Goal: Information Seeking & Learning: Check status

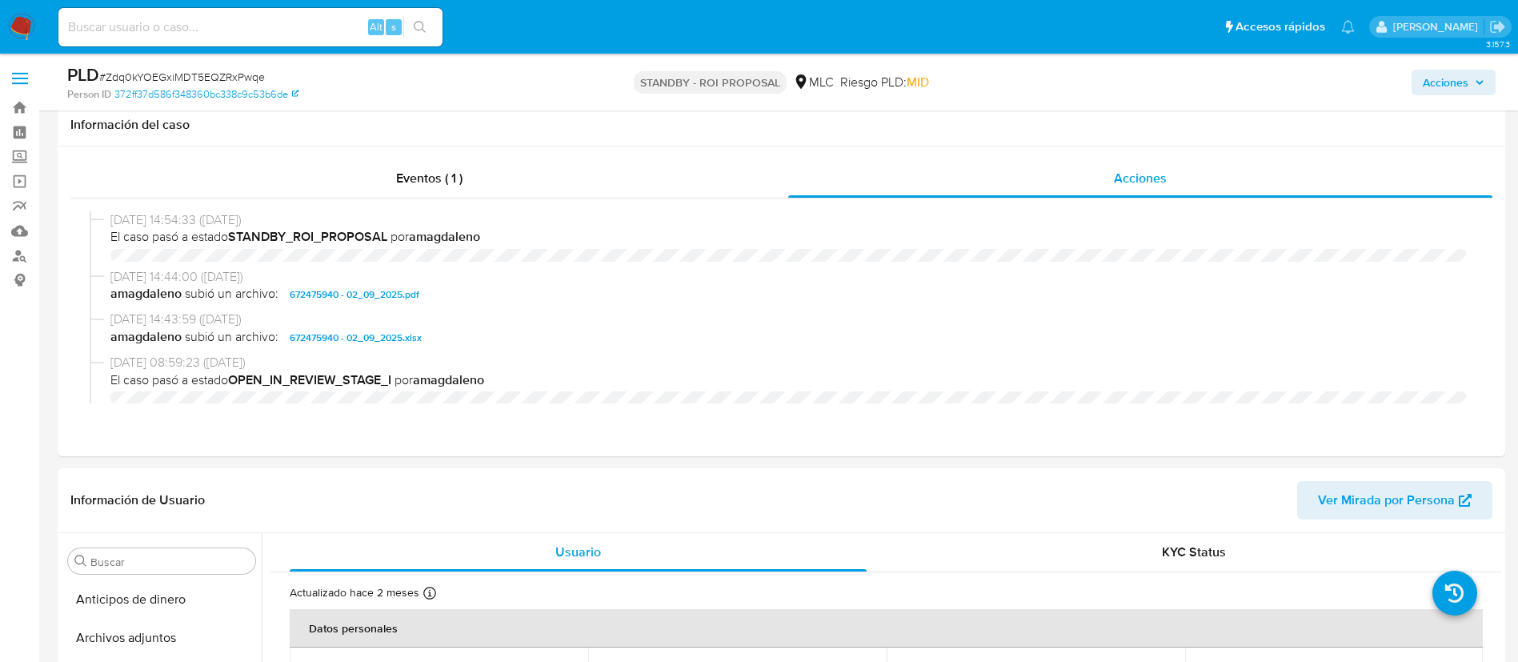
select select "10"
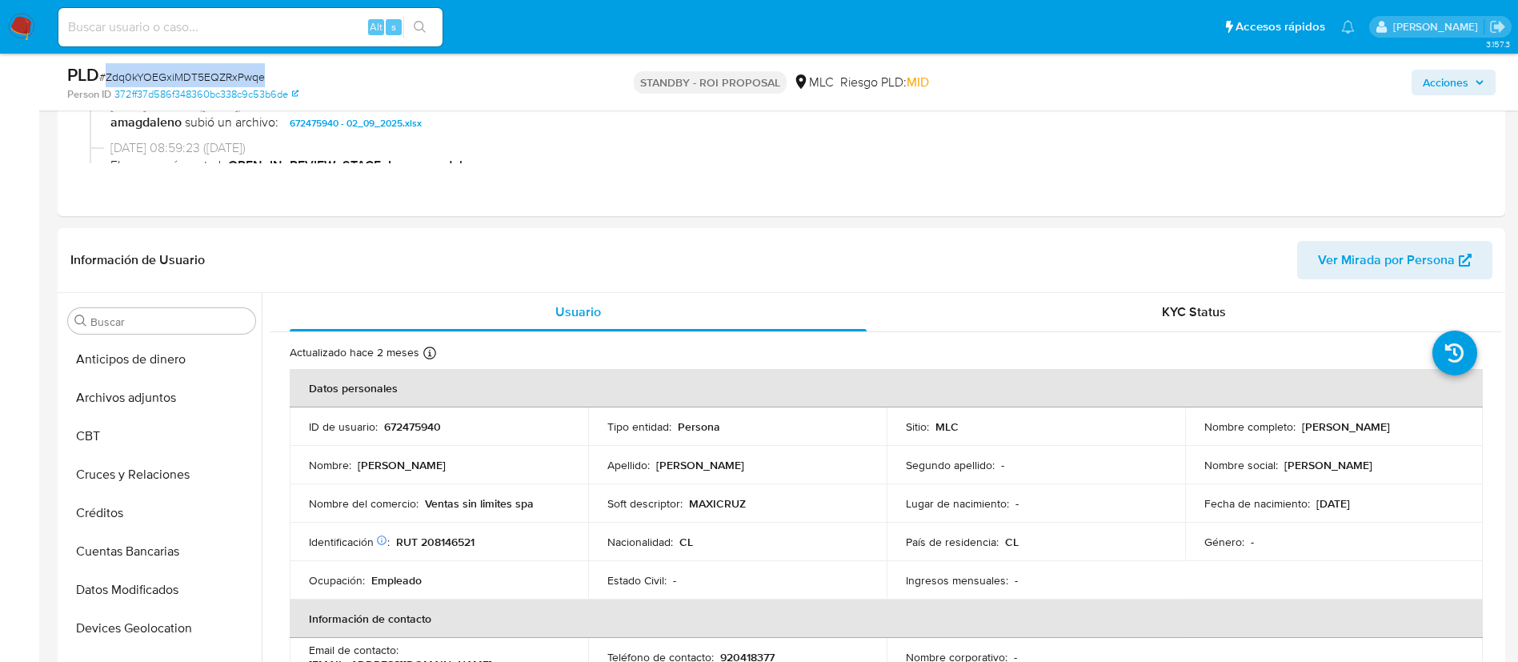
scroll to position [676, 0]
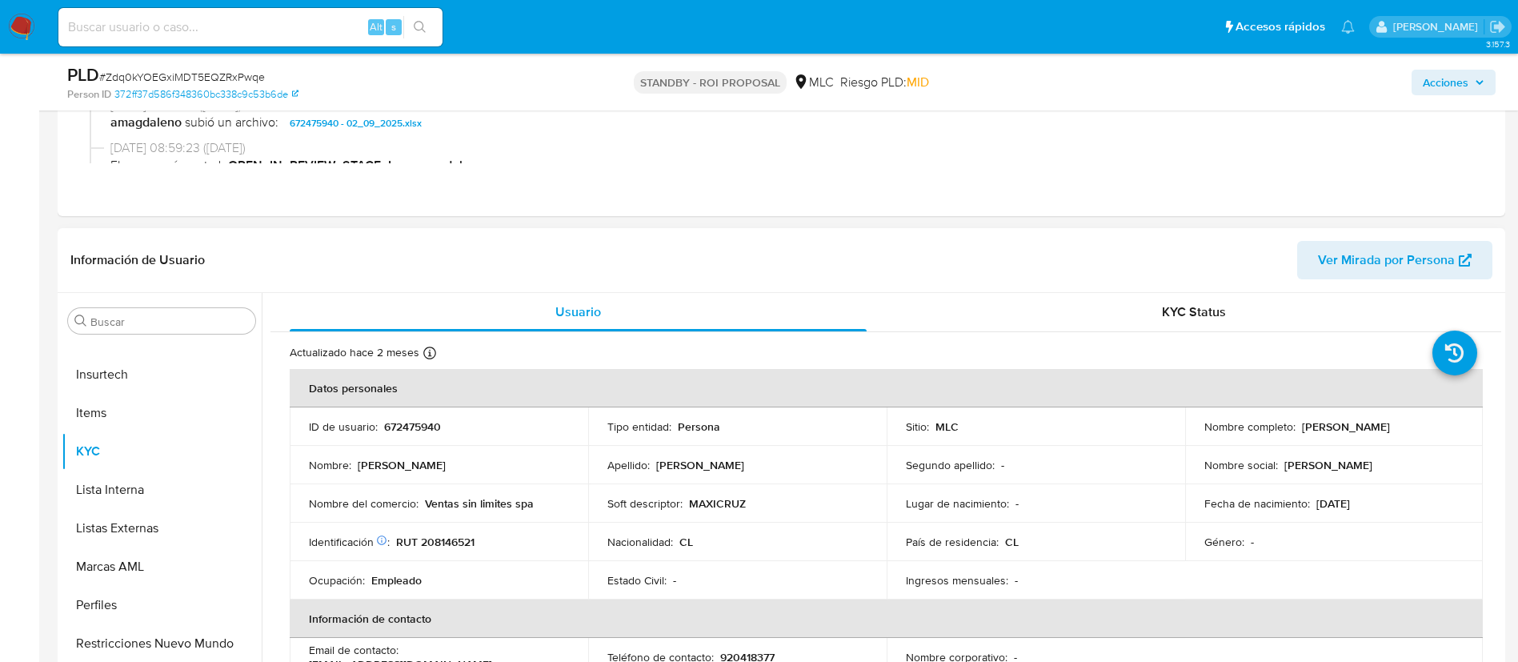
click at [821, 263] on header "Información de Usuario Ver Mirada por Persona" at bounding box center [781, 260] width 1422 height 38
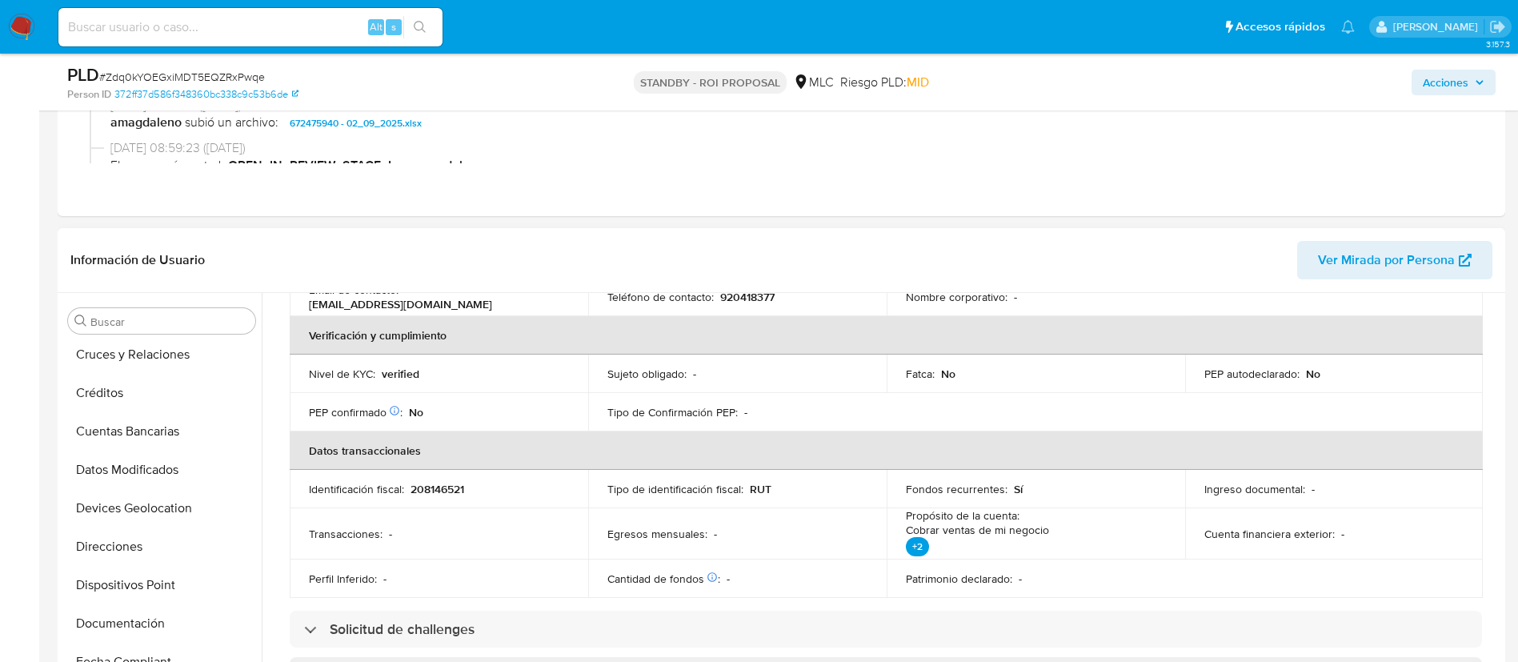
scroll to position [360, 0]
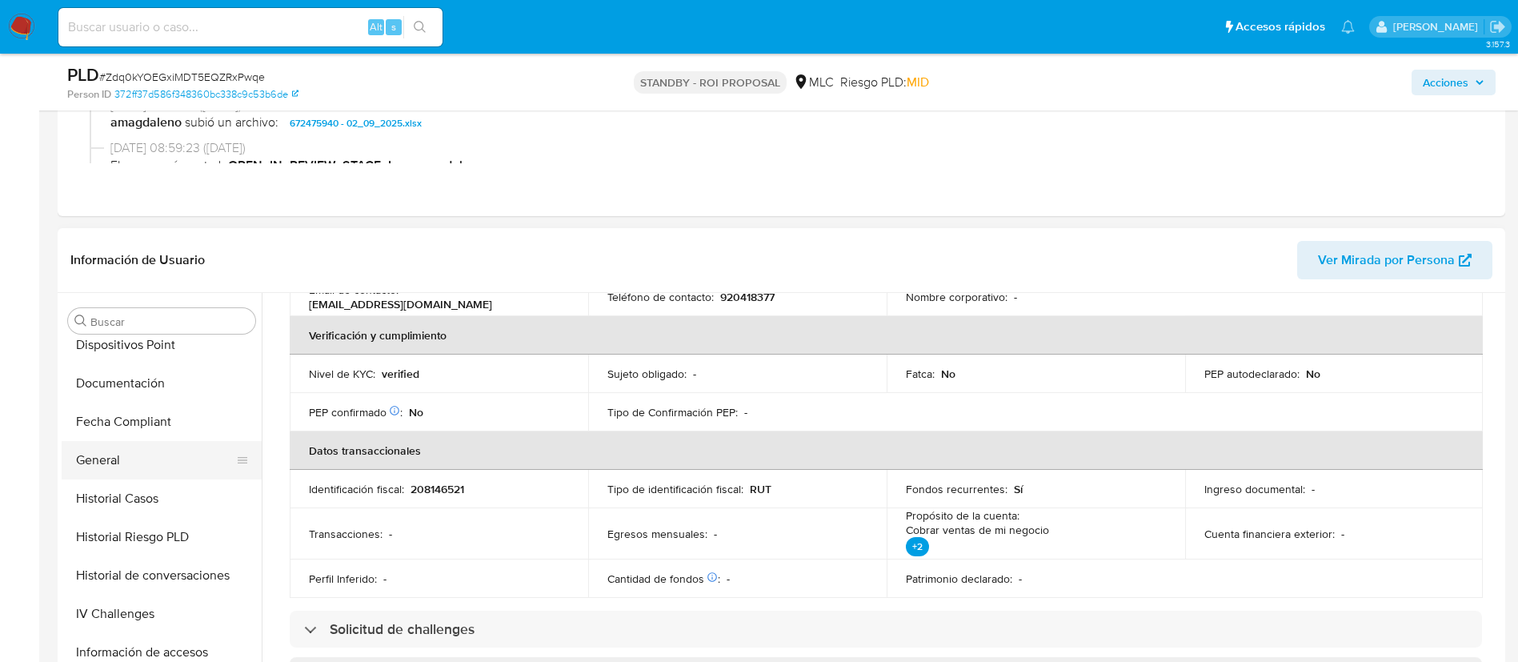
click at [118, 448] on button "General" at bounding box center [155, 460] width 187 height 38
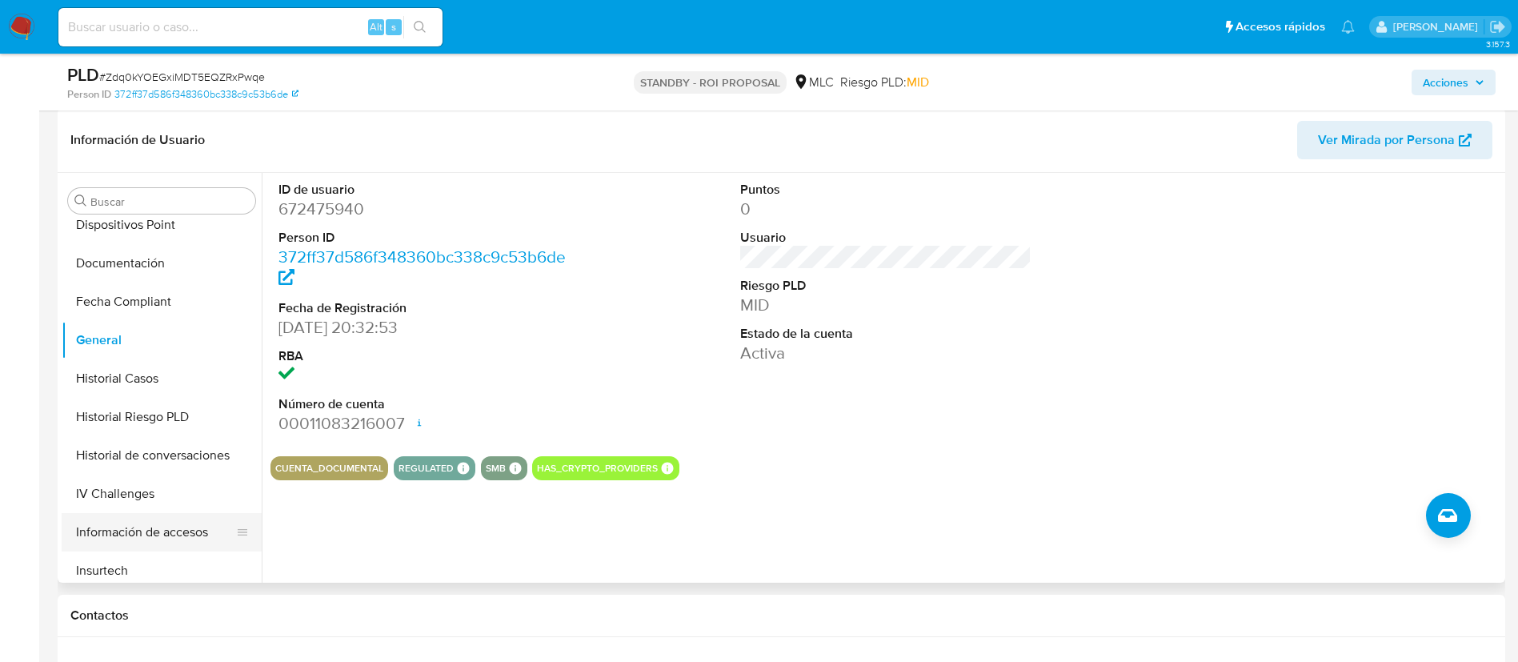
scroll to position [676, 0]
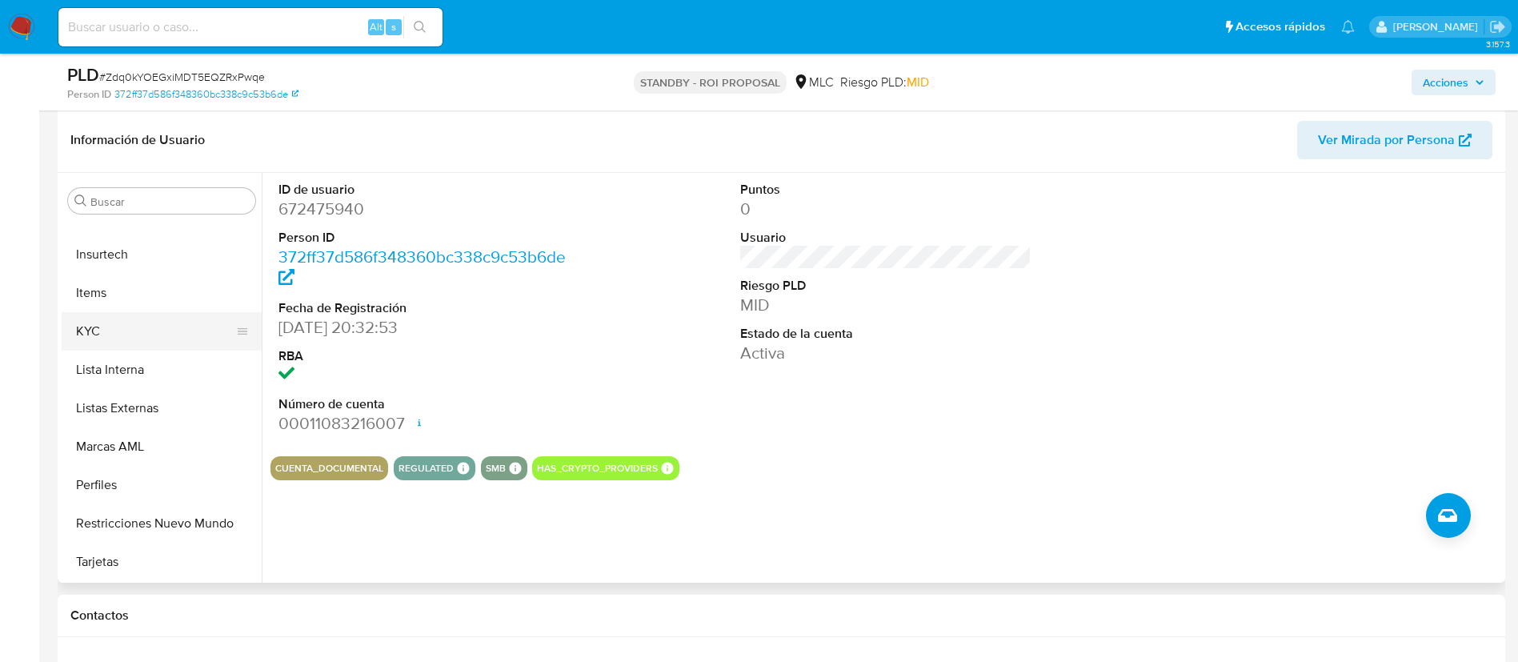
click at [112, 324] on button "KYC" at bounding box center [155, 331] width 187 height 38
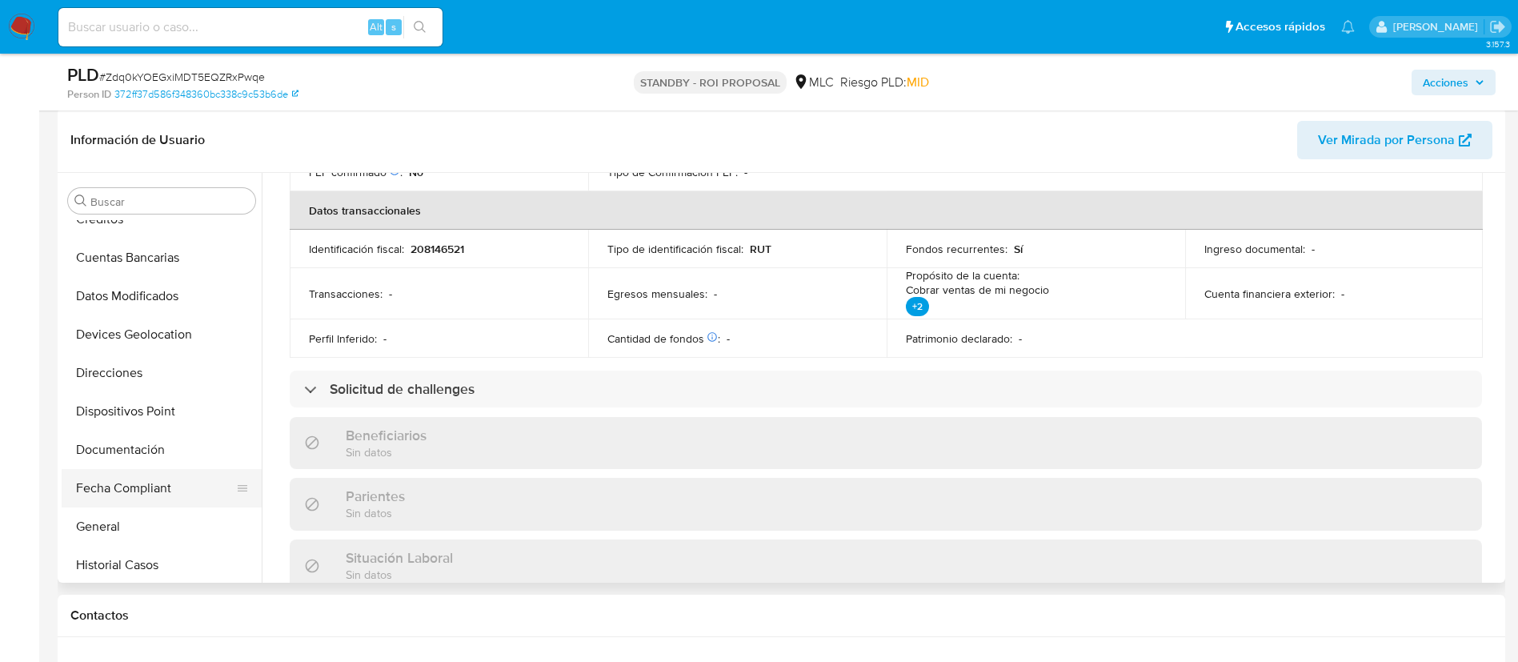
scroll to position [196, 0]
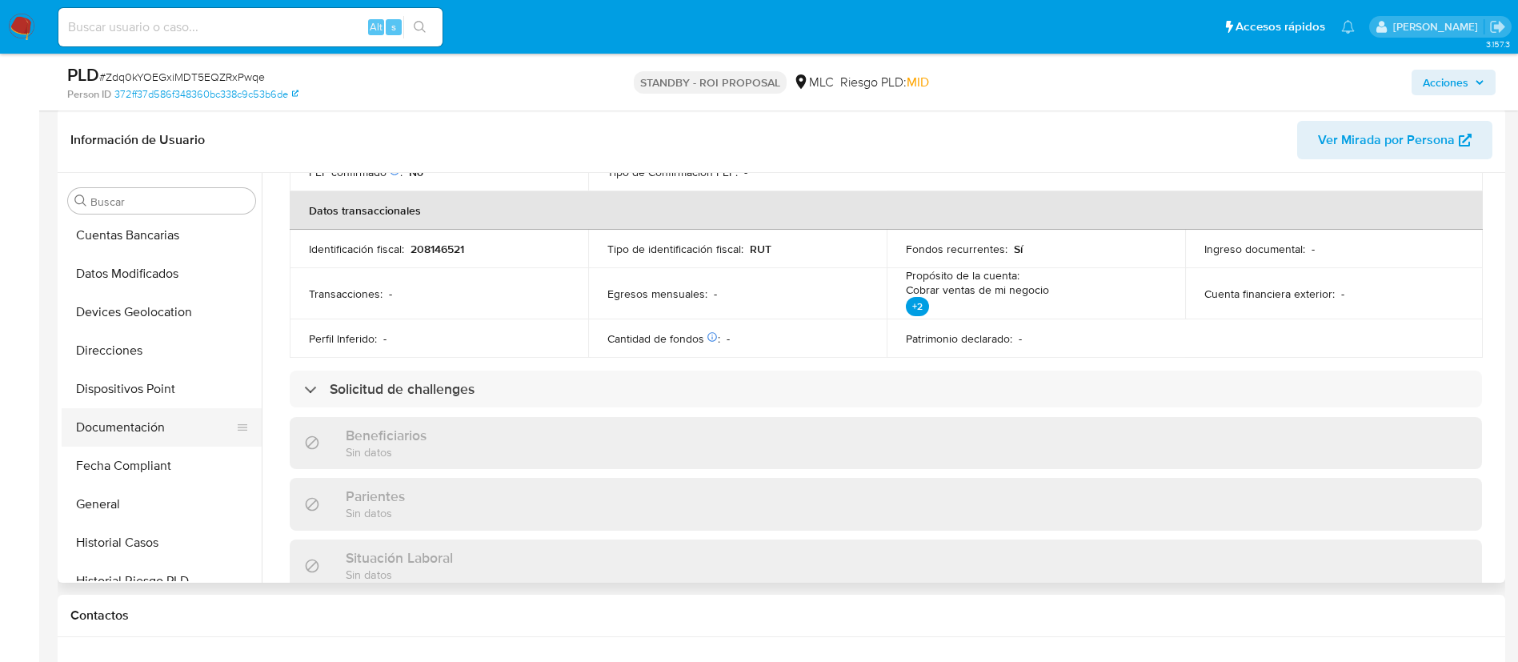
click at [131, 427] on button "Documentación" at bounding box center [155, 427] width 187 height 38
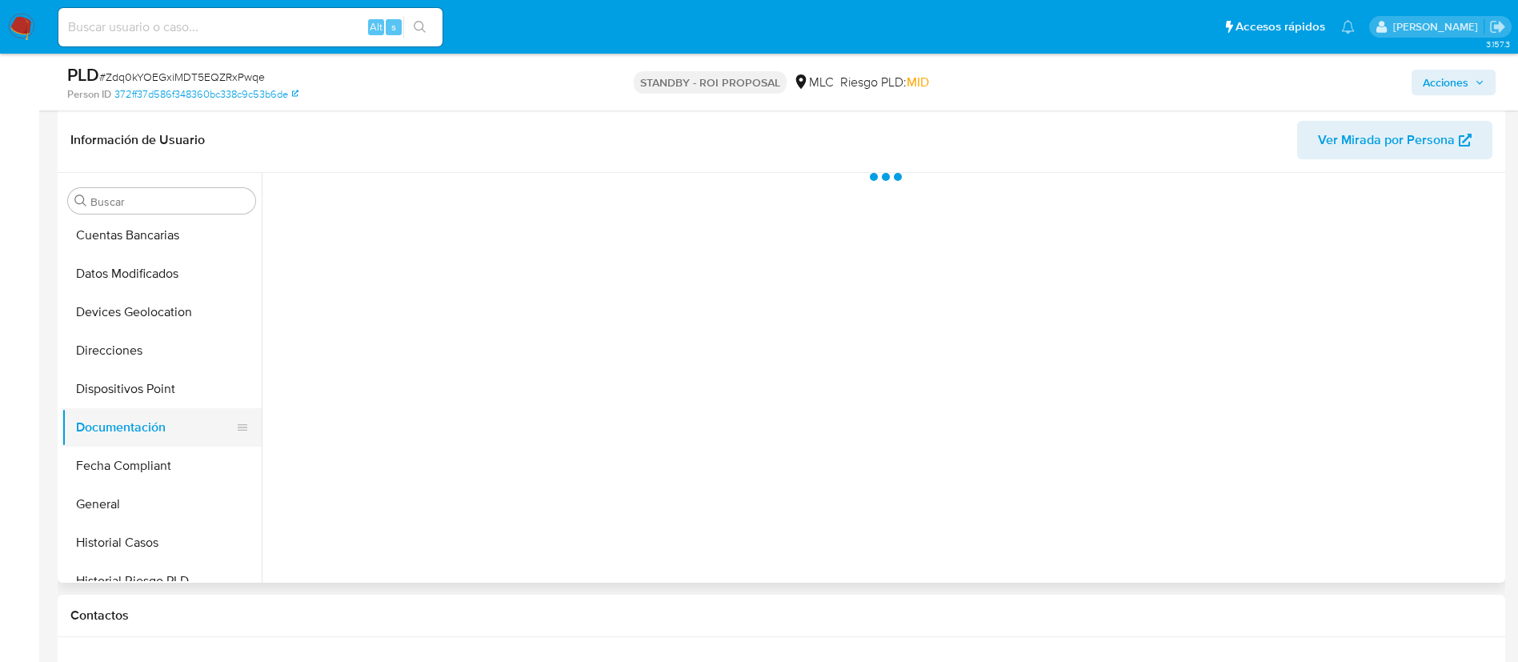
scroll to position [0, 0]
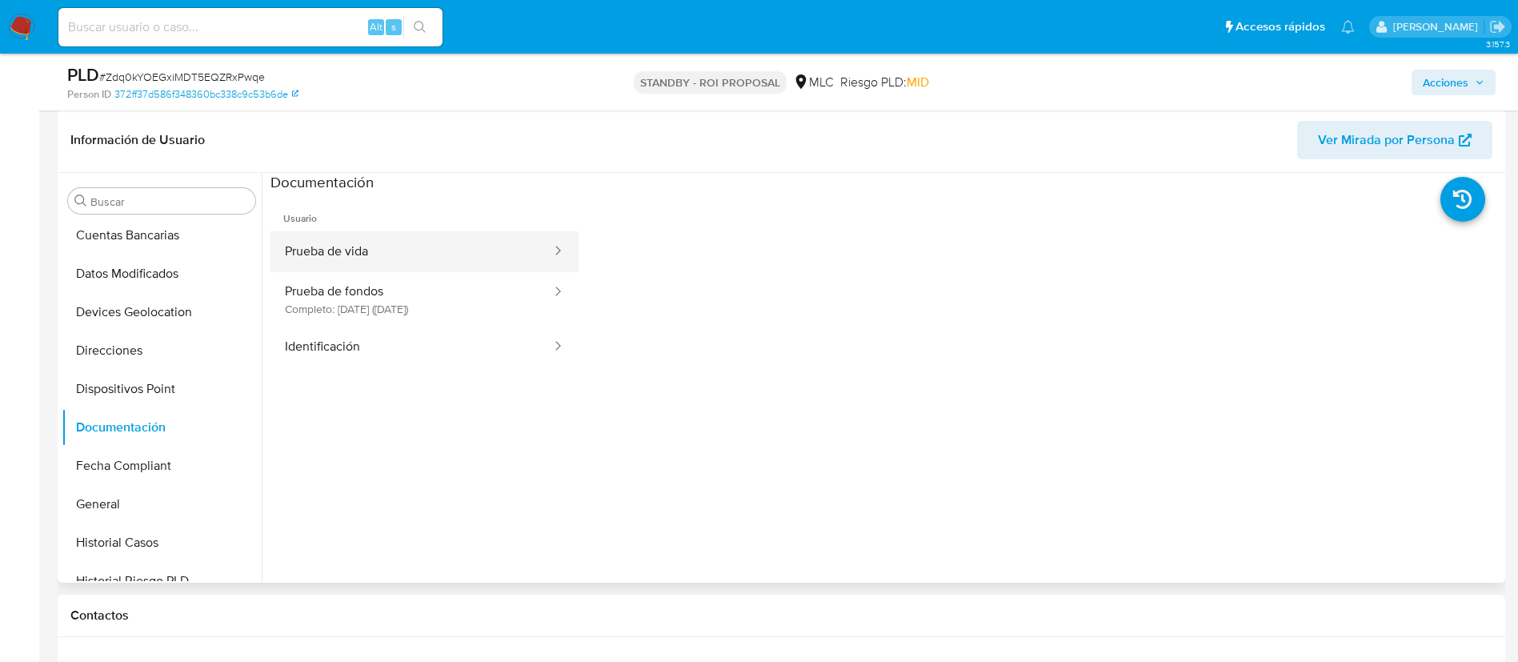
click at [393, 249] on button "Prueba de vida" at bounding box center [412, 251] width 283 height 41
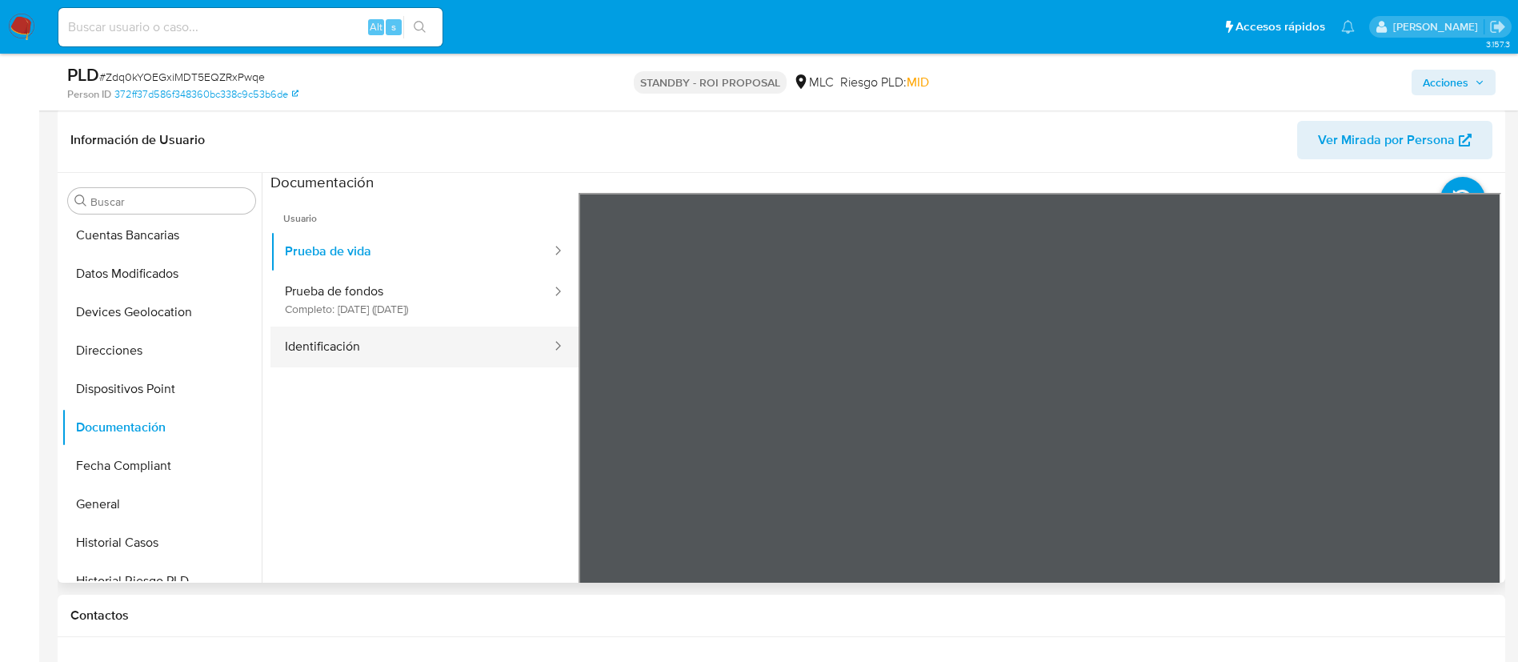
click at [495, 361] on button "Identificación" at bounding box center [412, 347] width 283 height 41
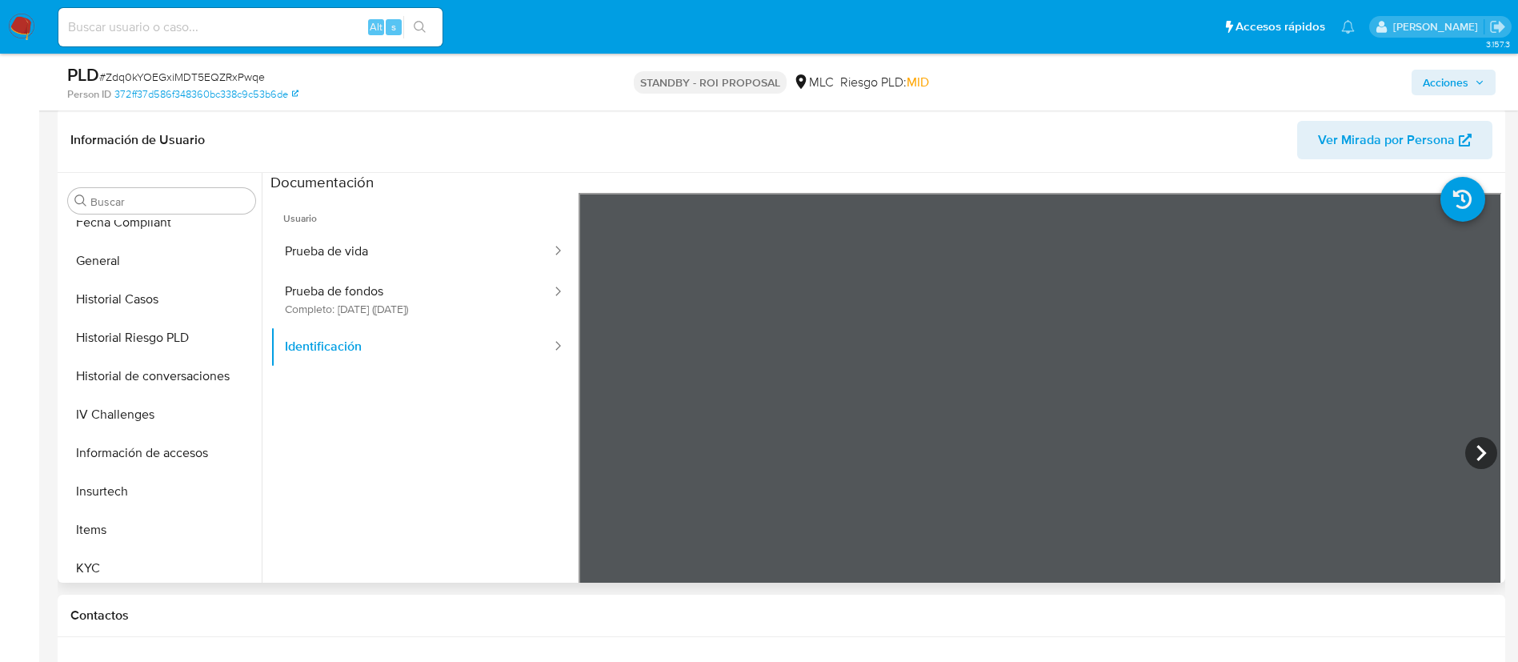
scroll to position [676, 0]
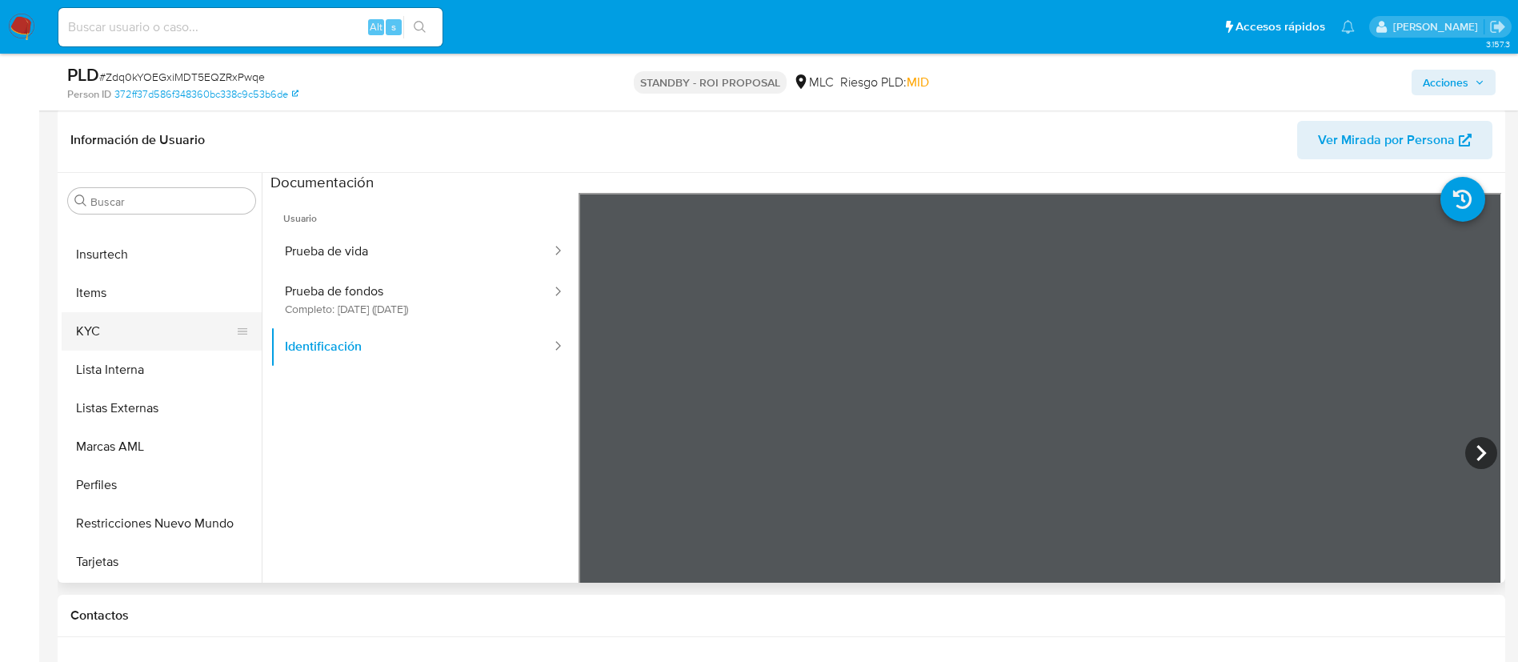
click at [144, 334] on button "KYC" at bounding box center [155, 331] width 187 height 38
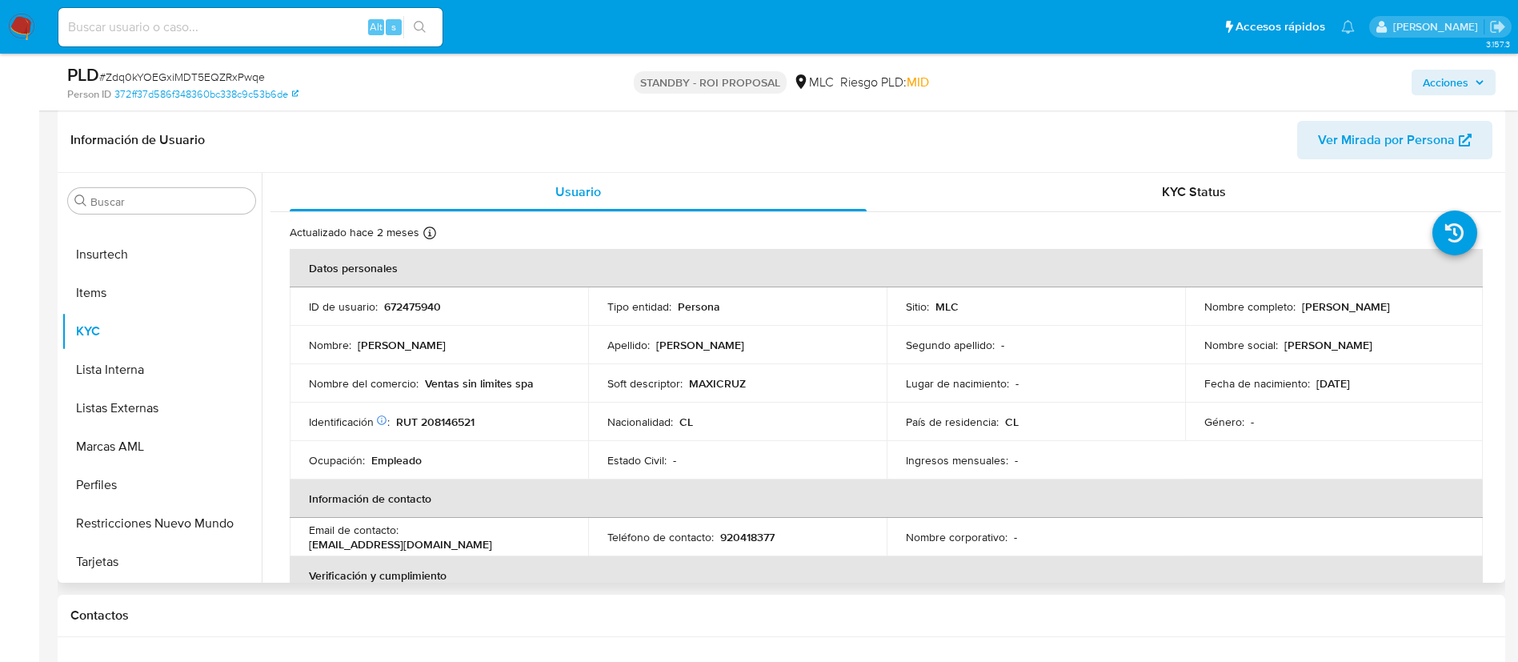
click at [471, 426] on p "RUT 208146521" at bounding box center [435, 422] width 78 height 14
copy p "208146521"
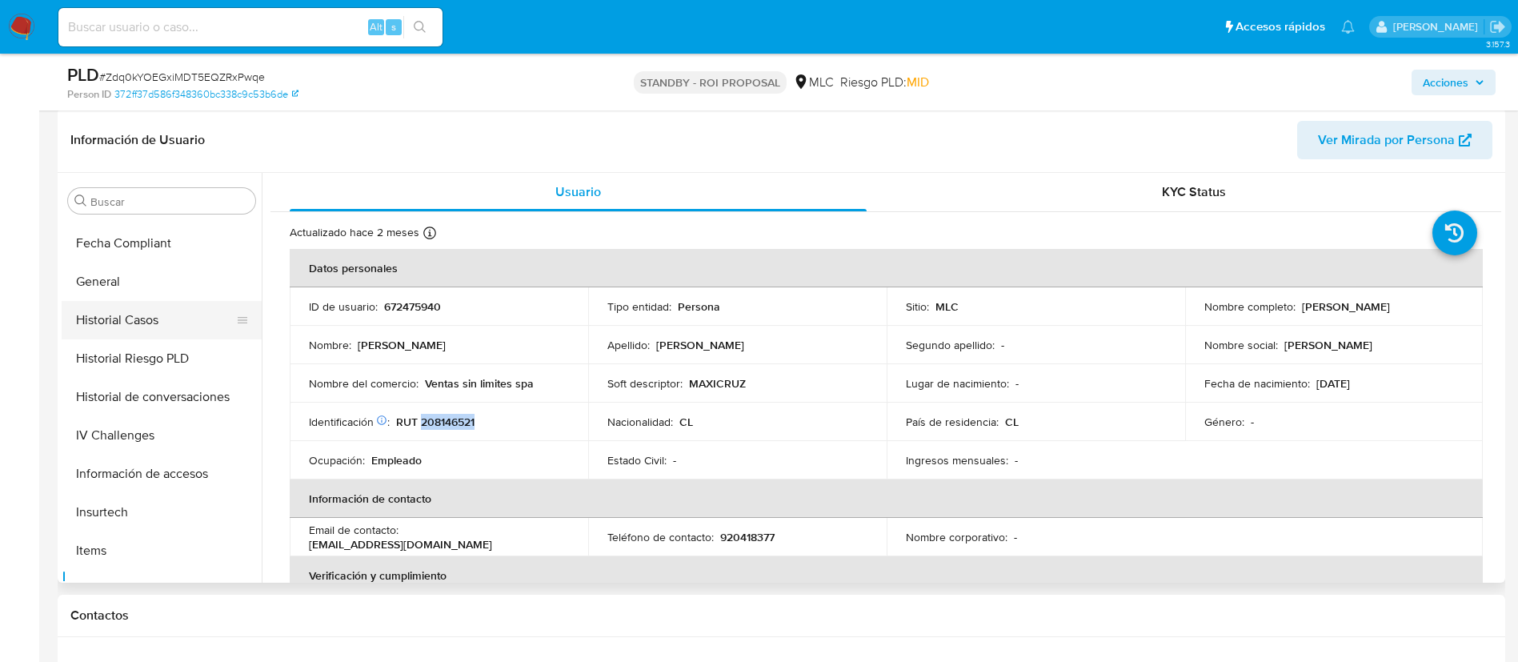
scroll to position [316, 0]
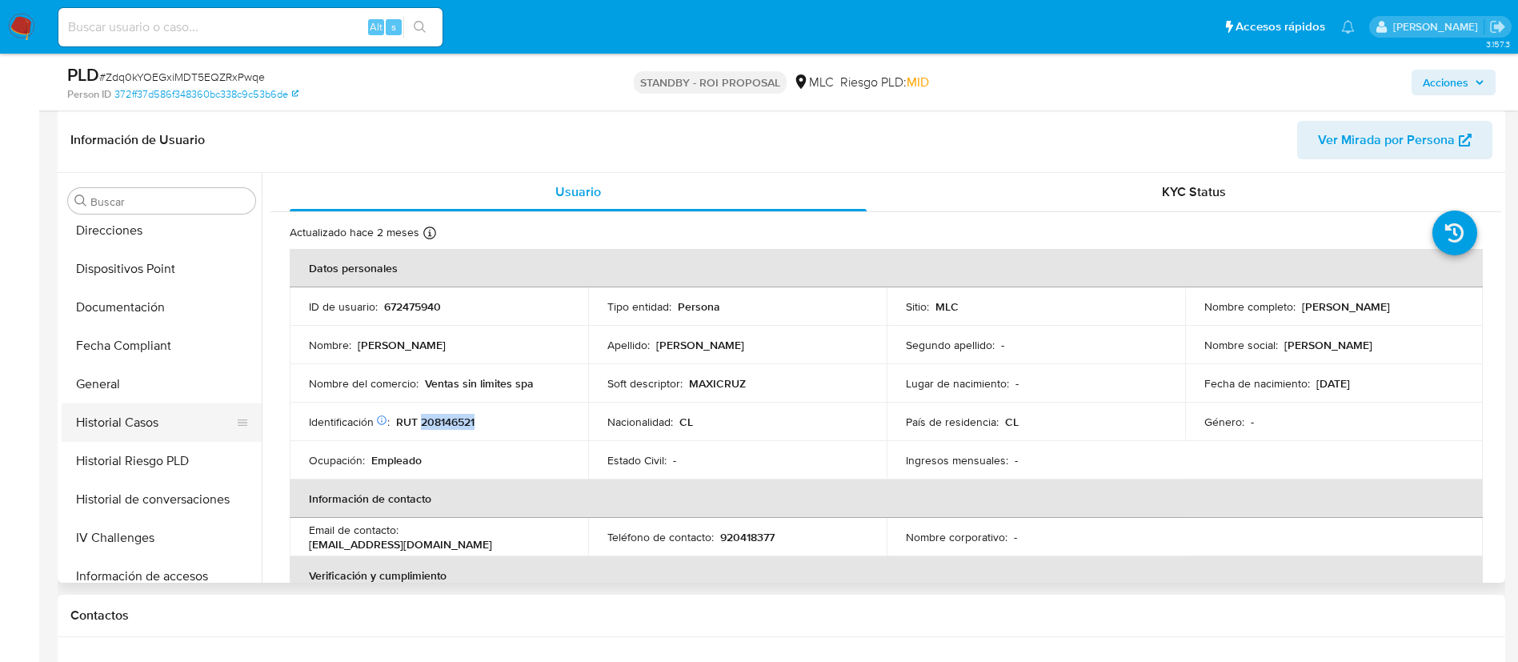
click at [186, 407] on button "Historial Casos" at bounding box center [155, 422] width 187 height 38
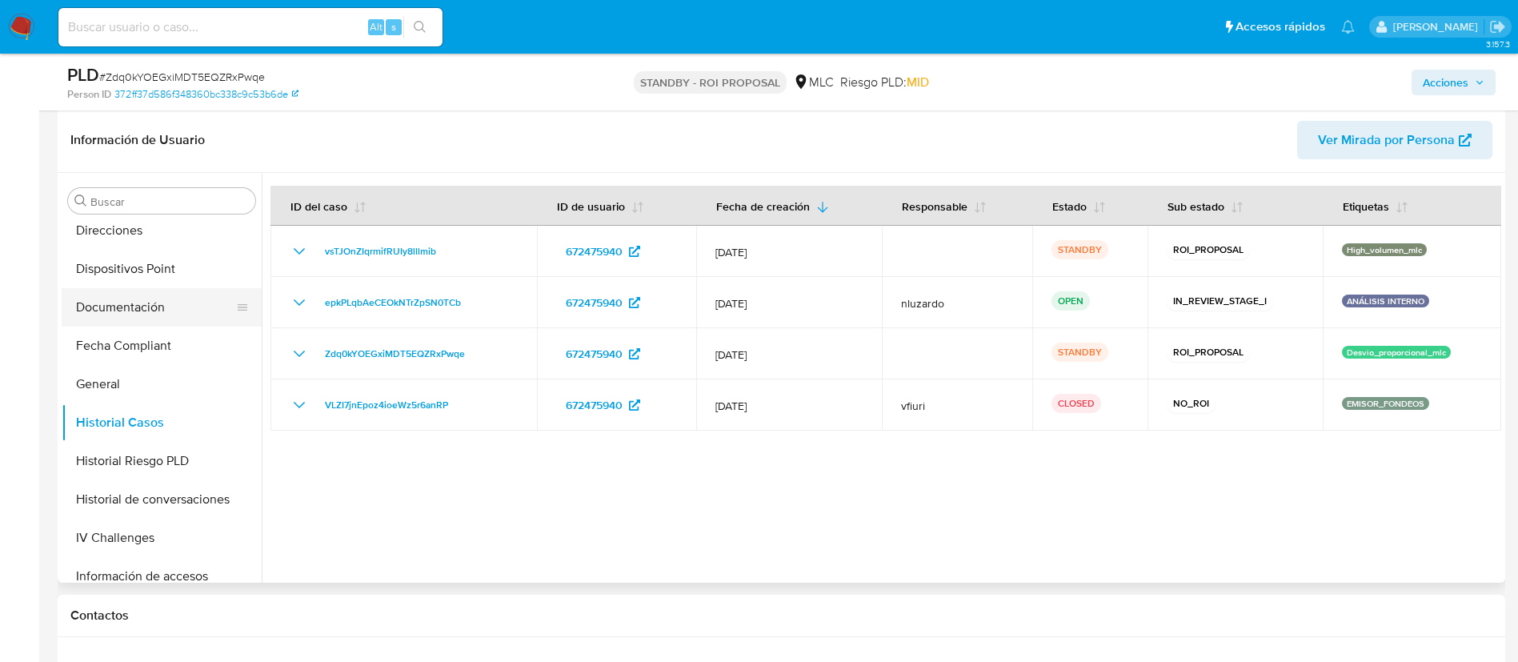
click at [140, 311] on button "Documentación" at bounding box center [155, 307] width 187 height 38
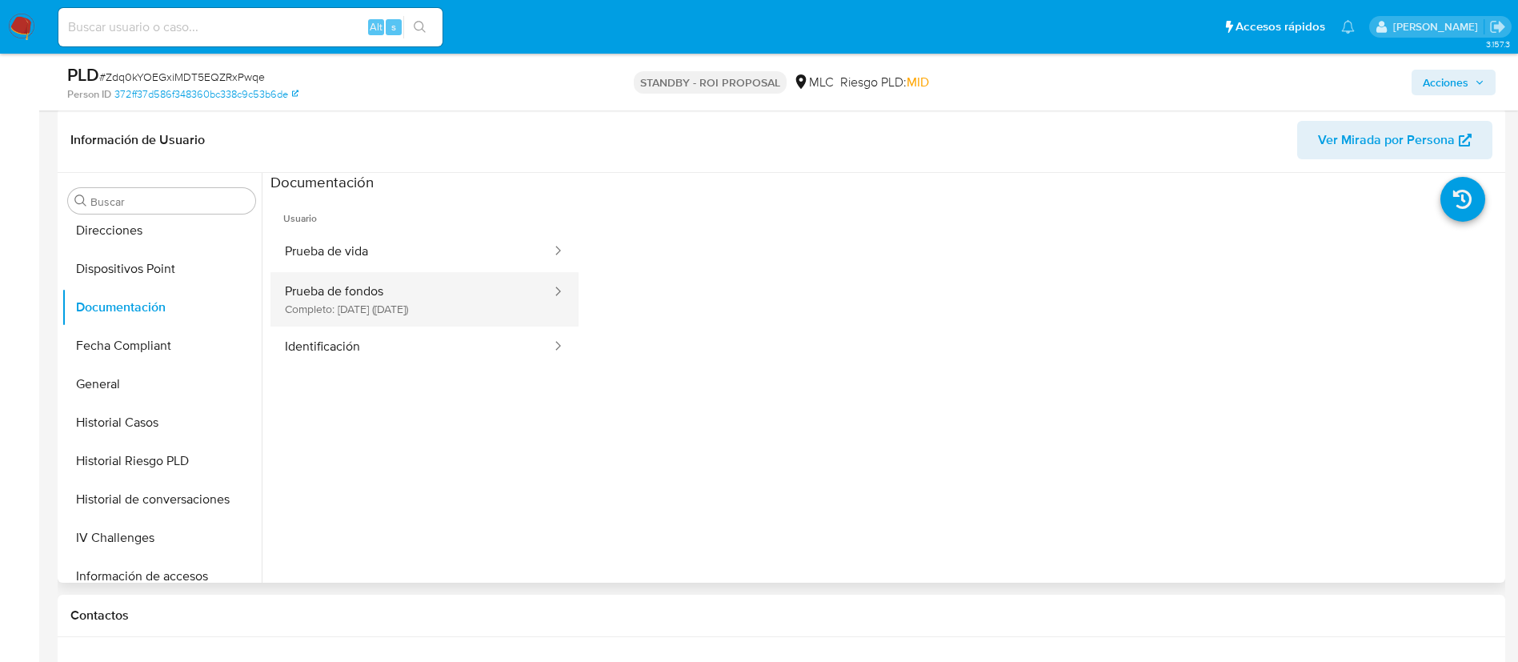
click at [437, 282] on button "Prueba de fondos Completo: 17/10/2023 (hace 2 años)" at bounding box center [412, 299] width 283 height 54
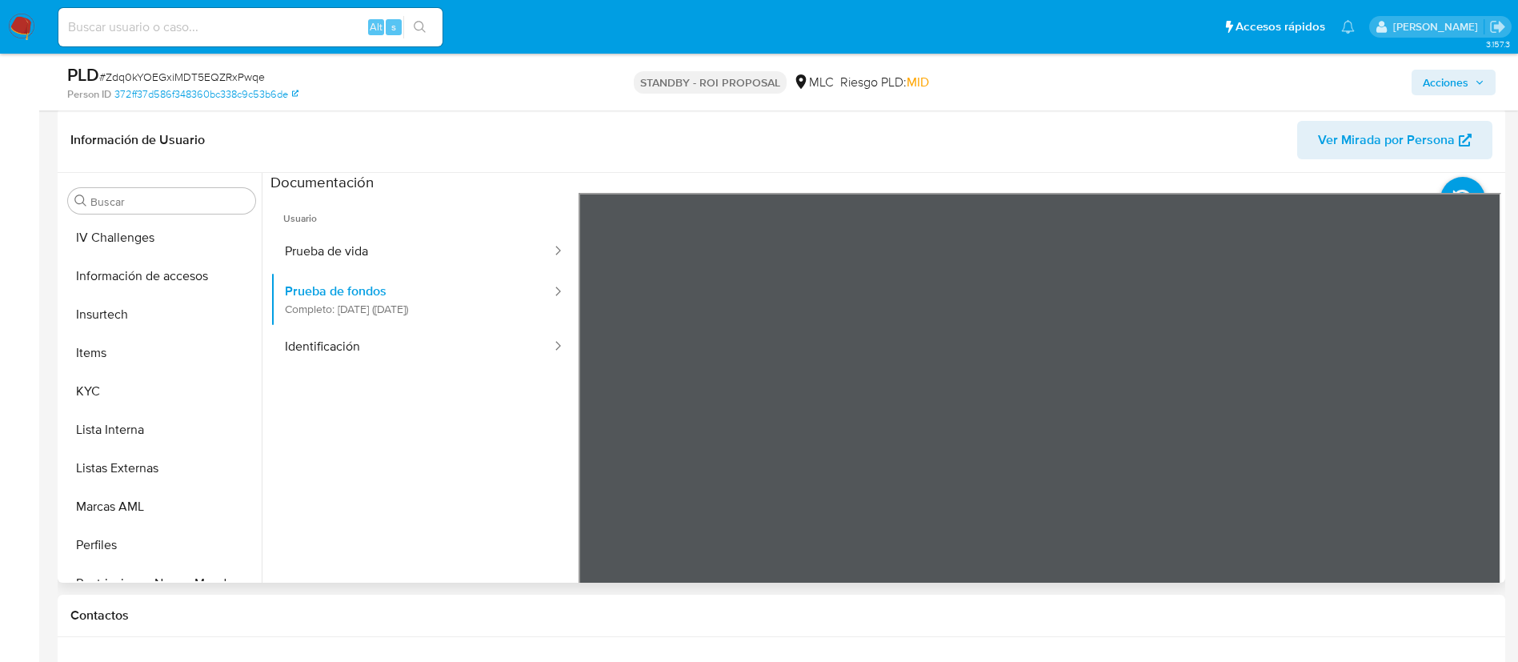
scroll to position [676, 0]
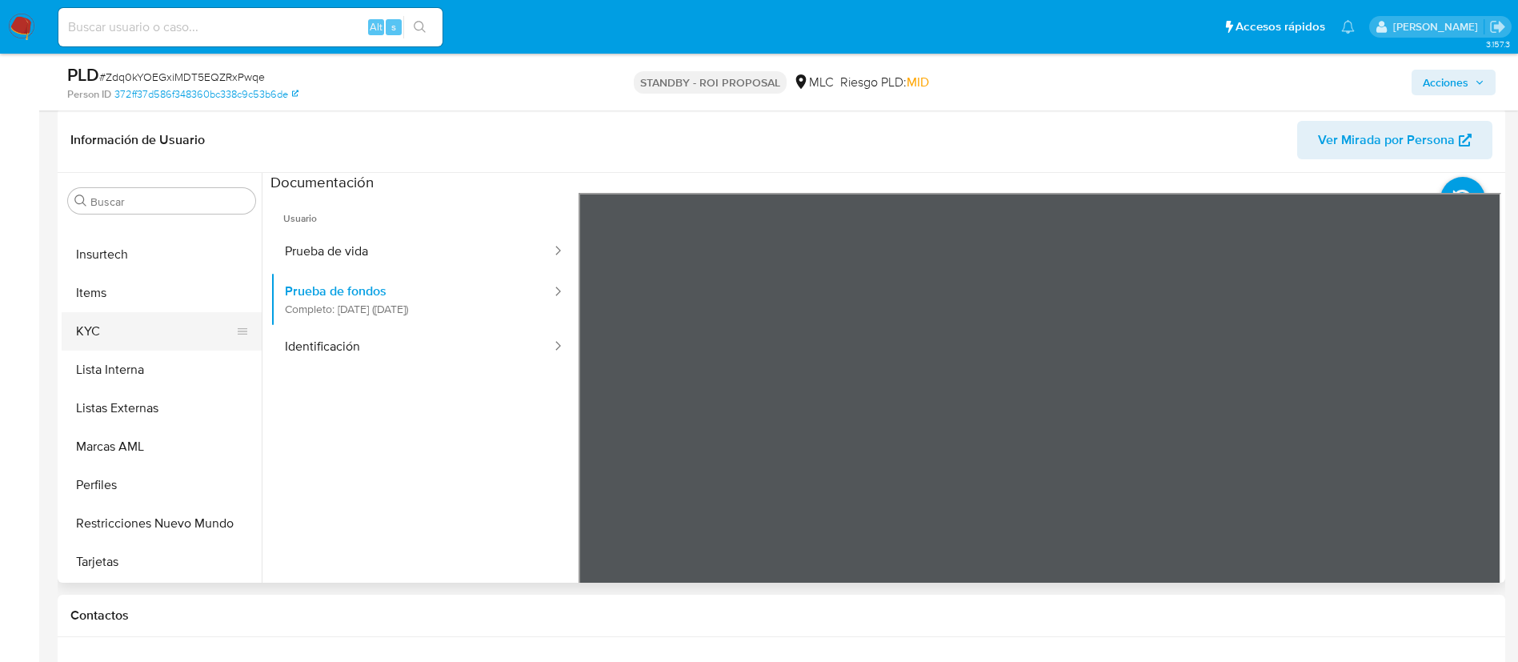
click at [155, 338] on button "KYC" at bounding box center [155, 331] width 187 height 38
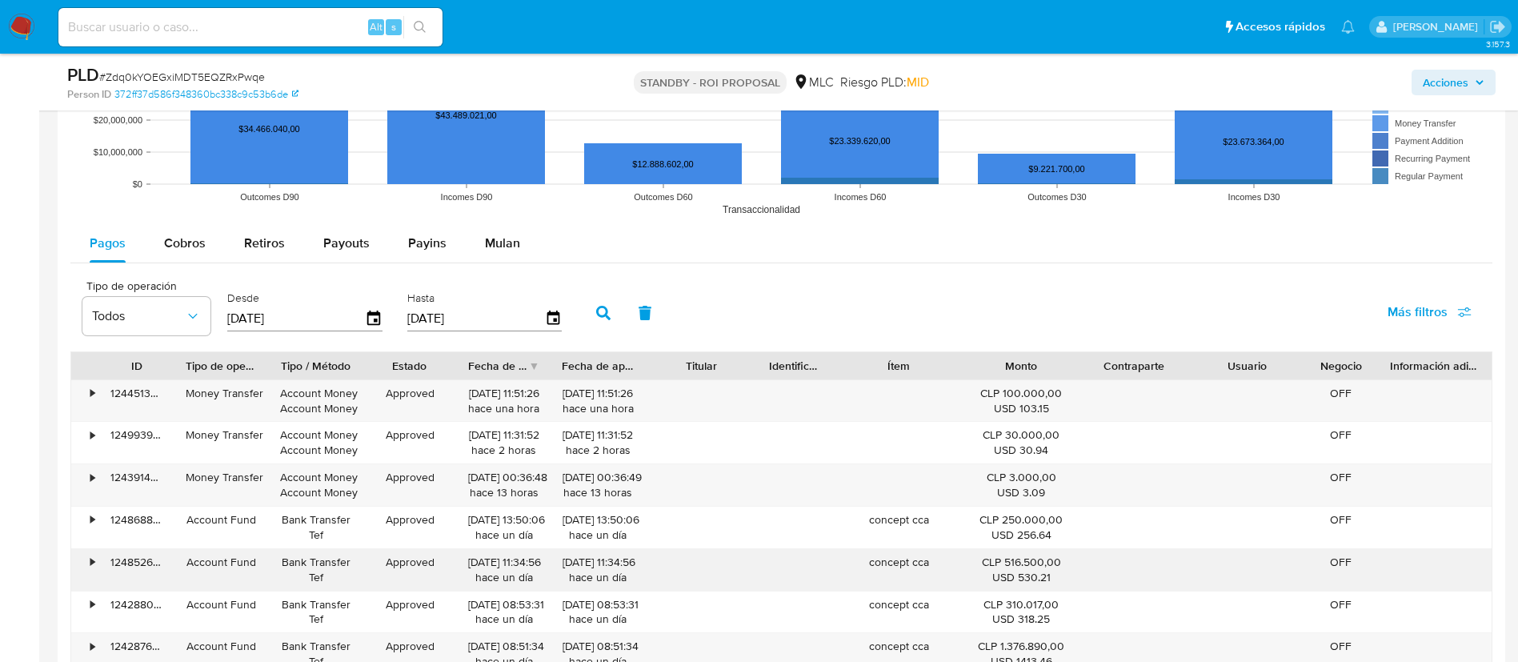
scroll to position [1561, 0]
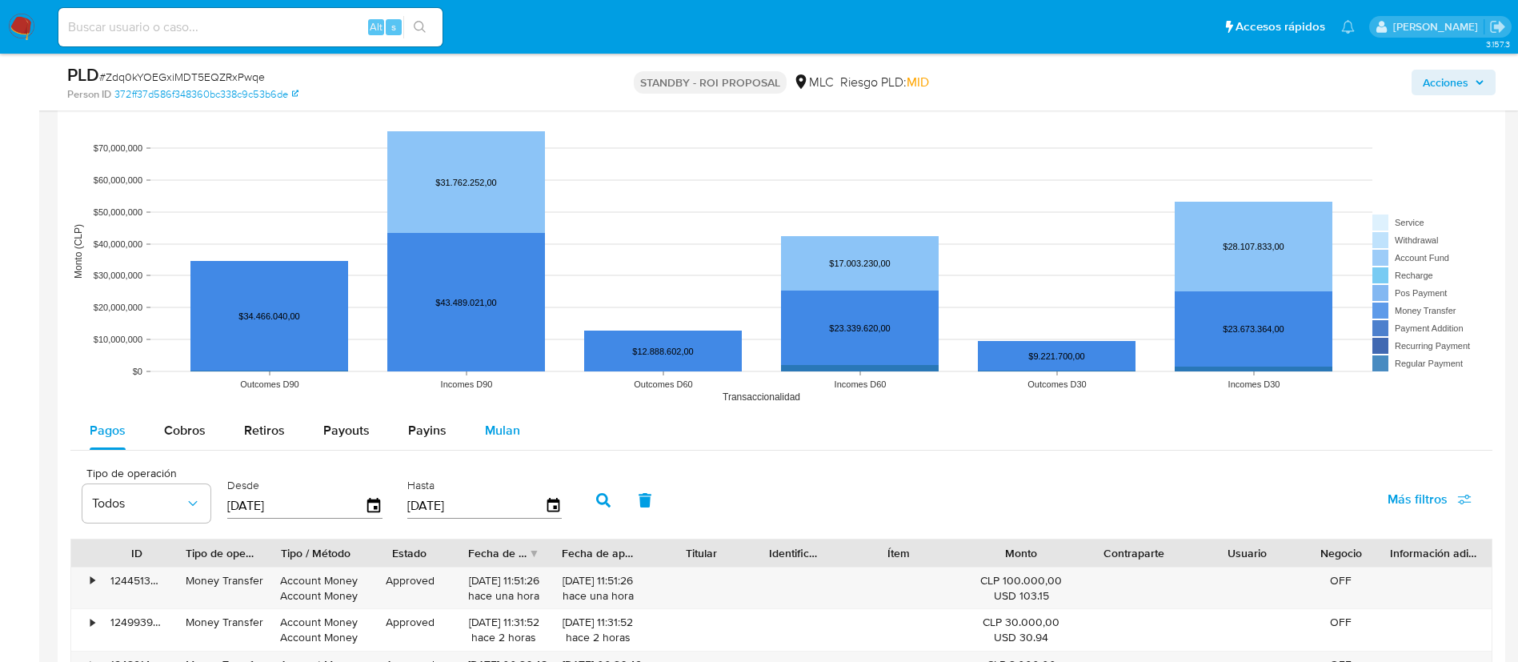
click at [503, 441] on div "Mulan" at bounding box center [502, 430] width 35 height 38
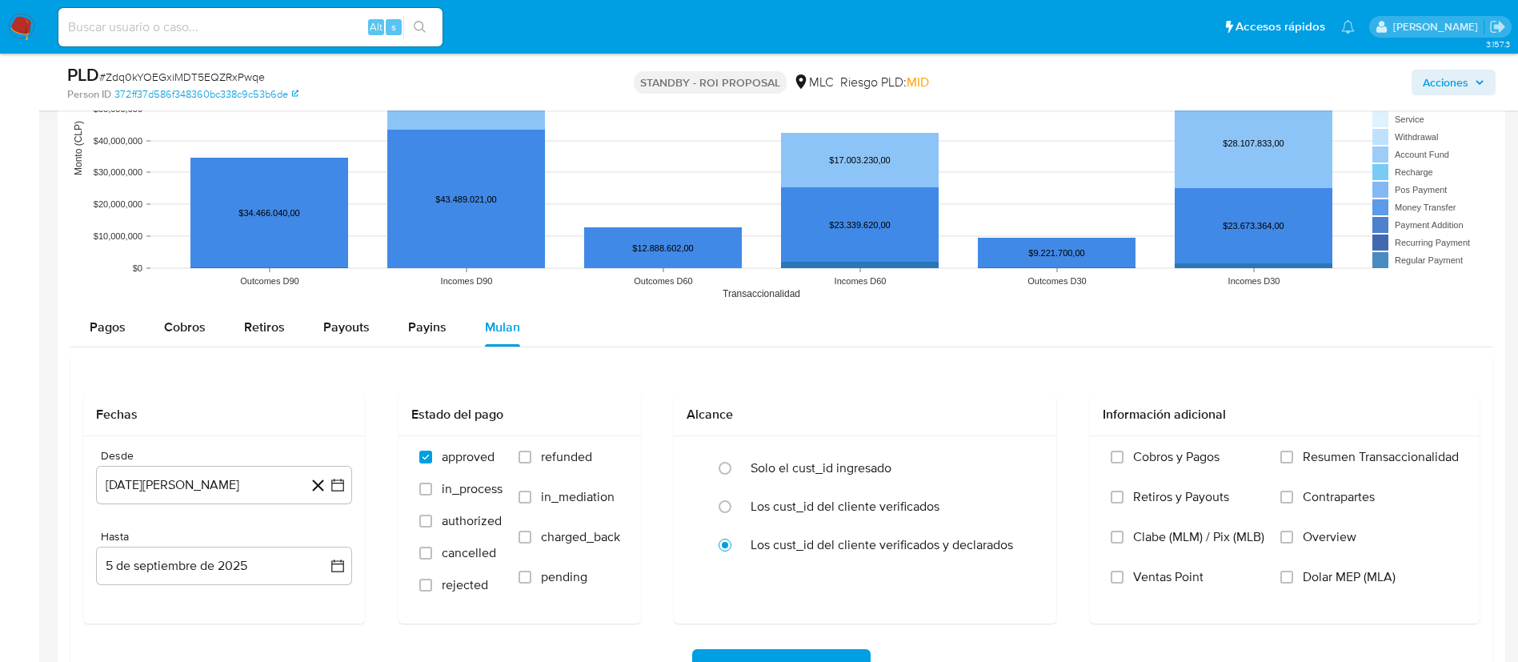
scroll to position [1441, 0]
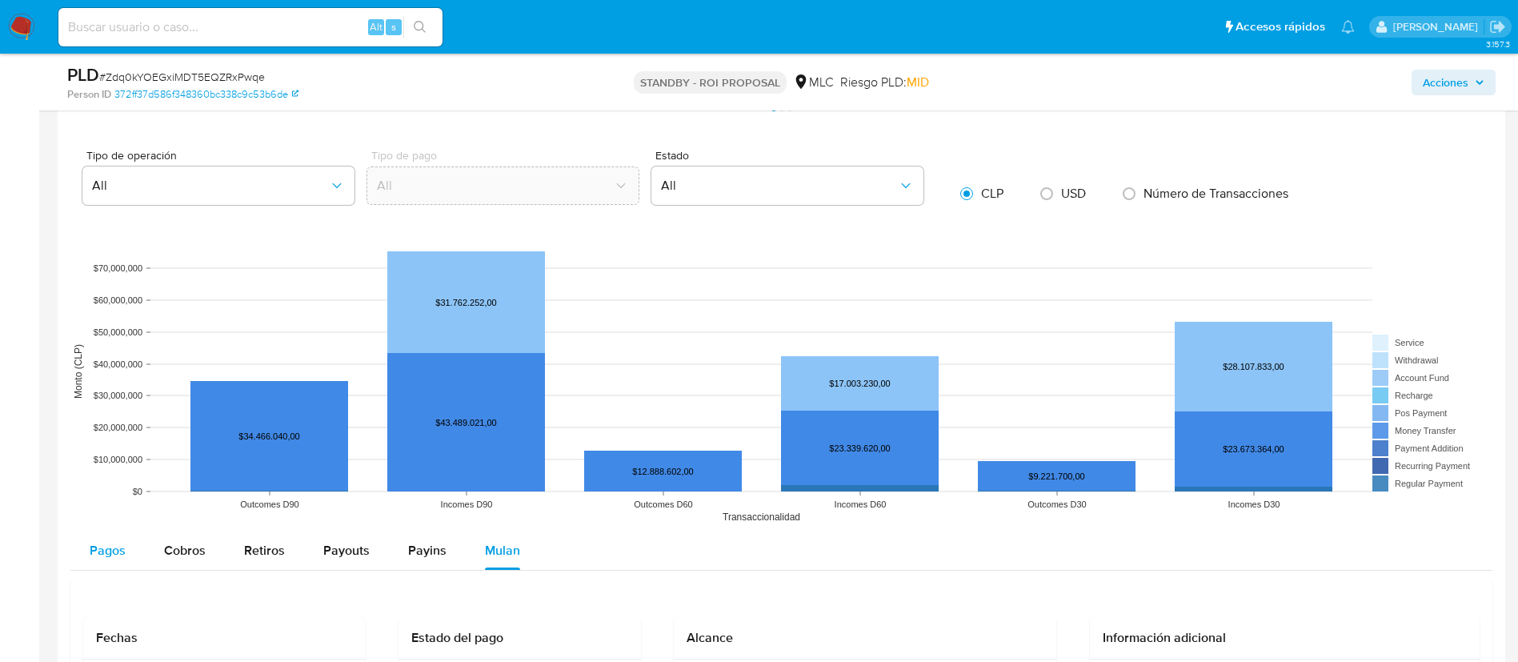
click at [104, 557] on span "Pagos" at bounding box center [108, 550] width 36 height 18
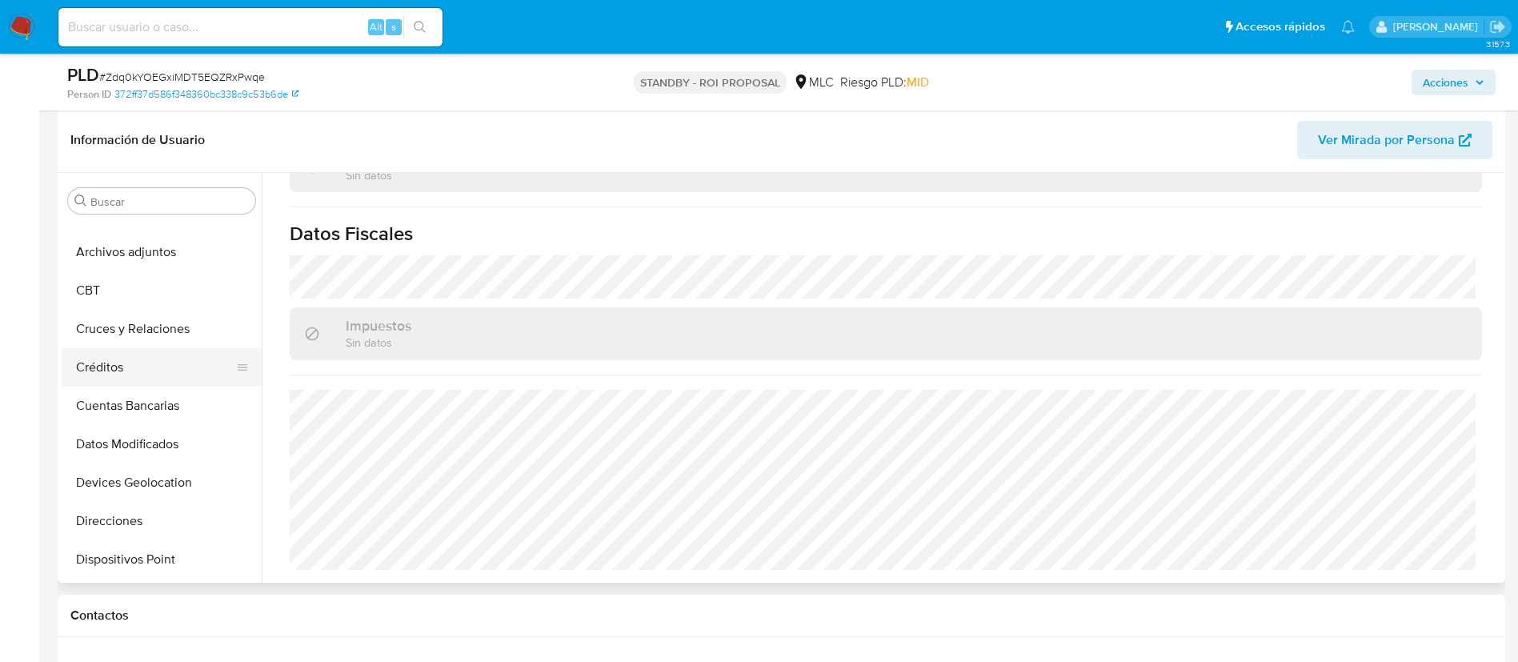
scroll to position [0, 0]
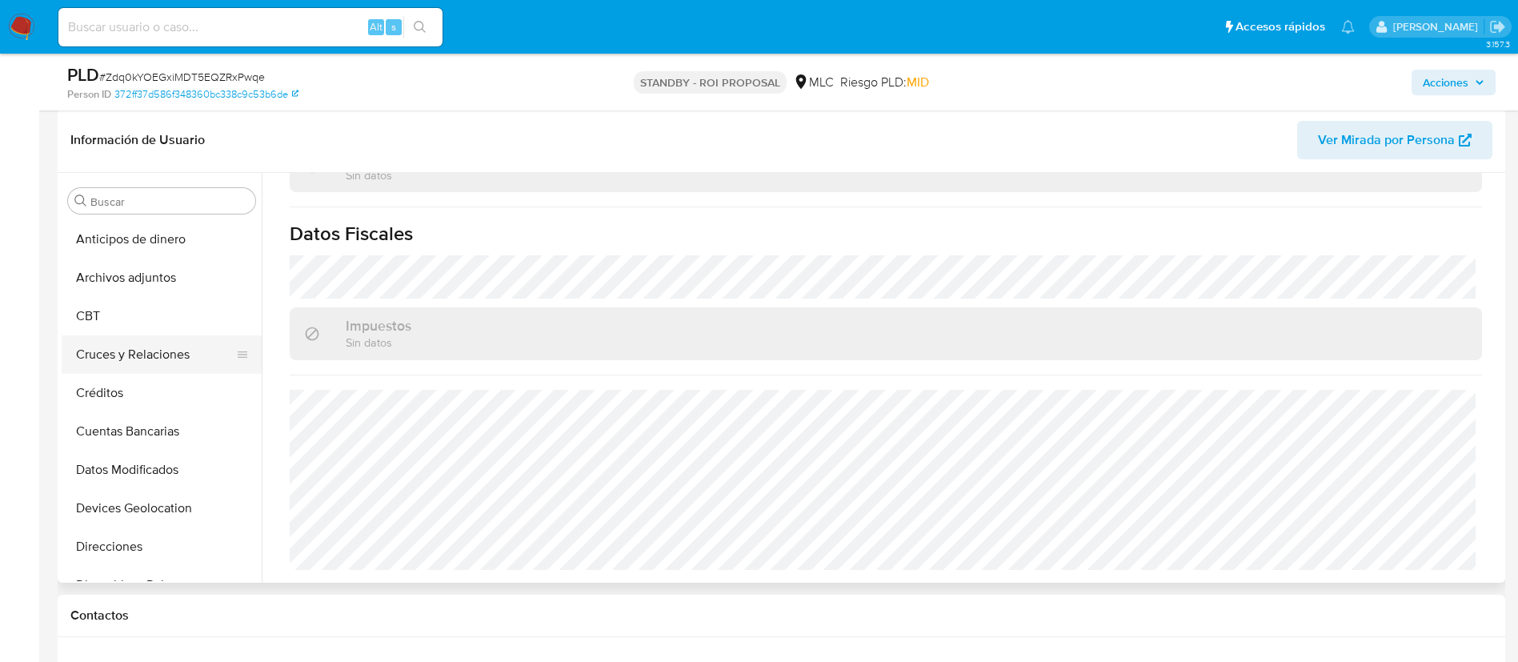
click at [118, 342] on button "Cruces y Relaciones" at bounding box center [155, 354] width 187 height 38
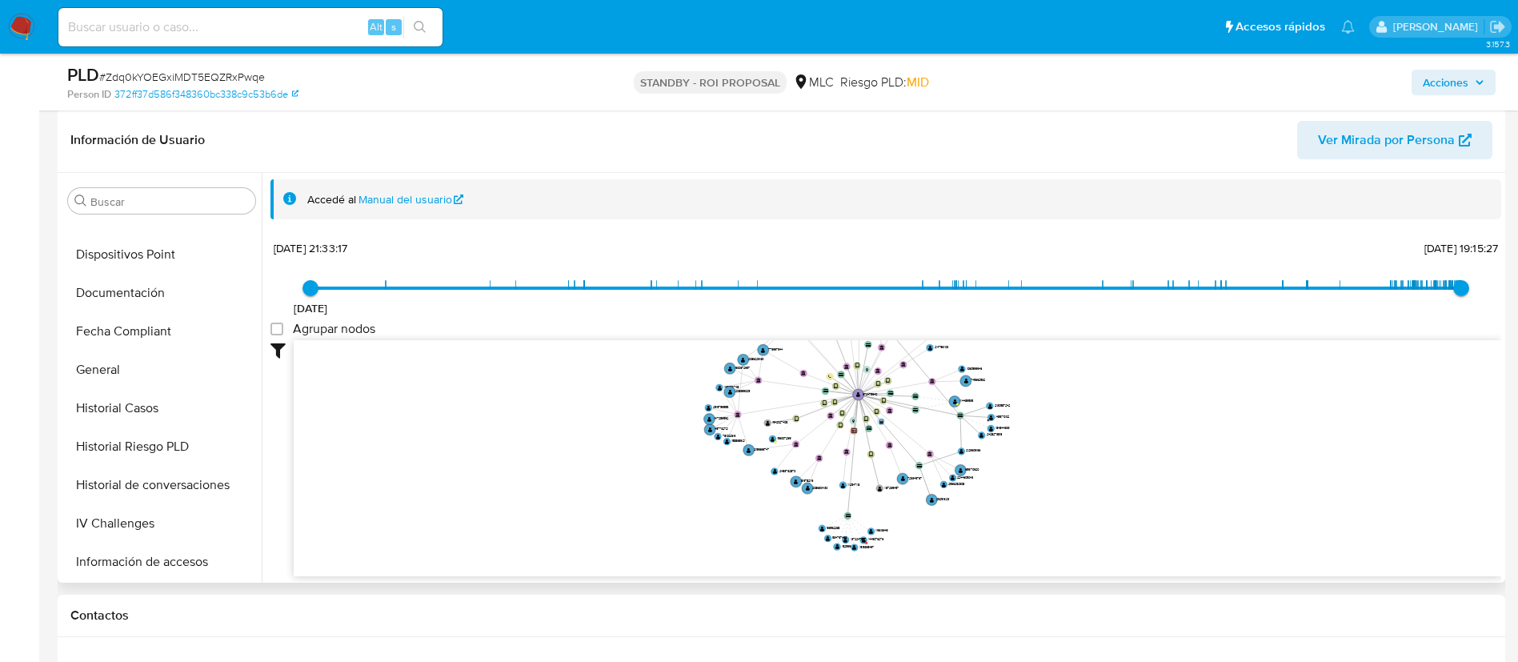
scroll to position [480, 0]
click at [147, 512] on button "KYC" at bounding box center [155, 527] width 187 height 38
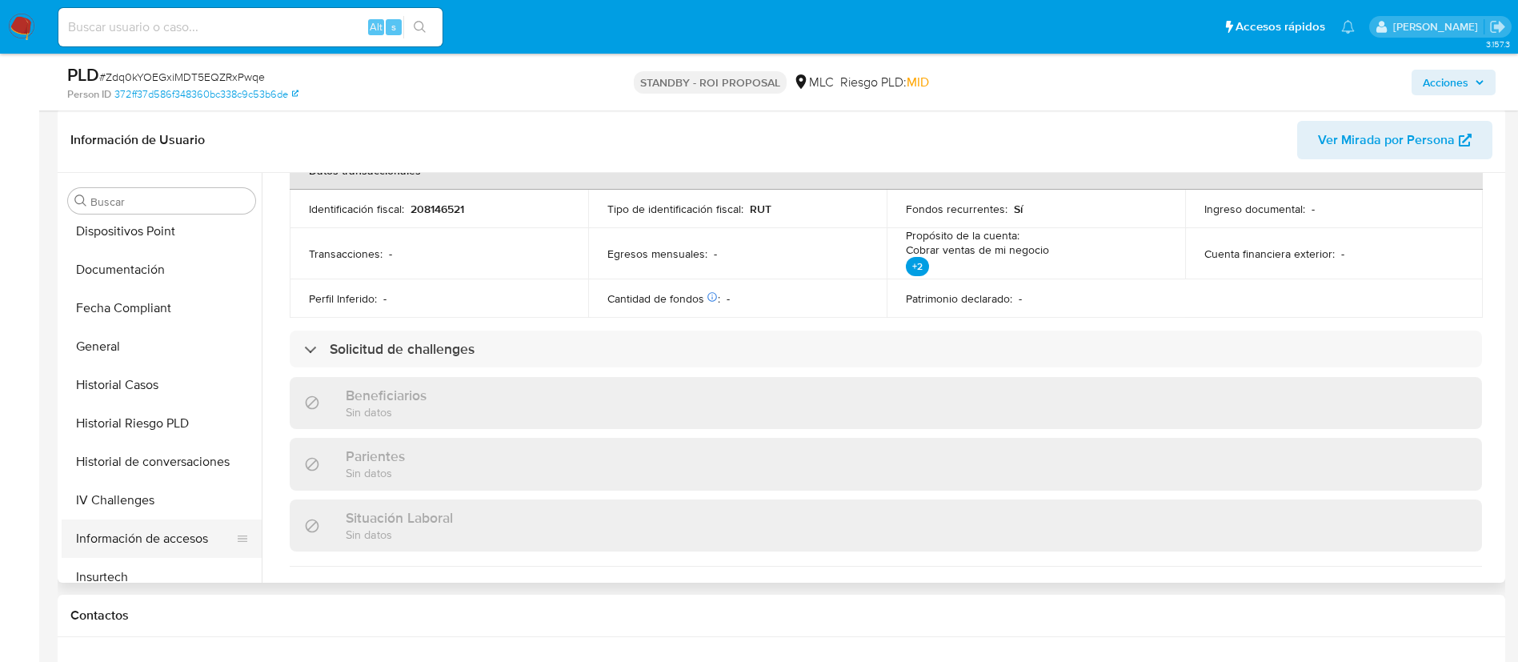
scroll to position [240, 0]
click at [157, 345] on button "Dispositivos Point" at bounding box center [155, 345] width 187 height 38
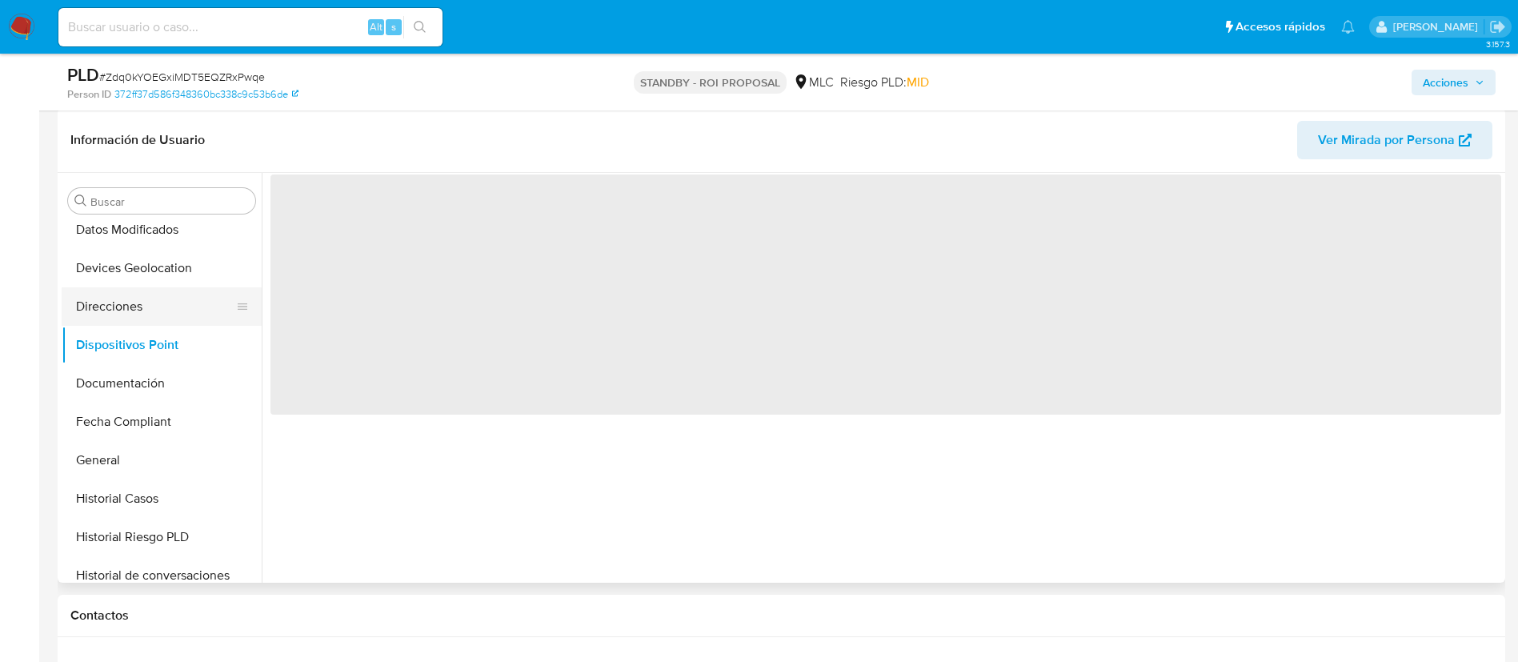
click at [153, 321] on button "Direcciones" at bounding box center [155, 306] width 187 height 38
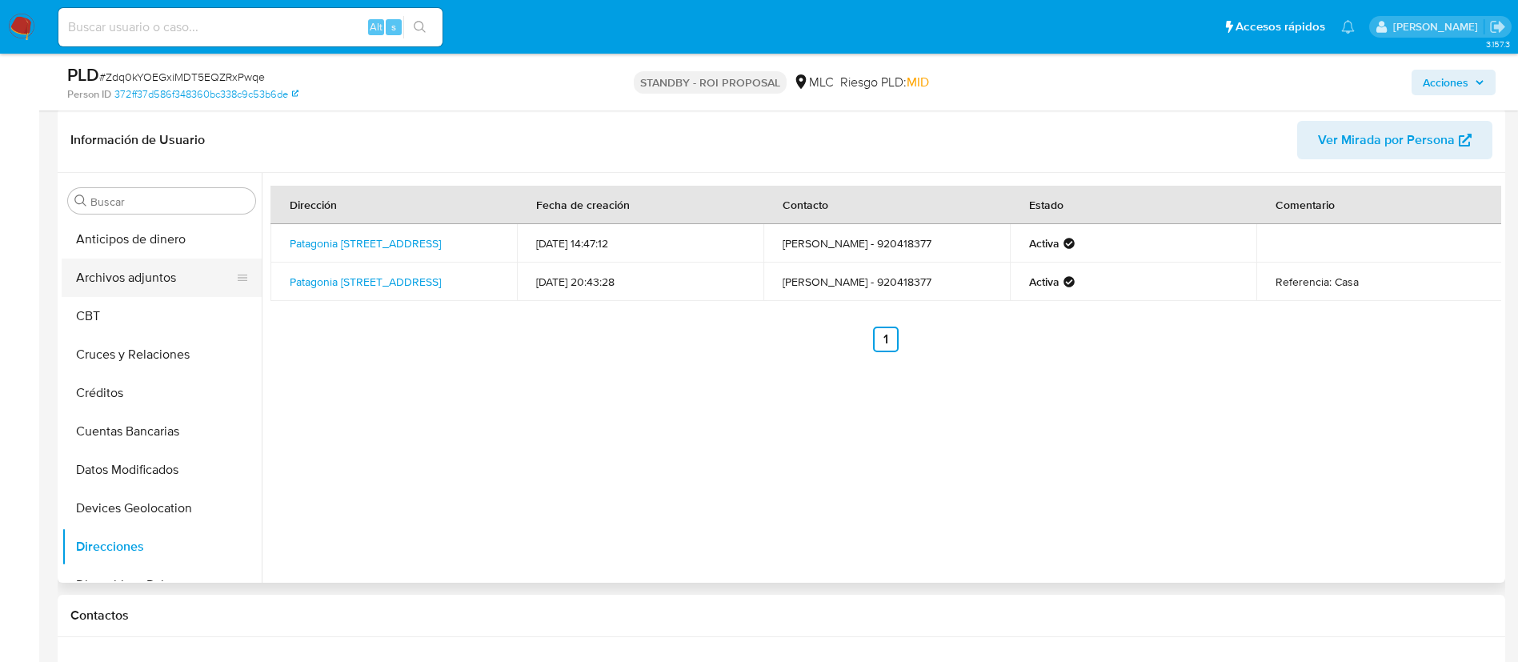
click at [166, 288] on button "Archivos adjuntos" at bounding box center [155, 277] width 187 height 38
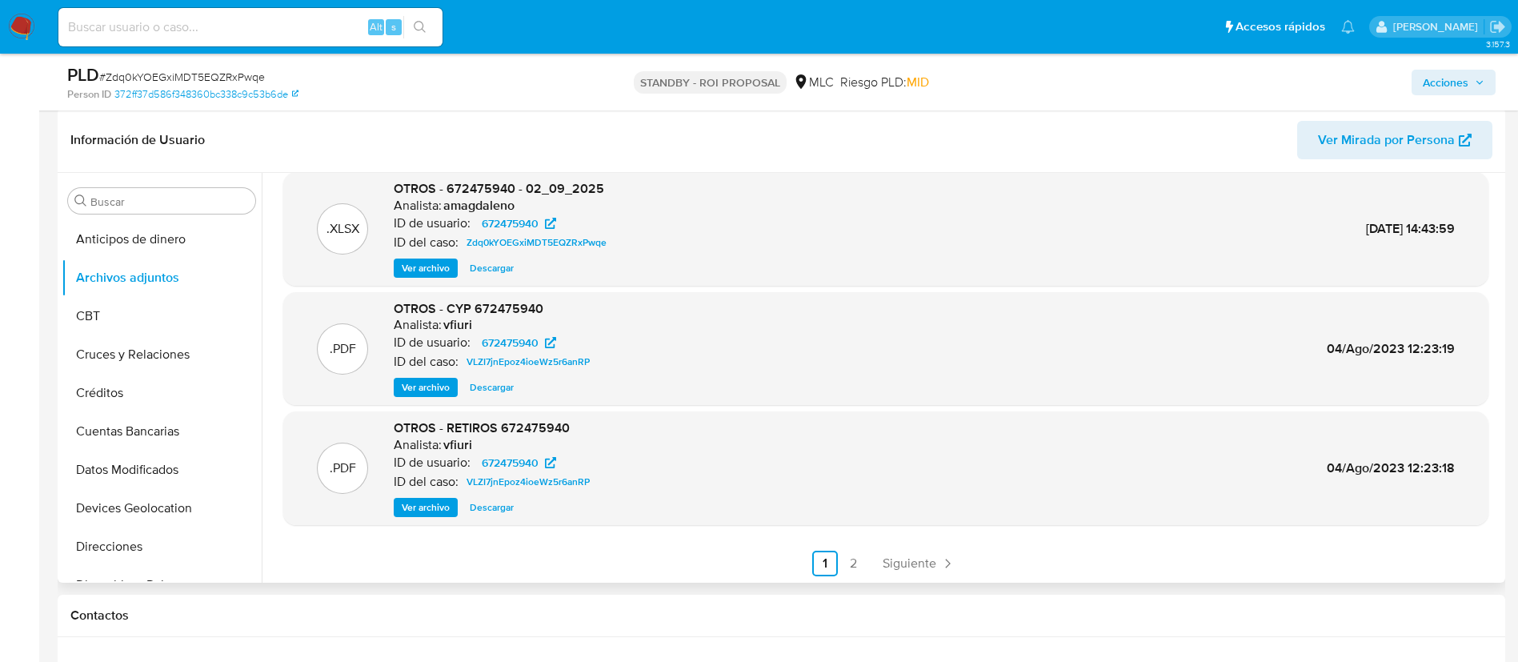
scroll to position [134, 0]
click at [431, 504] on span "Ver archivo" at bounding box center [426, 506] width 48 height 16
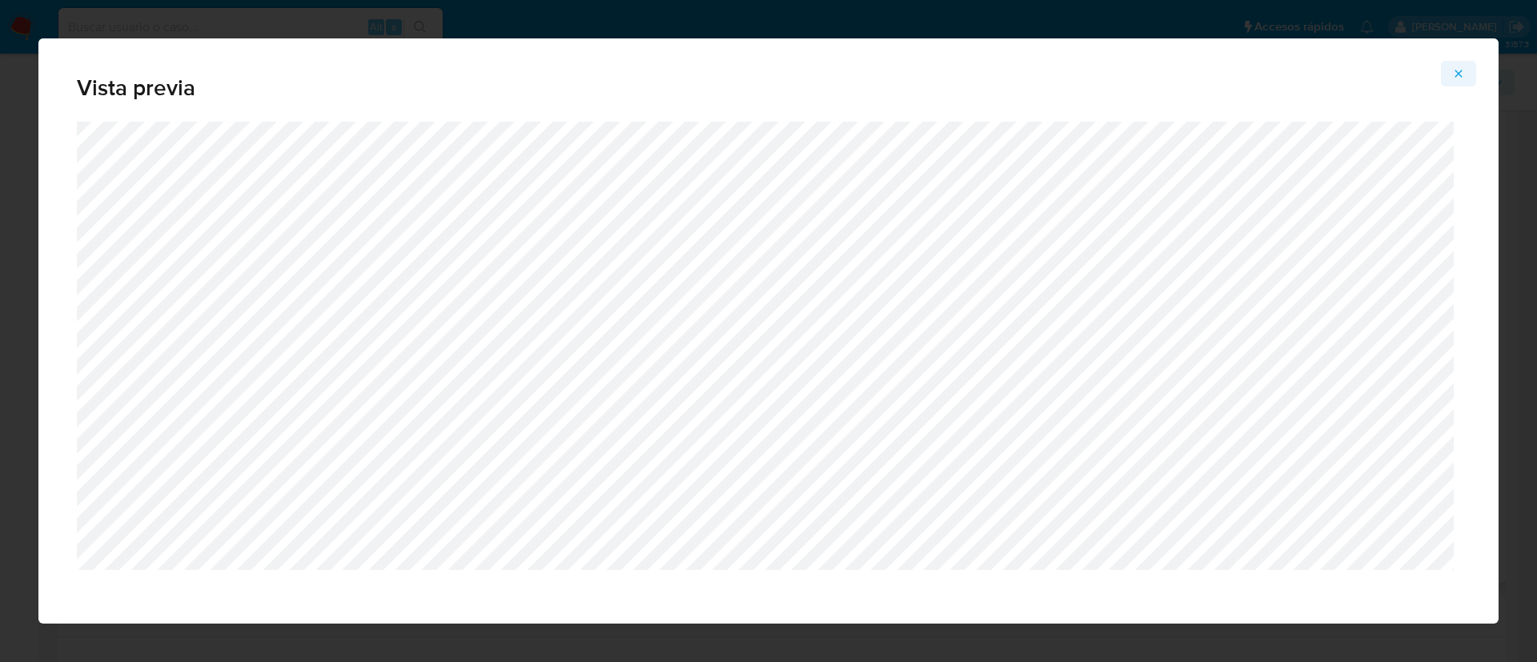
click at [1466, 66] on button "Attachment preview" at bounding box center [1458, 74] width 35 height 26
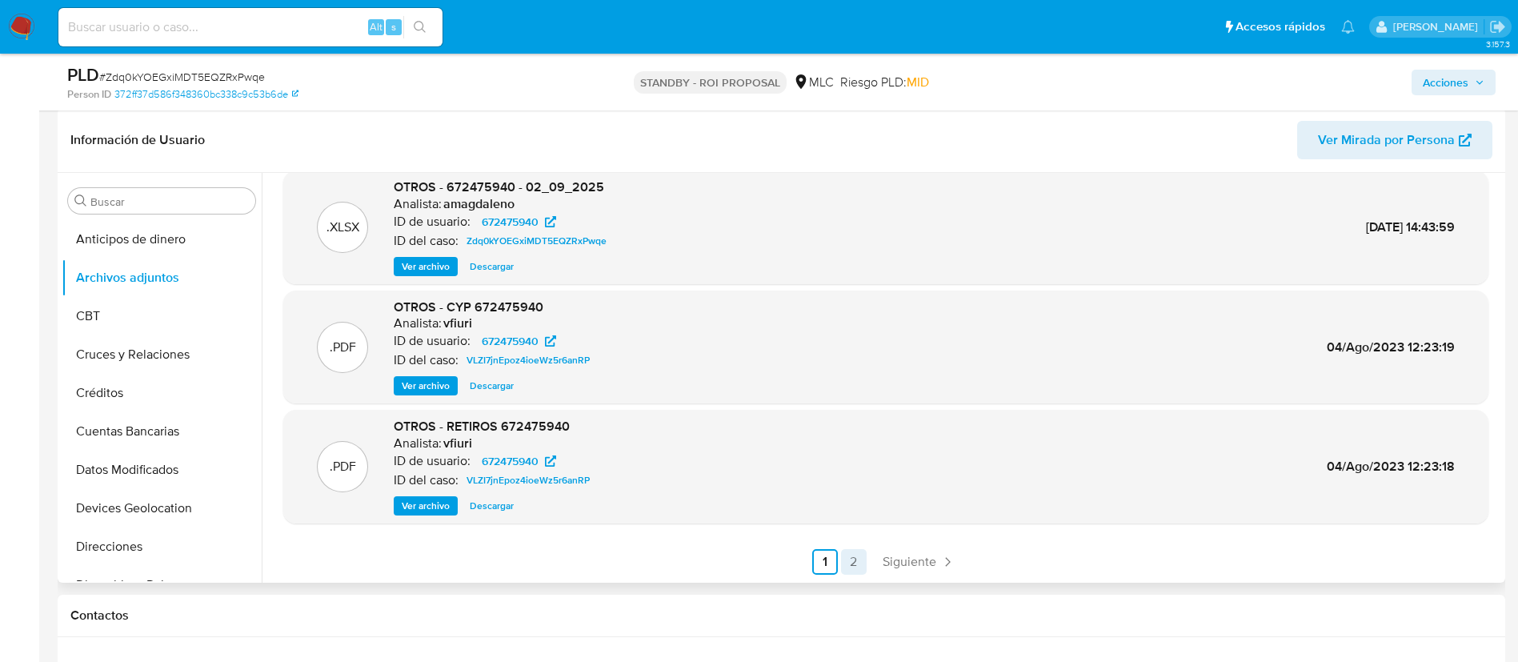
click at [856, 567] on link "2" at bounding box center [854, 562] width 26 height 26
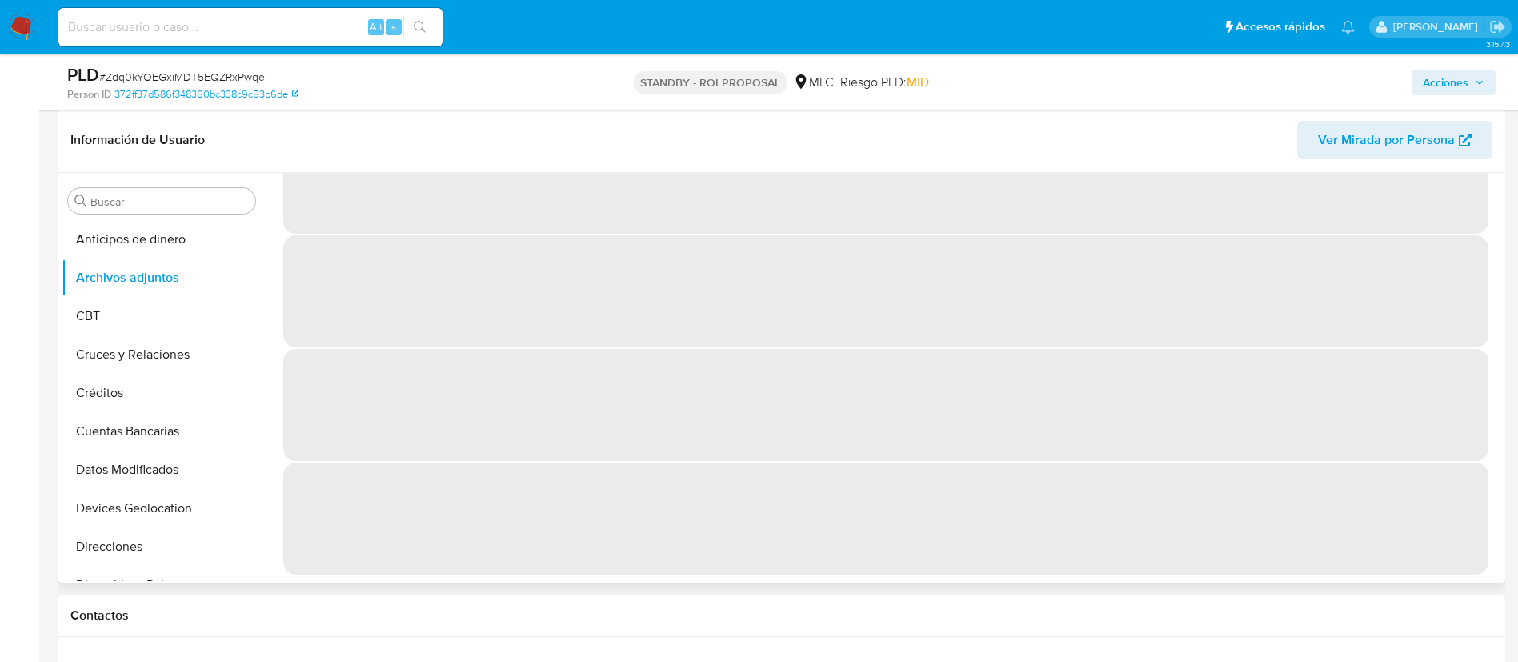
scroll to position [0, 0]
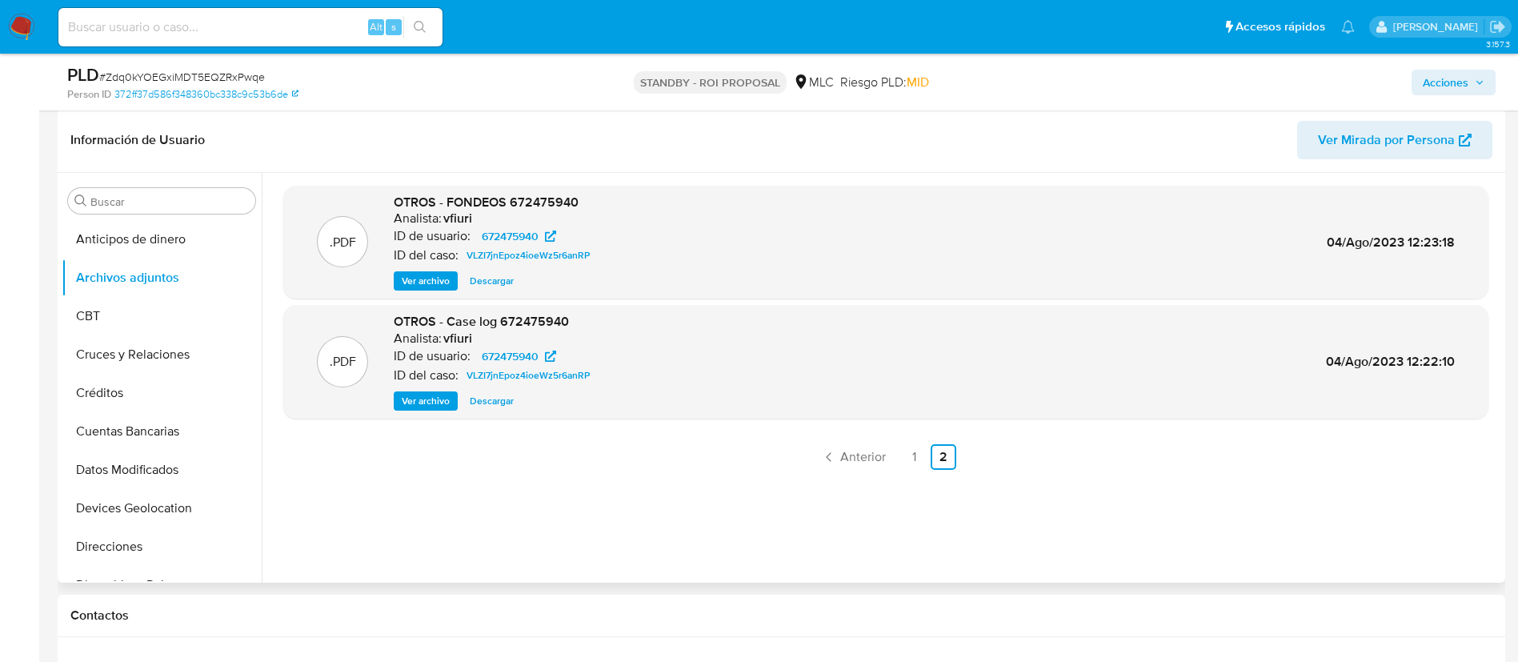
click at [416, 404] on span "Ver archivo" at bounding box center [426, 401] width 48 height 16
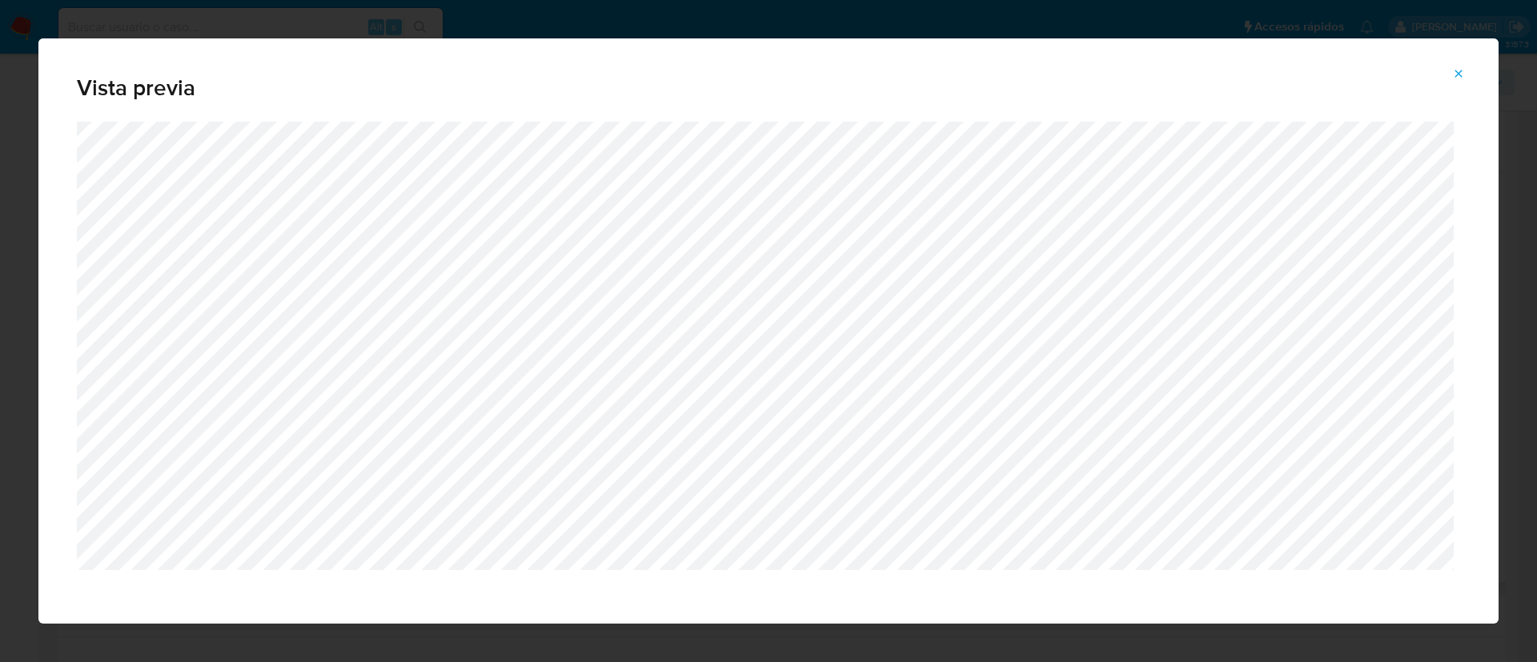
click at [1452, 68] on icon "Attachment preview" at bounding box center [1458, 73] width 13 height 13
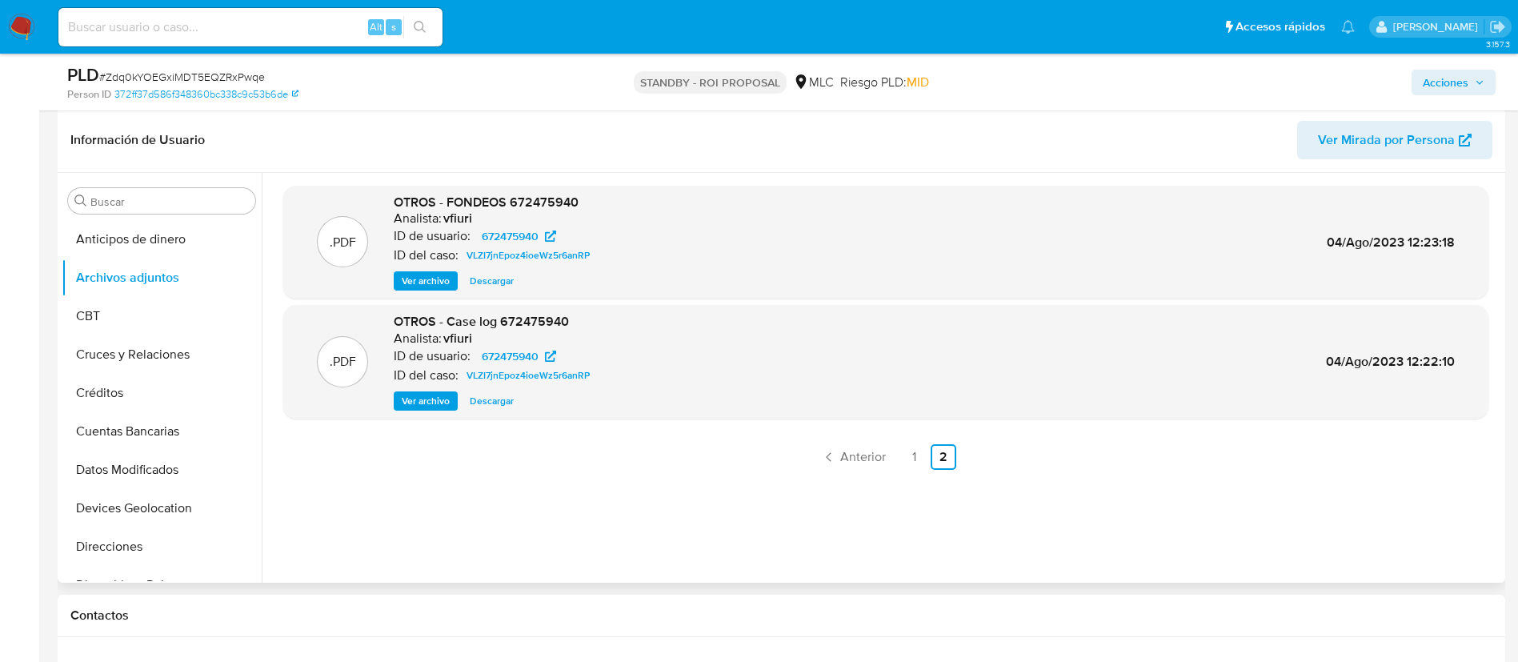
click at [925, 463] on ul "Anterior 1 2 Siguiente" at bounding box center [885, 457] width 1205 height 26
click at [919, 463] on link "1" at bounding box center [915, 457] width 26 height 26
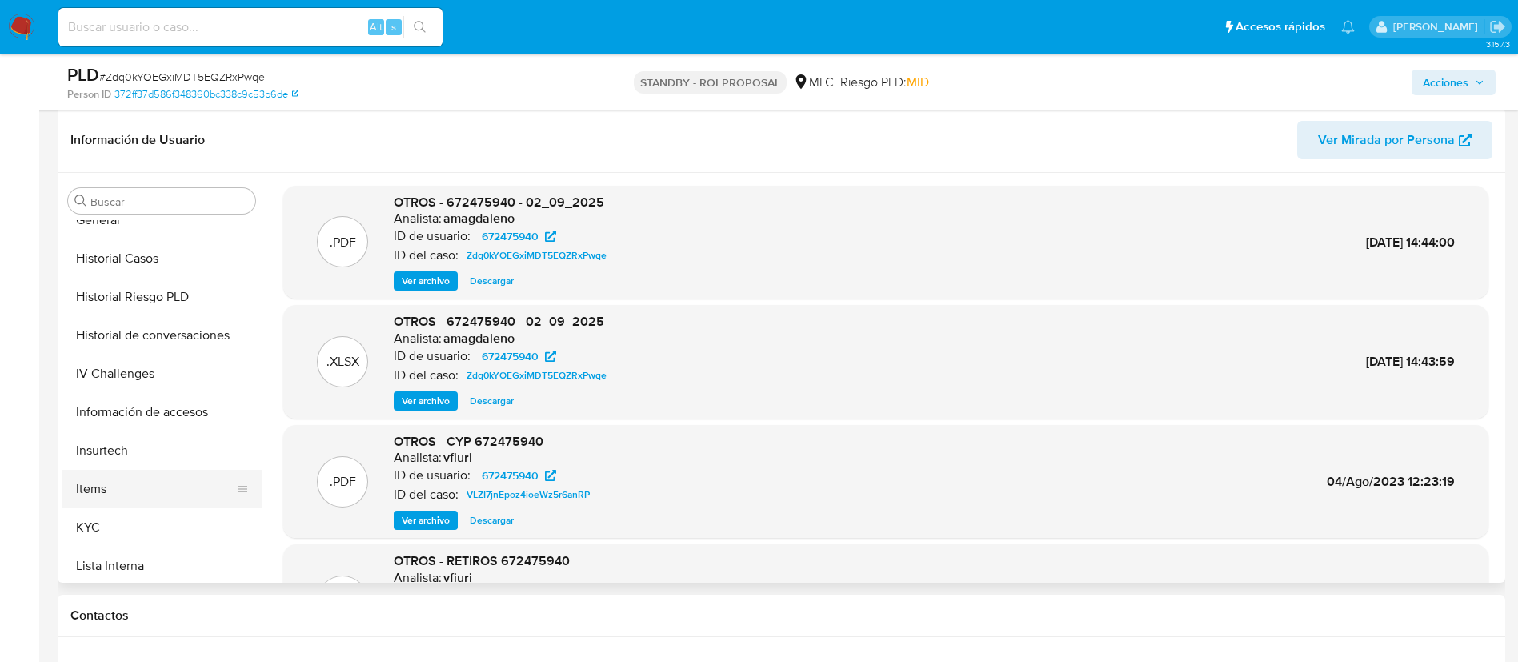
scroll to position [600, 0]
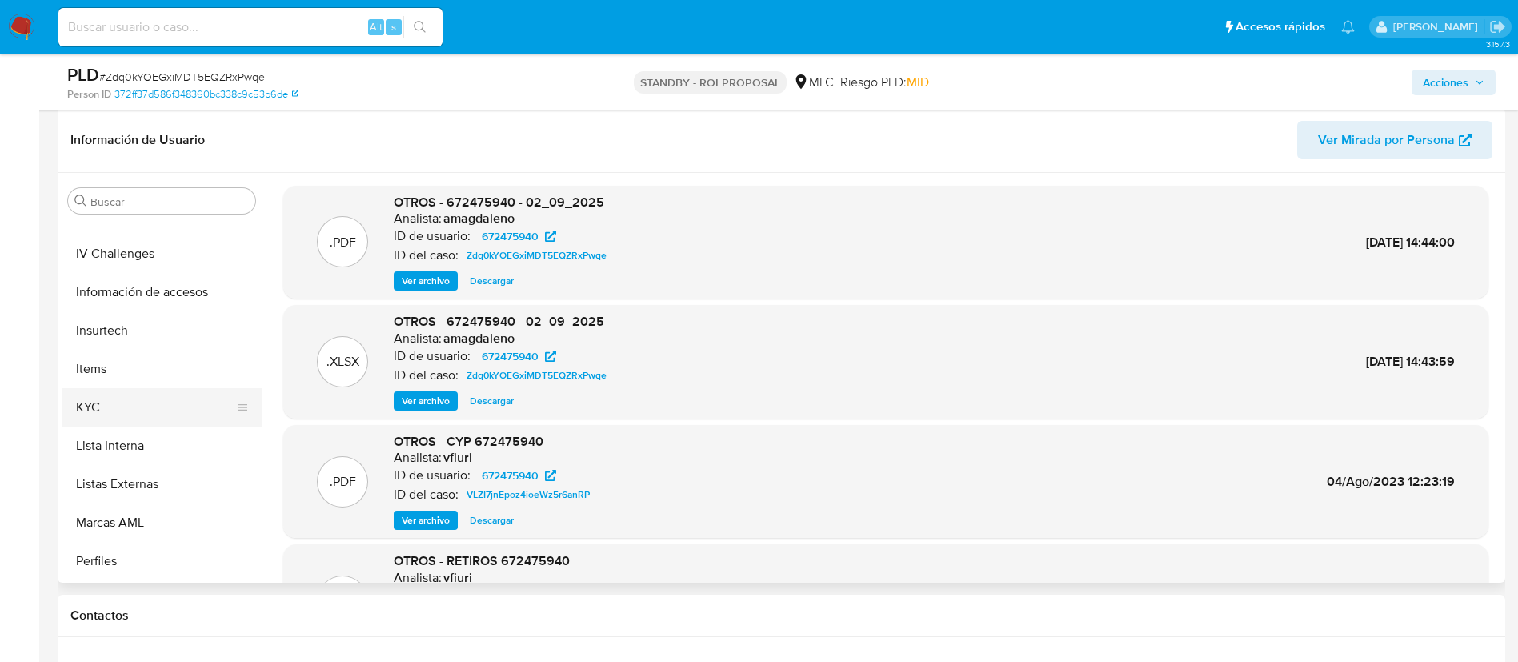
click at [145, 397] on button "KYC" at bounding box center [155, 407] width 187 height 38
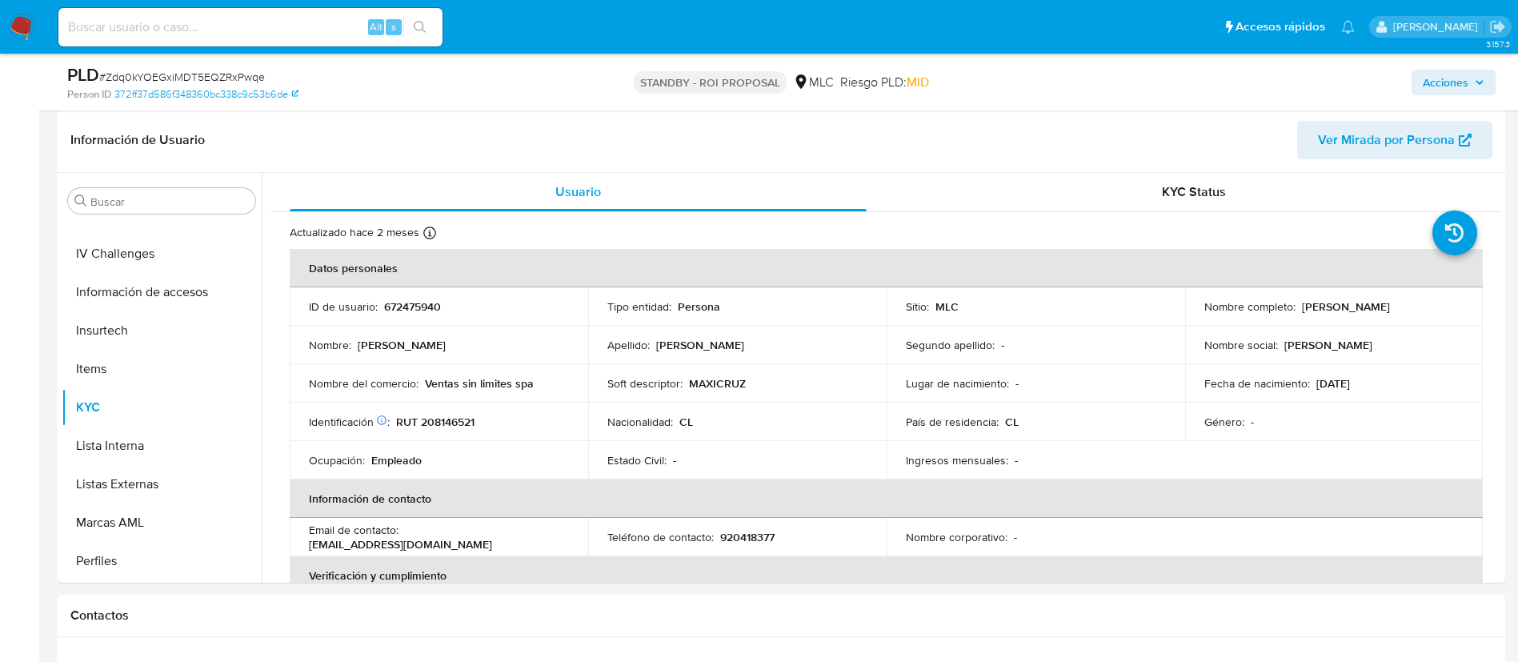
click at [443, 422] on p "RUT 208146521" at bounding box center [435, 422] width 78 height 14
copy p "208146521"
click at [1302, 308] on p "Brandon Cristian Cruz Román" at bounding box center [1346, 306] width 88 height 14
drag, startPoint x: 1295, startPoint y: 307, endPoint x: 1466, endPoint y: 316, distance: 171.5
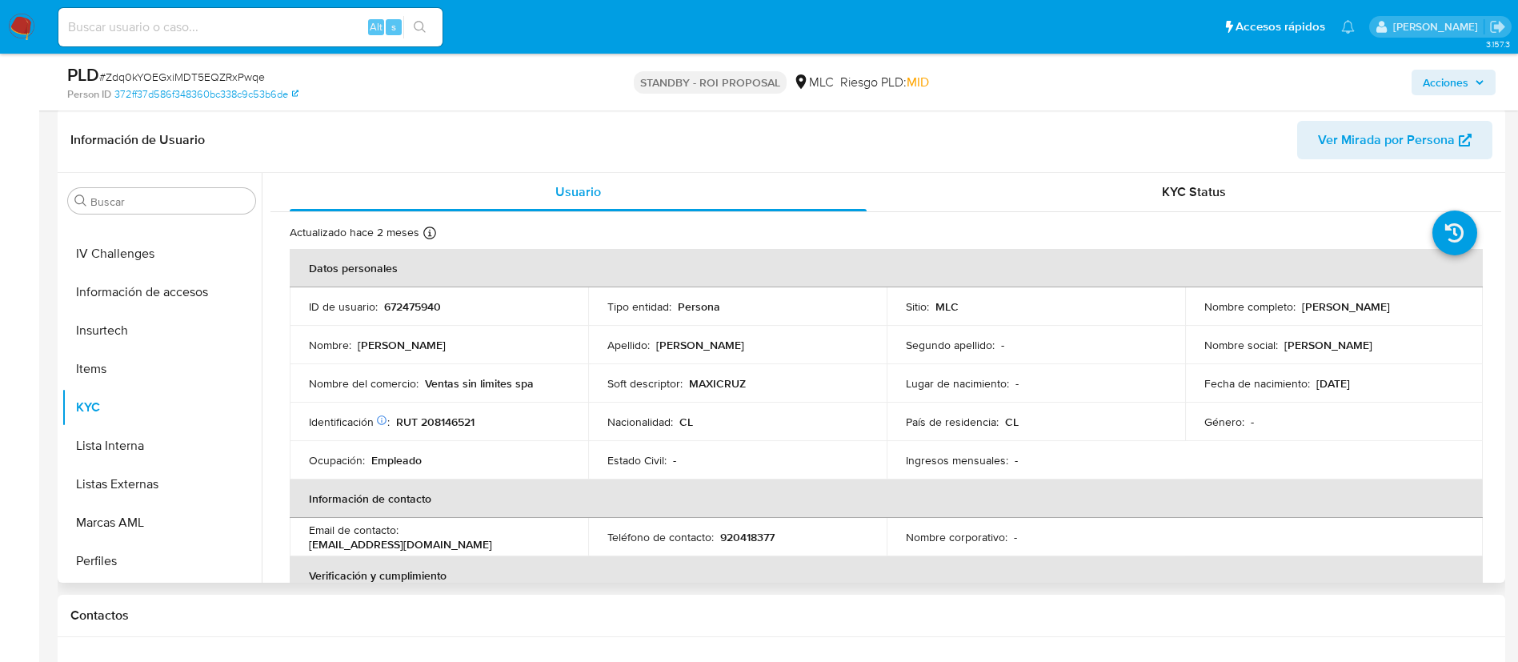
click at [1466, 316] on td "Nombre completo : Brandon Cristian Cruz Román" at bounding box center [1334, 306] width 299 height 38
copy div "Brandon Cristian Cruz Román"
click at [513, 316] on td "ID de usuario : 672475940" at bounding box center [439, 306] width 299 height 38
click at [446, 422] on p "RUT 208146521" at bounding box center [435, 422] width 78 height 14
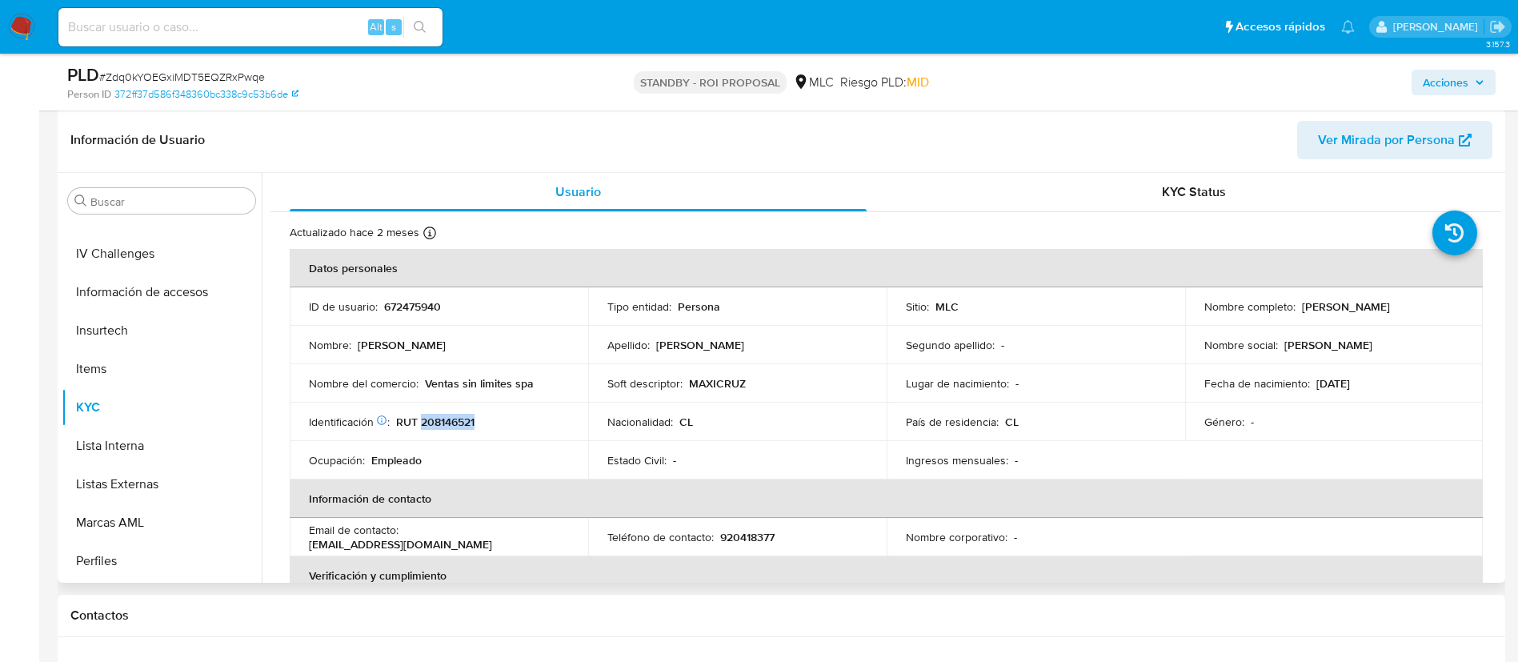
copy p "208146521"
click at [458, 142] on header "Información de Usuario Ver Mirada por Persona" at bounding box center [781, 140] width 1422 height 38
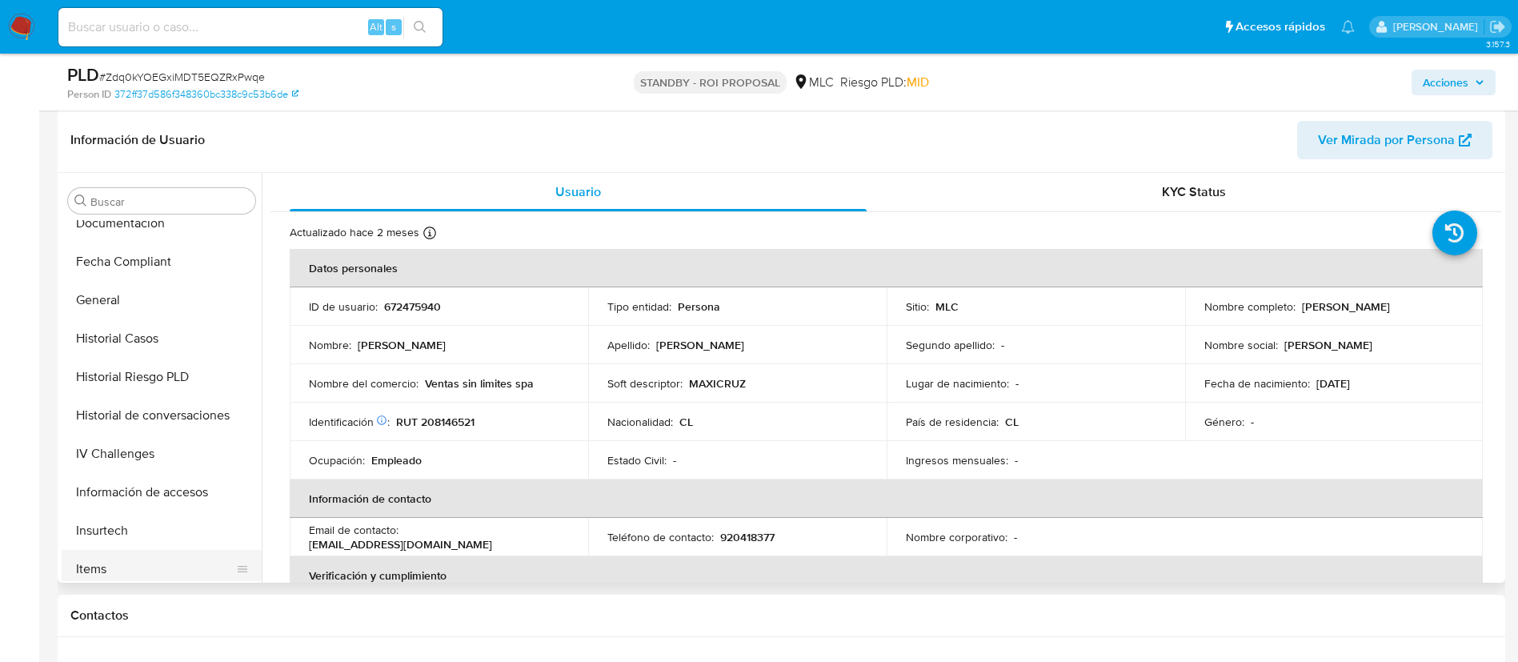
scroll to position [240, 0]
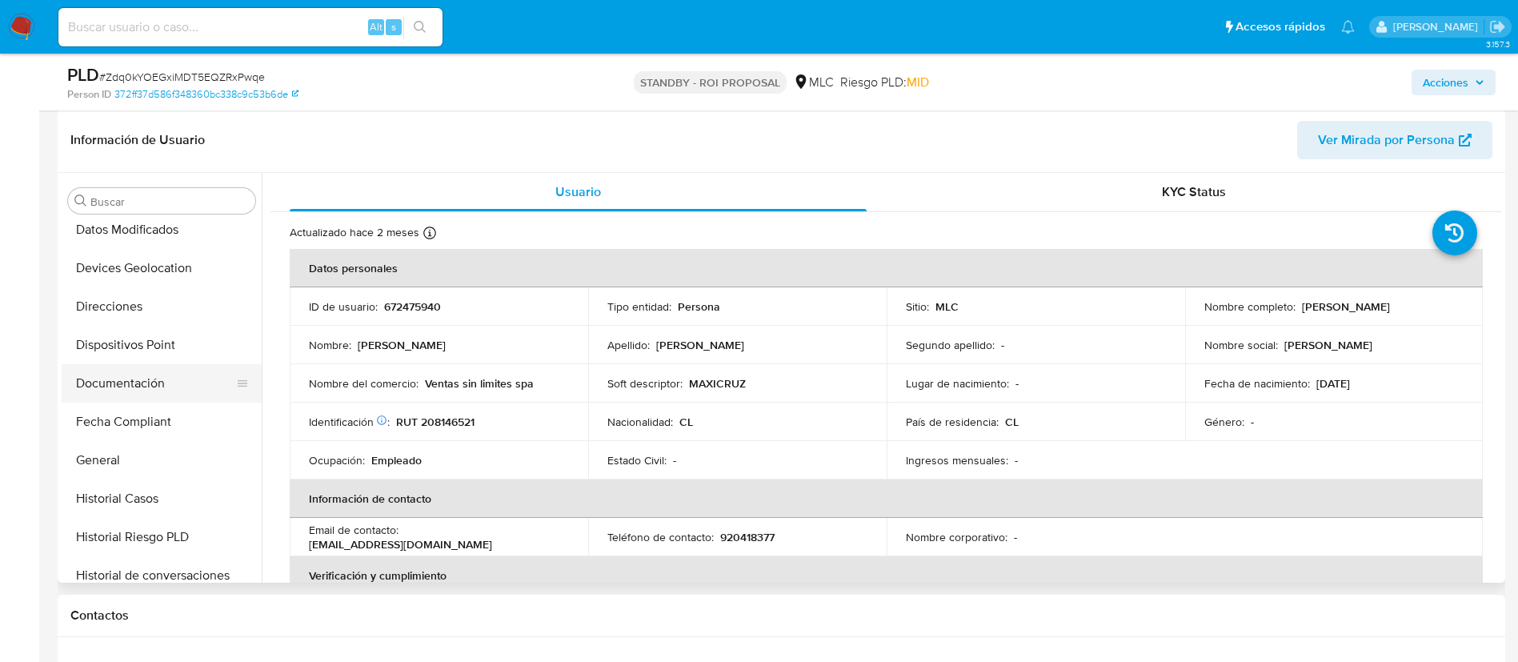
click at [120, 376] on button "Documentación" at bounding box center [155, 383] width 187 height 38
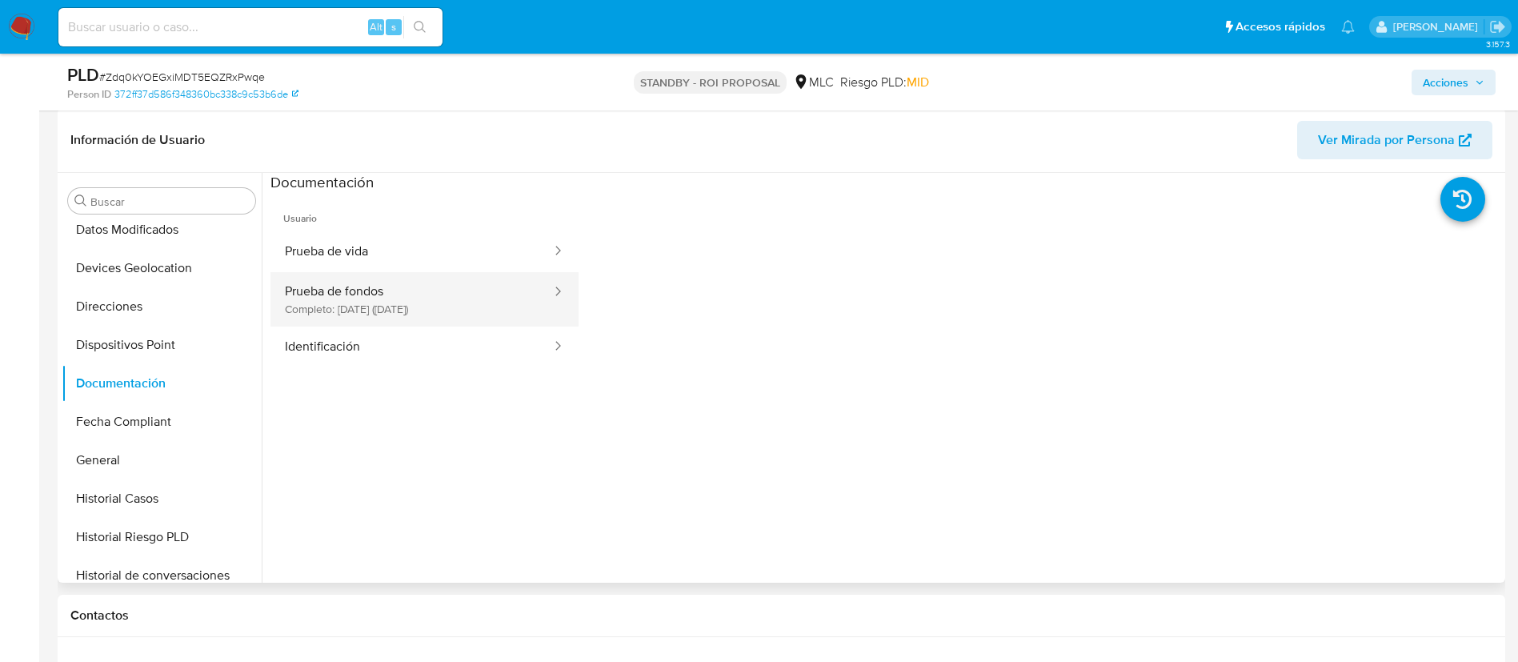
click at [429, 299] on button "Prueba de fondos Completo: 17/10/2023 (hace 2 años)" at bounding box center [412, 299] width 283 height 54
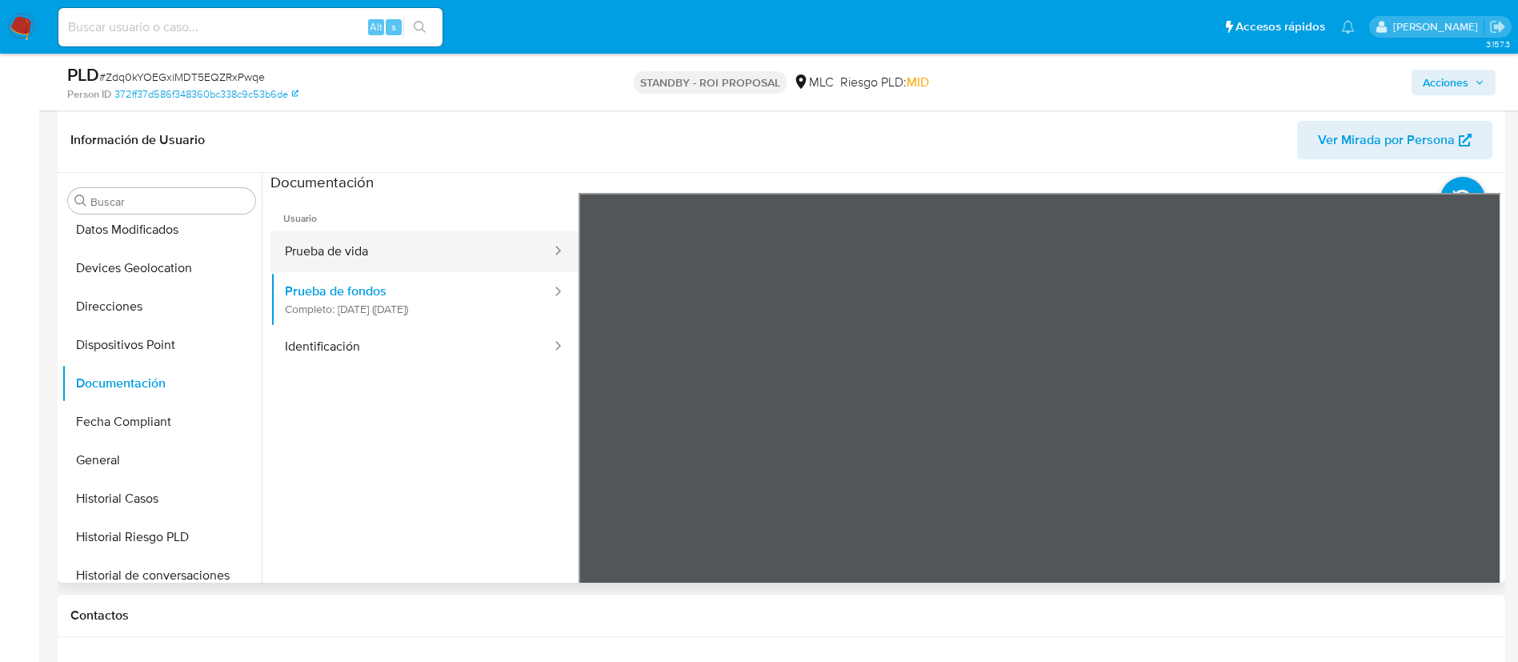
click at [404, 235] on button "Prueba de vida" at bounding box center [412, 251] width 283 height 41
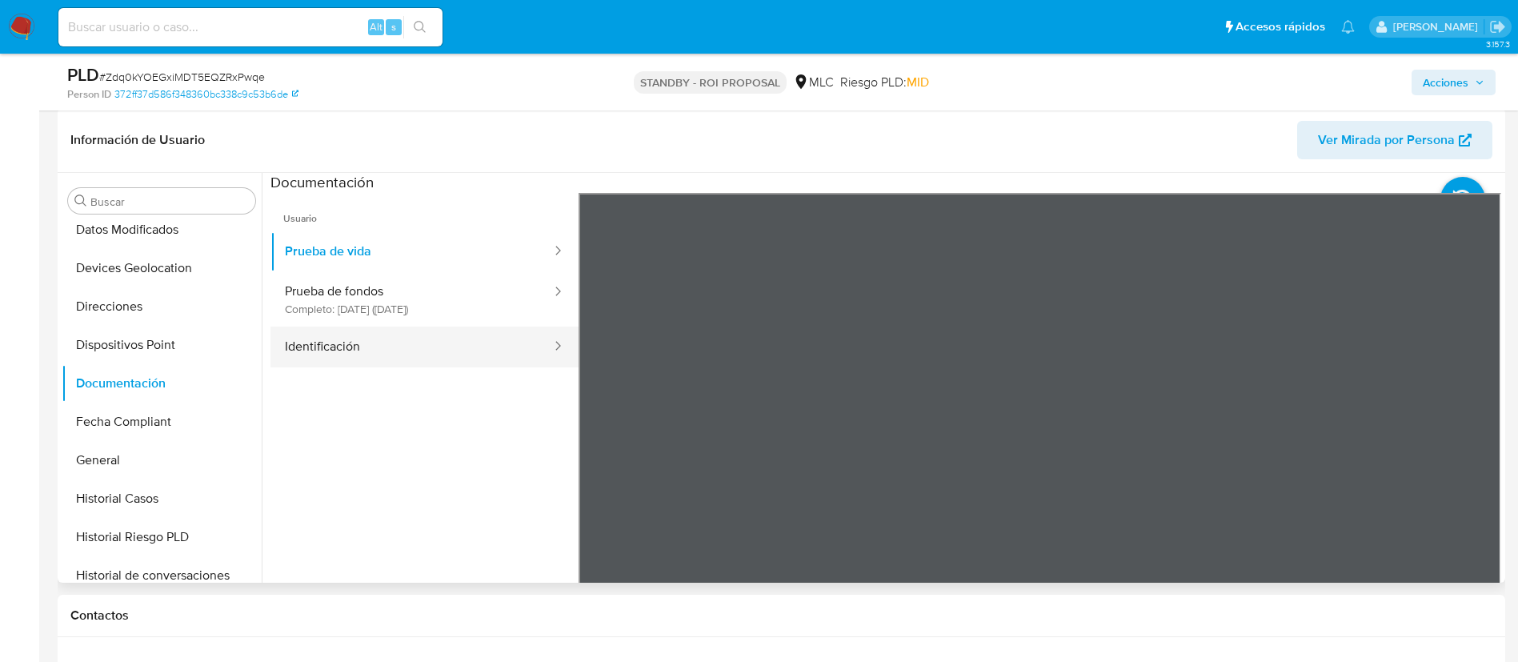
click at [447, 360] on button "Identificación" at bounding box center [412, 347] width 283 height 41
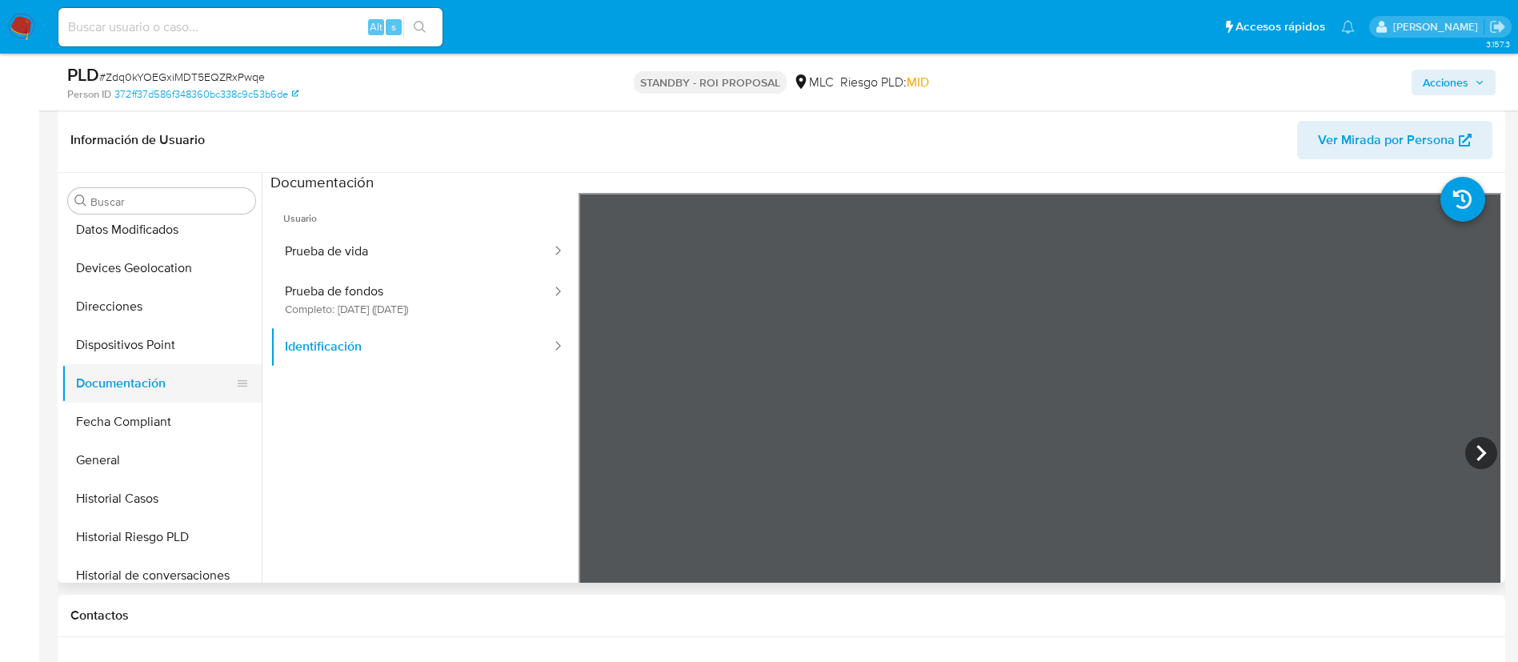
scroll to position [676, 0]
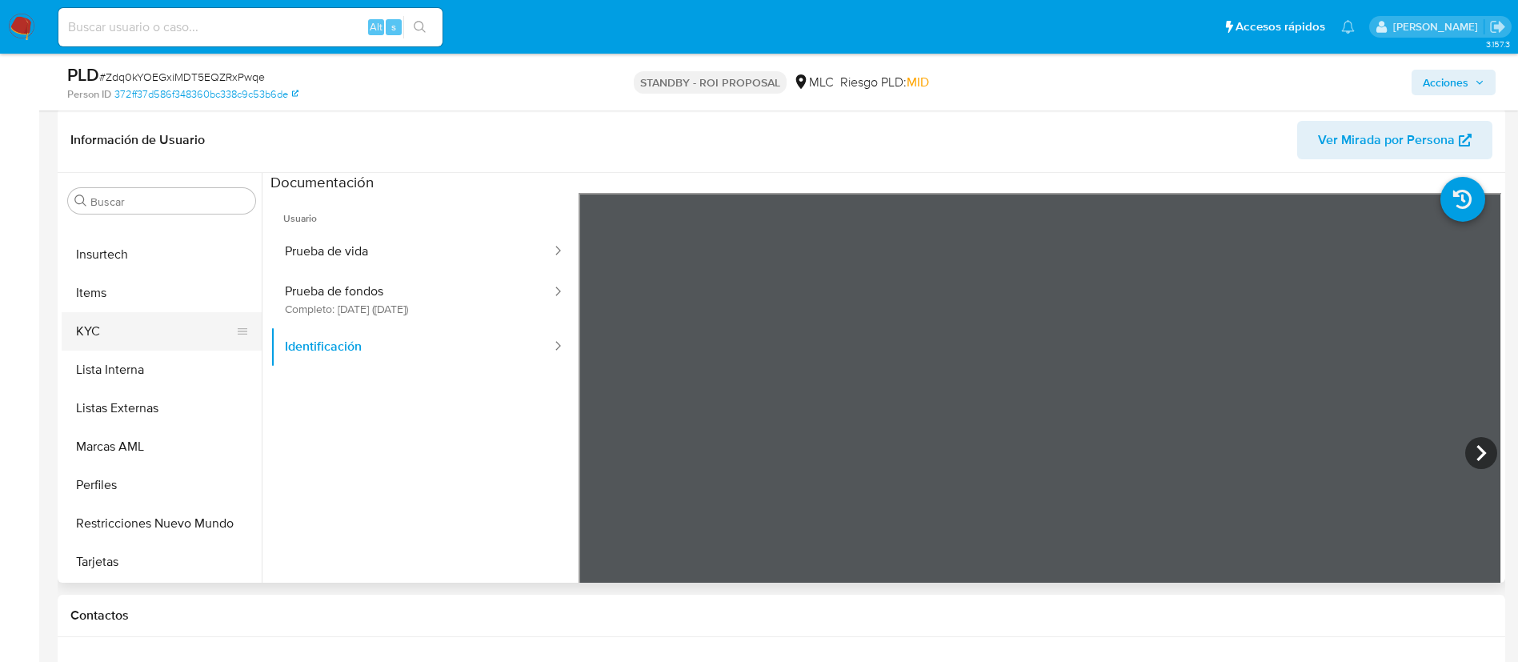
click at [91, 335] on button "KYC" at bounding box center [155, 331] width 187 height 38
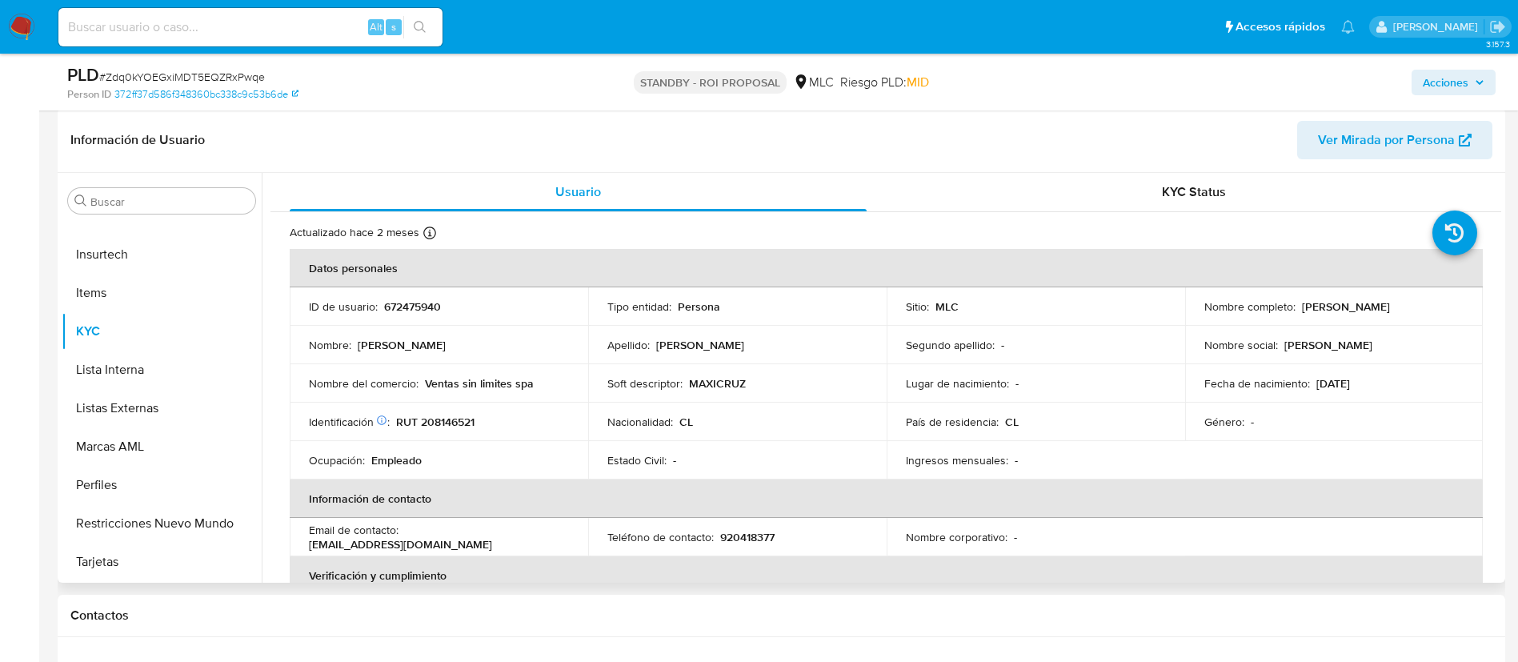
click at [459, 415] on p "RUT 208146521" at bounding box center [435, 422] width 78 height 14
copy p "RUT"
click at [458, 420] on p "RUT 208146521" at bounding box center [435, 422] width 78 height 14
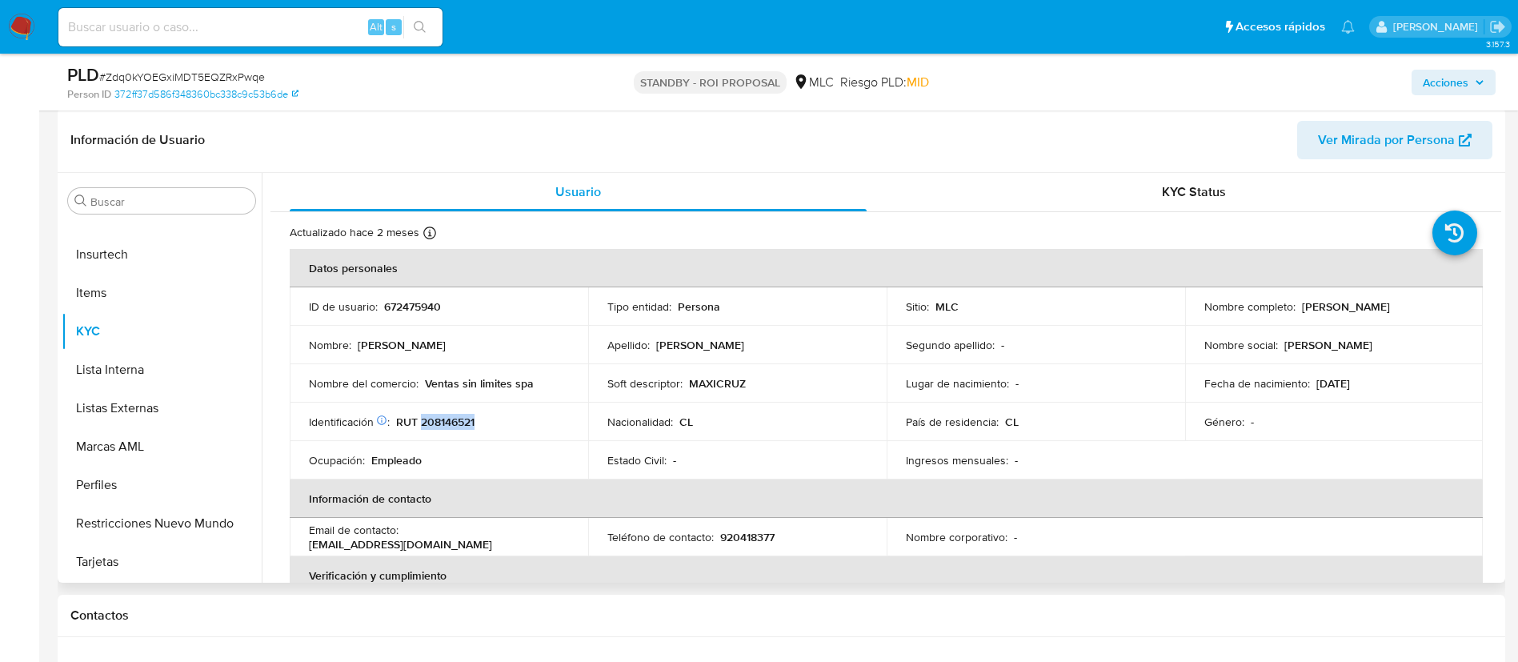
copy p "208146521"
click at [164, 522] on button "Restricciones Nuevo Mundo" at bounding box center [155, 523] width 187 height 38
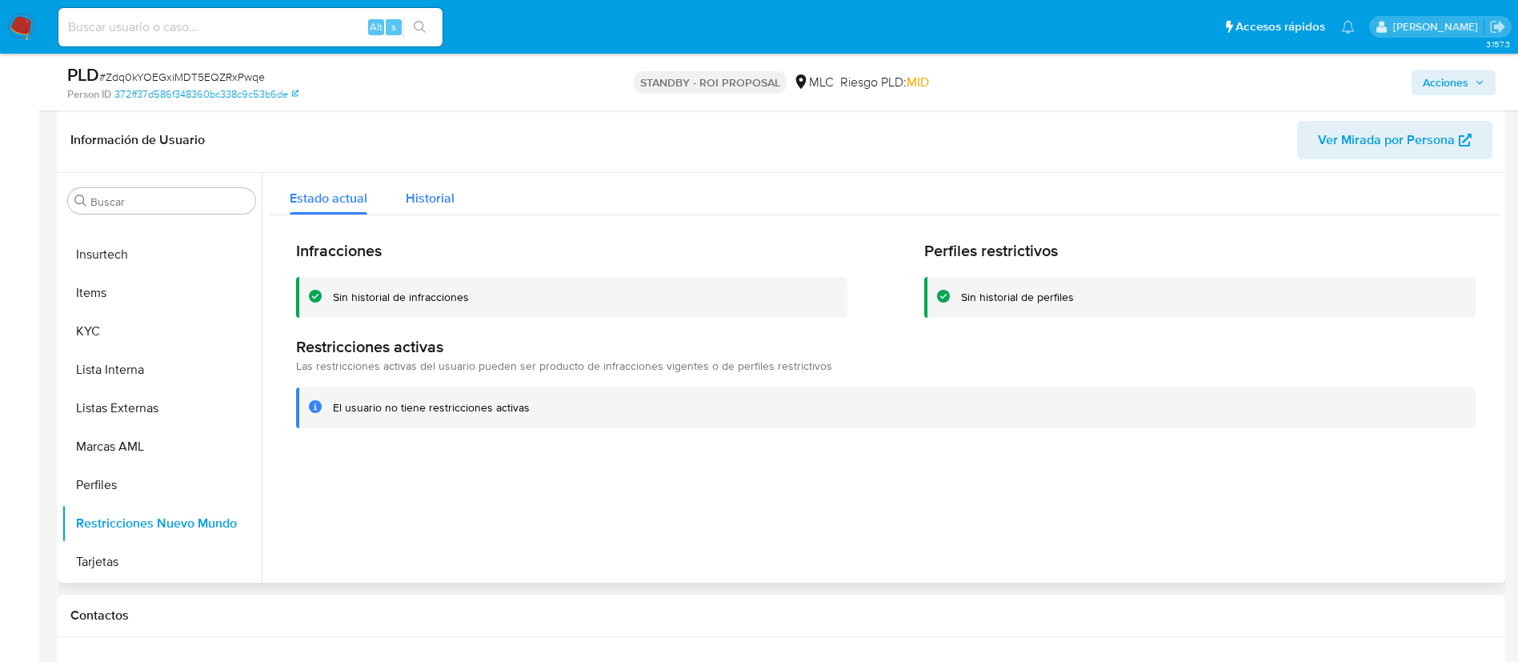
click at [406, 194] on span "Historial" at bounding box center [430, 198] width 49 height 18
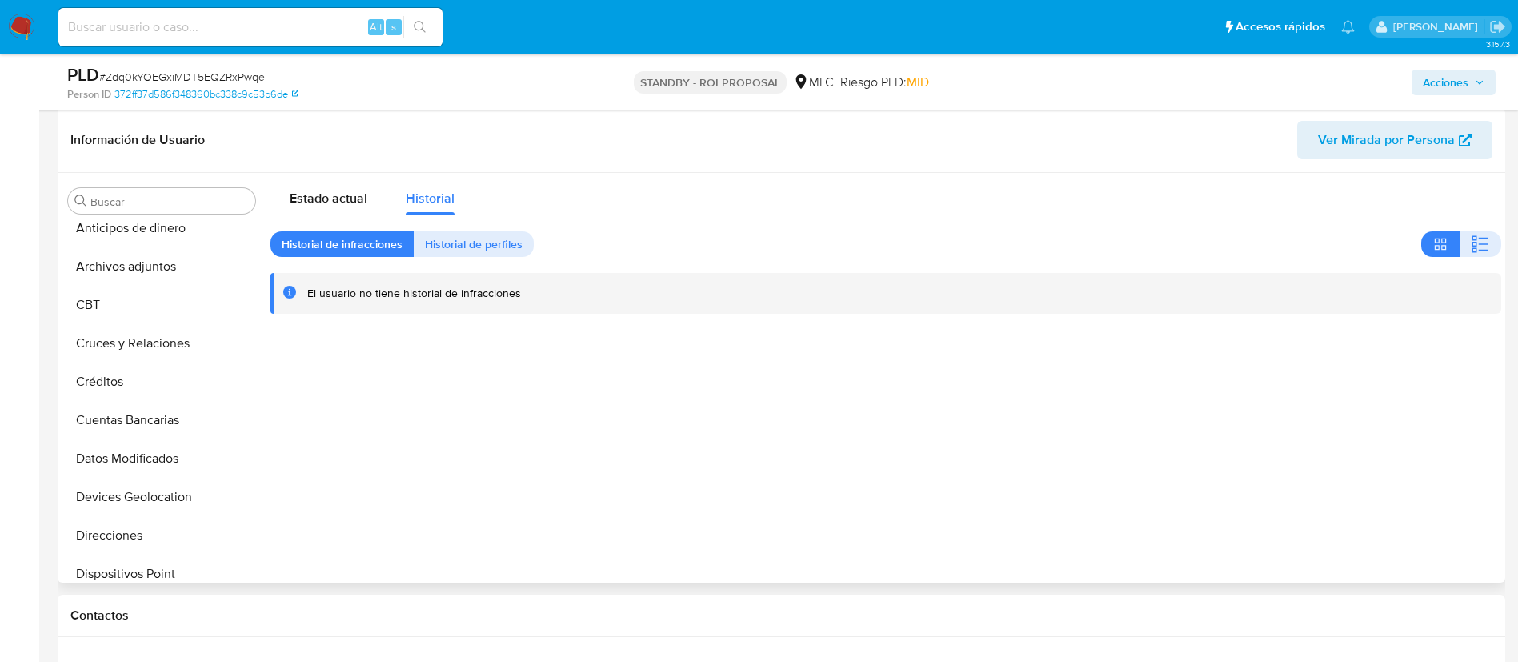
scroll to position [0, 0]
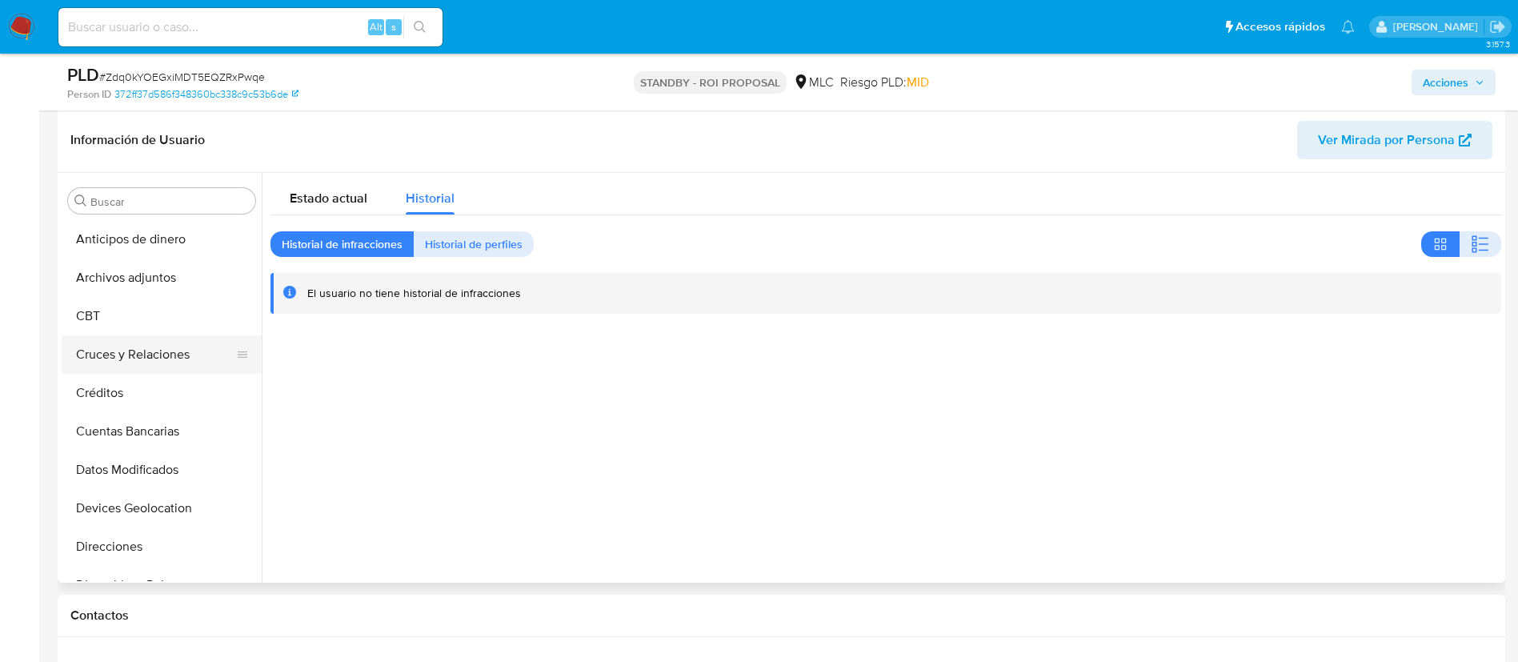
click at [121, 369] on button "Cruces y Relaciones" at bounding box center [155, 354] width 187 height 38
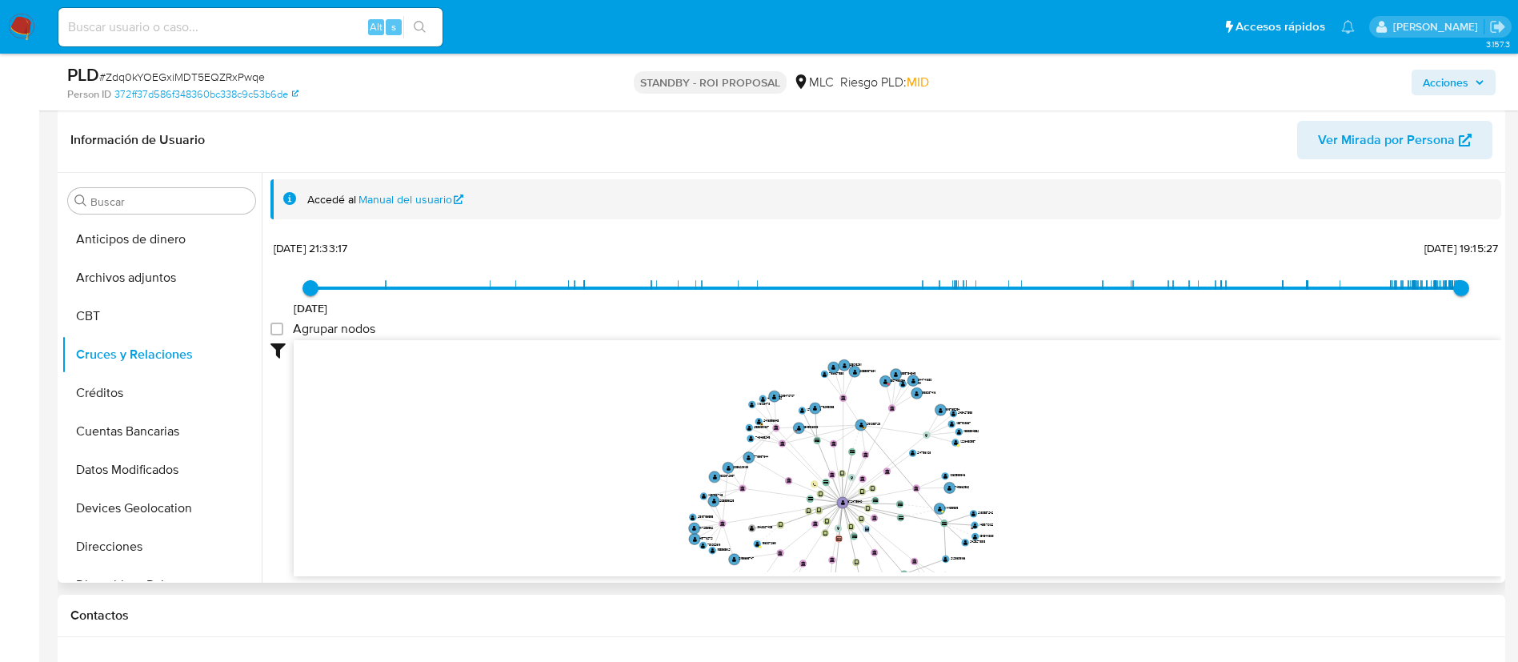
drag, startPoint x: 853, startPoint y: 499, endPoint x: 741, endPoint y: 523, distance: 114.8
click at [741, 523] on icon "device-61dcc61008813b0019facdf7  user-1187265457  1187265457 user-672475940 …" at bounding box center [898, 456] width 1208 height 232
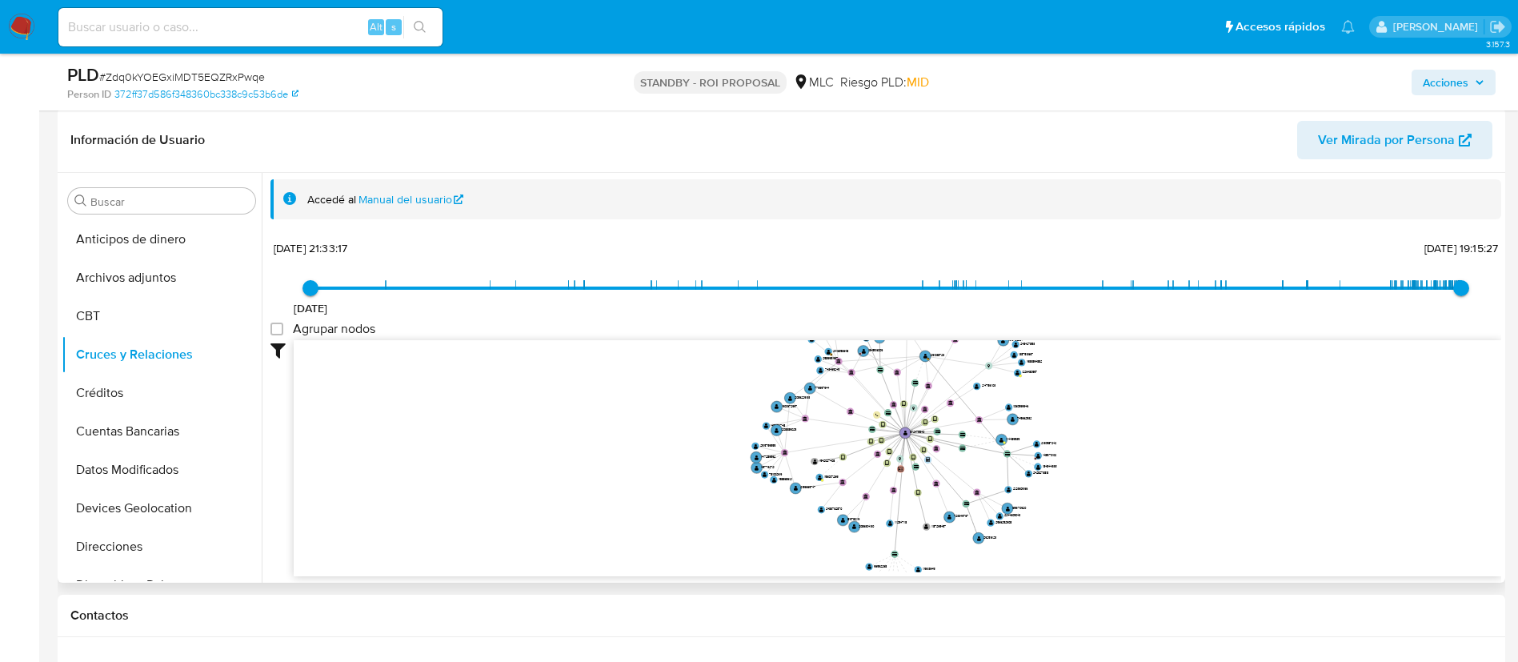
drag, startPoint x: 1128, startPoint y: 446, endPoint x: 1137, endPoint y: 414, distance: 33.2
click at [1137, 414] on icon "device-61dcc61008813b0019facdf7  user-1187265457  1187265457 user-672475940 …" at bounding box center [898, 456] width 1208 height 232
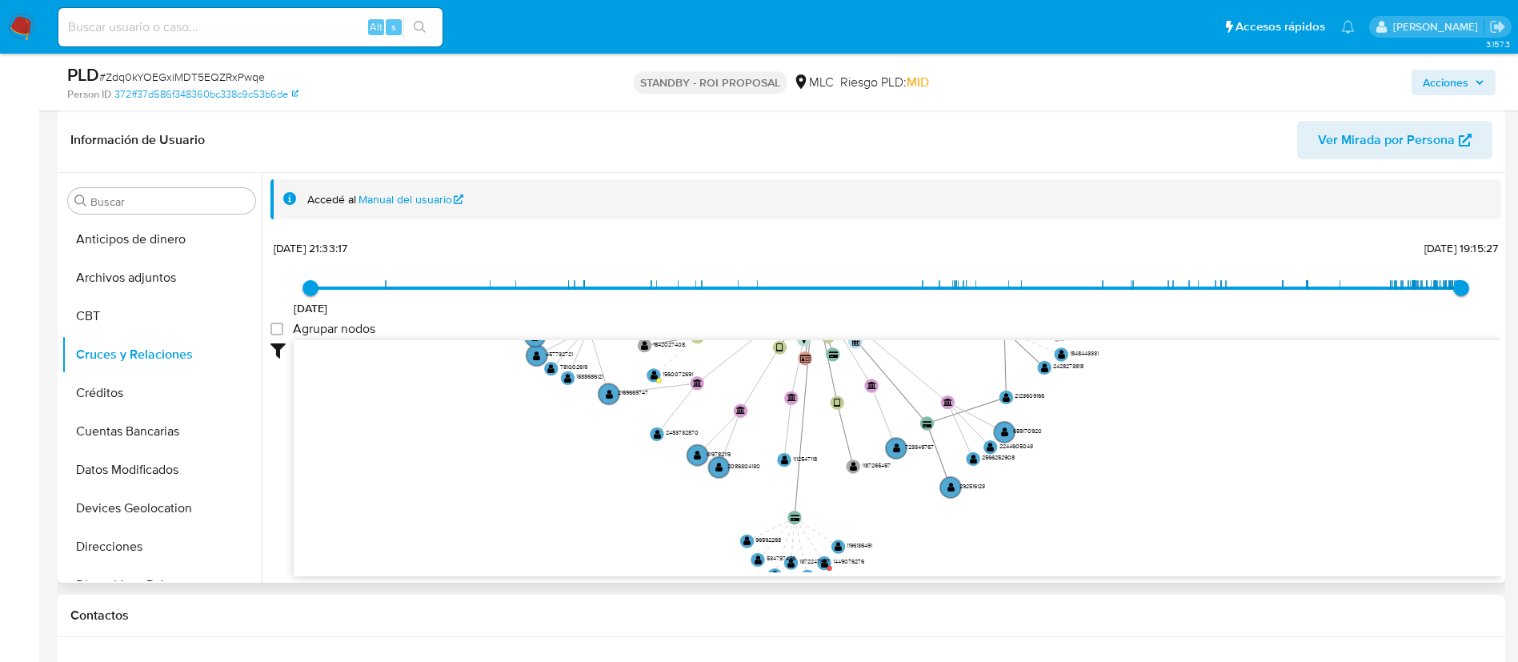
drag, startPoint x: 1166, startPoint y: 456, endPoint x: 1219, endPoint y: 253, distance: 210.0
click at [1219, 253] on div "8/5/2021 8/5/2021, 21:33:17 4/9/2025, 19:15:27 Agrupar nodos Filtros Confianza …" at bounding box center [886, 406] width 1231 height 340
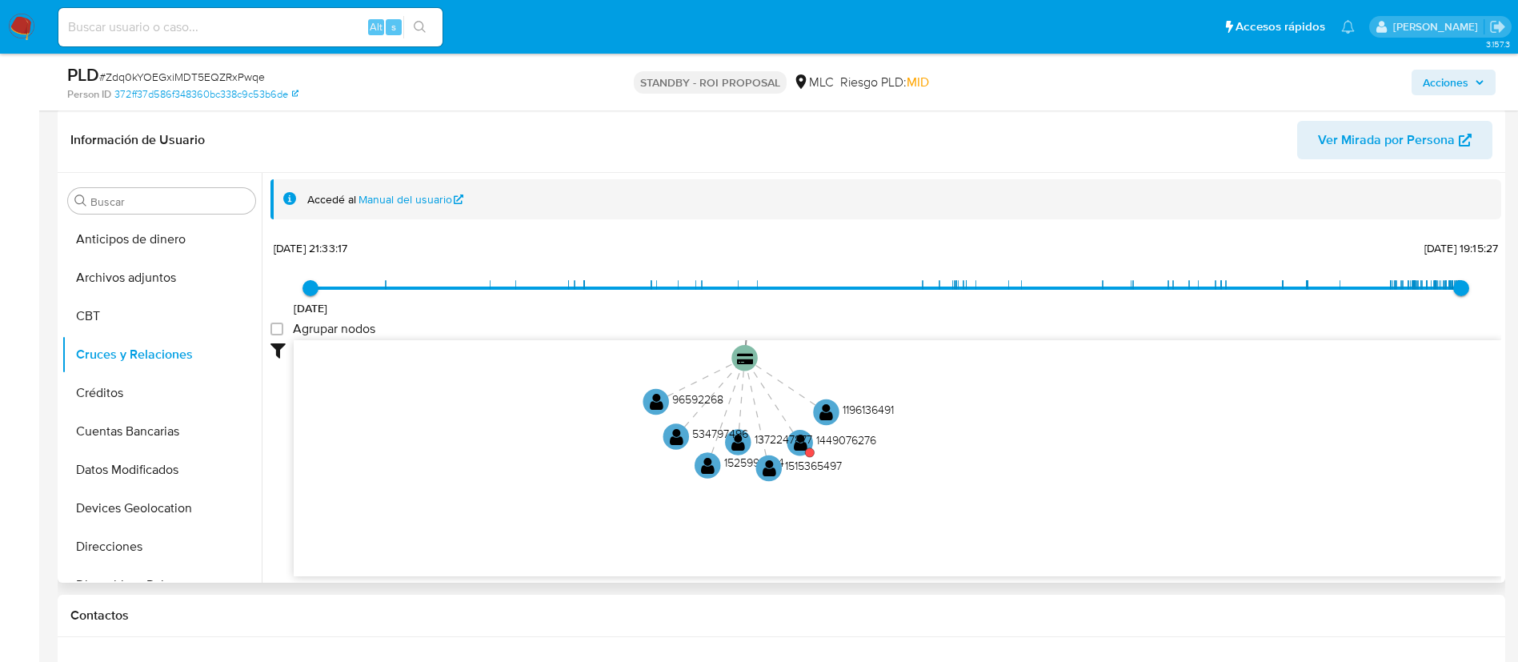
drag, startPoint x: 1048, startPoint y: 441, endPoint x: 1327, endPoint y: 223, distance: 354.1
click at [1327, 223] on div "Accedé al Manual del usuario 8/5/2021 8/5/2021, 21:33:17 4/9/2025, 19:15:27 Agr…" at bounding box center [886, 378] width 1231 height 398
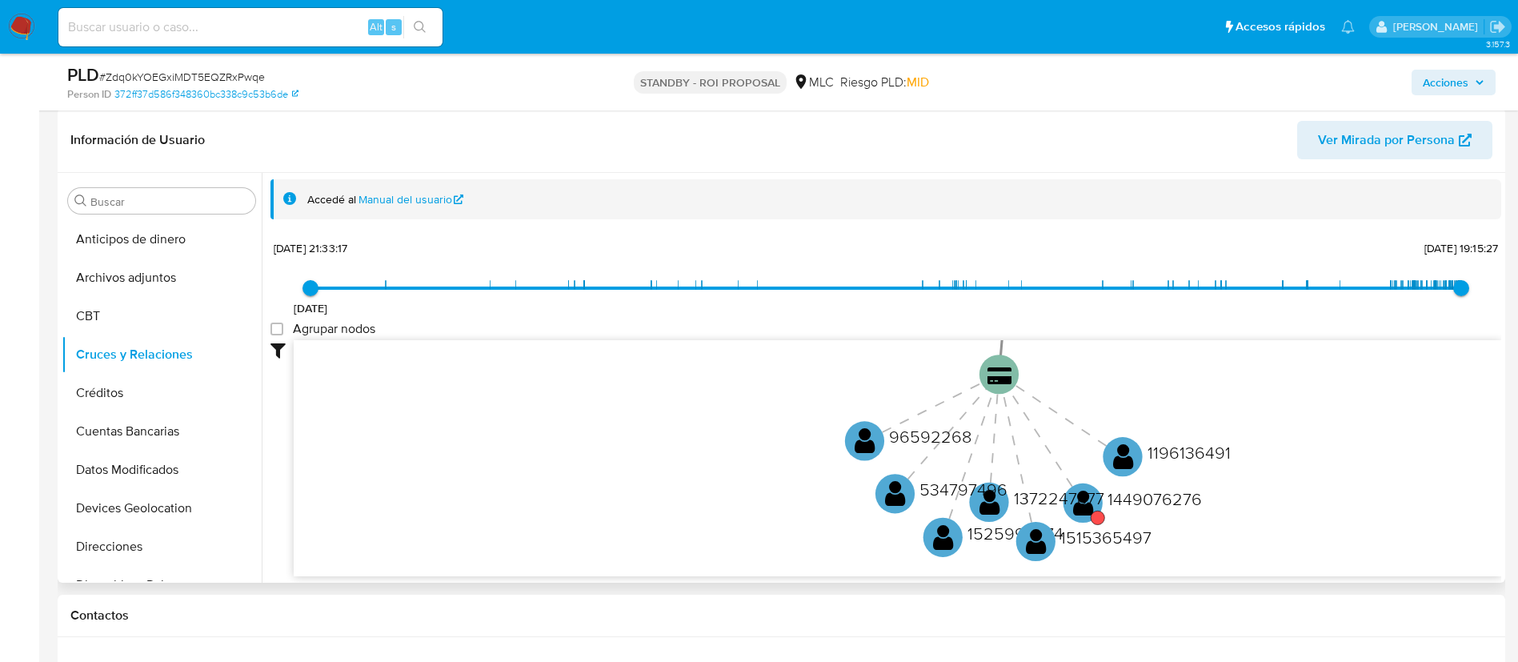
drag, startPoint x: 994, startPoint y: 463, endPoint x: 1219, endPoint y: 535, distance: 236.1
click at [1219, 535] on icon "device-61dcc61008813b0019facdf7  user-1187265457  1187265457 user-672475940 …" at bounding box center [898, 456] width 1208 height 232
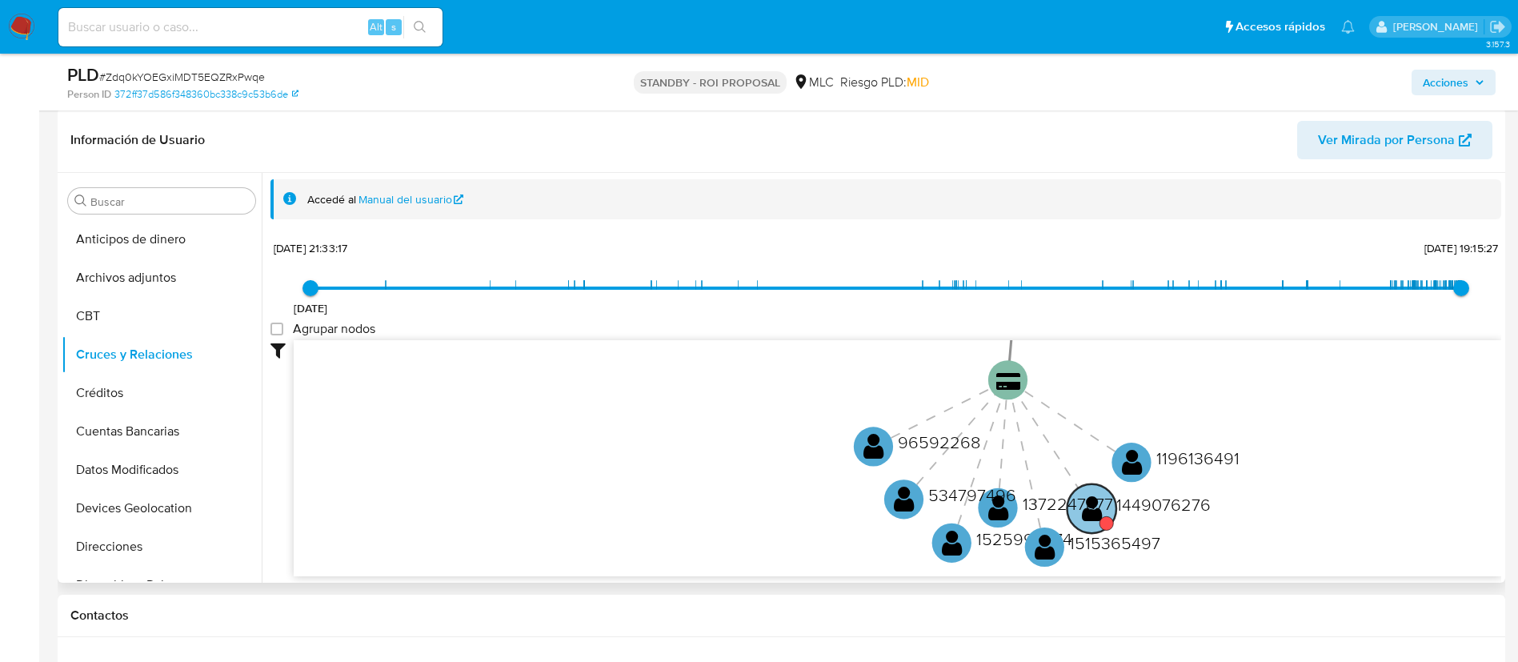
click at [1152, 508] on text "1449076276" at bounding box center [1163, 504] width 94 height 24
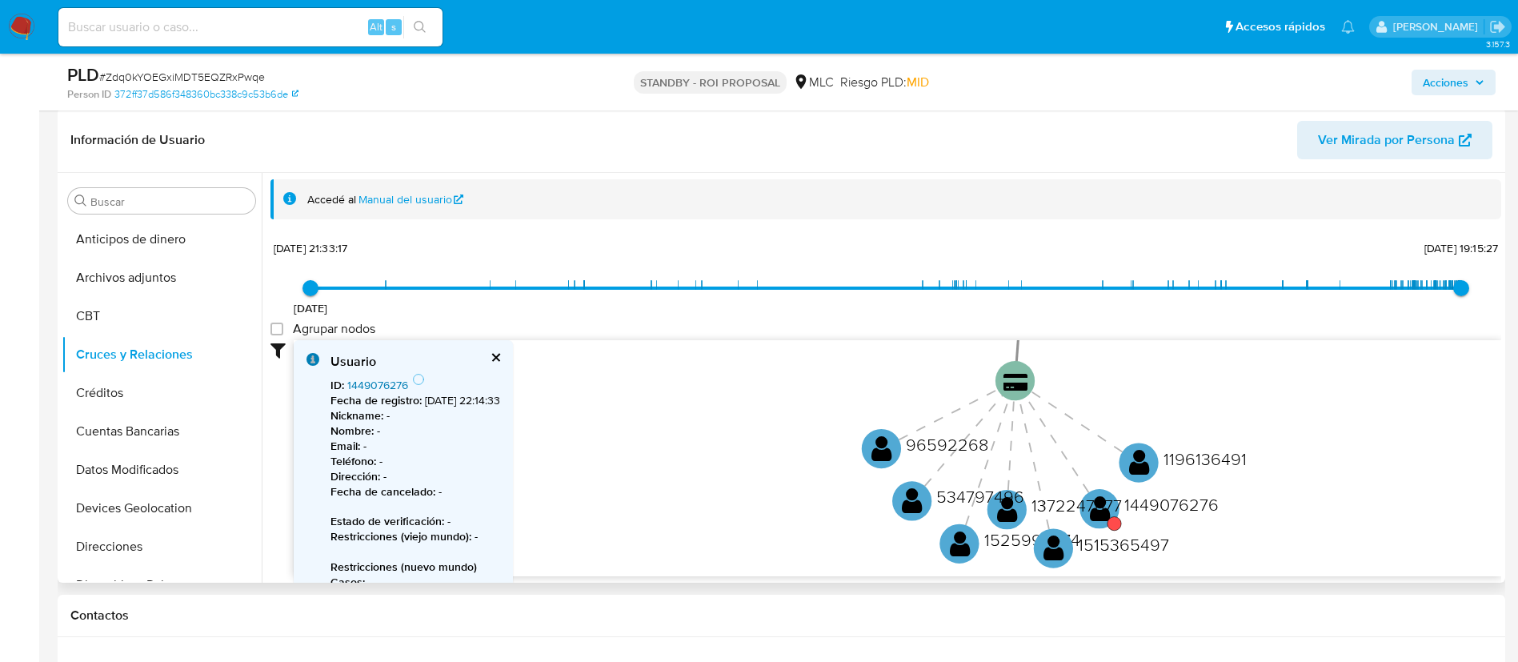
click at [397, 381] on link "1449076276" at bounding box center [377, 385] width 61 height 16
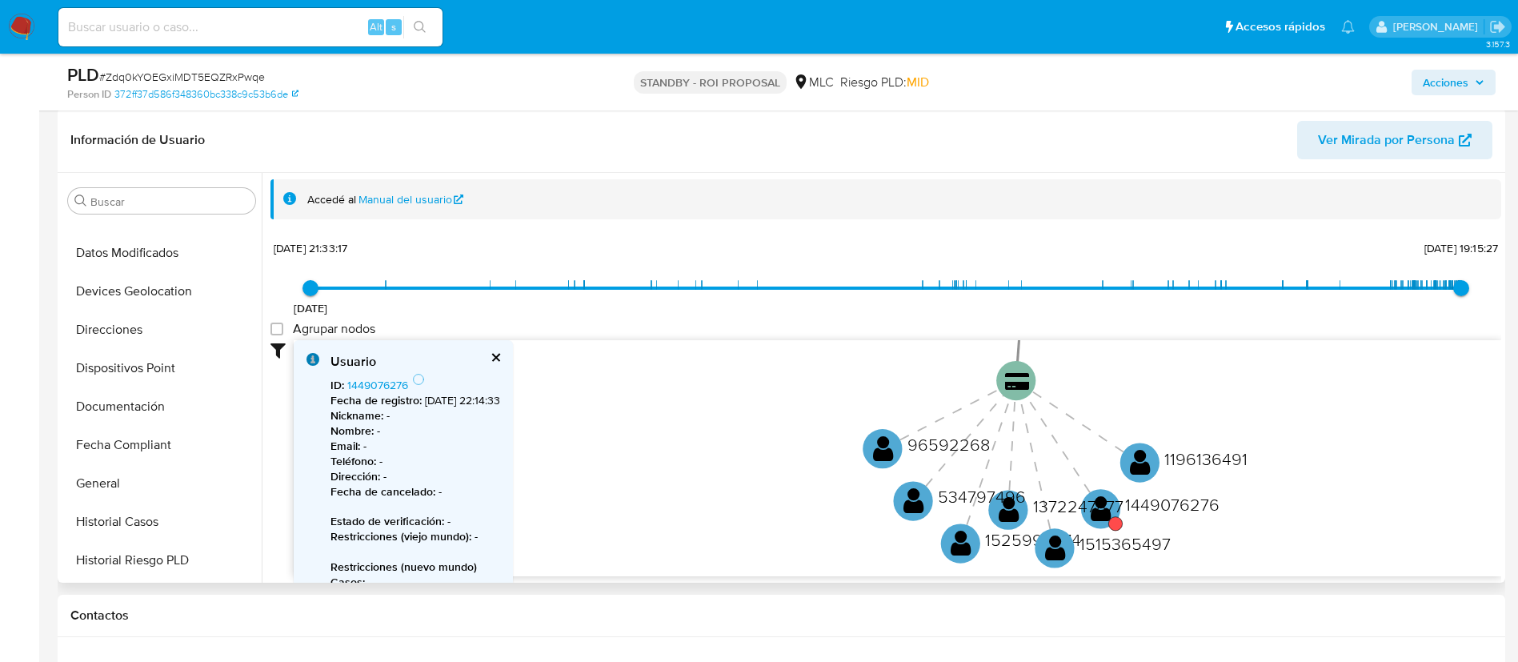
scroll to position [600, 0]
click at [177, 580] on button "Restricciones Nuevo Mundo" at bounding box center [155, 599] width 187 height 38
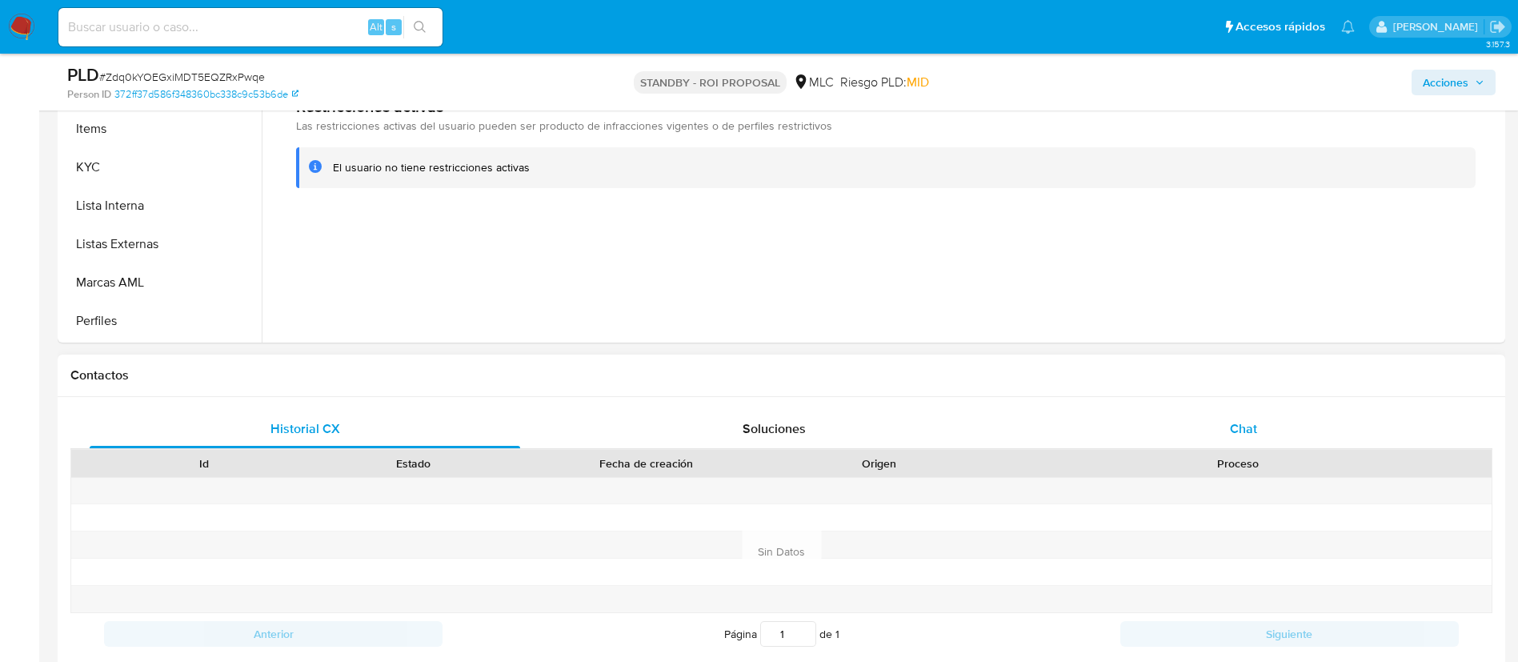
click at [1244, 418] on div "Chat" at bounding box center [1243, 429] width 431 height 38
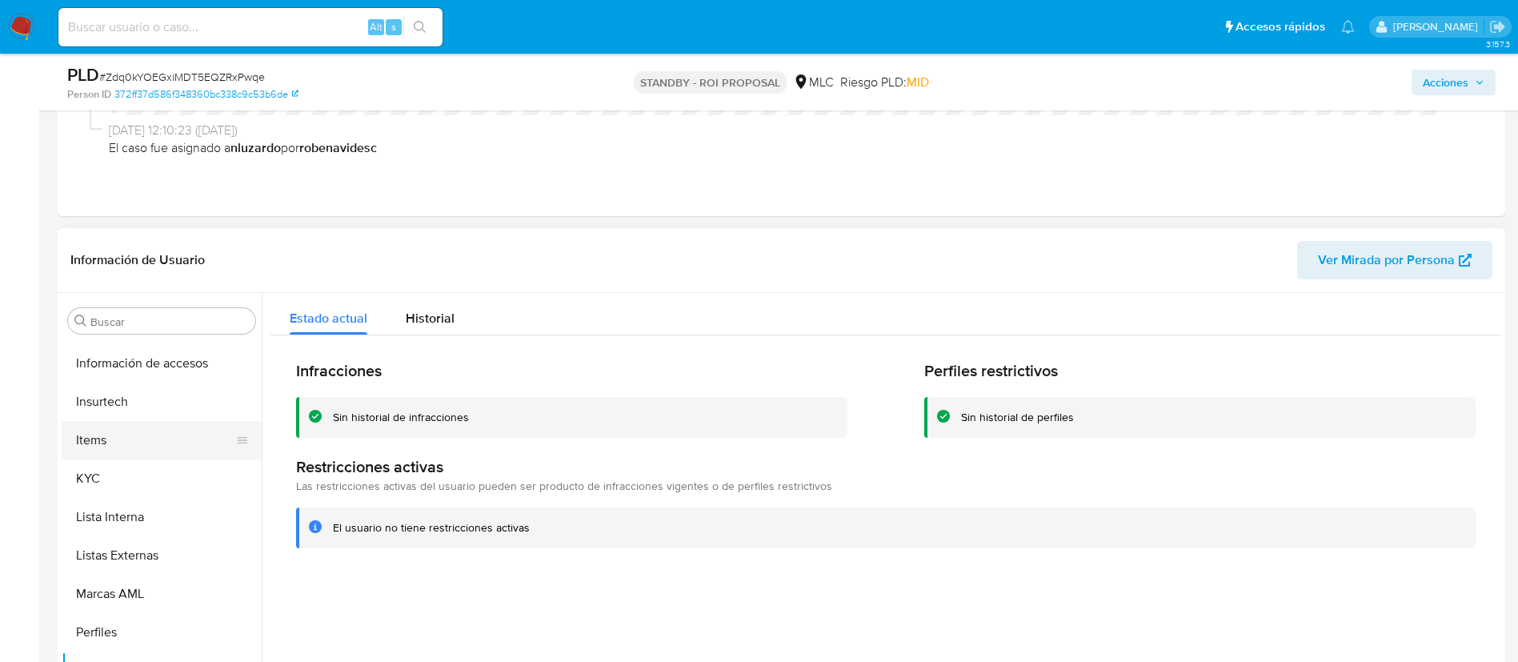
scroll to position [676, 0]
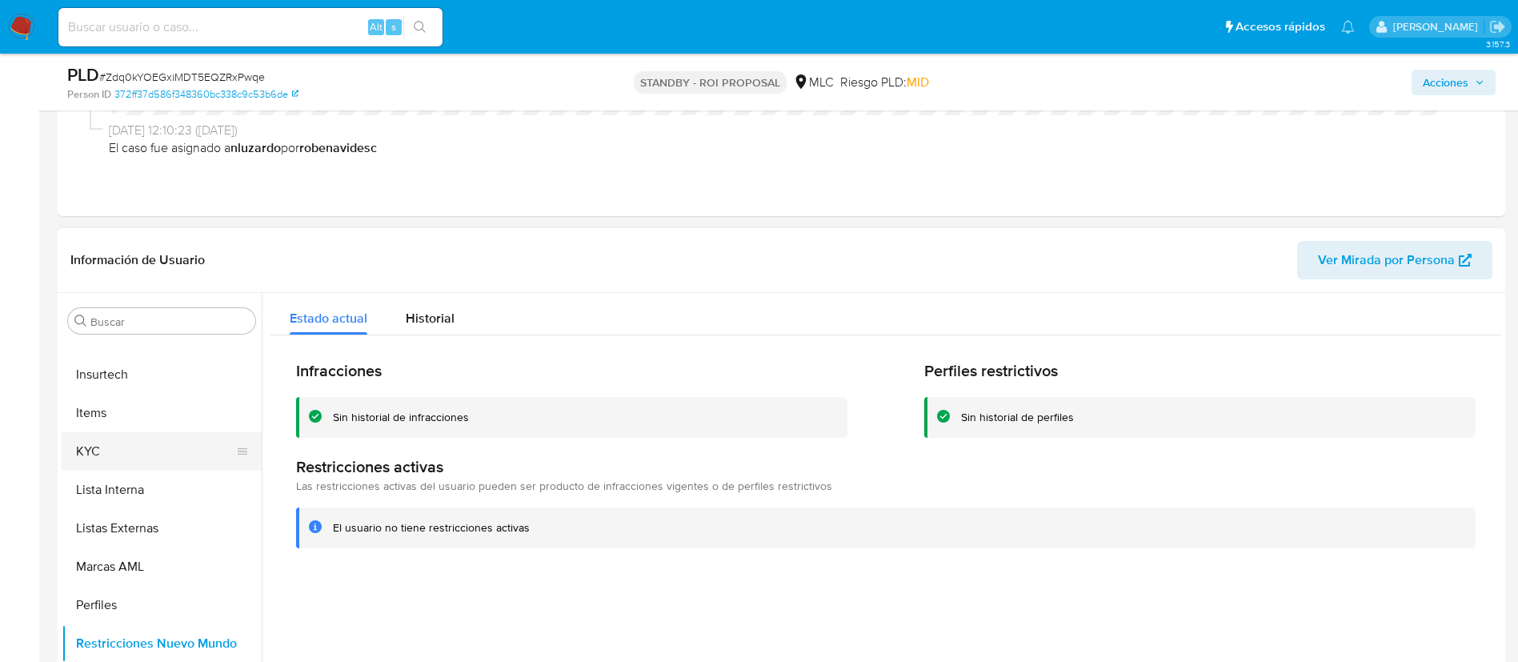
click at [97, 449] on button "KYC" at bounding box center [155, 451] width 187 height 38
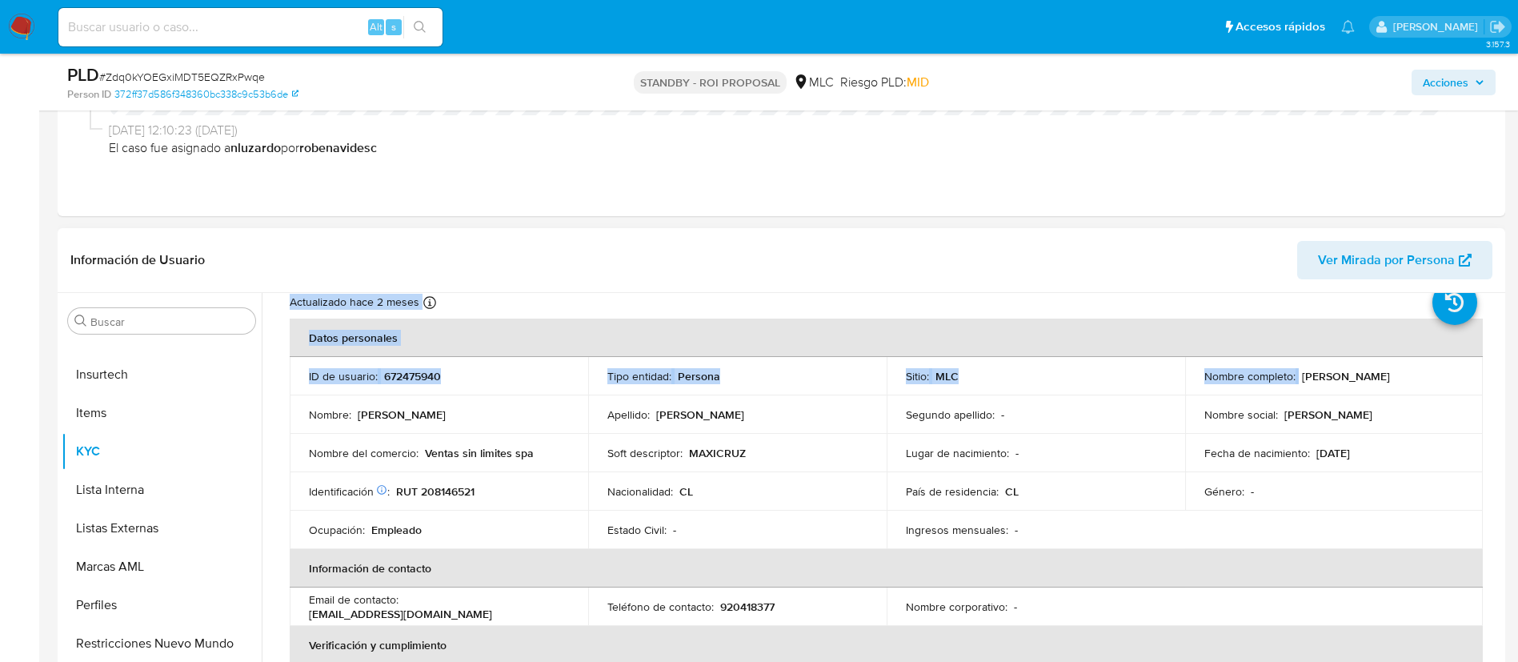
scroll to position [0, 0]
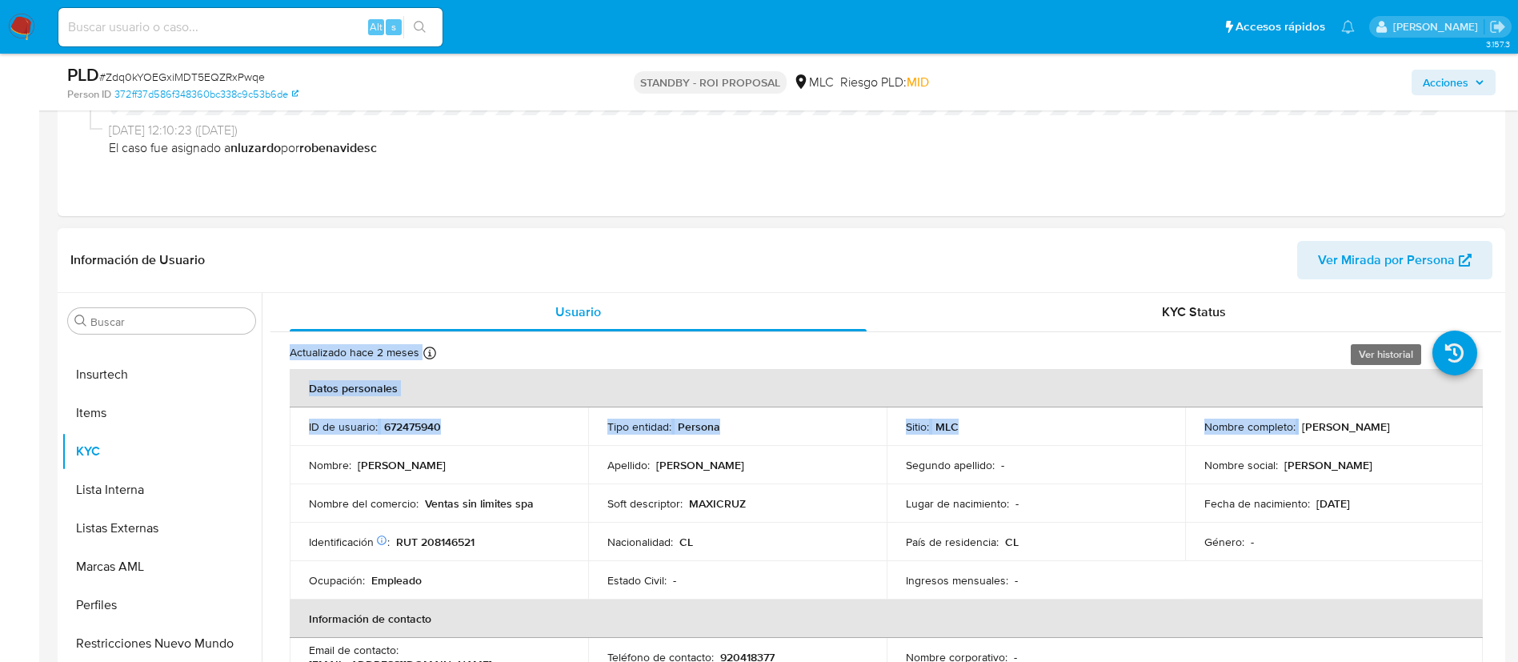
drag, startPoint x: 1295, startPoint y: 299, endPoint x: 1462, endPoint y: 355, distance: 176.4
drag, startPoint x: 1451, startPoint y: 427, endPoint x: 1292, endPoint y: 428, distance: 159.3
click at [1292, 428] on div "Nombre completo : Brandon Cristian Cruz Román" at bounding box center [1334, 426] width 260 height 14
copy div "Brandon Cristian Cruz Román"
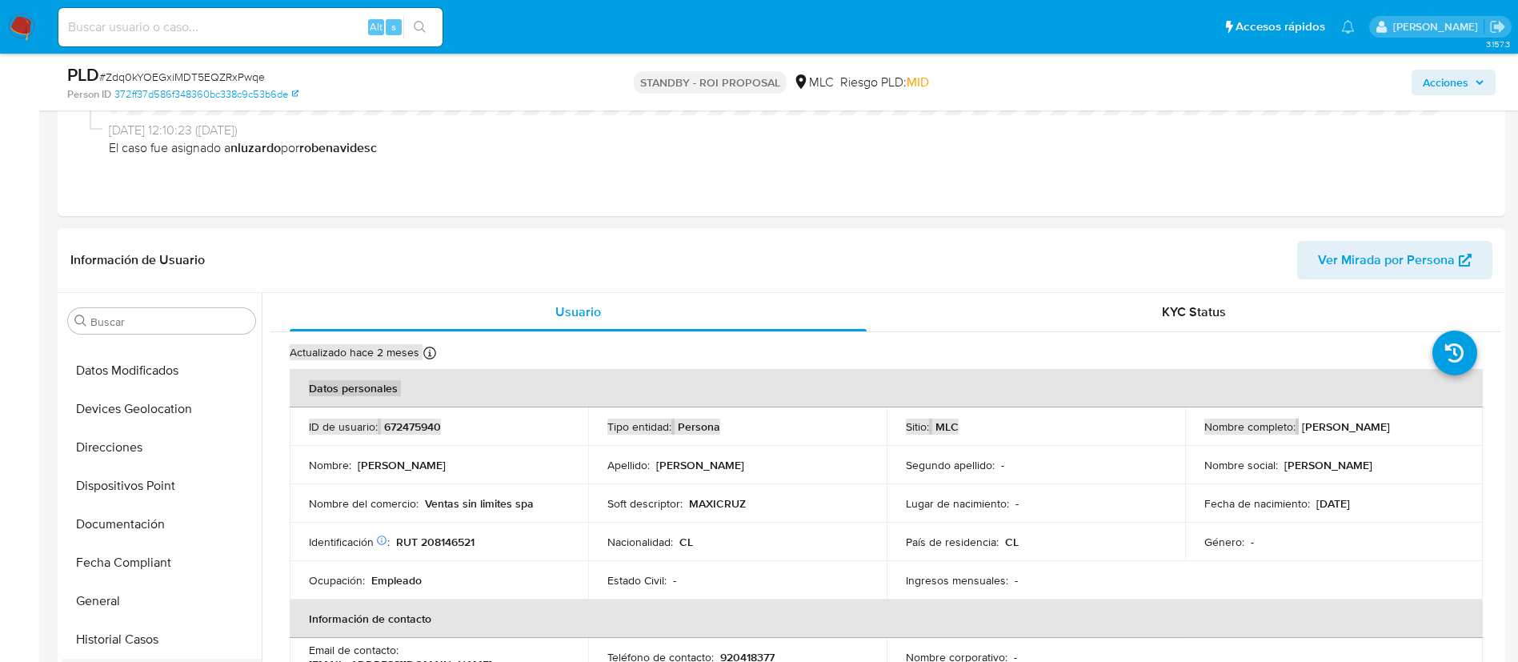
scroll to position [196, 0]
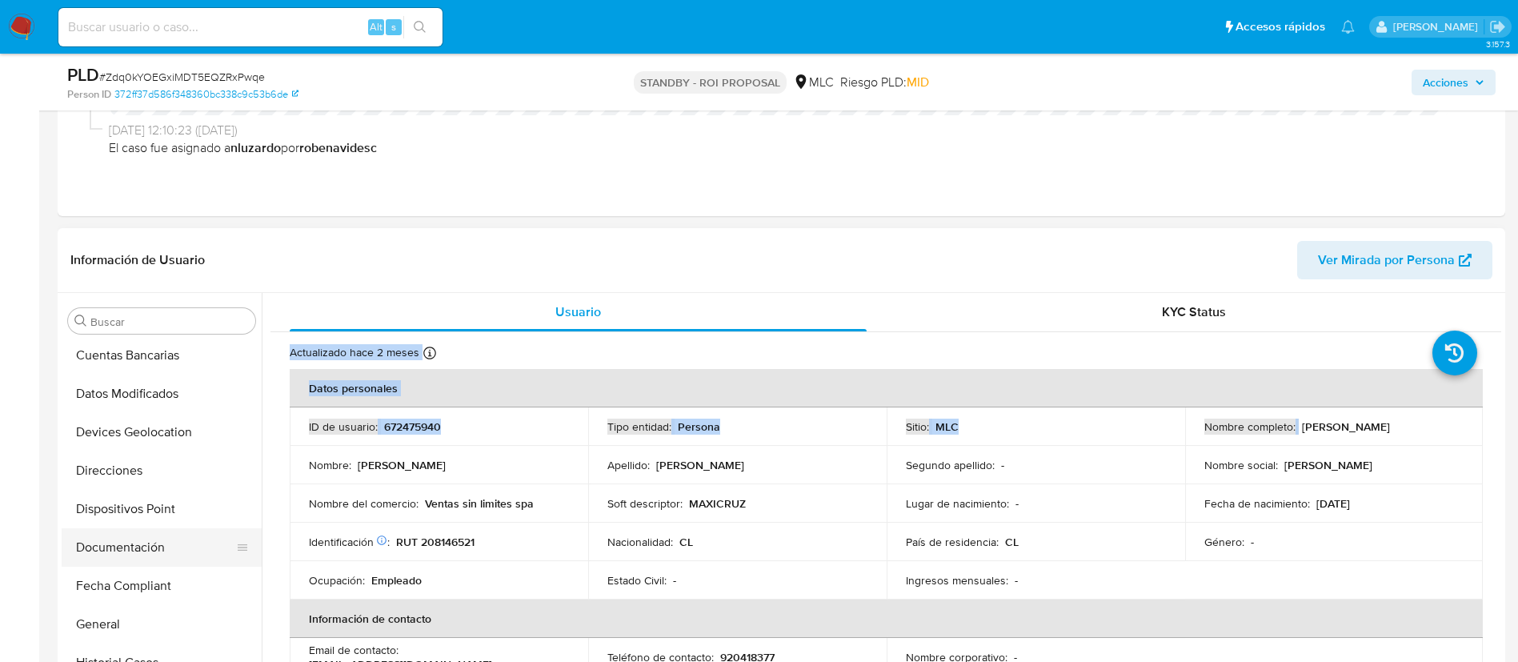
click at [111, 555] on button "Documentación" at bounding box center [155, 547] width 187 height 38
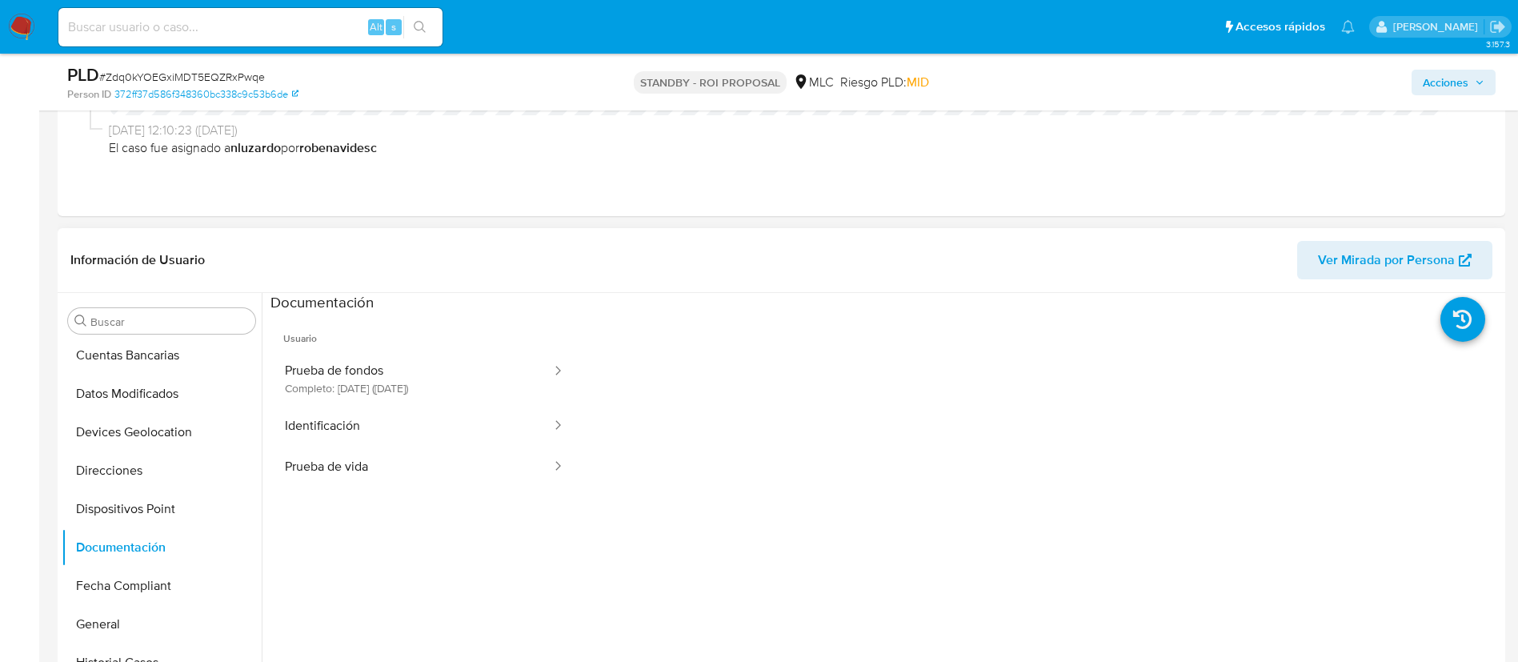
click at [389, 350] on span "Usuario" at bounding box center [425, 332] width 308 height 38
click at [393, 367] on button "Prueba de fondos Completo: 17/10/2023 (hace 2 años)" at bounding box center [412, 378] width 283 height 54
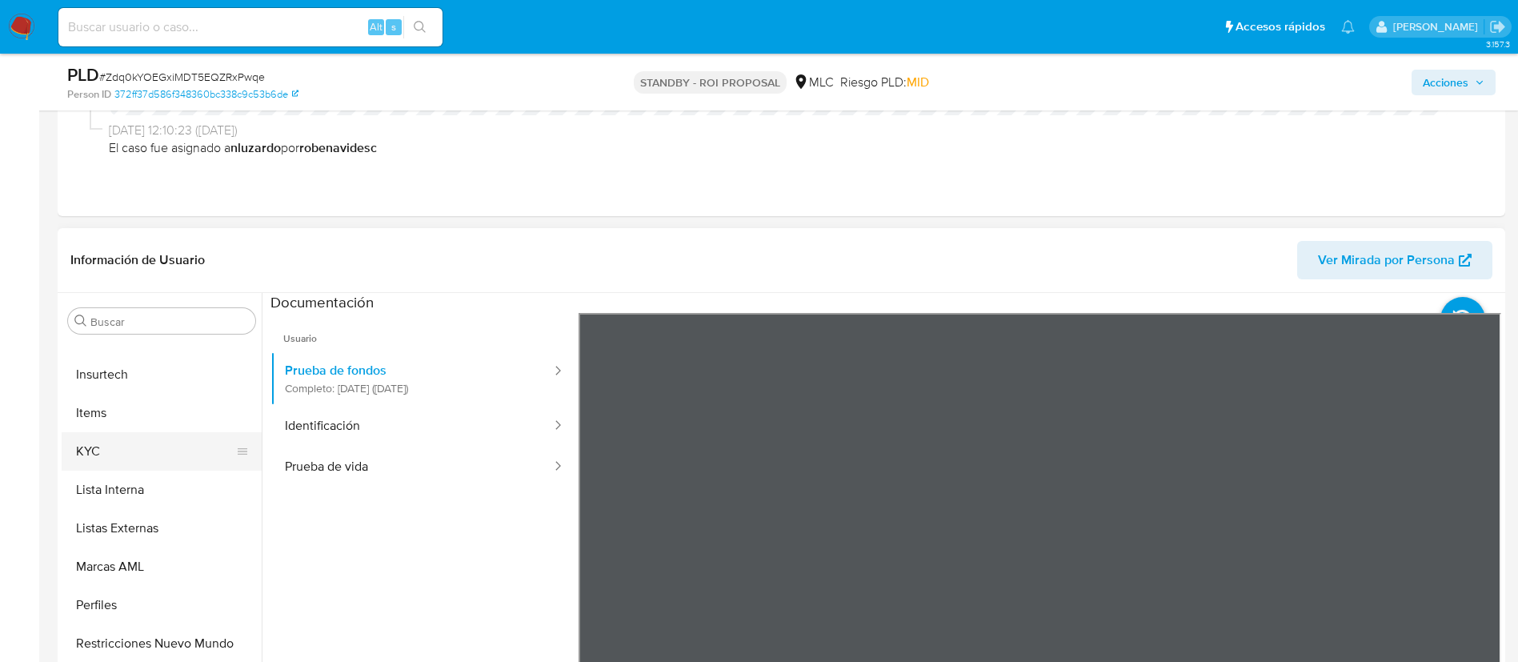
click at [109, 441] on button "KYC" at bounding box center [155, 451] width 187 height 38
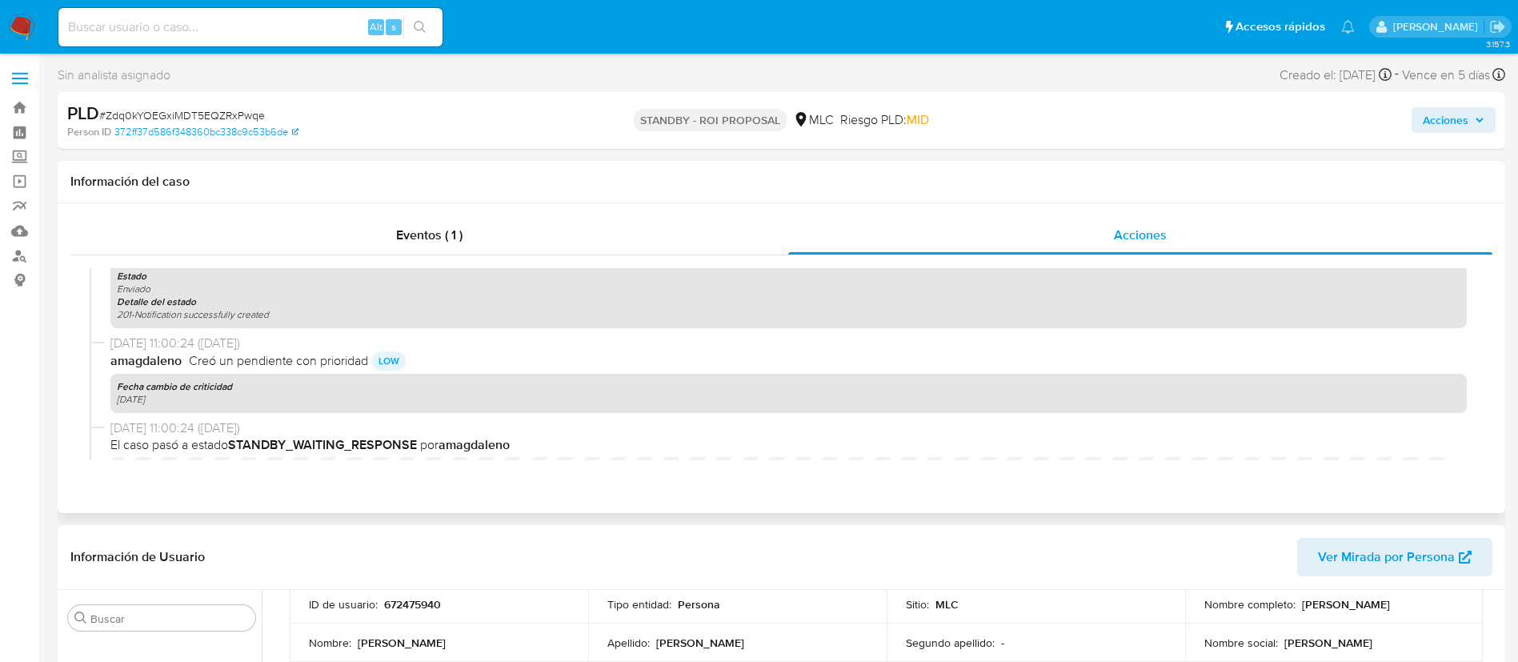
scroll to position [122, 0]
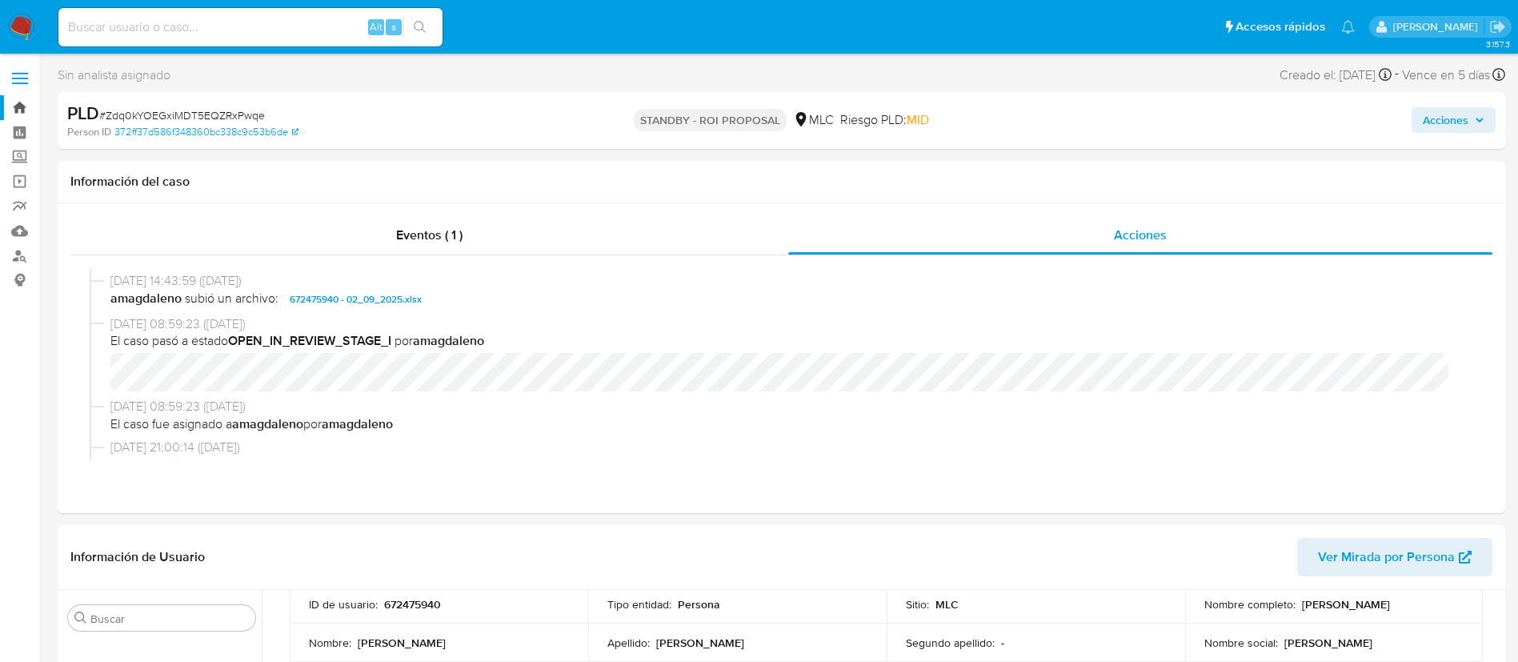
click at [15, 101] on link "Bandeja" at bounding box center [95, 107] width 190 height 25
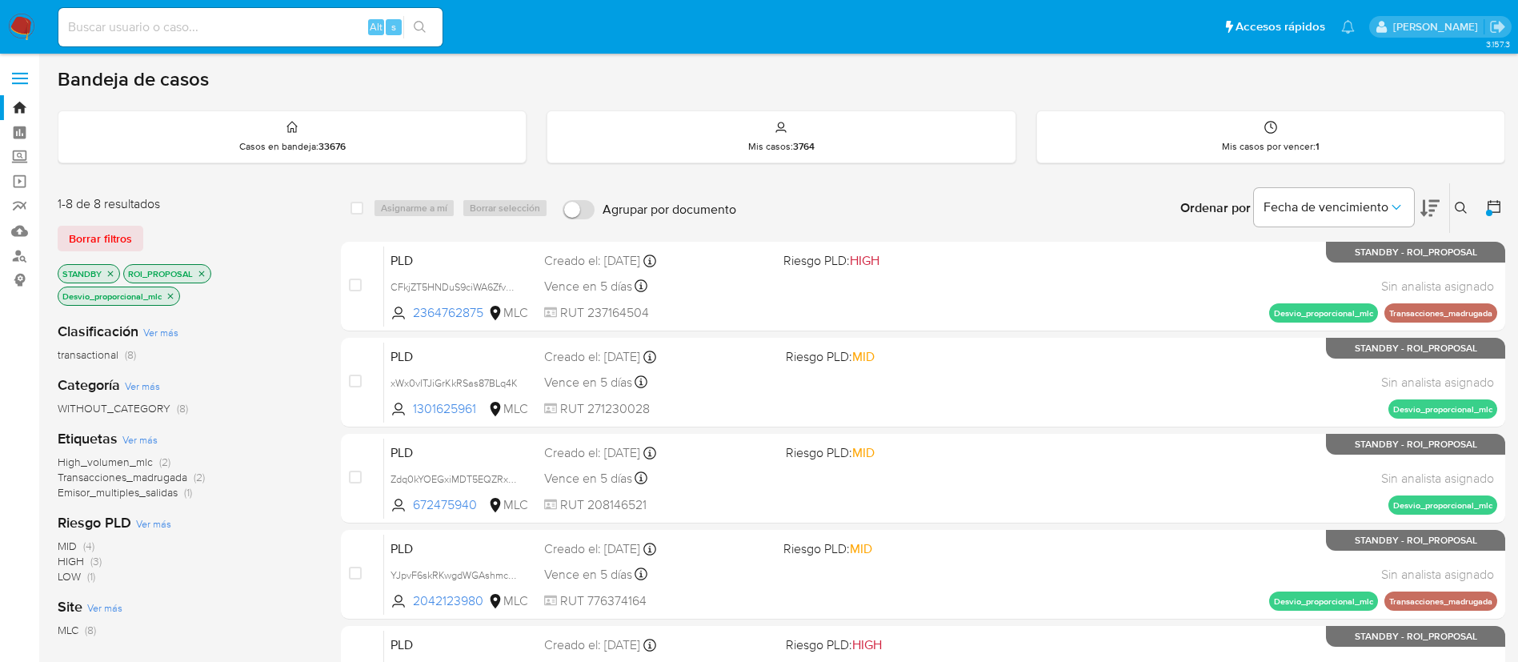
scroll to position [290, 0]
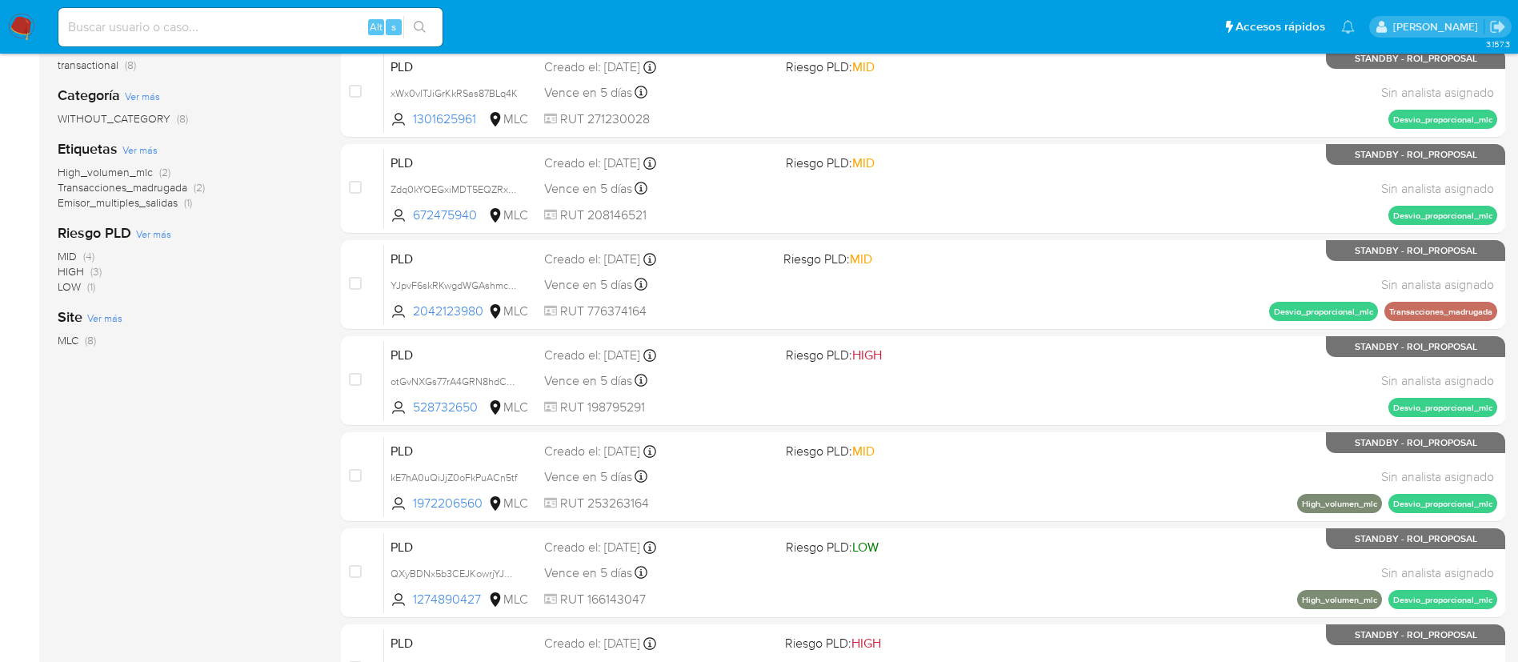
click at [242, 30] on input at bounding box center [250, 27] width 384 height 21
paste input "2420408329"
type input "2420408329"
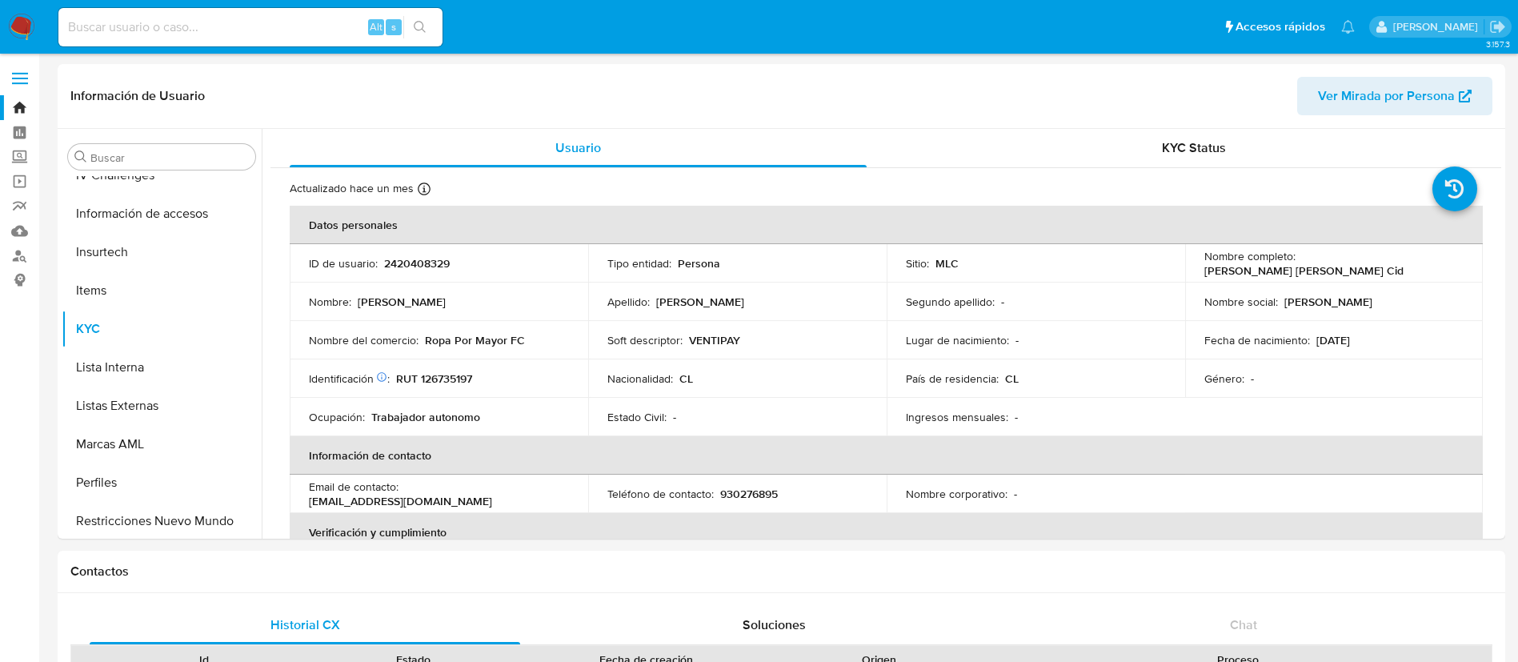
scroll to position [676, 0]
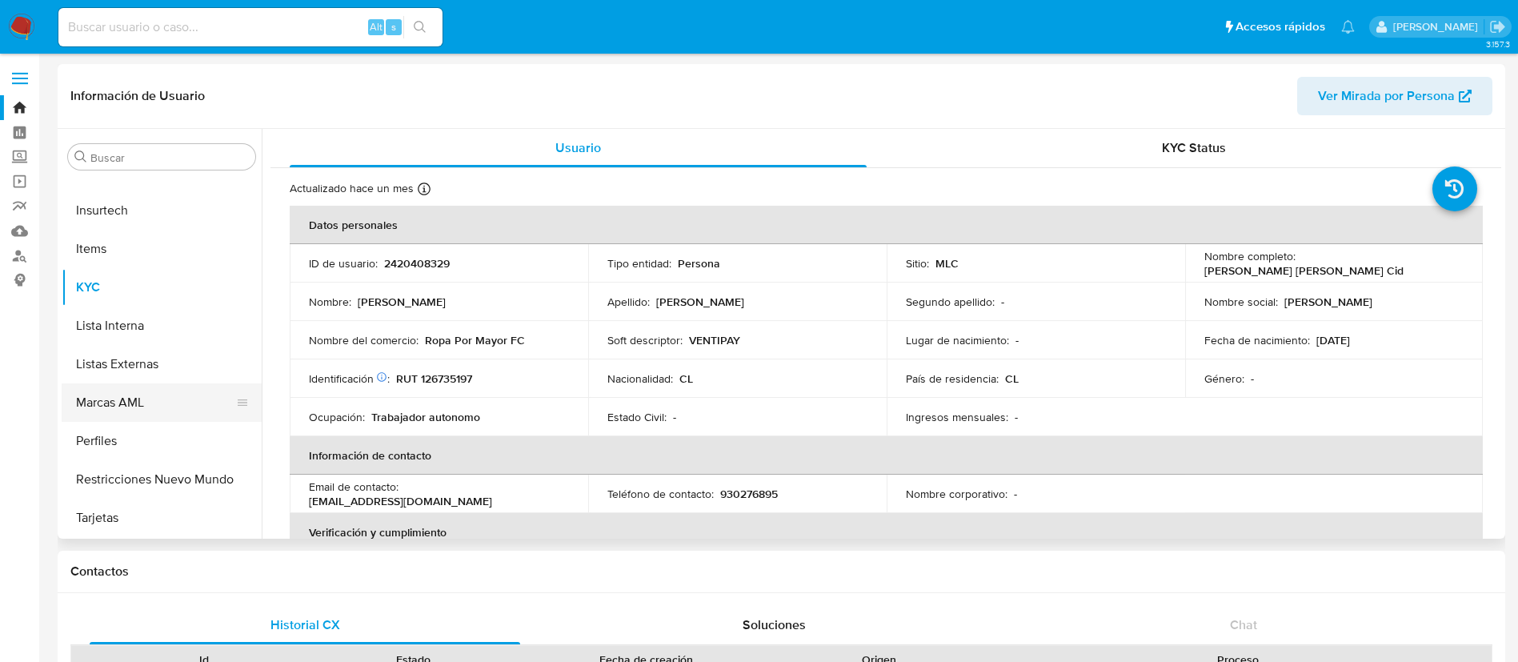
select select "10"
click at [159, 483] on button "Restricciones Nuevo Mundo" at bounding box center [155, 479] width 187 height 38
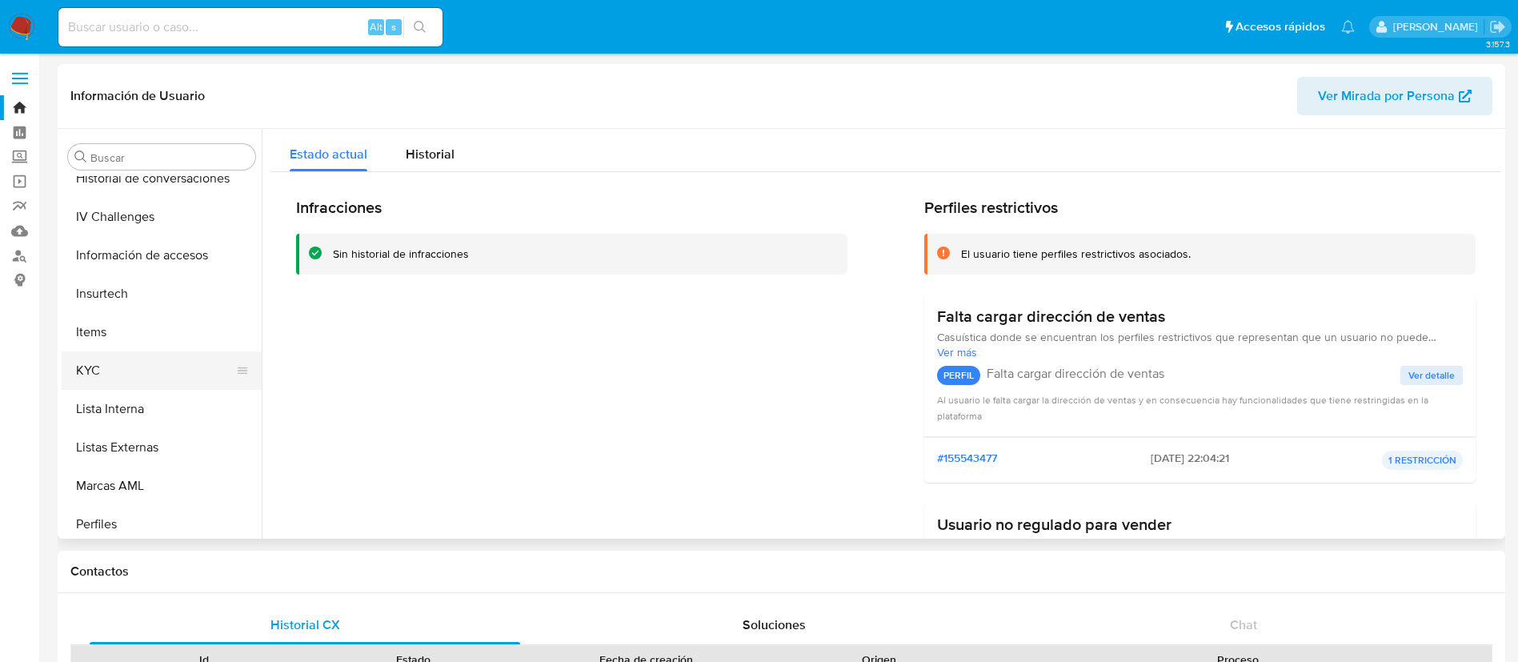
scroll to position [556, 0]
click at [175, 399] on button "KYC" at bounding box center [155, 407] width 187 height 38
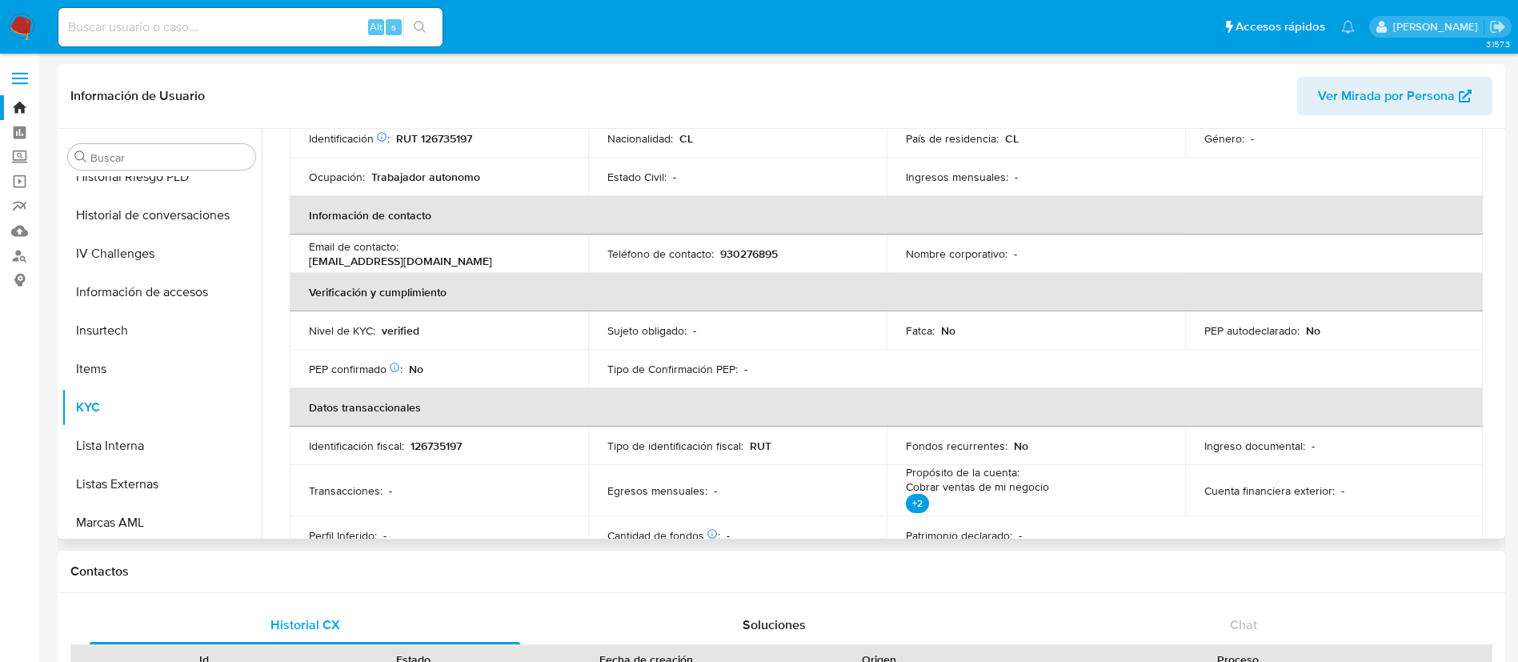
scroll to position [120, 0]
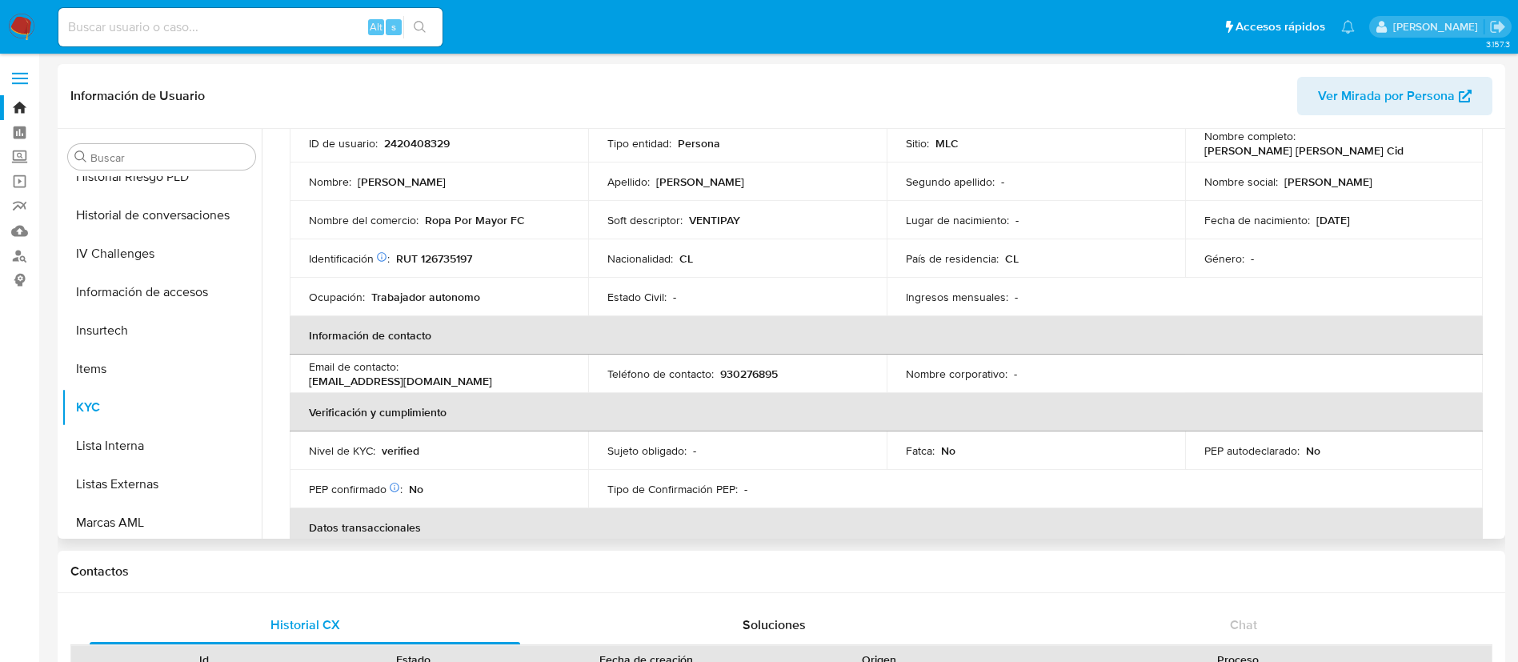
click at [444, 258] on p "RUT 126735197" at bounding box center [434, 258] width 76 height 14
copy p "126735197"
click at [186, 23] on input at bounding box center [250, 27] width 384 height 21
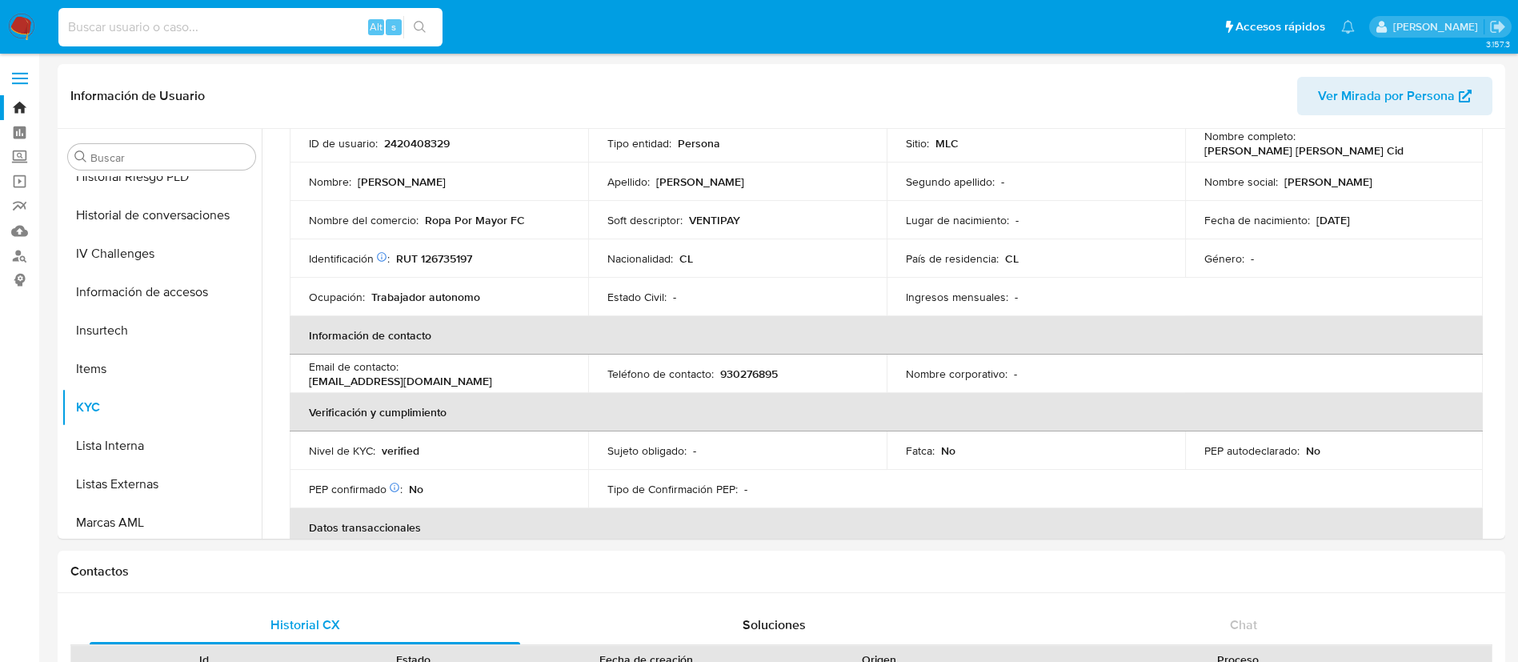
paste input "2378040183"
type input "2378040183"
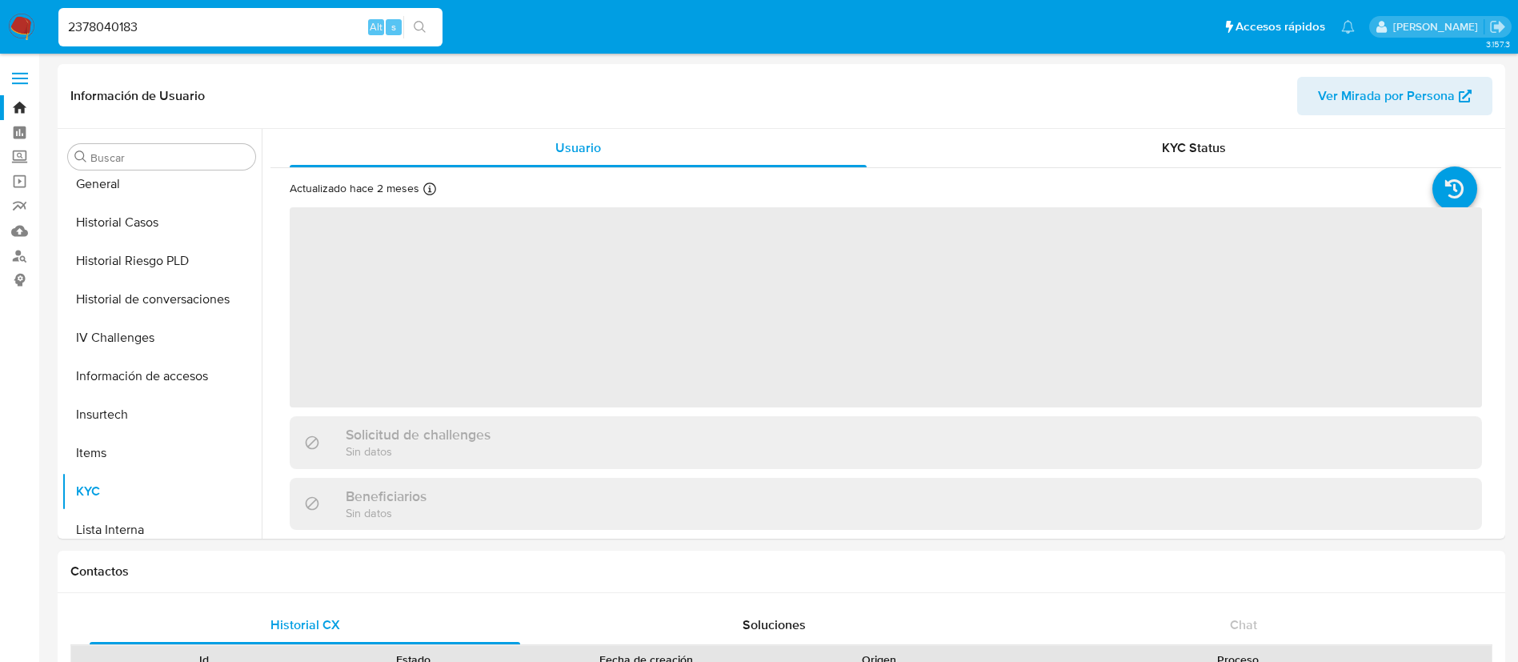
scroll to position [676, 0]
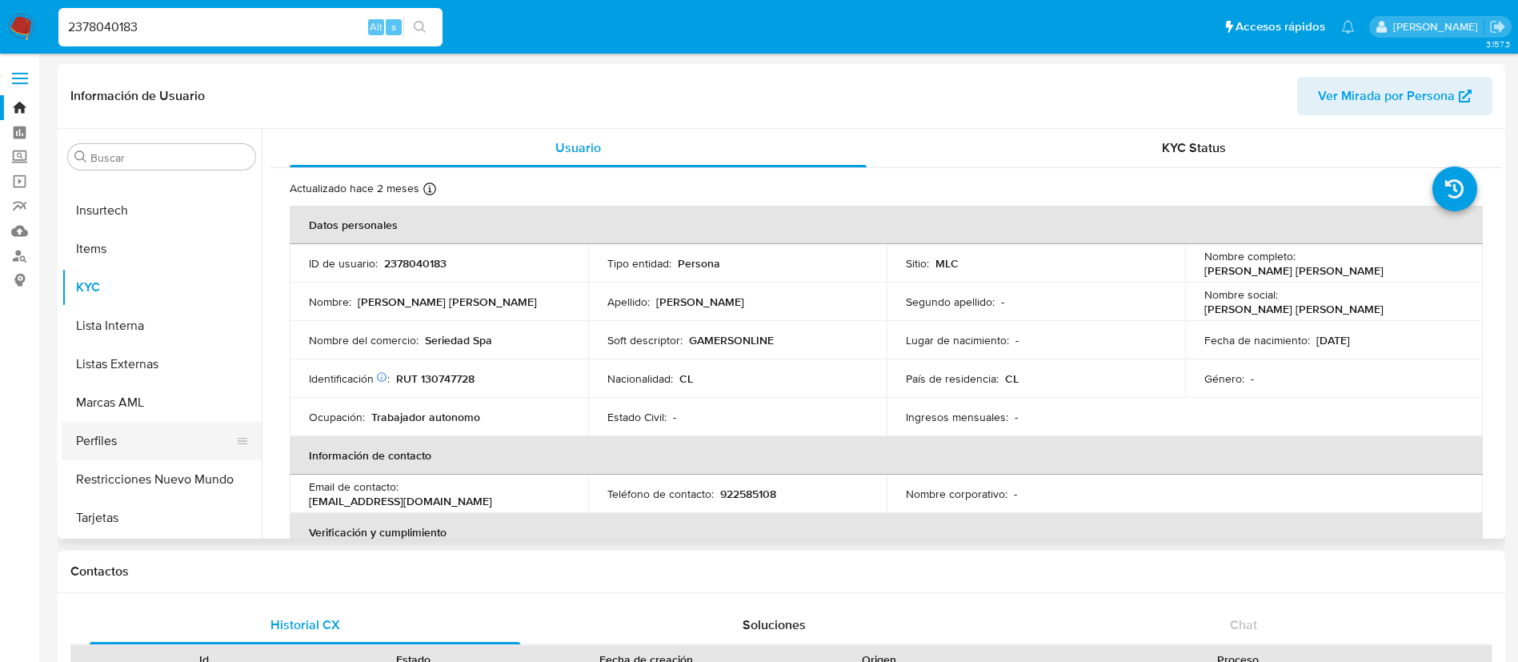
select select "10"
click at [428, 385] on p "RUT 130747728" at bounding box center [435, 378] width 78 height 14
copy p "130747728"
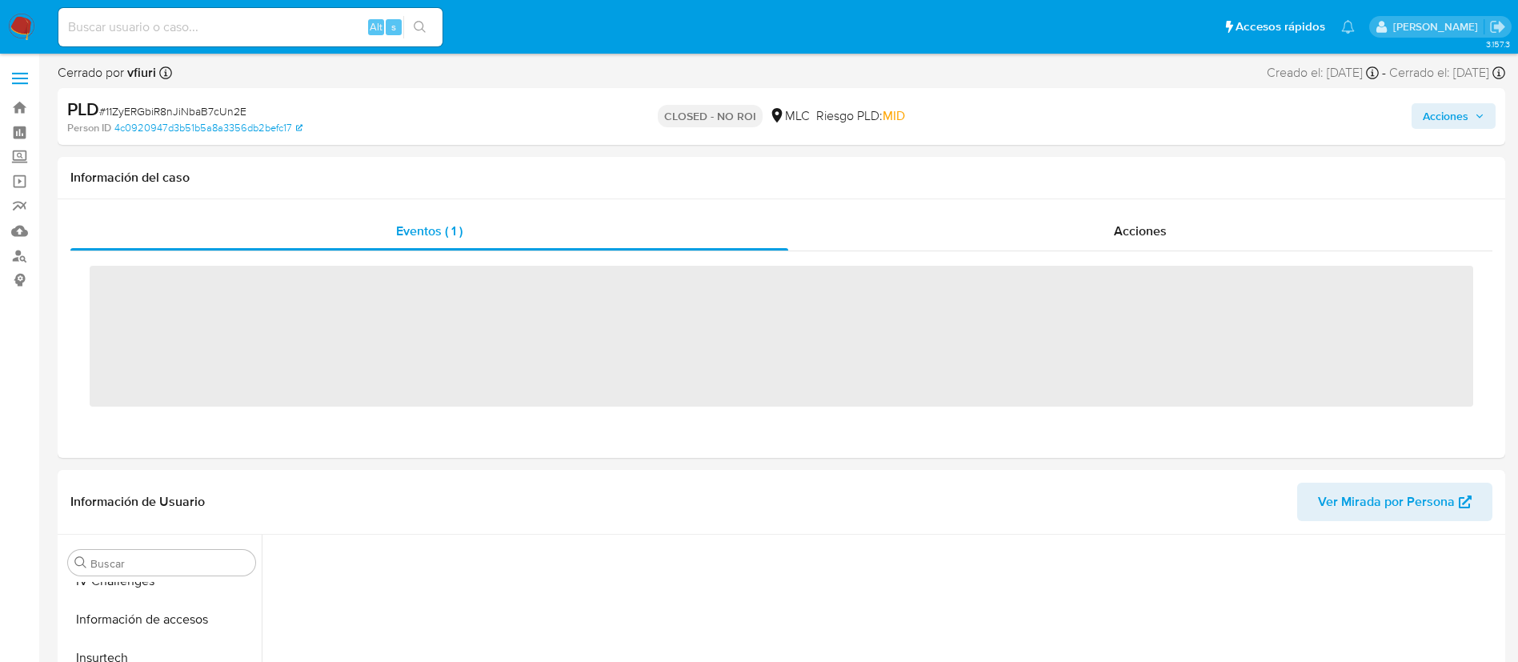
click at [179, 30] on input at bounding box center [250, 27] width 384 height 21
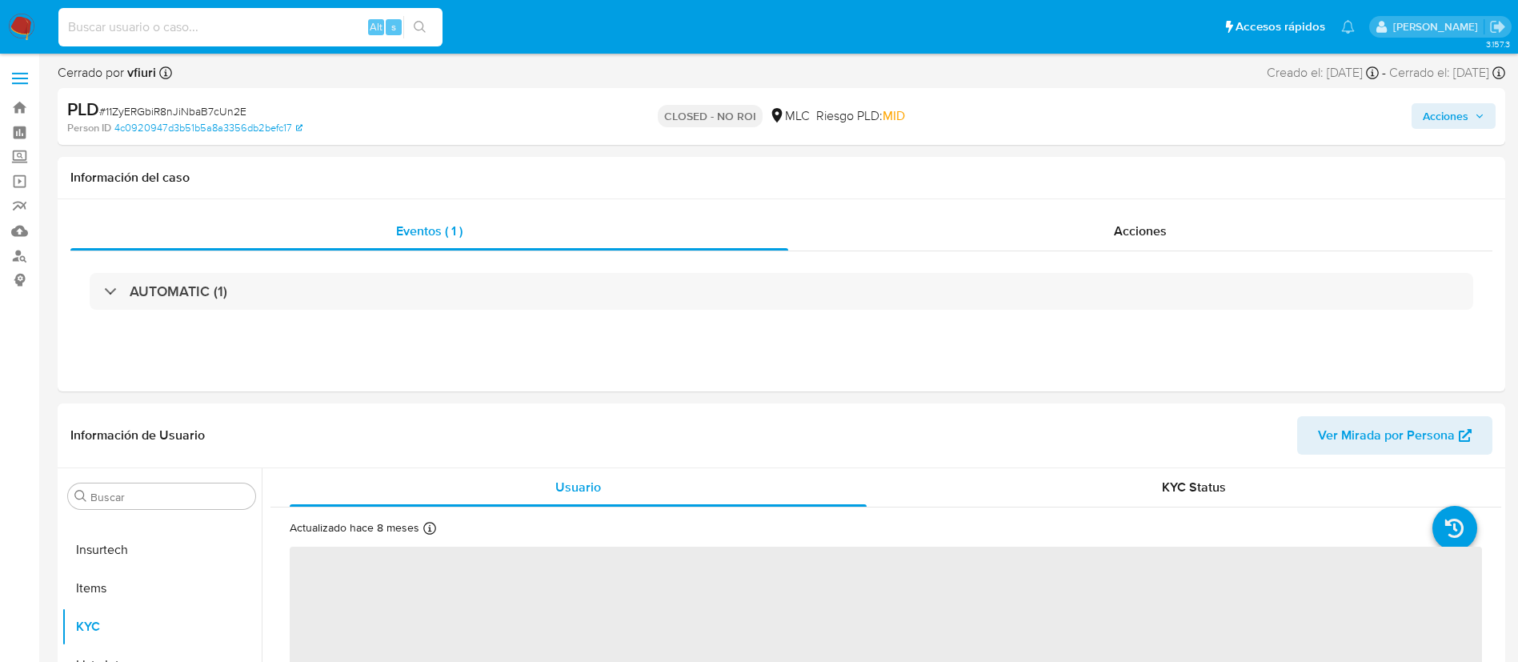
paste input "2420408329"
type input "2420408329"
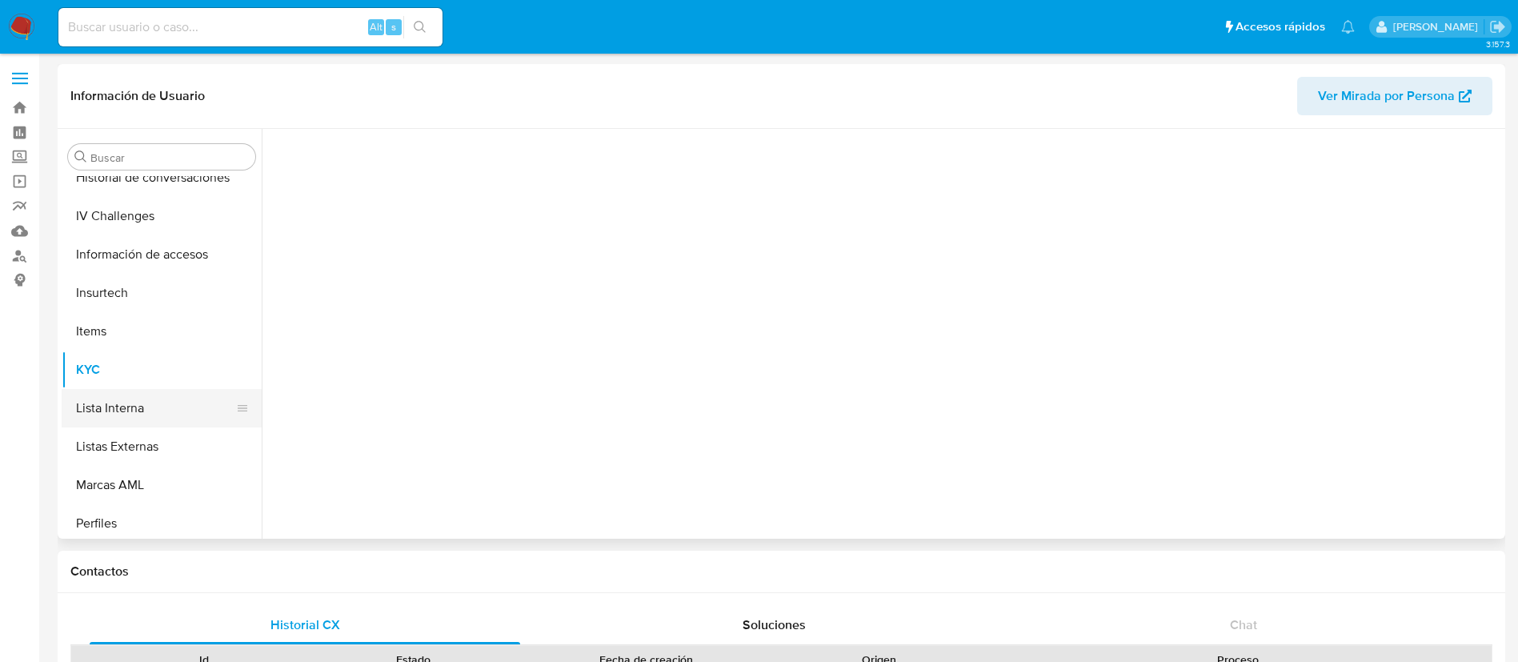
scroll to position [676, 0]
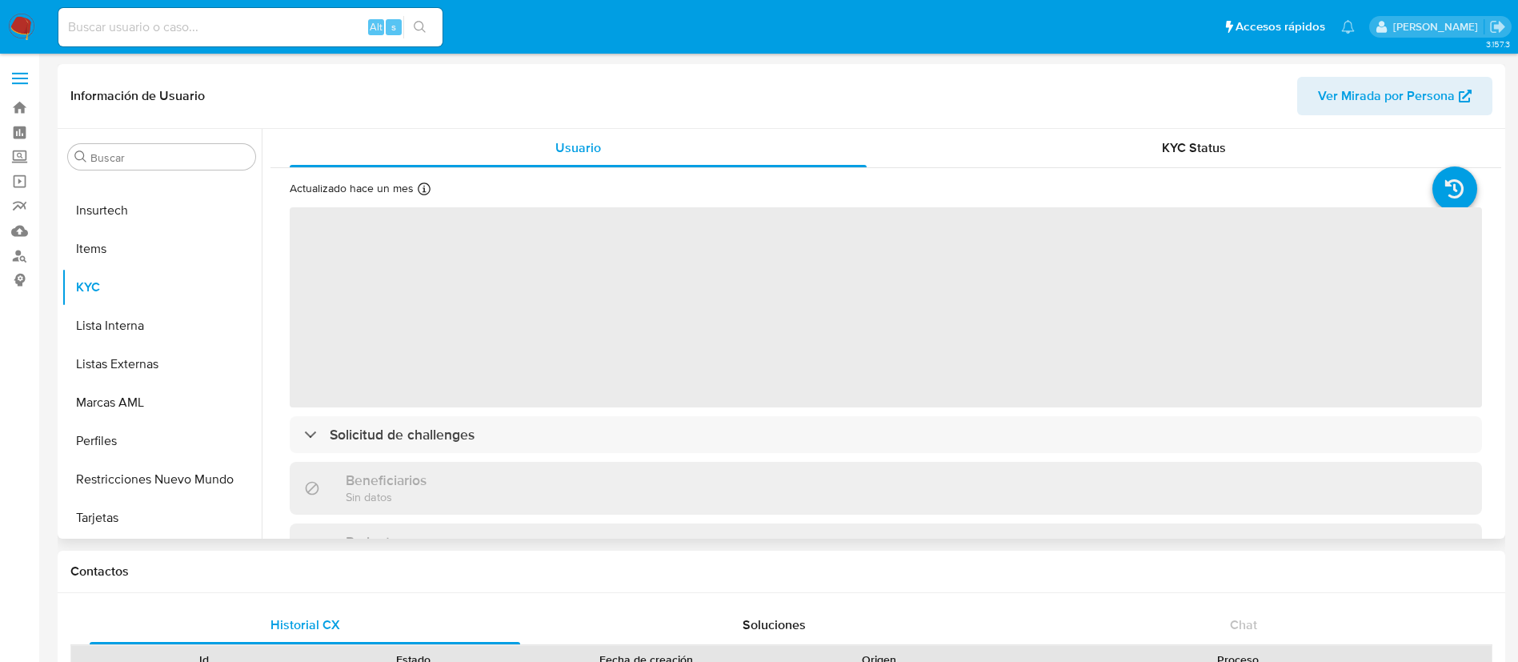
select select "10"
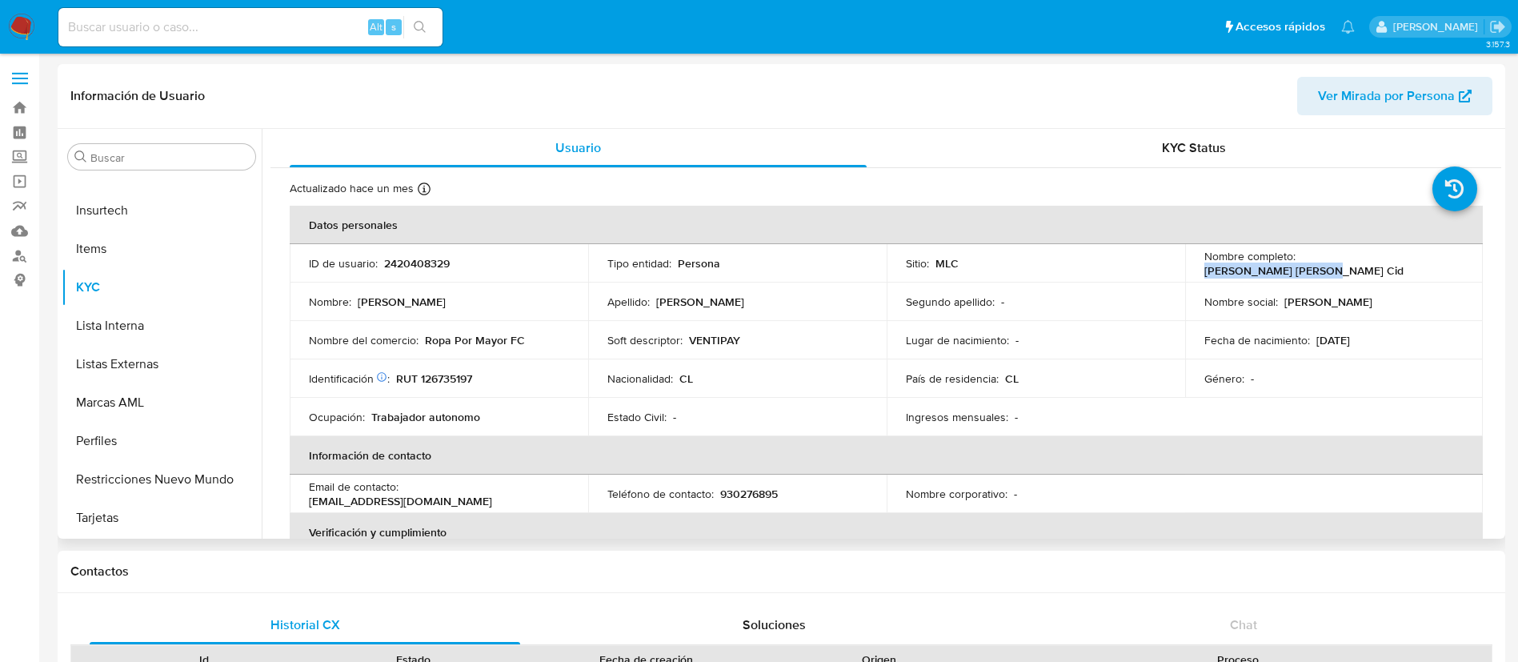
drag, startPoint x: 1298, startPoint y: 264, endPoint x: 1456, endPoint y: 264, distance: 157.7
click at [1456, 264] on div "Nombre completo : Aldo Elio Aravena Cid" at bounding box center [1334, 263] width 260 height 29
copy p "Aldo Elio Aravena Cid"
click at [548, 351] on td "Nombre del comercio : Ropa Por Mayor FC" at bounding box center [439, 340] width 299 height 38
drag, startPoint x: 475, startPoint y: 376, endPoint x: 399, endPoint y: 379, distance: 76.1
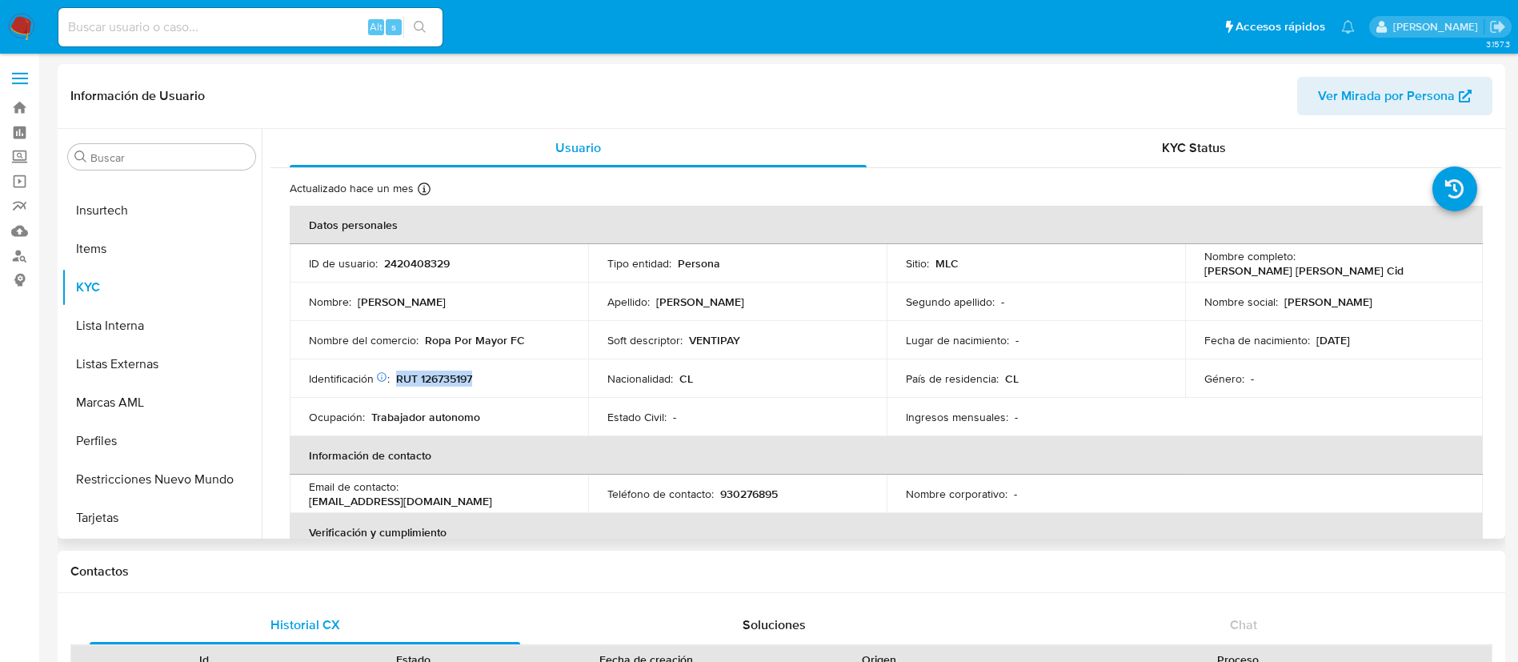
click at [399, 379] on div "Identificación Nº de serie: 537106722 : RUT 126735197" at bounding box center [439, 378] width 260 height 14
copy p "RUT 126735197"
click at [435, 375] on p "RUT 126735197" at bounding box center [434, 378] width 76 height 14
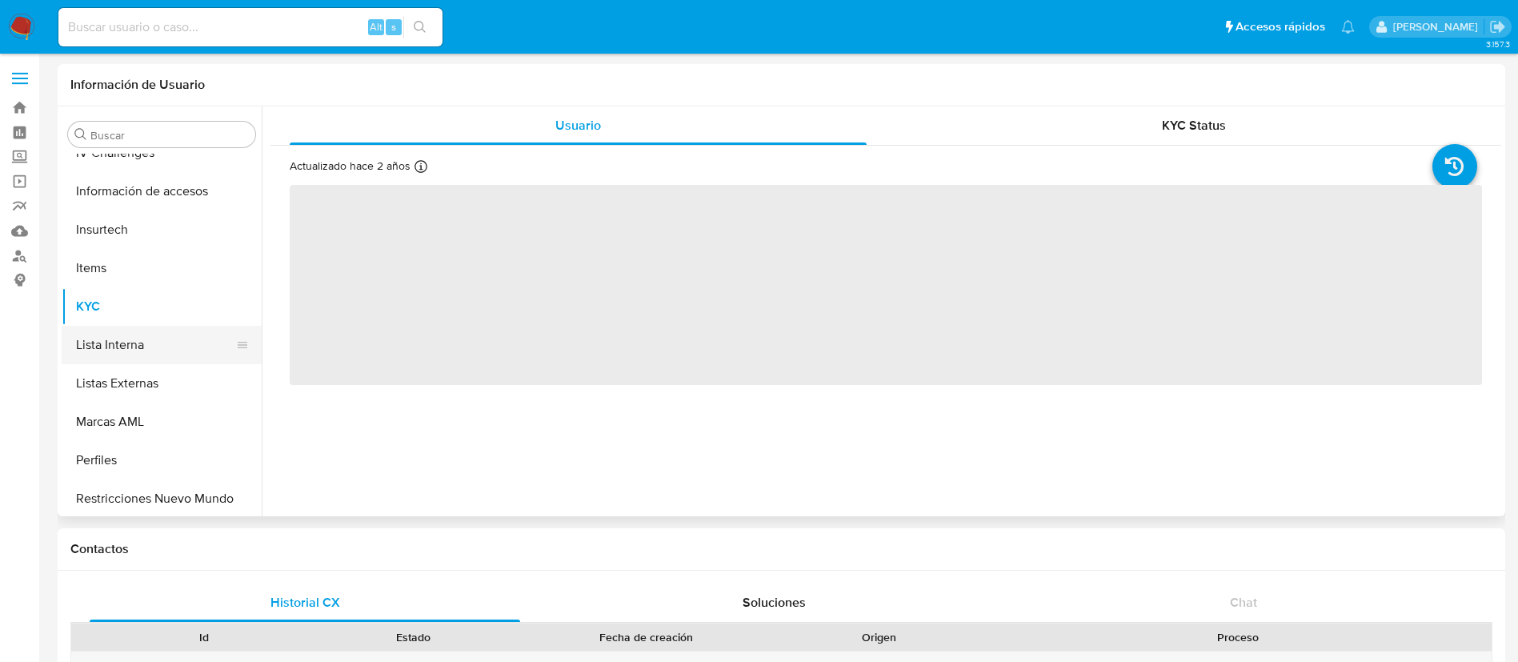
scroll to position [676, 0]
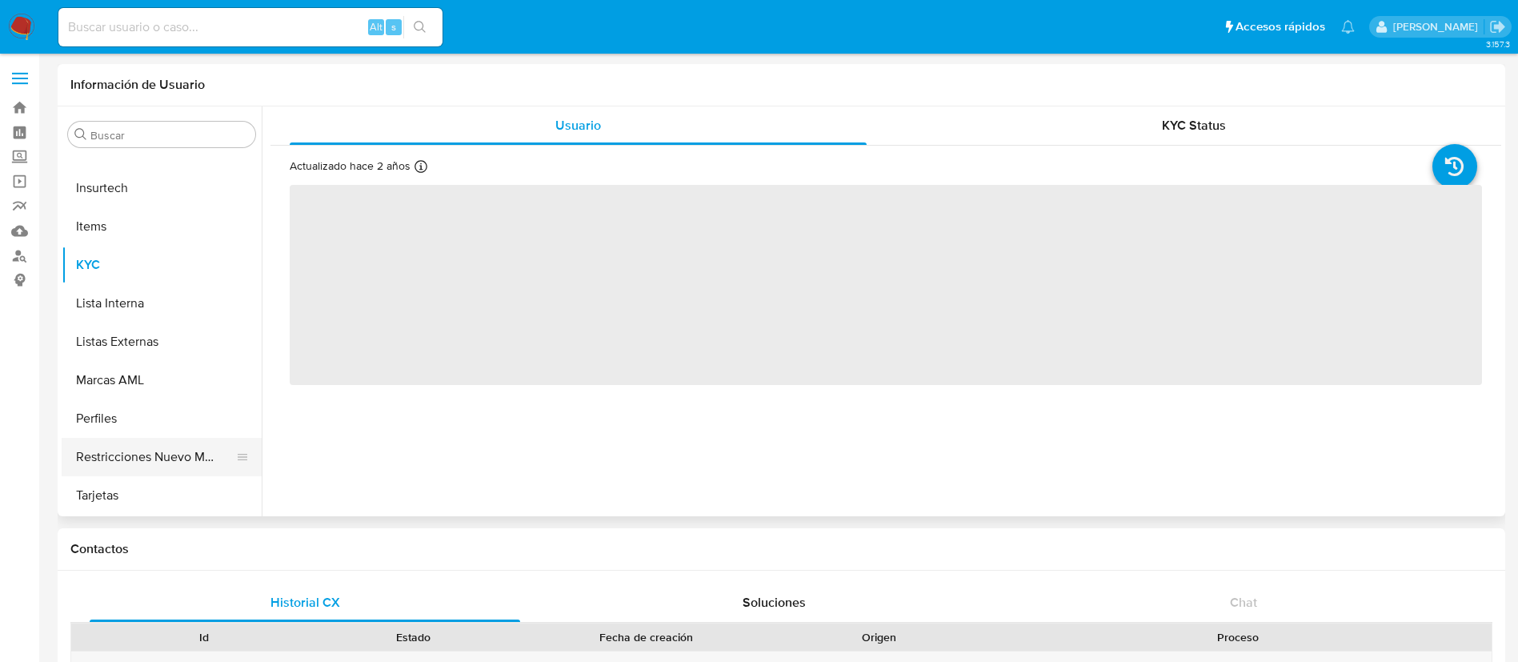
select select "10"
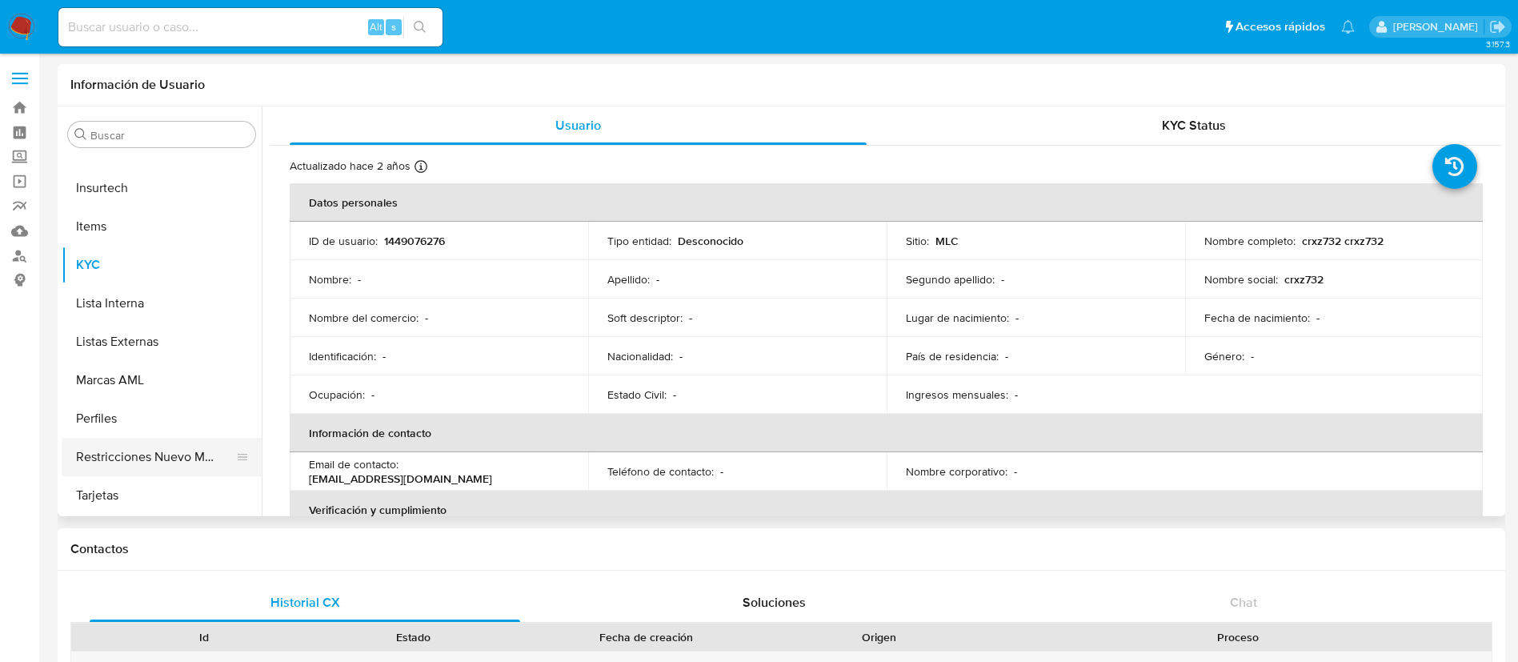
click at [134, 470] on button "Restricciones Nuevo Mundo" at bounding box center [155, 457] width 187 height 38
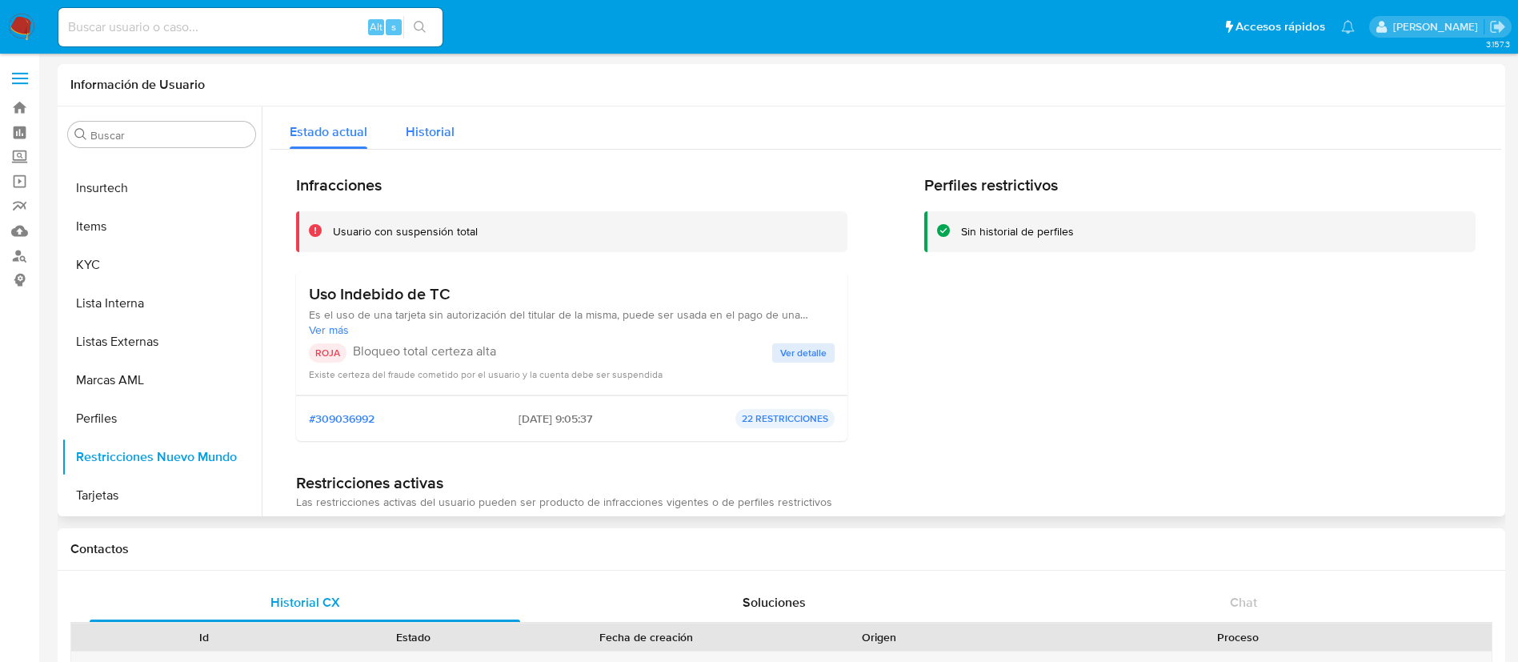
click at [430, 122] on span "Historial" at bounding box center [430, 131] width 49 height 18
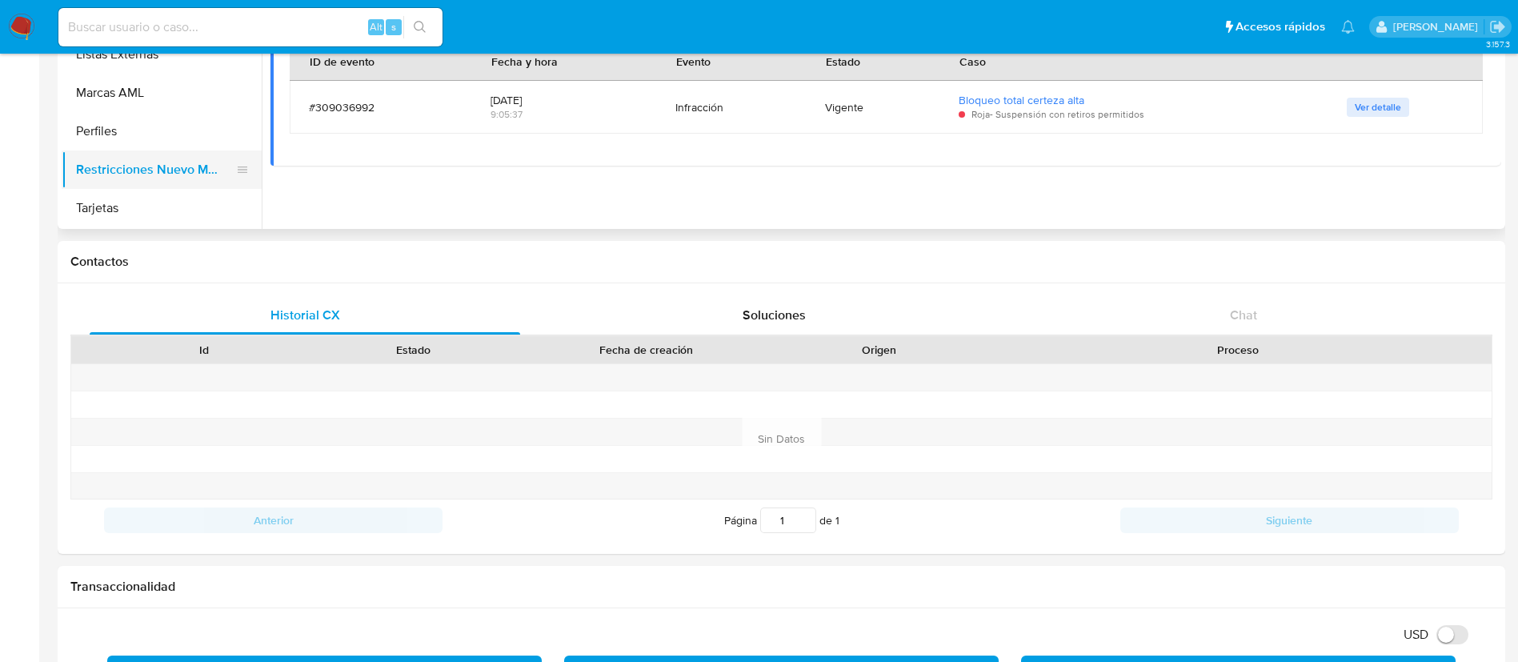
scroll to position [0, 0]
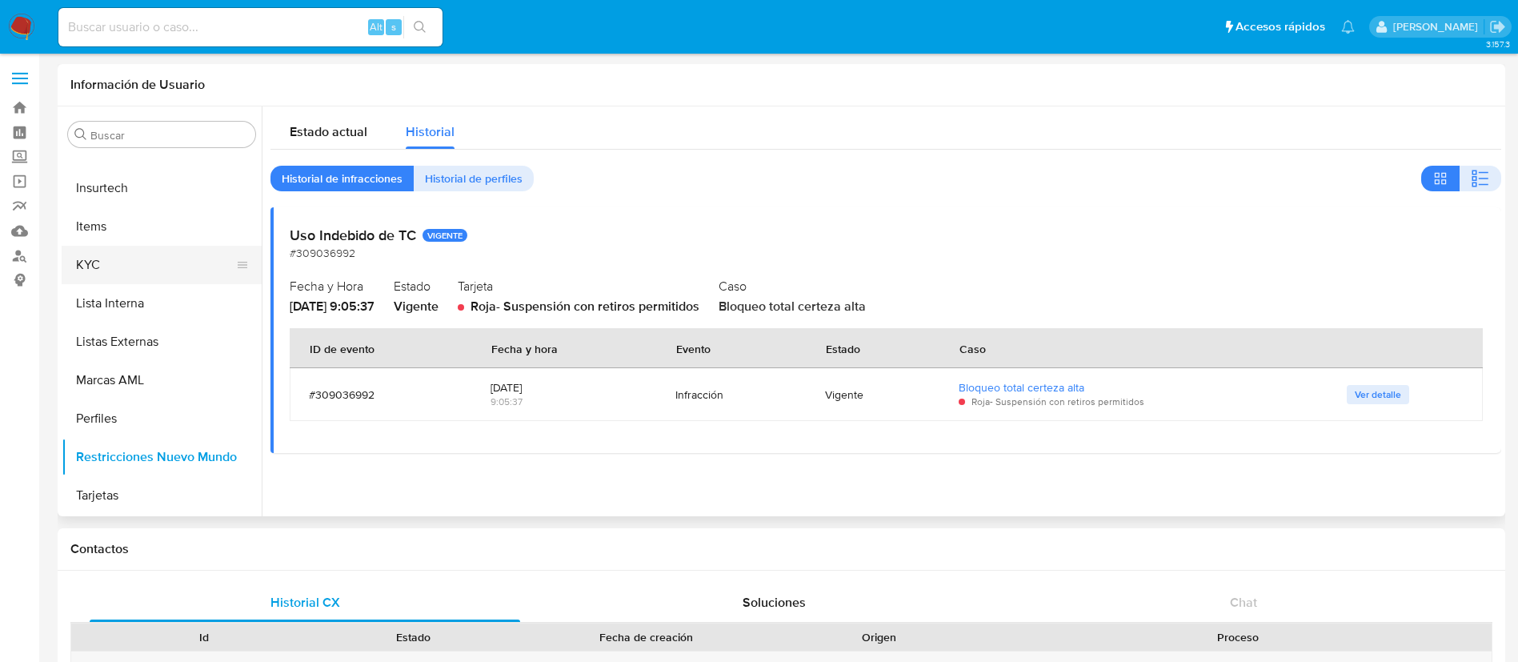
click at [124, 274] on button "KYC" at bounding box center [155, 265] width 187 height 38
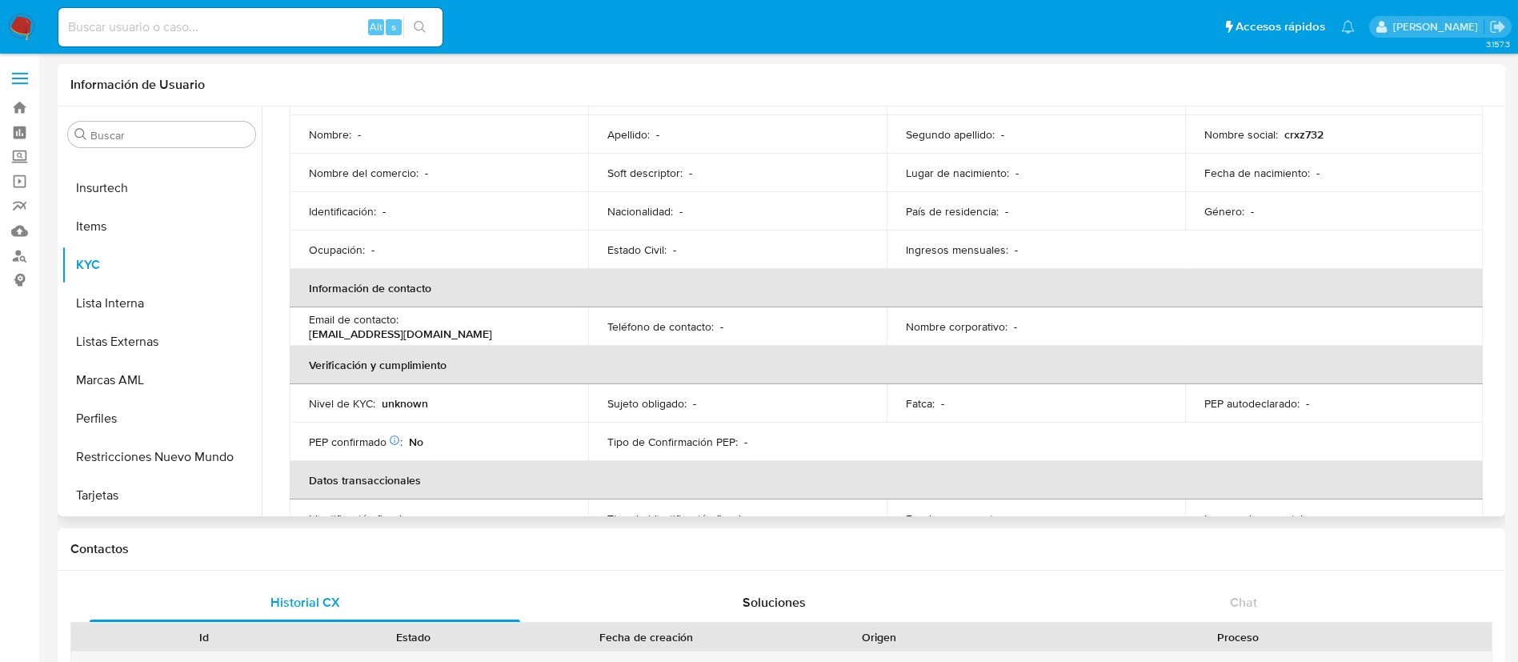
scroll to position [269, 0]
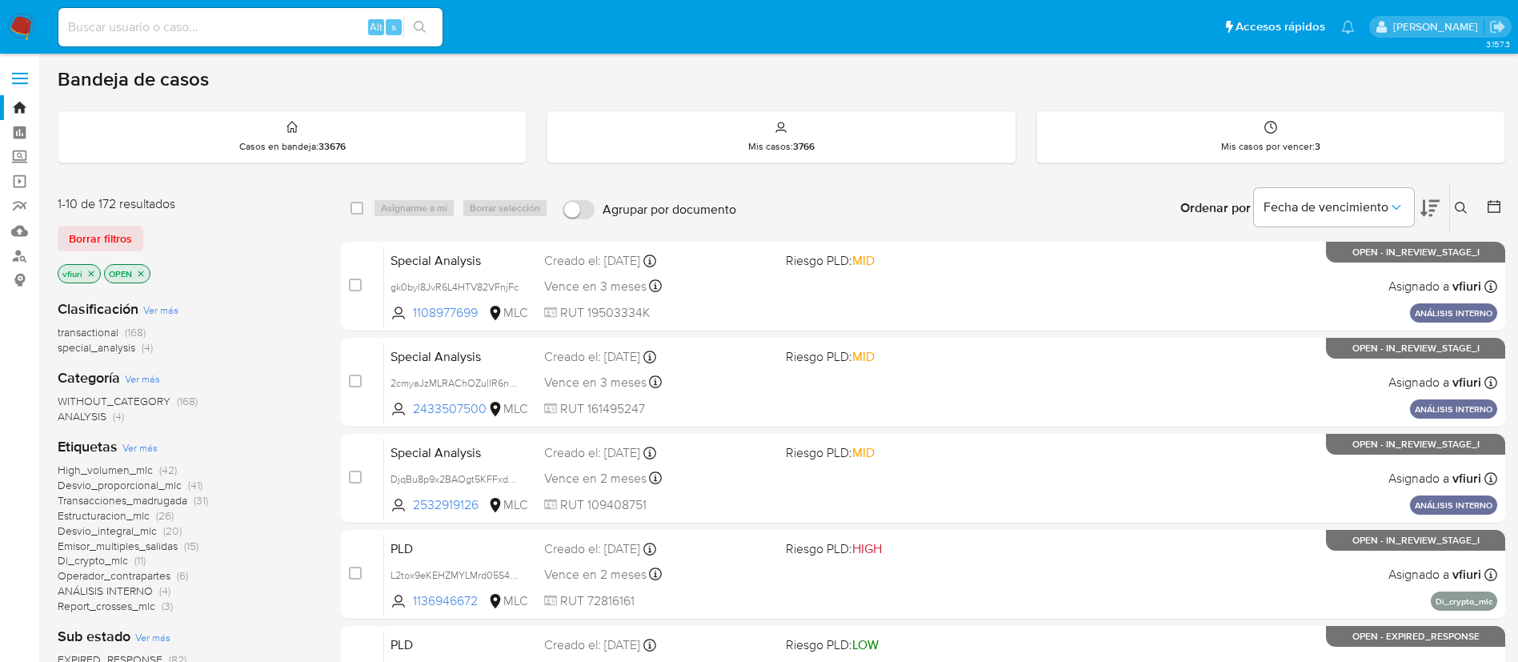
click at [145, 271] on icon "close-filter" at bounding box center [141, 274] width 10 height 10
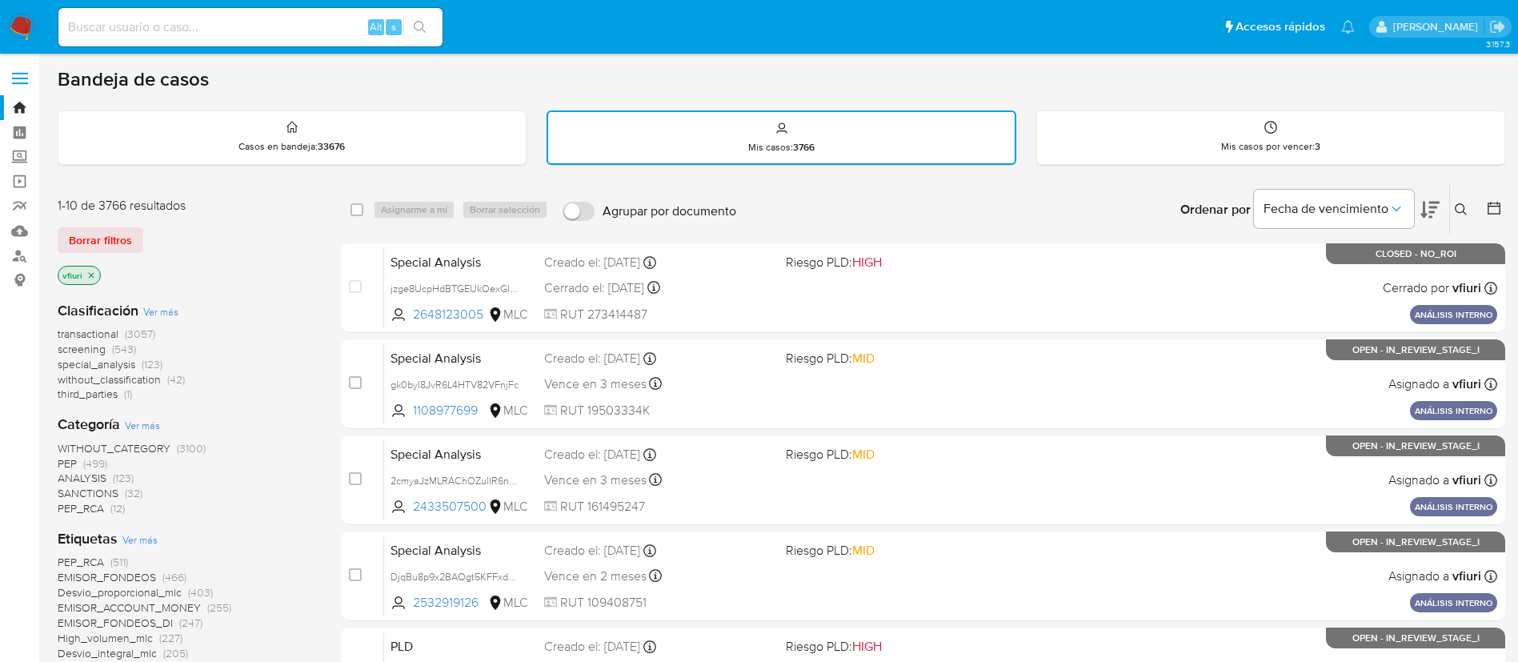
click at [92, 276] on icon "close-filter" at bounding box center [92, 275] width 6 height 6
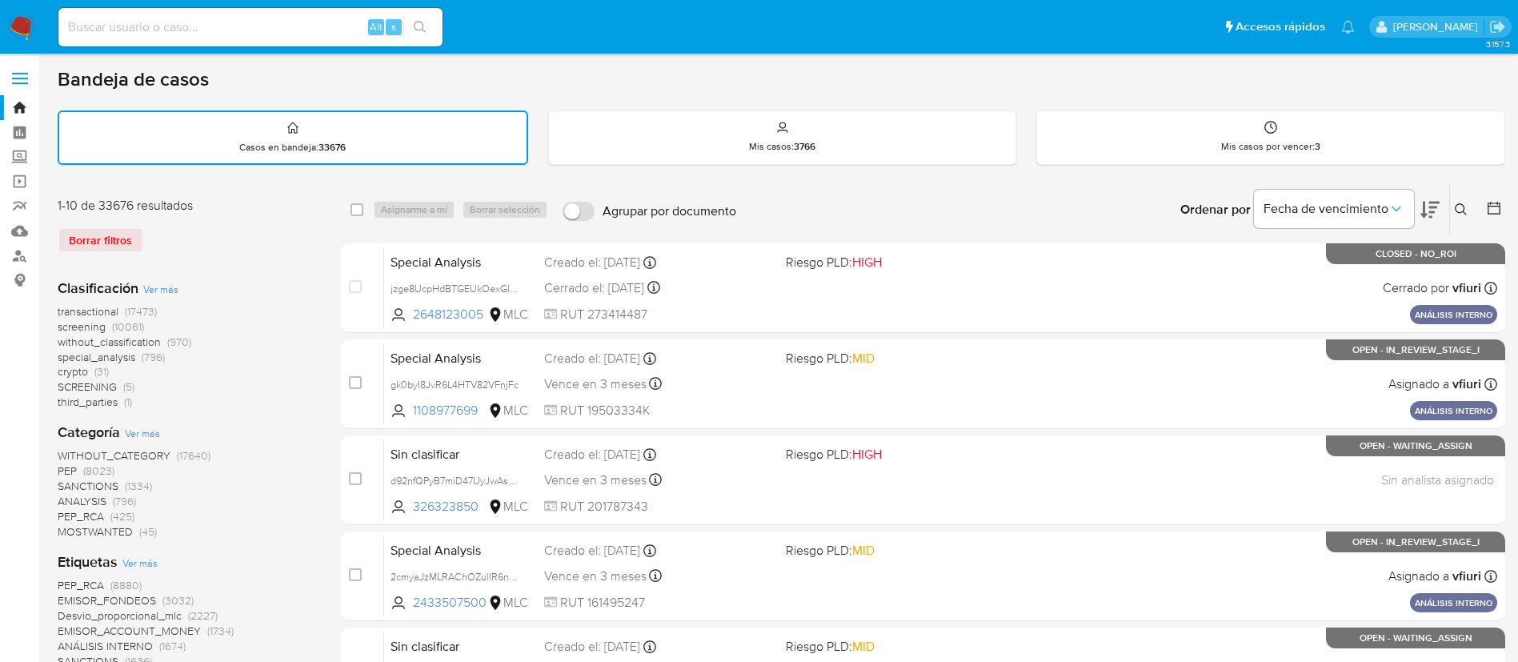
click at [1499, 202] on icon at bounding box center [1494, 208] width 16 height 16
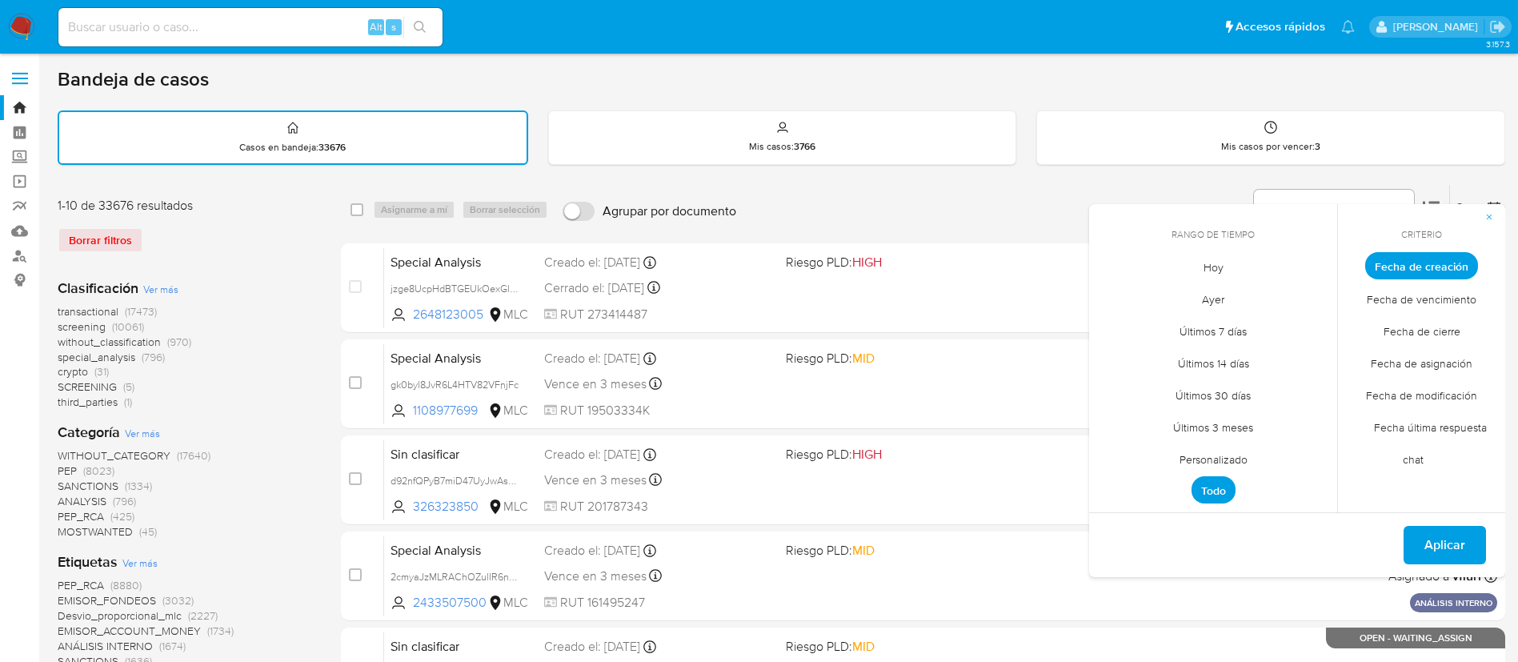
click at [1181, 466] on span "Personalizado" at bounding box center [1214, 459] width 102 height 33
click at [1112, 292] on icon "Mes anterior" at bounding box center [1113, 295] width 19 height 19
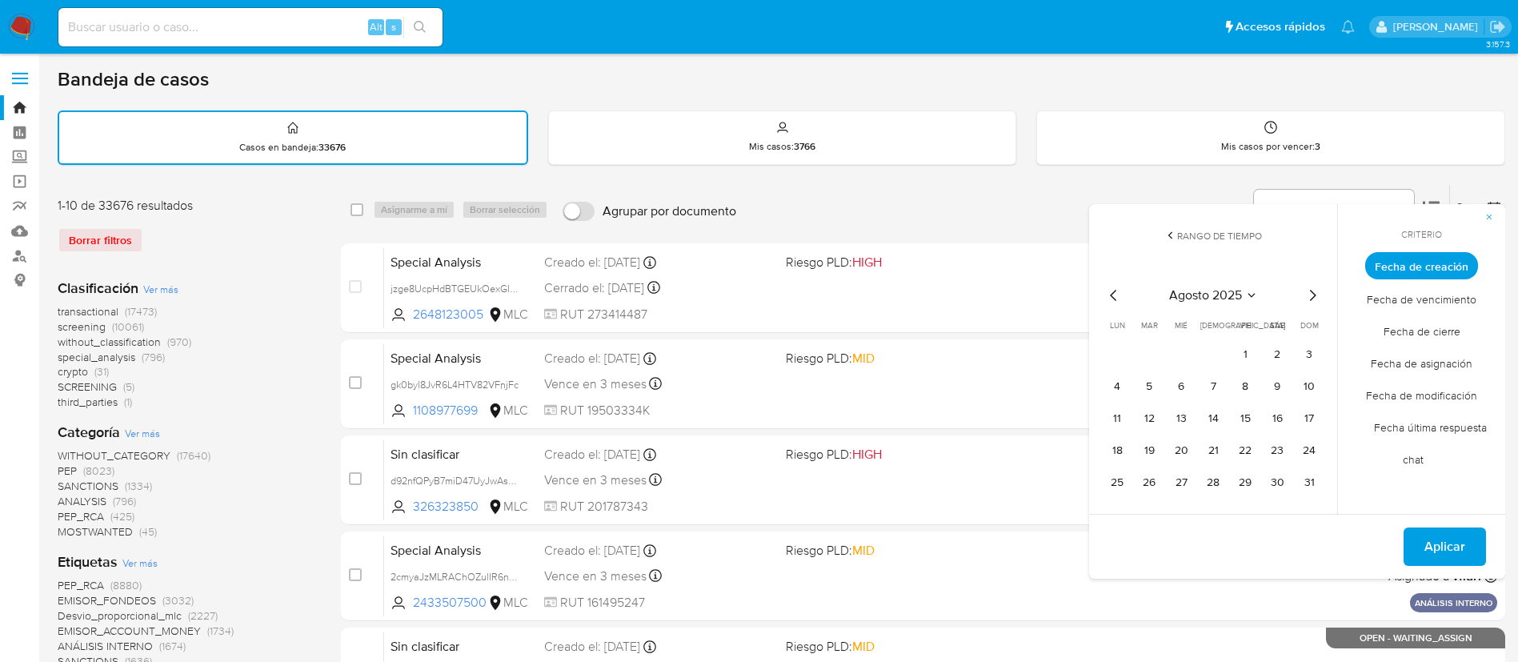
click at [1112, 292] on icon "Mes anterior" at bounding box center [1113, 295] width 19 height 19
click at [1115, 296] on icon "Mes anterior" at bounding box center [1113, 295] width 19 height 19
click at [1208, 415] on button "12" at bounding box center [1213, 419] width 26 height 26
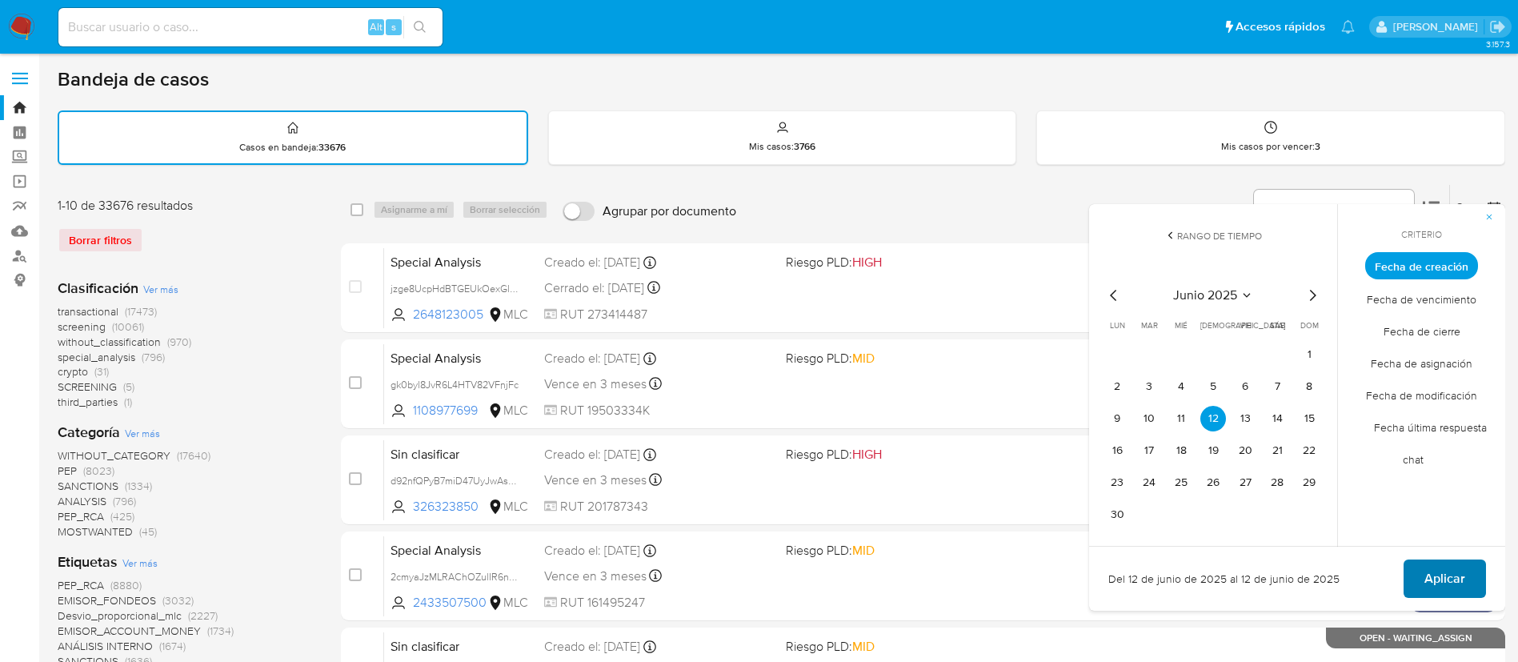
click at [1433, 580] on span "Aplicar" at bounding box center [1445, 578] width 41 height 35
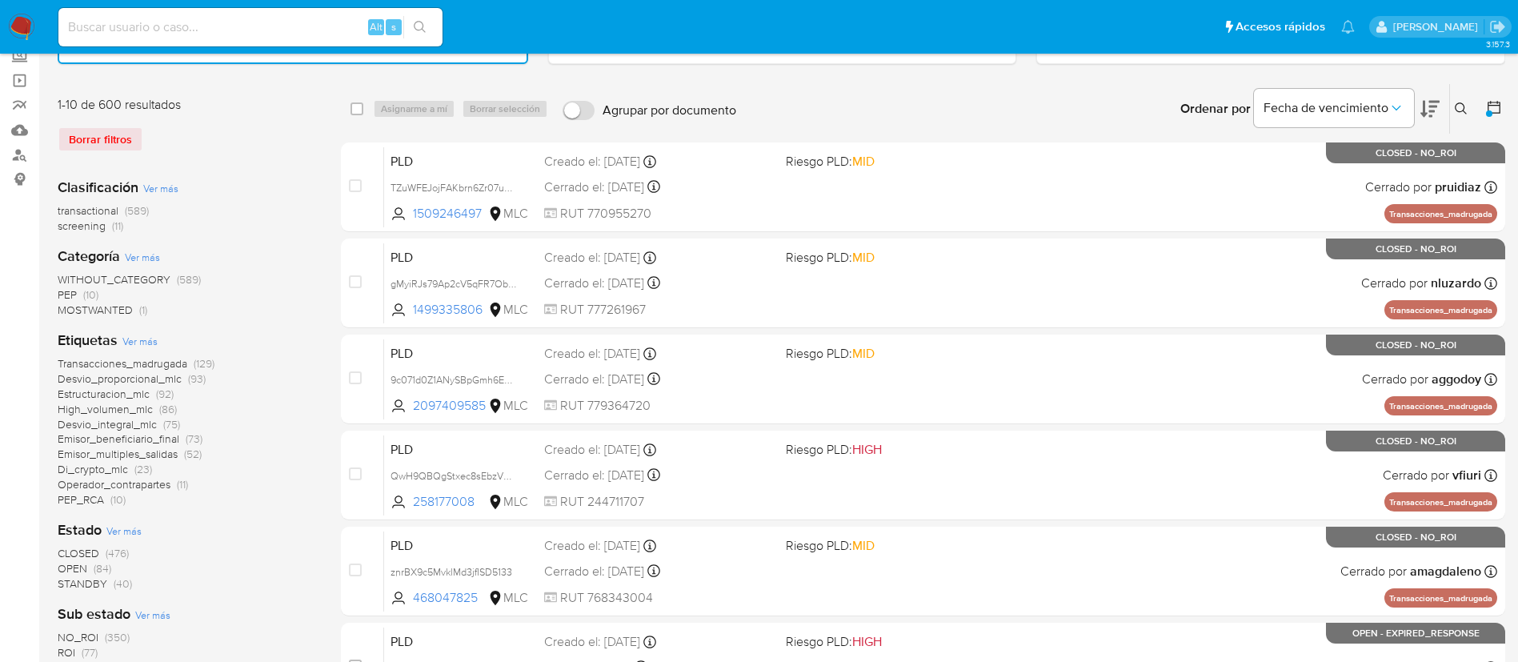
scroll to position [240, 0]
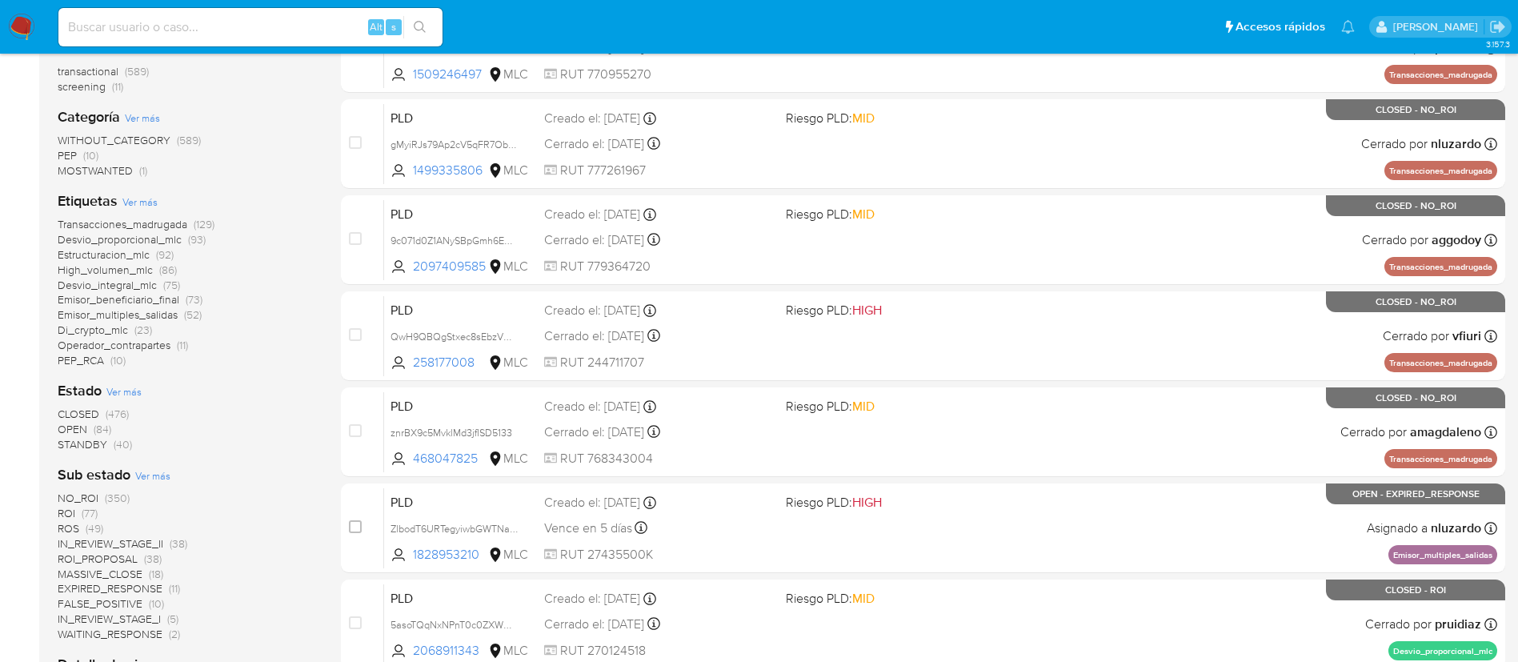
click at [74, 427] on span "OPEN" at bounding box center [73, 429] width 30 height 16
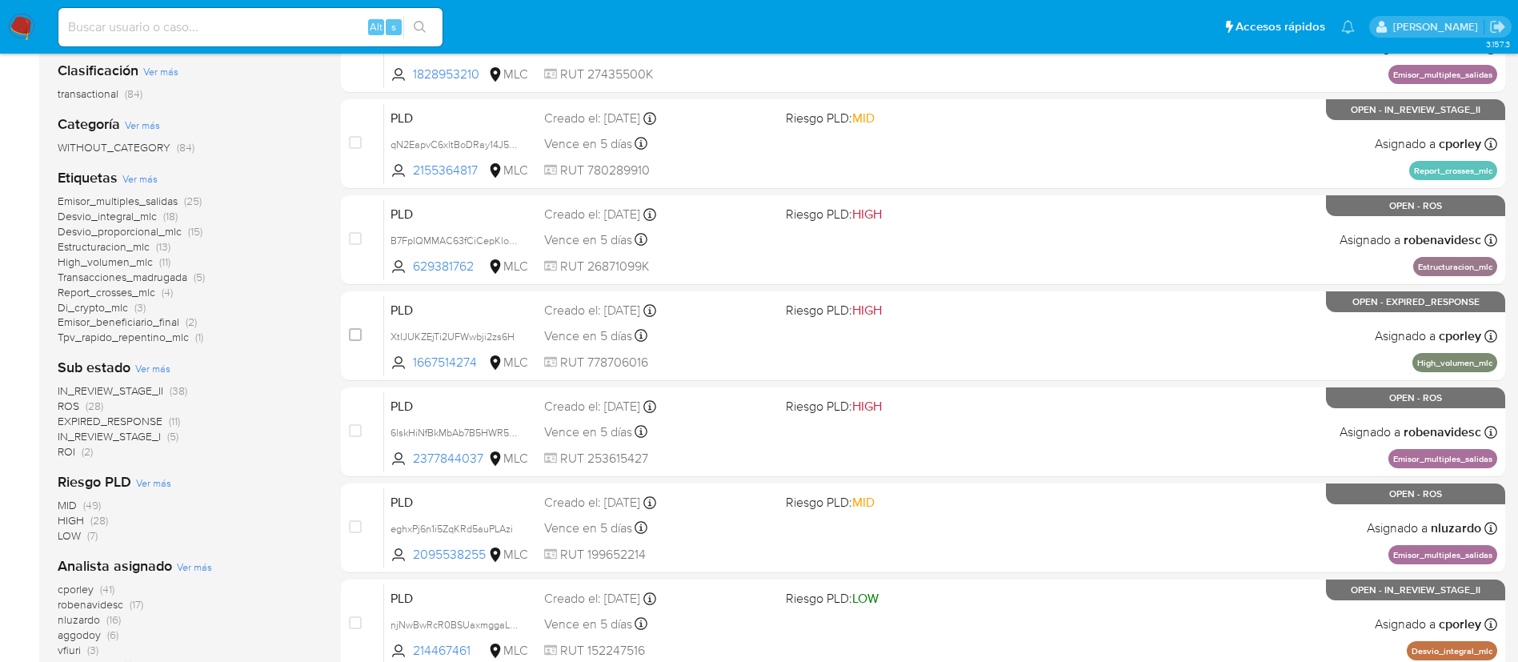
scroll to position [603, 0]
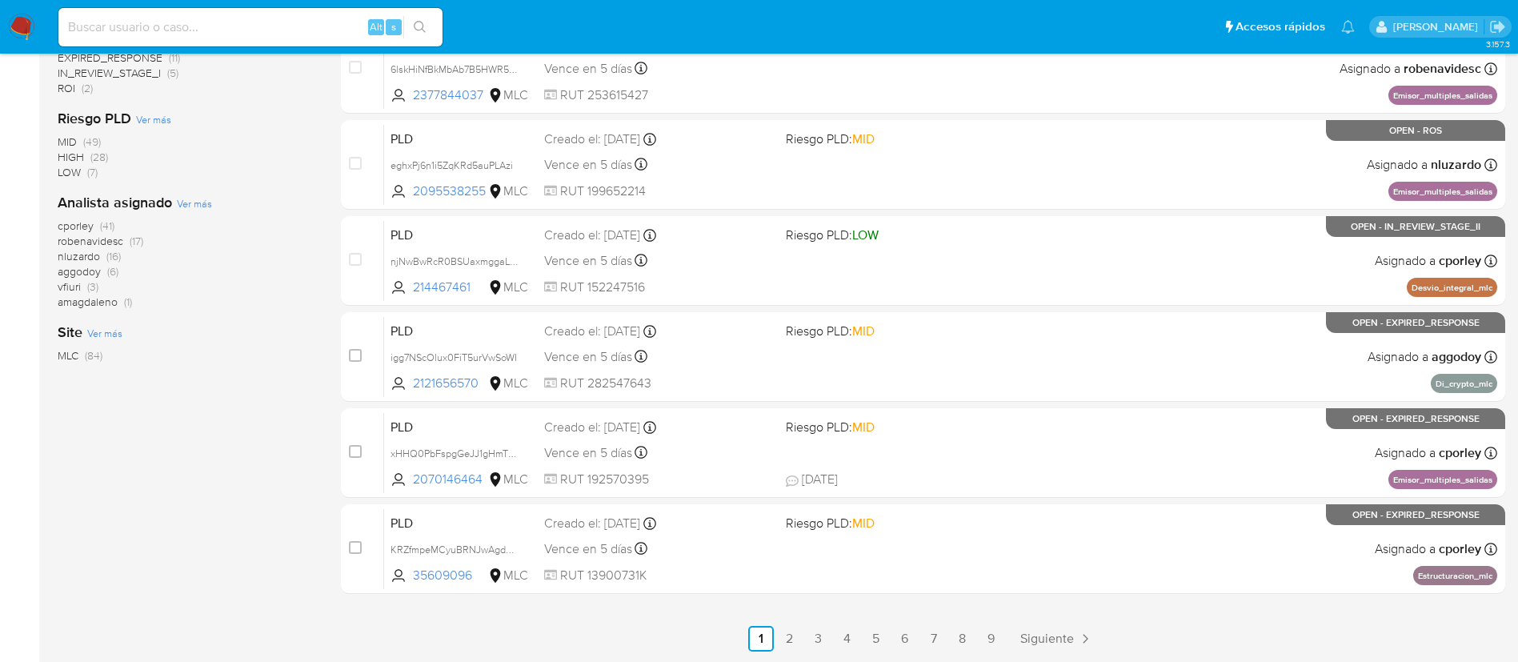
click at [71, 291] on span "vfiuri" at bounding box center [69, 287] width 23 height 16
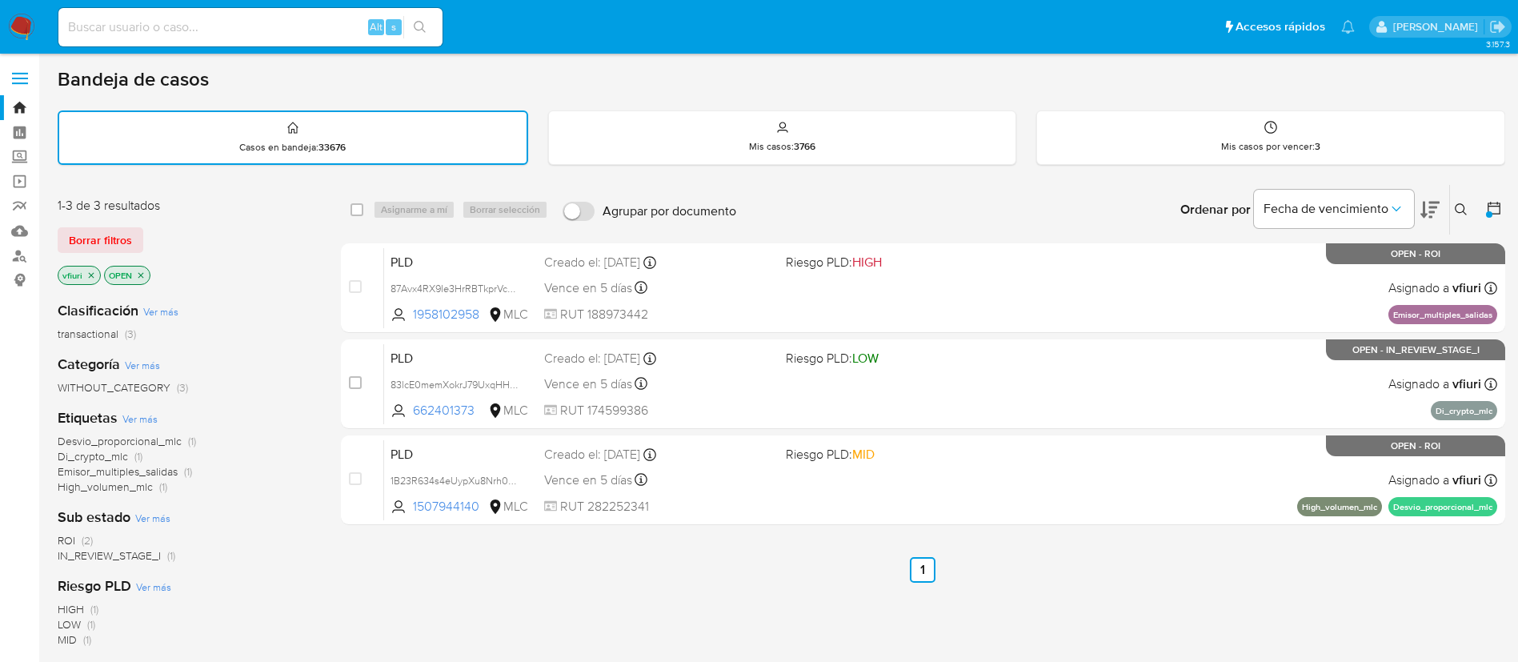
click at [96, 275] on p "vfiuri" at bounding box center [79, 275] width 42 height 18
click at [142, 273] on icon "close-filter" at bounding box center [141, 276] width 10 height 10
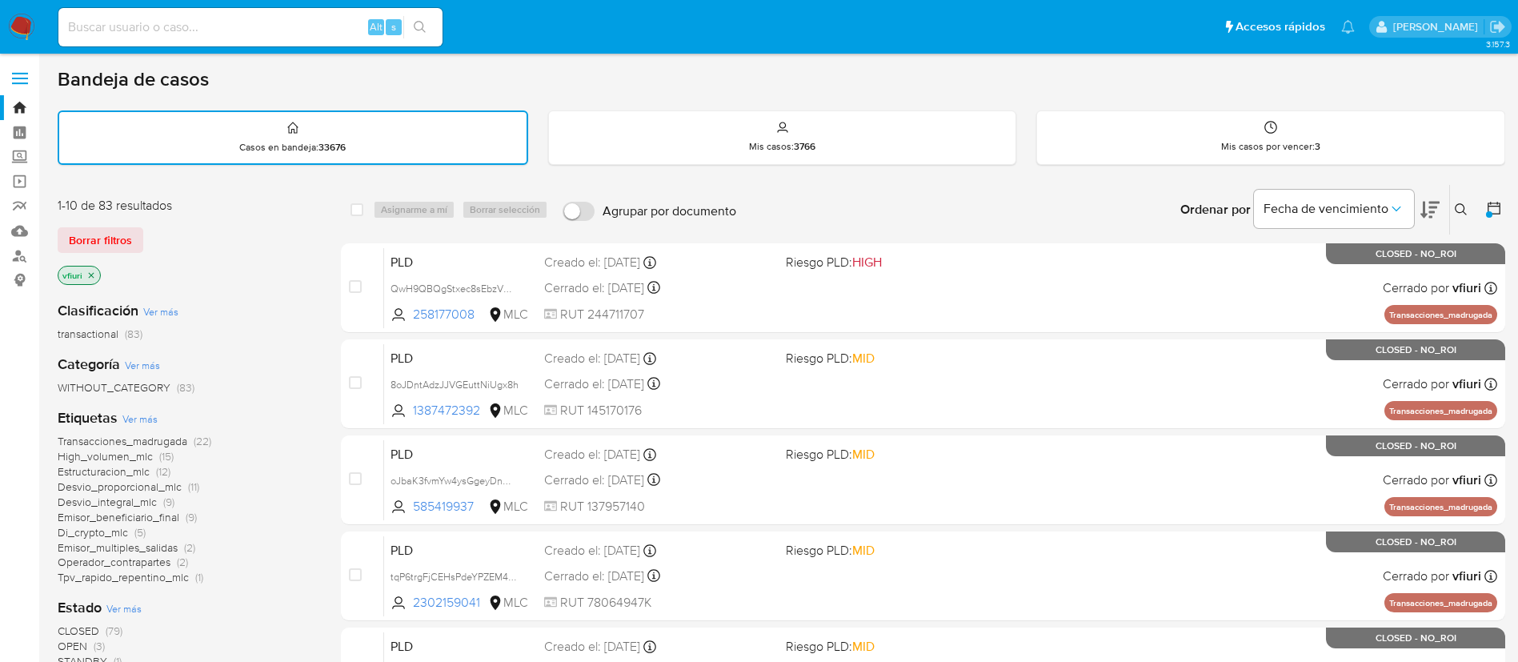
click at [90, 272] on icon "close-filter" at bounding box center [91, 276] width 10 height 10
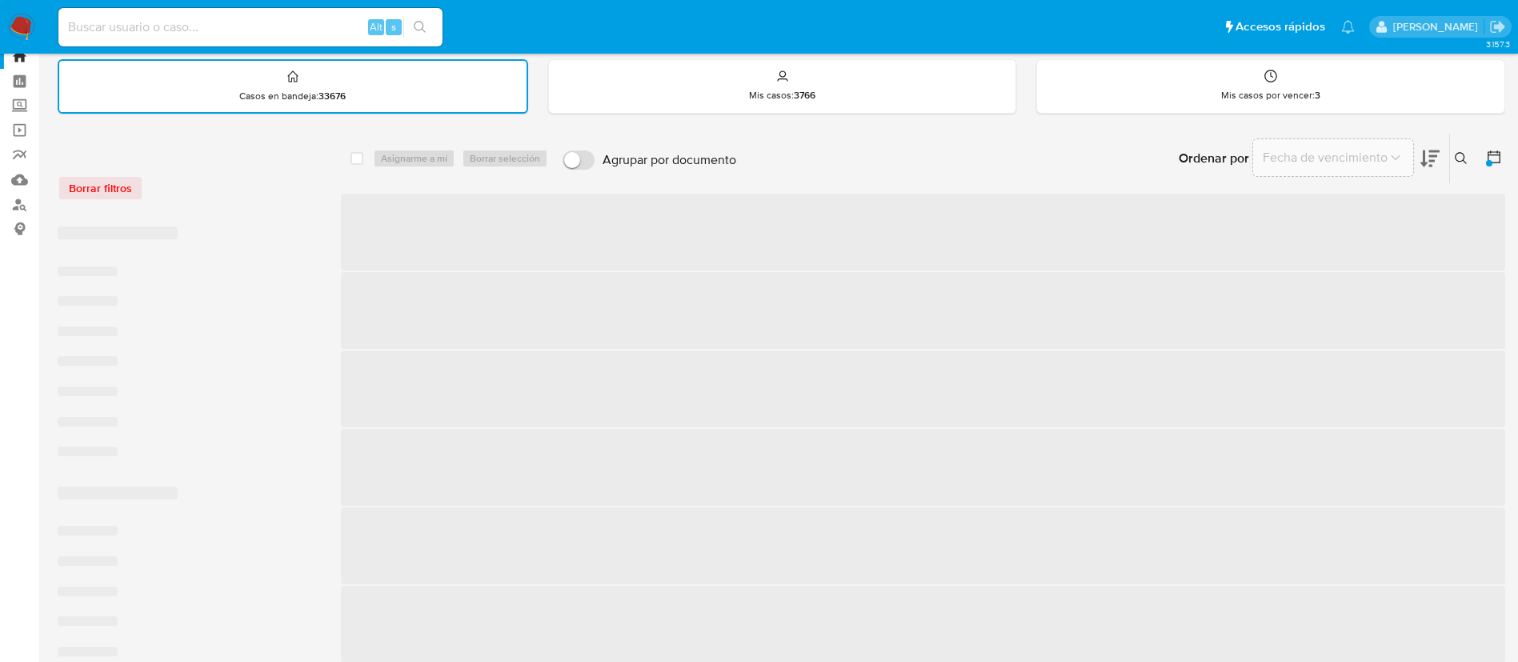
scroll to position [240, 0]
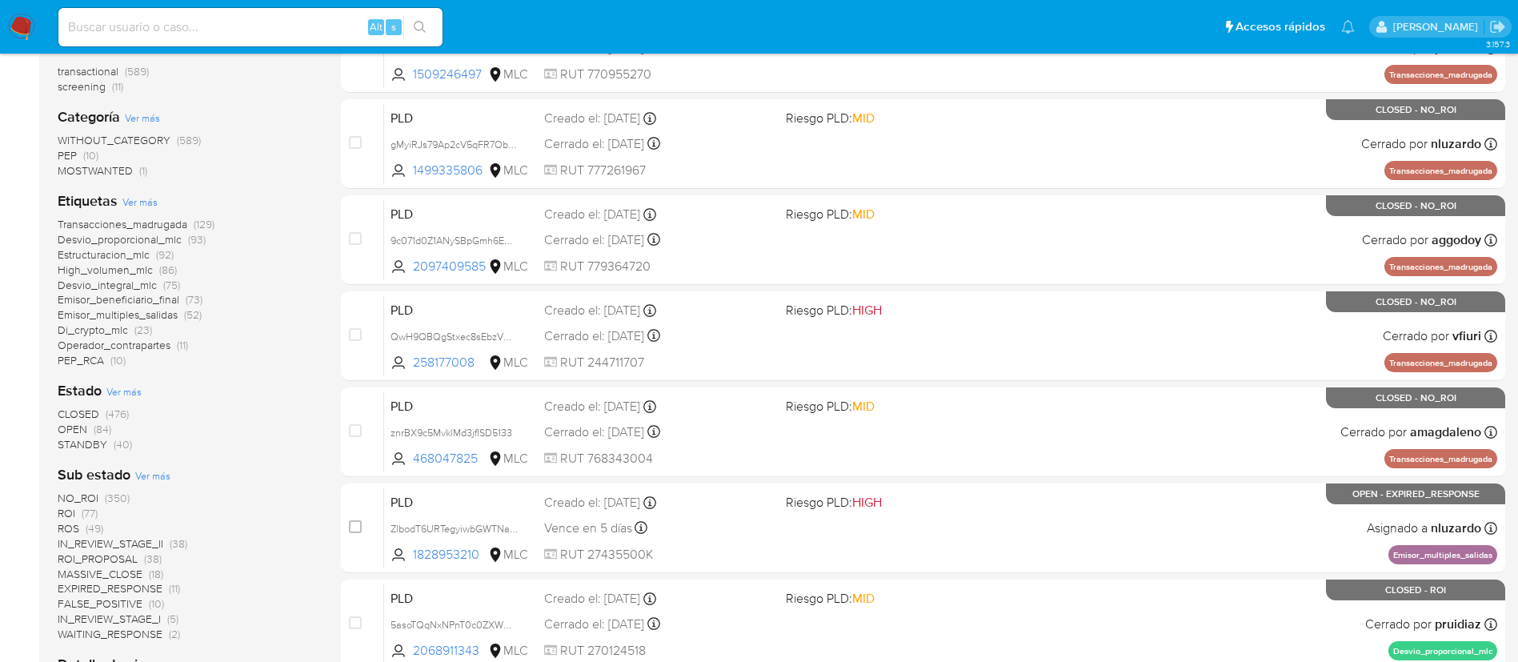
click at [78, 439] on span "STANDBY" at bounding box center [83, 444] width 50 height 16
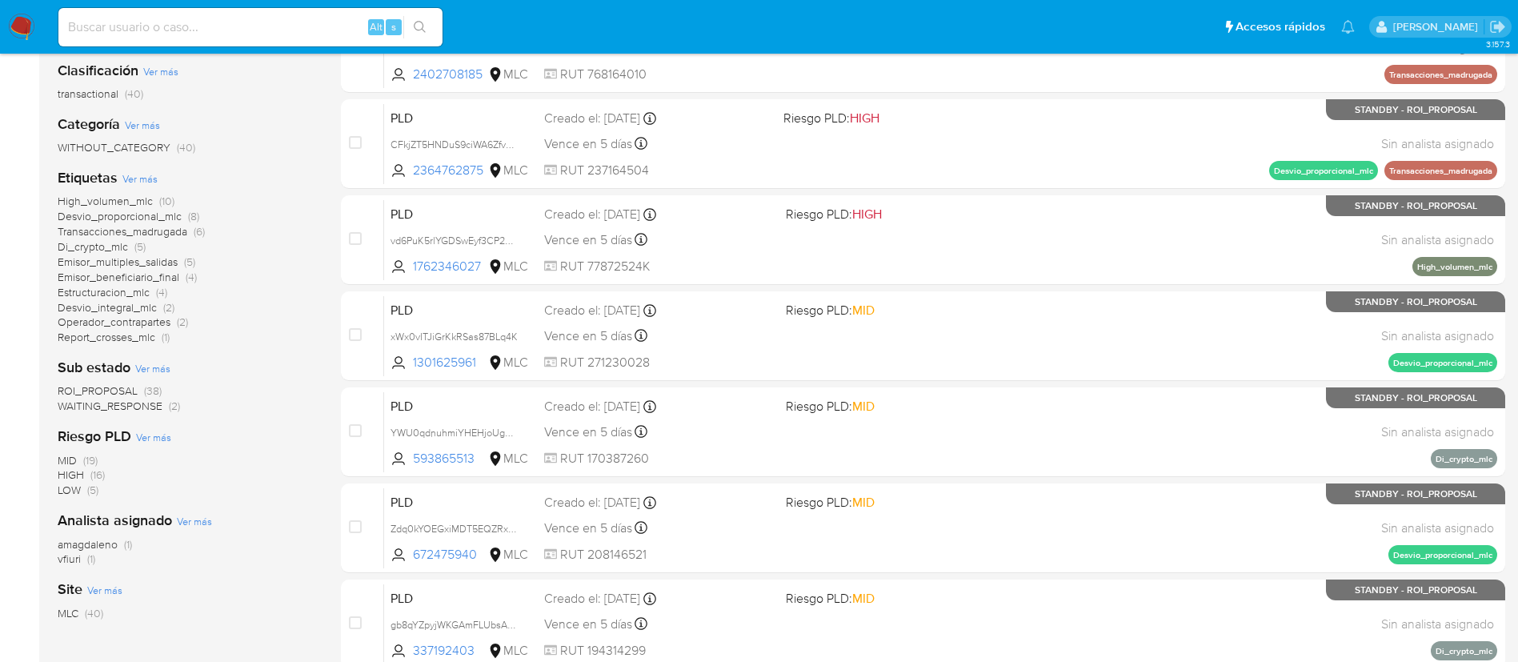
click at [88, 215] on span "Desvio_proporcional_mlc" at bounding box center [120, 216] width 124 height 16
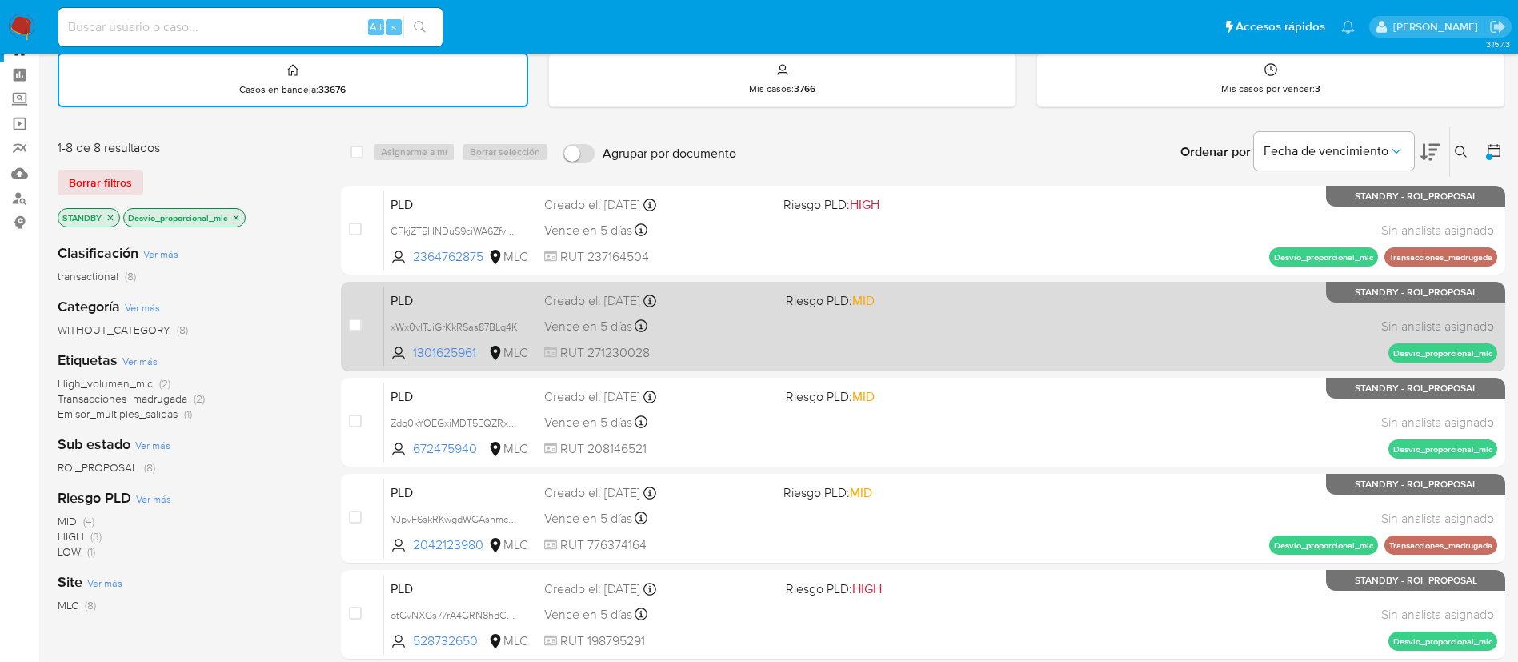
scroll to position [51, 0]
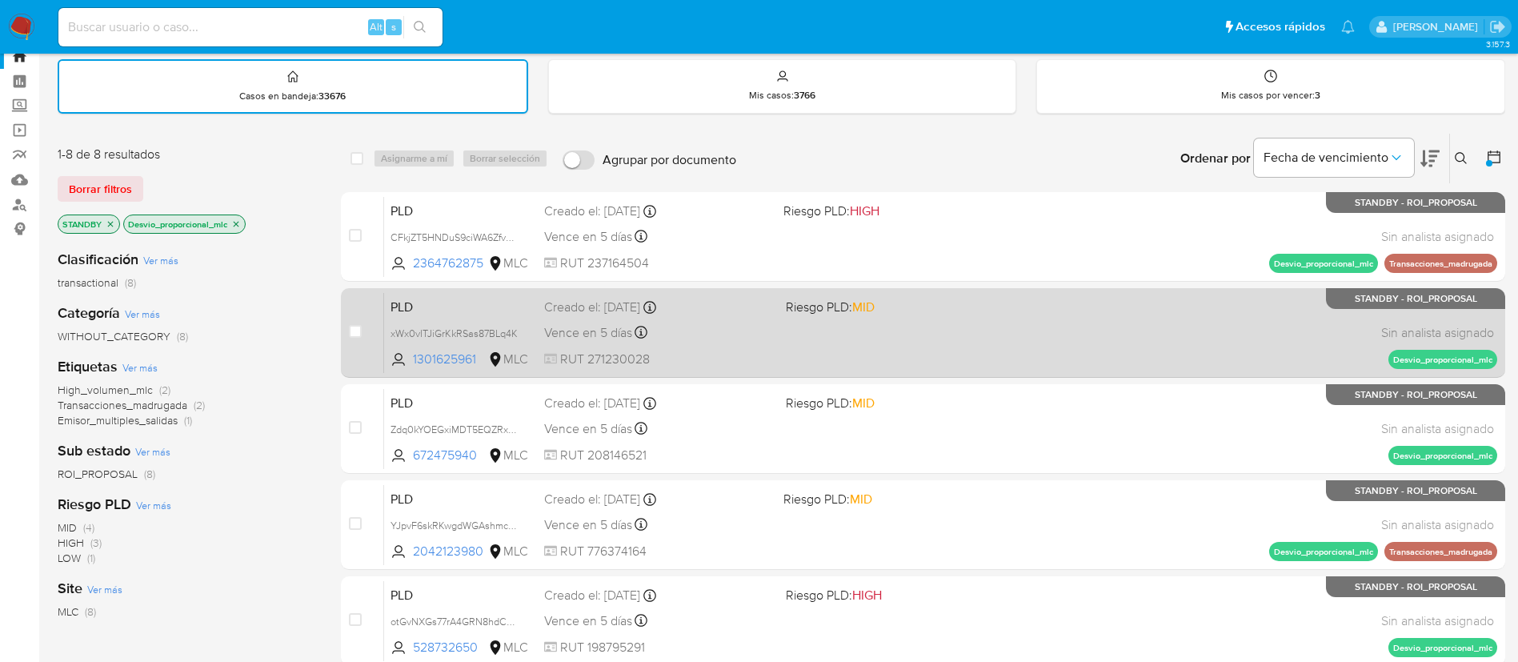
click at [775, 323] on div "PLD xWx0vITJiGrKkRSas87BLq4K 1301625961 MLC Riesgo PLD: MID Creado el: 12/06/20…" at bounding box center [940, 332] width 1113 height 81
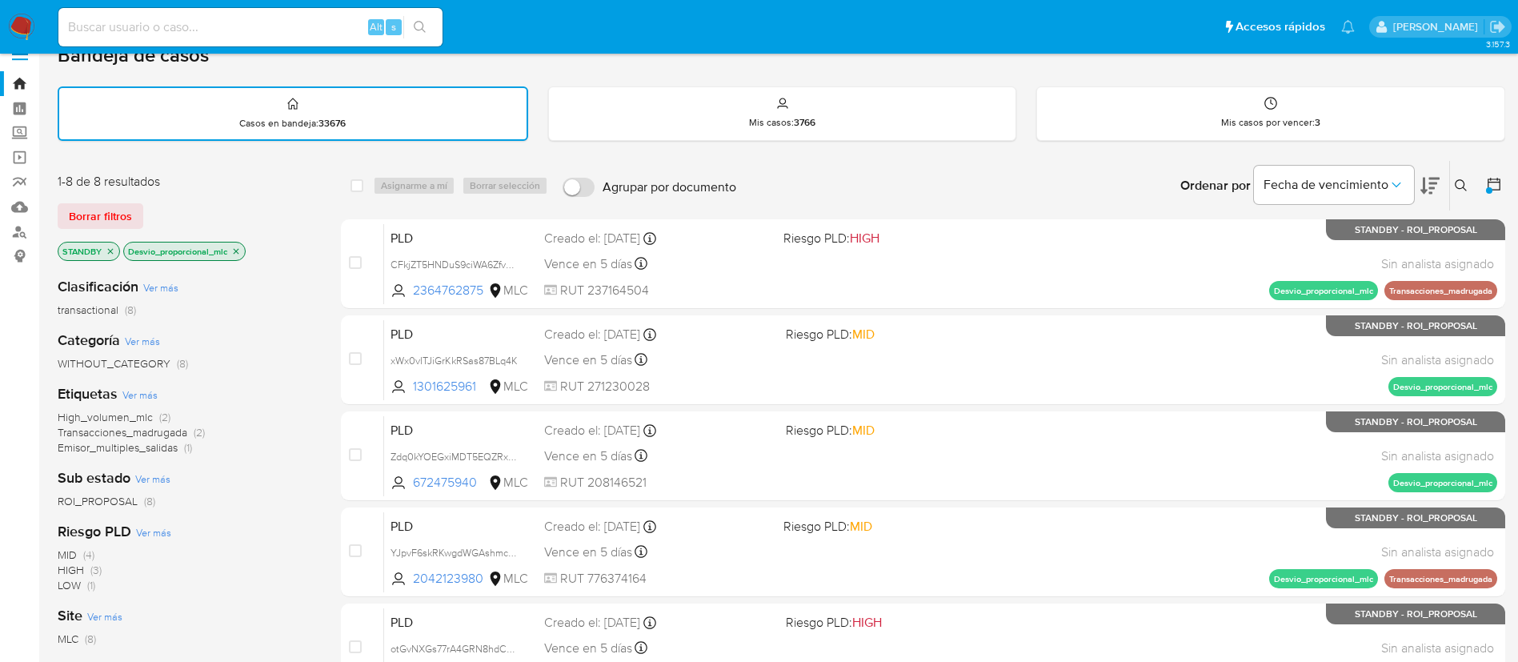
scroll to position [0, 0]
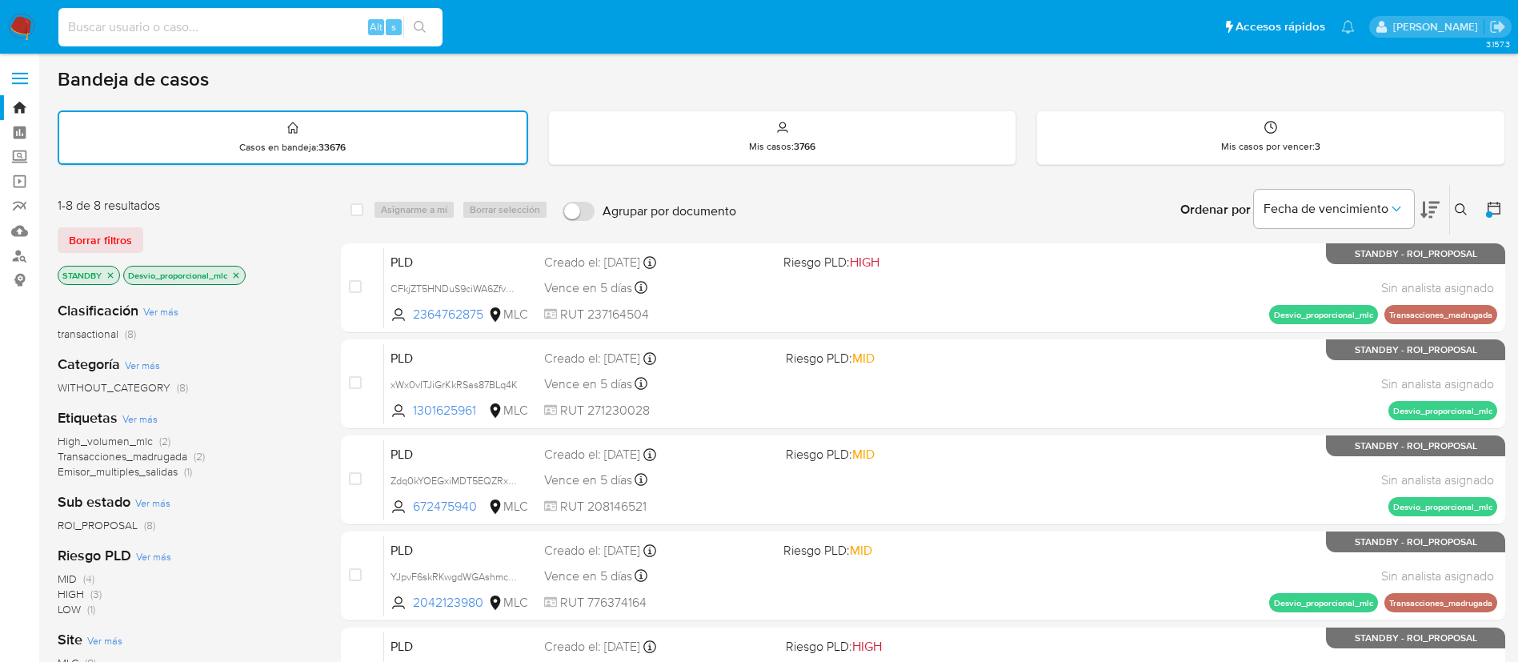
click at [150, 26] on input at bounding box center [250, 27] width 384 height 21
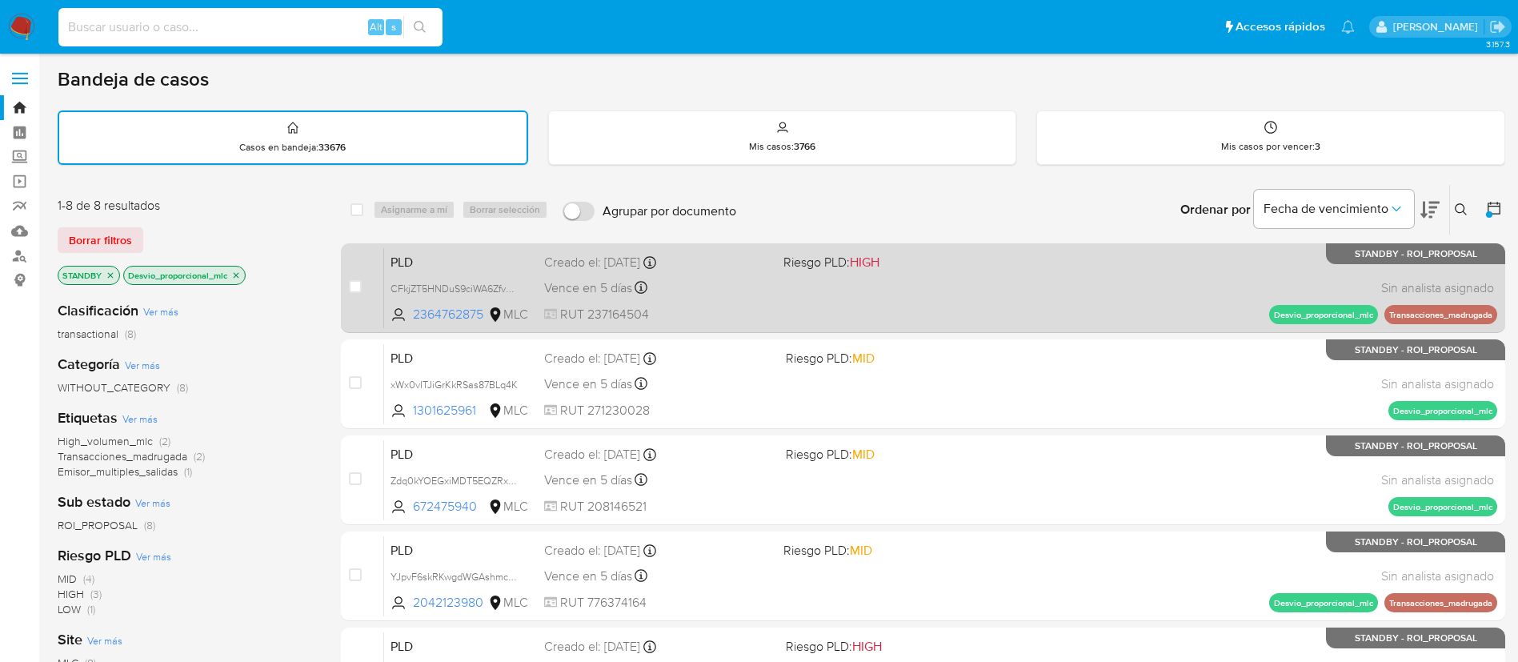
click at [809, 295] on div "PLD CFkjZT5HNDuS9ciWA6Zfv5RS 2364762875 MLC Riesgo PLD: HIGH Creado el: 12/06/2…" at bounding box center [940, 287] width 1113 height 81
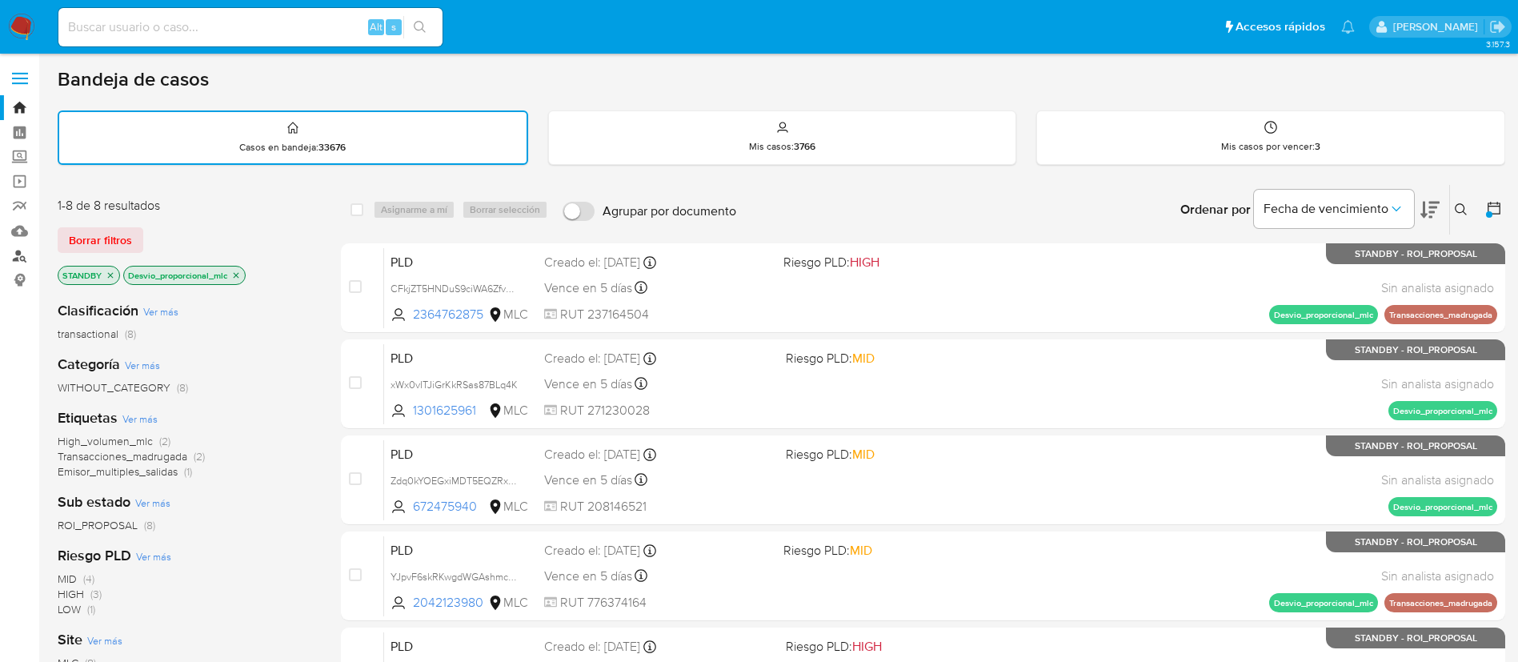
click at [30, 252] on link "Buscador de personas" at bounding box center [95, 255] width 190 height 25
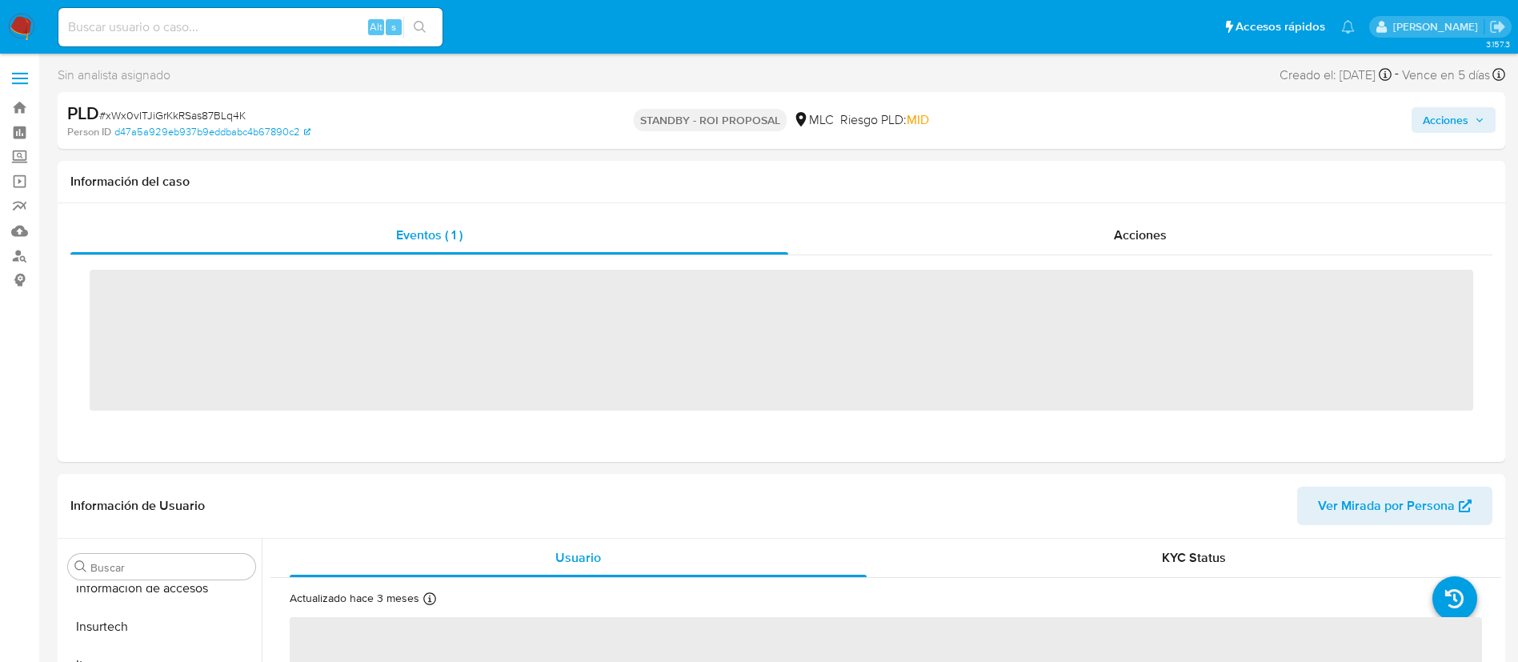
scroll to position [676, 0]
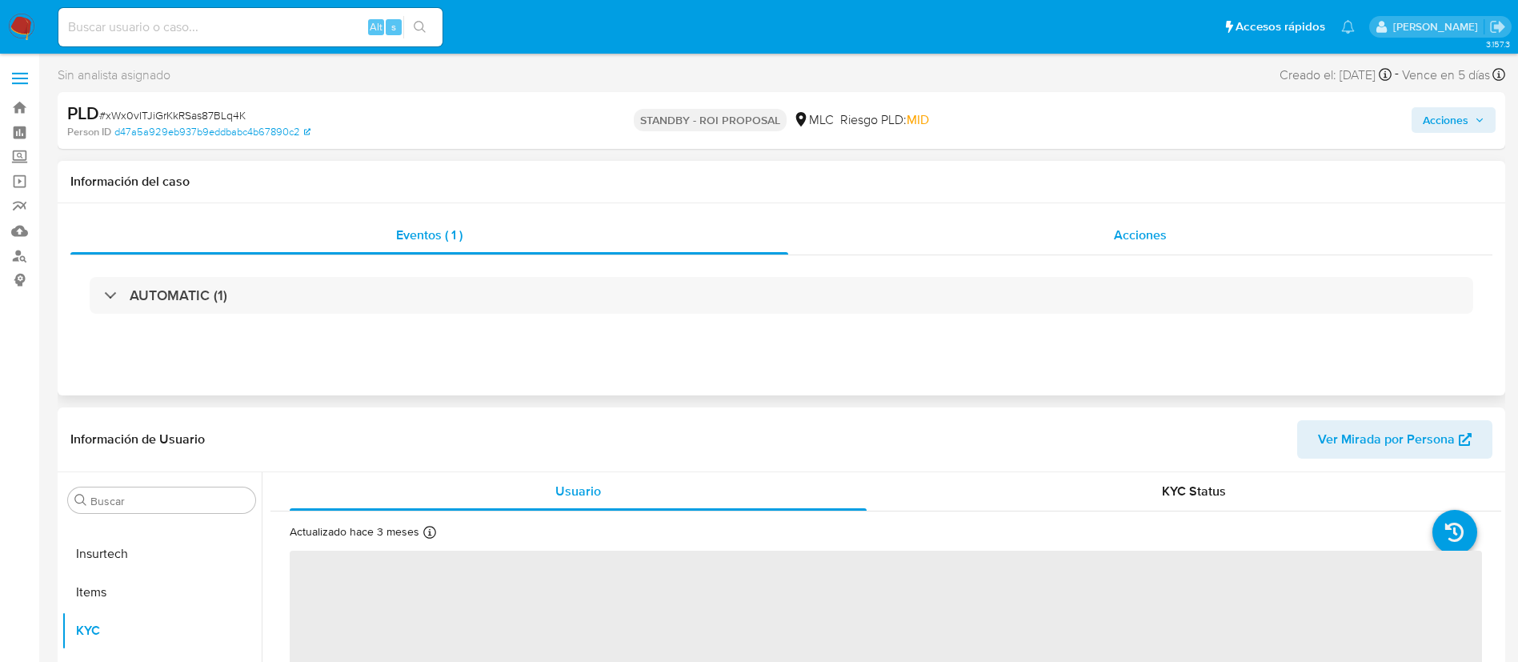
click at [1084, 219] on div "Acciones" at bounding box center [1140, 235] width 704 height 38
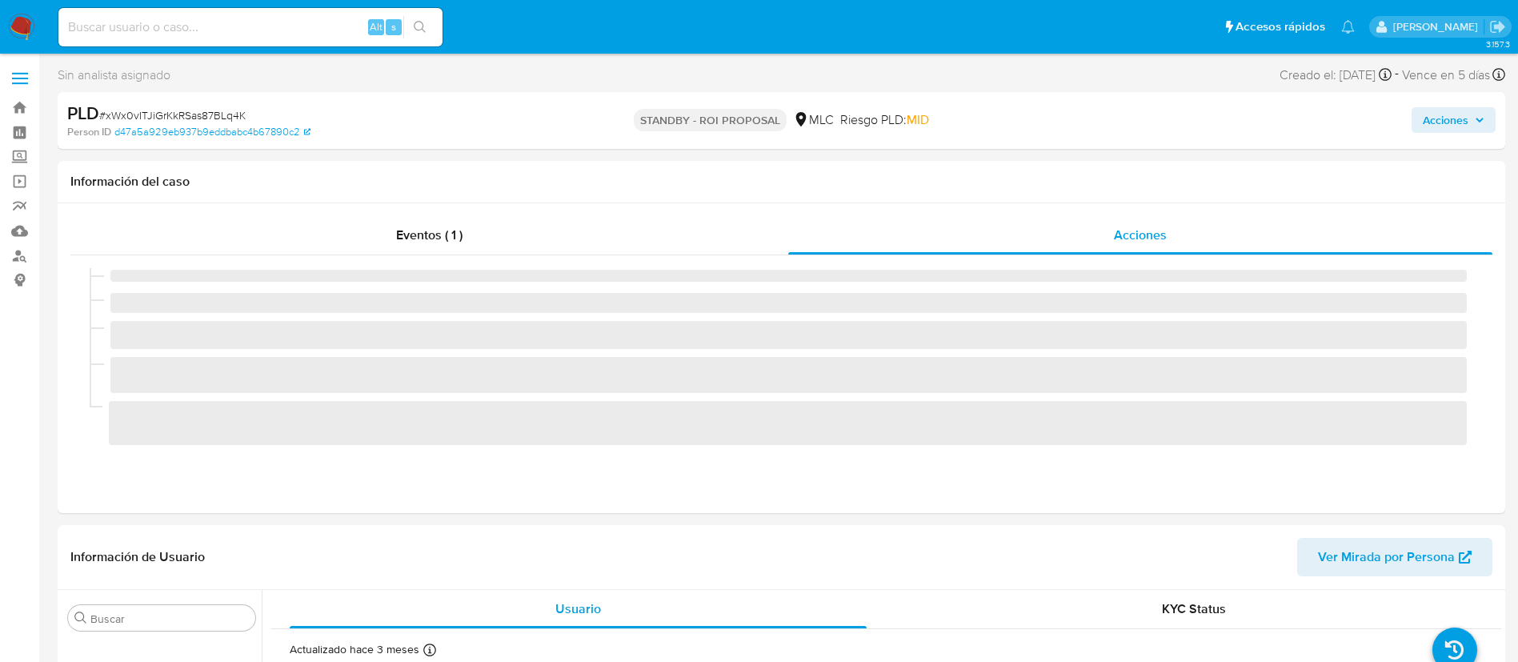
select select "10"
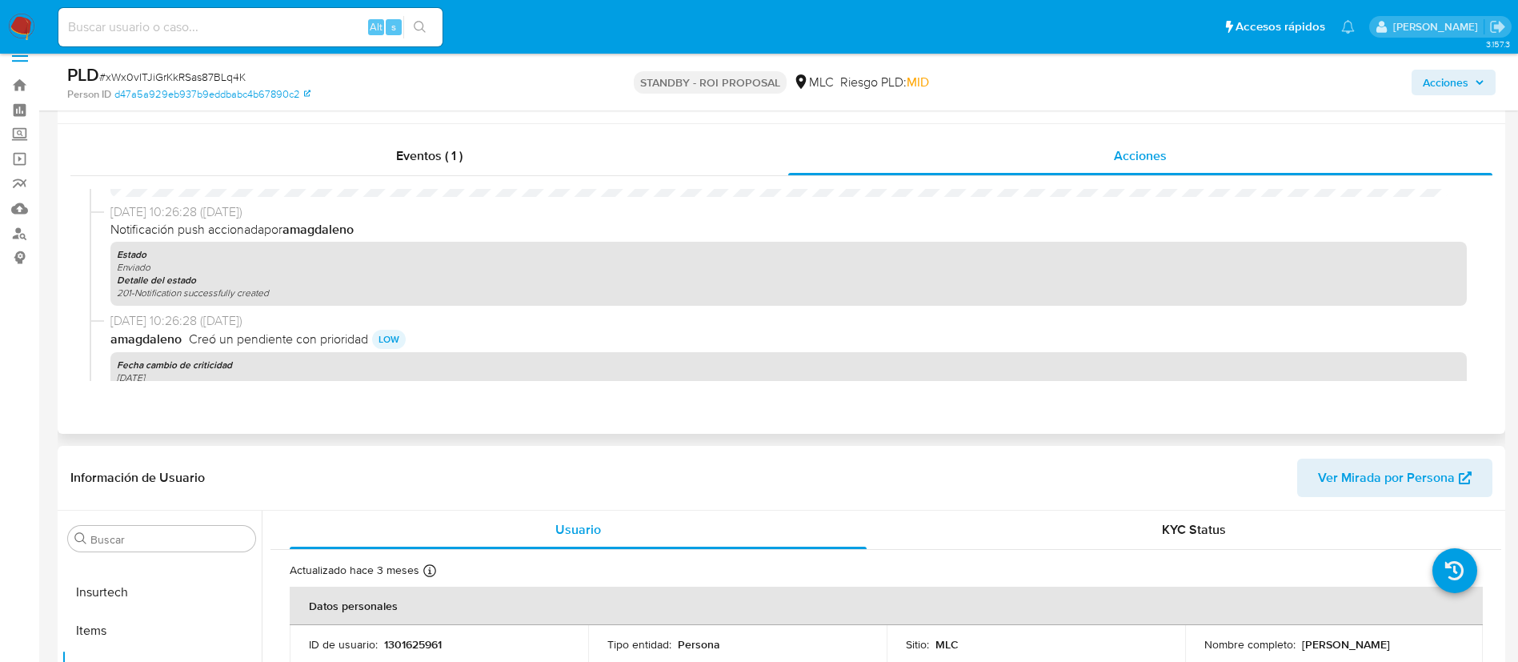
scroll to position [0, 0]
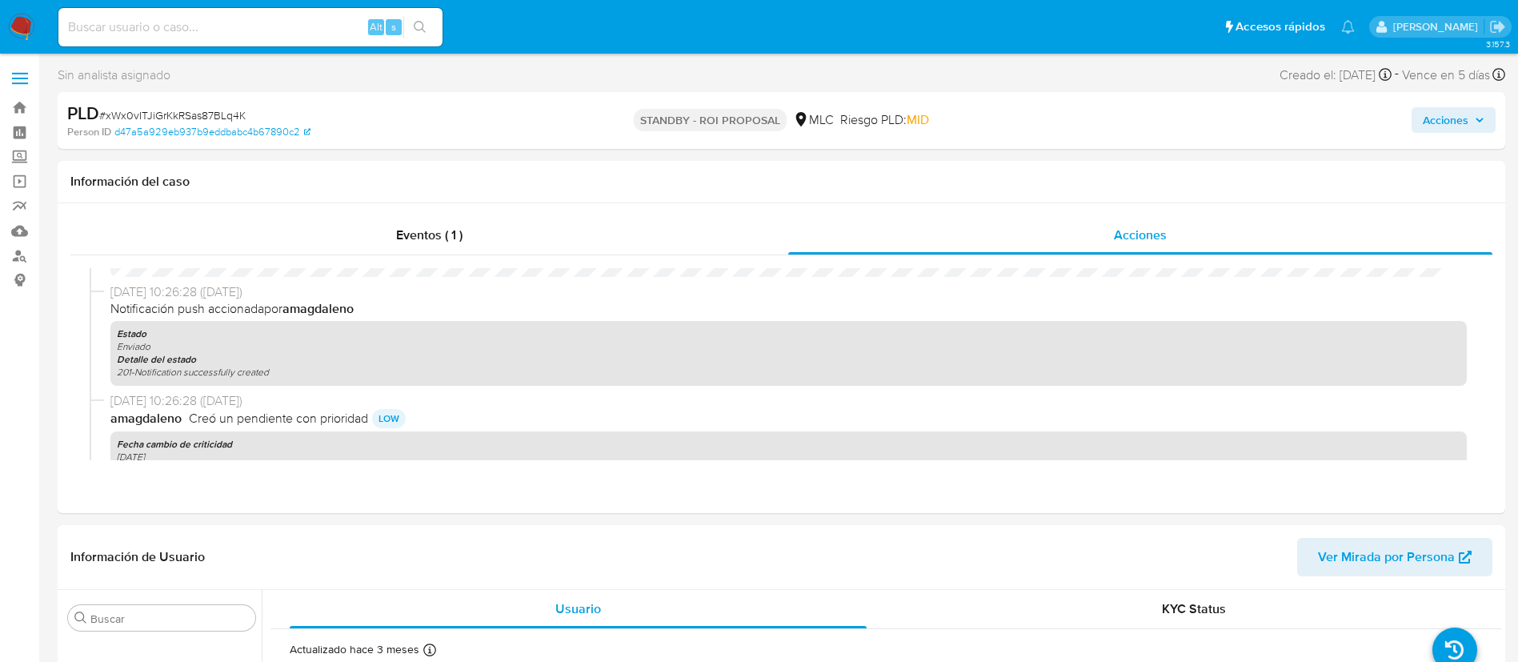
click at [186, 119] on span "# xWx0vITJiGrKkRSas87BLq4K" at bounding box center [172, 115] width 146 height 16
copy span "xWx0vITJiGrKkRSas87BLq4K"
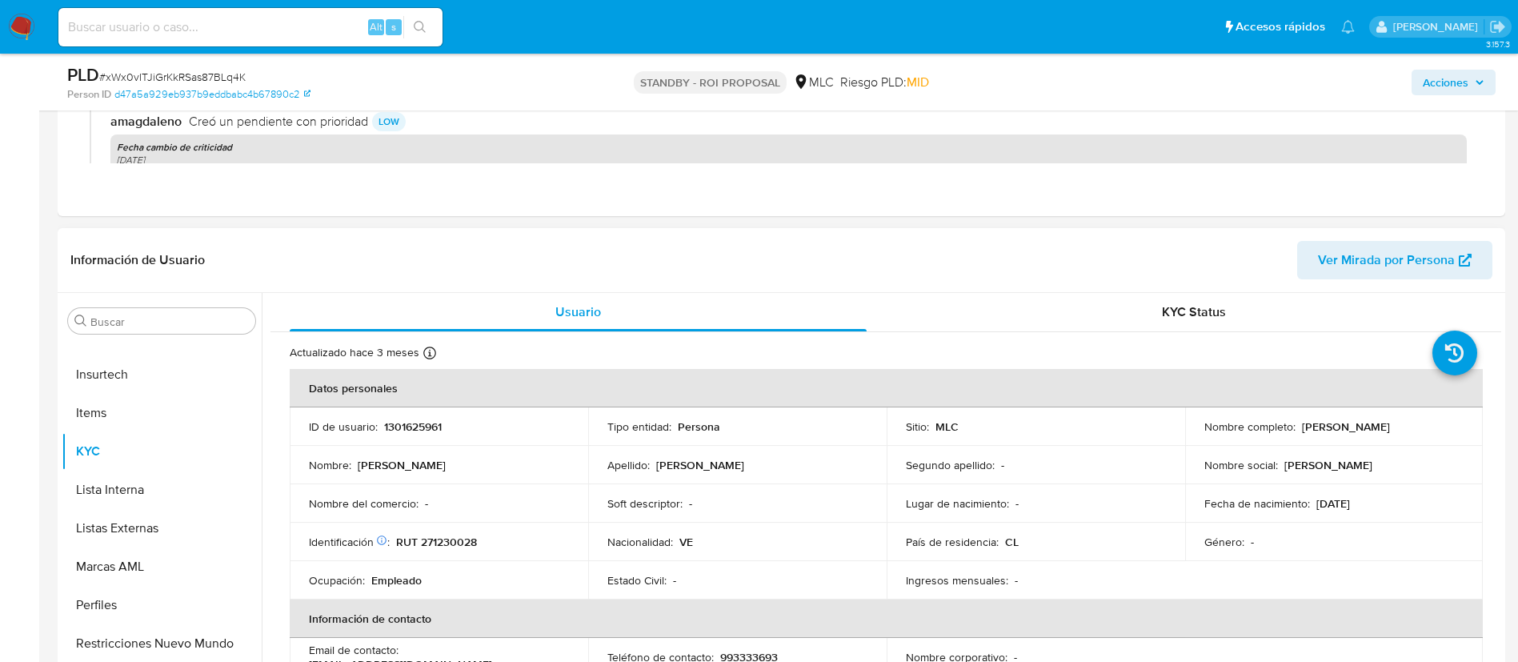
click at [399, 423] on p "1301625961" at bounding box center [413, 426] width 58 height 14
copy p "1301625961"
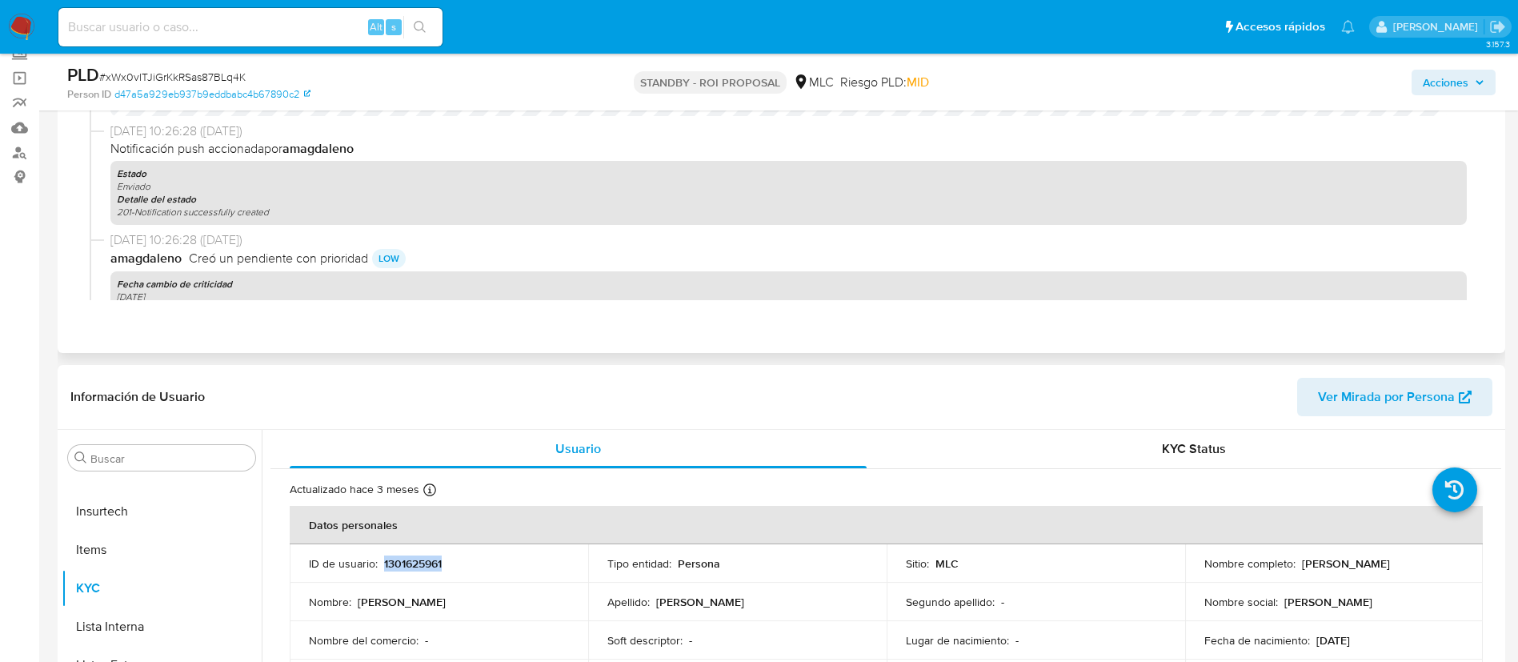
scroll to position [0, 0]
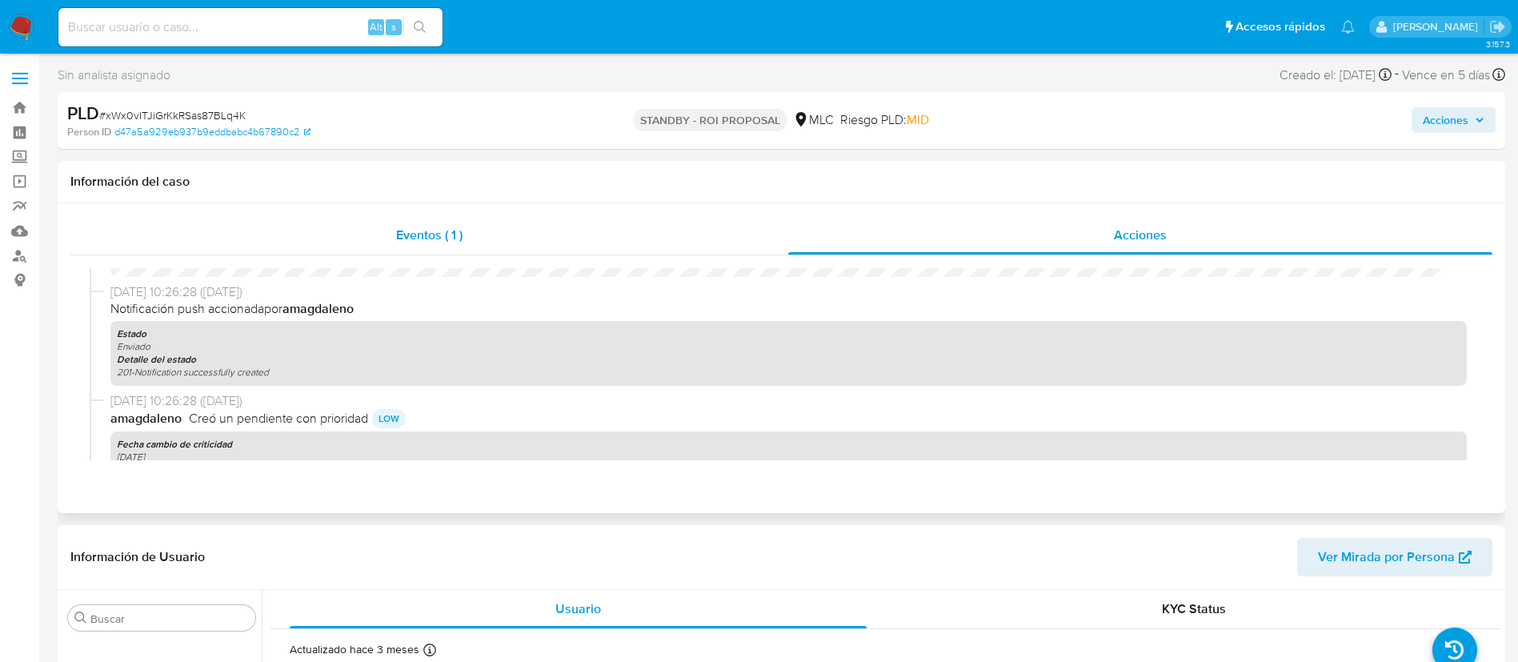
click at [521, 227] on div "Eventos ( 1 )" at bounding box center [429, 235] width 718 height 38
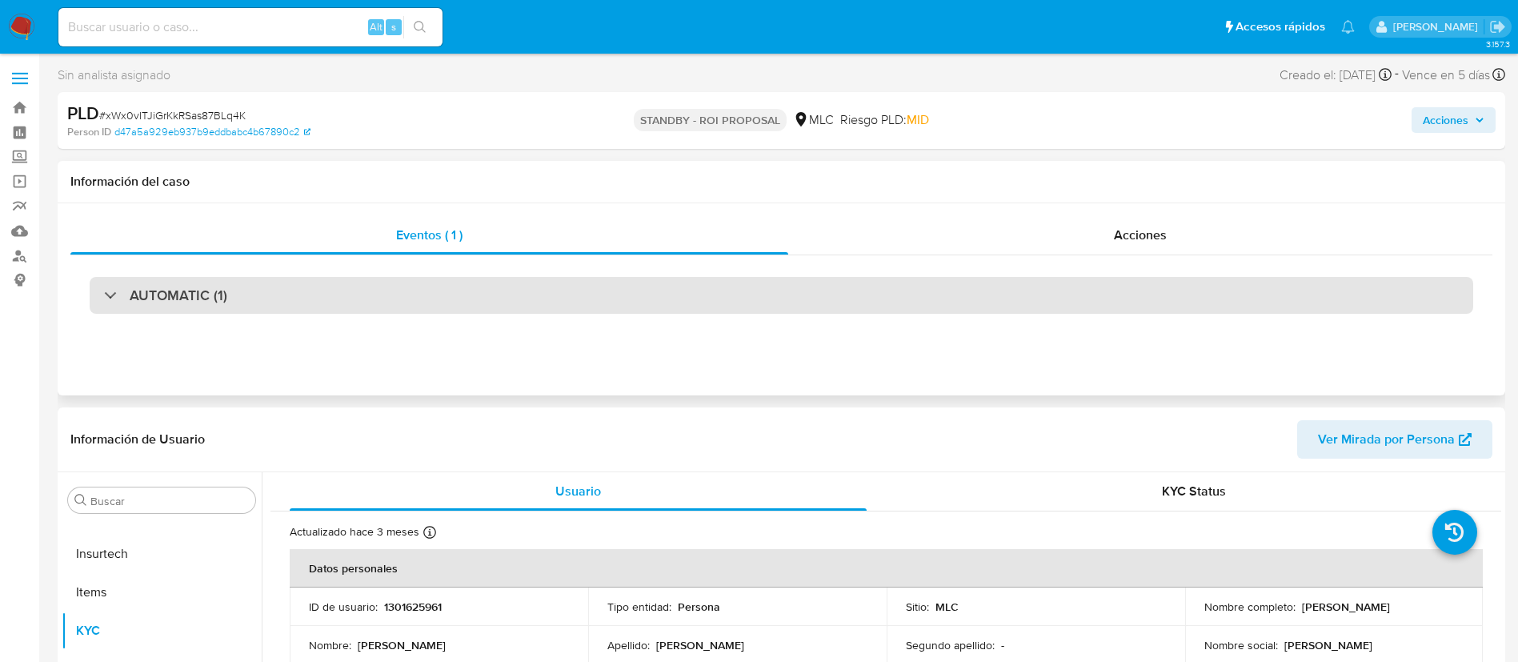
click at [371, 295] on div "AUTOMATIC (1)" at bounding box center [782, 295] width 1384 height 37
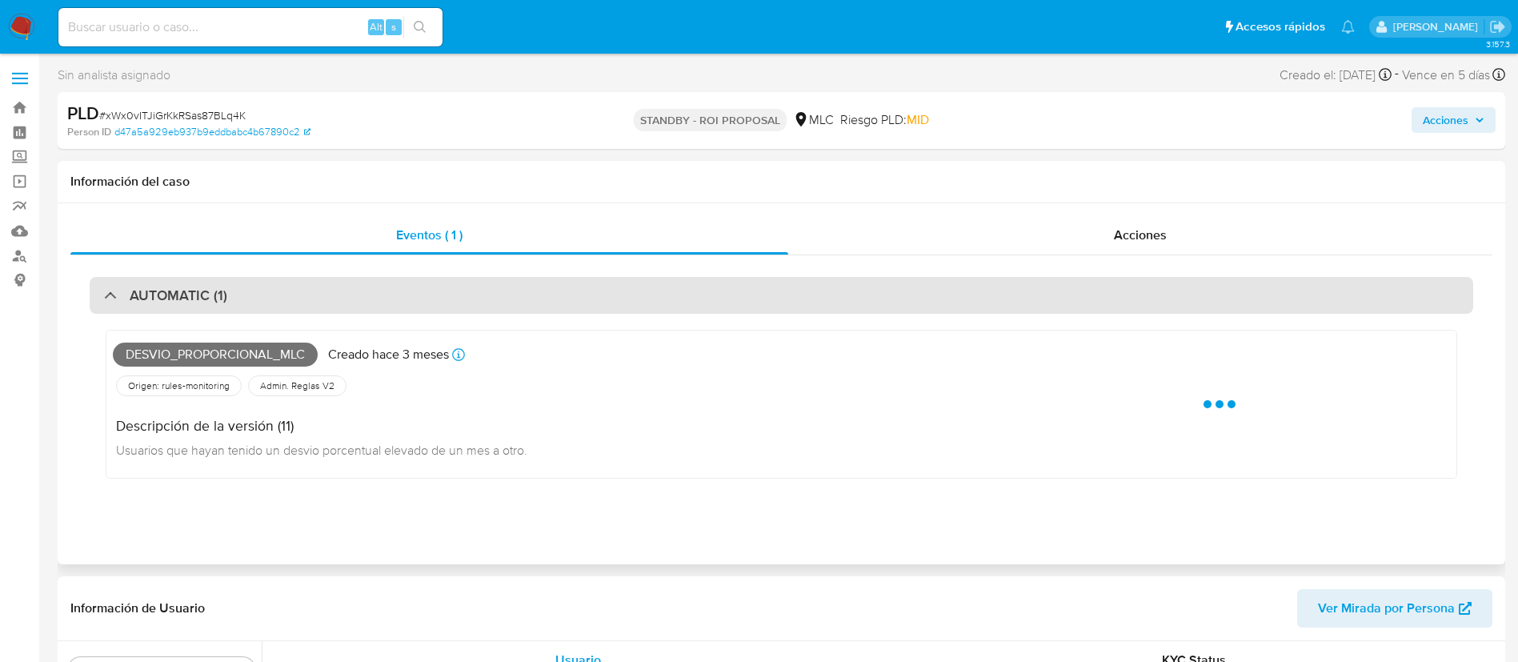
click at [371, 295] on div "AUTOMATIC (1)" at bounding box center [782, 295] width 1384 height 37
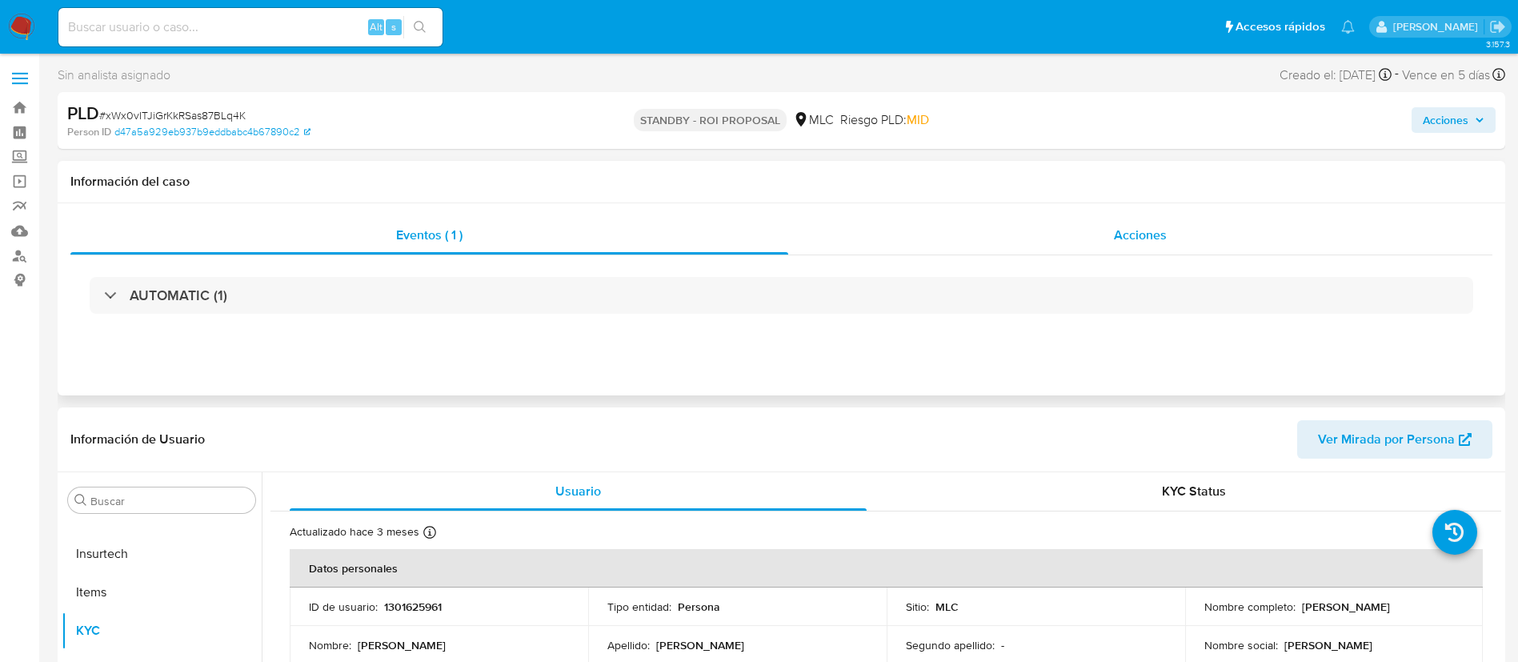
click at [1060, 244] on div "Acciones" at bounding box center [1140, 235] width 704 height 38
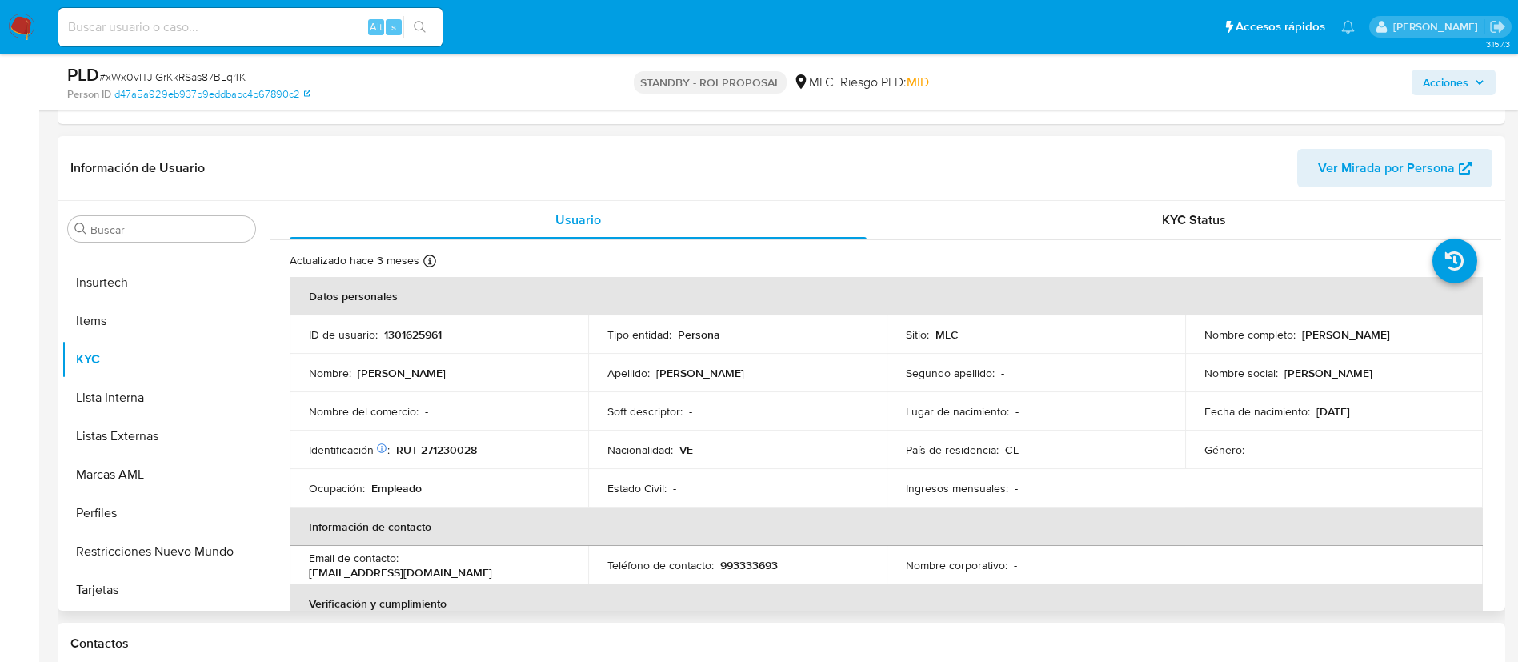
scroll to position [480, 0]
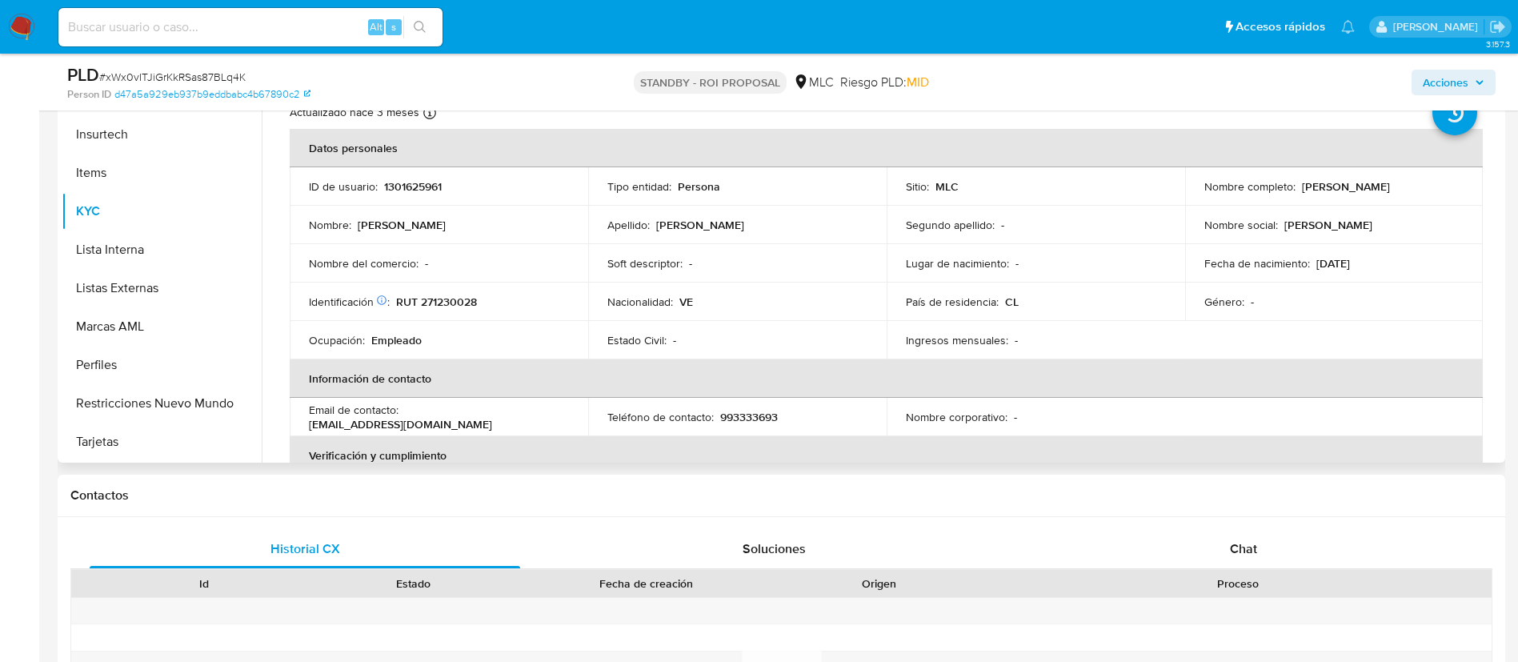
drag, startPoint x: 1293, startPoint y: 187, endPoint x: 1441, endPoint y: 186, distance: 148.1
click at [1441, 186] on div "Nombre completo : Pablo Alberto Nuñez Tovar" at bounding box center [1334, 186] width 260 height 14
copy div "Pablo Alberto Nuñez Tovar"
click at [318, 308] on p "Identificación Nº de serie: 603591147 :" at bounding box center [349, 302] width 81 height 14
drag, startPoint x: 488, startPoint y: 297, endPoint x: 396, endPoint y: 304, distance: 92.3
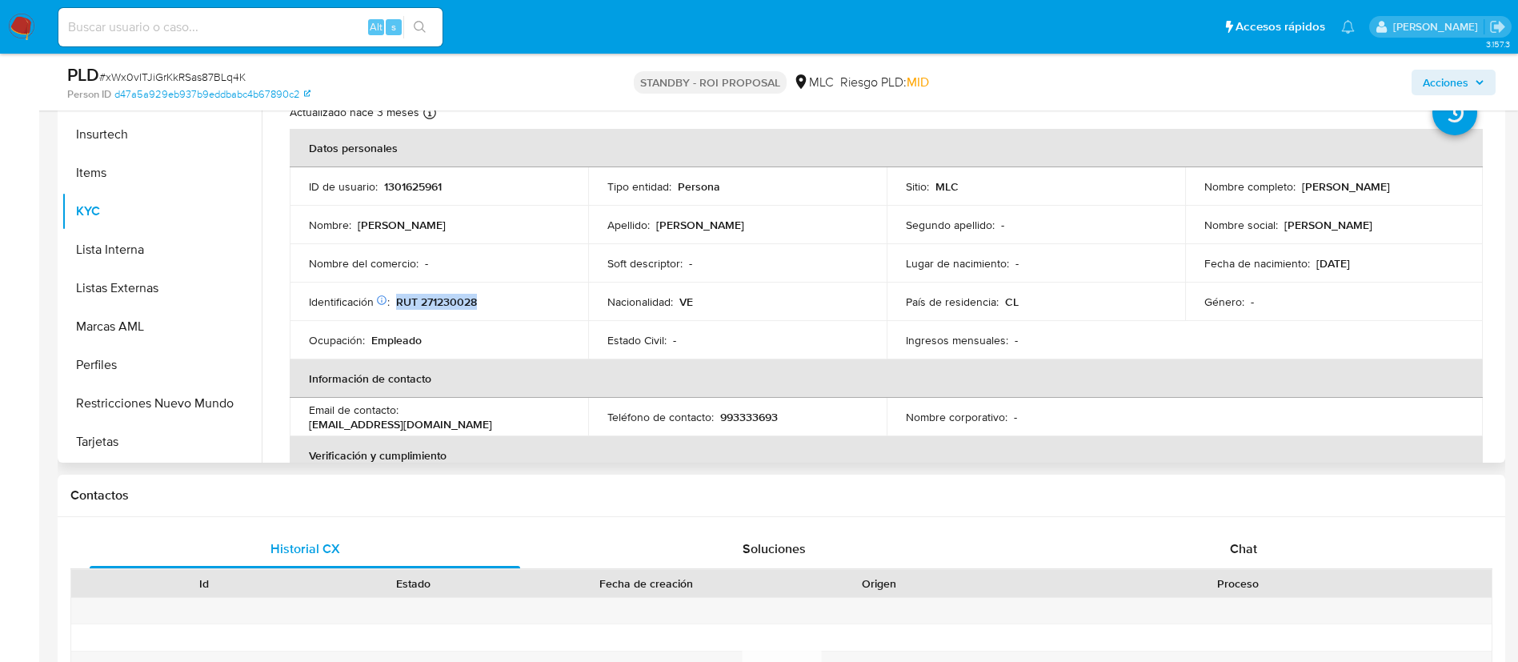
click at [396, 304] on div "Identificación Nº de serie: 603591147 : RUT 271230028" at bounding box center [439, 302] width 260 height 14
copy p "RUT 271230028"
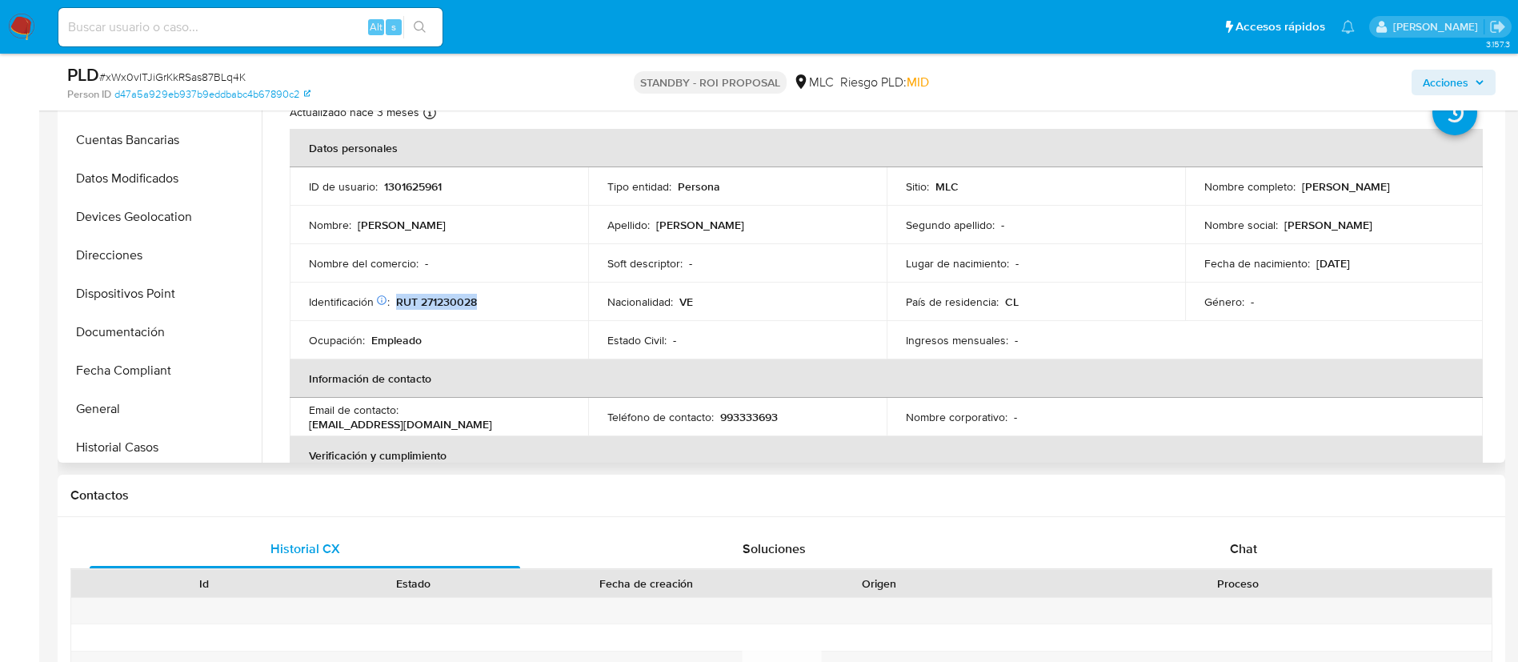
scroll to position [0, 0]
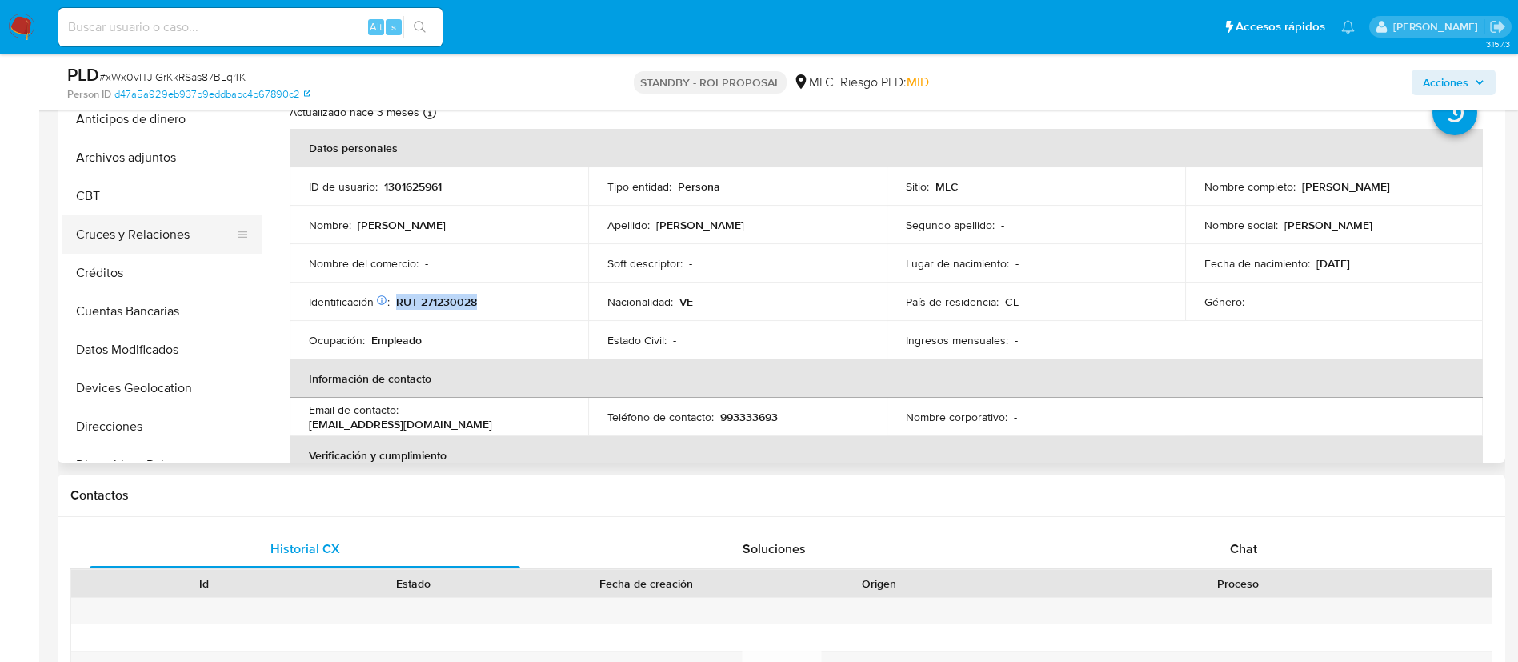
click at [146, 224] on button "Cruces y Relaciones" at bounding box center [155, 234] width 187 height 38
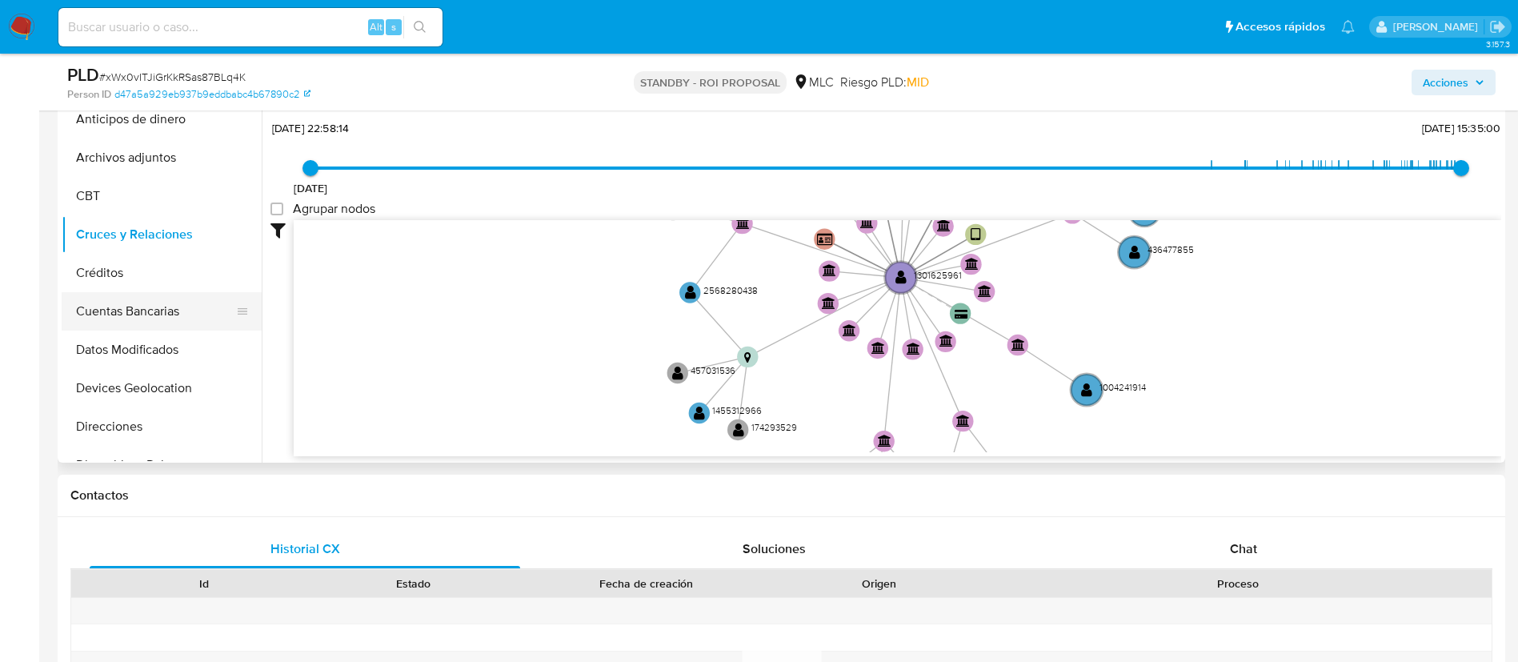
click at [112, 294] on button "Cuentas Bancarias" at bounding box center [155, 311] width 187 height 38
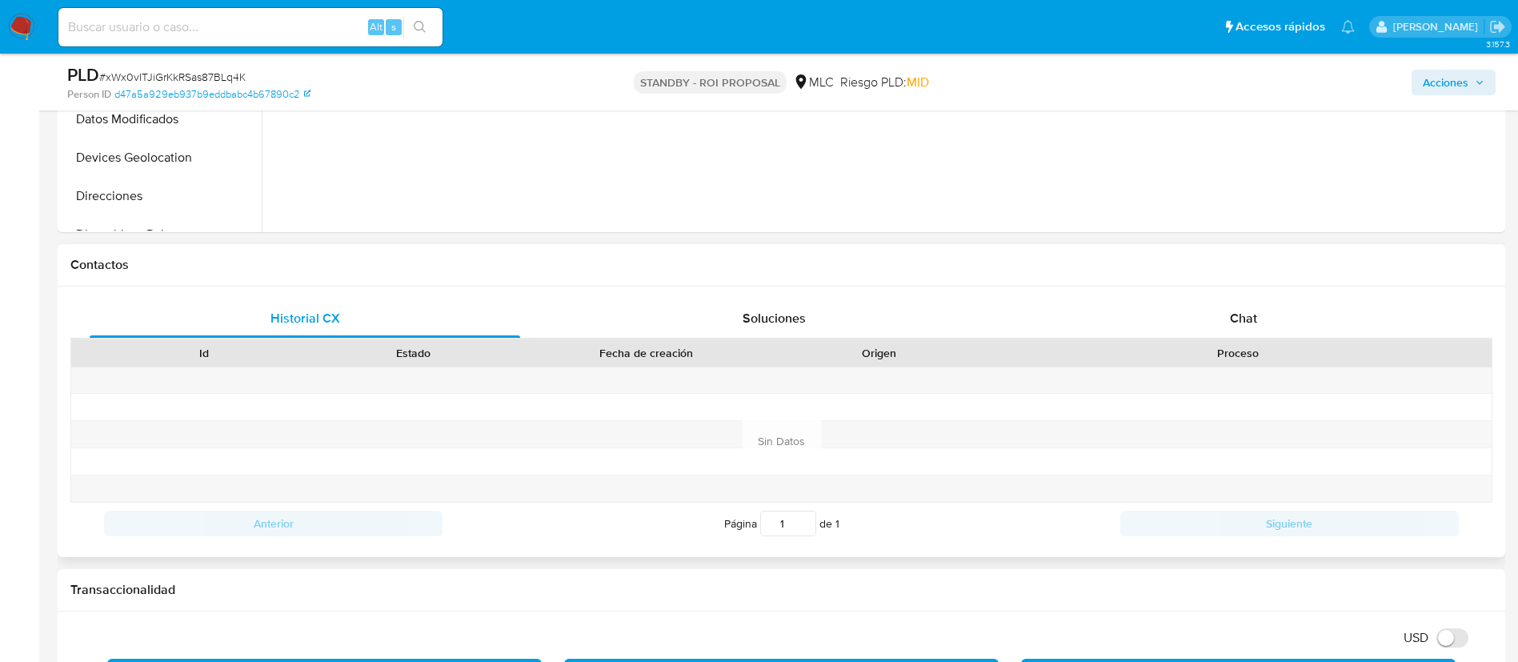
scroll to position [720, 0]
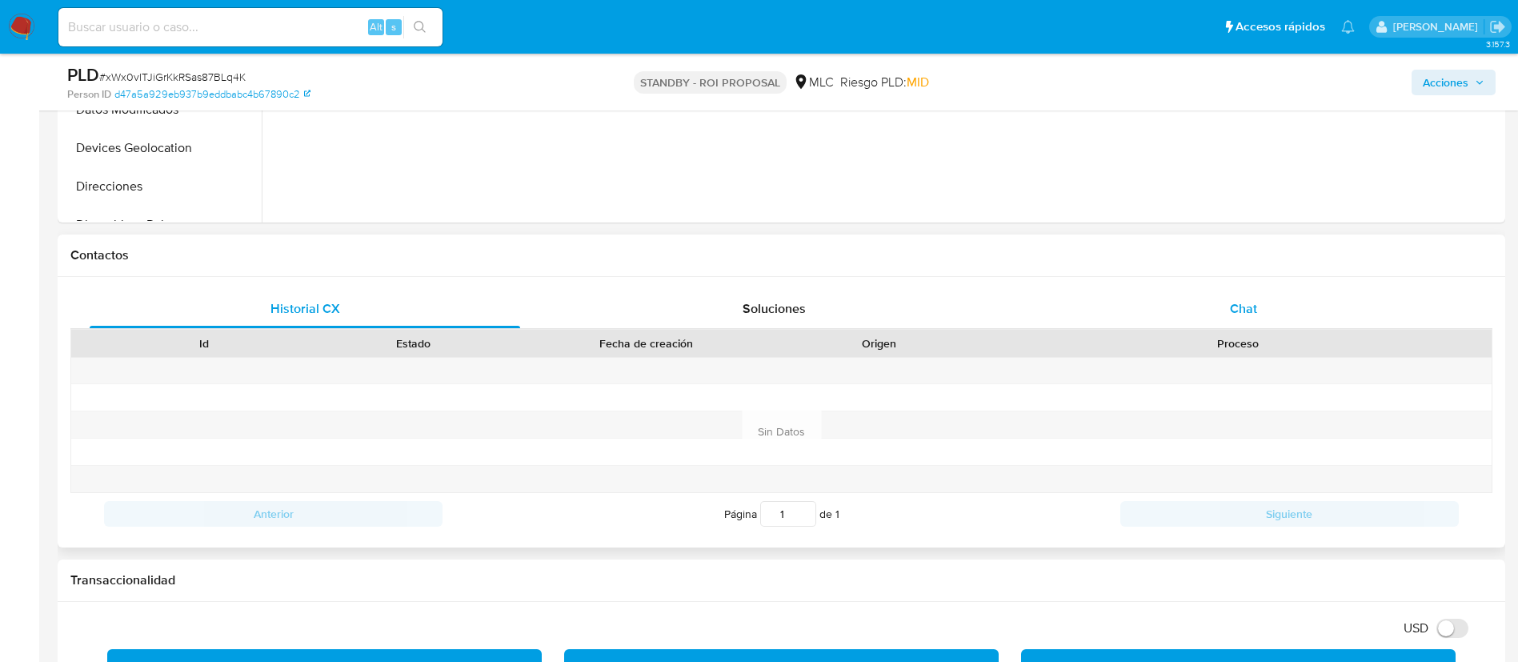
click at [1252, 297] on div "Chat" at bounding box center [1243, 309] width 431 height 38
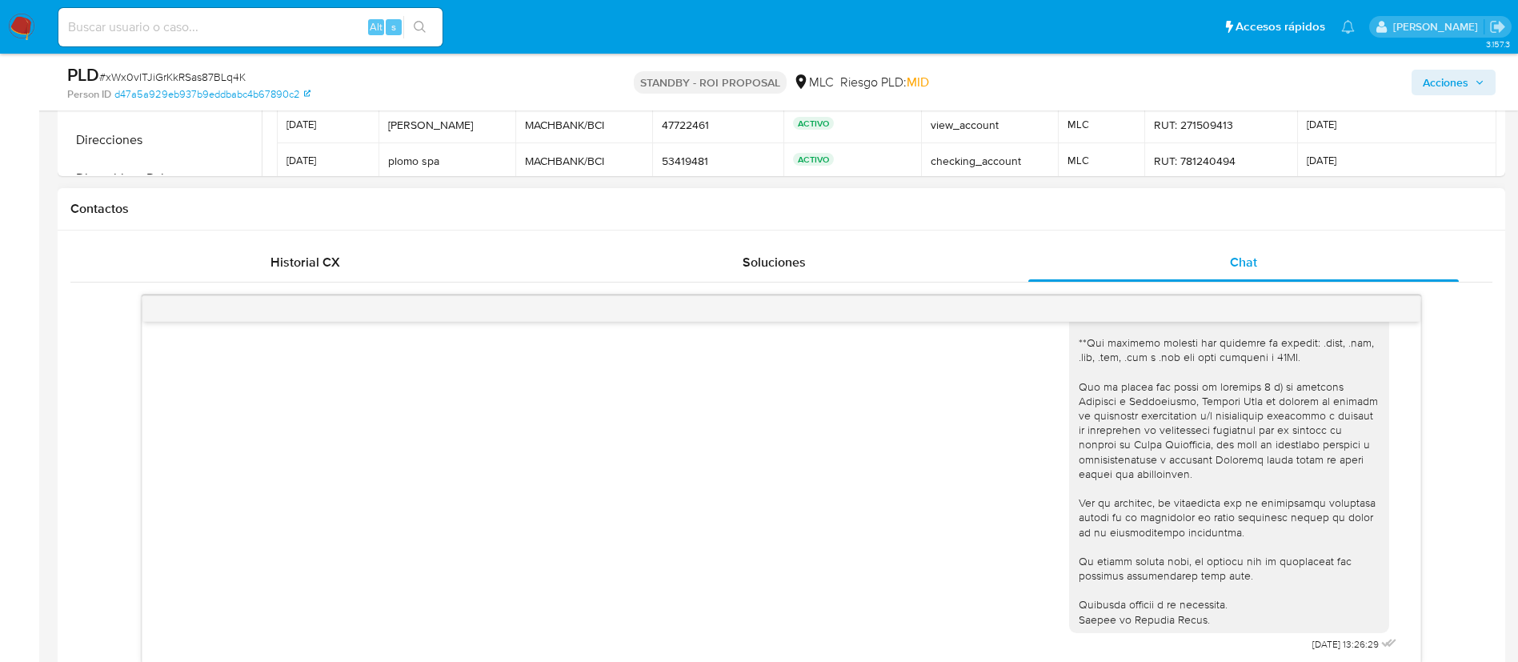
scroll to position [840, 0]
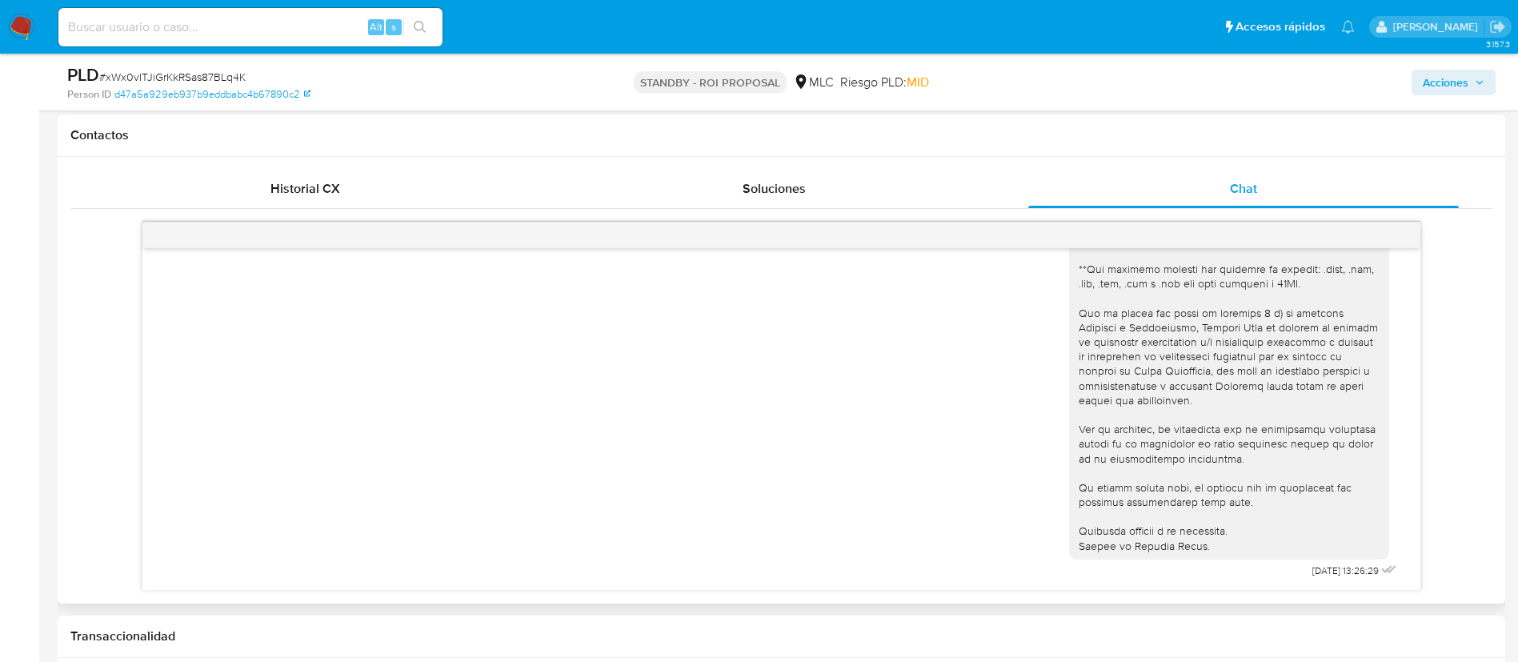
click at [137, 351] on div "02/09/2025 13:26:29" at bounding box center [781, 406] width 1422 height 369
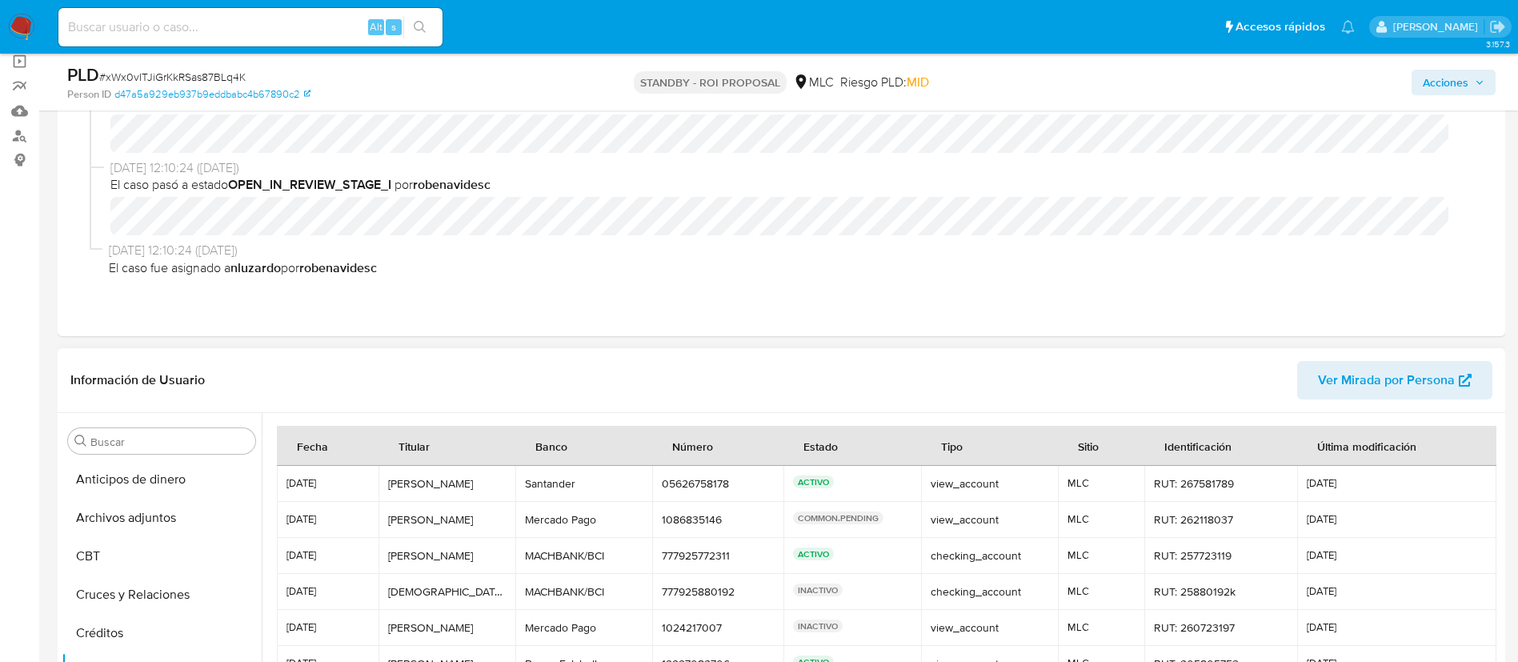
scroll to position [676, 0]
click at [113, 563] on button "KYC" at bounding box center [155, 571] width 187 height 38
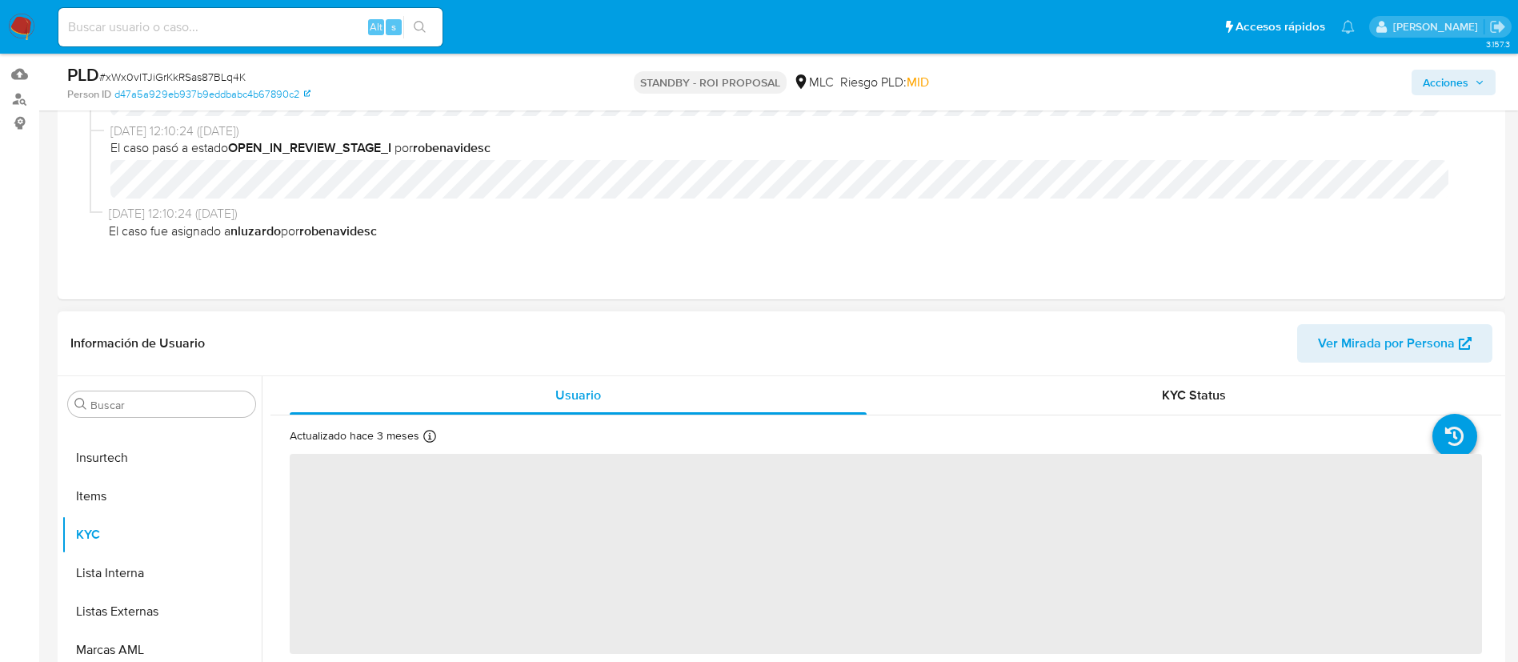
scroll to position [120, 0]
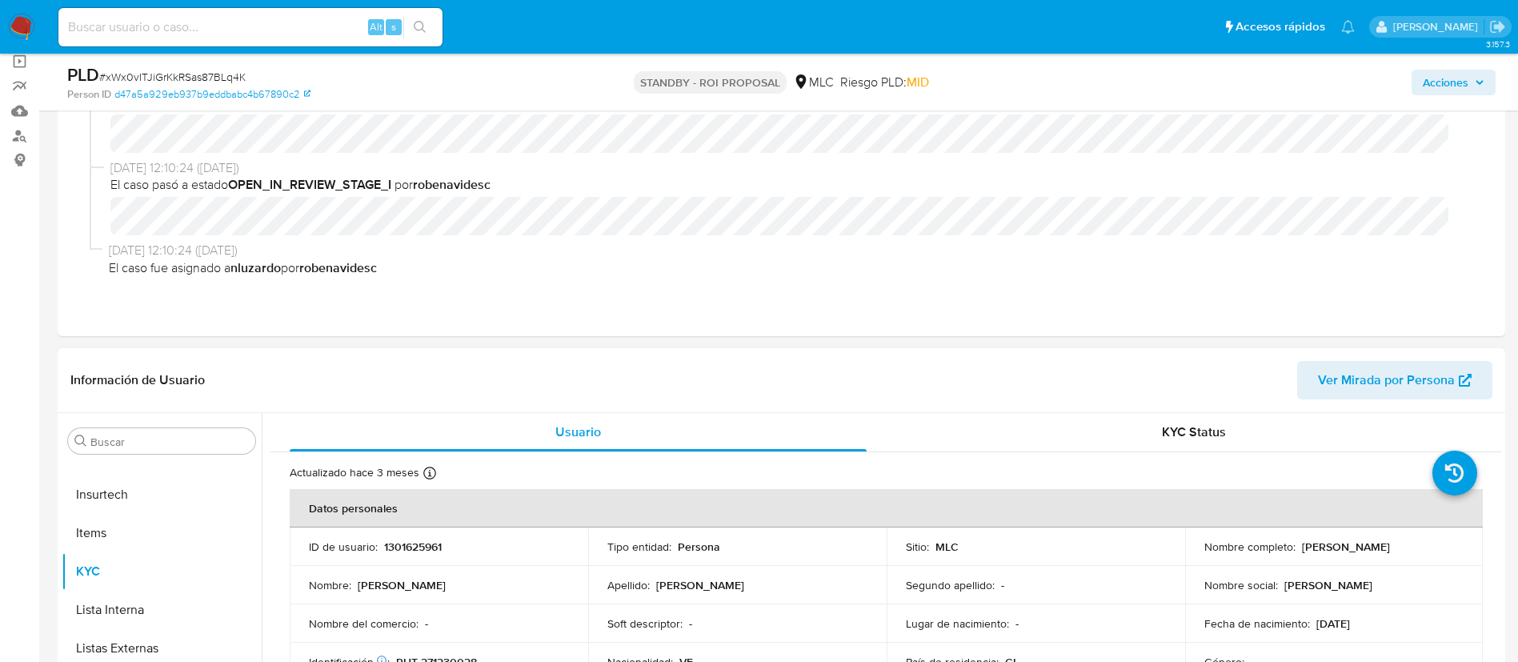
drag, startPoint x: 1295, startPoint y: 551, endPoint x: 1430, endPoint y: 546, distance: 135.4
click at [1430, 546] on div "Nombre completo : Pablo Alberto Nuñez Tovar" at bounding box center [1334, 546] width 260 height 14
copy div "Pablo Alberto Nuñez Tovar"
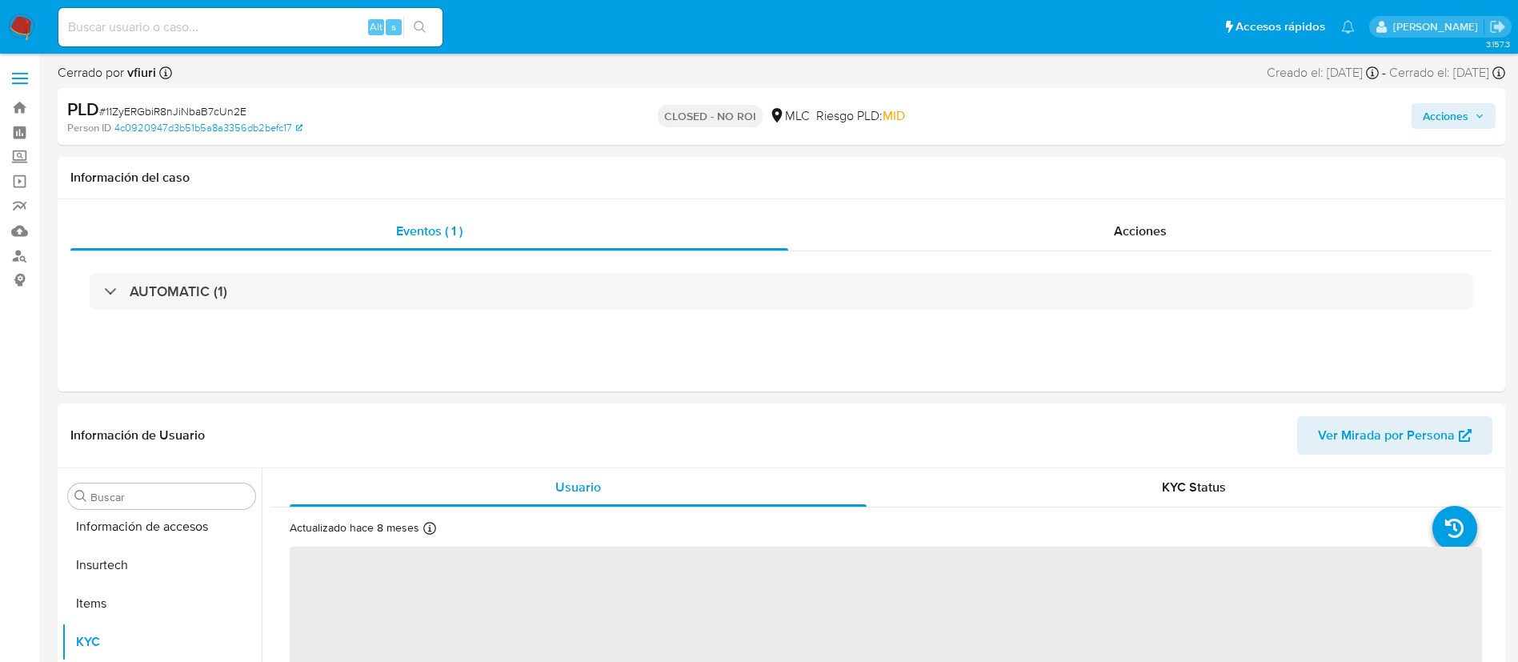
scroll to position [676, 0]
click at [278, 19] on input at bounding box center [250, 27] width 384 height 21
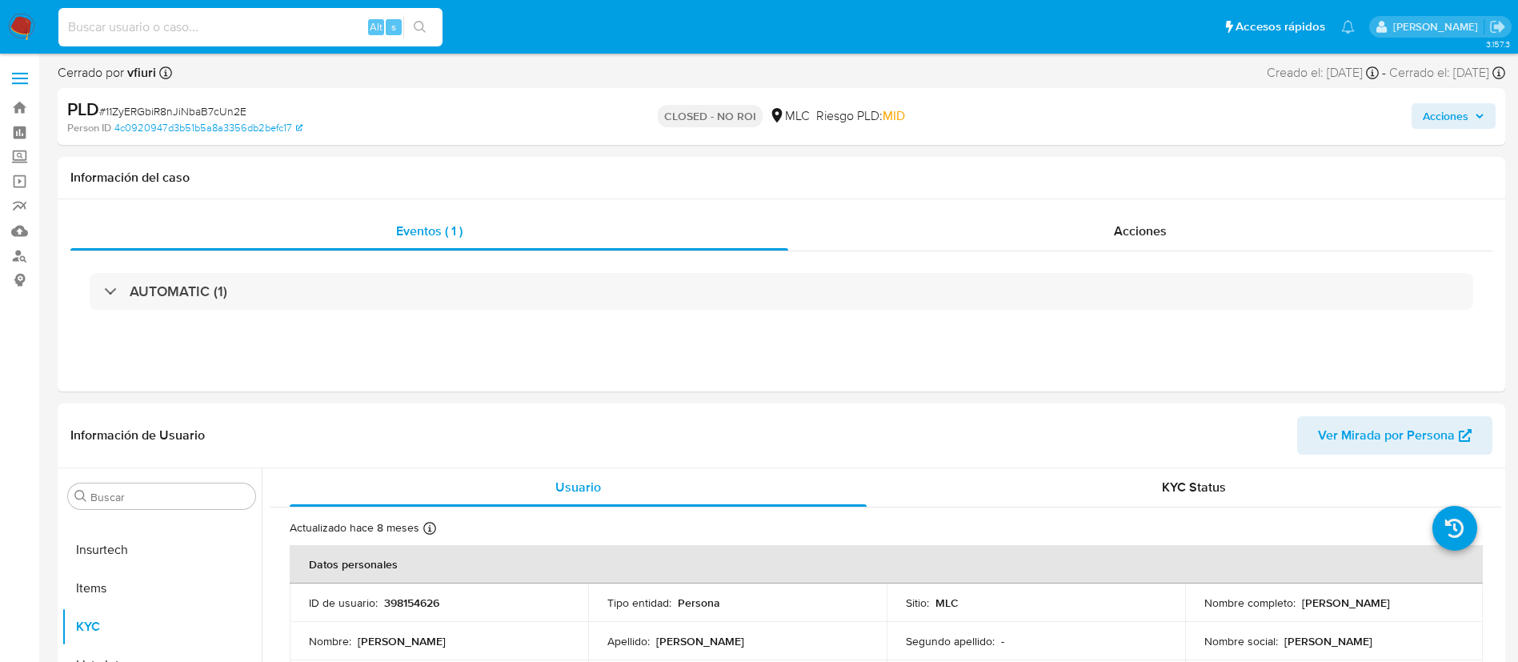
select select "10"
paste input "2380868655"
type input "2380868655"
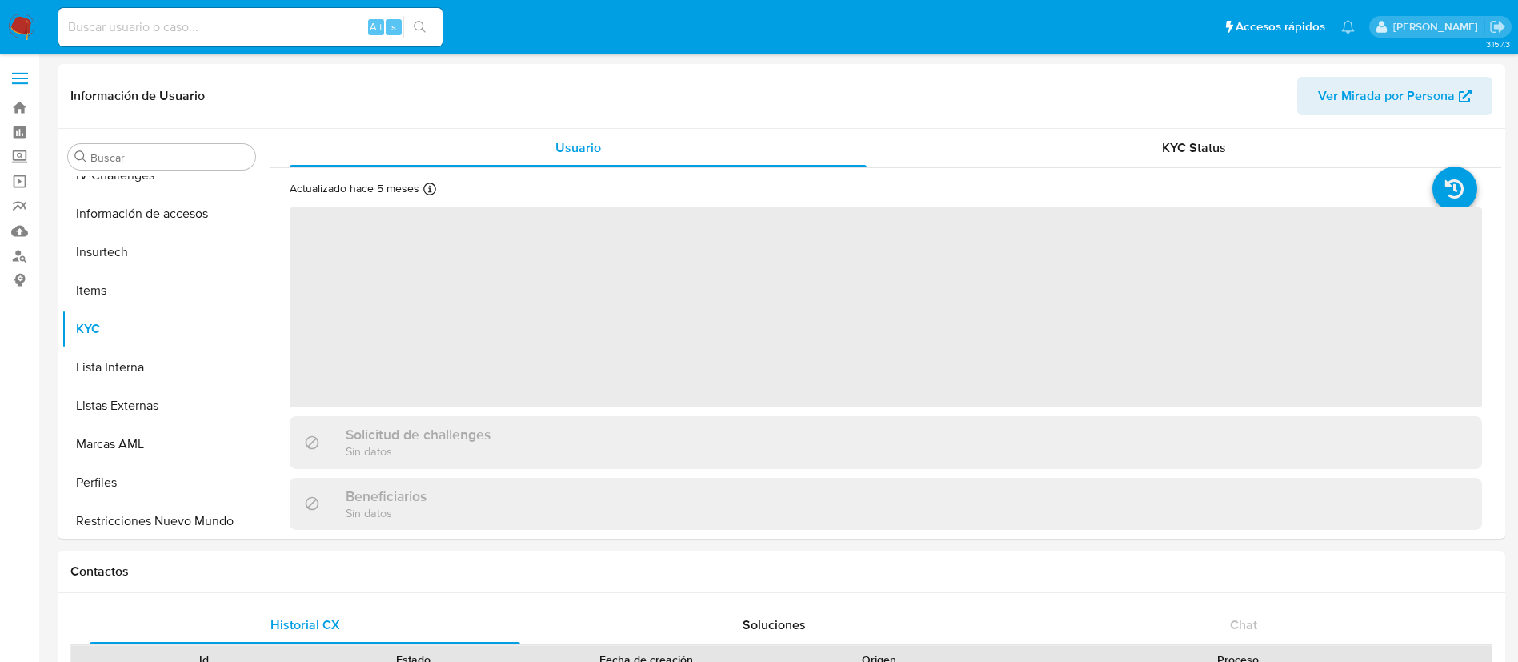
scroll to position [676, 0]
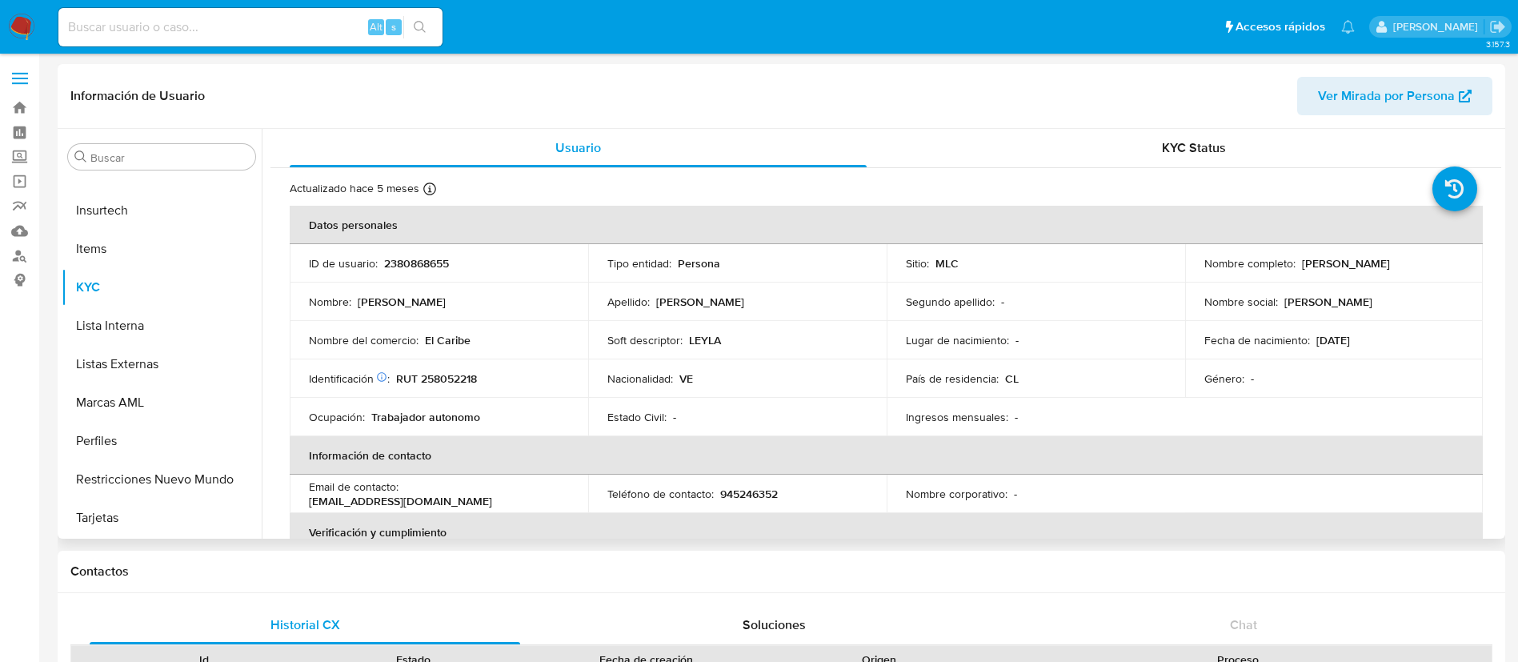
select select "10"
drag, startPoint x: 1200, startPoint y: 274, endPoint x: 1382, endPoint y: 273, distance: 181.7
click at [1382, 271] on div "Nombre completo : [PERSON_NAME]" at bounding box center [1334, 263] width 260 height 14
copy p "[PERSON_NAME]"
click at [324, 323] on td "Nombre del comercio : [GEOGRAPHIC_DATA]" at bounding box center [439, 340] width 299 height 38
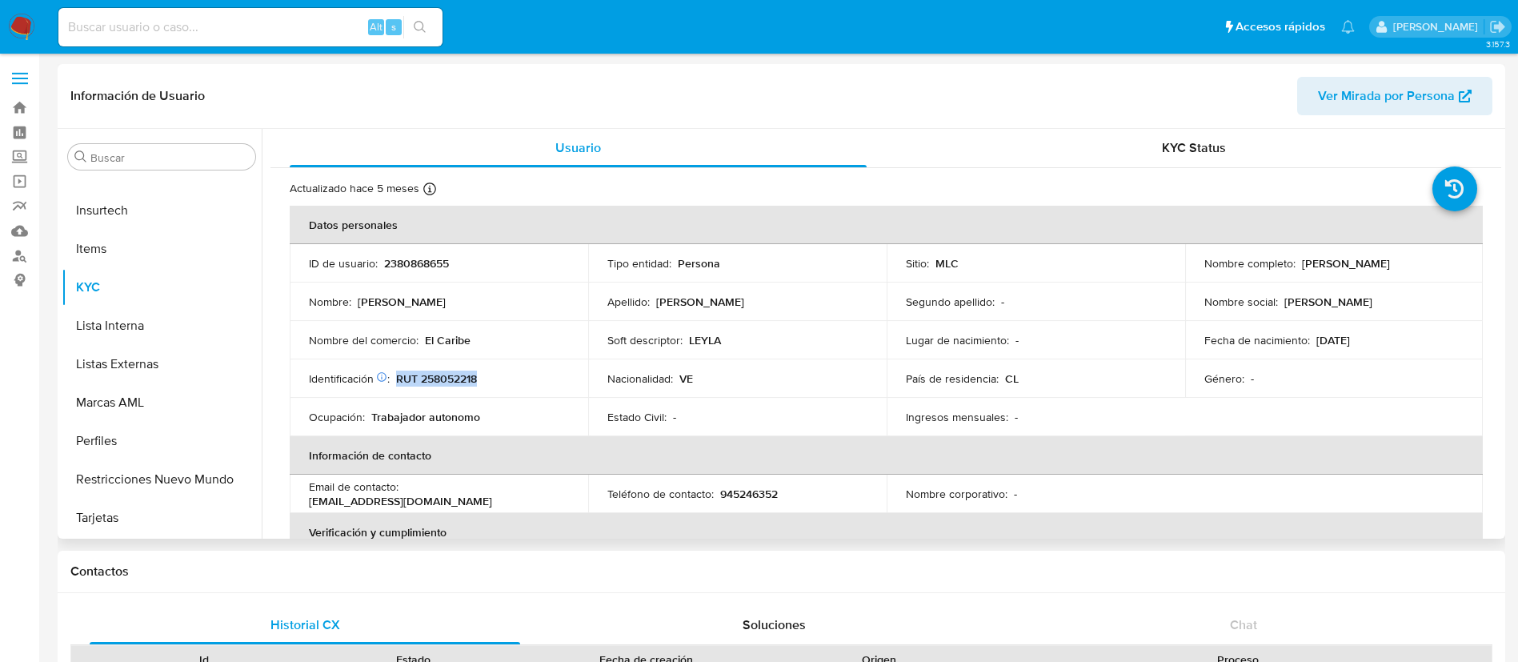
drag, startPoint x: 488, startPoint y: 380, endPoint x: 399, endPoint y: 380, distance: 89.6
click at [399, 380] on div "Identificación Nº de serie: 603742412 : RUT 258052218" at bounding box center [439, 378] width 260 height 14
copy p "RUT 258052218"
click at [343, 371] on p "Identificación Nº de serie: 603742412 :" at bounding box center [349, 378] width 81 height 14
drag, startPoint x: 473, startPoint y: 381, endPoint x: 421, endPoint y: 379, distance: 52.0
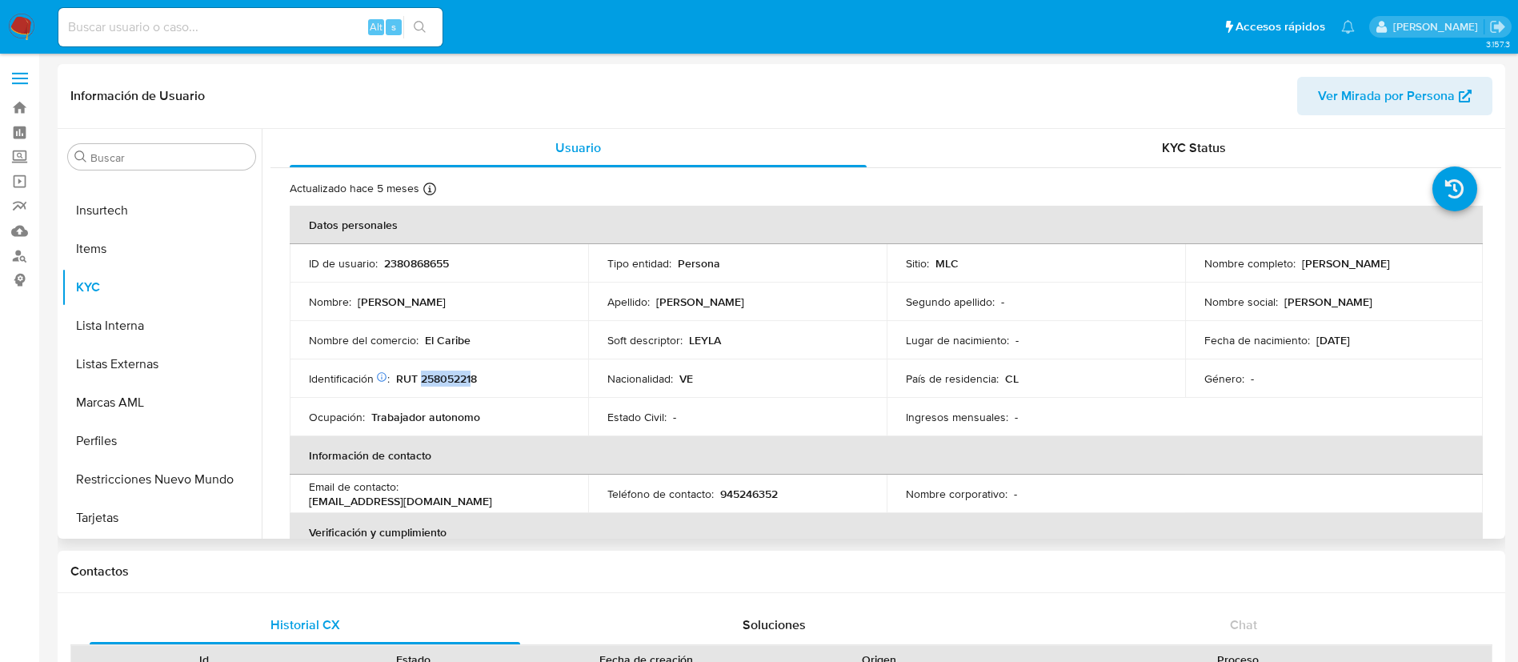
click at [421, 379] on p "RUT 258052218" at bounding box center [436, 378] width 81 height 14
copy p "25805221"
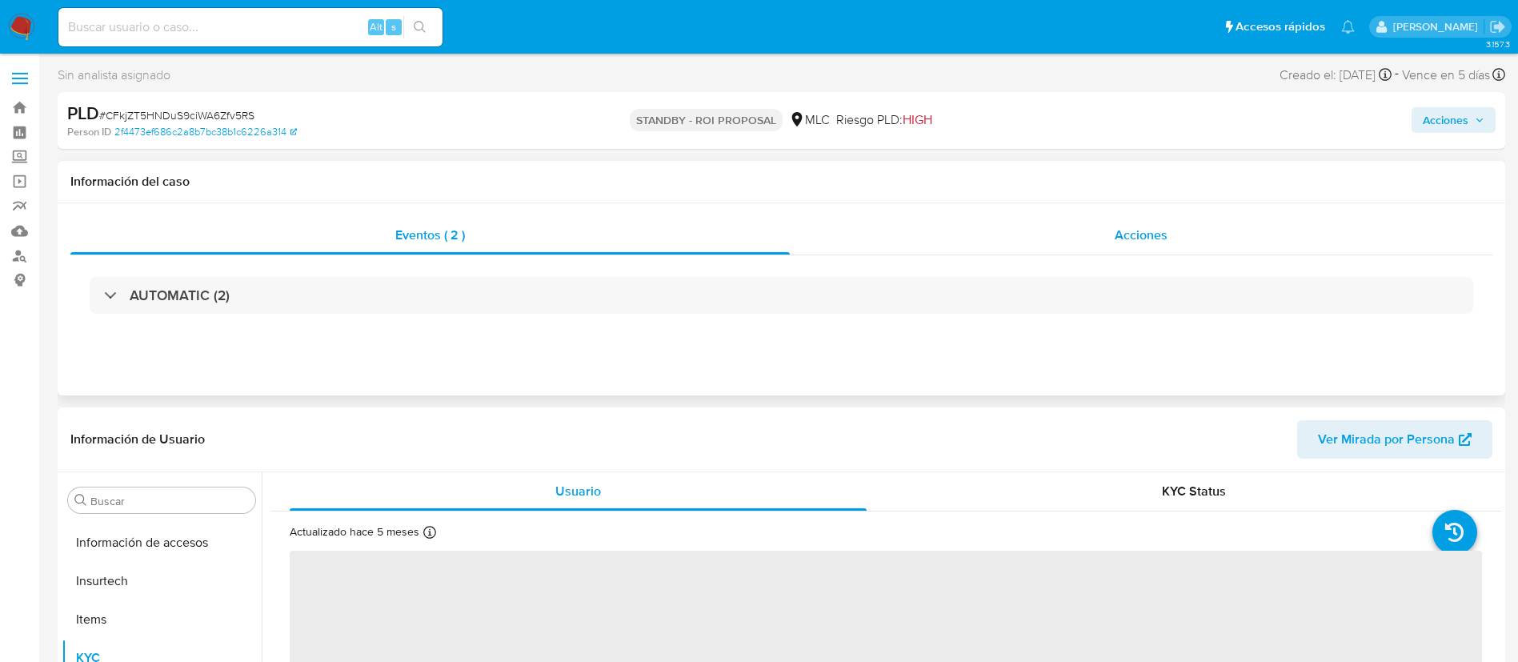
scroll to position [676, 0]
click at [1089, 232] on div "Acciones" at bounding box center [1141, 235] width 703 height 38
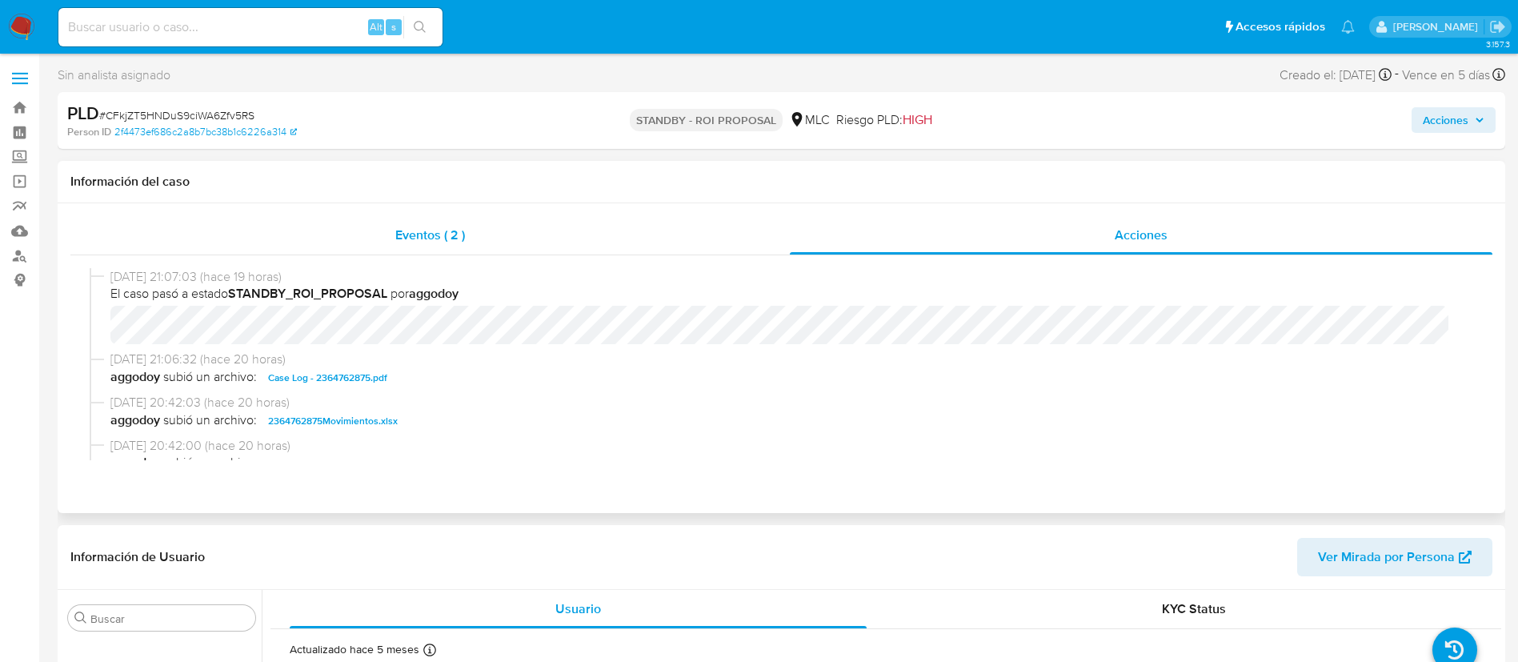
select select "10"
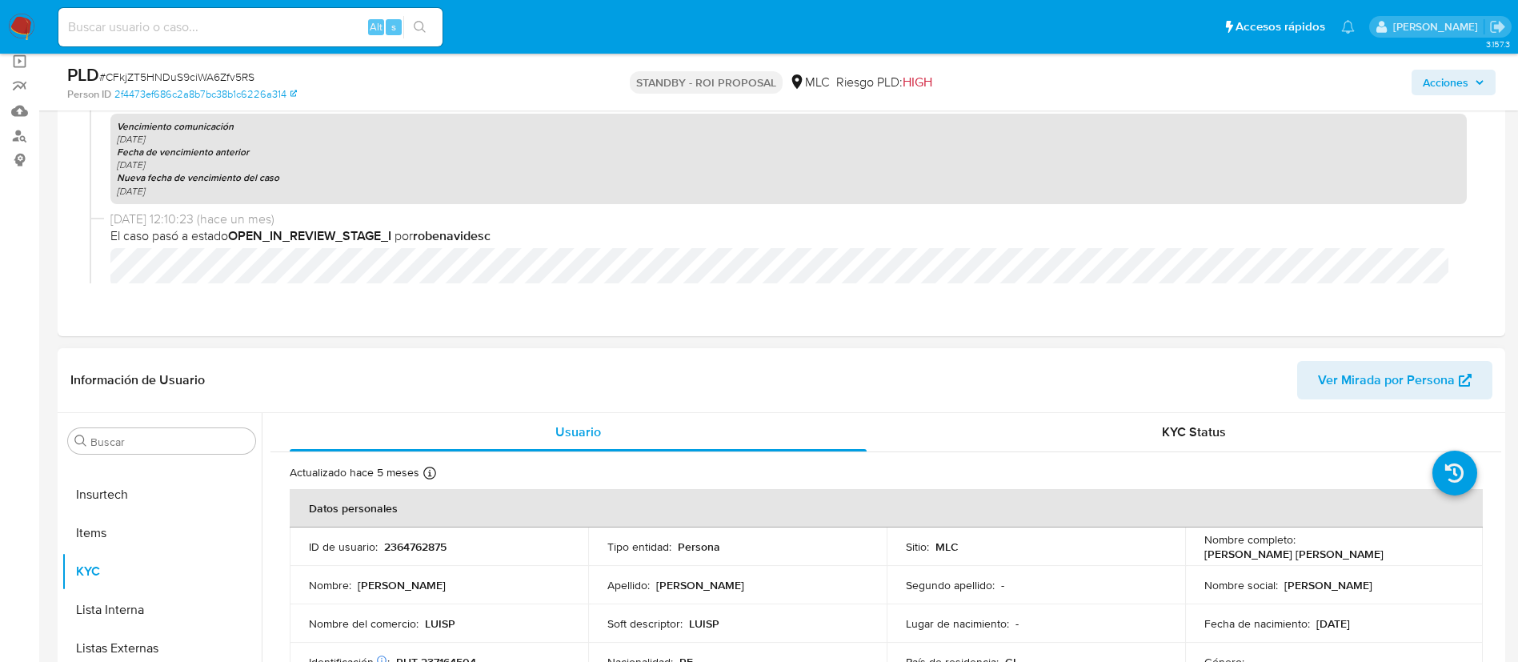
scroll to position [720, 0]
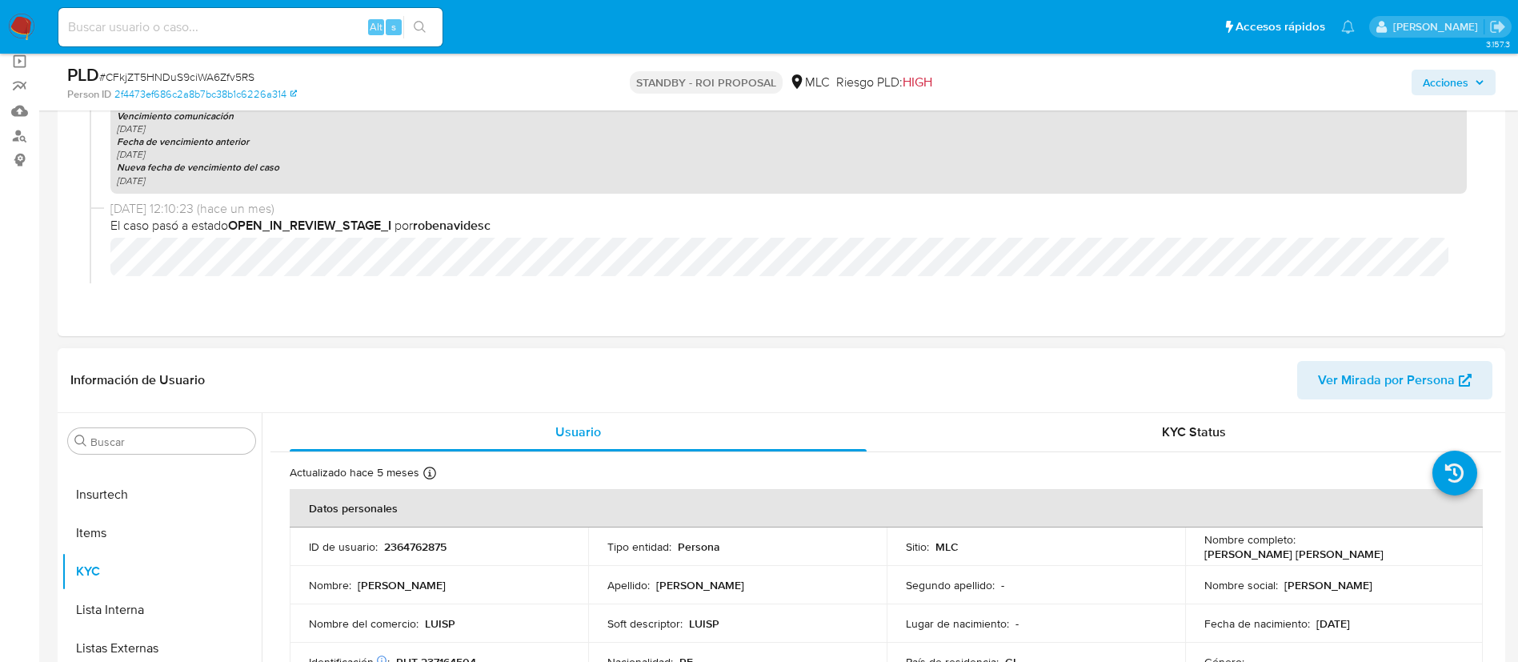
click at [409, 542] on p "2364762875" at bounding box center [415, 546] width 62 height 14
copy p "2364762875"
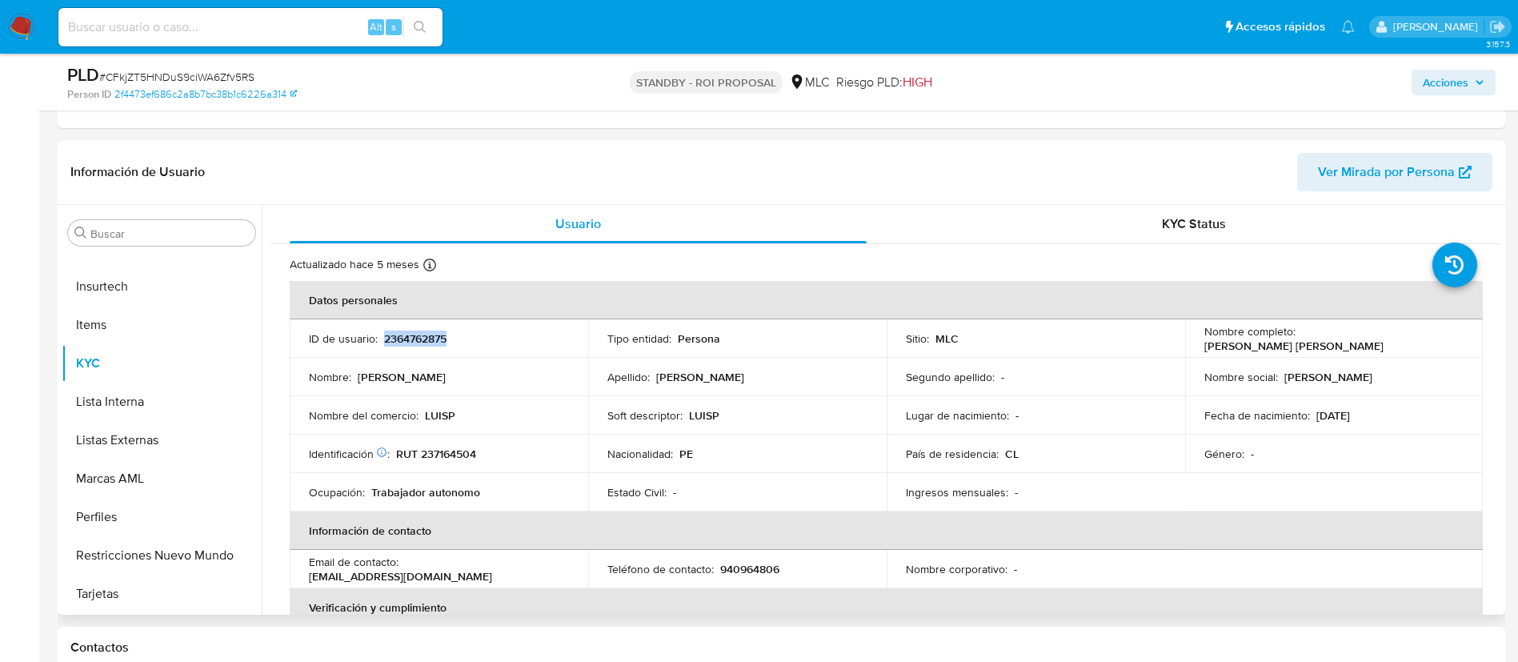
scroll to position [360, 0]
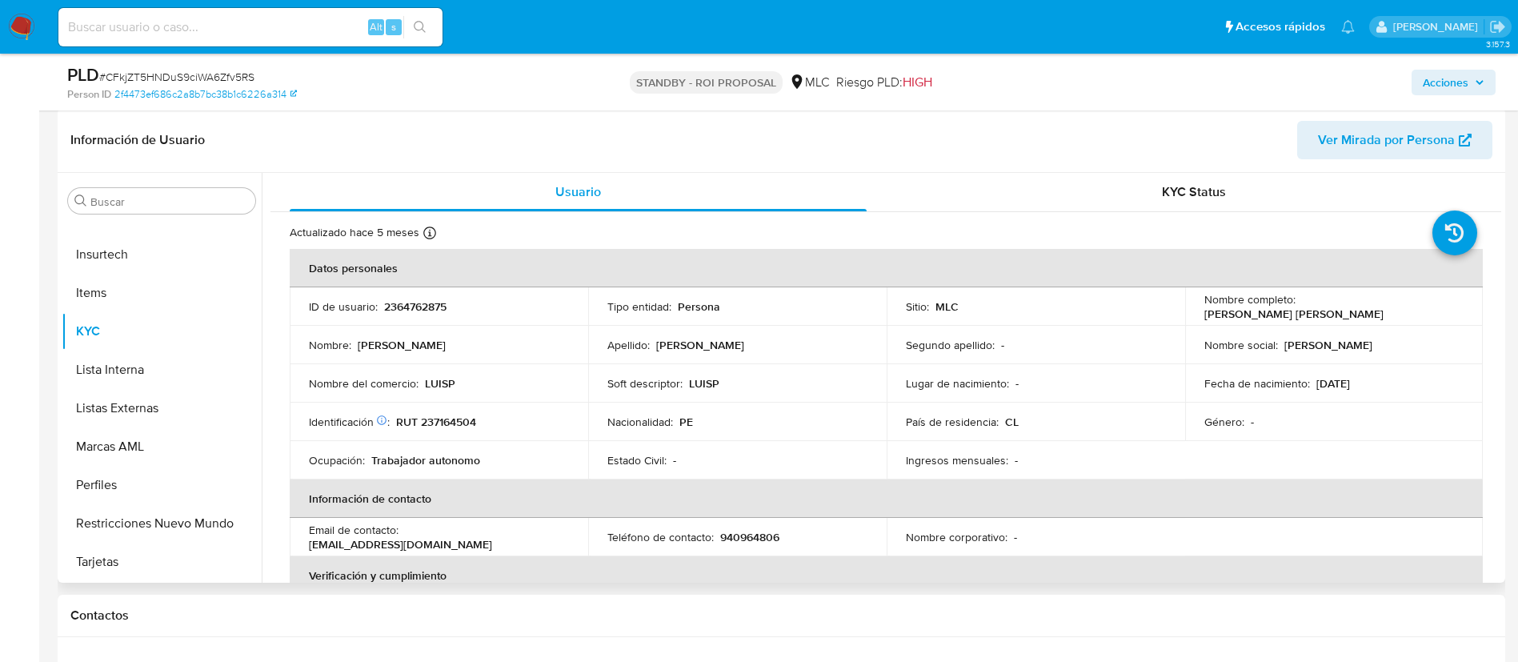
click at [443, 422] on p "RUT 237164504" at bounding box center [436, 422] width 80 height 14
copy p "237164504"
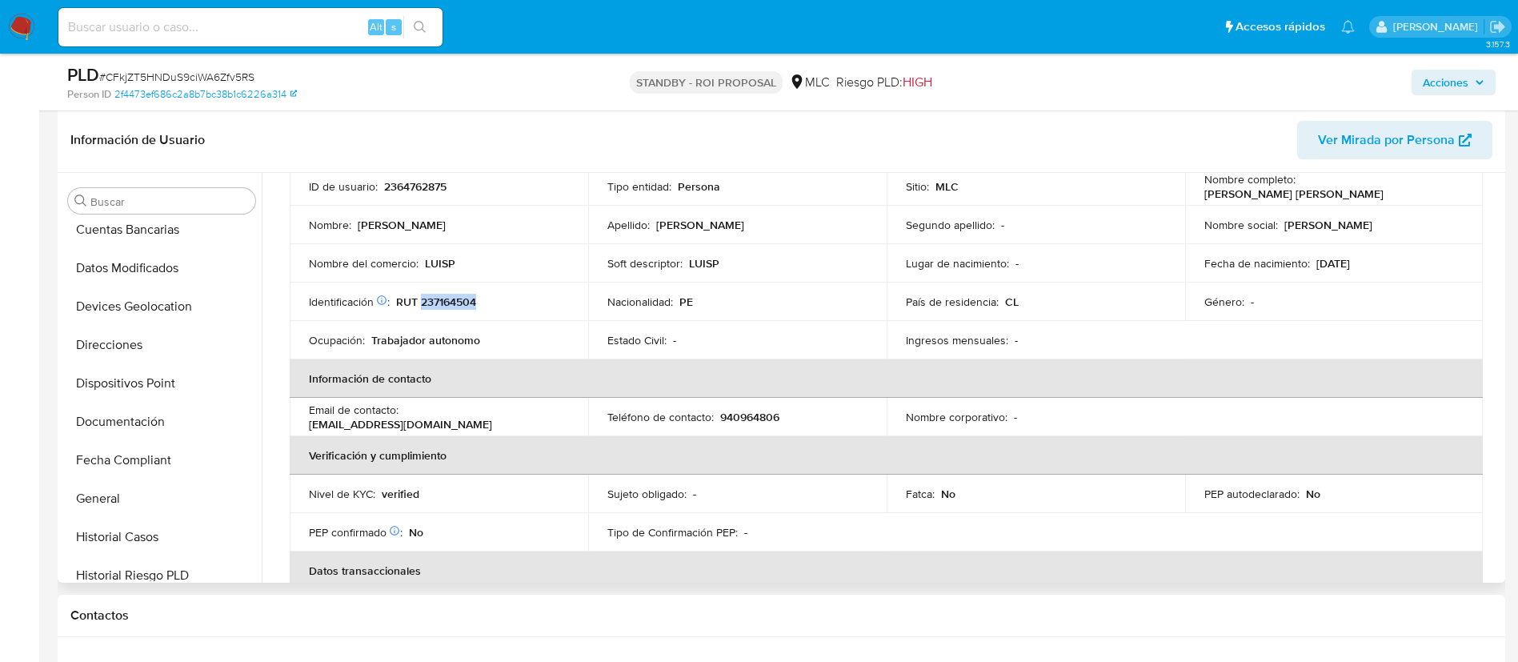
scroll to position [196, 0]
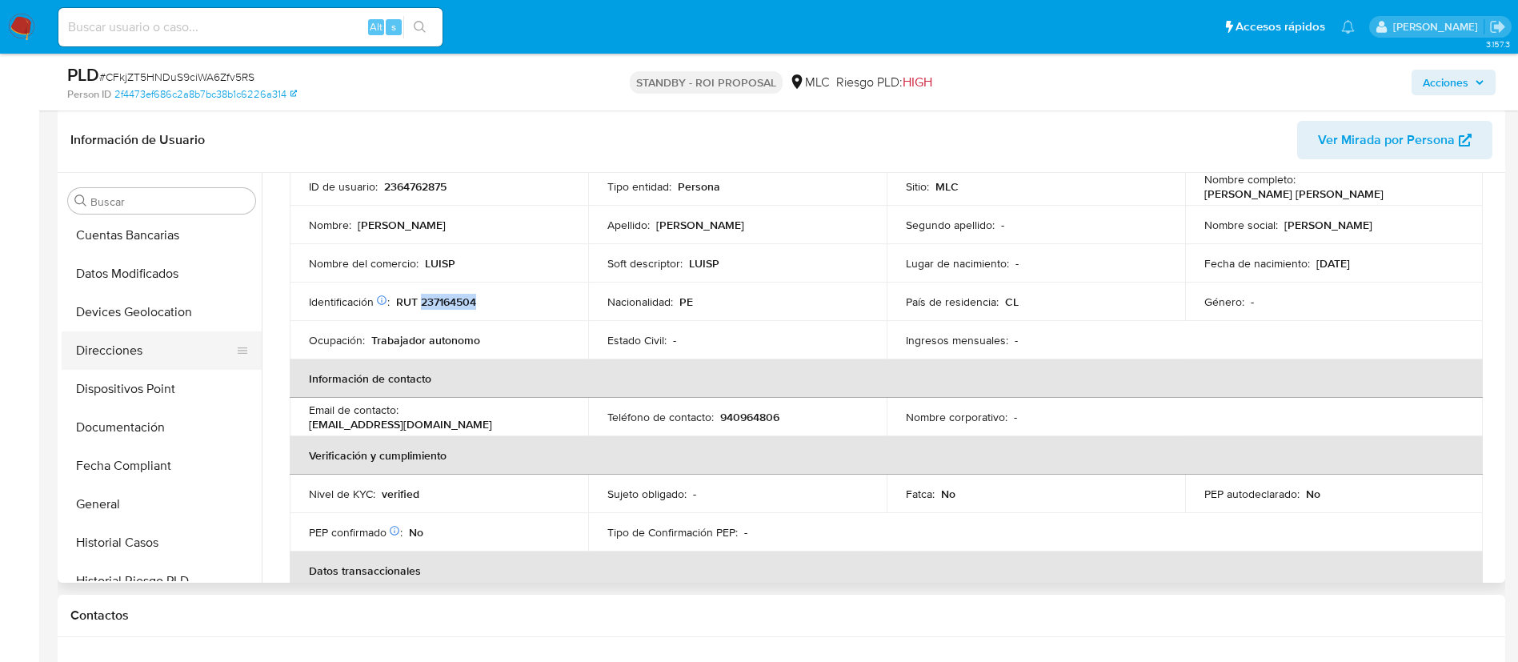
click at [128, 332] on button "Direcciones" at bounding box center [155, 350] width 187 height 38
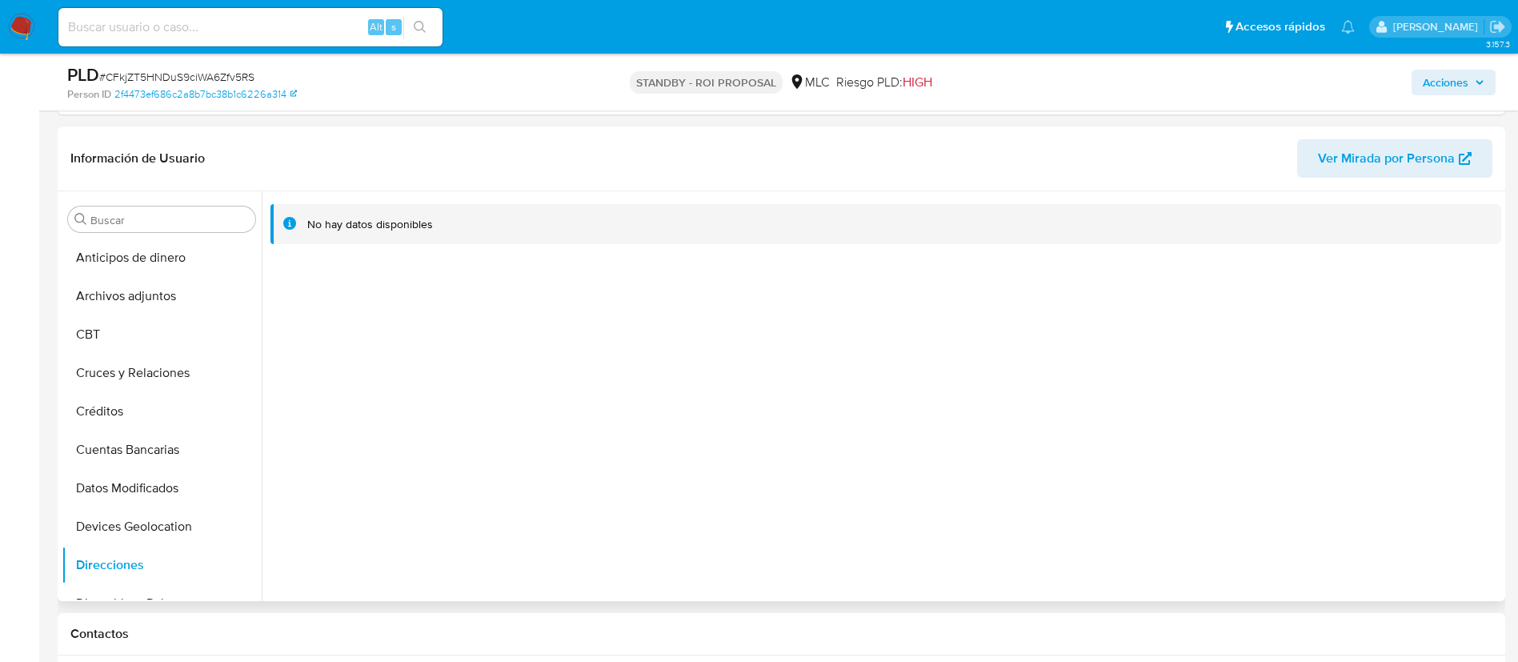
scroll to position [0, 0]
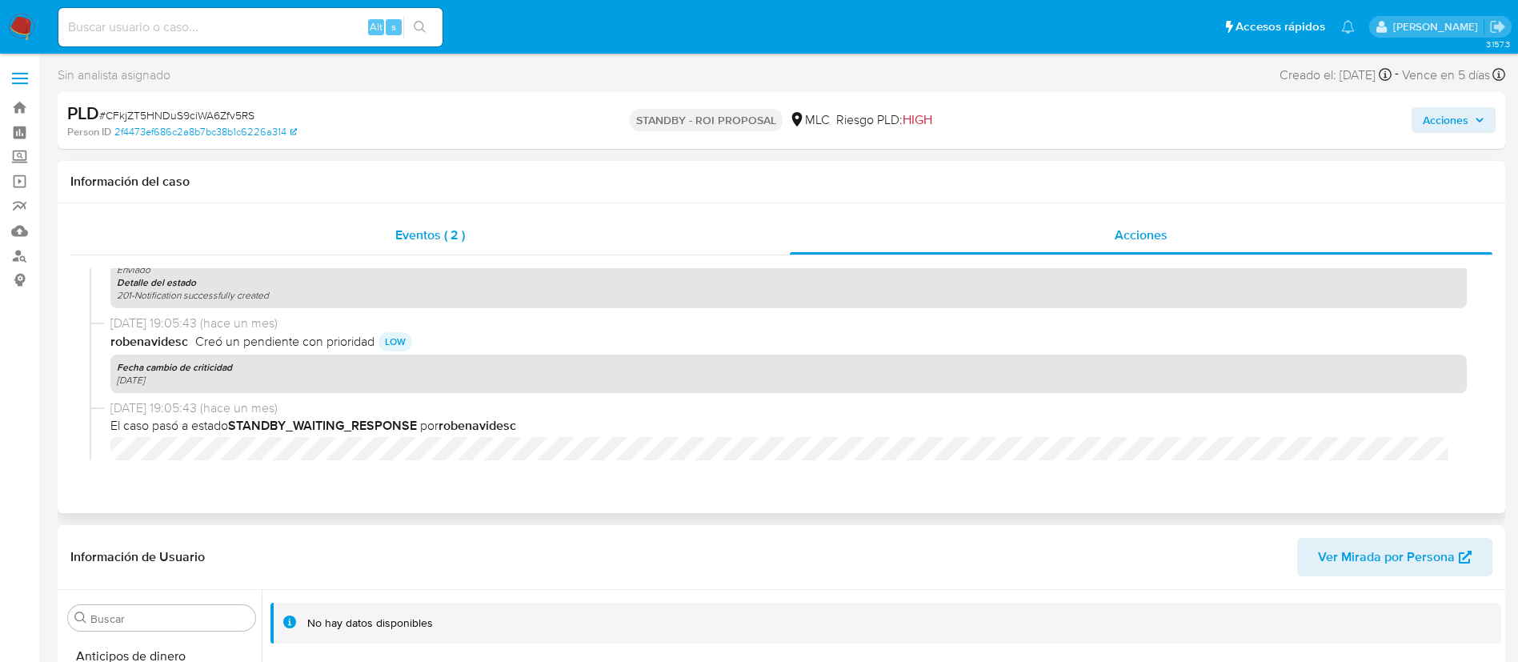
click at [523, 238] on div "Eventos ( 2 )" at bounding box center [429, 235] width 719 height 38
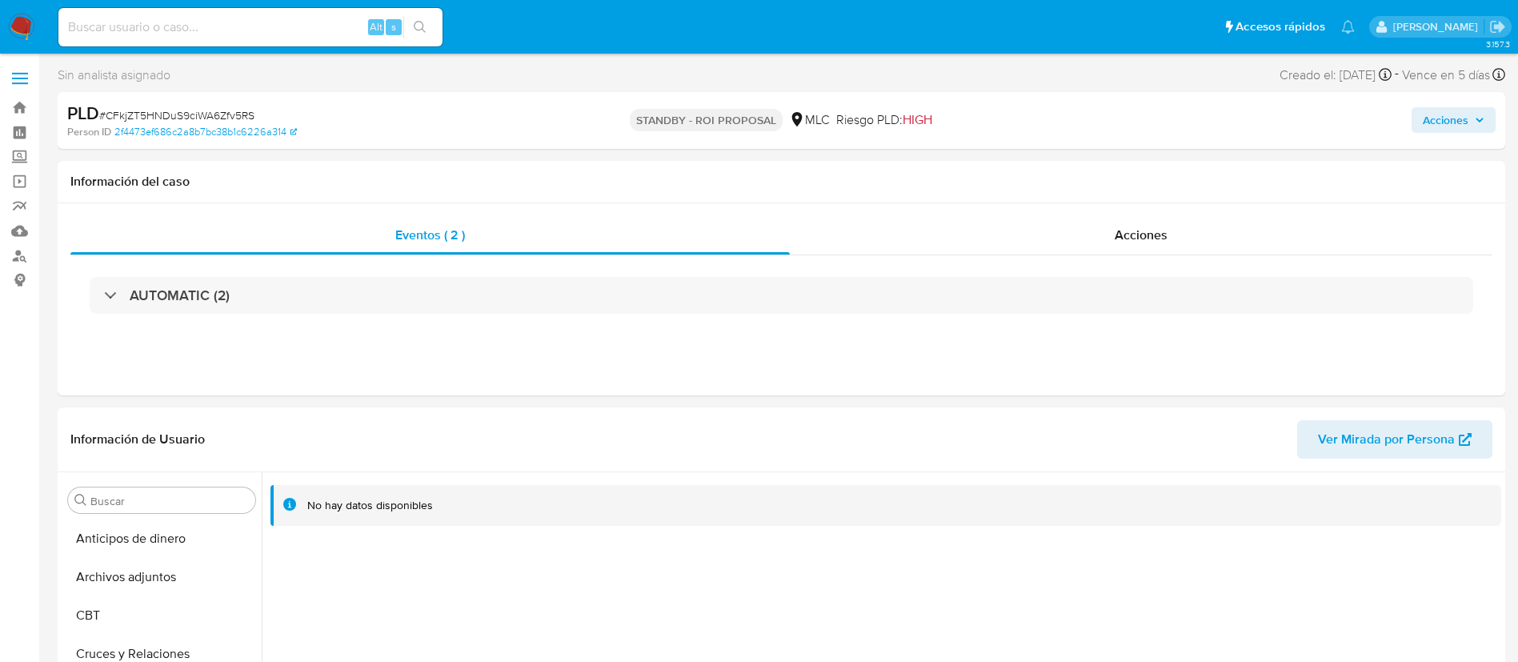
click at [349, 285] on div "AUTOMATIC (2)" at bounding box center [782, 295] width 1384 height 37
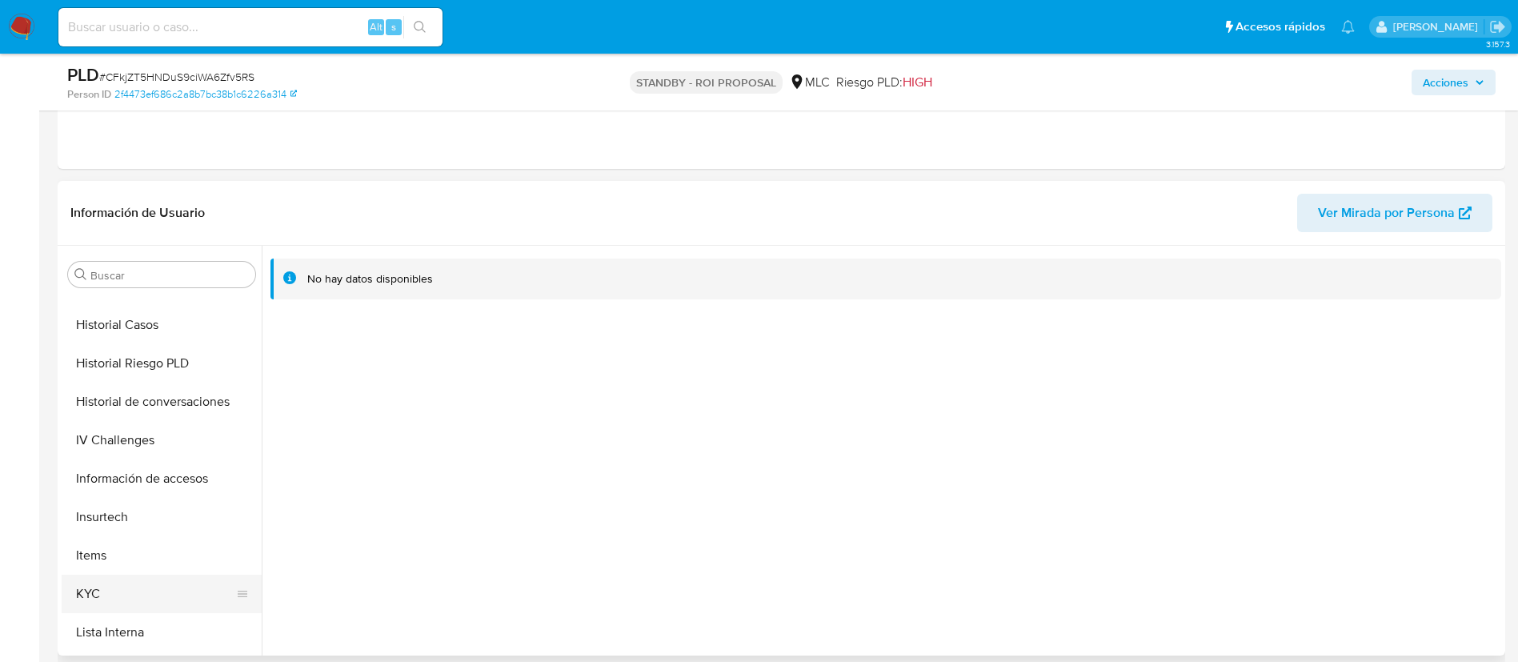
scroll to position [676, 0]
click at [156, 415] on button "KYC" at bounding box center [155, 405] width 187 height 38
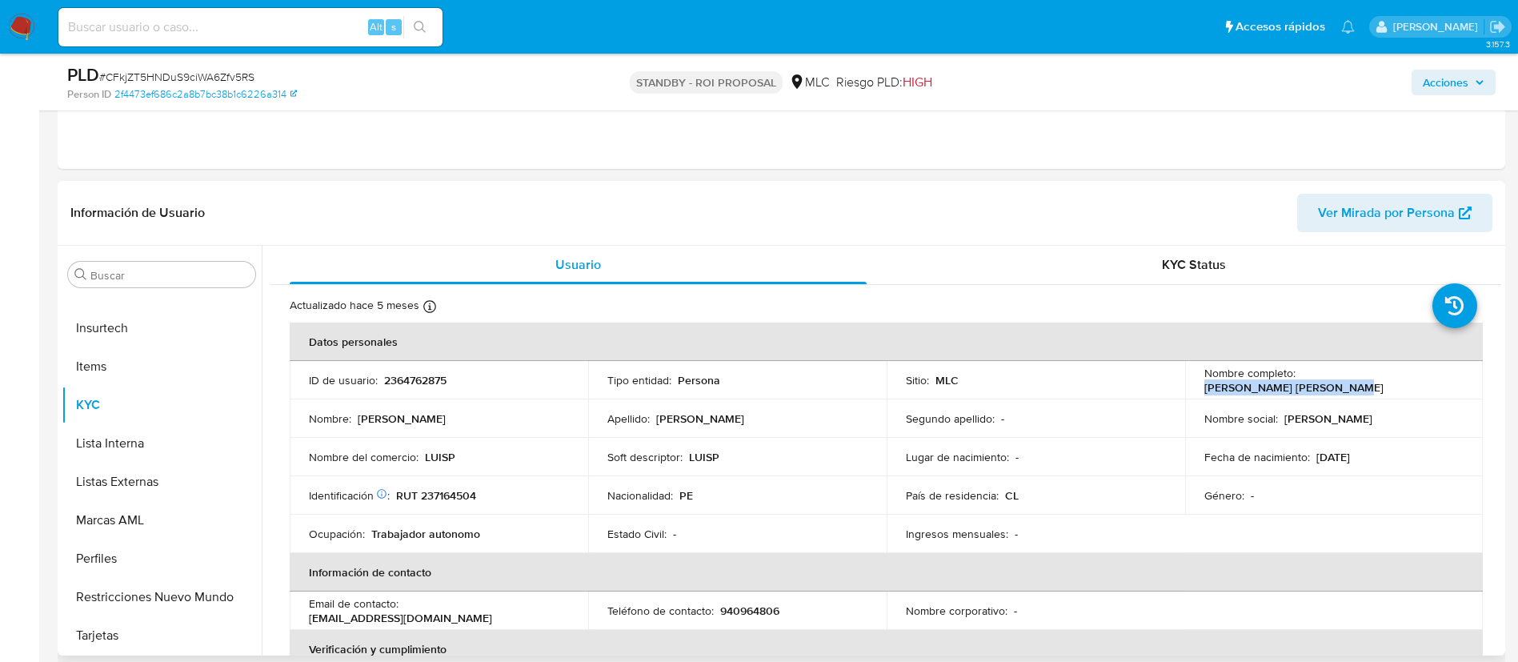
drag, startPoint x: 1296, startPoint y: 380, endPoint x: 1448, endPoint y: 385, distance: 151.3
click at [1448, 385] on div "Nombre completo : Luis Alberto Perez Torres" at bounding box center [1334, 380] width 260 height 29
copy p "Luis Alberto Perez Torres"
drag, startPoint x: 1299, startPoint y: 379, endPoint x: 1429, endPoint y: 377, distance: 130.5
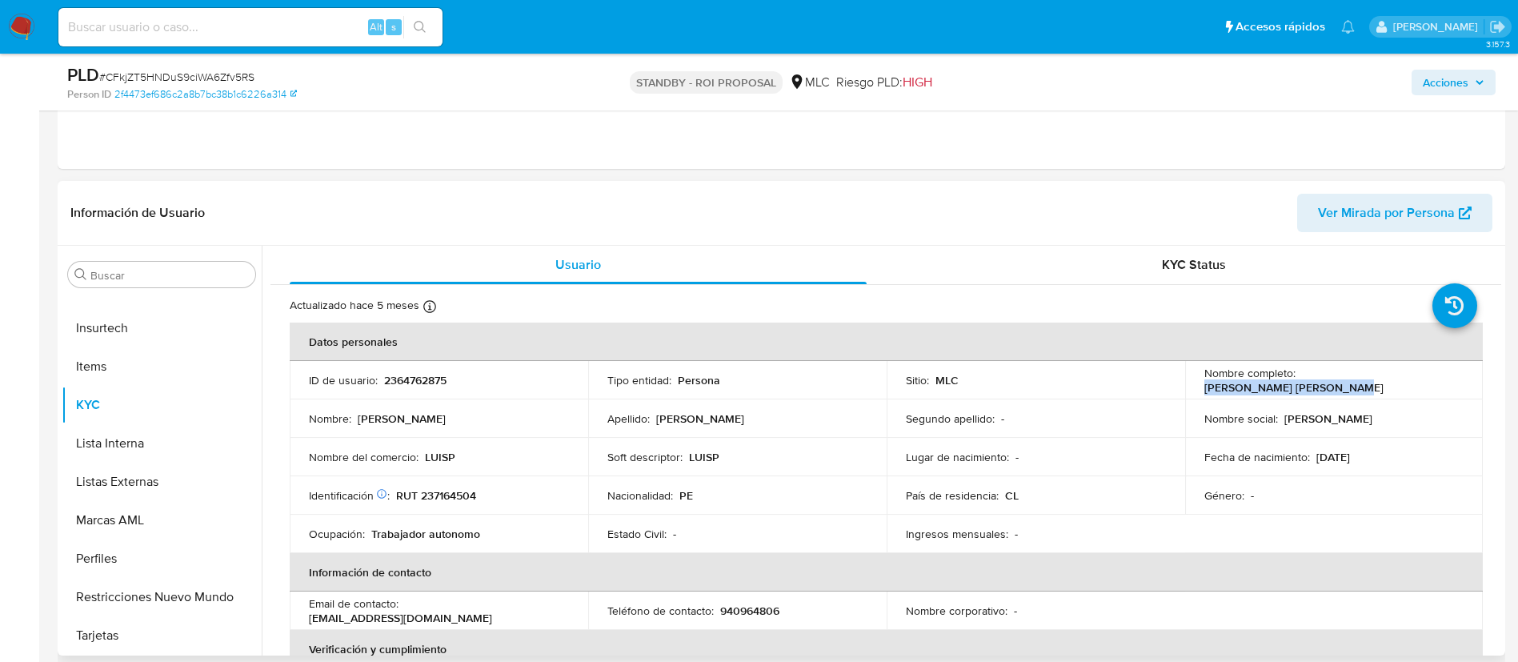
click at [1429, 377] on div "Nombre completo : Luis Alberto Perez Torres" at bounding box center [1334, 380] width 260 height 29
copy p "Luis Alberto Perez Torres"
click at [275, 234] on div "Información de Usuario Ver Mirada por Persona" at bounding box center [782, 213] width 1448 height 65
drag, startPoint x: 467, startPoint y: 492, endPoint x: 395, endPoint y: 493, distance: 72.0
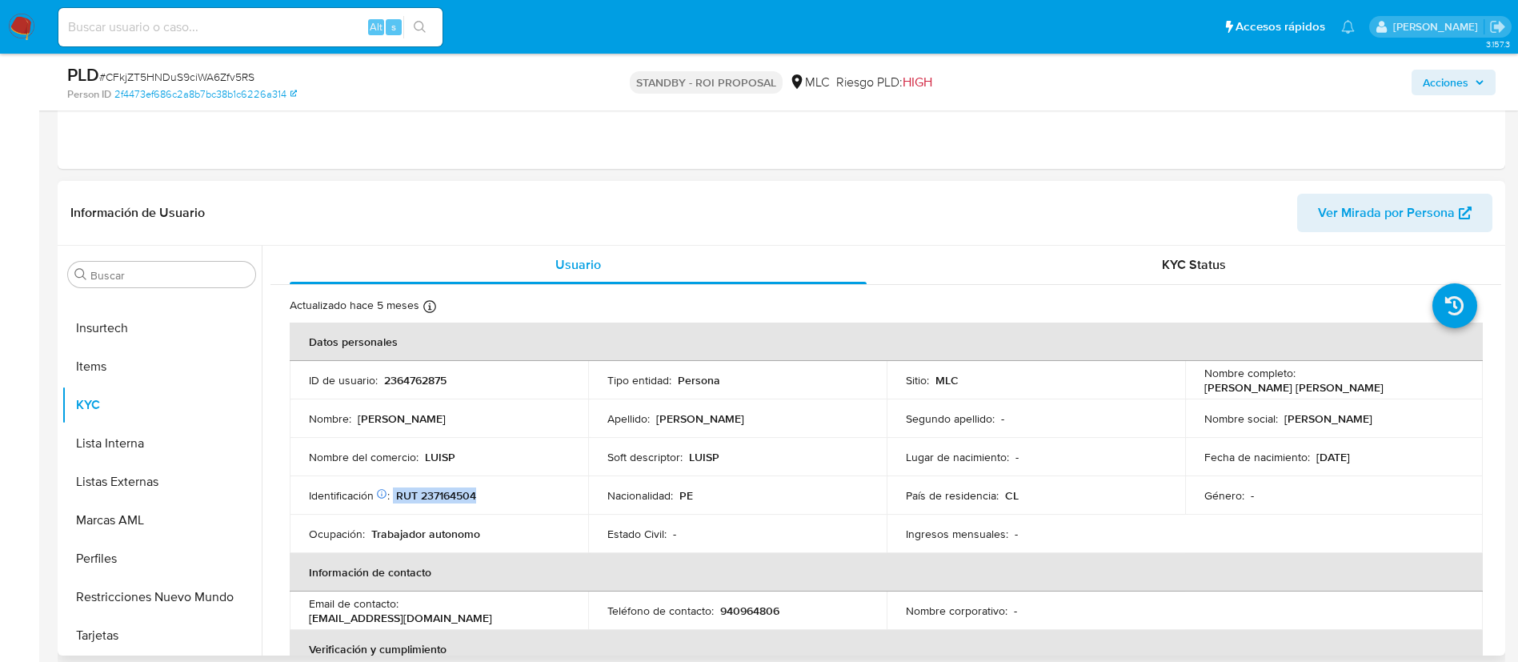
click at [395, 493] on div "Identificación Nº de serie: 603116474 : RUT 237164504" at bounding box center [439, 495] width 260 height 14
copy div "RUT 237164504"
click at [291, 225] on header "Información de Usuario Ver Mirada por Persona" at bounding box center [781, 213] width 1422 height 38
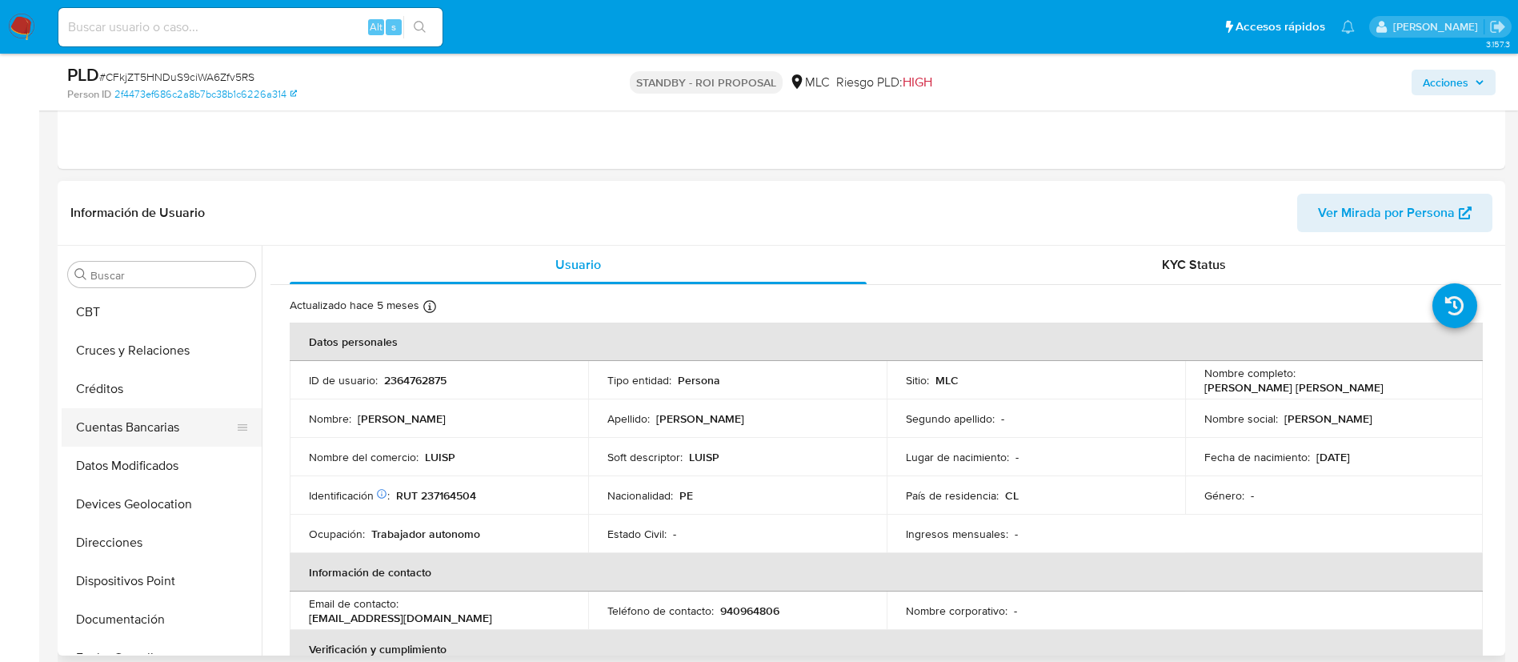
scroll to position [76, 0]
click at [443, 499] on p "RUT 237164504" at bounding box center [436, 495] width 80 height 14
copy p "237164504"
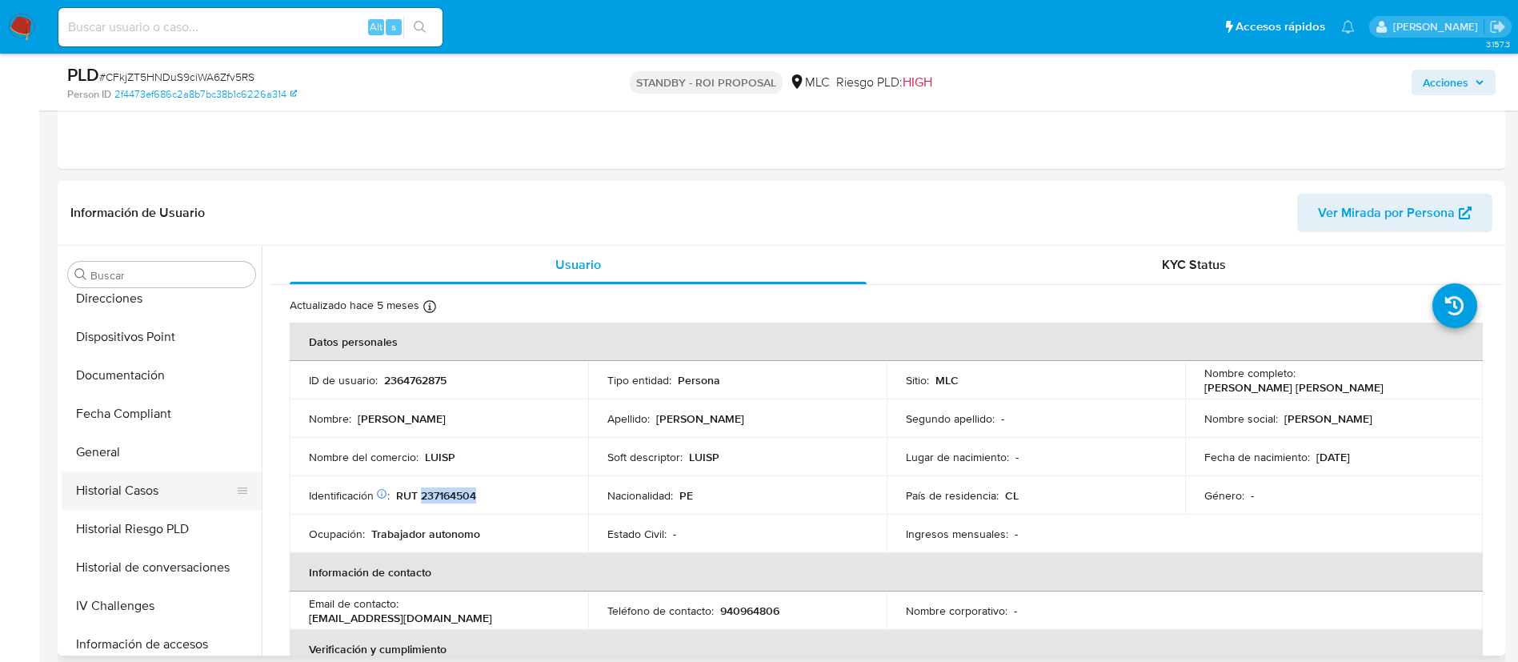
scroll to position [316, 0]
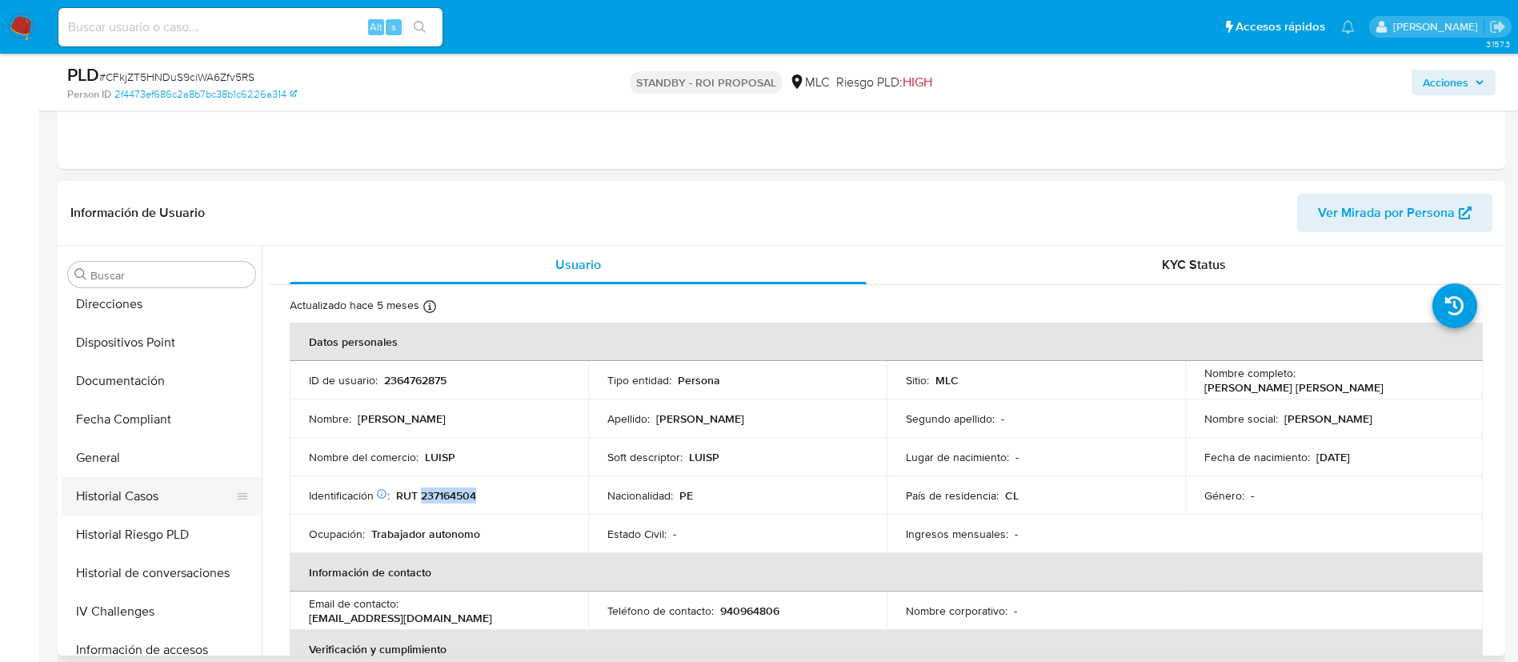
click at [158, 479] on button "Historial Casos" at bounding box center [155, 496] width 187 height 38
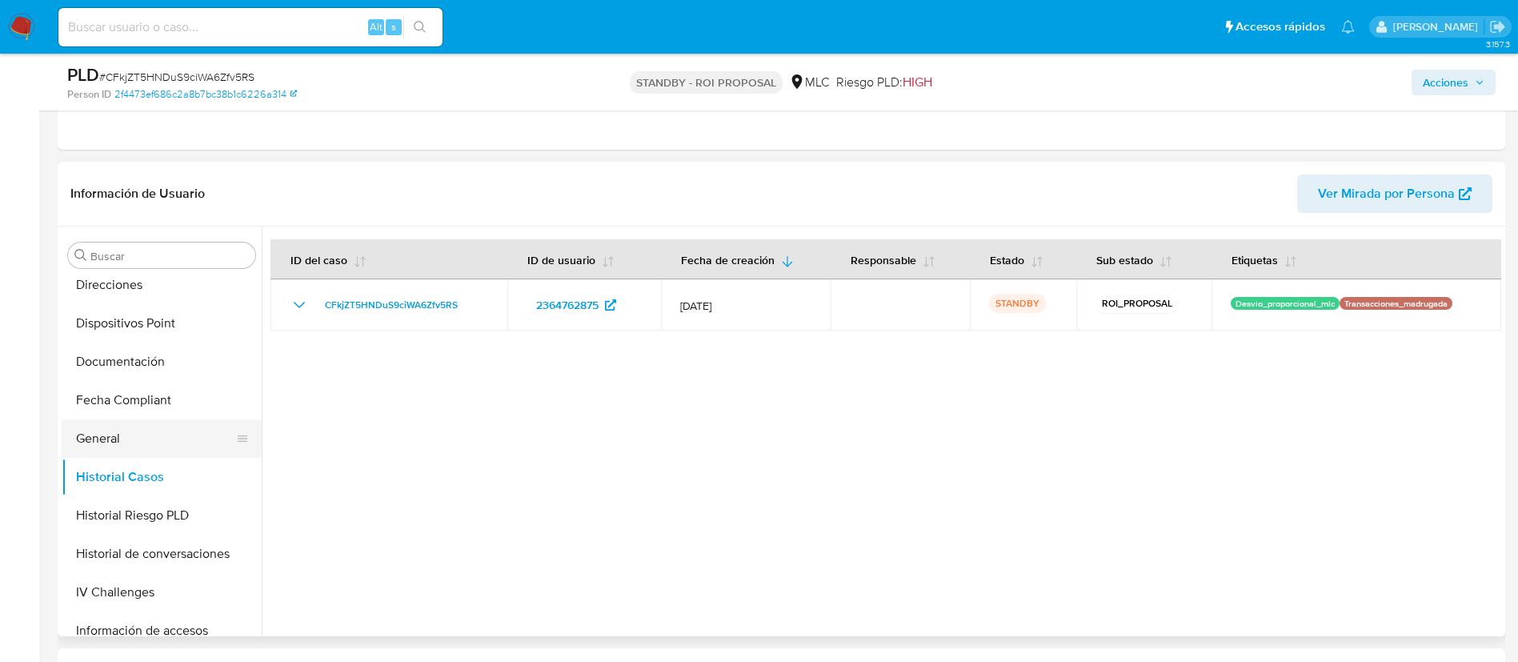
click at [175, 434] on button "General" at bounding box center [155, 438] width 187 height 38
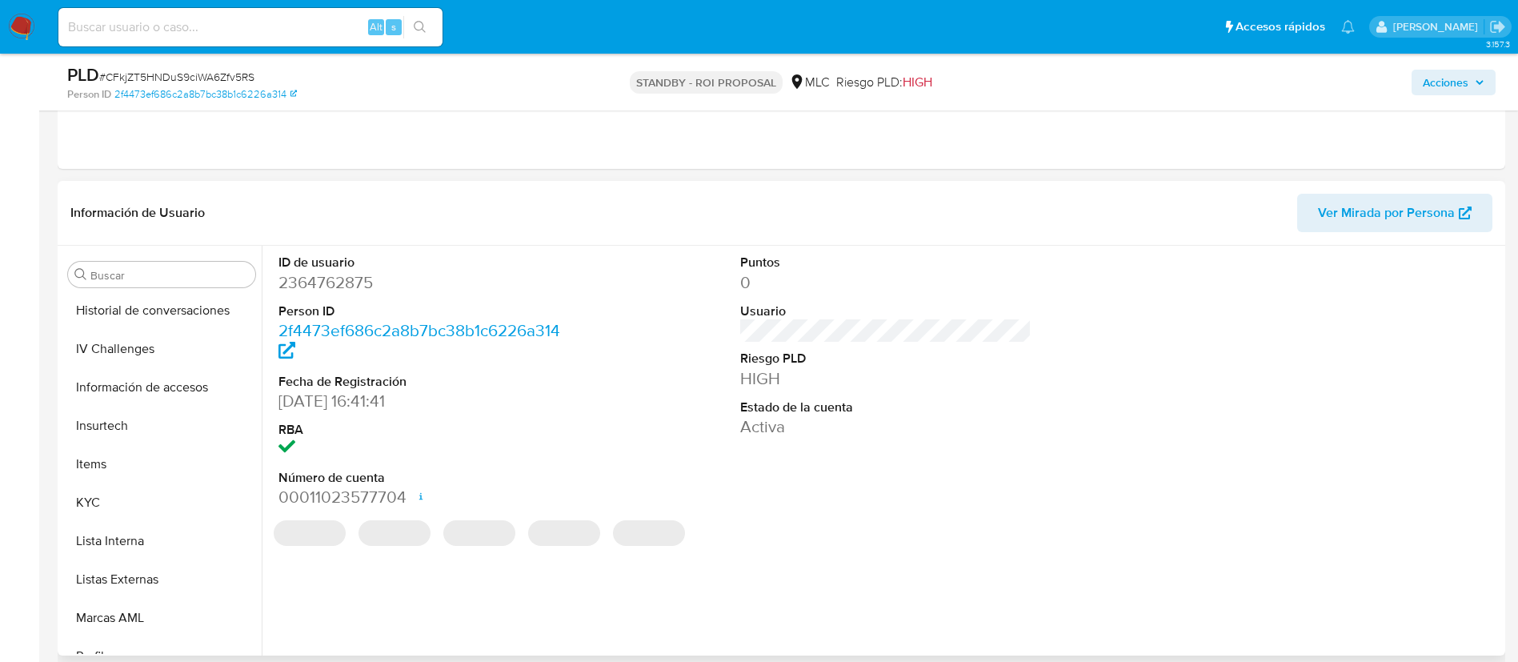
scroll to position [676, 0]
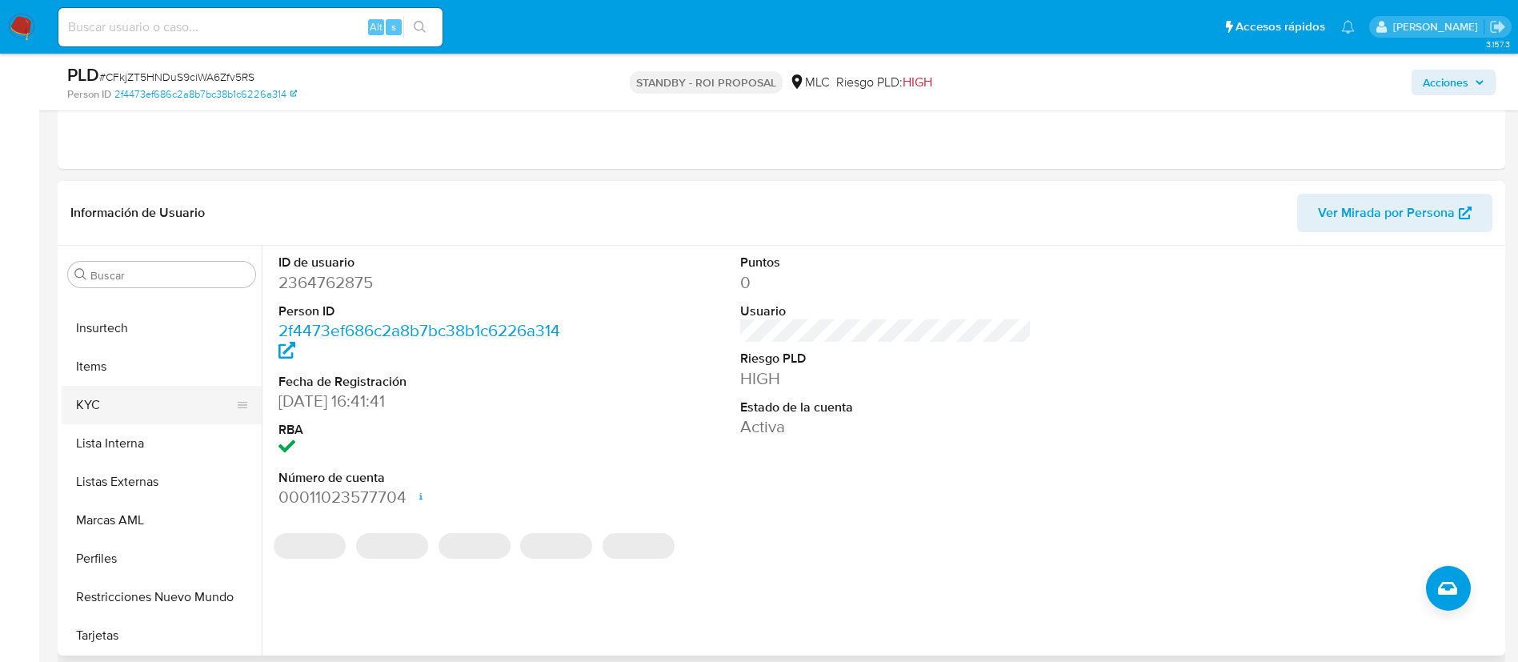
click at [130, 415] on button "KYC" at bounding box center [155, 405] width 187 height 38
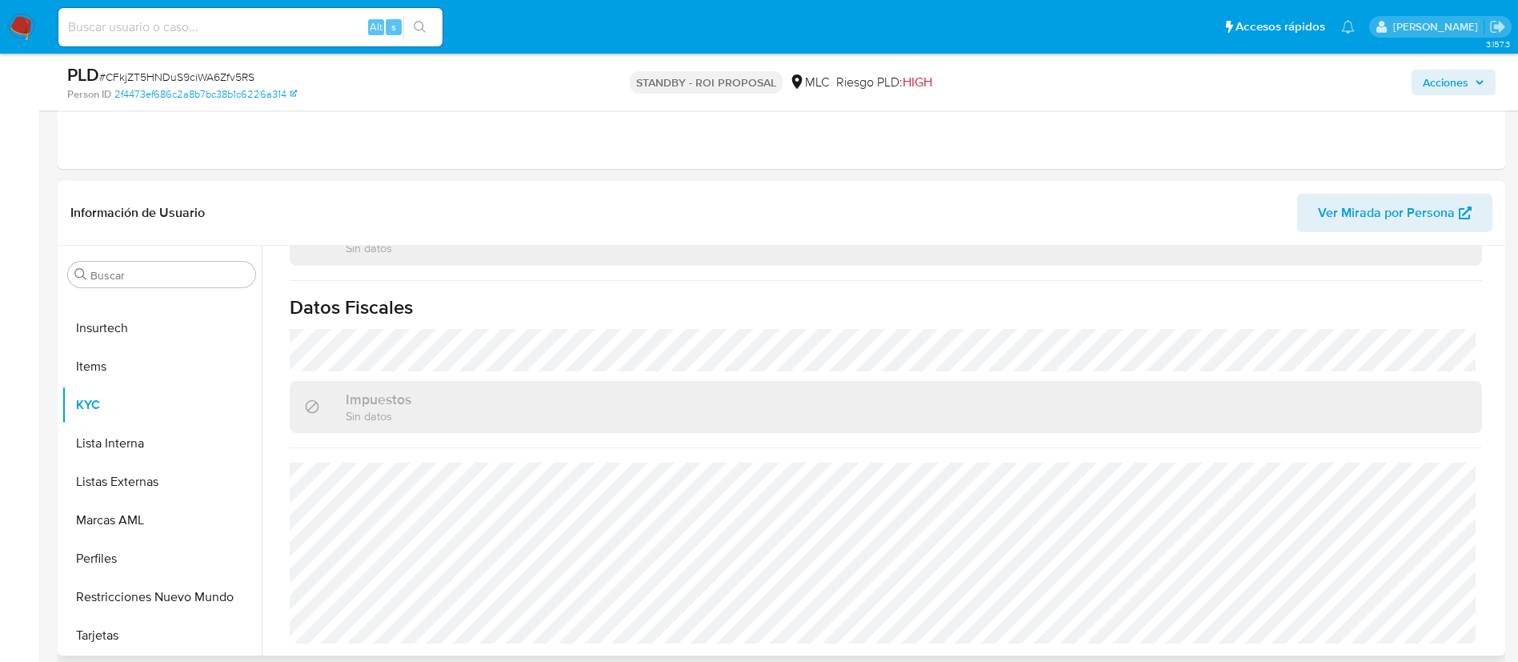
scroll to position [0, 0]
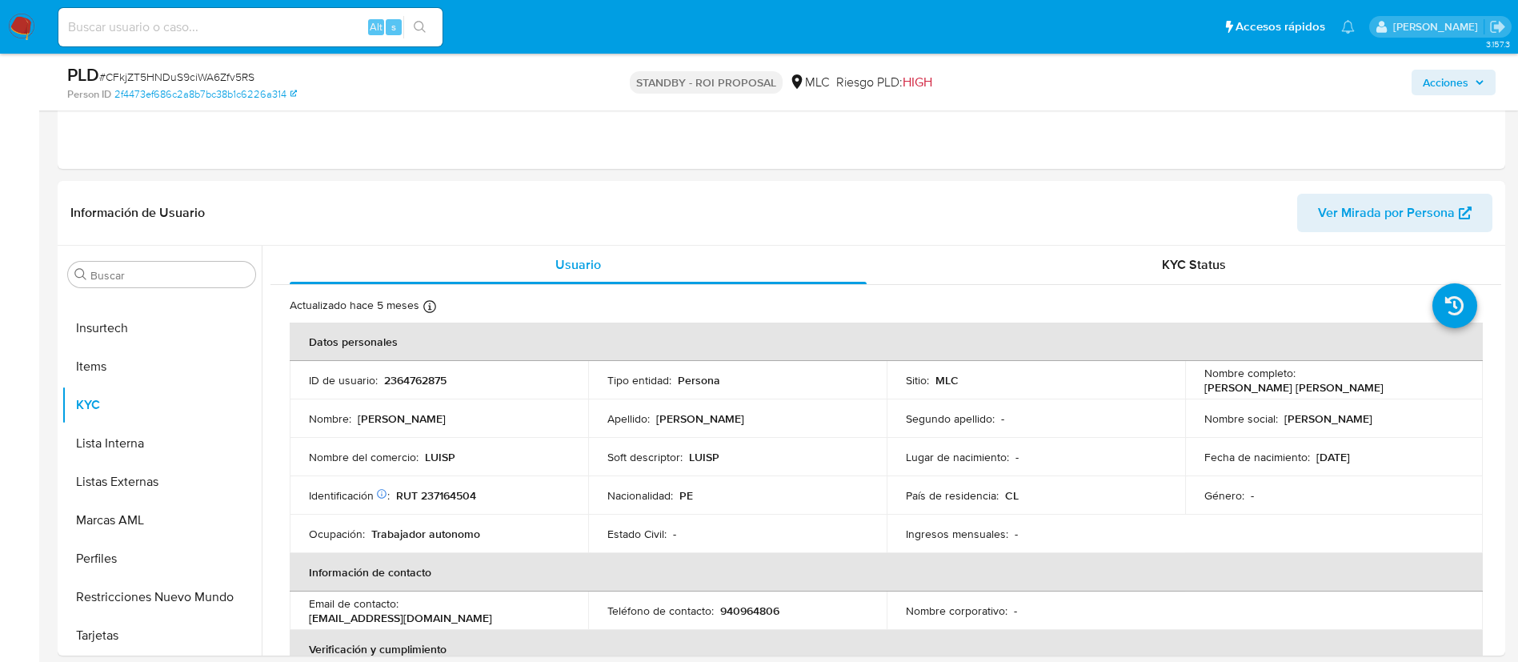
click at [230, 69] on span "# CFkjZT5HNDuS9ciWA6Zfv5RS" at bounding box center [176, 77] width 155 height 16
copy span "CFkjZT5HNDuS9ciWA6Zfv5RS"
drag, startPoint x: 1312, startPoint y: 454, endPoint x: 1391, endPoint y: 448, distance: 79.4
click at [1391, 448] on td "Fecha de nacimiento : 02/07/1976" at bounding box center [1334, 457] width 299 height 38
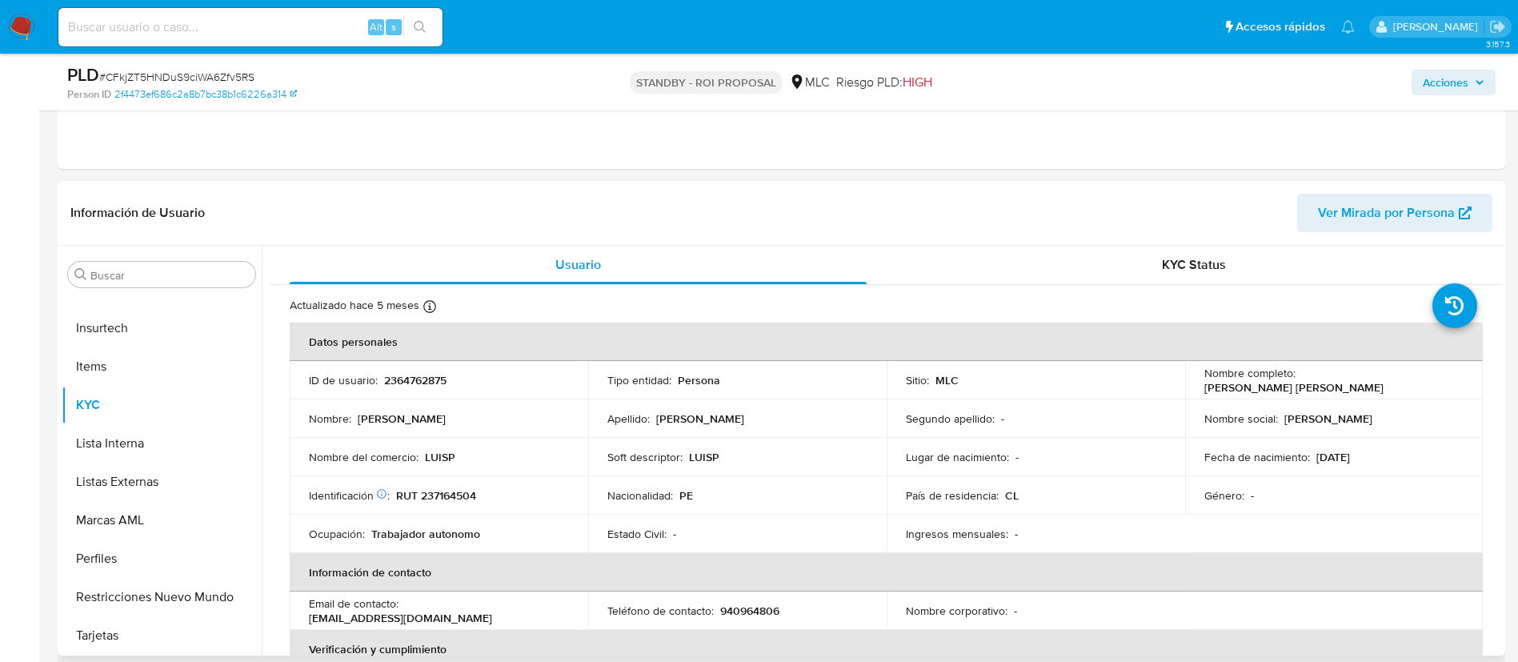
click at [1408, 463] on div "Fecha de nacimiento : 02/07/1976" at bounding box center [1334, 457] width 260 height 14
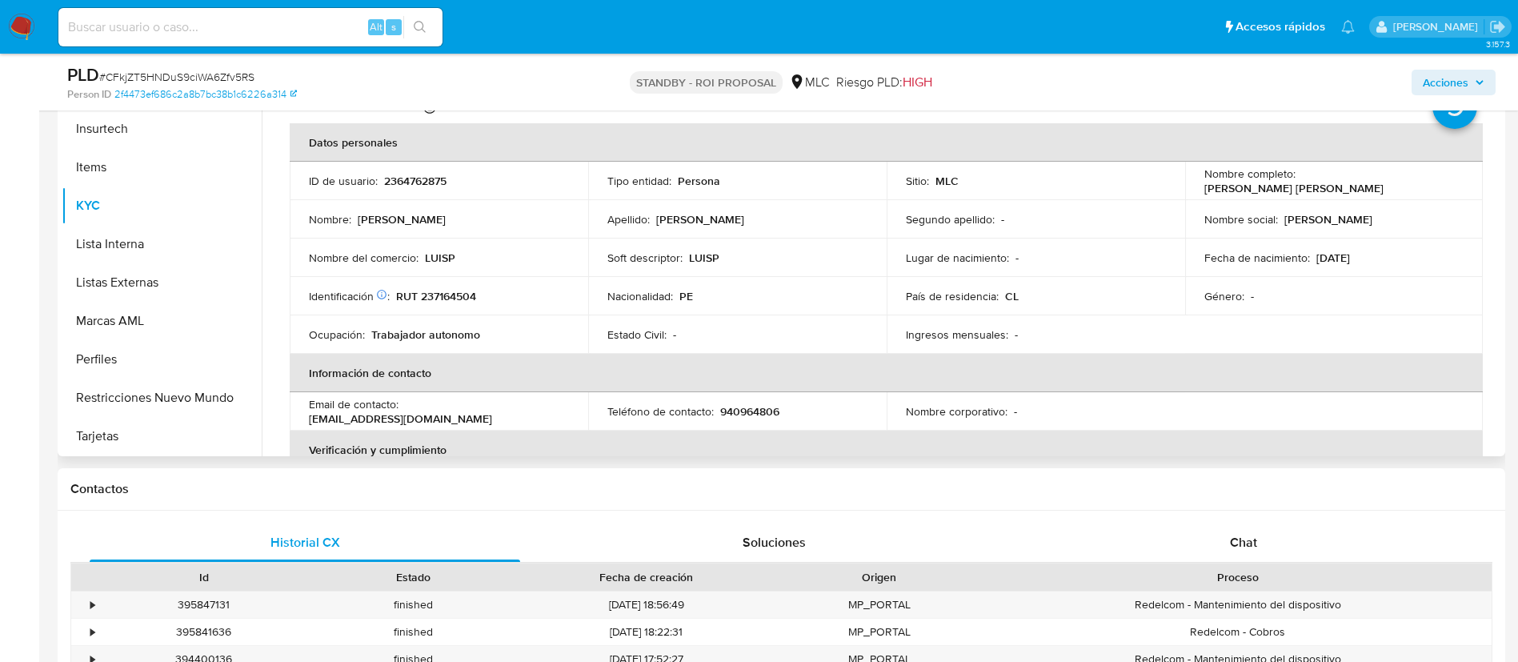
scroll to position [1200, 0]
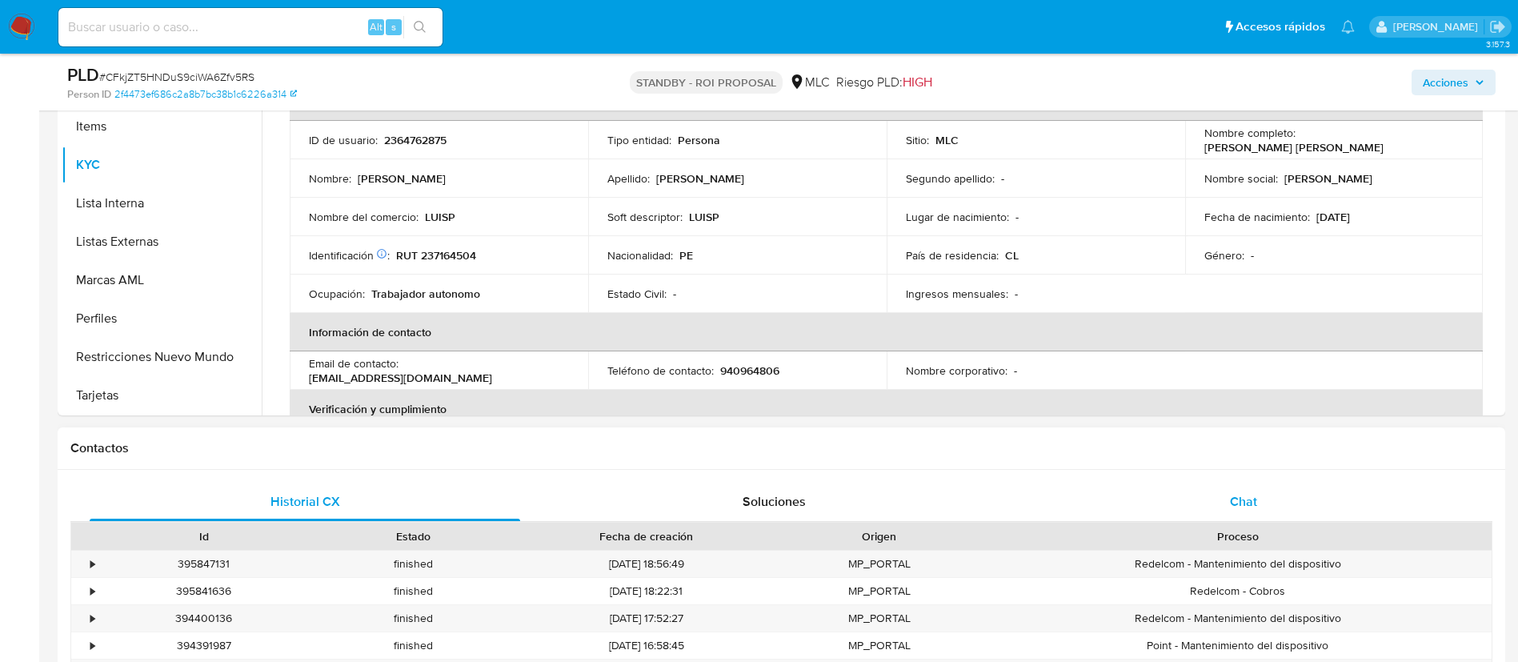
click at [1260, 493] on div "Chat" at bounding box center [1243, 502] width 431 height 38
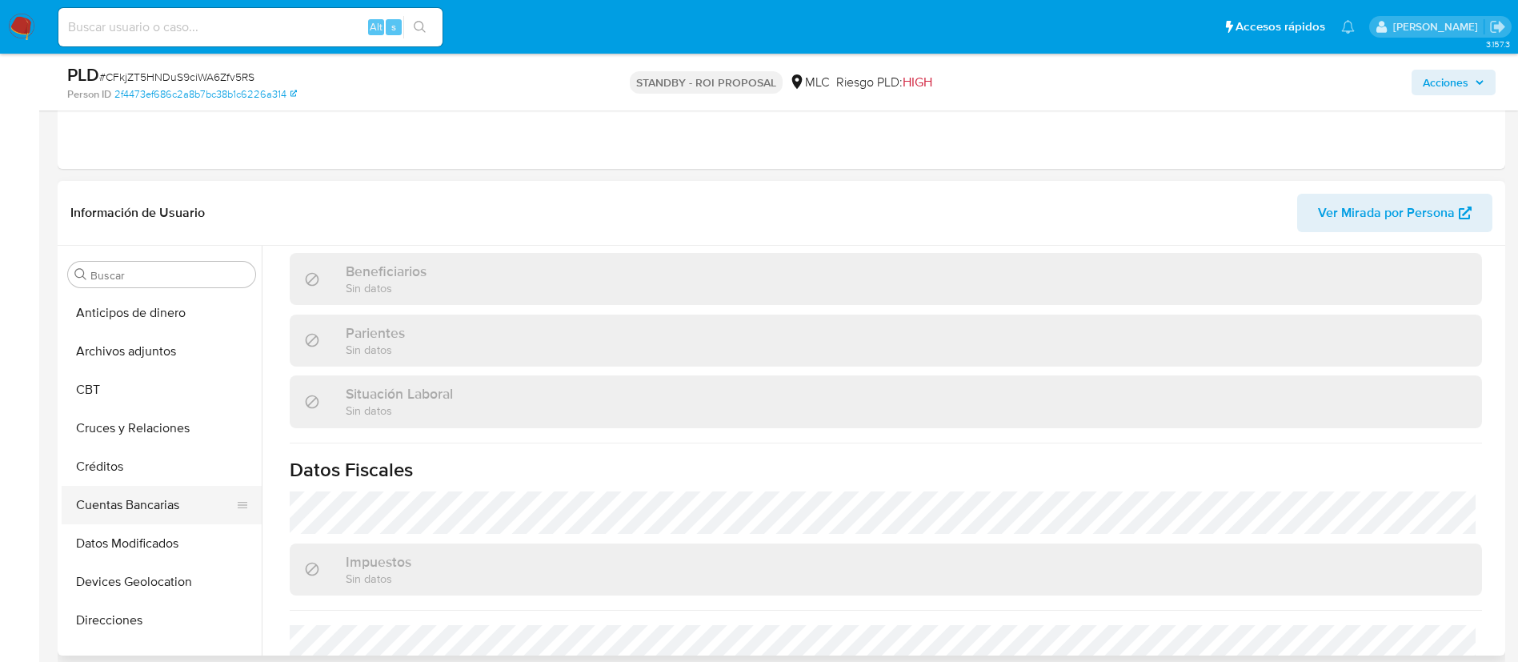
scroll to position [240, 0]
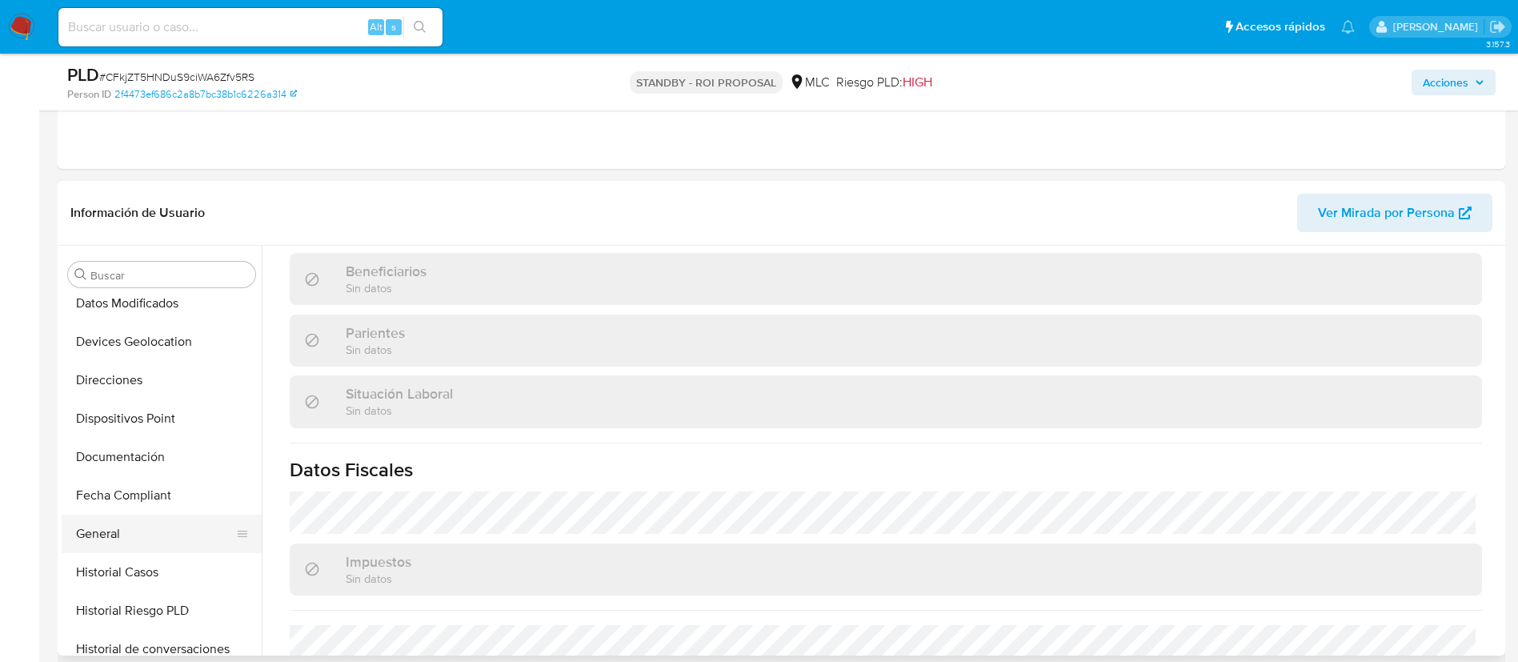
click at [110, 536] on button "General" at bounding box center [155, 534] width 187 height 38
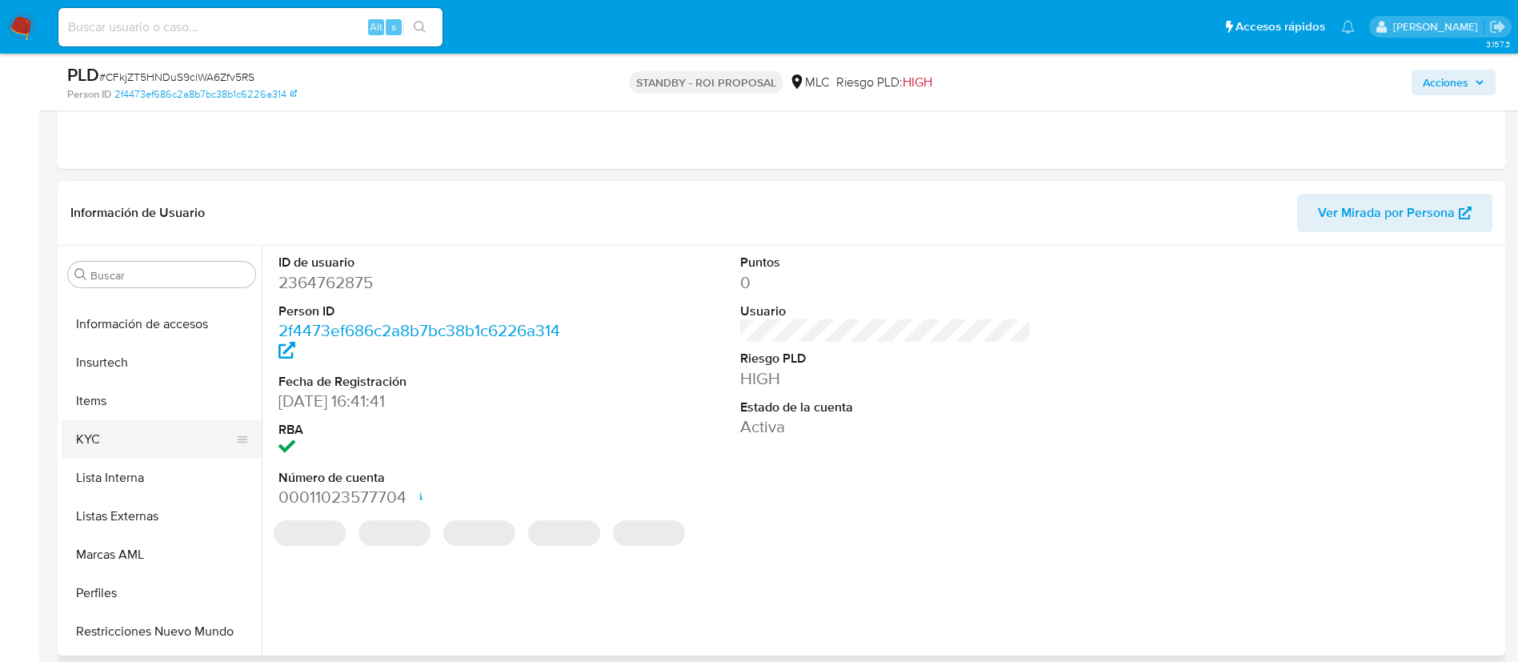
scroll to position [676, 0]
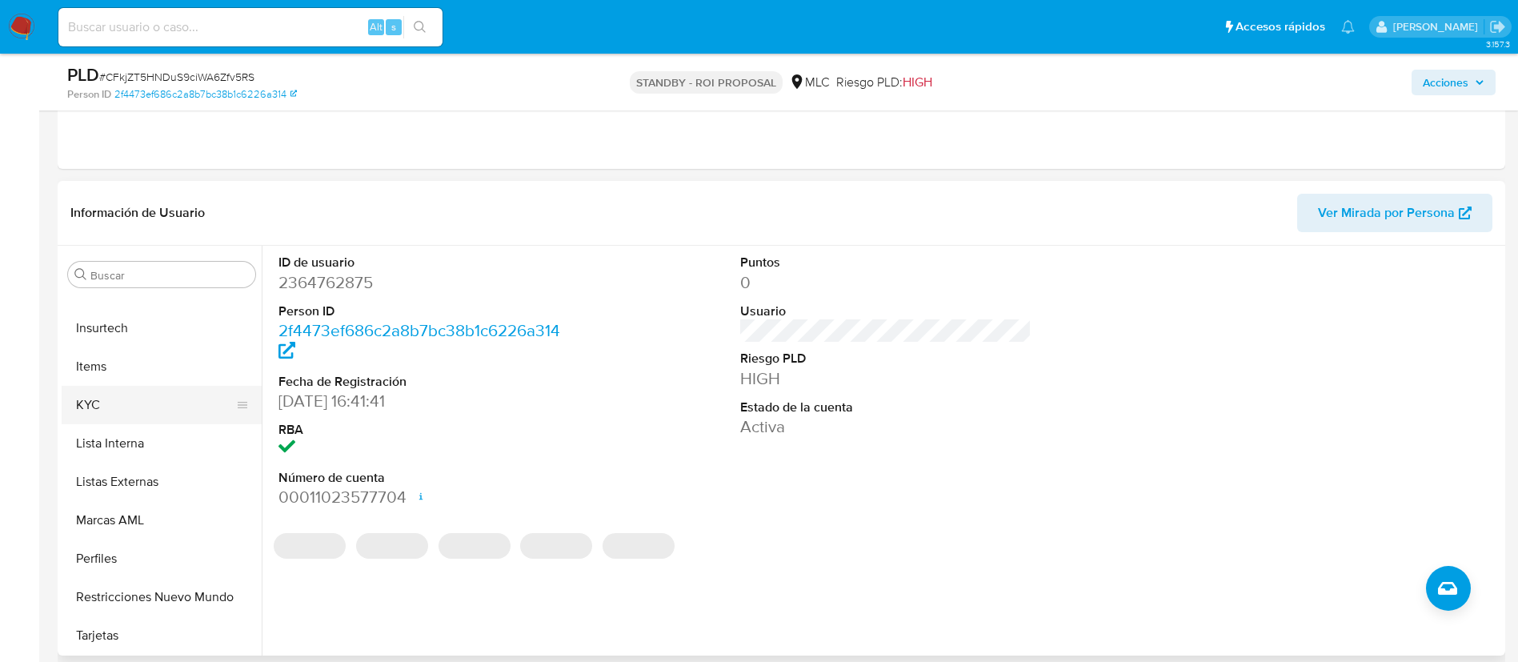
click at [127, 400] on button "KYC" at bounding box center [155, 405] width 187 height 38
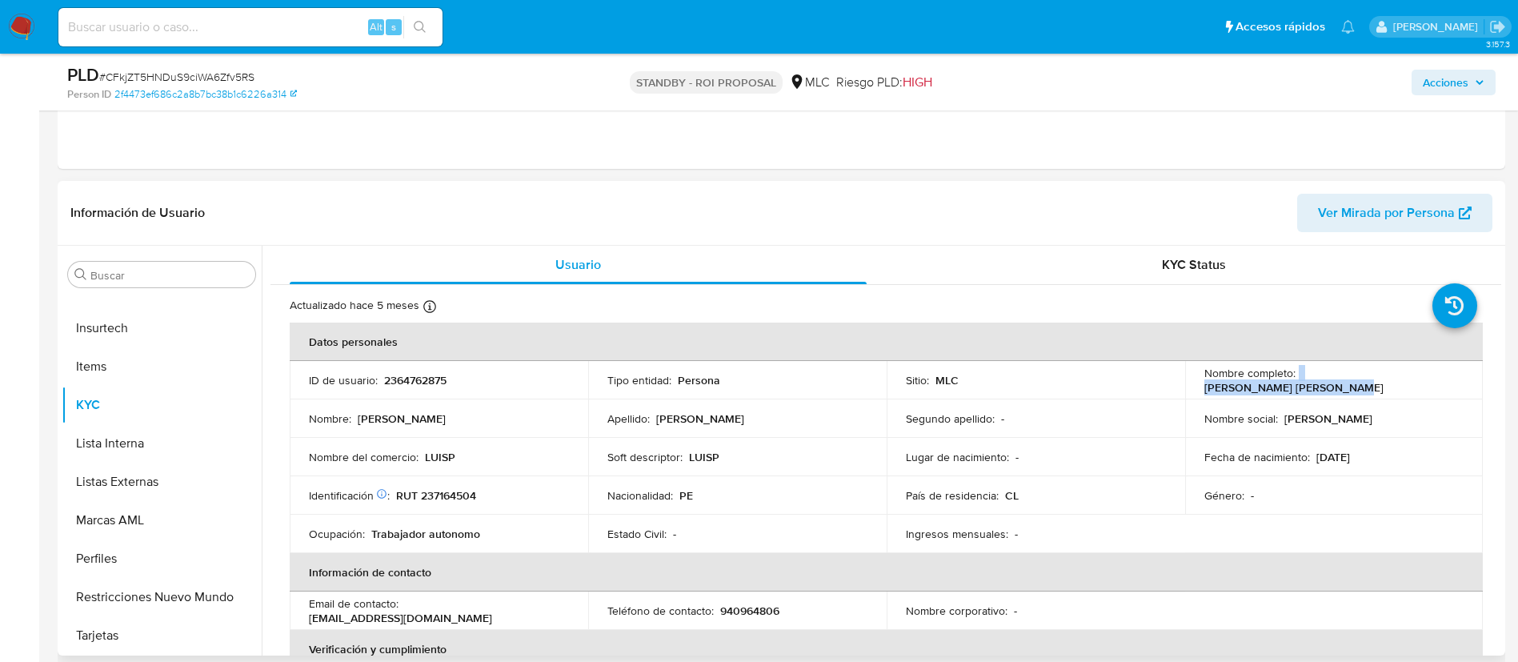
drag, startPoint x: 1293, startPoint y: 380, endPoint x: 1452, endPoint y: 384, distance: 158.5
click at [1452, 384] on div "Nombre completo : Luis Alberto Perez Torres" at bounding box center [1334, 380] width 260 height 29
copy div "Luis Alberto Perez Torres"
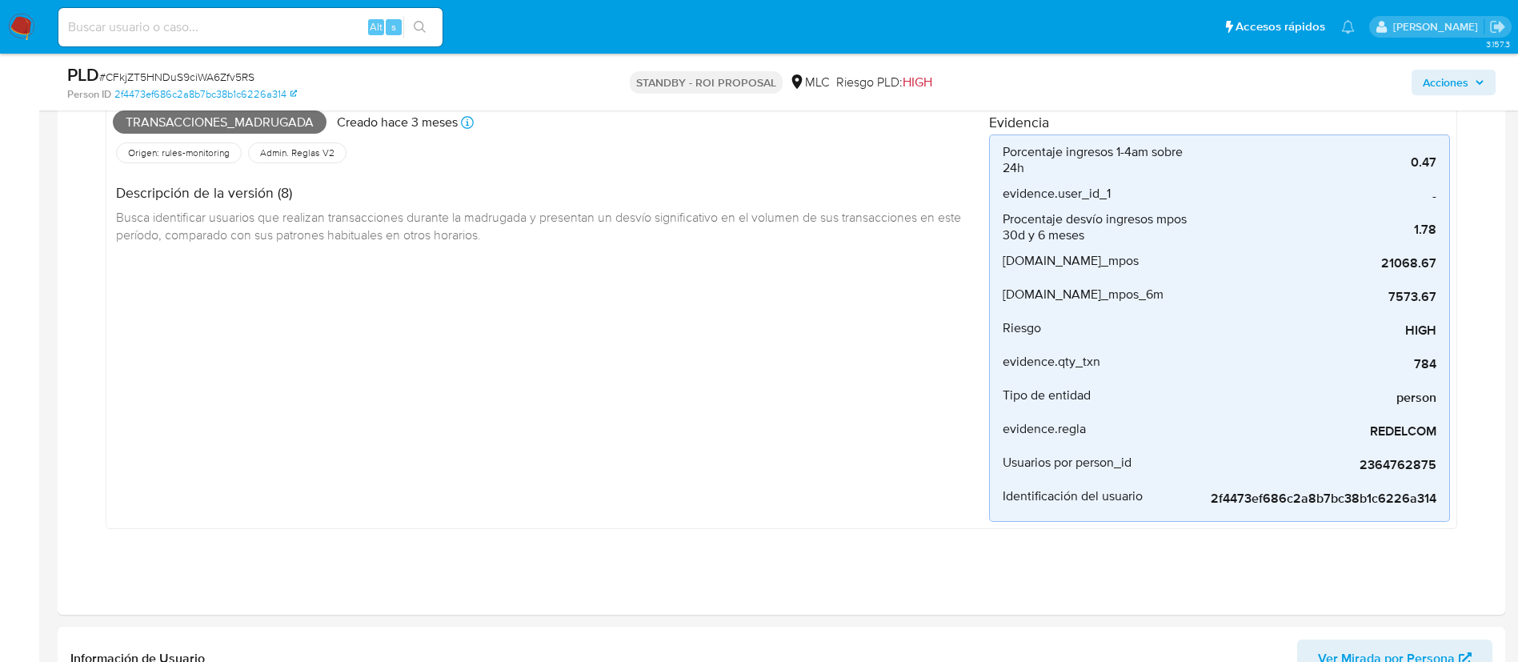
scroll to position [0, 0]
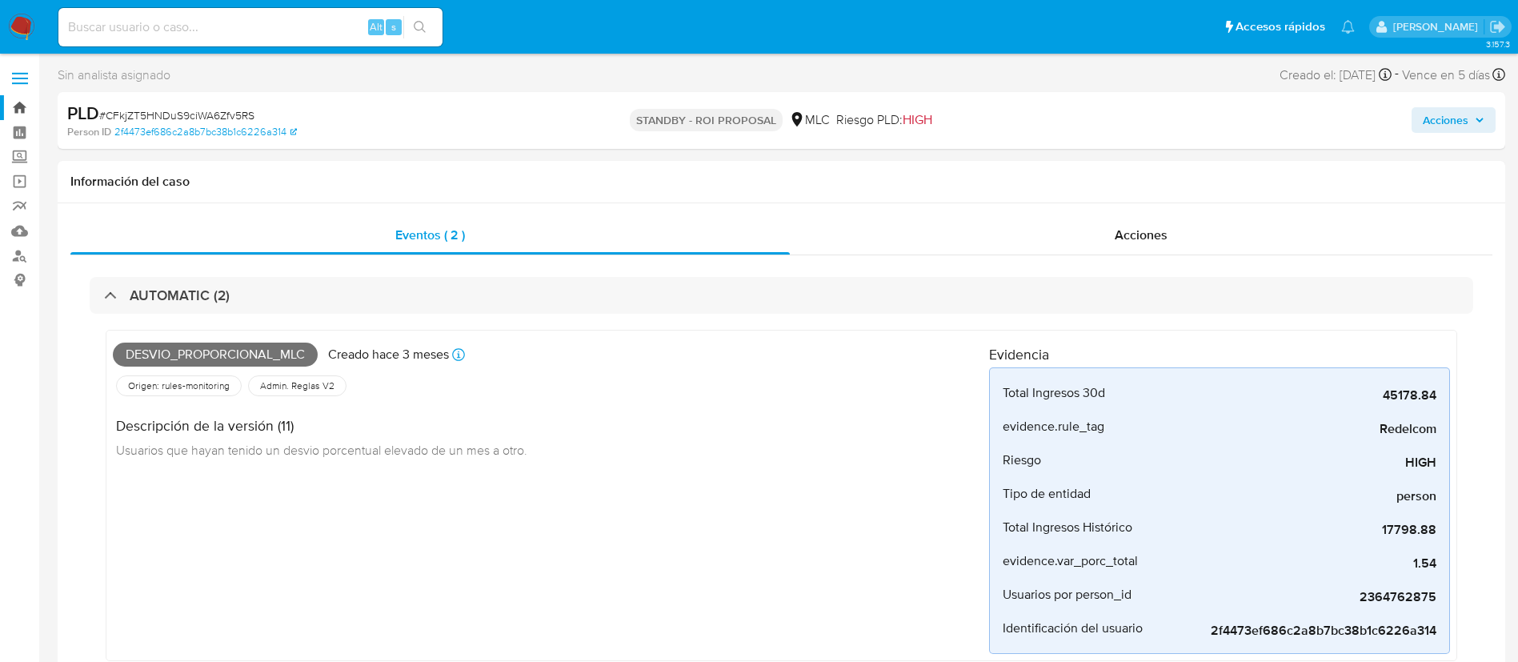
click at [6, 112] on link "Bandeja" at bounding box center [95, 107] width 190 height 25
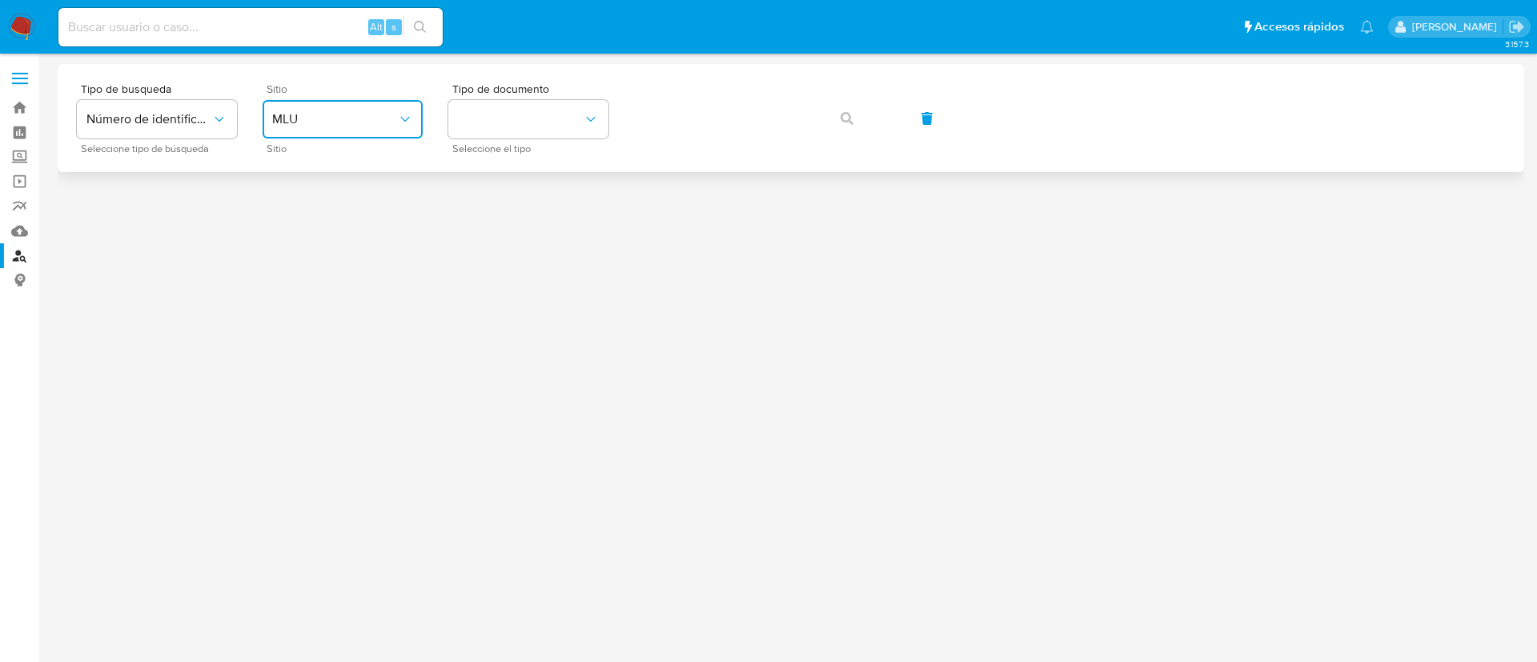
click at [319, 110] on button "MLU" at bounding box center [342, 119] width 160 height 38
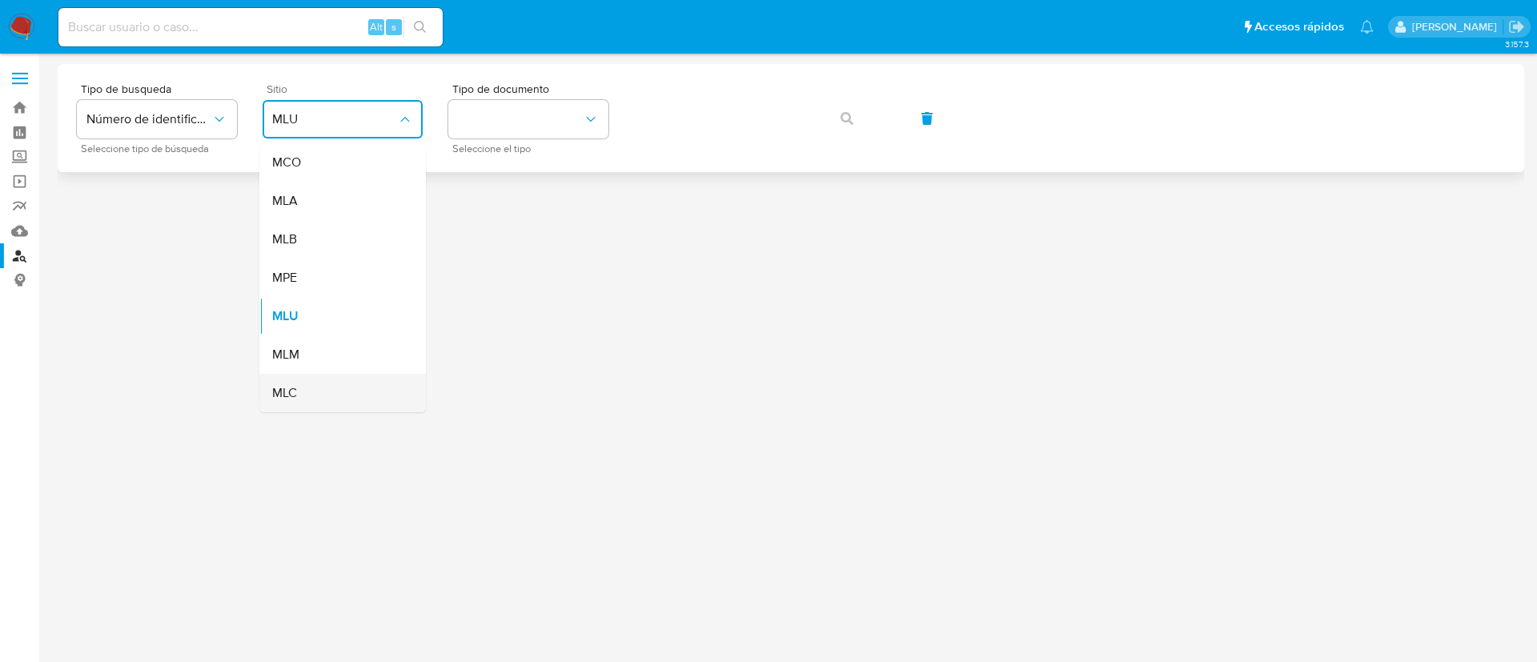
click at [315, 400] on div "MLC" at bounding box center [337, 393] width 131 height 38
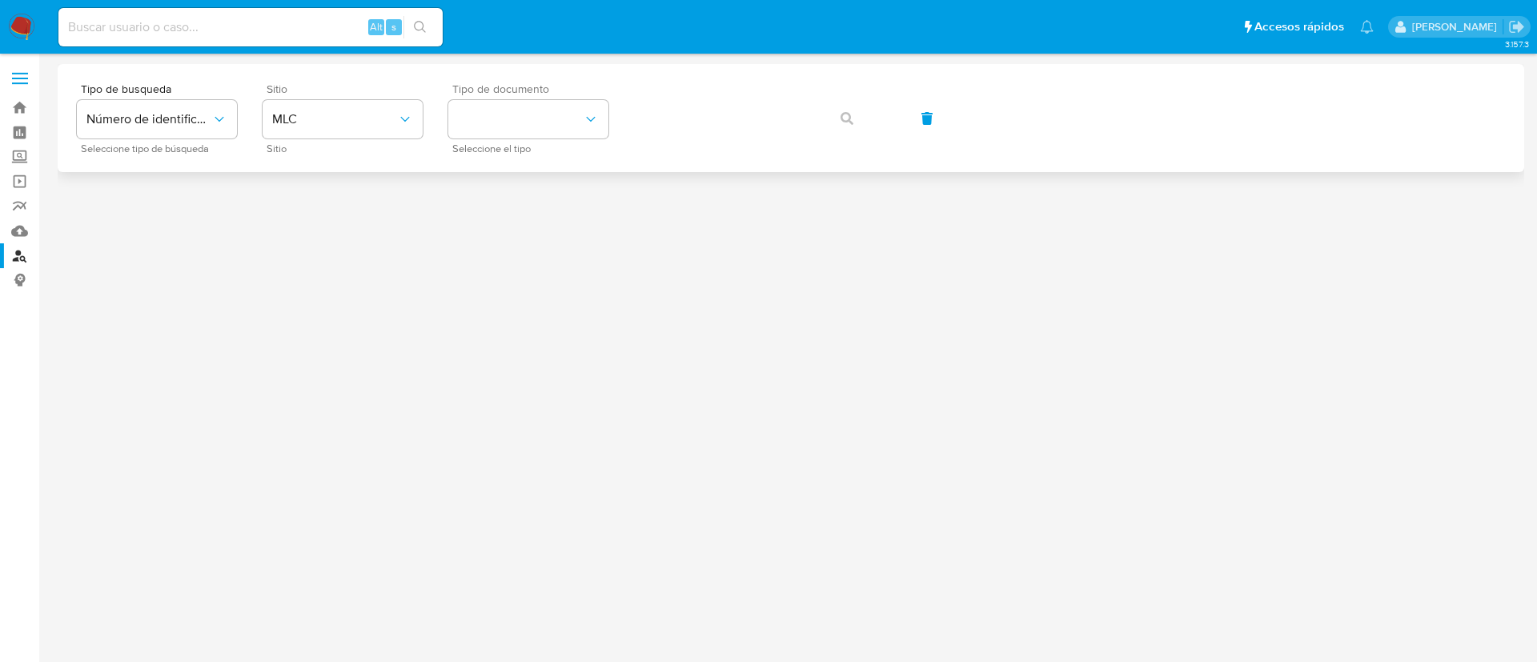
click at [539, 92] on span "Tipo de documento" at bounding box center [532, 88] width 160 height 11
click at [537, 108] on button "identificationType" at bounding box center [528, 119] width 160 height 38
drag, startPoint x: 531, startPoint y: 163, endPoint x: 634, endPoint y: 157, distance: 102.6
click at [531, 164] on div "RUT RUT" at bounding box center [523, 170] width 131 height 54
click at [860, 121] on button "button" at bounding box center [847, 118] width 54 height 38
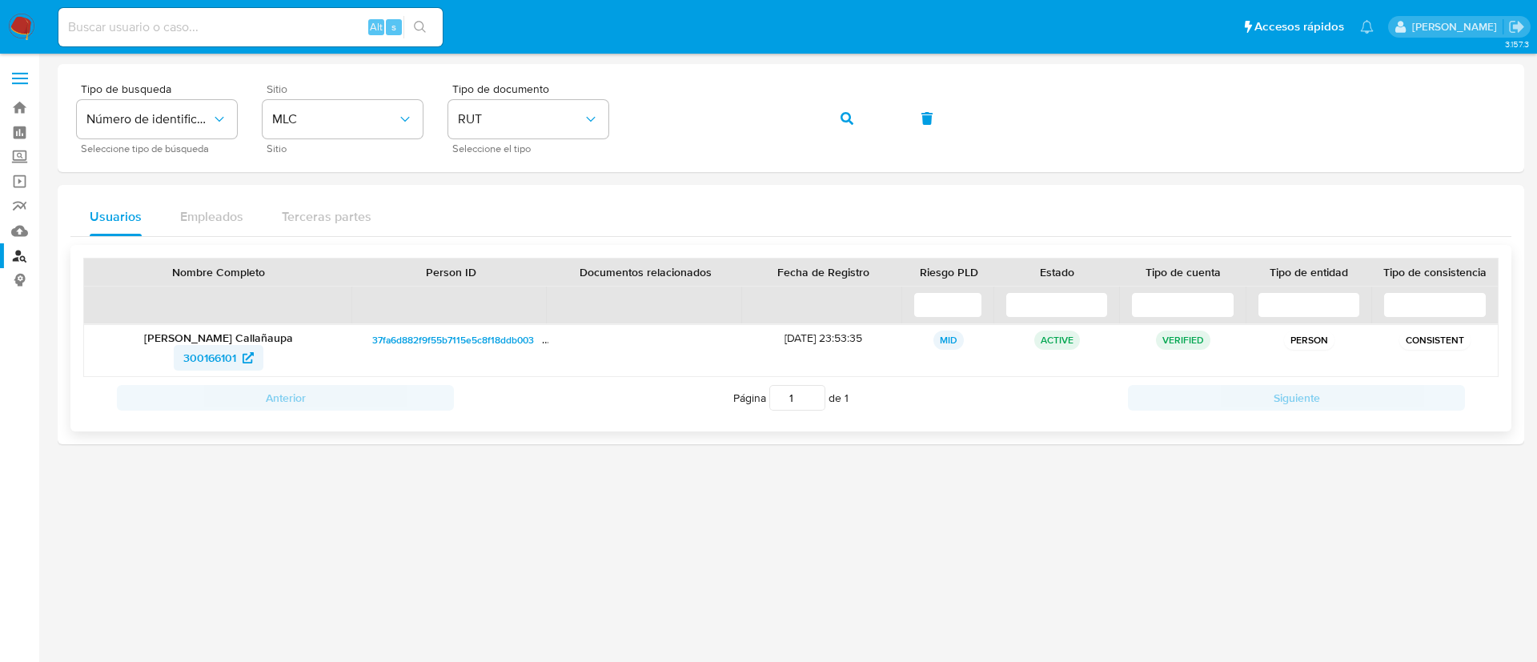
click at [218, 353] on span "300166101" at bounding box center [209, 358] width 53 height 26
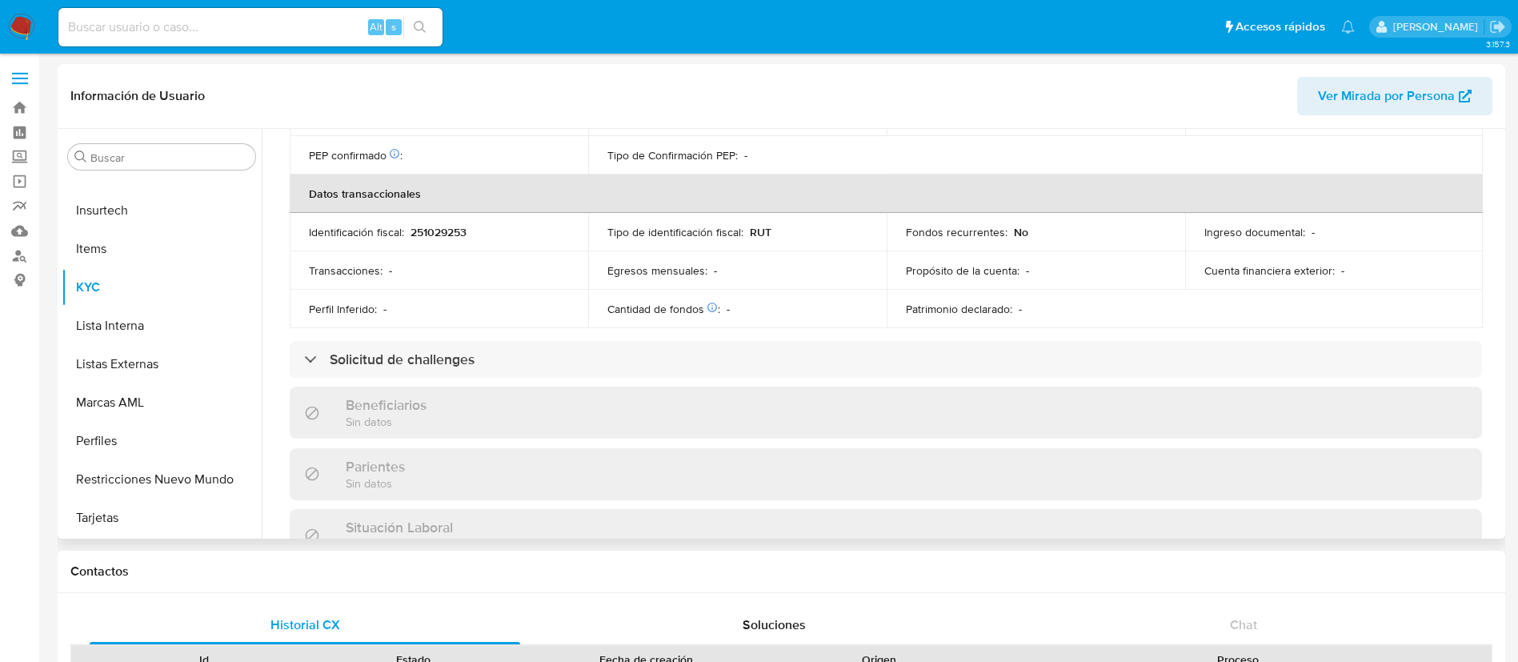
scroll to position [868, 0]
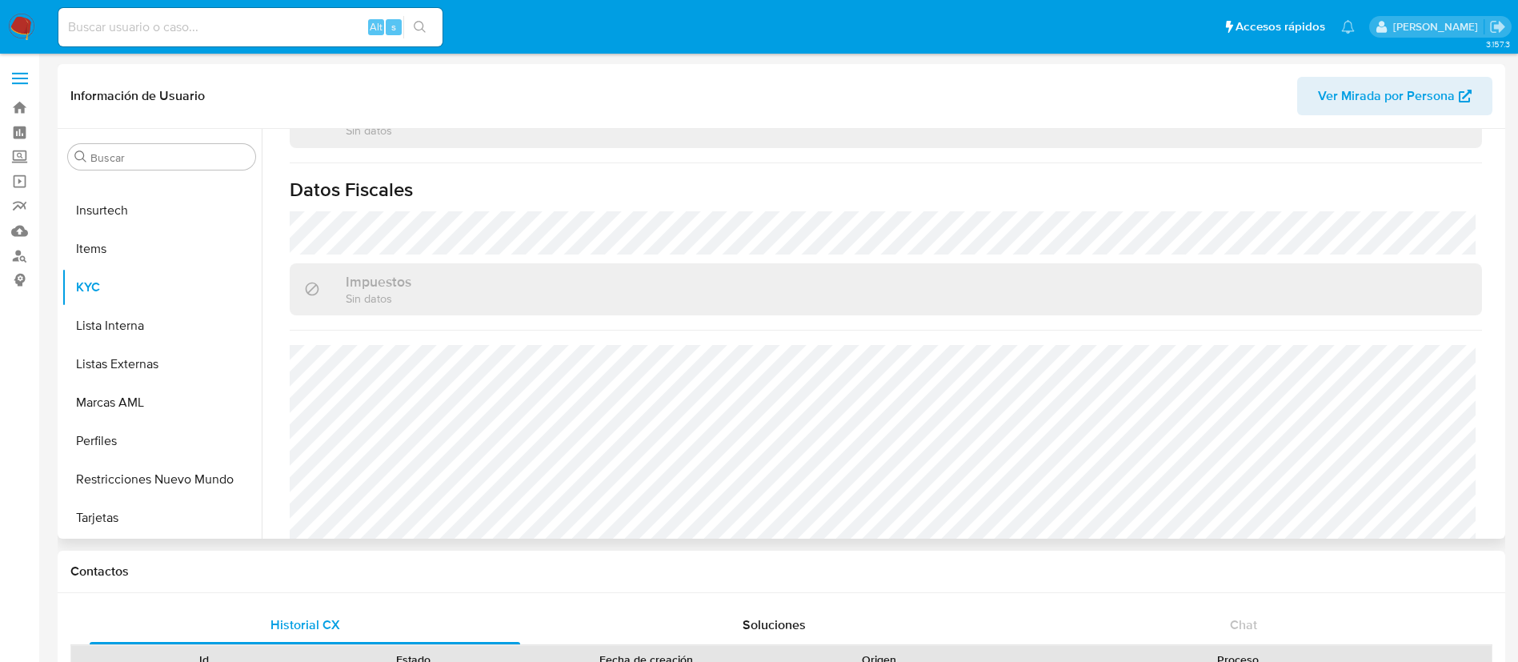
select select "10"
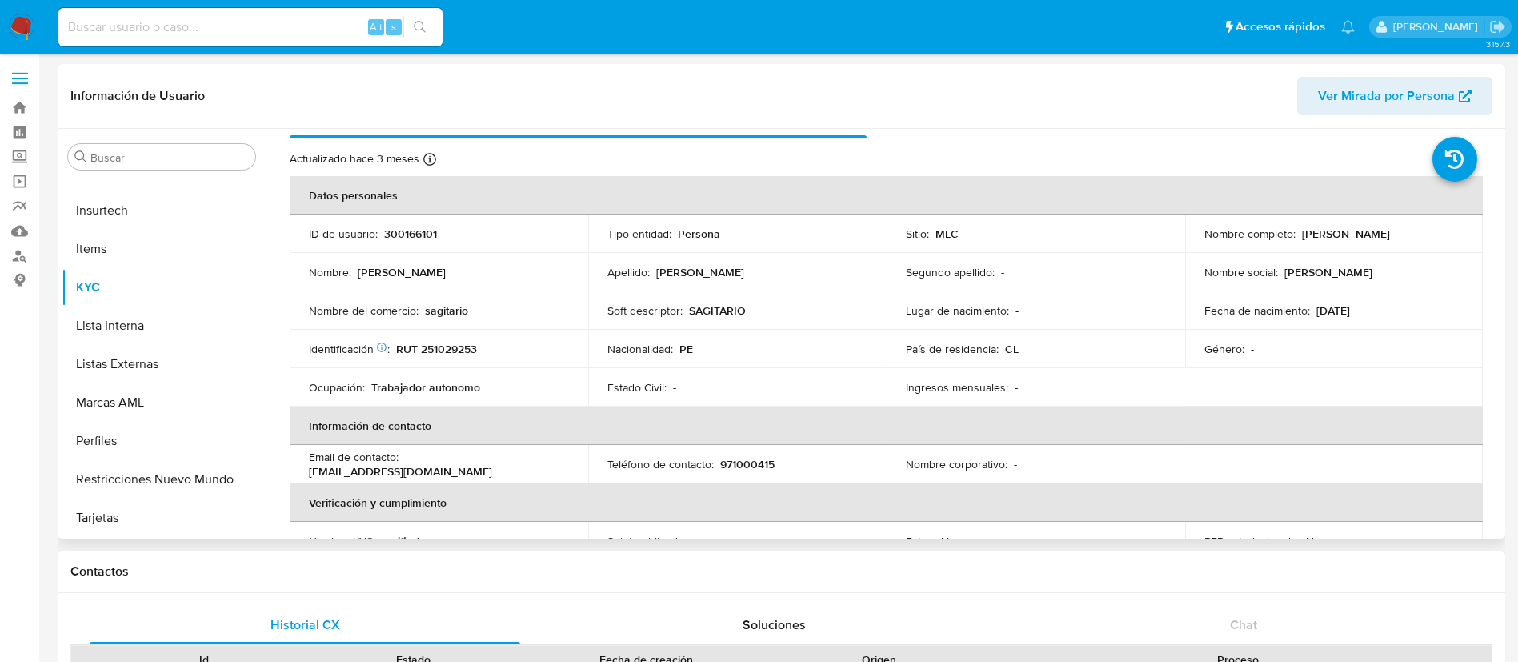
scroll to position [27, 0]
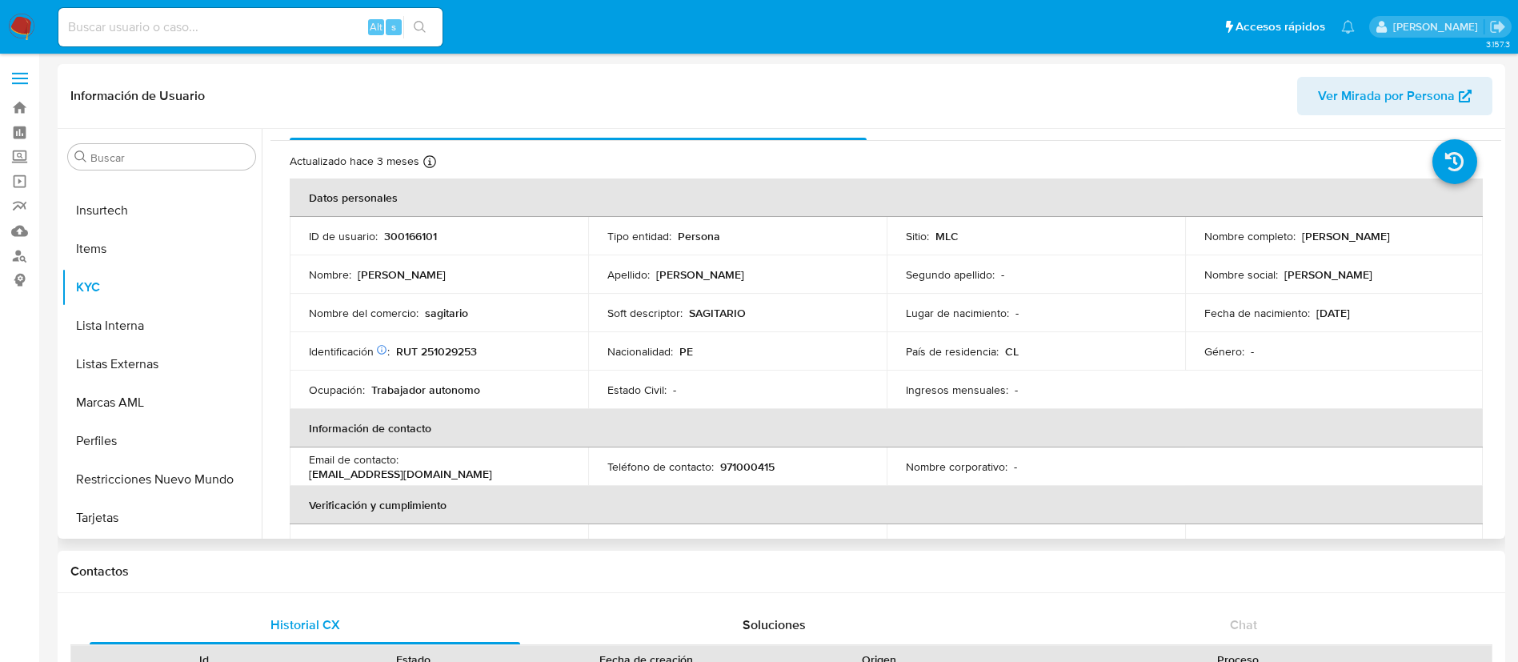
click at [703, 319] on p "SAGITARIO" at bounding box center [717, 313] width 57 height 14
click at [754, 323] on td "Soft descriptor : SAGITARIO" at bounding box center [737, 313] width 299 height 38
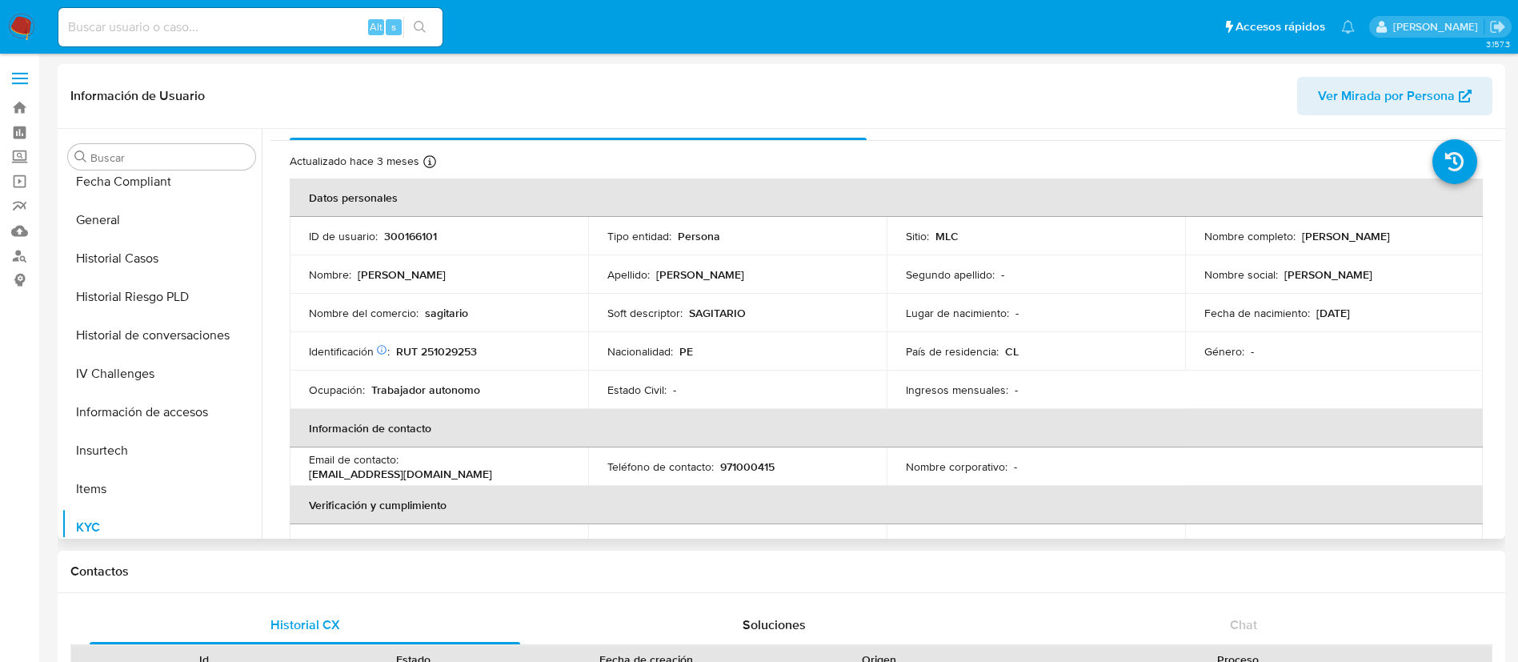
click at [457, 355] on p "RUT 251029253" at bounding box center [436, 351] width 81 height 14
copy p "251029253"
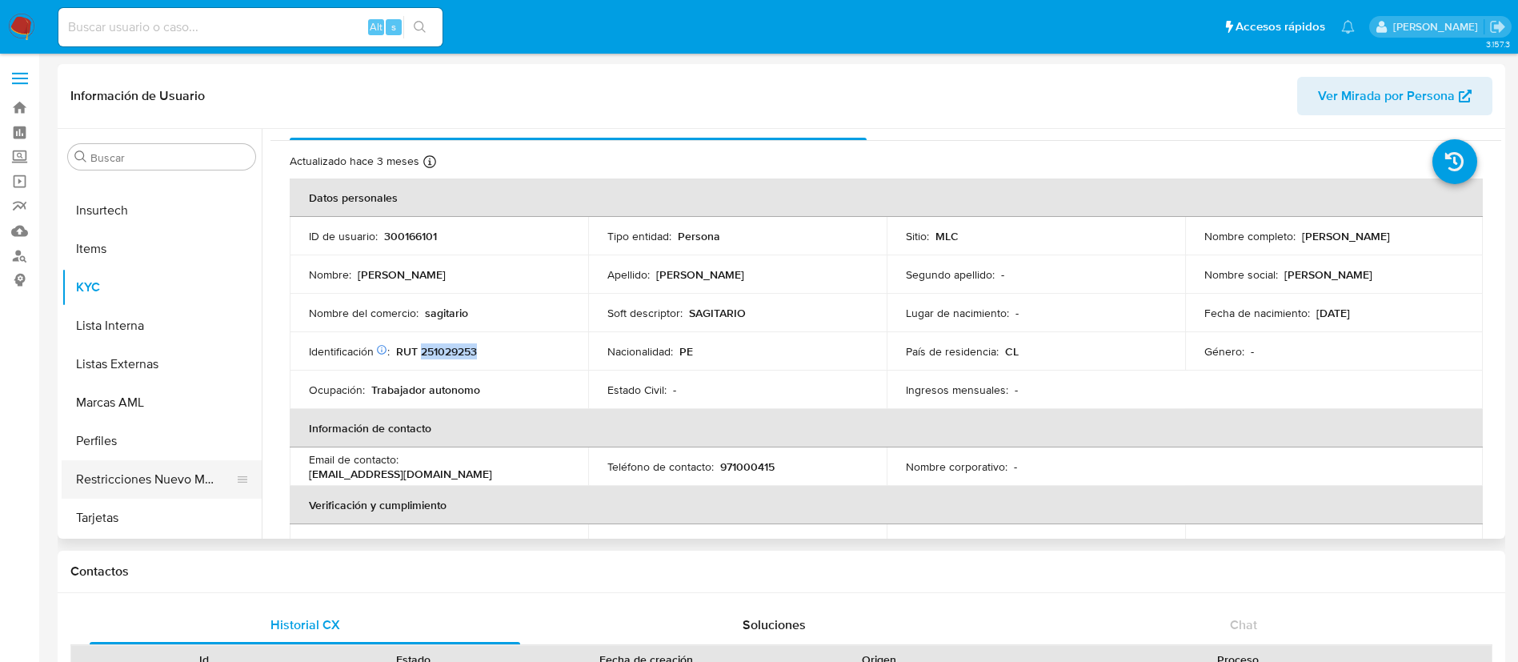
click at [156, 468] on button "Restricciones Nuevo Mundo" at bounding box center [155, 479] width 187 height 38
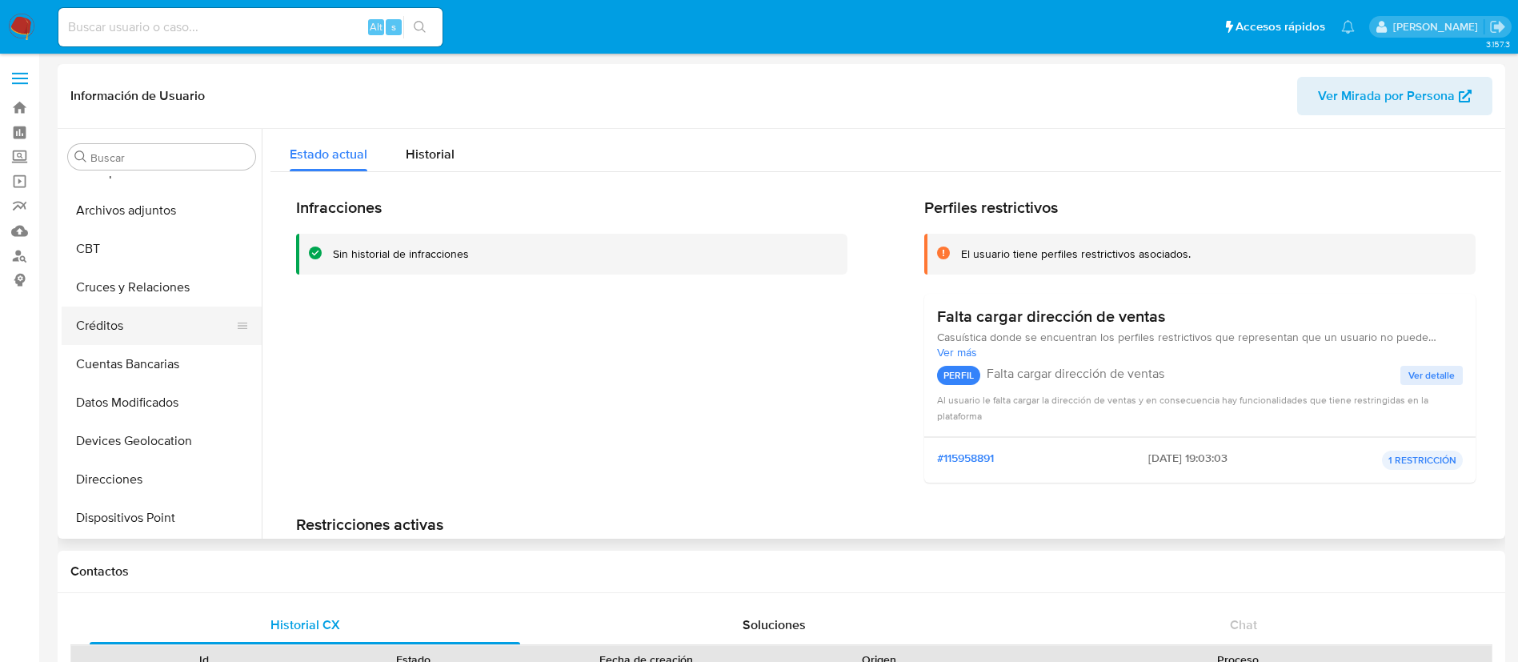
scroll to position [0, 0]
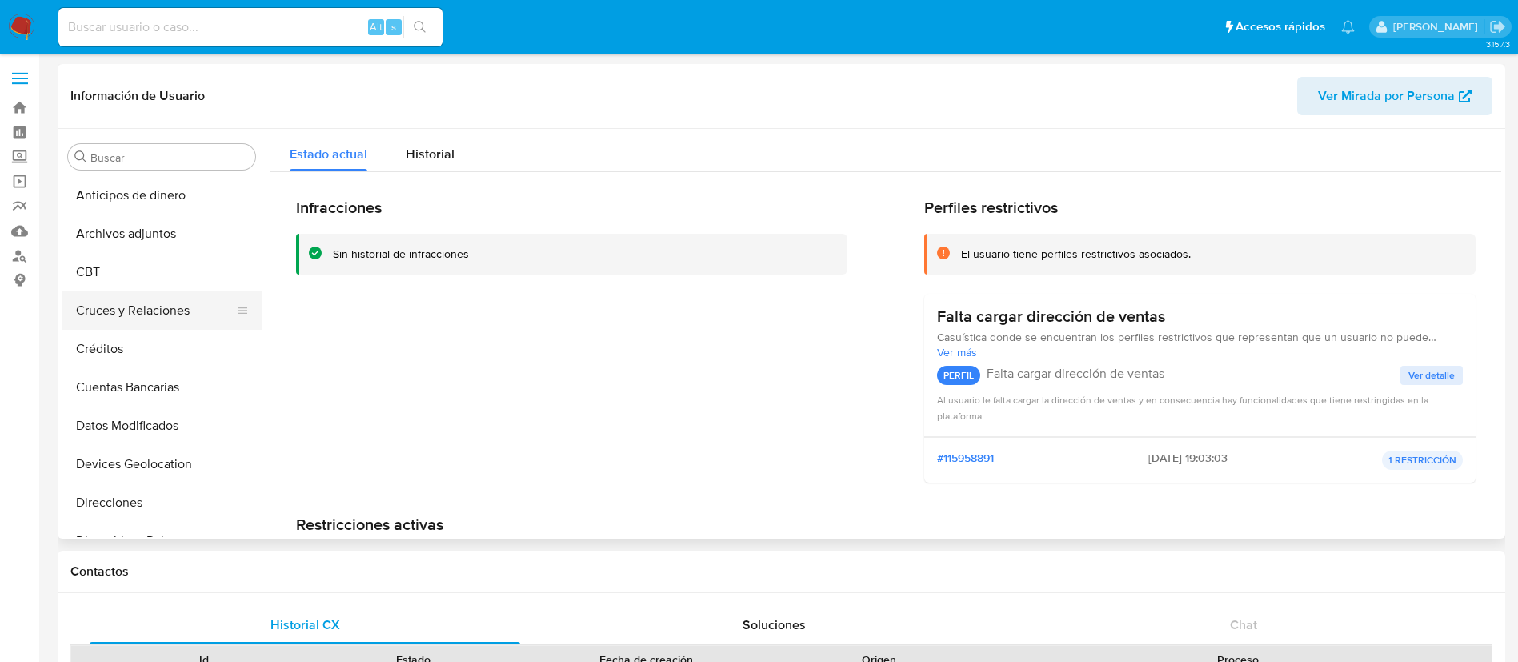
click at [152, 312] on button "Cruces y Relaciones" at bounding box center [155, 310] width 187 height 38
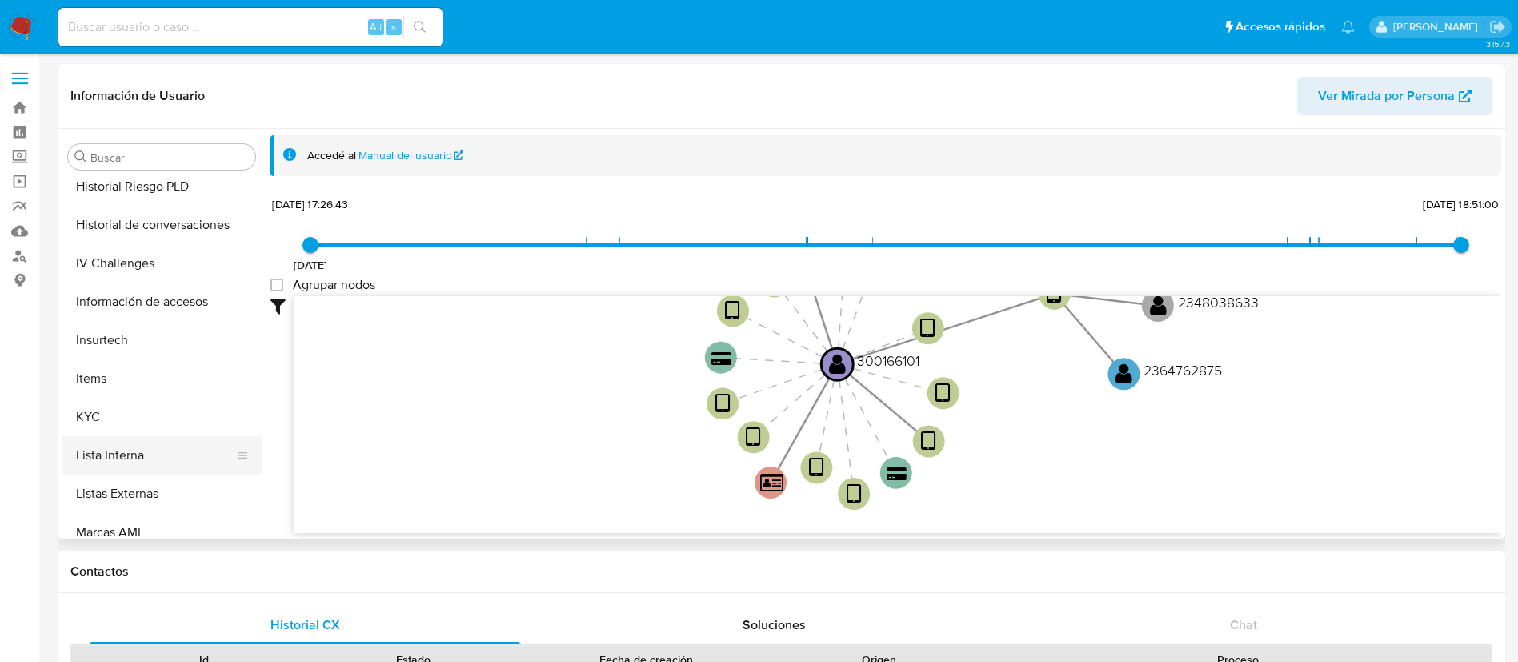
scroll to position [676, 0]
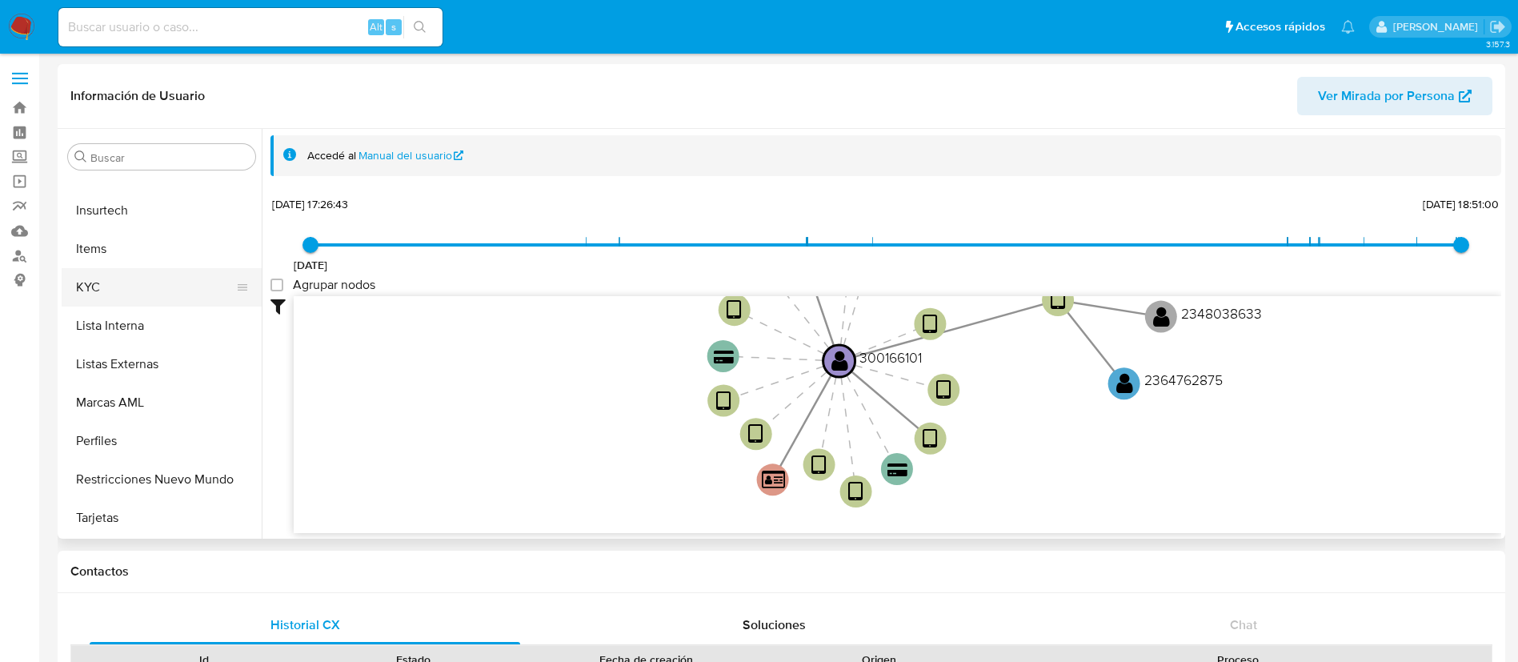
click at [150, 283] on button "KYC" at bounding box center [155, 287] width 187 height 38
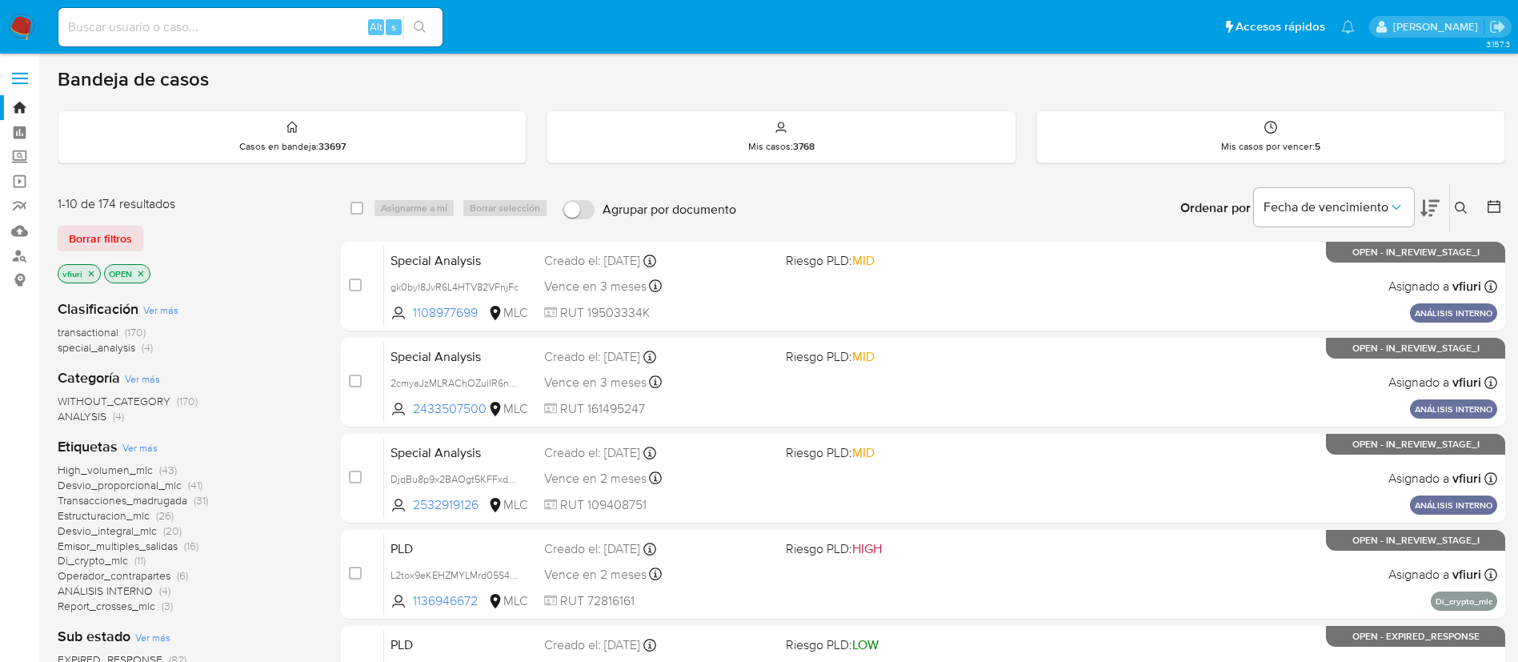
click at [148, 273] on p "OPEN" at bounding box center [127, 274] width 45 height 18
click at [142, 276] on icon "close-filter" at bounding box center [141, 274] width 10 height 10
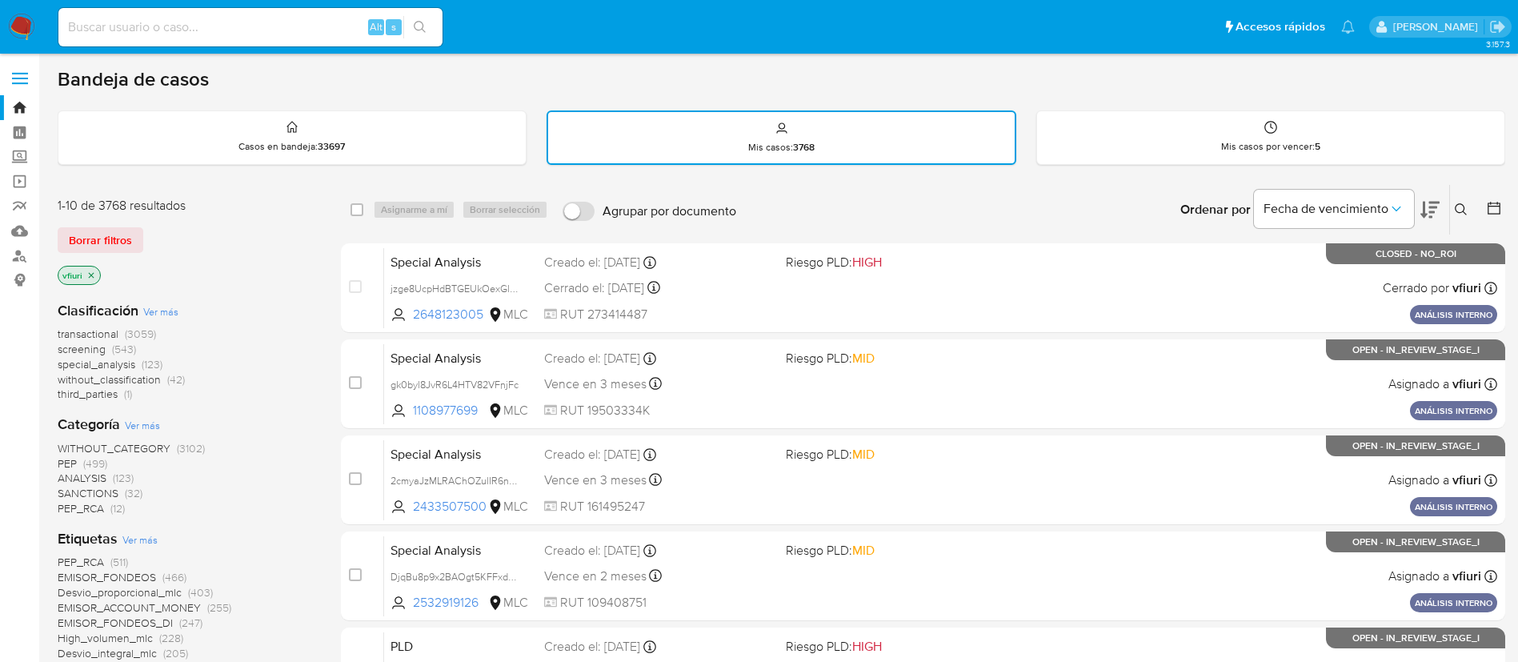
click at [96, 275] on p "vfiuri" at bounding box center [79, 275] width 42 height 18
click at [95, 276] on icon "close-filter" at bounding box center [91, 276] width 10 height 10
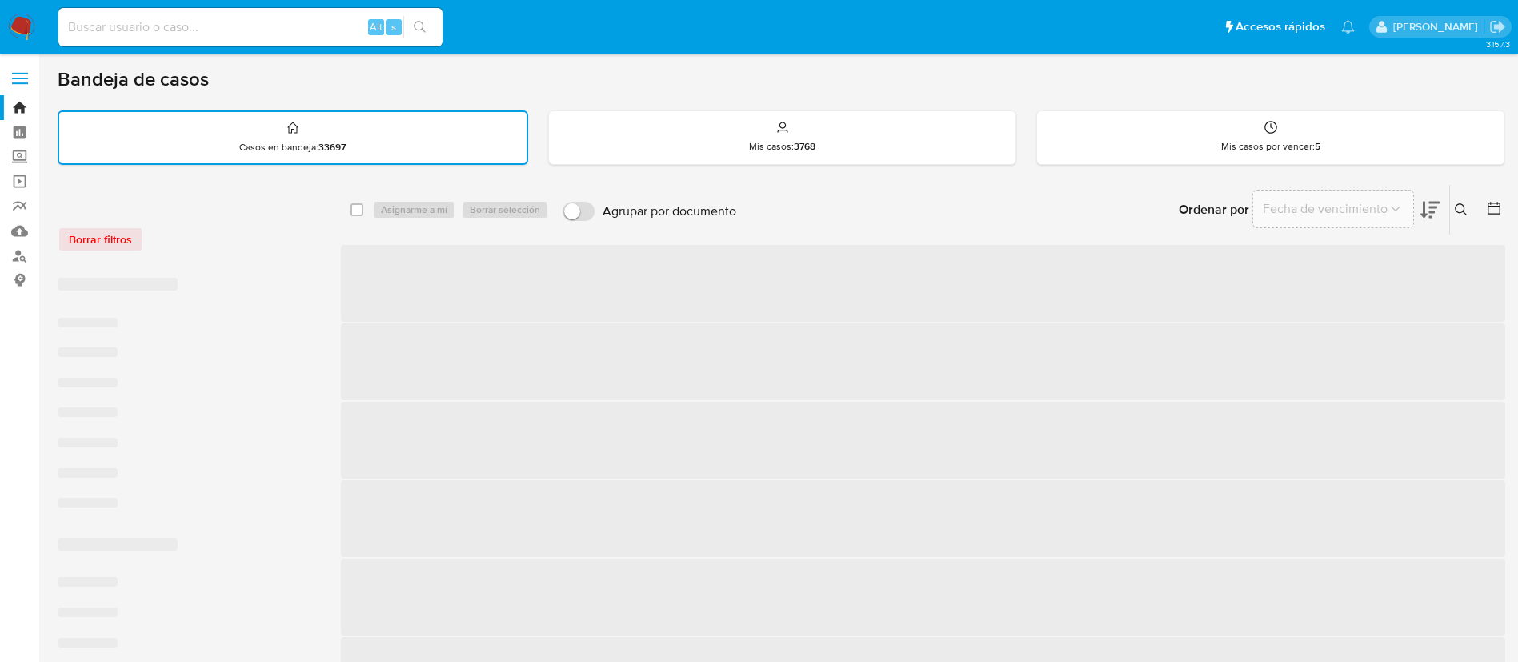
scroll to position [240, 0]
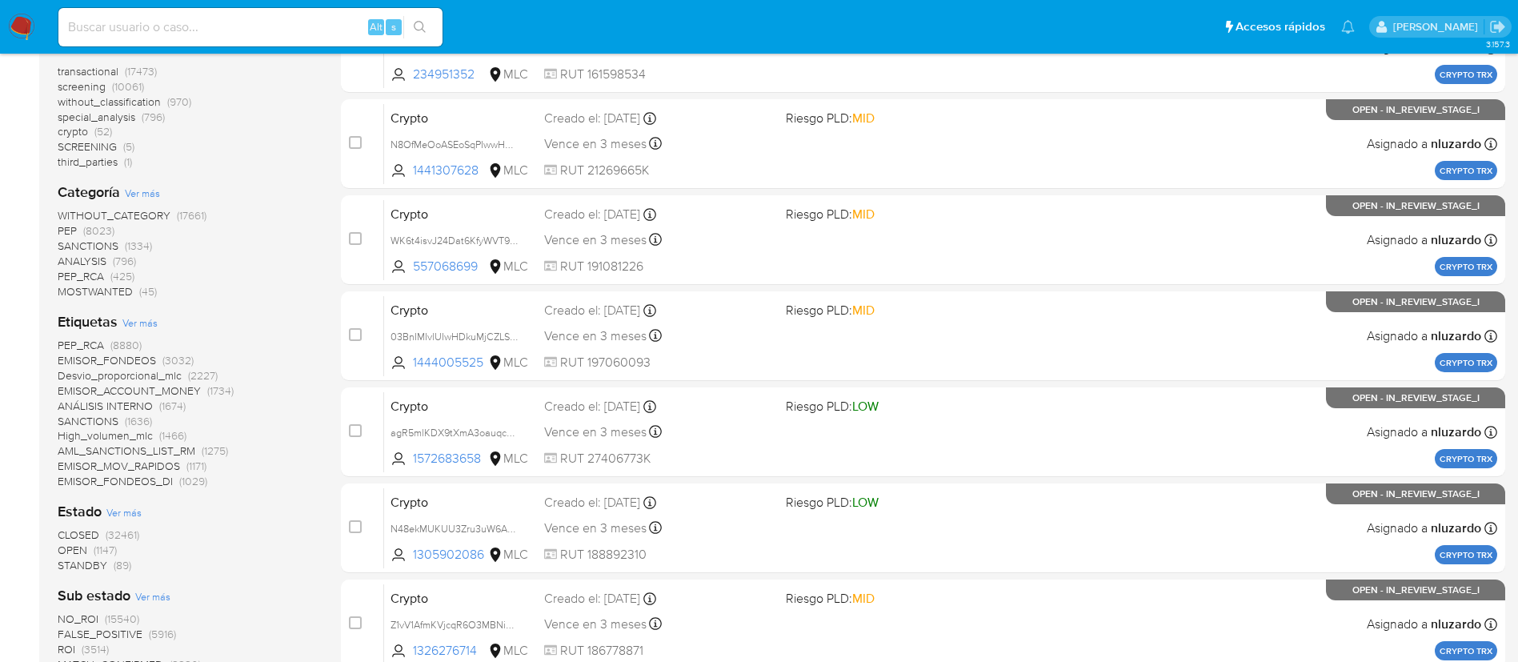
click at [111, 566] on span "STANDBY (89)" at bounding box center [95, 565] width 74 height 15
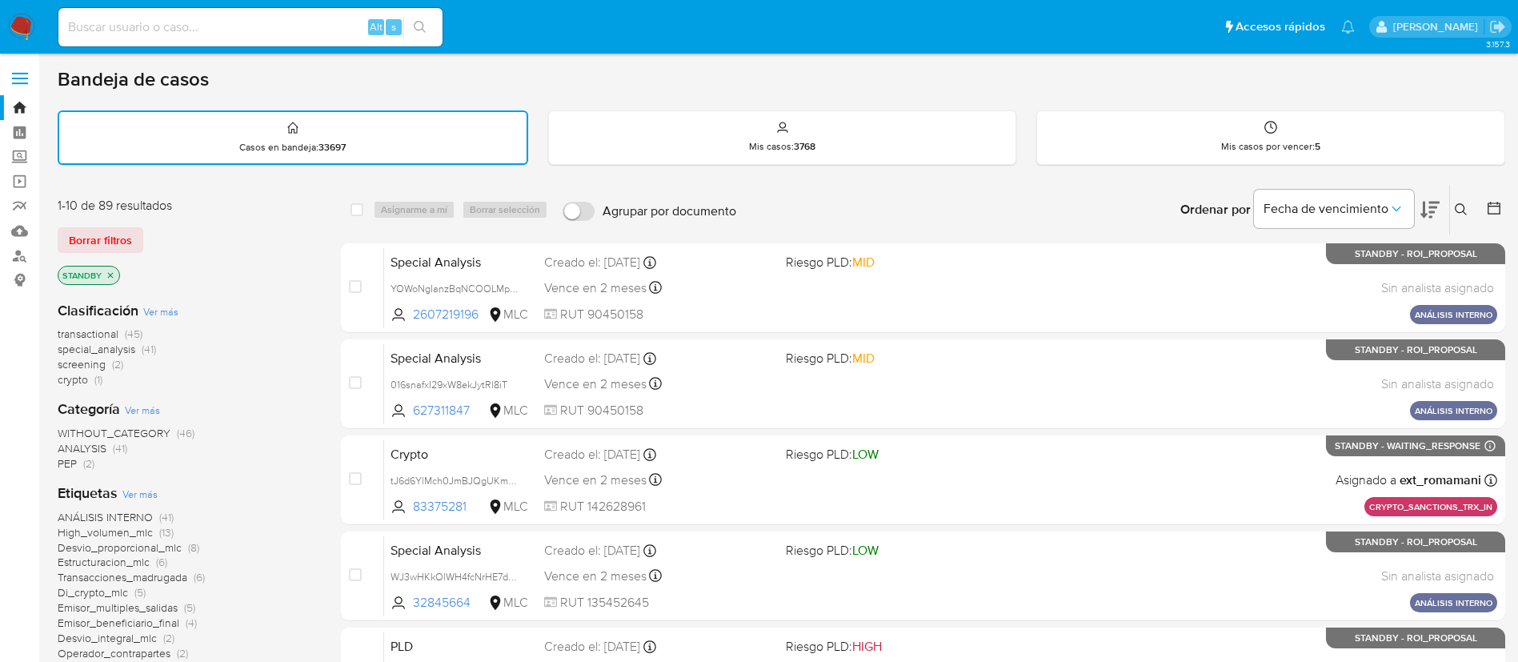
click at [1493, 208] on icon at bounding box center [1494, 208] width 16 height 16
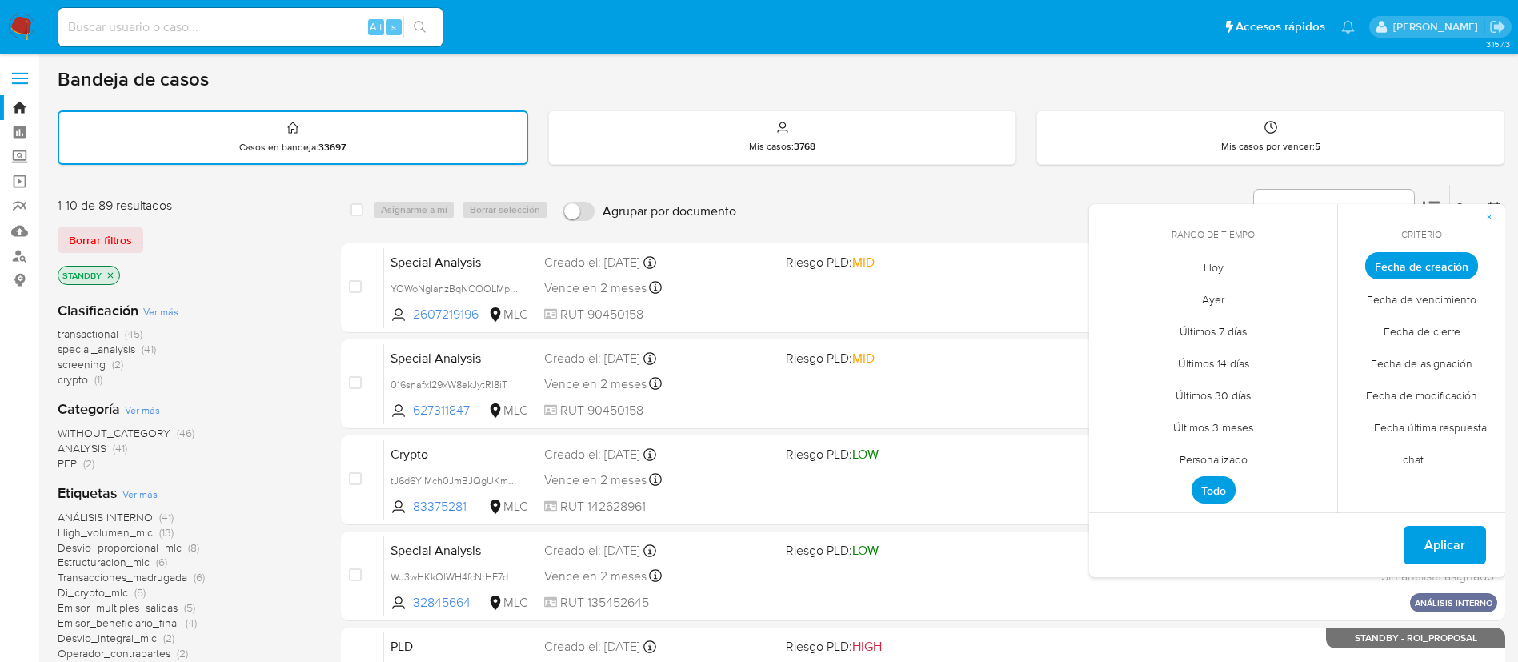
click at [1241, 463] on span "Personalizado" at bounding box center [1214, 459] width 102 height 33
click at [1113, 295] on icon "Mes anterior" at bounding box center [1113, 295] width 19 height 19
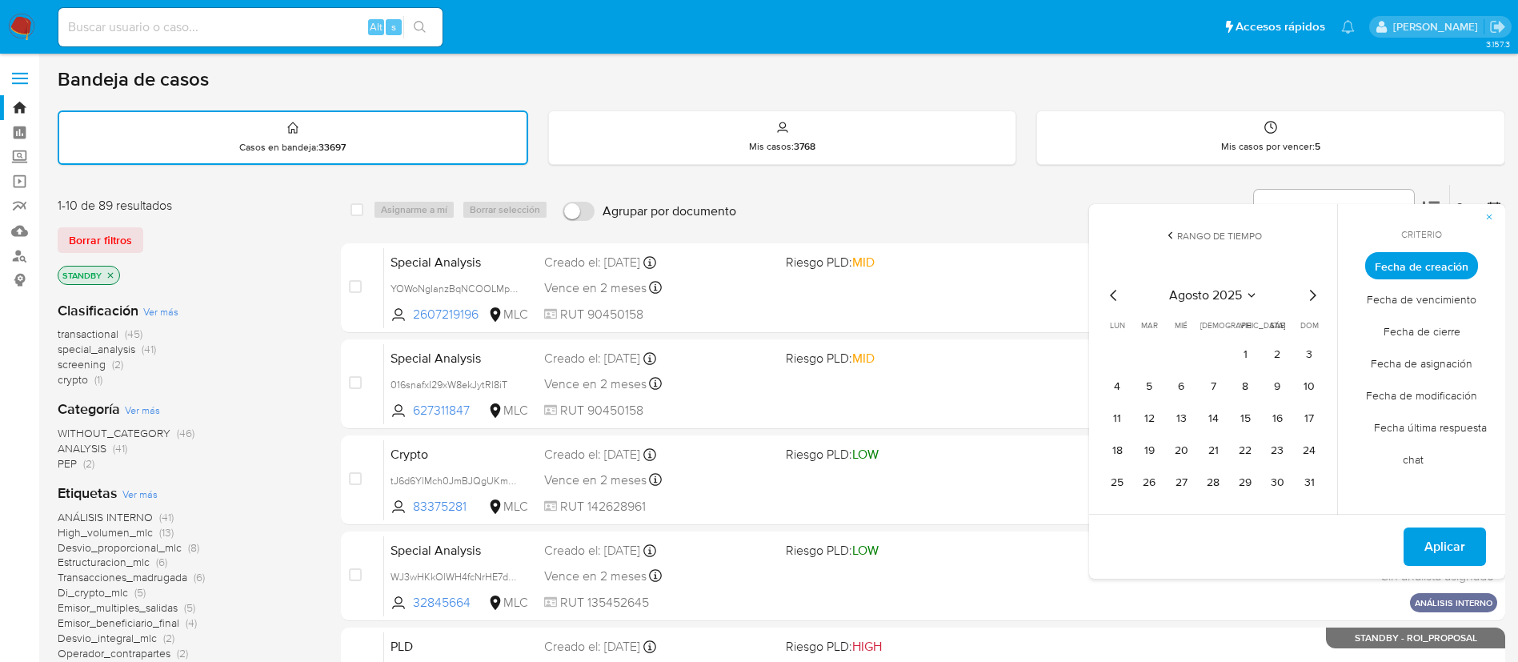
click at [1113, 295] on icon "Mes anterior" at bounding box center [1113, 295] width 19 height 19
click at [1216, 416] on button "12" at bounding box center [1213, 419] width 26 height 26
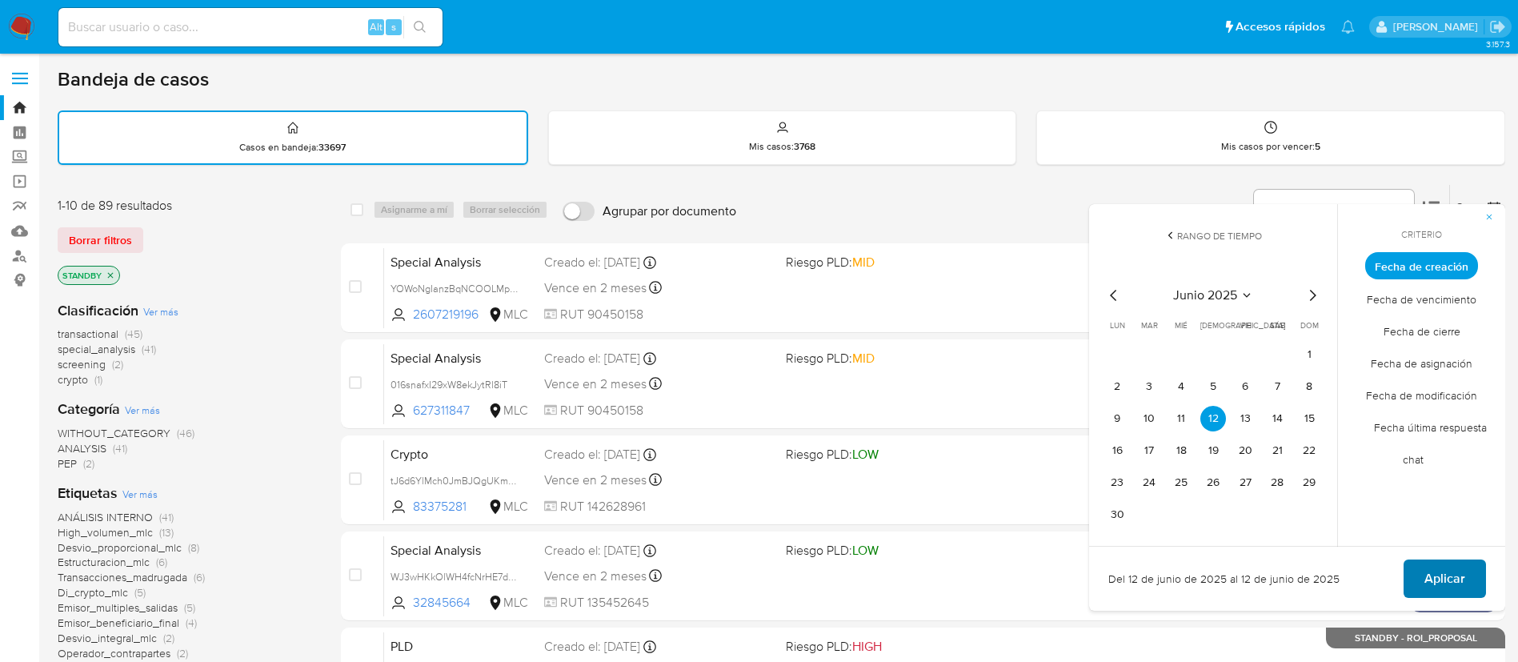
click at [1481, 570] on button "Aplicar" at bounding box center [1445, 578] width 82 height 38
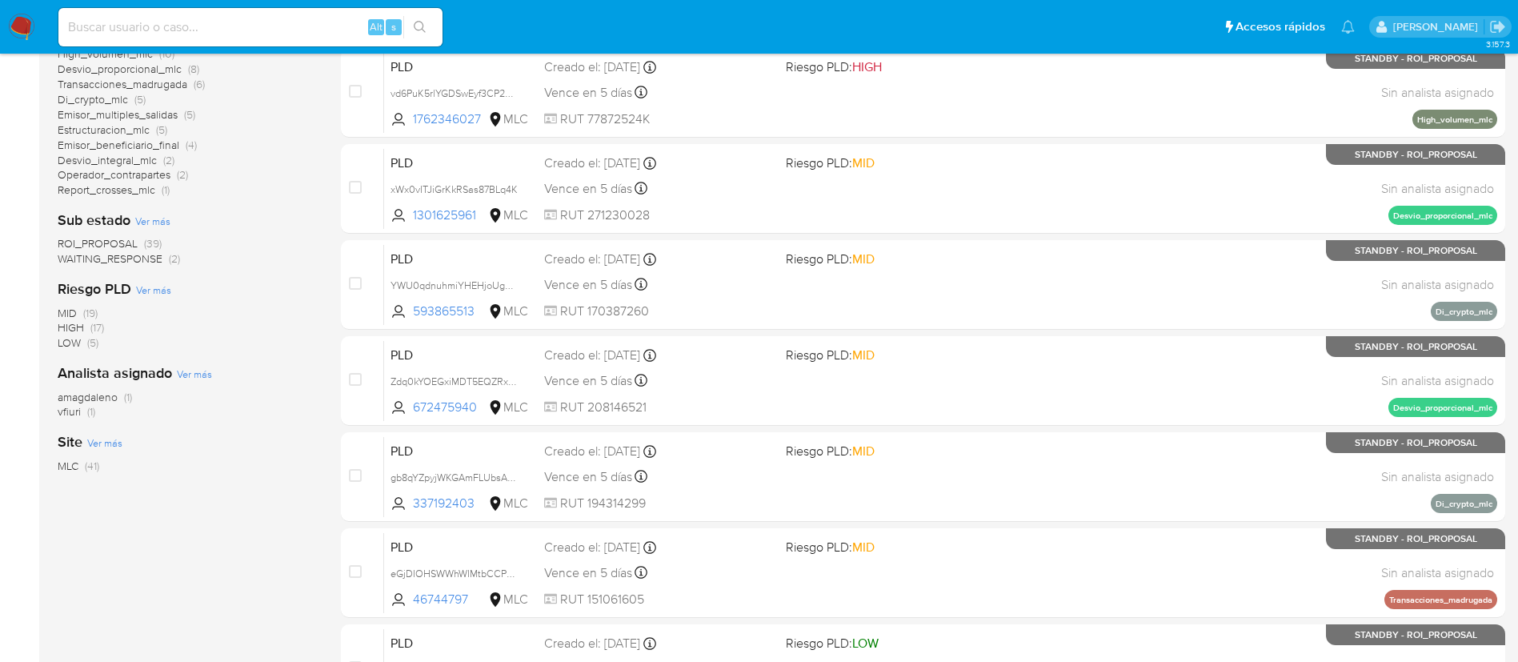
scroll to position [240, 0]
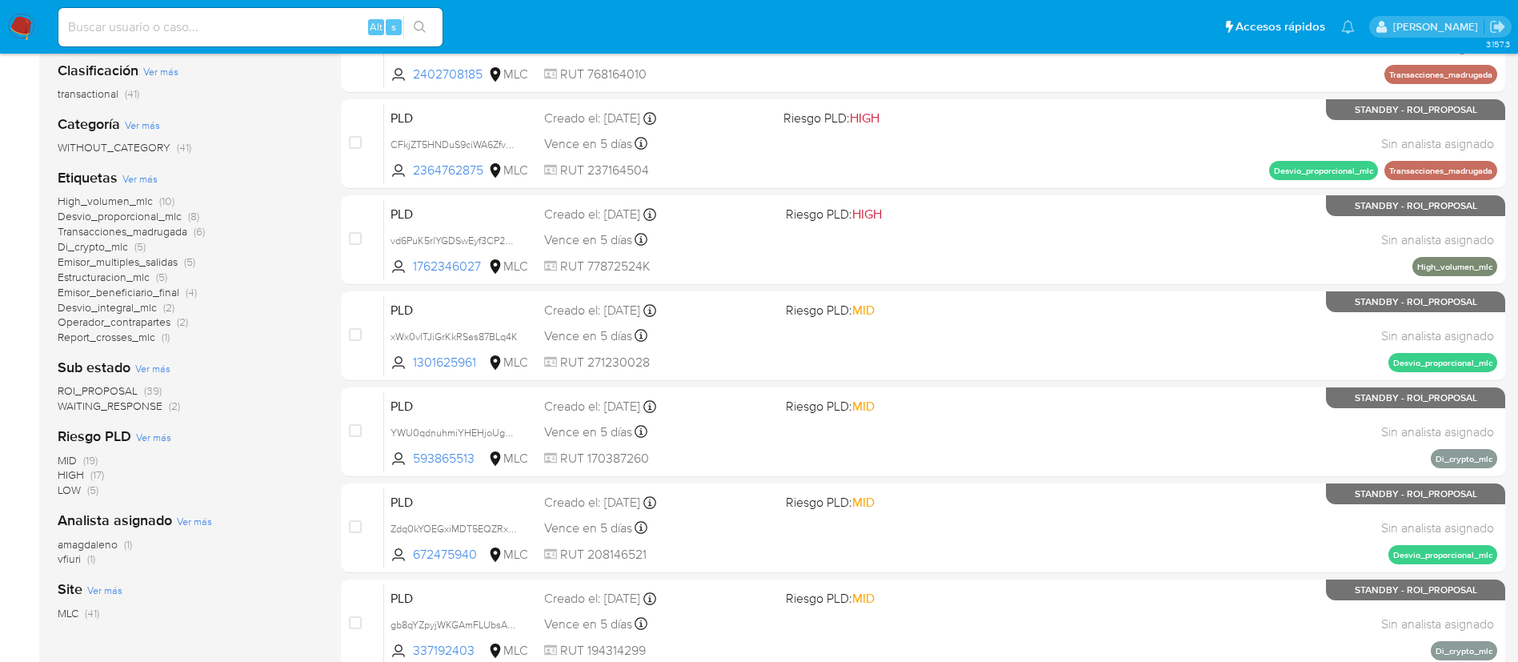
click at [118, 387] on span "ROI_PROPOSAL" at bounding box center [98, 391] width 80 height 16
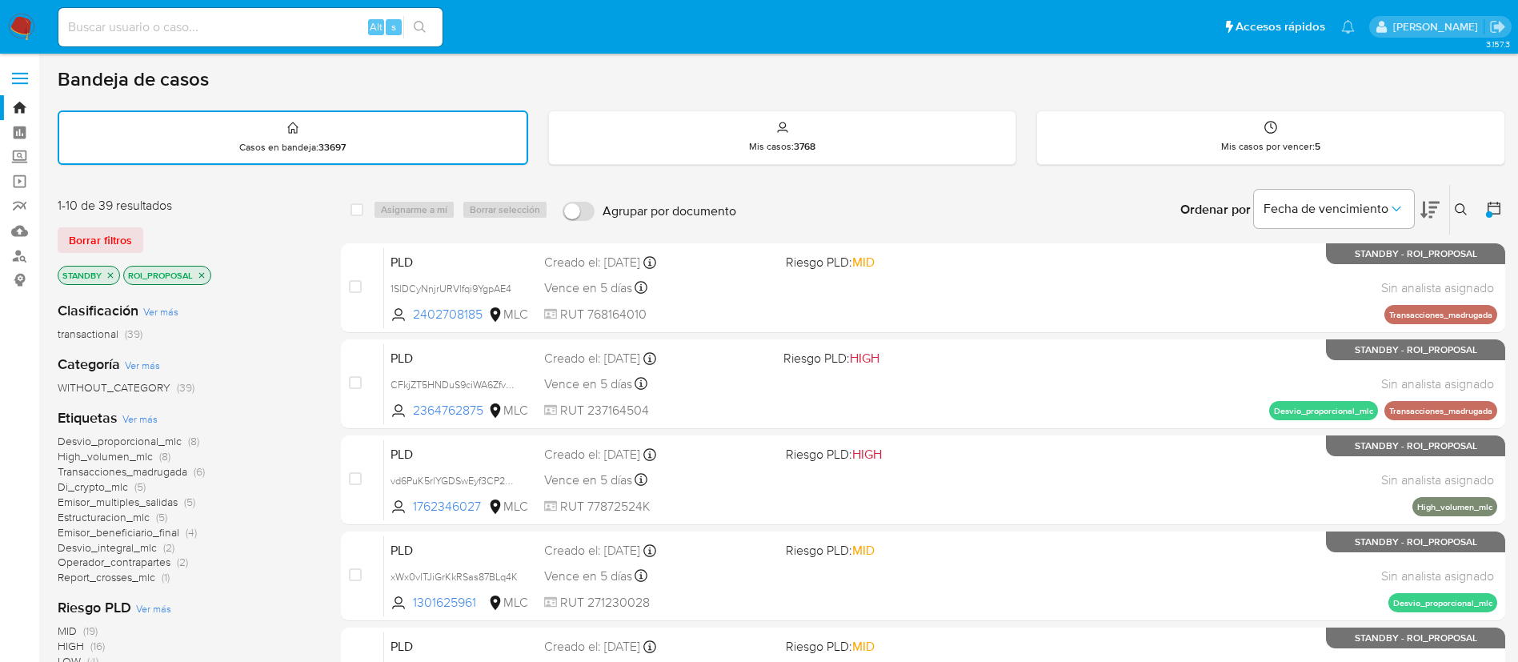
click at [115, 479] on span "Di_crypto_mlc" at bounding box center [93, 487] width 70 height 16
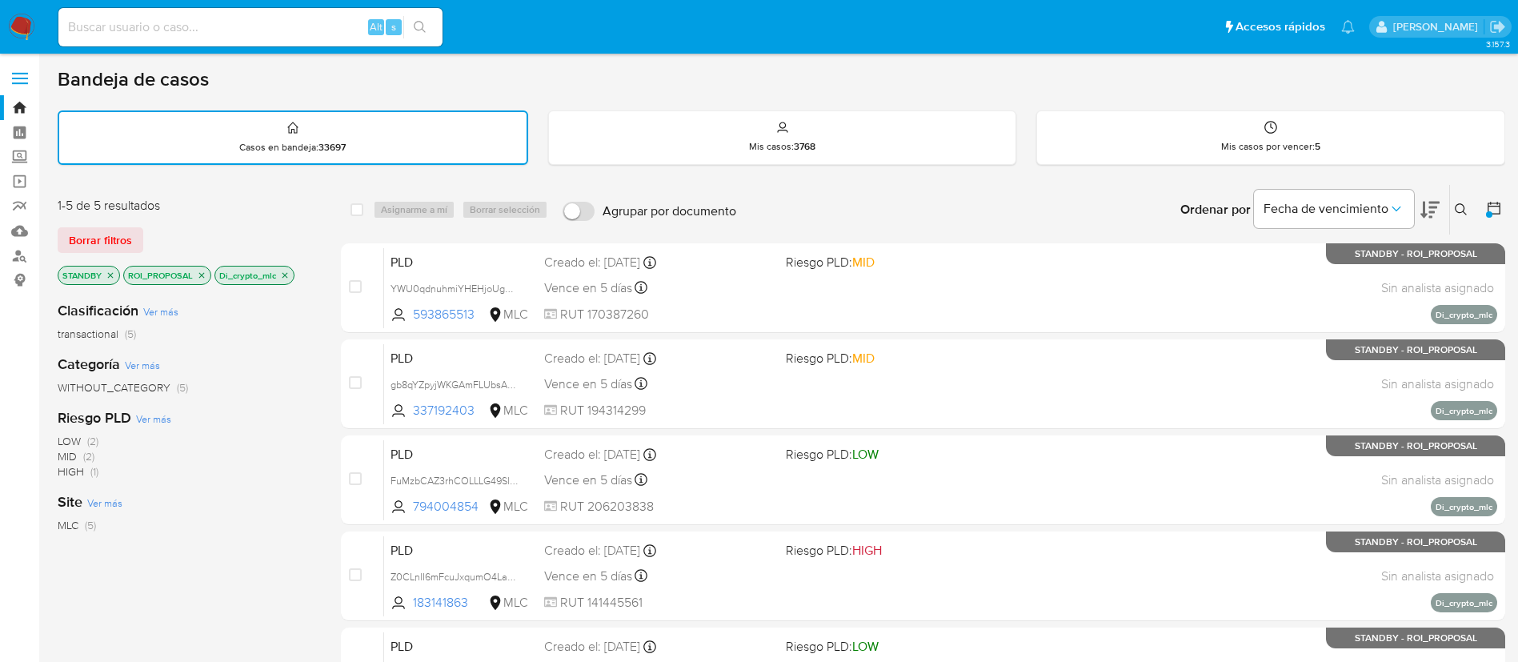
click at [291, 271] on p "Di_crypto_mlc" at bounding box center [254, 275] width 78 height 18
click at [290, 271] on icon "close-filter" at bounding box center [285, 276] width 10 height 10
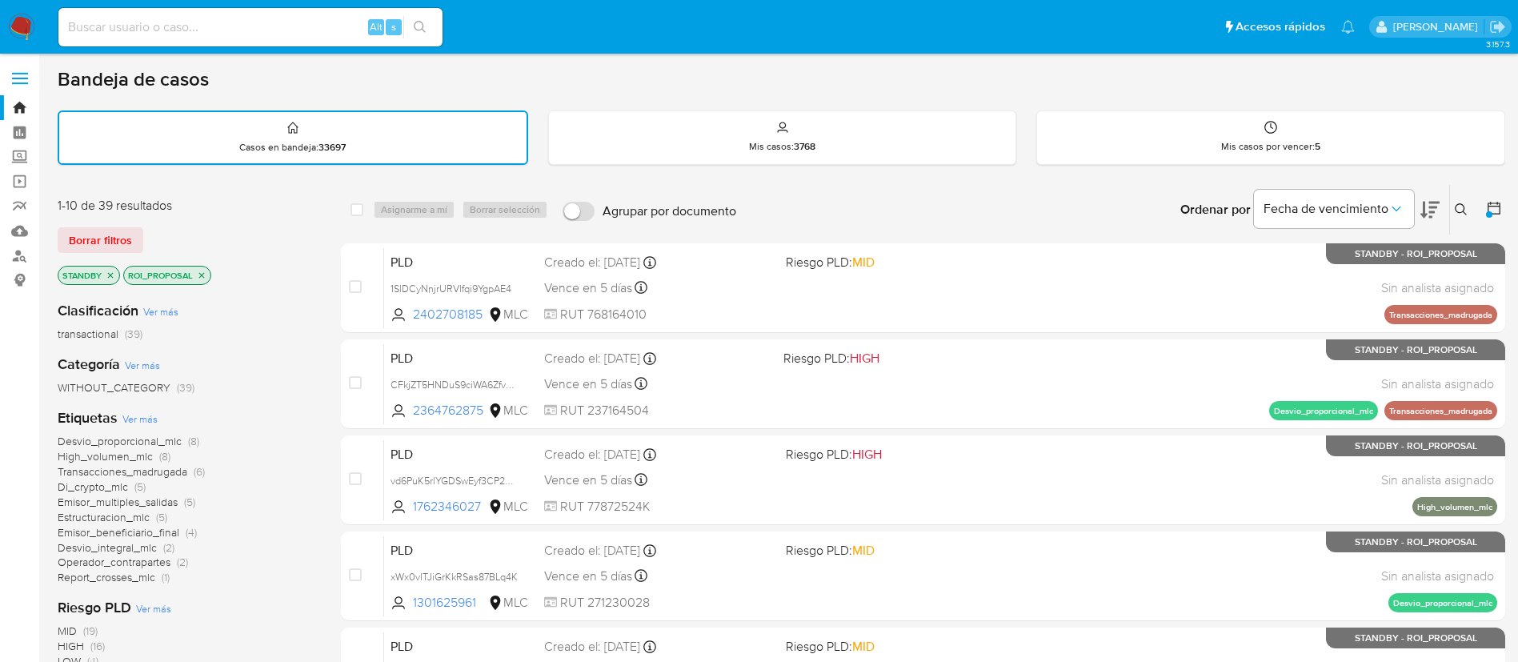
click at [102, 471] on span "Transacciones_madrugada" at bounding box center [123, 471] width 130 height 16
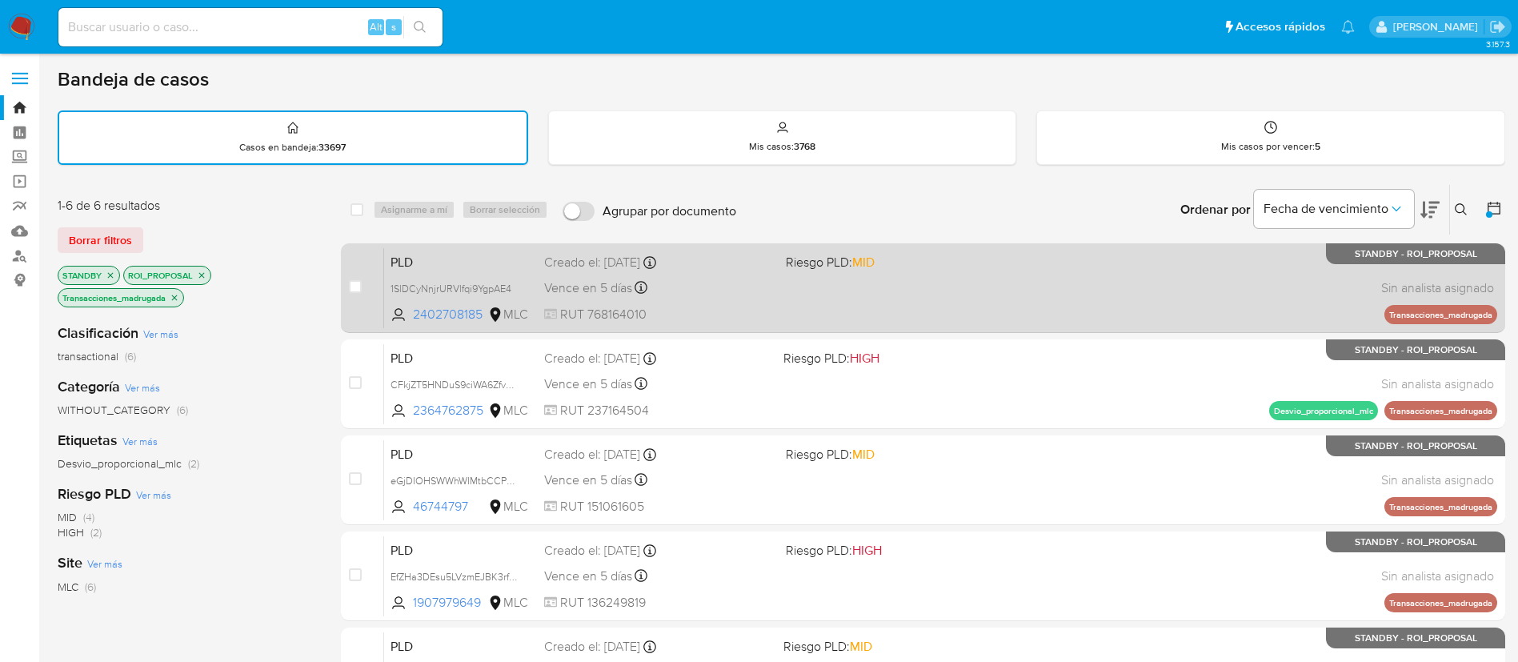
click at [777, 305] on div "PLD 1SlDCyNnjrURVlfqi9YgpAE4 2402708185 MLC Riesgo PLD: MID Creado el: [DATE] C…" at bounding box center [940, 287] width 1113 height 81
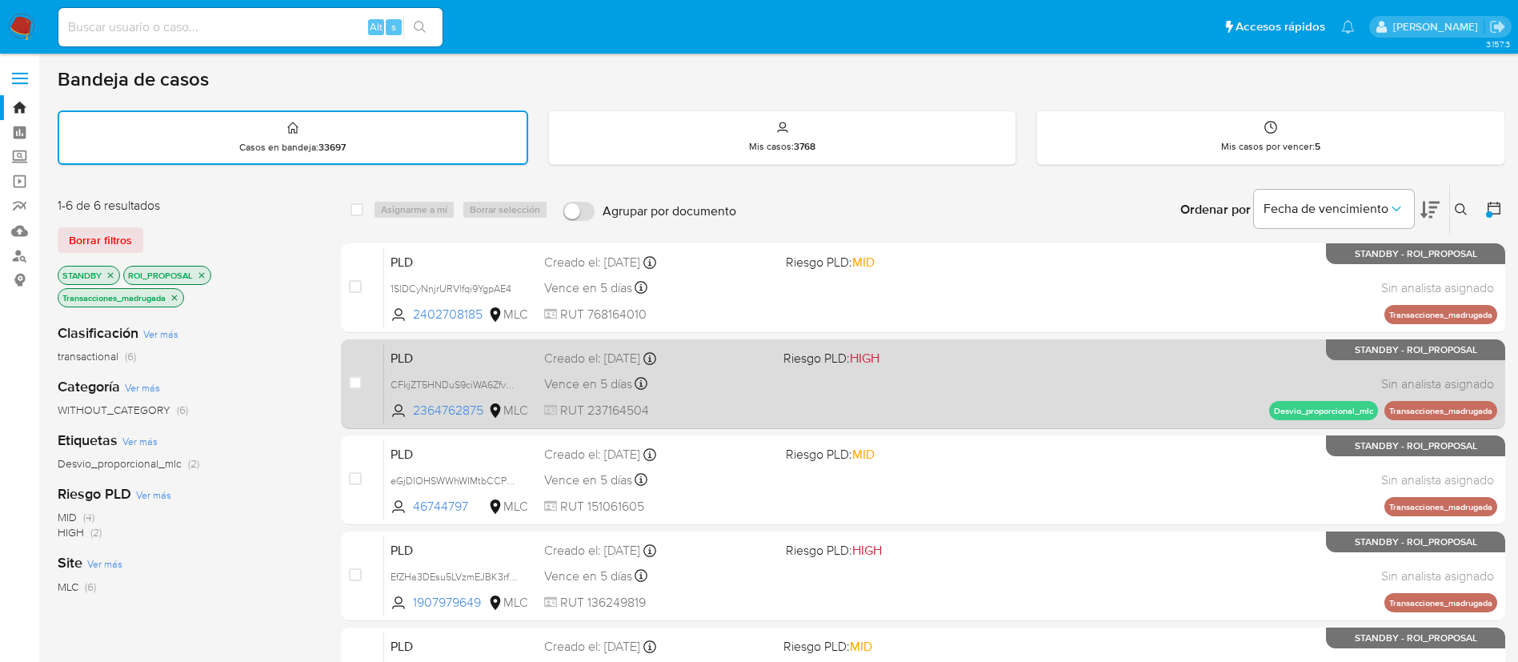
click at [1030, 411] on div "PLD CFkjZT5HNDuS9ciWA6Zfv5RS 2364762875 MLC Riesgo PLD: HIGH Creado el: [DATE] …" at bounding box center [940, 383] width 1113 height 81
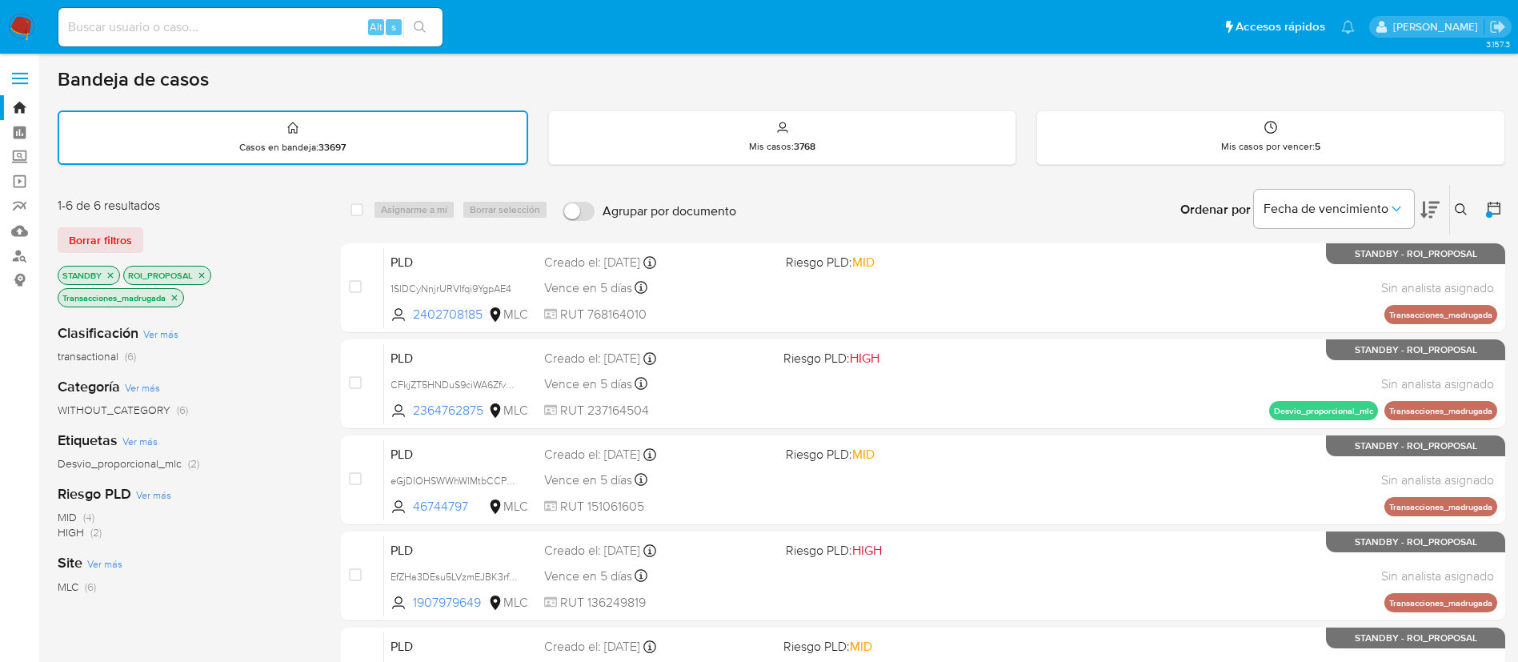
click at [202, 278] on icon "close-filter" at bounding box center [202, 276] width 10 height 10
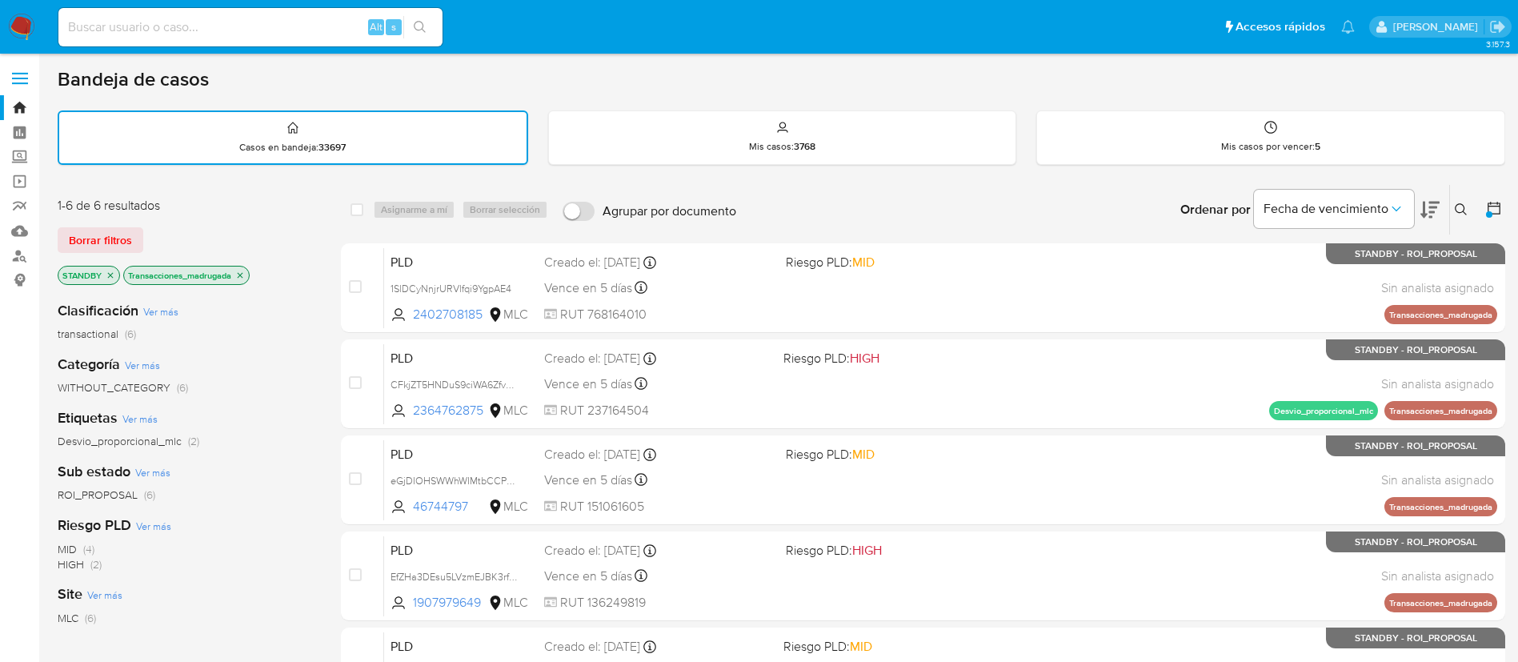
click at [240, 279] on icon "close-filter" at bounding box center [240, 276] width 10 height 10
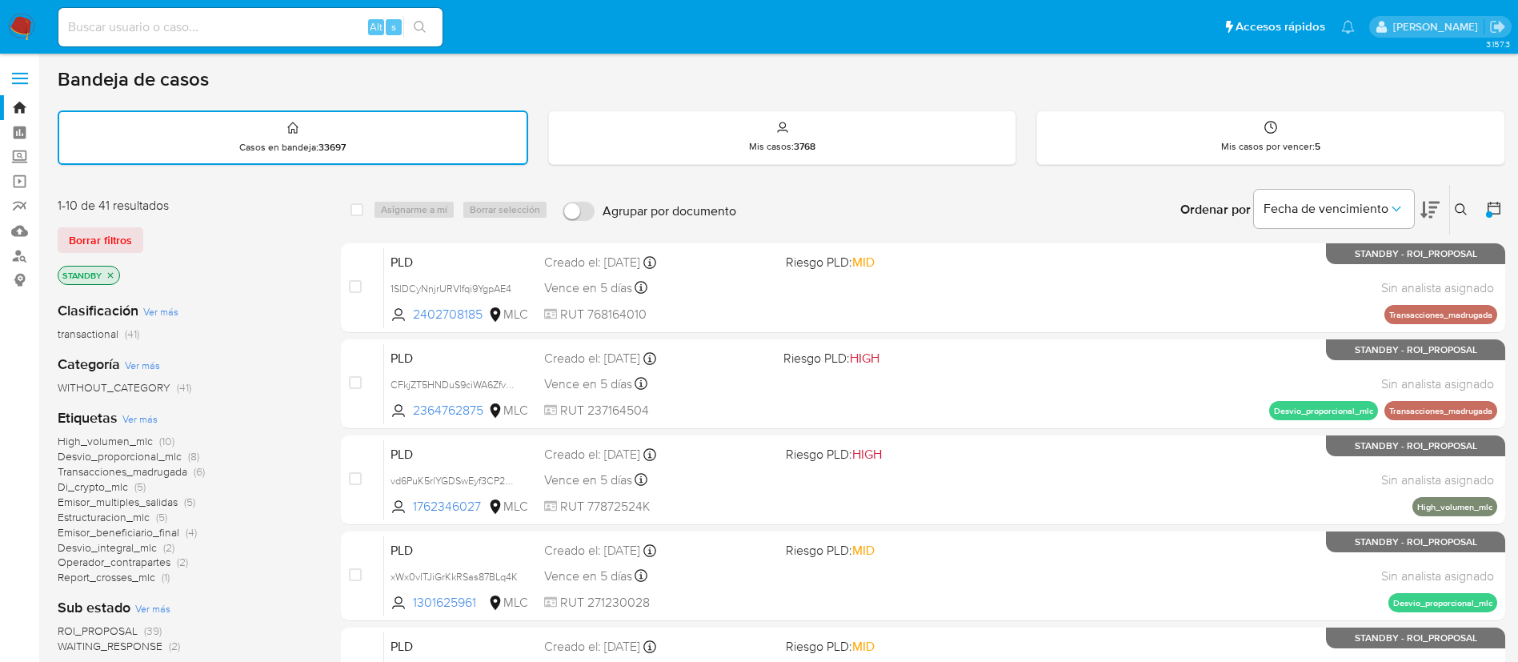
click at [113, 275] on icon "close-filter" at bounding box center [111, 276] width 10 height 10
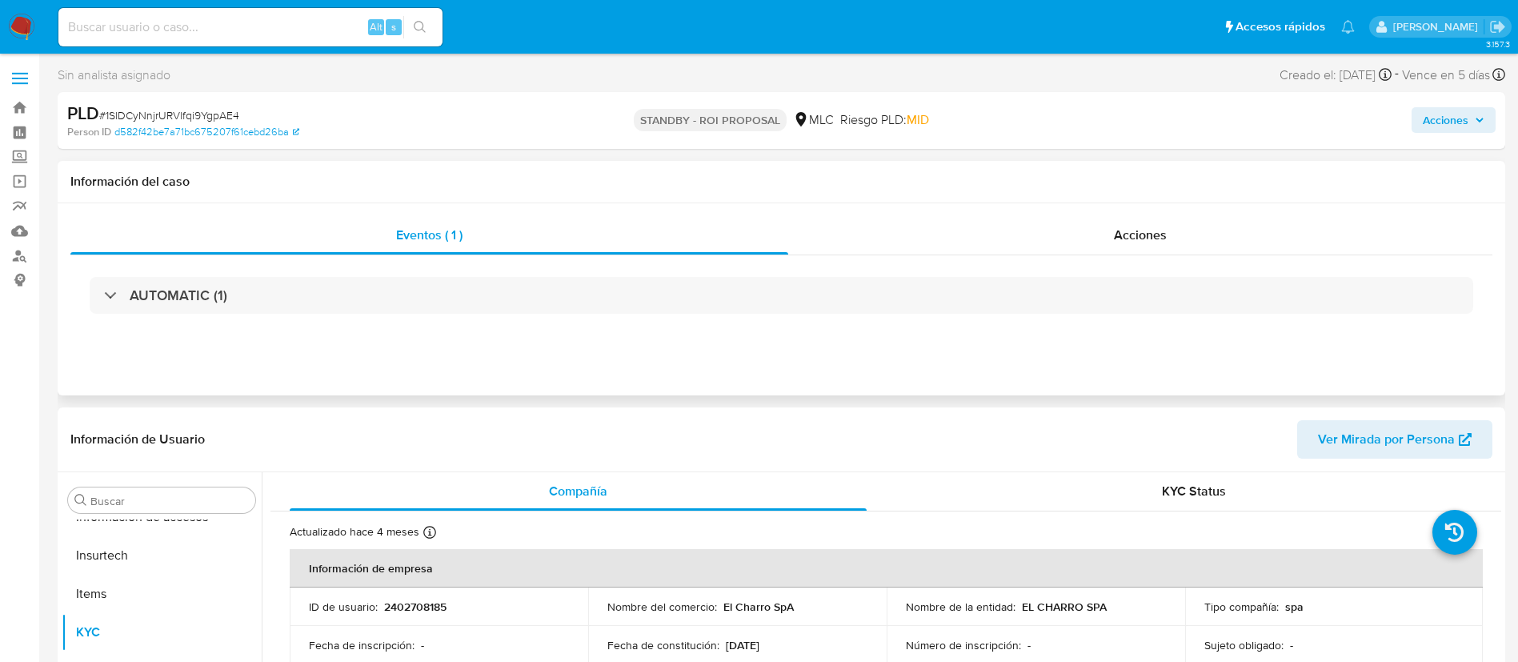
select select "10"
click at [1140, 228] on span "Acciones" at bounding box center [1140, 235] width 53 height 18
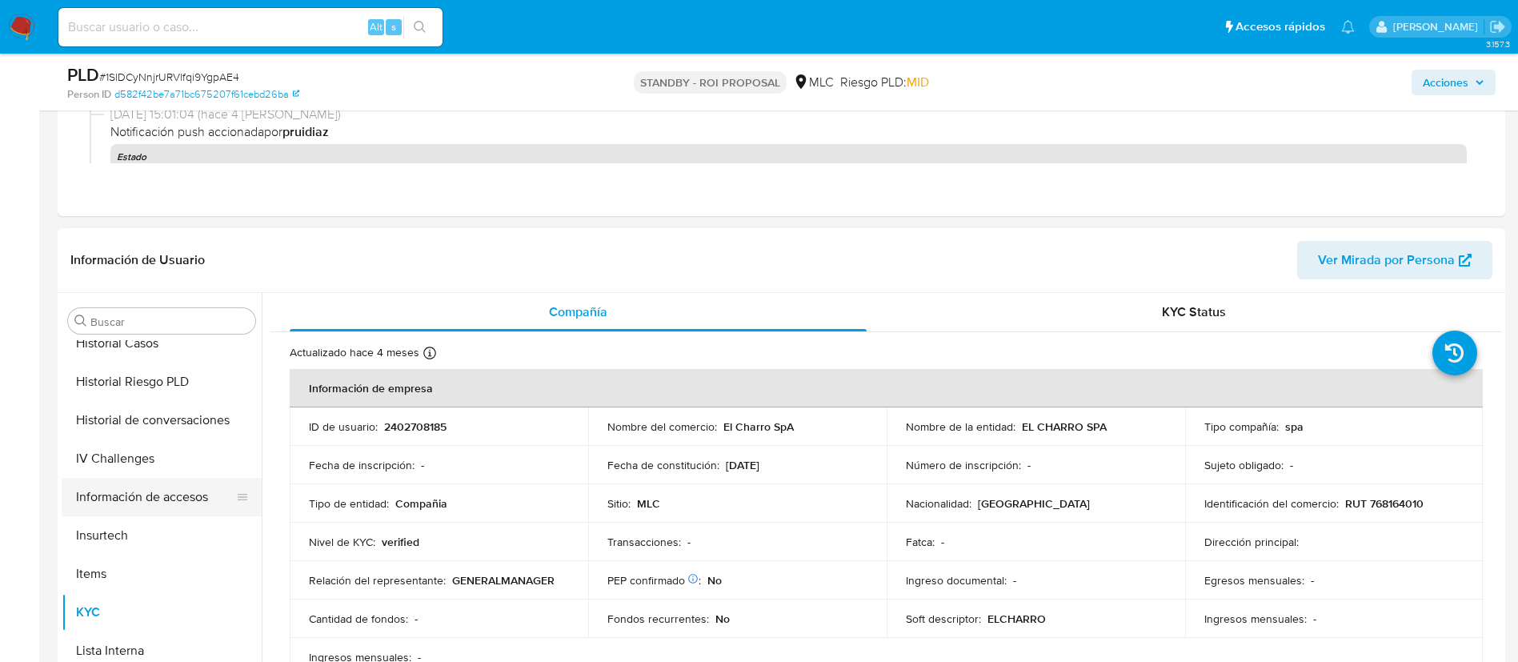
scroll to position [316, 0]
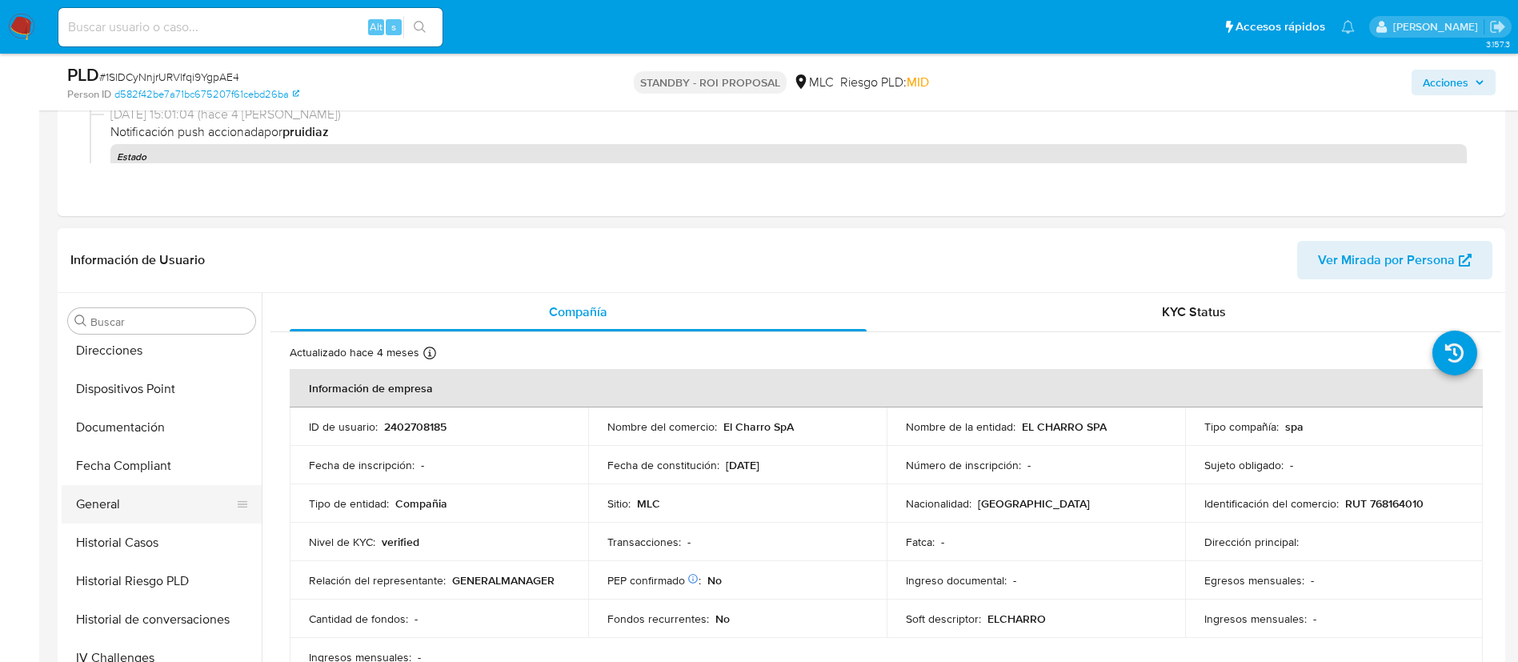
click at [108, 504] on button "General" at bounding box center [155, 504] width 187 height 38
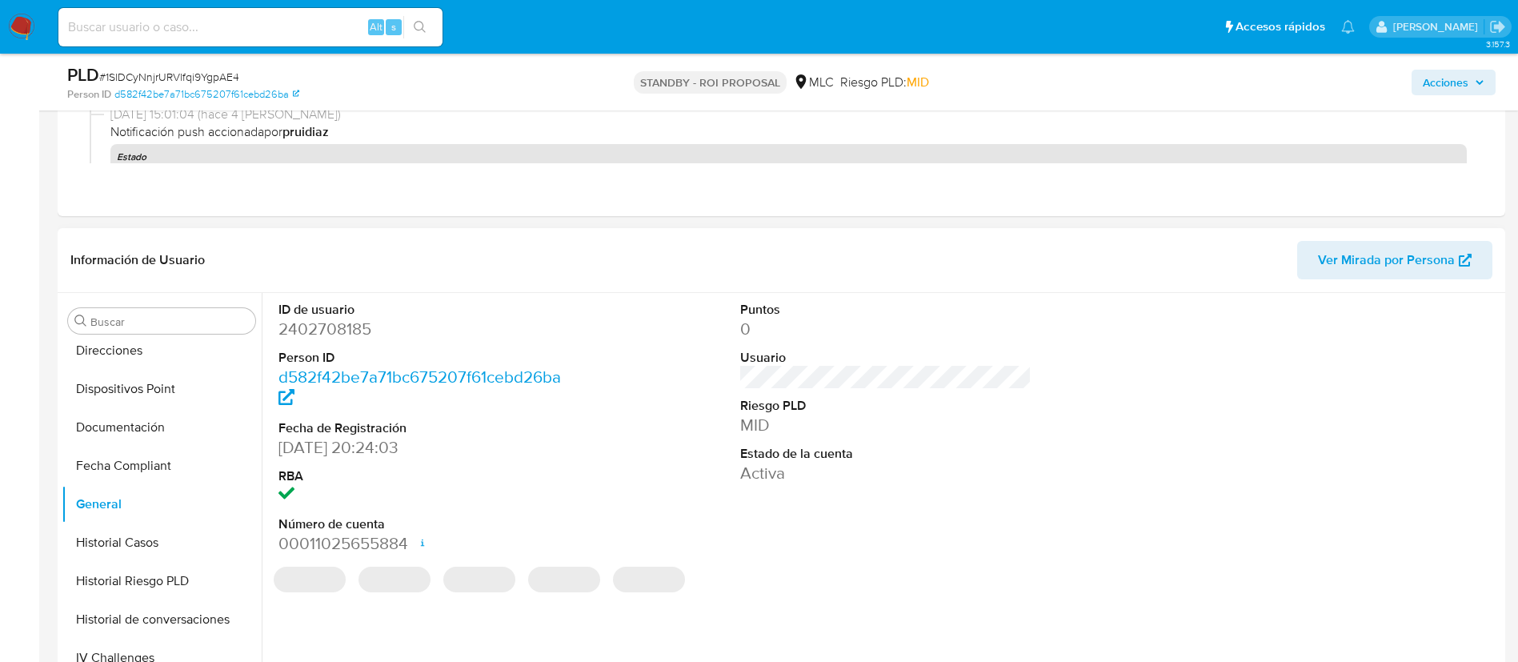
click at [344, 330] on dd "2402708185" at bounding box center [425, 329] width 292 height 22
copy dd "2402708185"
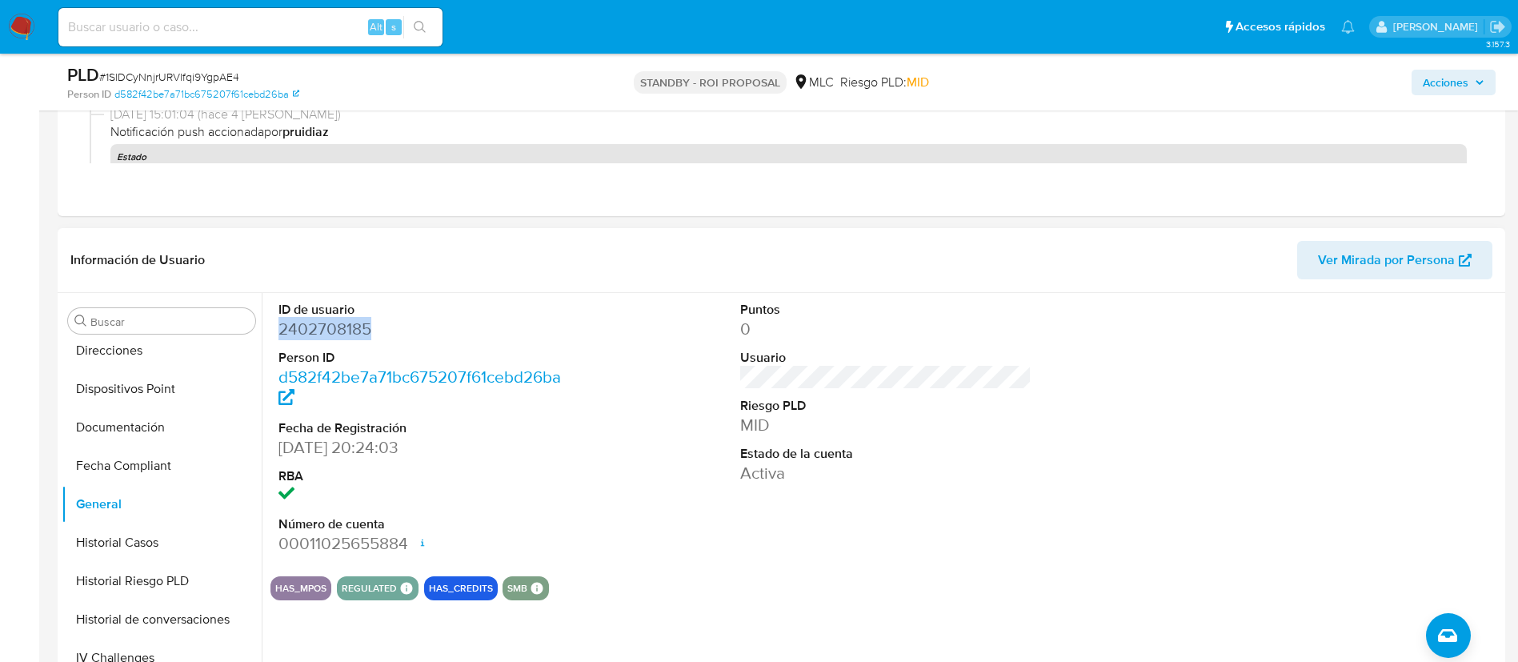
copy dd "2402708185"
click at [194, 72] on span "# 1SlDCyNnjrURVlfqi9YgpAE4" at bounding box center [169, 77] width 140 height 16
copy span "1SlDCyNnjrURVlfqi9YgpAE4"
click at [317, 323] on dd "2402708185" at bounding box center [425, 329] width 292 height 22
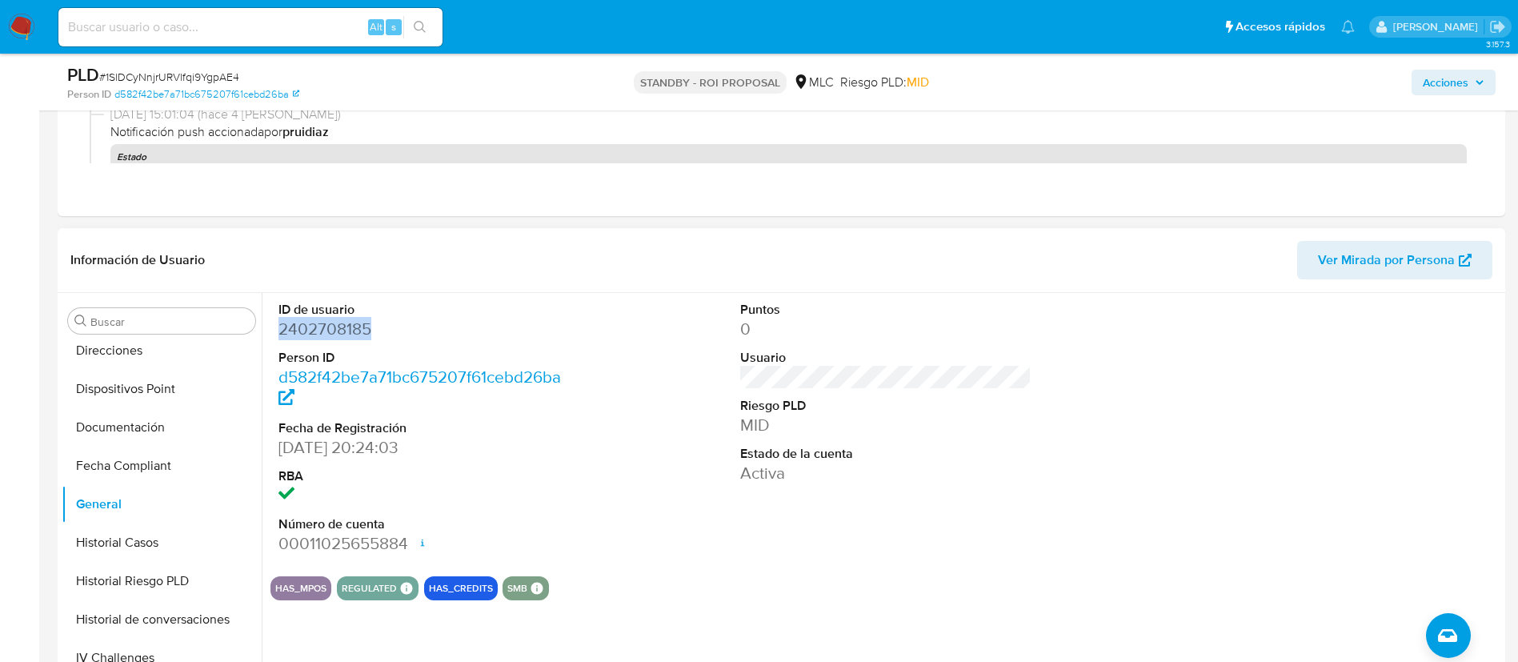
click at [317, 323] on dd "2402708185" at bounding box center [425, 329] width 292 height 22
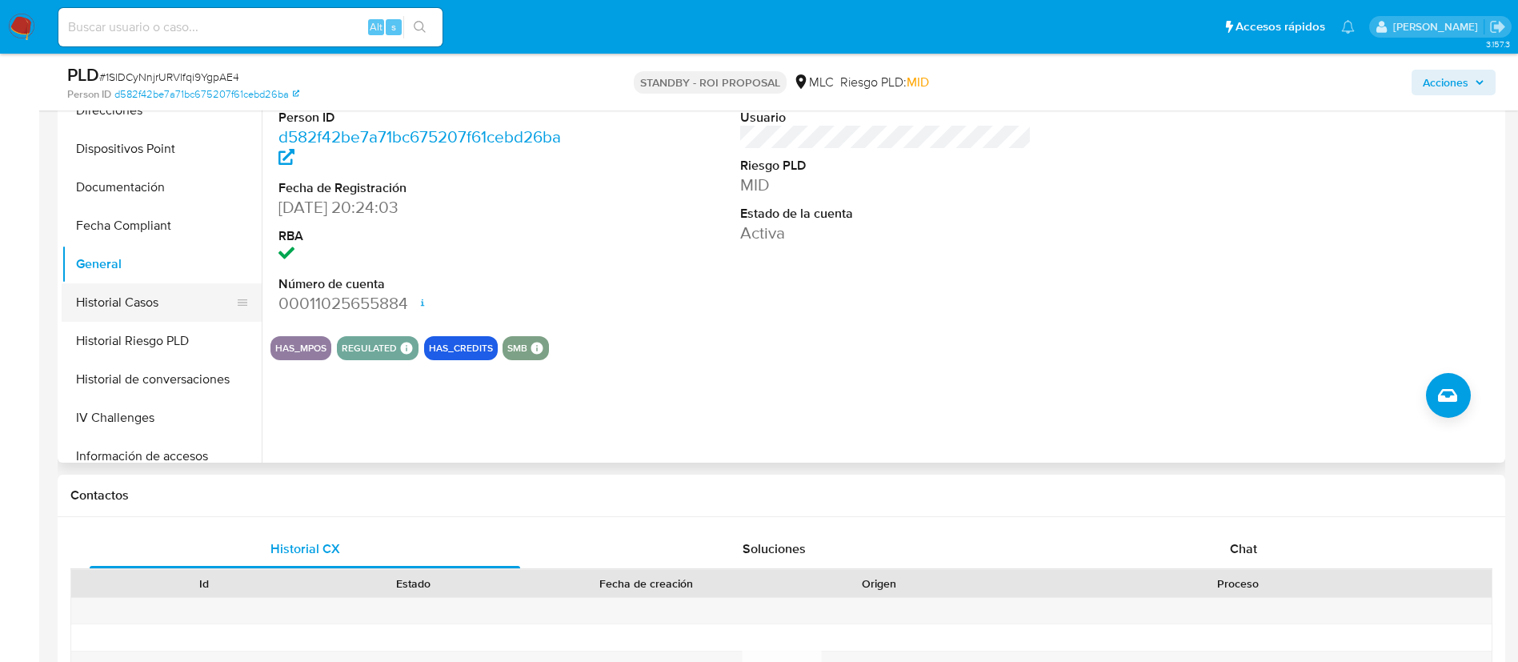
scroll to position [676, 0]
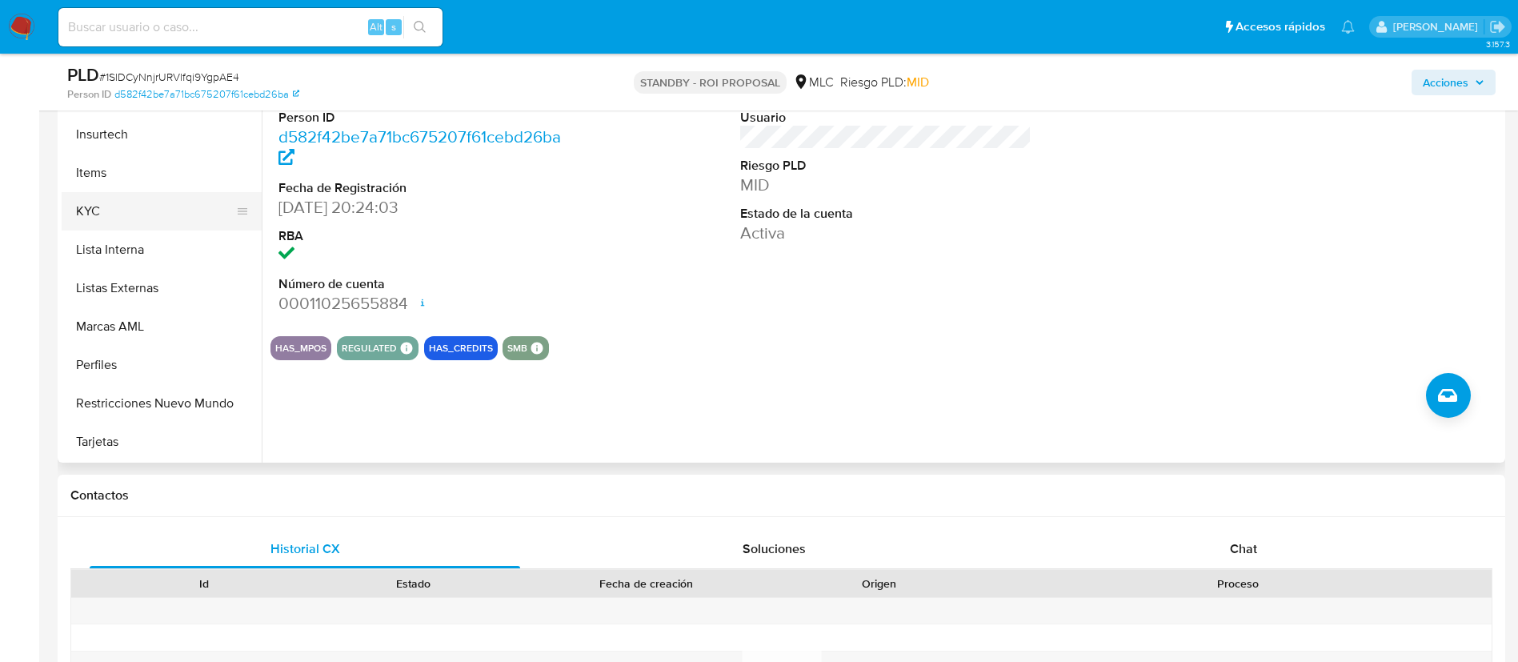
click at [117, 214] on button "KYC" at bounding box center [155, 211] width 187 height 38
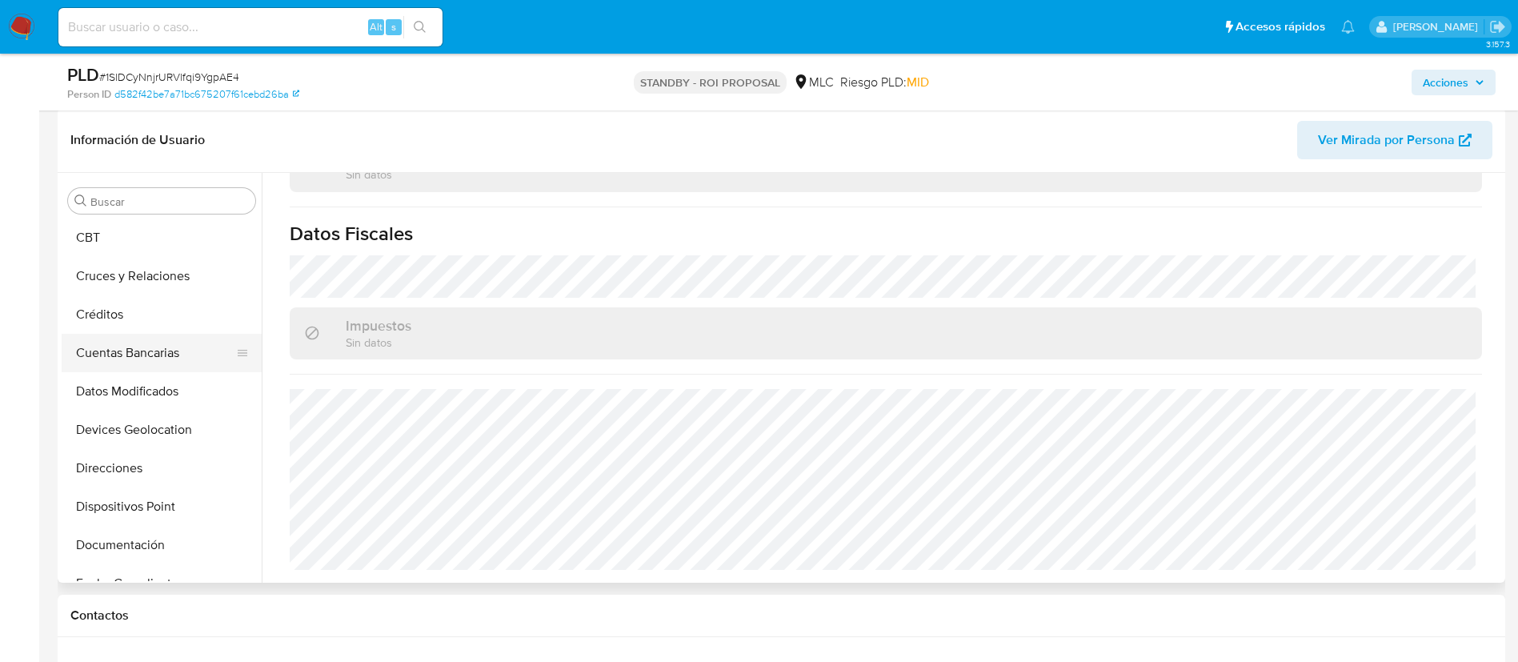
scroll to position [76, 0]
click at [137, 467] on button "Direcciones" at bounding box center [155, 470] width 187 height 38
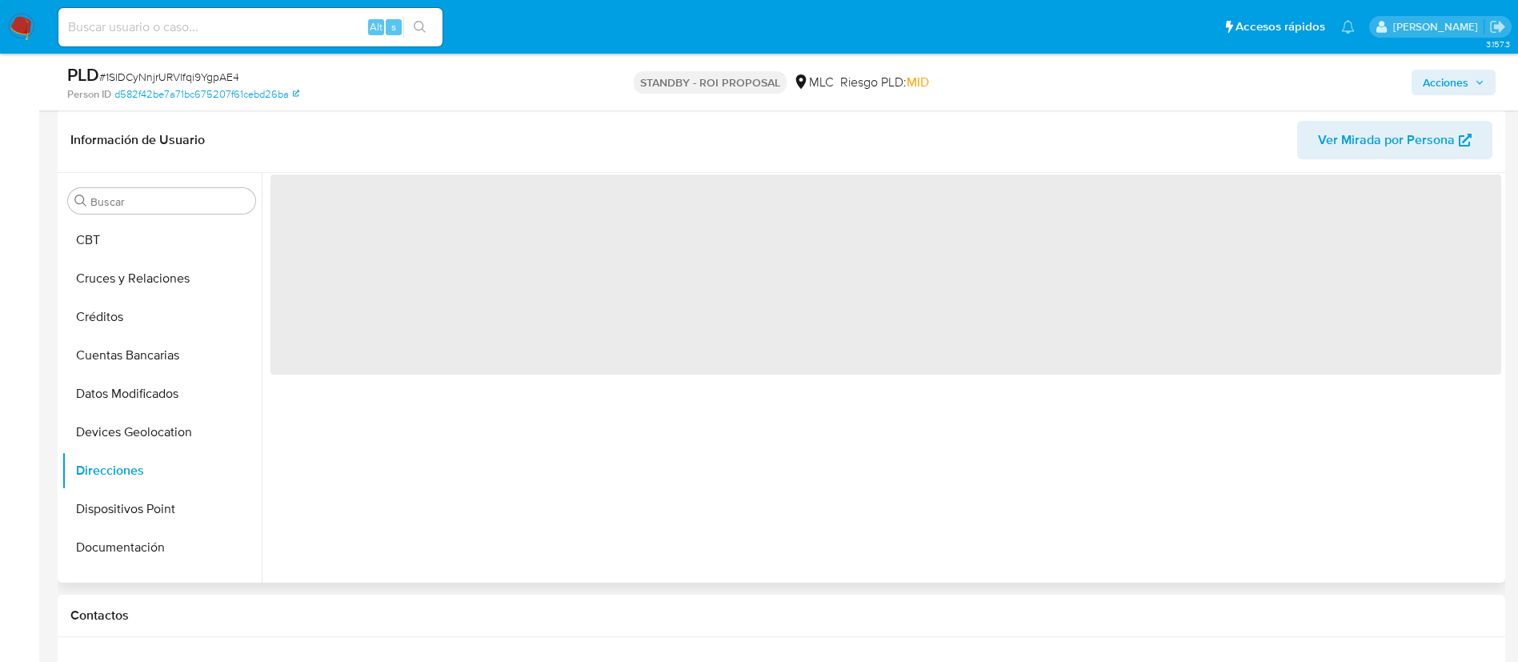
scroll to position [0, 0]
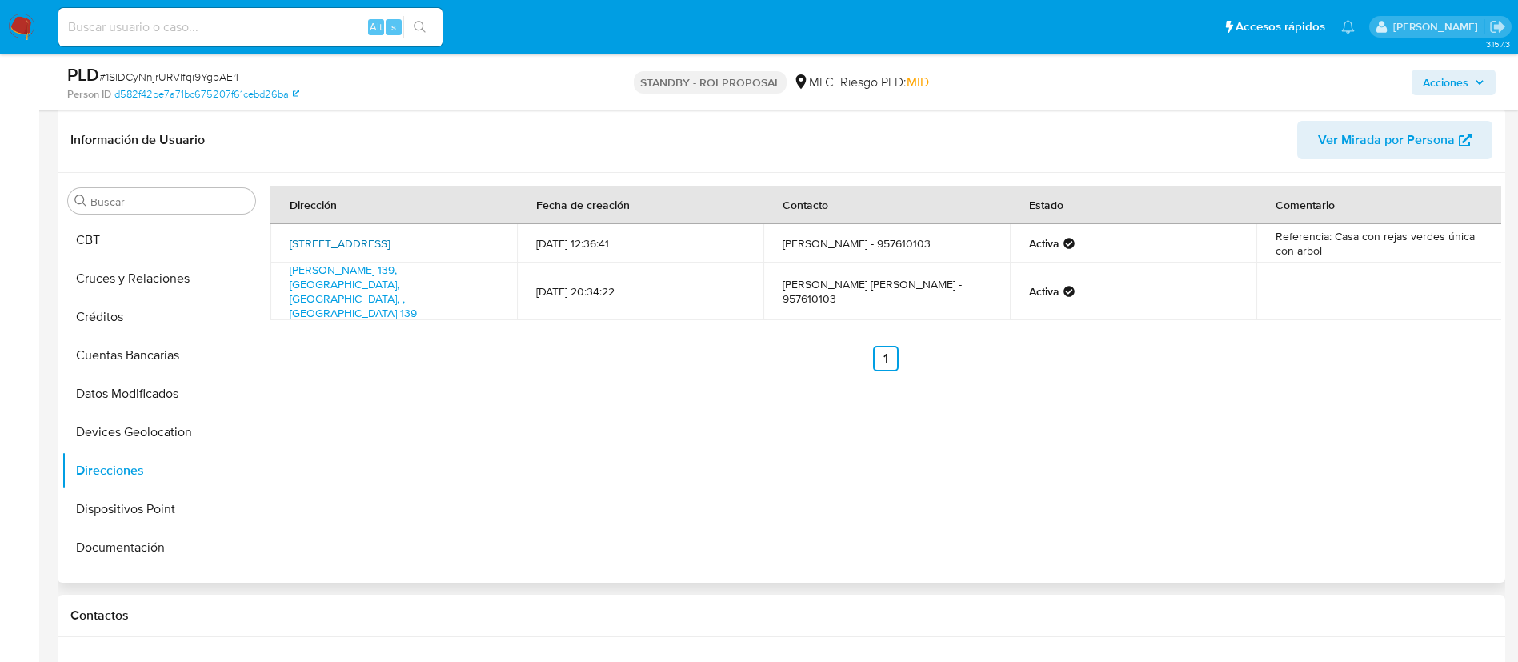
click at [339, 235] on link "Paipote 598, Caldera, Atacama, , Chile 598" at bounding box center [340, 243] width 100 height 16
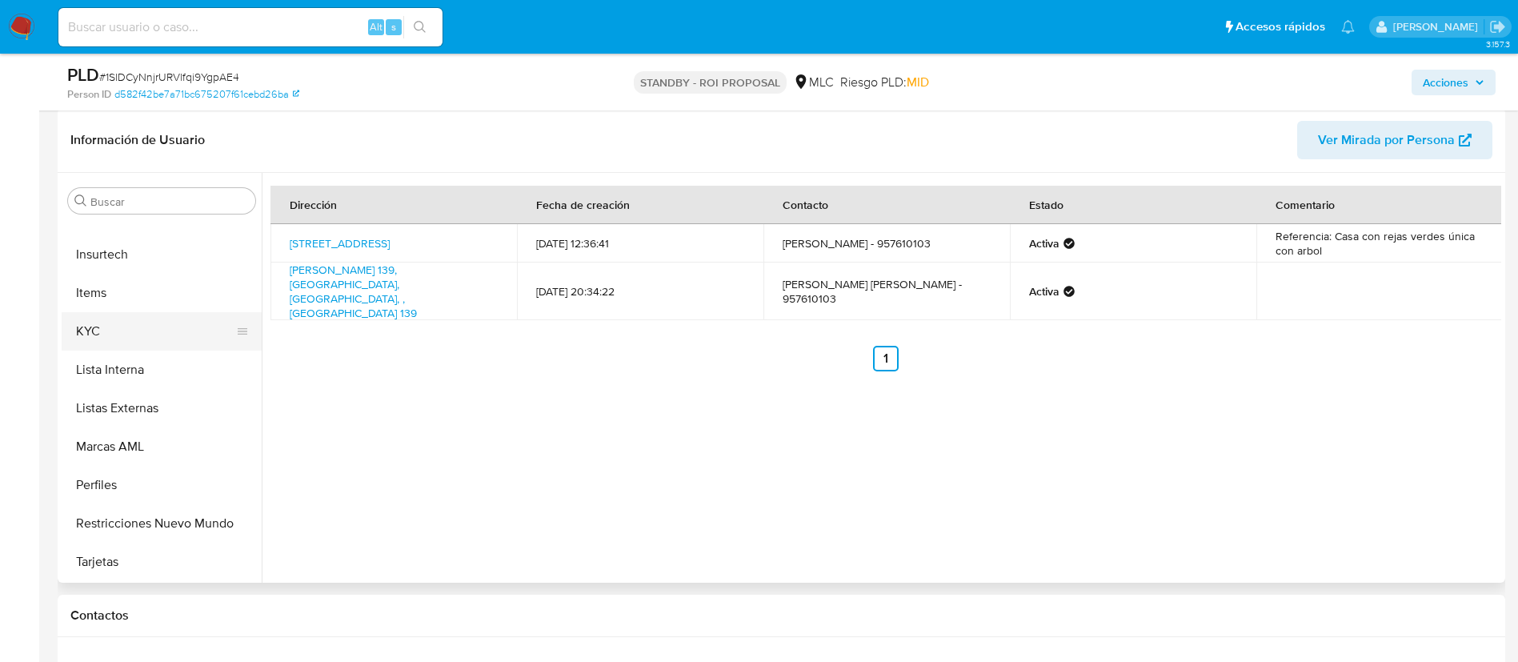
click at [136, 331] on button "KYC" at bounding box center [155, 331] width 187 height 38
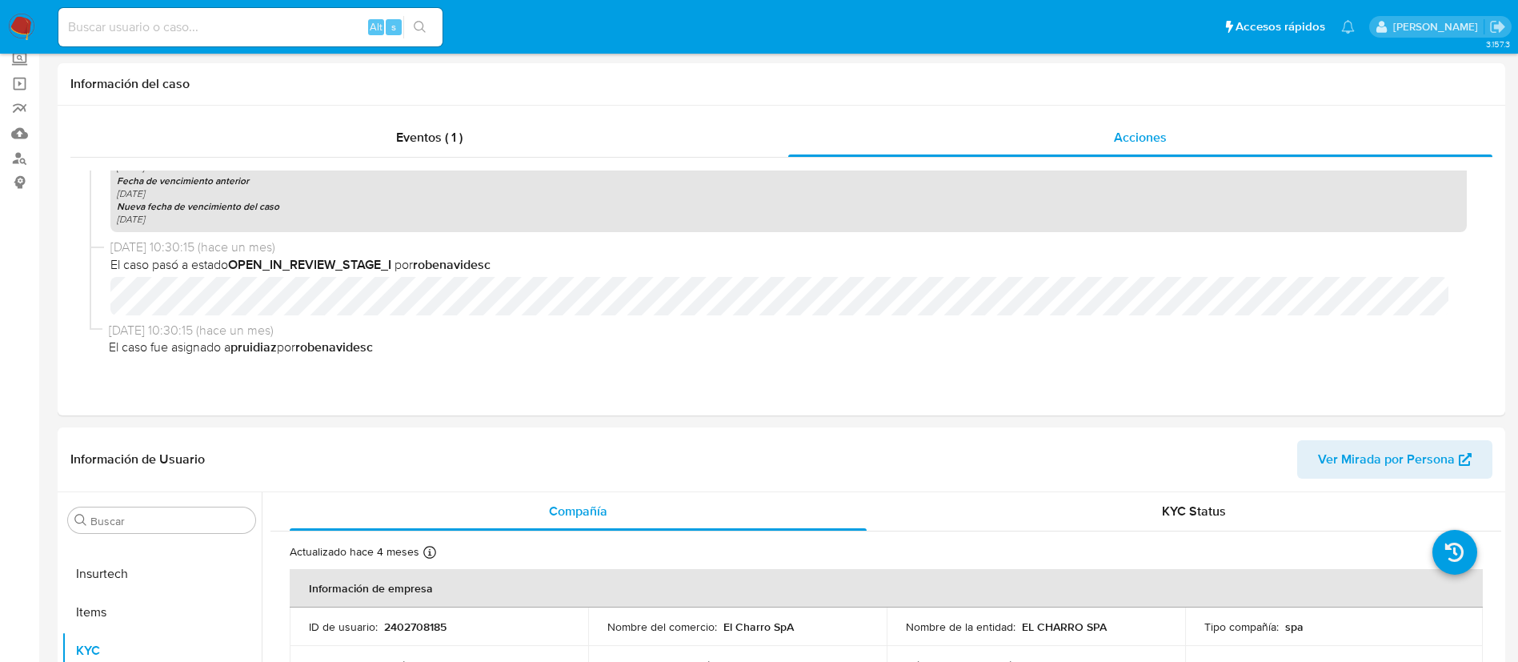
scroll to position [0, 0]
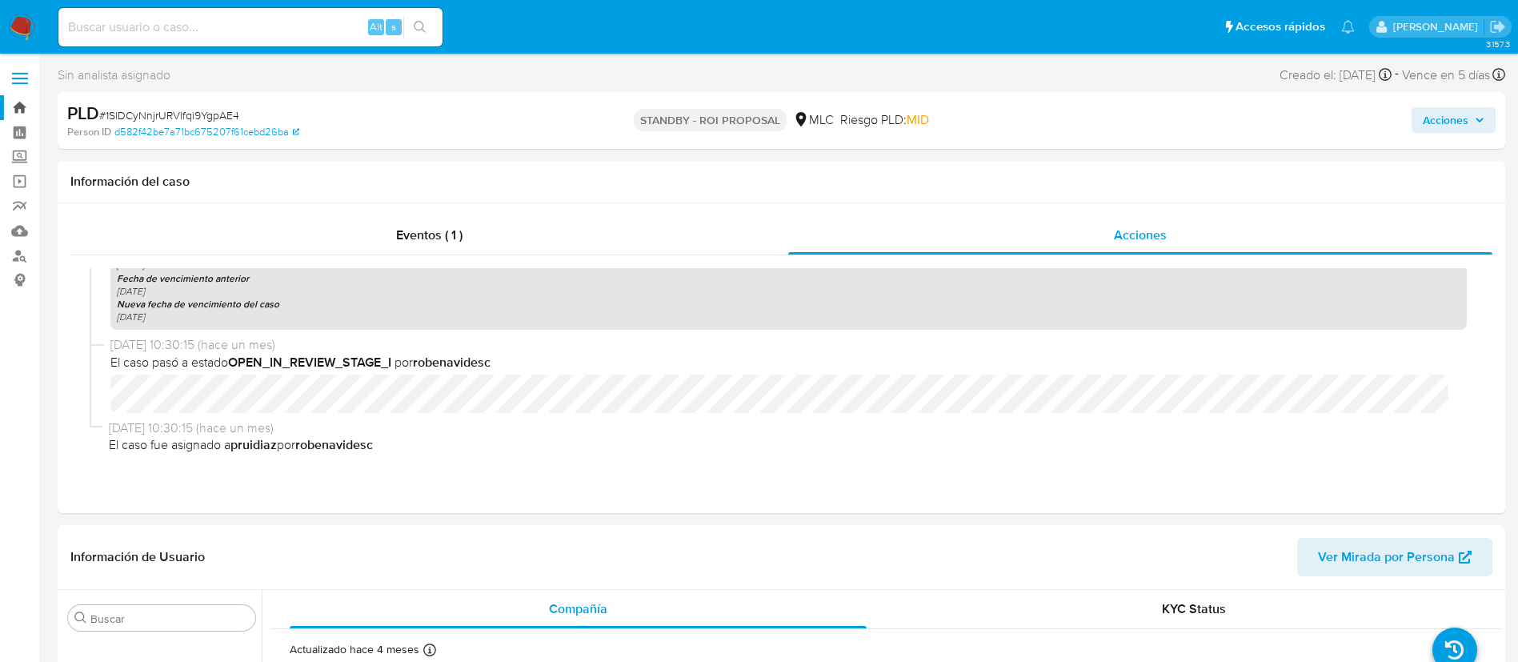
click at [22, 109] on link "Bandeja" at bounding box center [95, 107] width 190 height 25
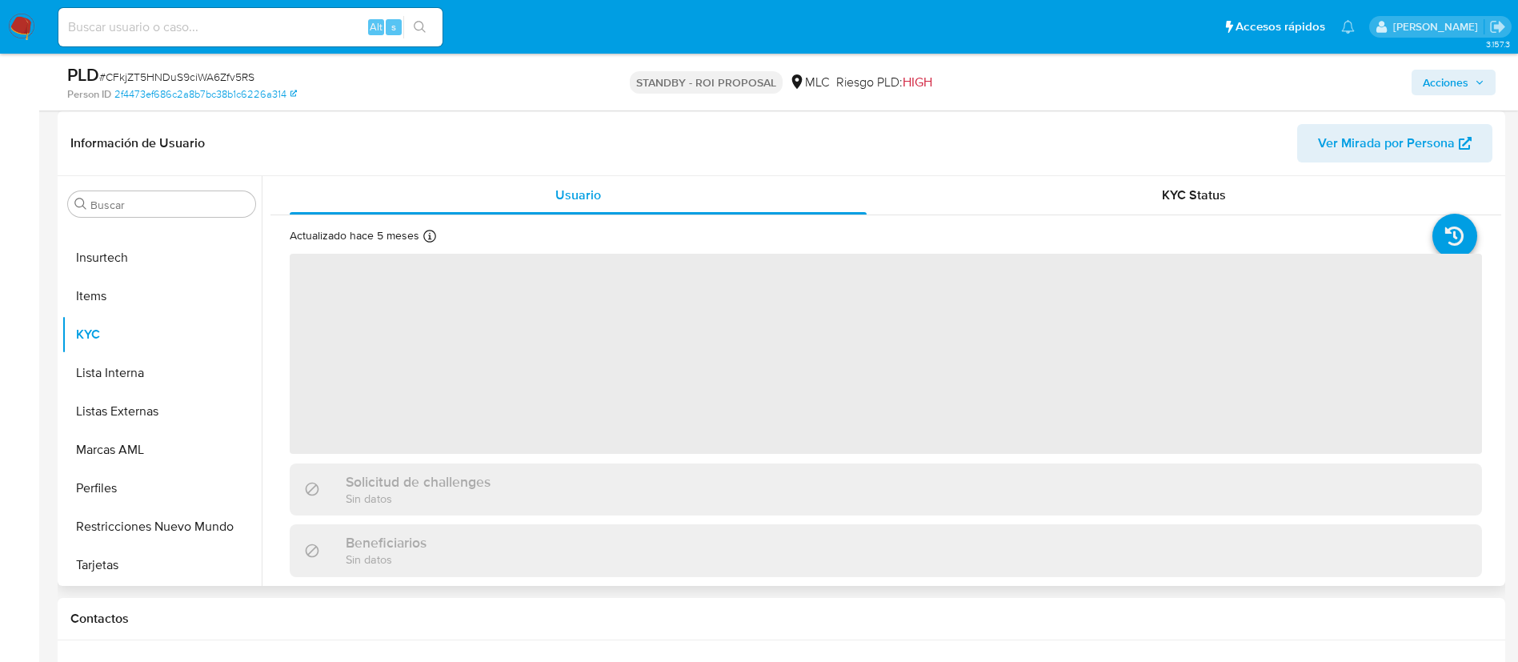
scroll to position [240, 0]
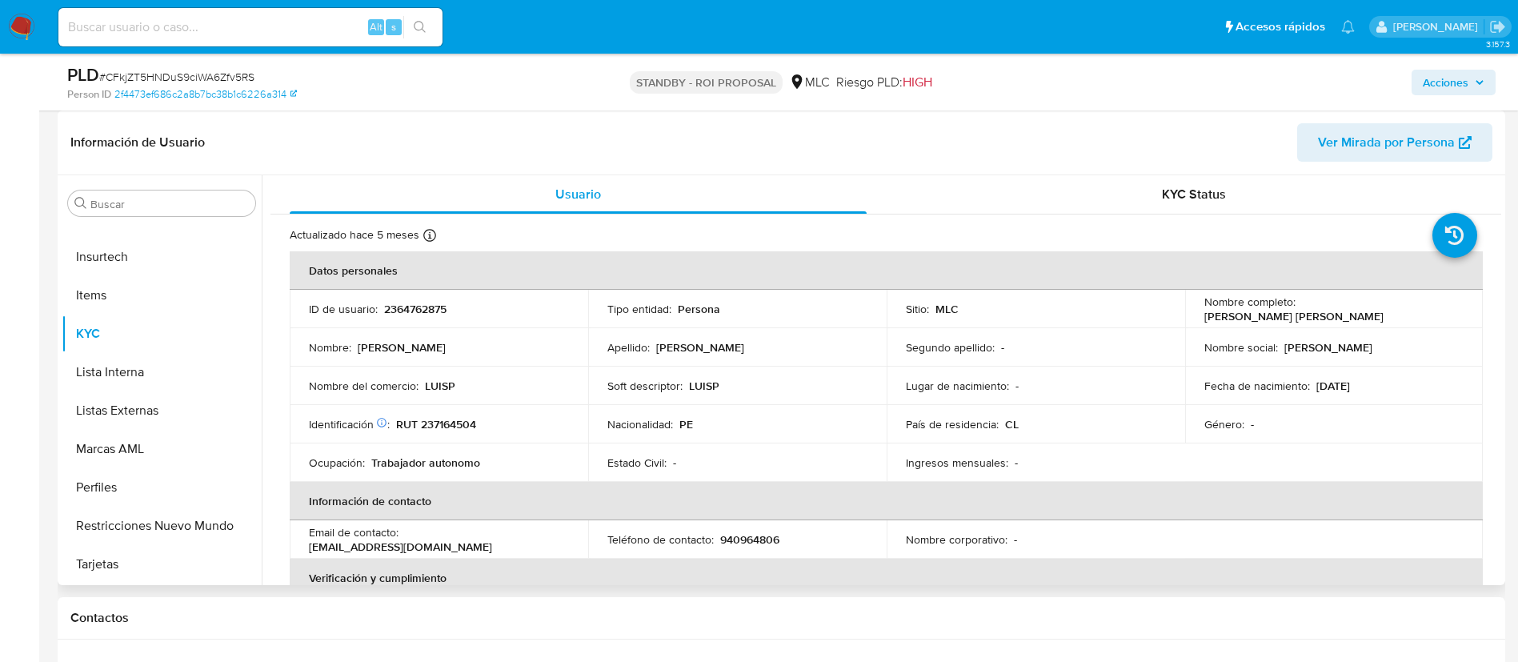
select select "10"
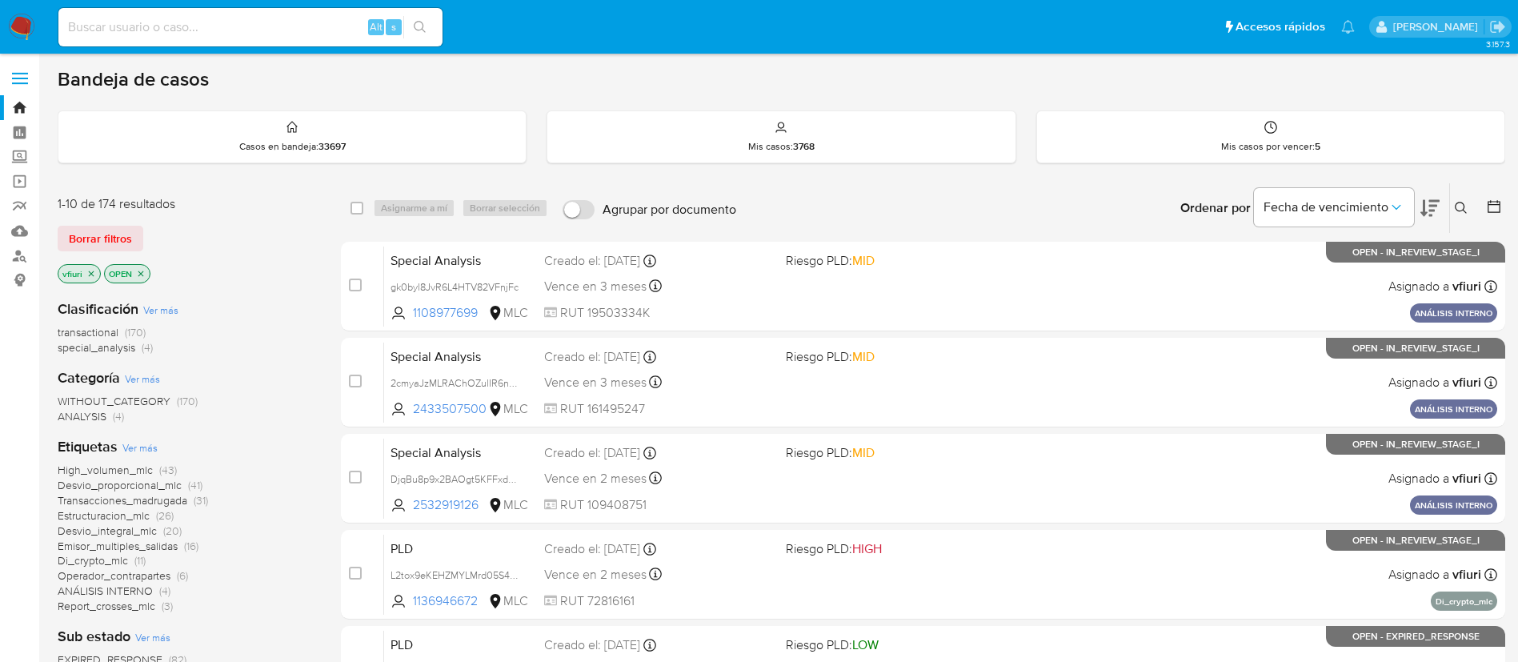
click at [1501, 202] on icon at bounding box center [1494, 206] width 16 height 16
click at [1491, 214] on icon at bounding box center [1494, 206] width 16 height 16
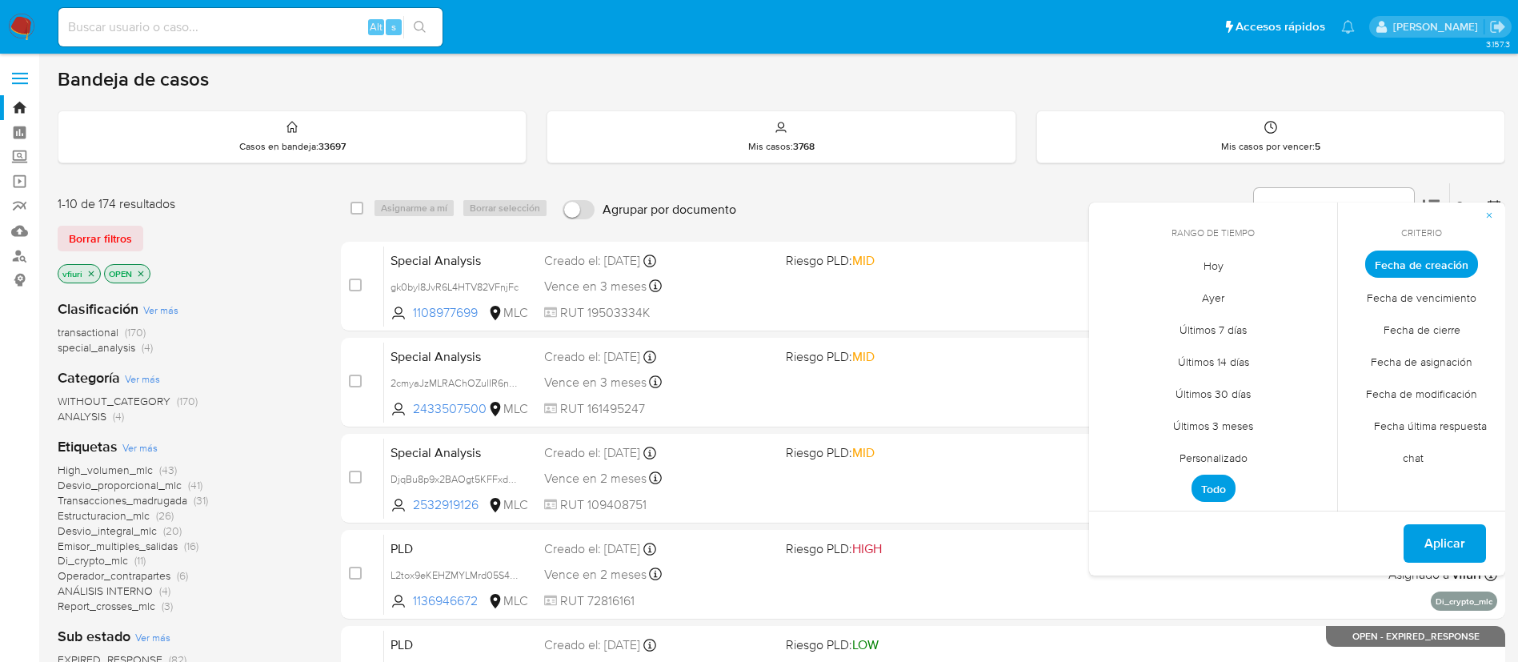
click at [1194, 455] on span "Personalizado" at bounding box center [1214, 457] width 102 height 33
click at [1112, 298] on icon "Mes anterior" at bounding box center [1113, 293] width 19 height 19
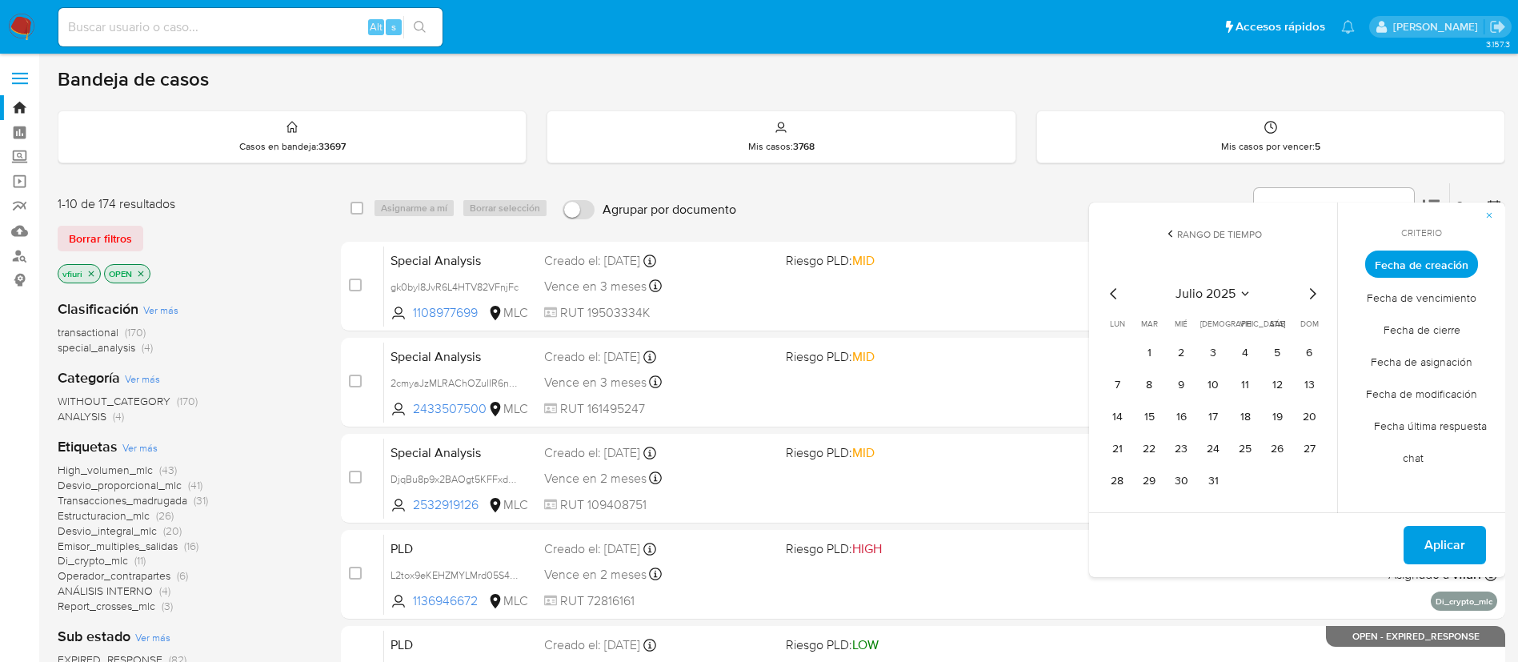
click at [1113, 303] on icon "Mes anterior" at bounding box center [1113, 293] width 19 height 19
click at [1216, 412] on button "12" at bounding box center [1213, 417] width 26 height 26
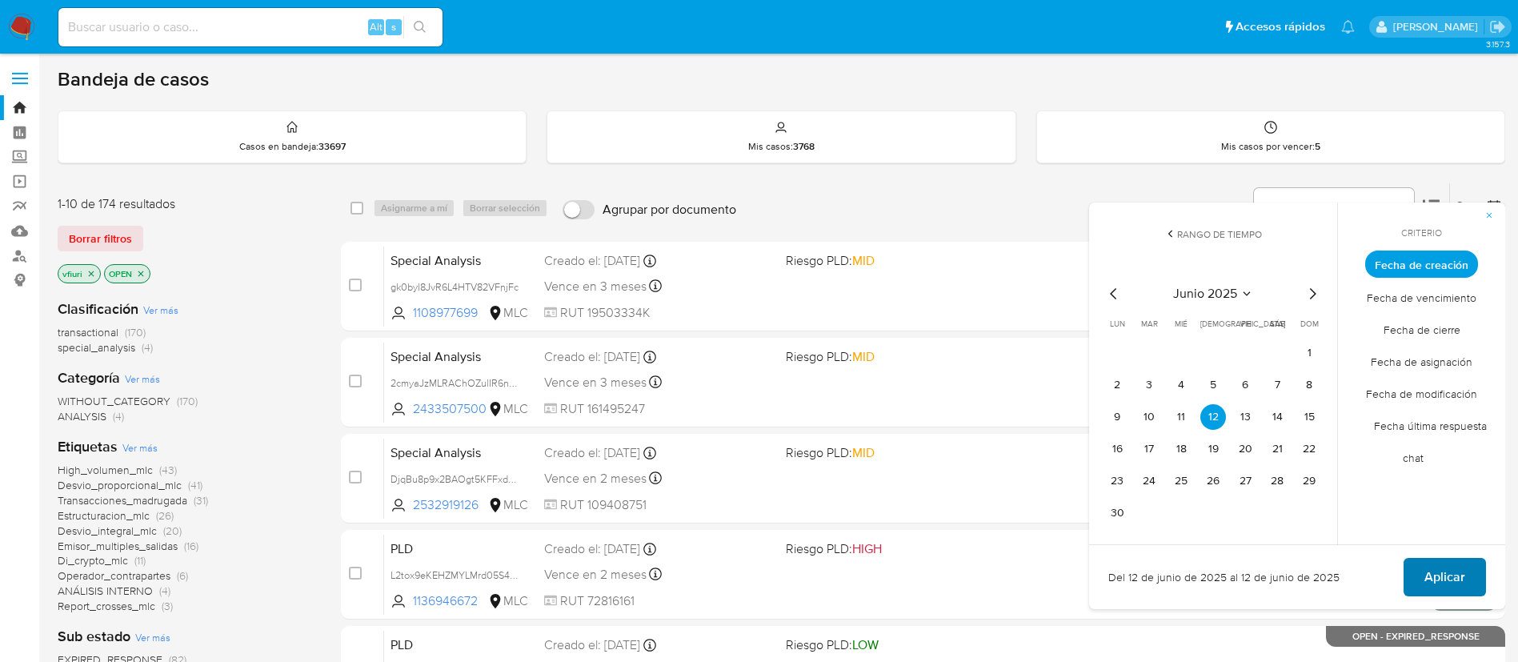
click at [1464, 574] on span "Aplicar" at bounding box center [1445, 576] width 41 height 35
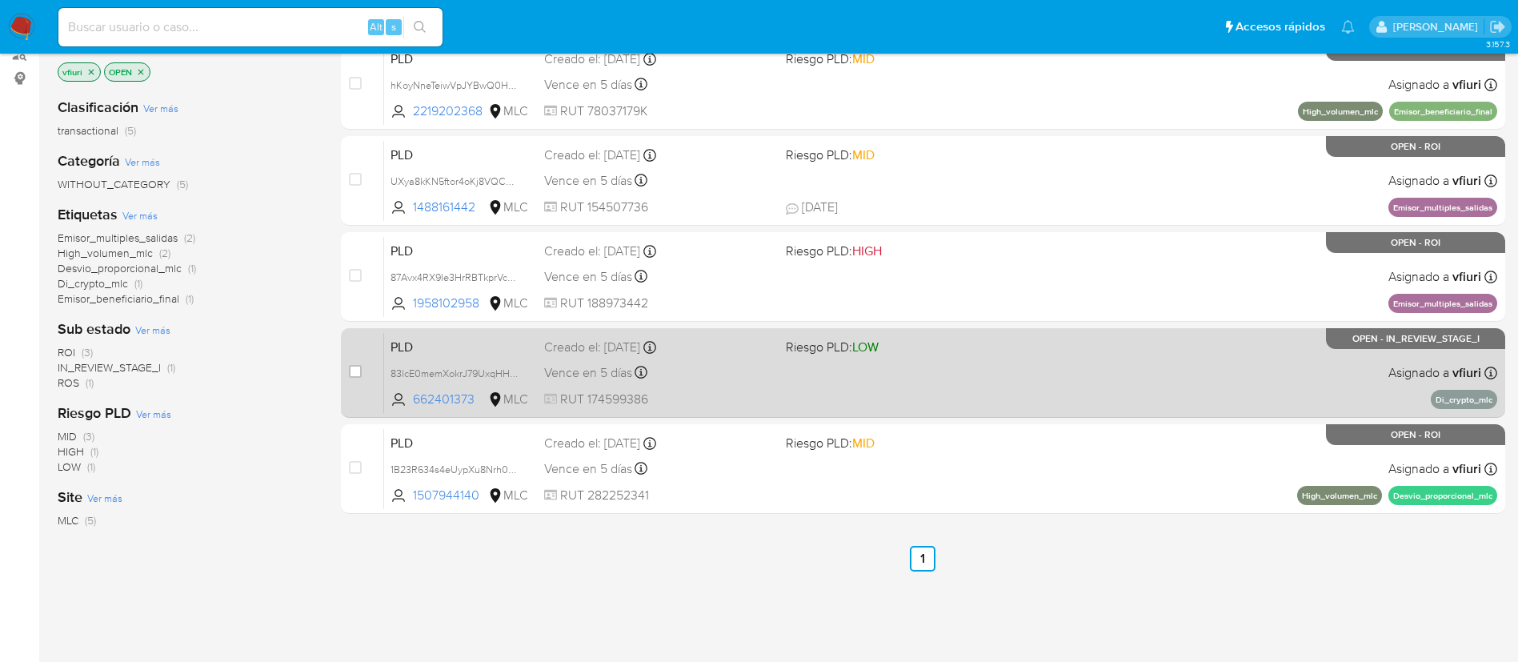
scroll to position [240, 0]
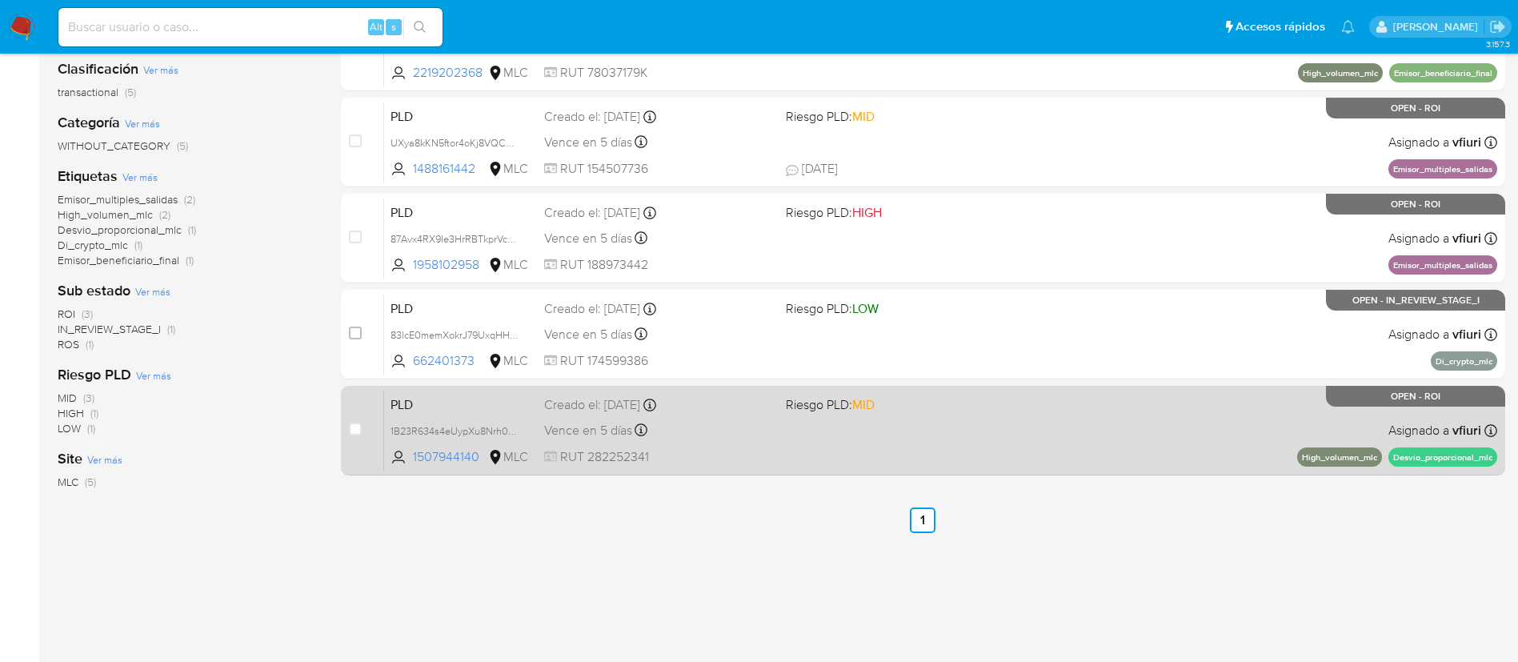
click at [975, 455] on div "PLD 1B23R634s4eUypXu8Nrh0c5h 1507944140 MLC Riesgo PLD: MID Creado el: [DATE] C…" at bounding box center [940, 430] width 1113 height 81
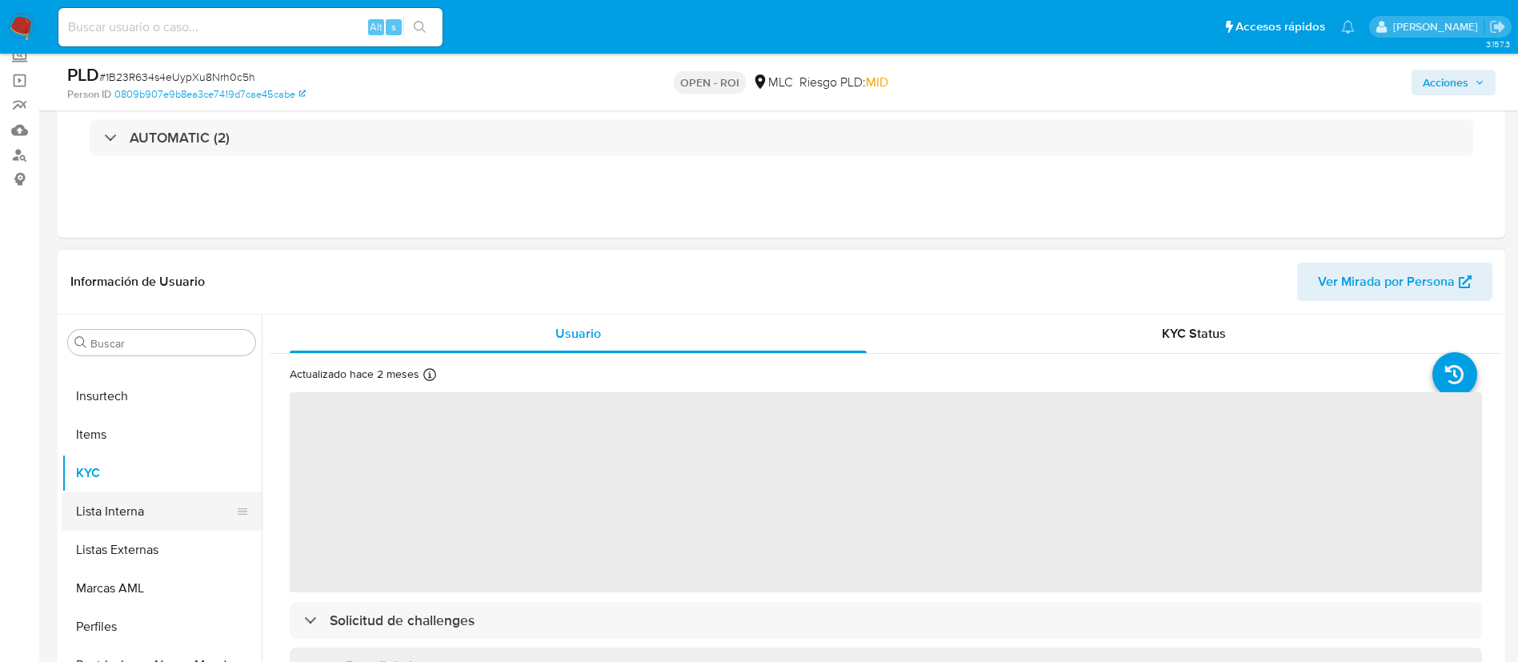
scroll to position [240, 0]
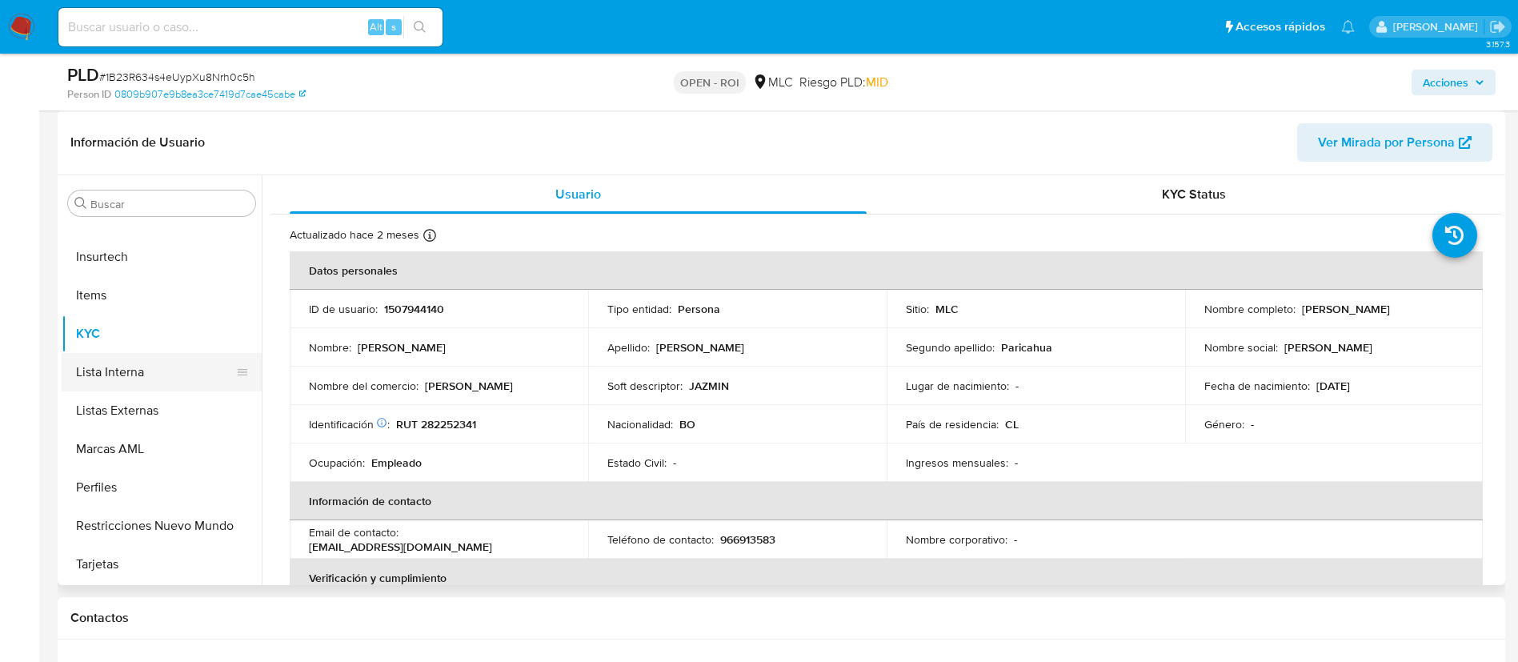
select select "10"
click at [140, 376] on button "Lista Interna" at bounding box center [155, 372] width 187 height 38
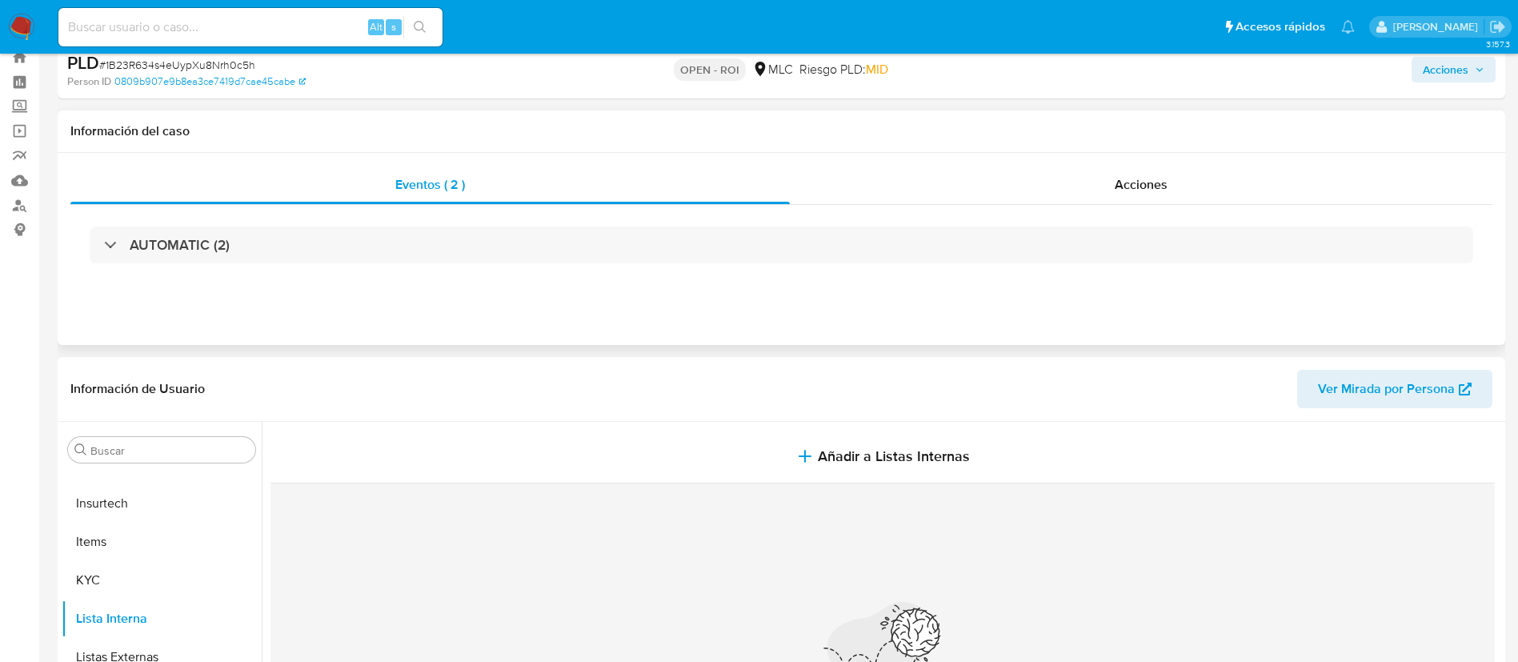
scroll to position [0, 0]
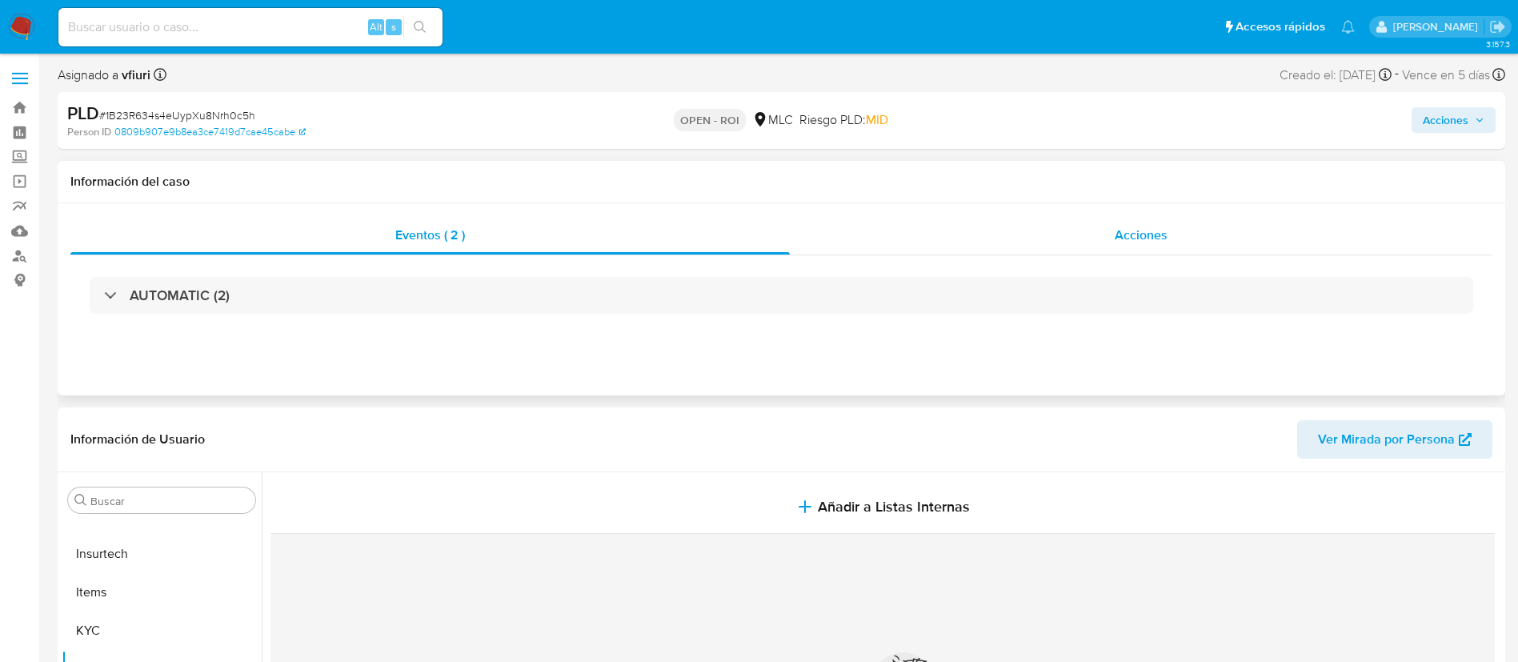
click at [1069, 239] on div "Acciones" at bounding box center [1141, 235] width 703 height 38
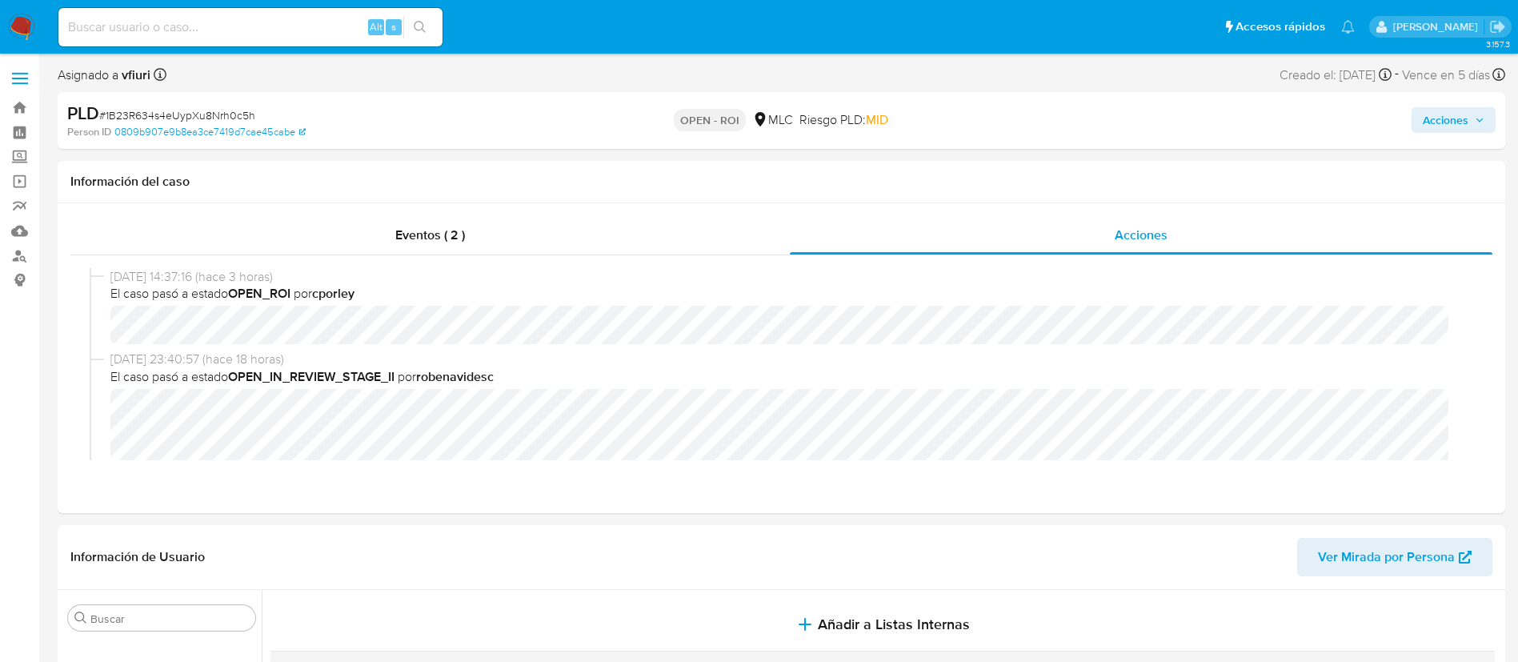
click at [1445, 121] on span "Acciones" at bounding box center [1446, 120] width 46 height 26
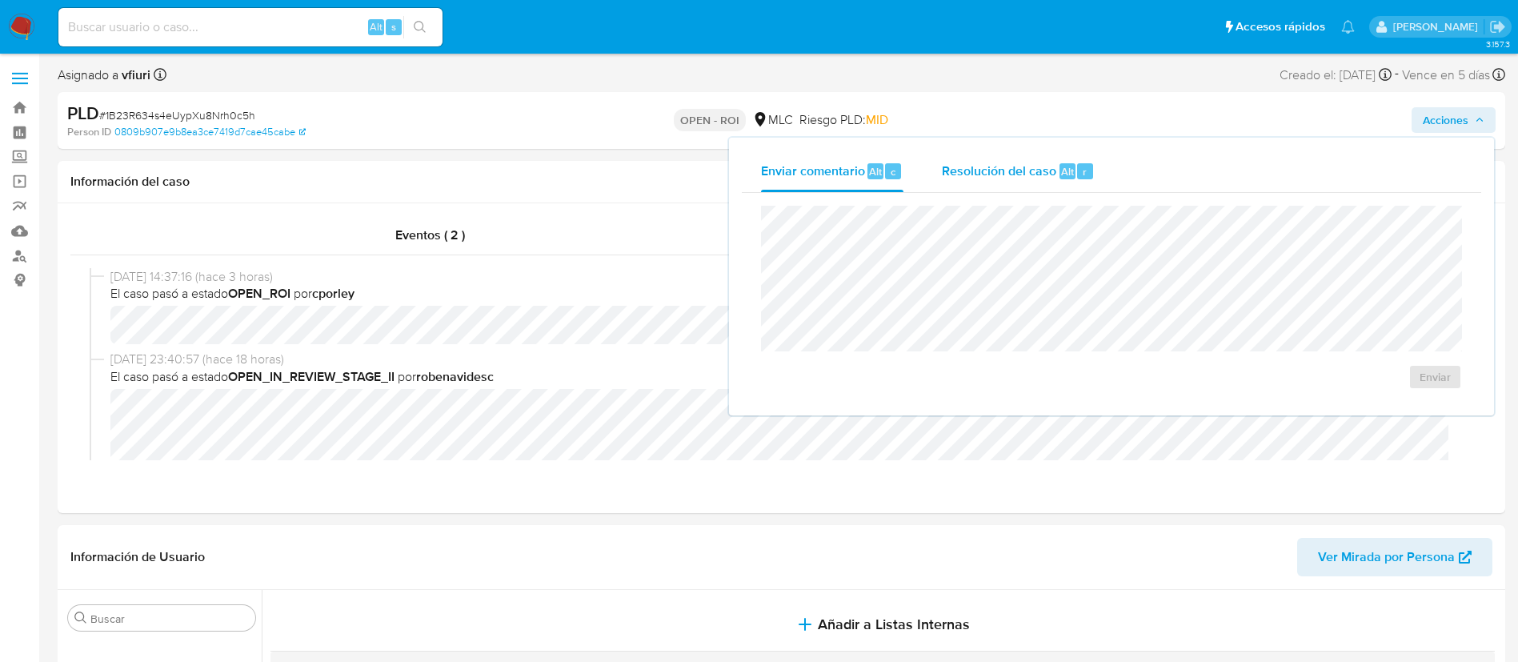
click at [1043, 182] on div "Resolución del caso Alt r" at bounding box center [1018, 171] width 153 height 42
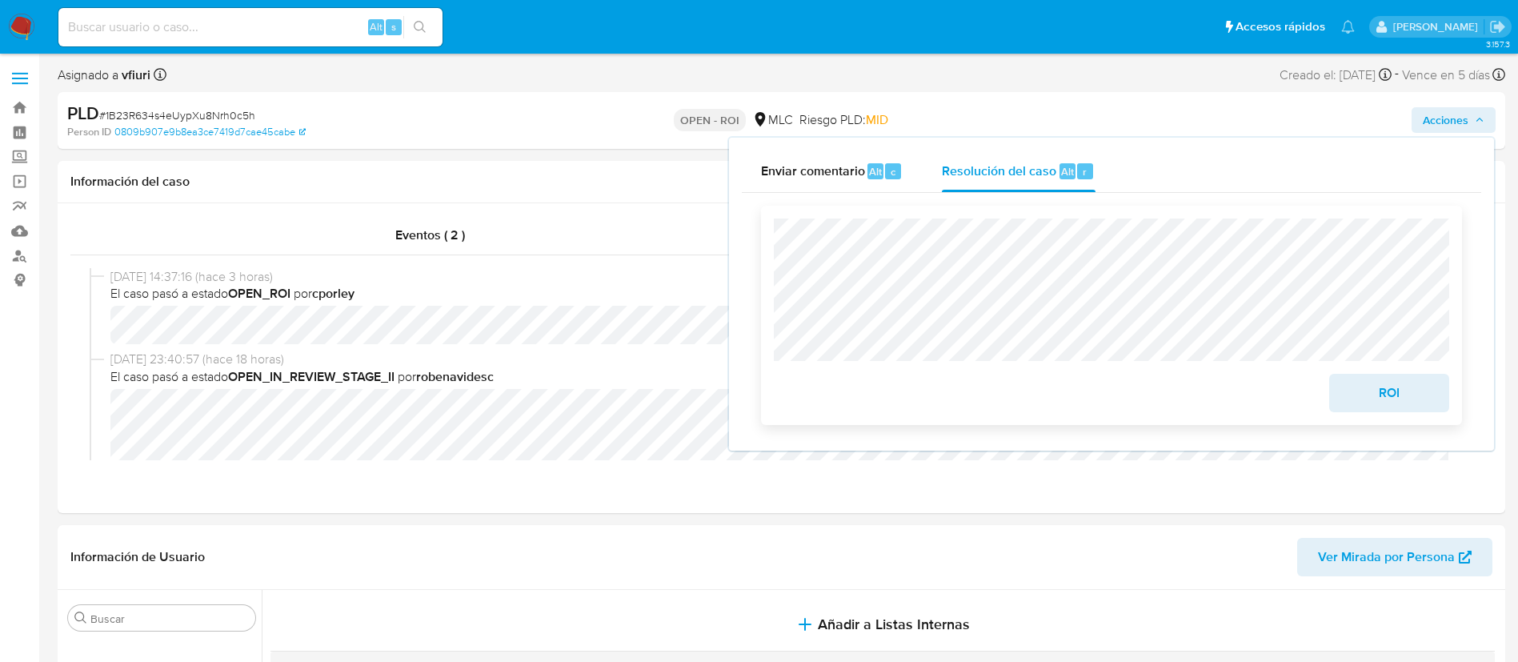
click at [1387, 393] on span "ROI" at bounding box center [1389, 392] width 78 height 35
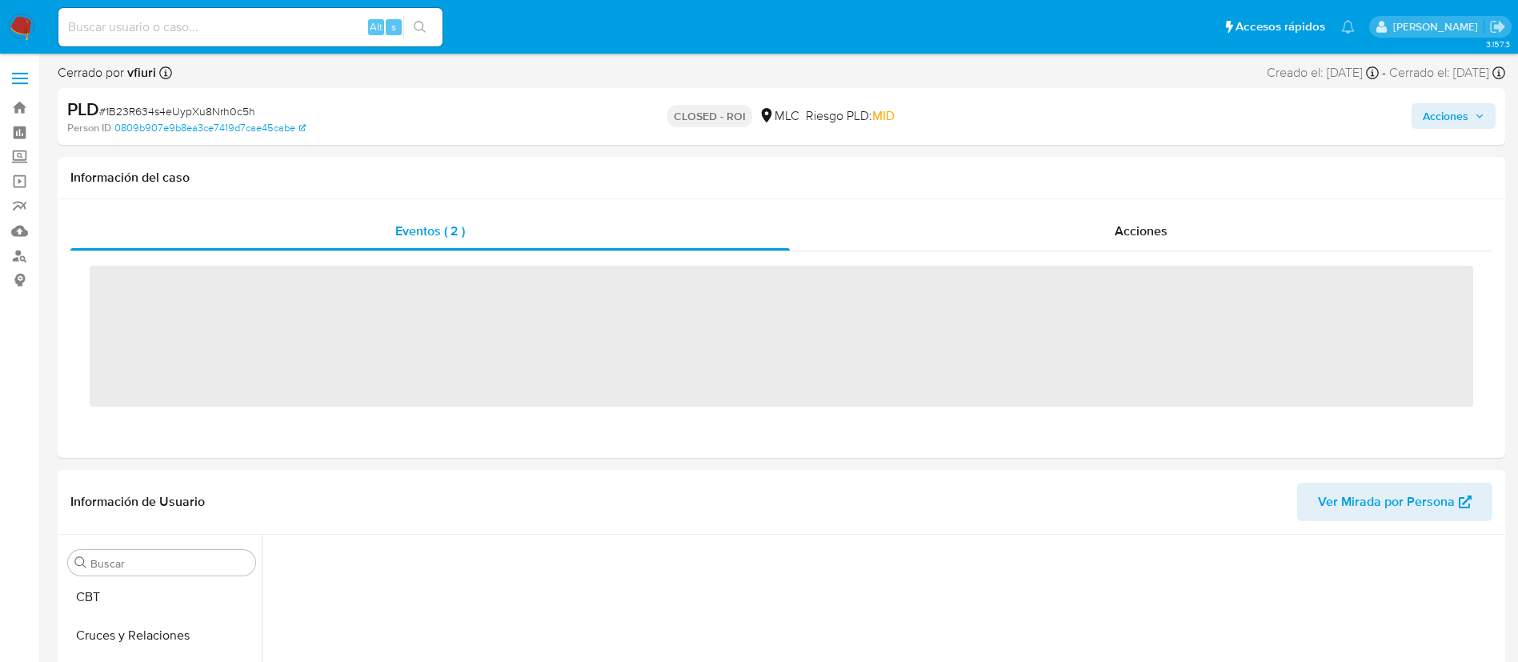
scroll to position [316, 0]
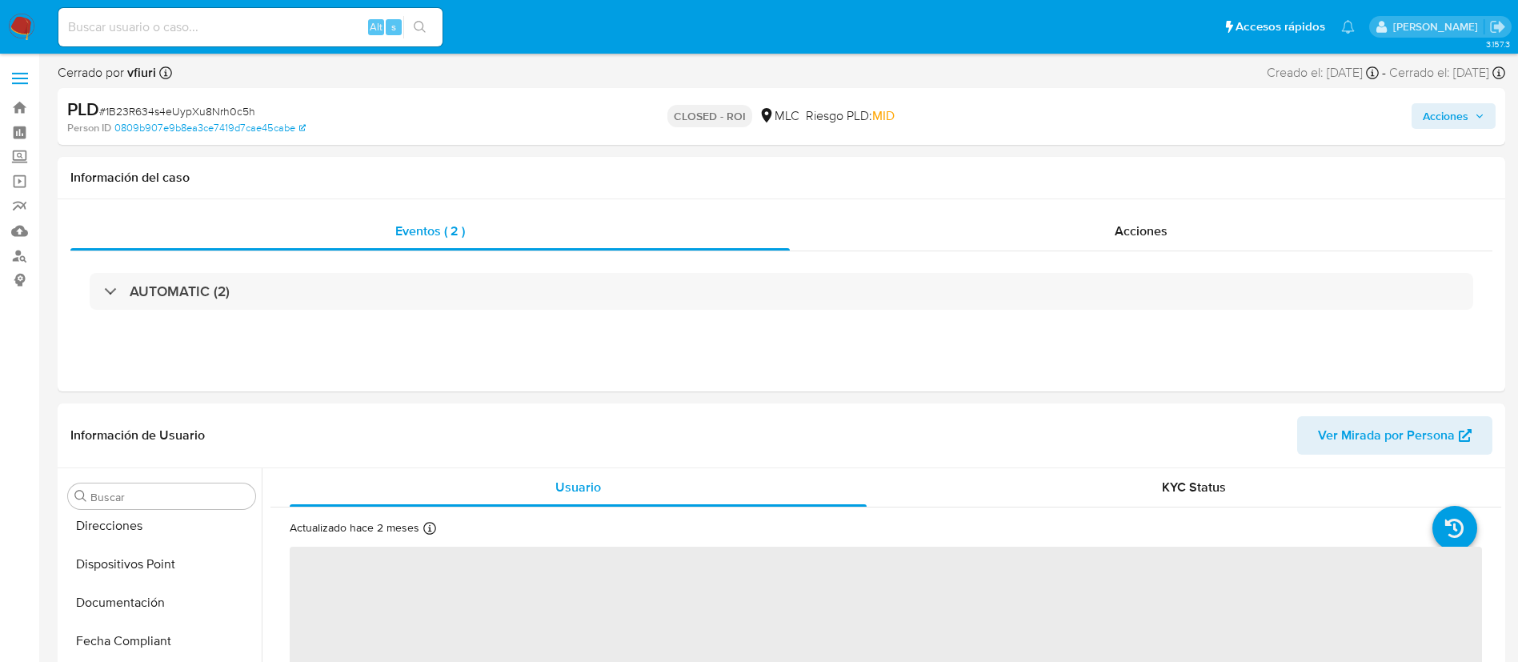
select select "10"
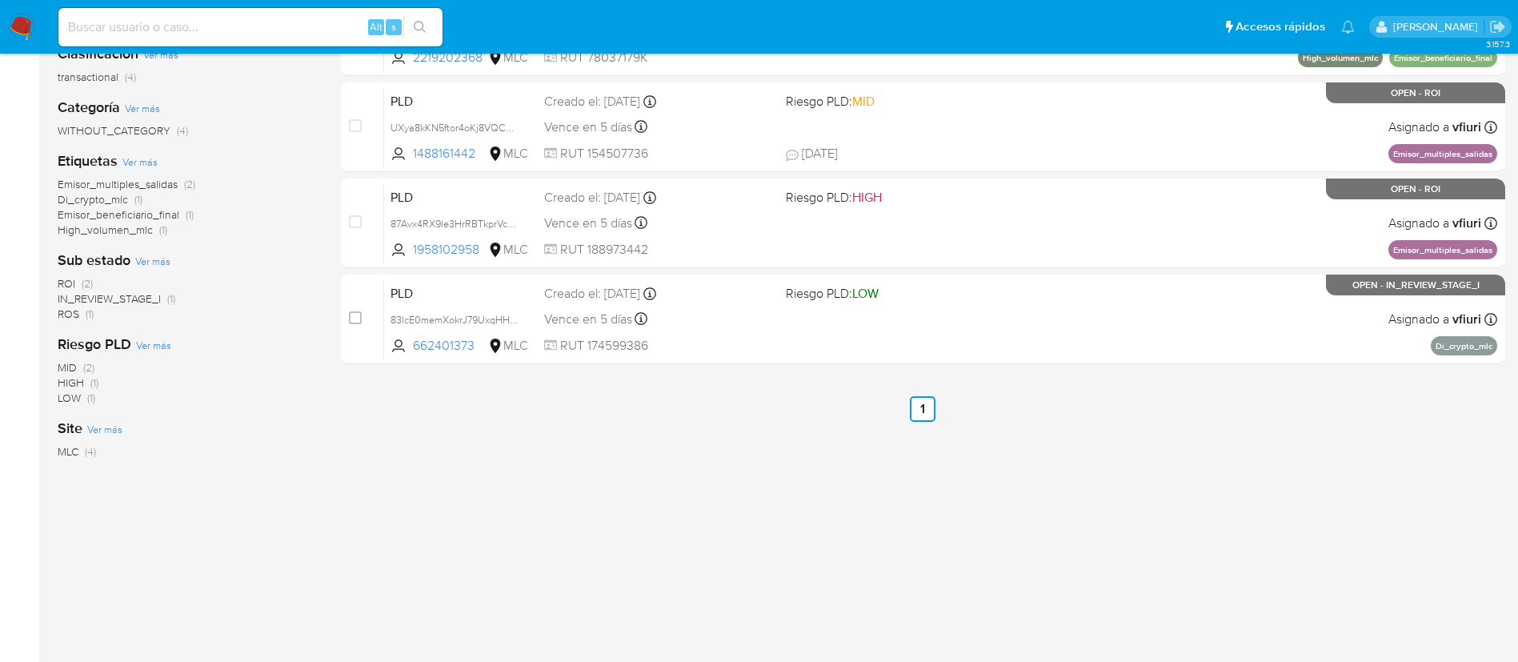
scroll to position [135, 0]
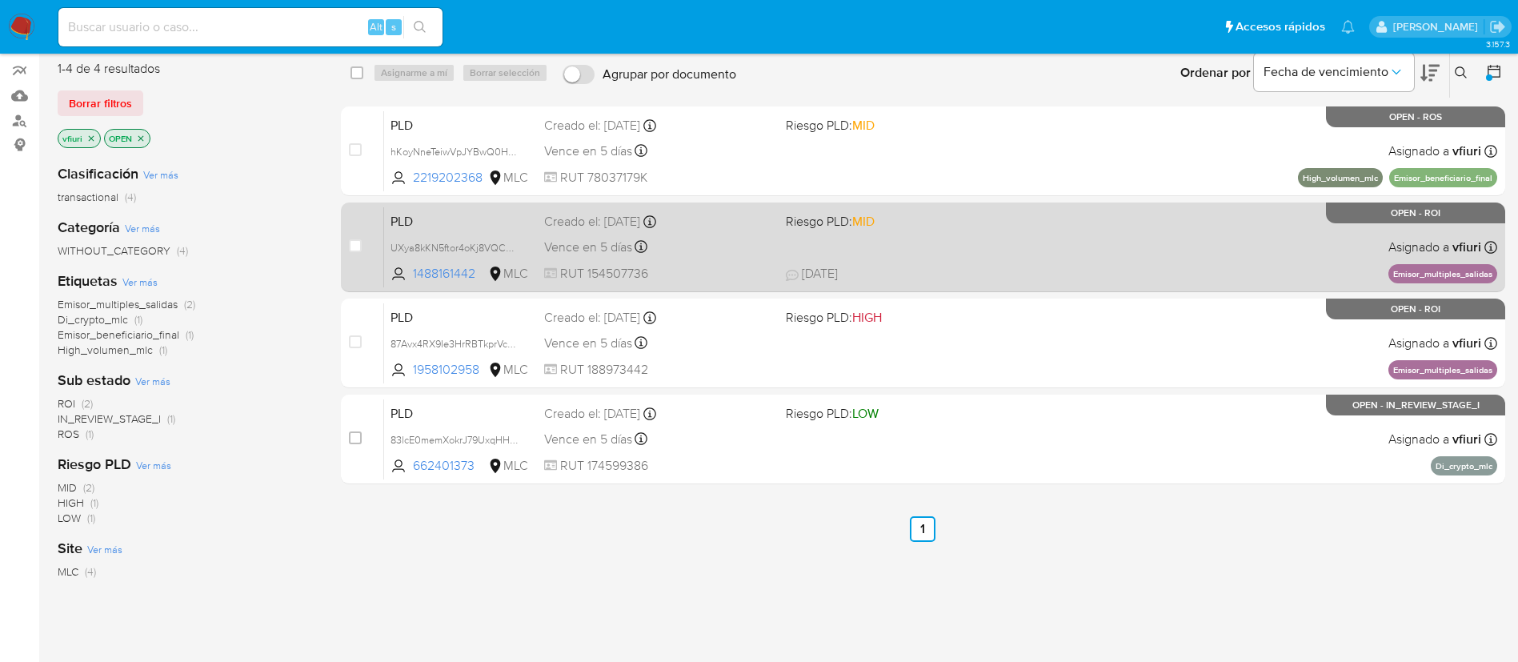
click at [967, 249] on div "PLD UXya8kKN5ftor4oKj8VQCMBL 1488161442 MLC Riesgo PLD: MID Creado el: [DATE] C…" at bounding box center [940, 246] width 1113 height 81
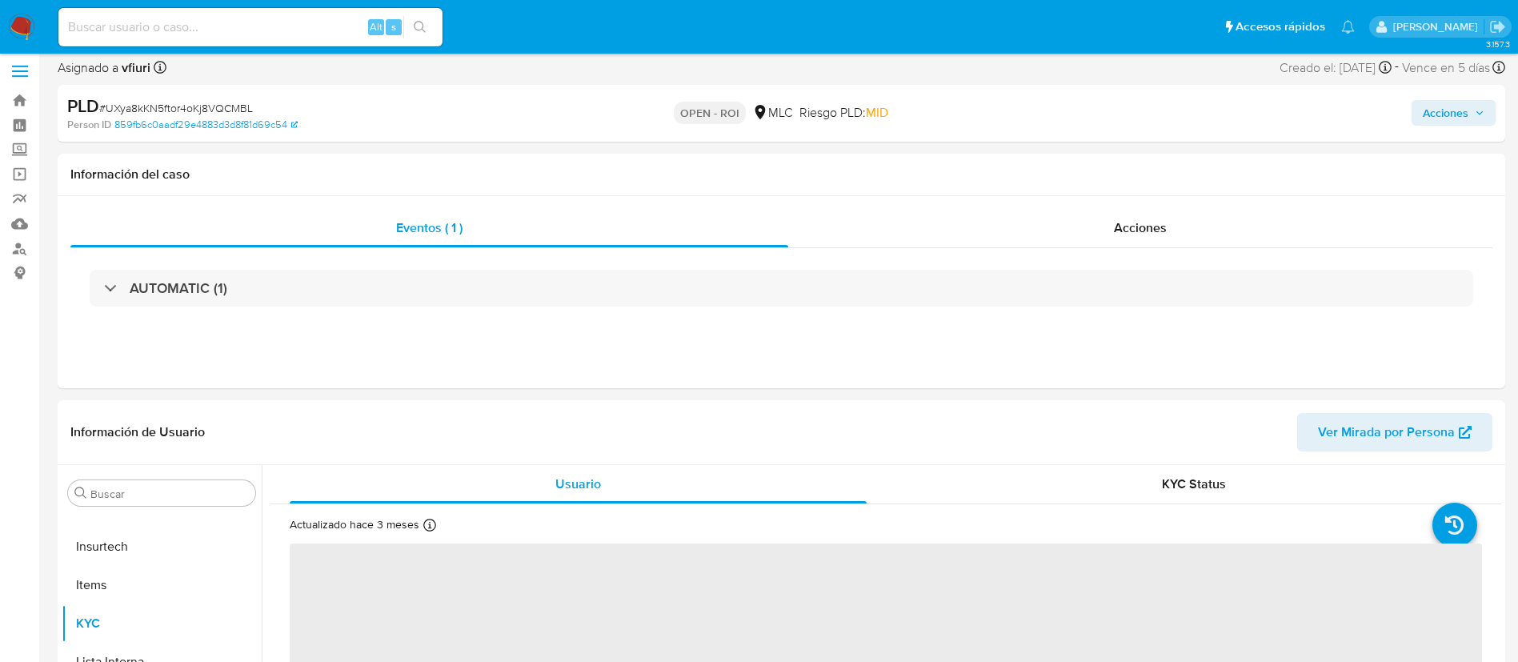
scroll to position [120, 0]
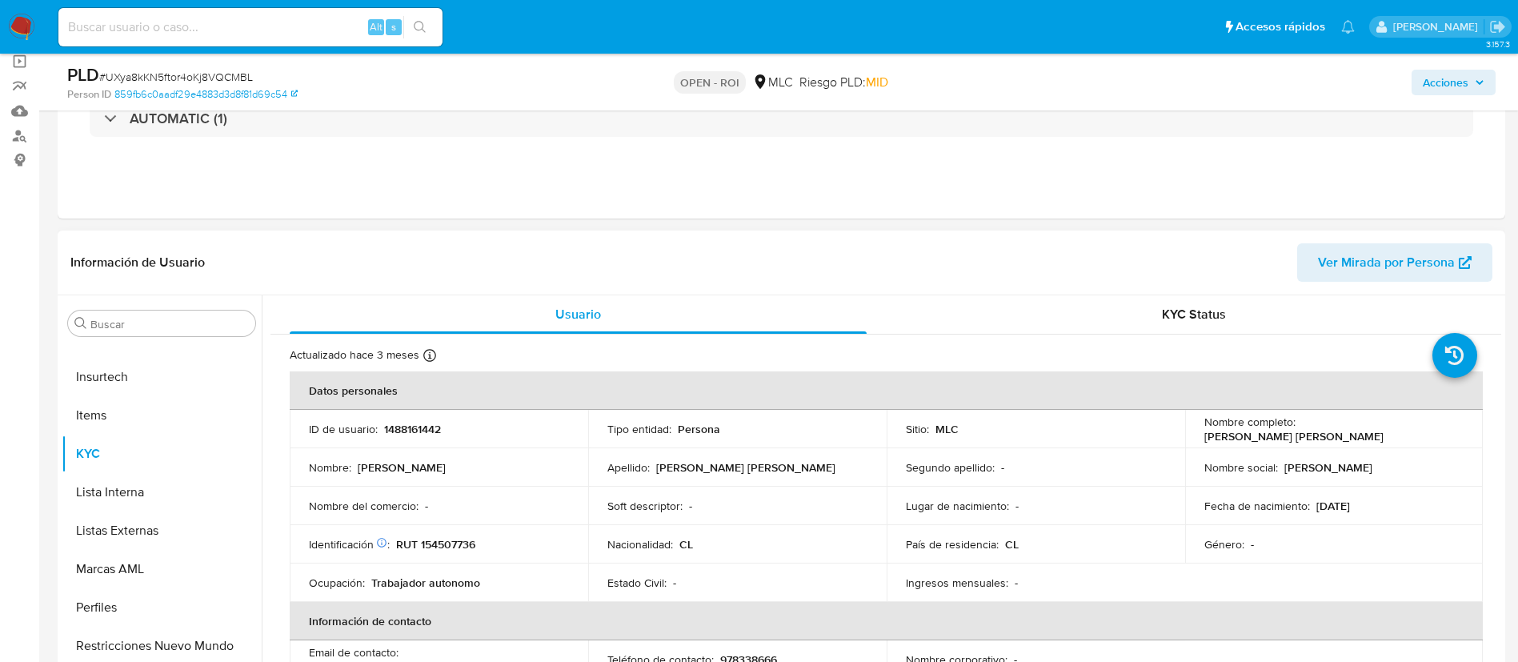
select select "10"
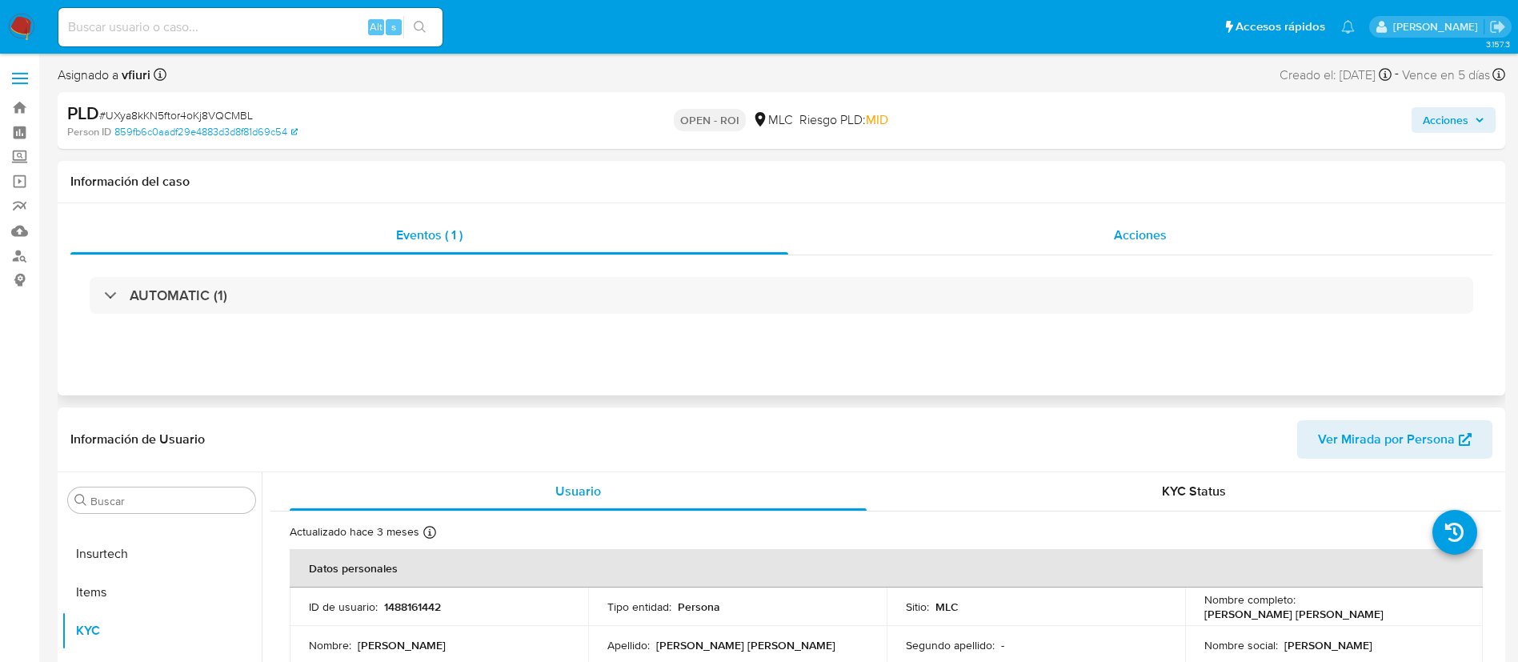
click at [1132, 230] on span "Acciones" at bounding box center [1140, 235] width 53 height 18
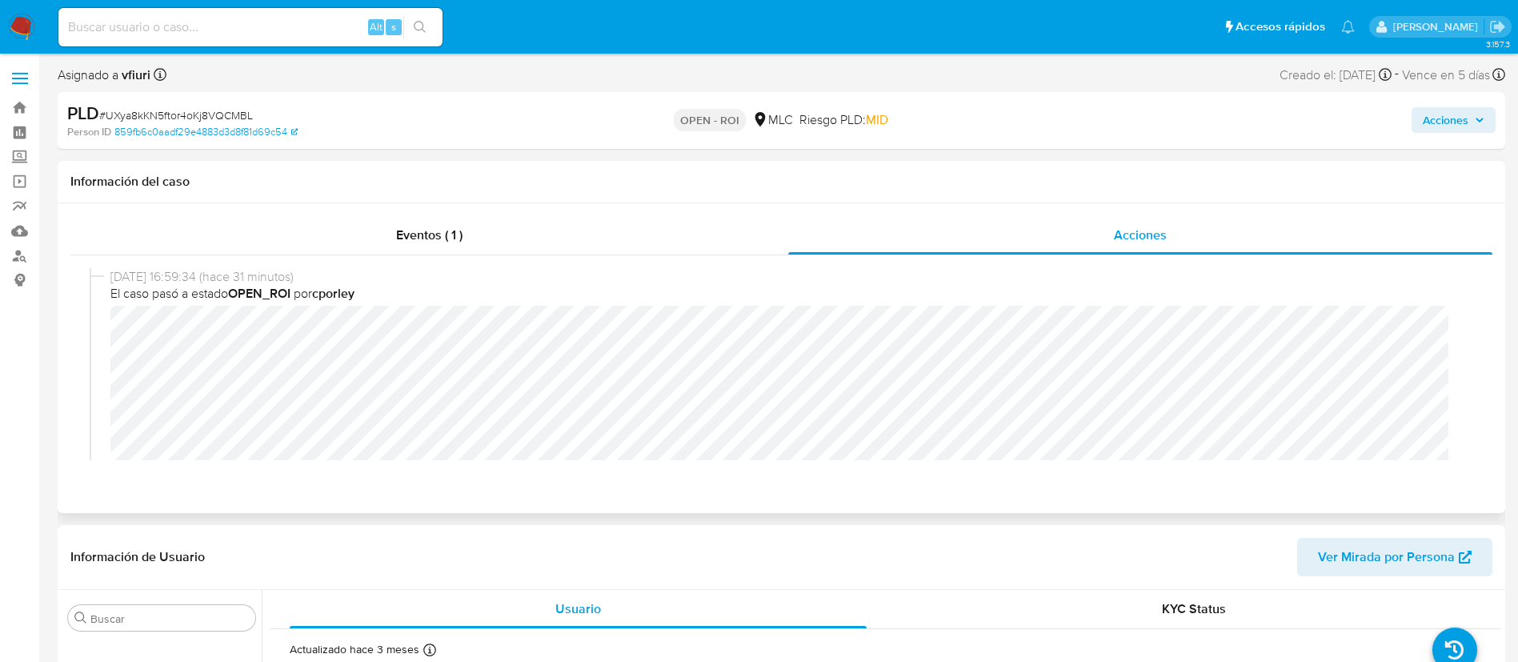
click at [88, 335] on div "[DATE] 16:59:34 (hace 31 minutos) El caso pasó a estado OPEN_ROI por cporley [D…" at bounding box center [781, 364] width 1422 height 218
click at [1457, 118] on span "Acciones" at bounding box center [1446, 120] width 46 height 26
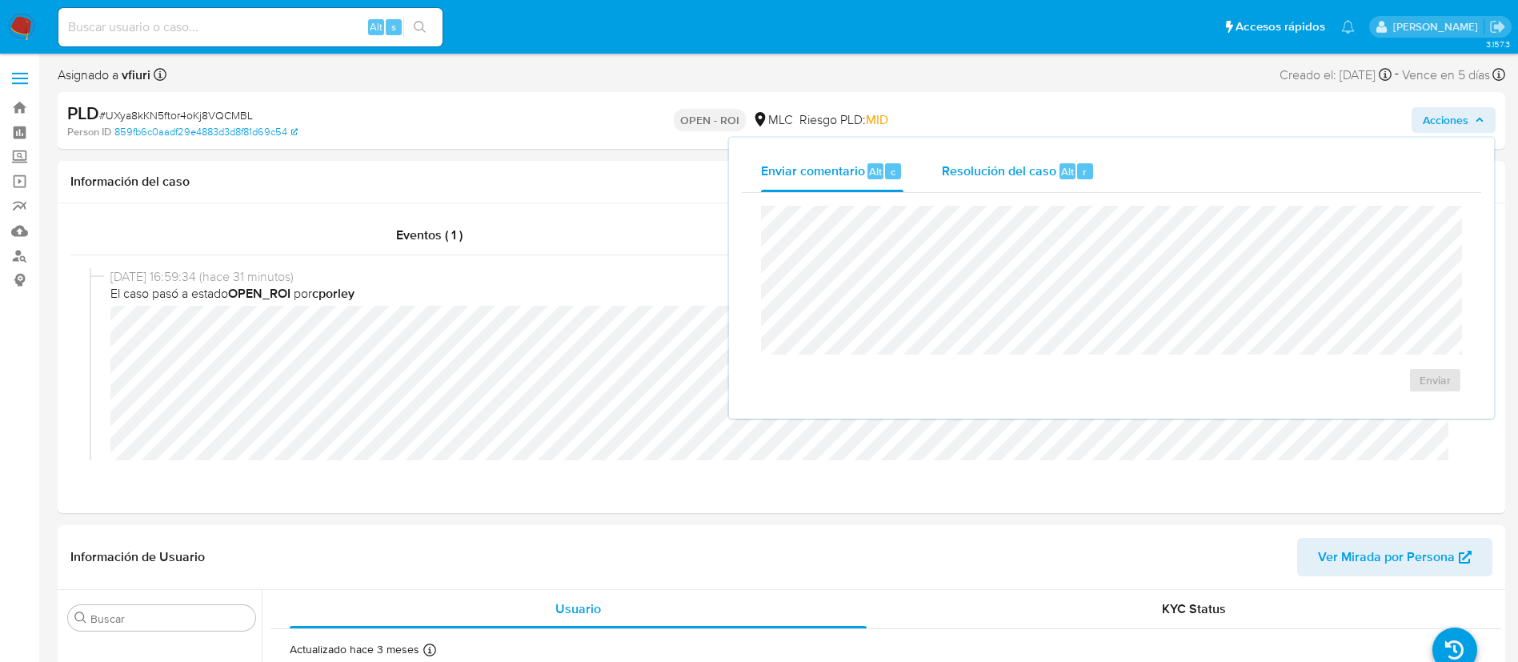
click at [988, 170] on span "Resolución del caso" at bounding box center [999, 171] width 114 height 18
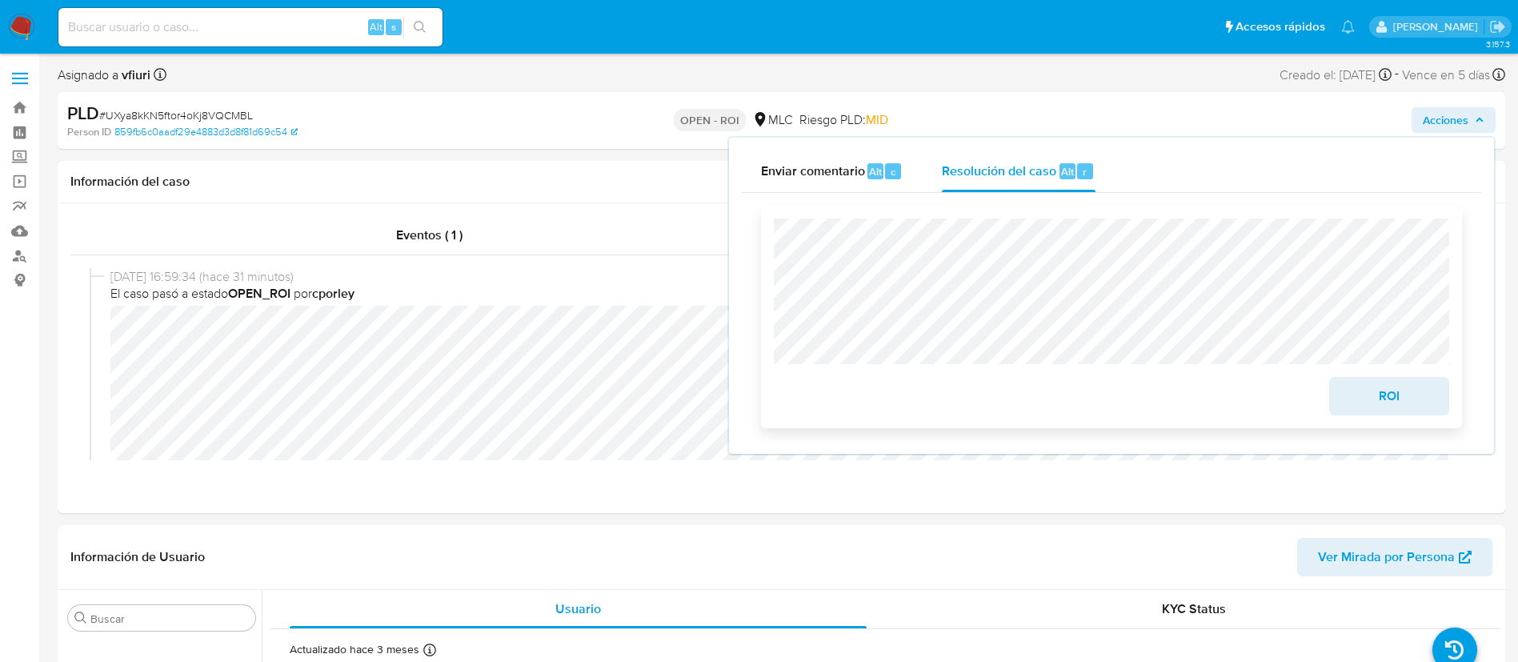
click at [1369, 401] on span "ROI" at bounding box center [1389, 396] width 78 height 35
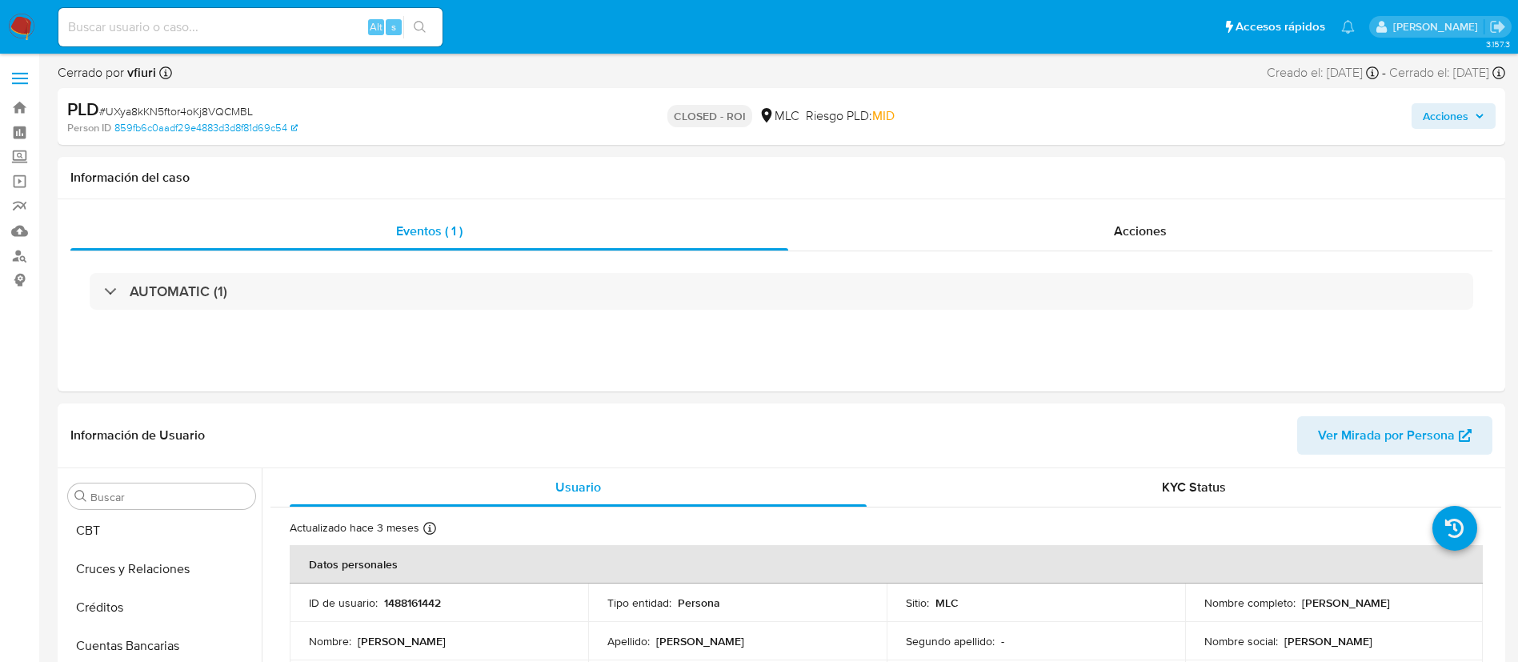
scroll to position [676, 0]
select select "10"
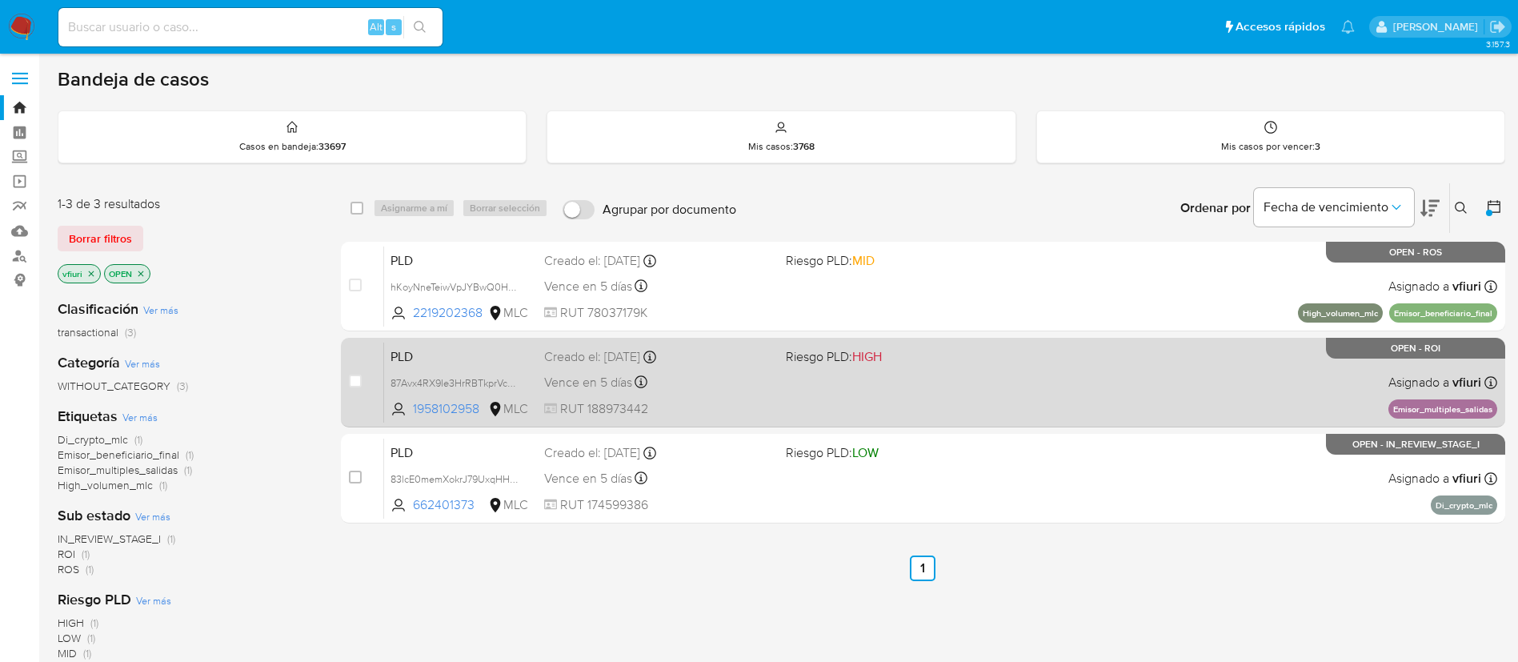
click at [1108, 377] on div "PLD 87Avx4RX9Ie3HrRBTkprVcNe 1958102958 MLC Riesgo PLD: HIGH Creado el: [DATE] …" at bounding box center [940, 382] width 1113 height 81
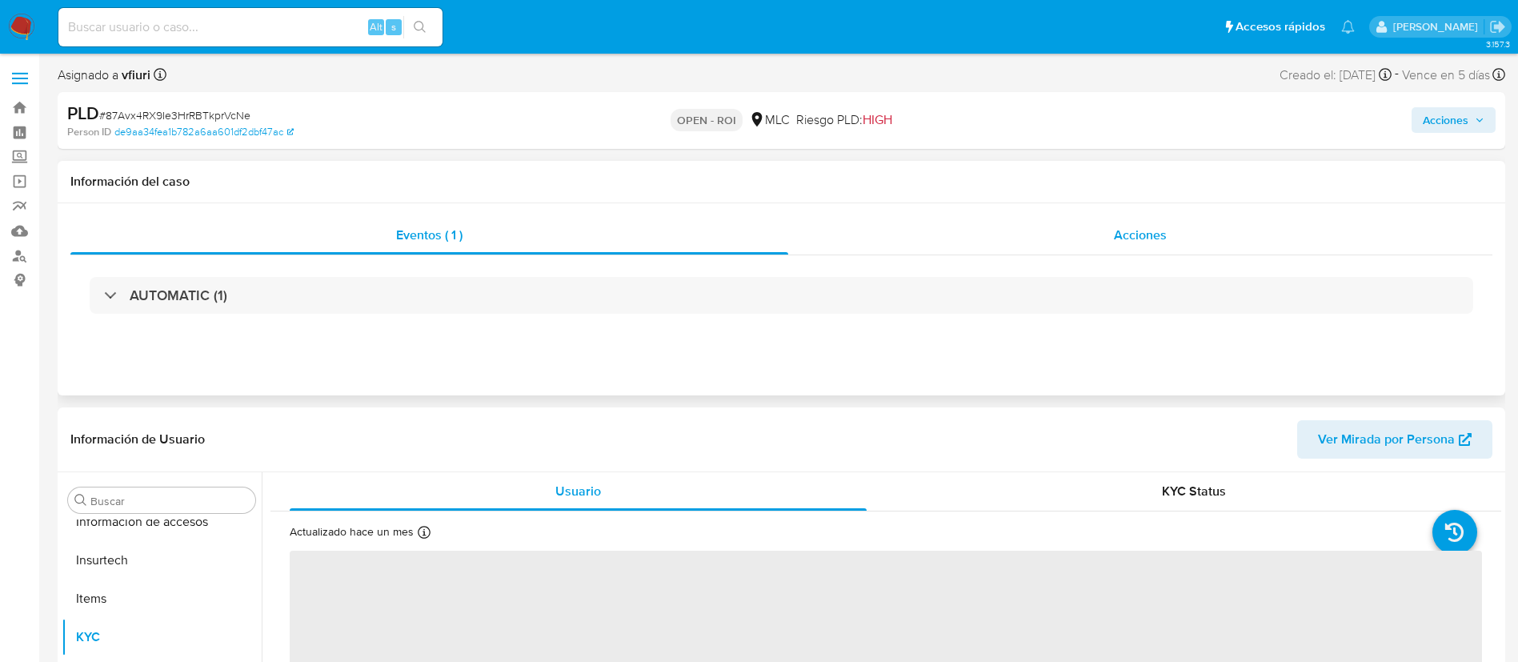
scroll to position [676, 0]
click at [1112, 254] on div "Acciones" at bounding box center [1140, 235] width 704 height 38
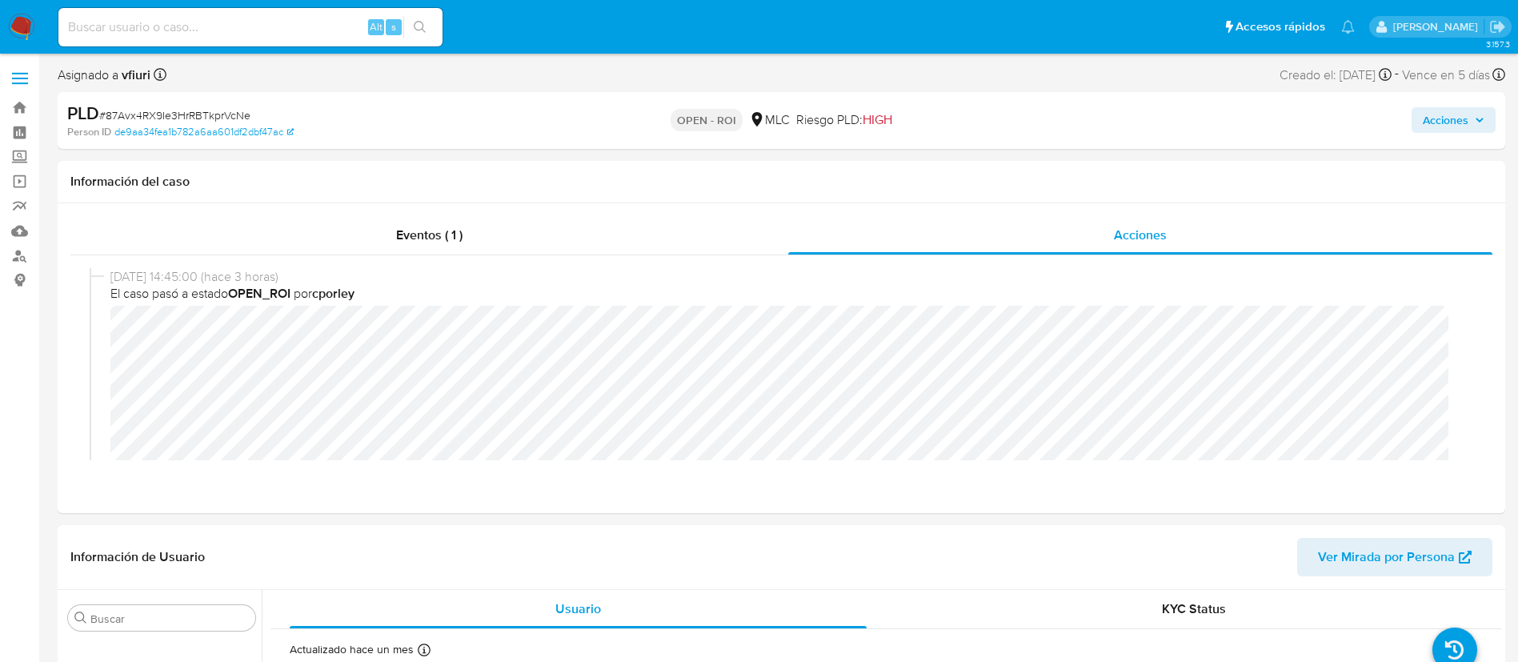
select select "10"
click at [1457, 113] on span "Acciones" at bounding box center [1446, 120] width 46 height 26
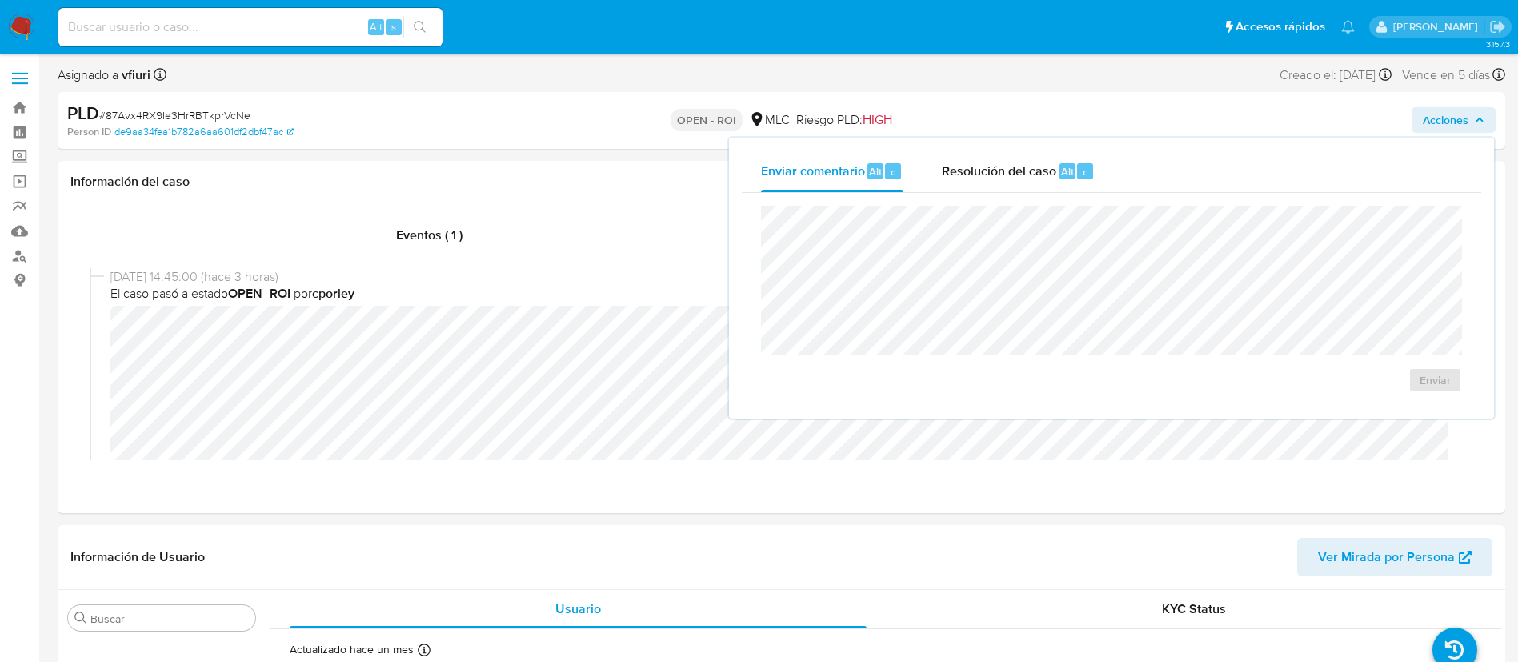
drag, startPoint x: 1068, startPoint y: 174, endPoint x: 1049, endPoint y: 203, distance: 35.3
click at [1067, 174] on span "Alt" at bounding box center [1067, 171] width 13 height 15
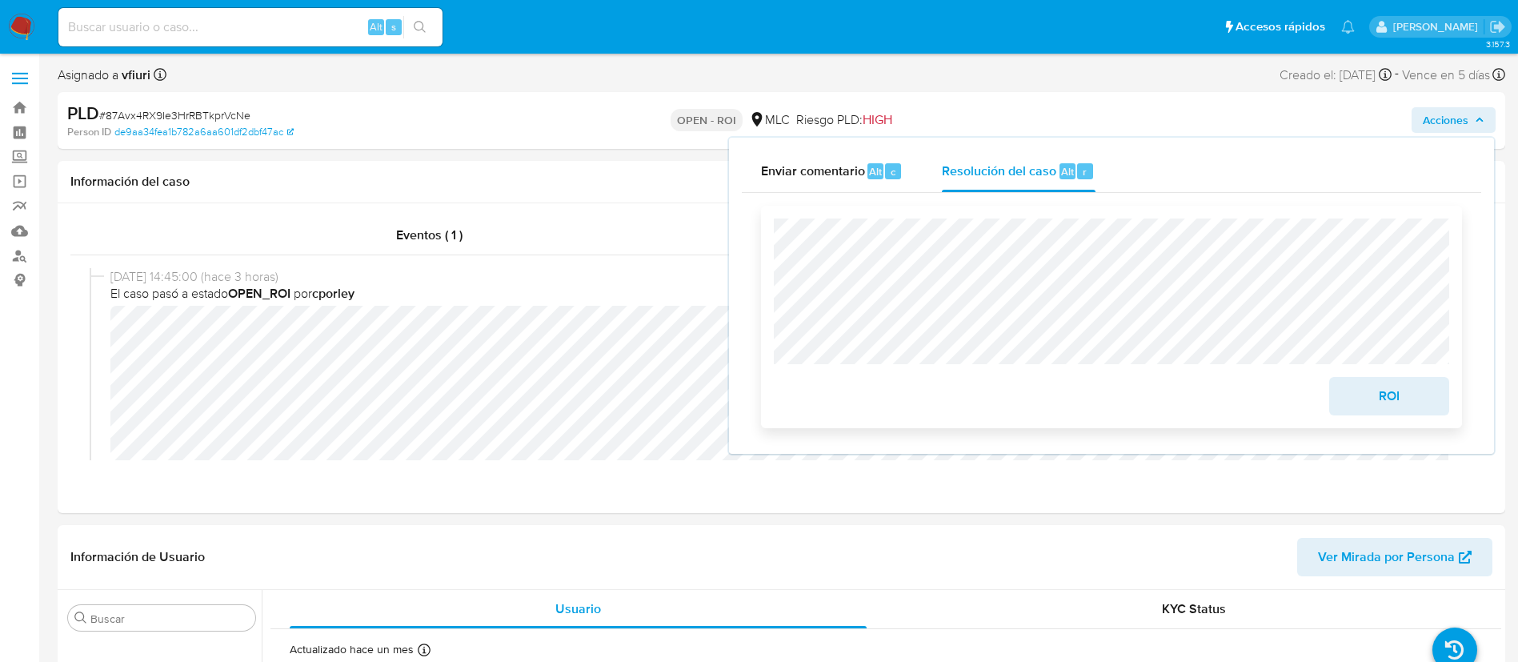
click at [1347, 387] on button "ROI" at bounding box center [1389, 396] width 120 height 38
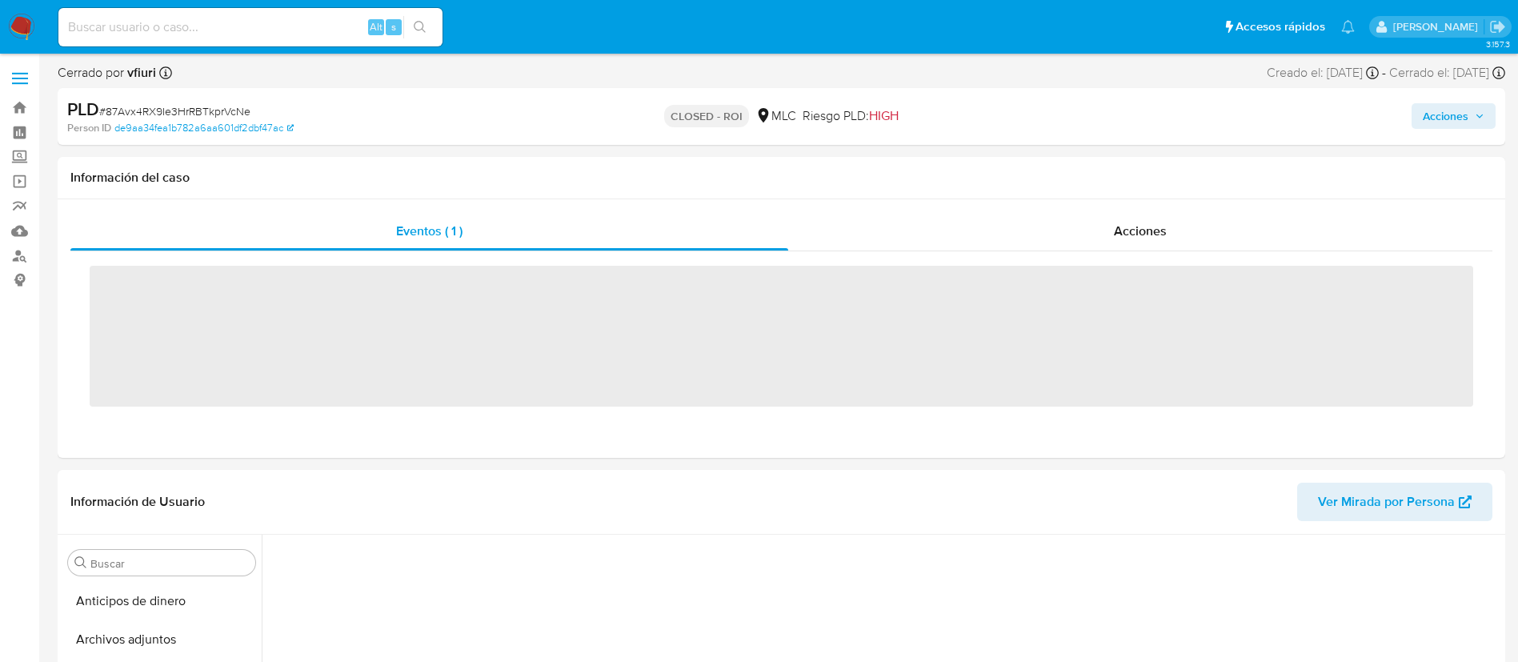
scroll to position [538, 0]
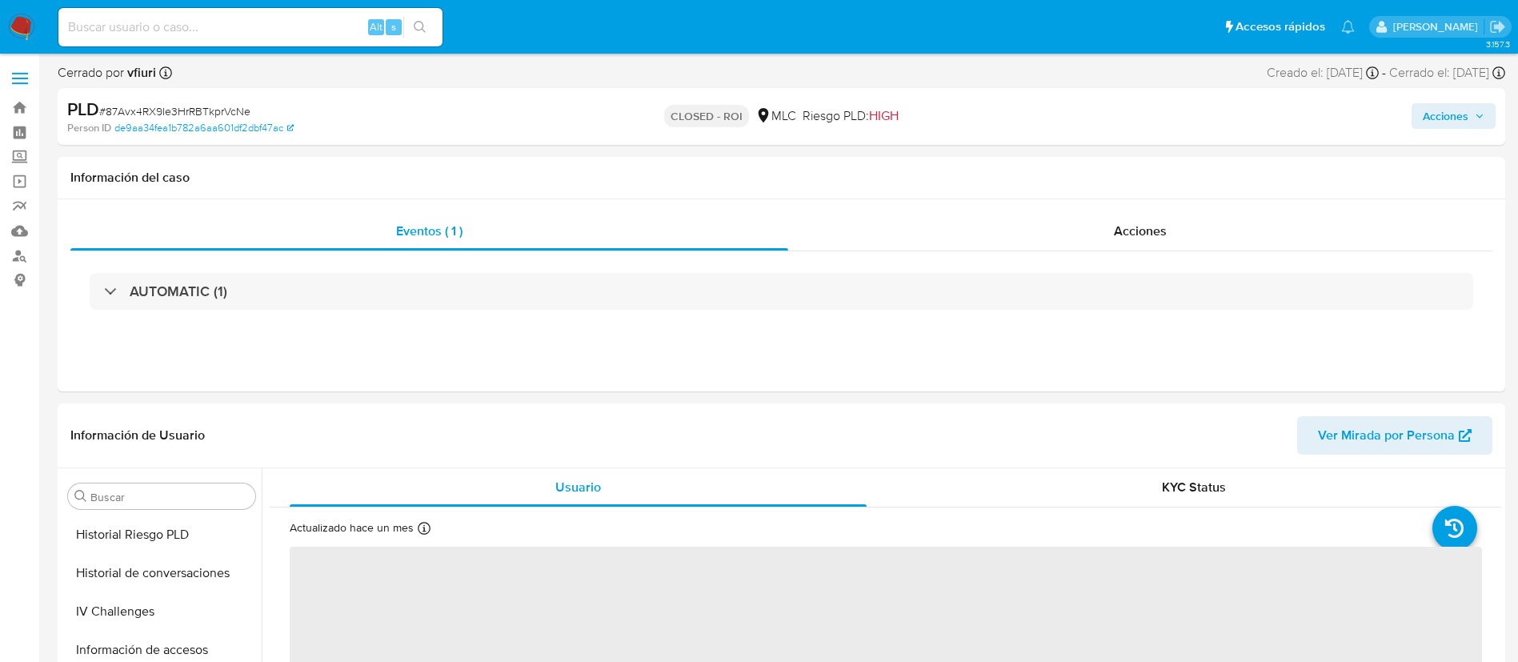
select select "10"
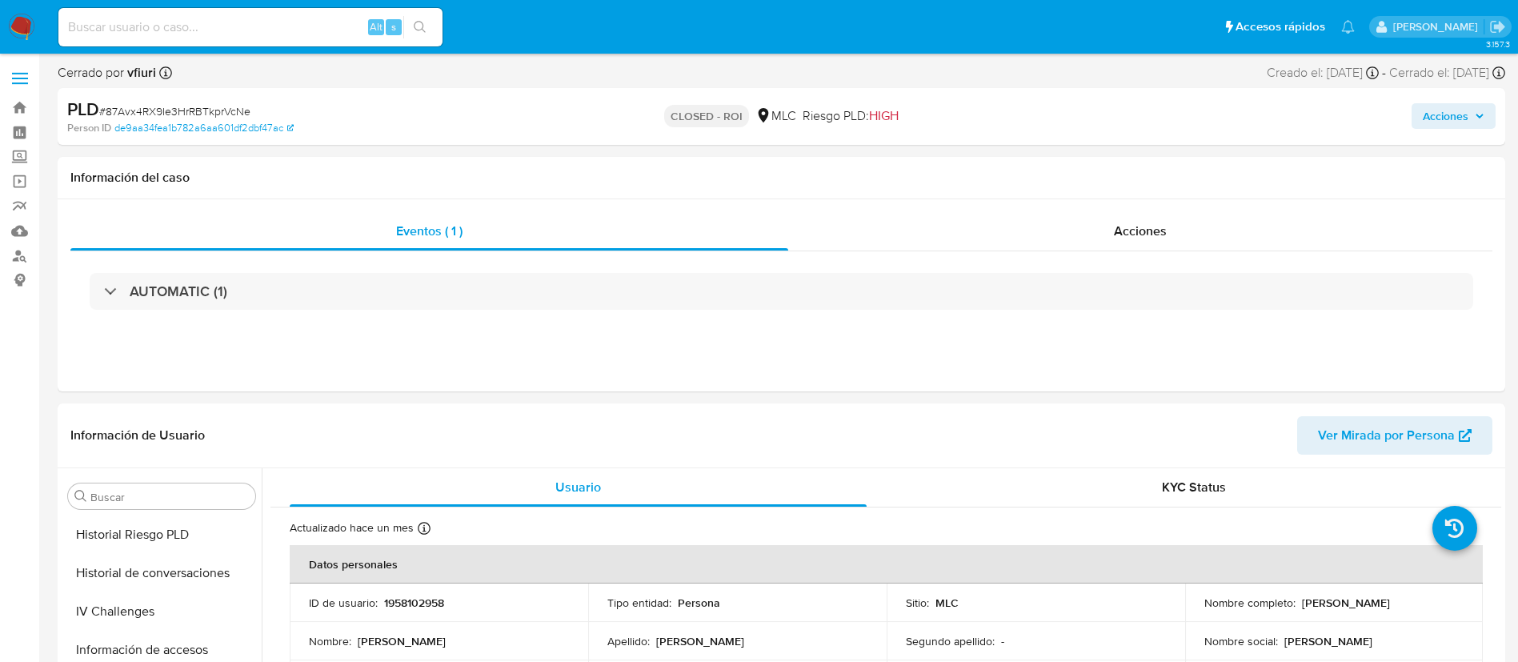
scroll to position [676, 0]
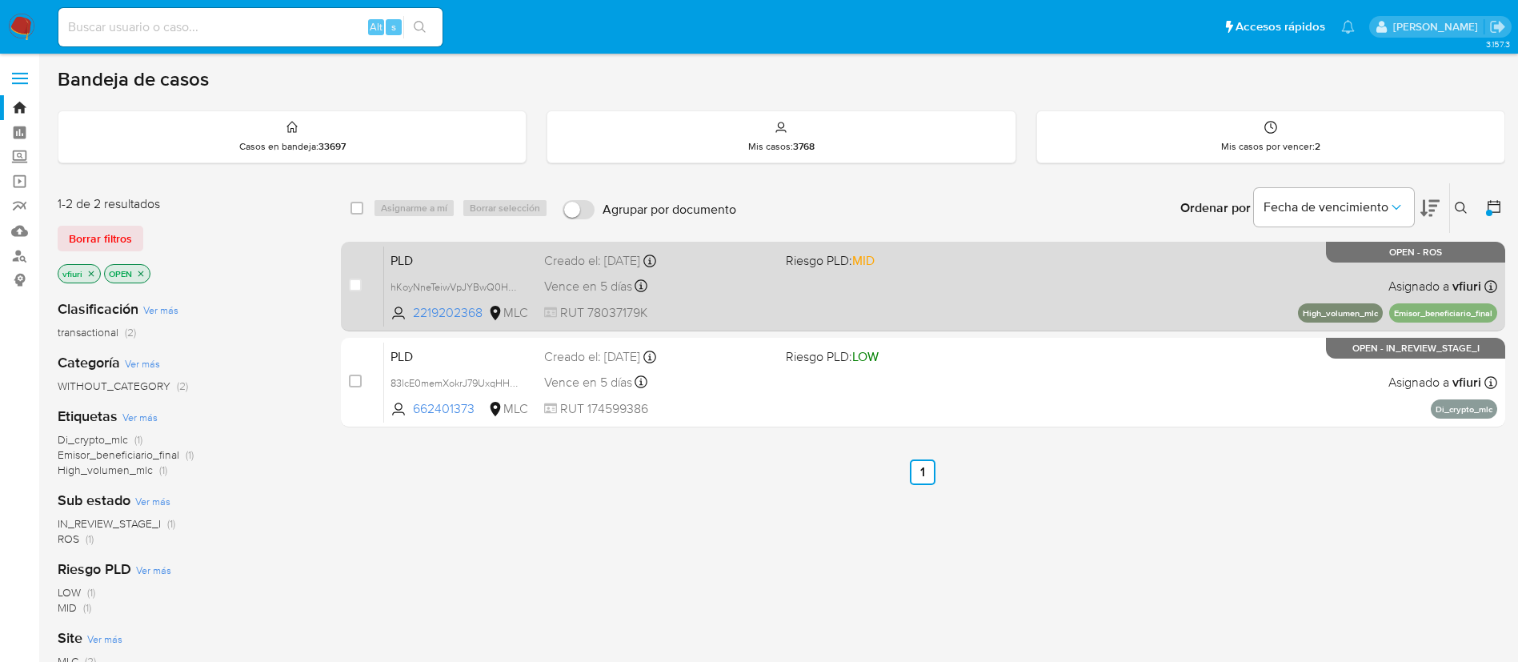
click at [948, 295] on div "PLD hKoyNneTeiwVpJYBwQ0HZIx5 2219202368 MLC Riesgo PLD: MID Creado el: [DATE] C…" at bounding box center [940, 286] width 1113 height 81
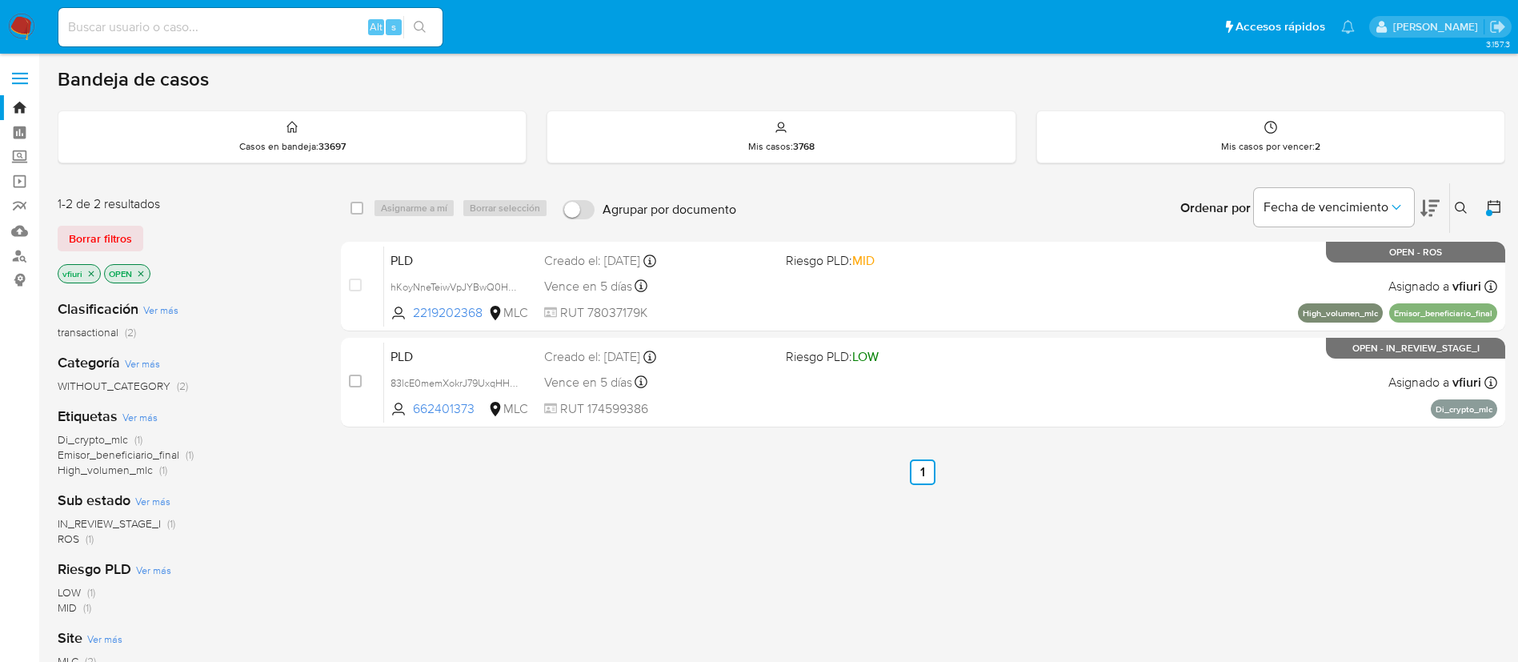
click at [88, 272] on icon "close-filter" at bounding box center [91, 274] width 10 height 10
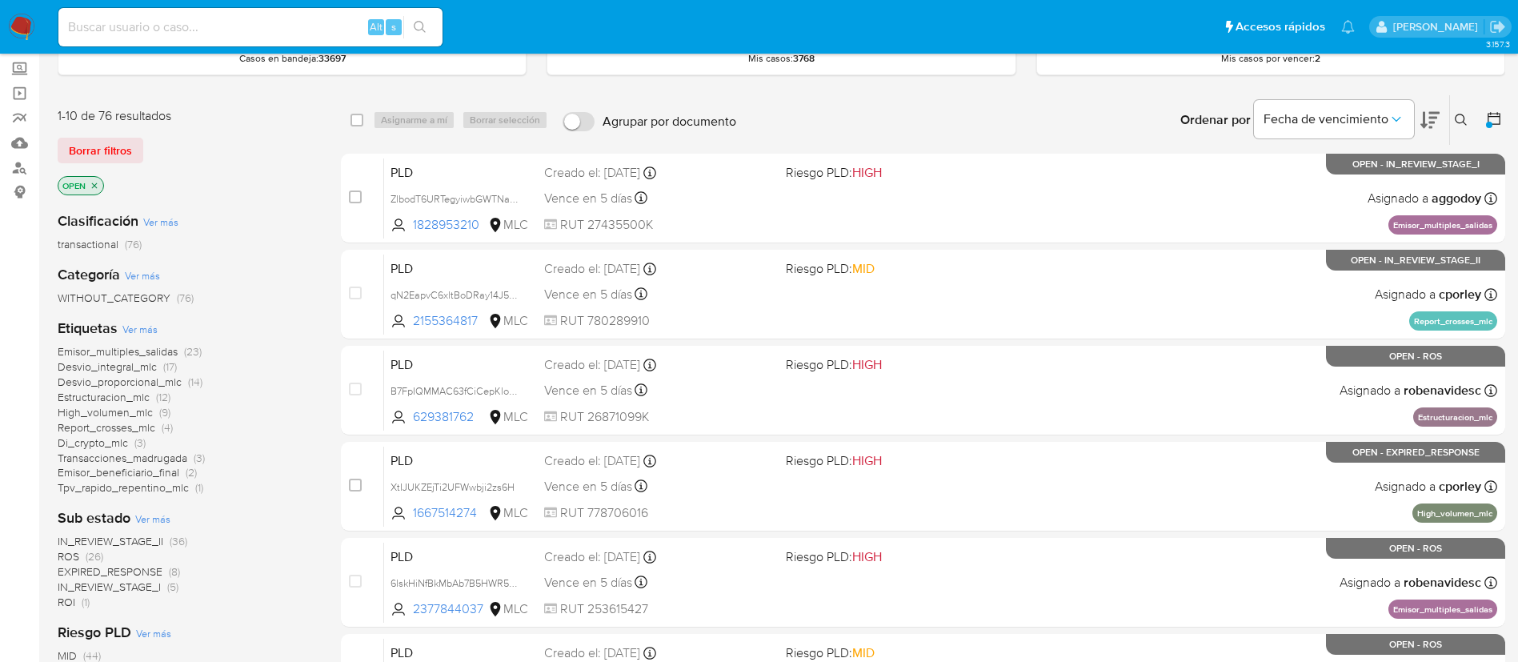
scroll to position [122, 0]
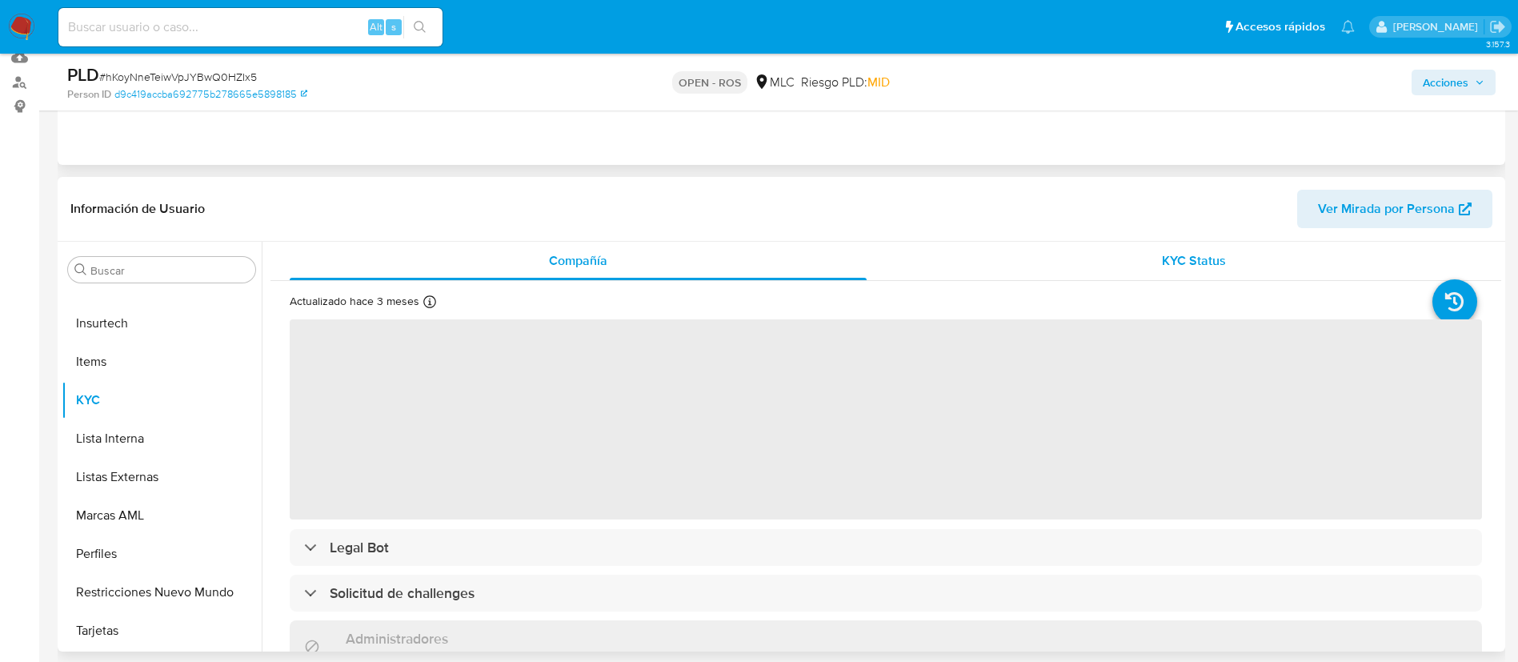
scroll to position [240, 0]
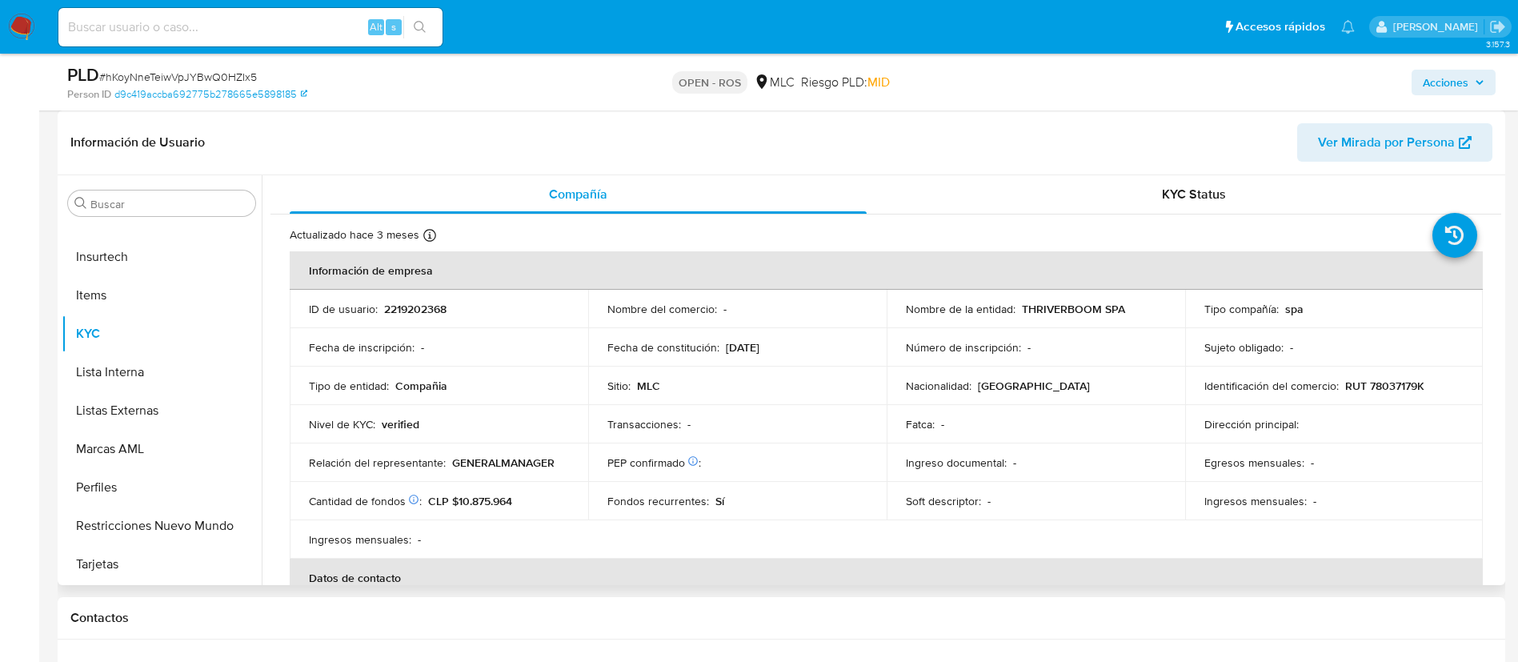
select select "10"
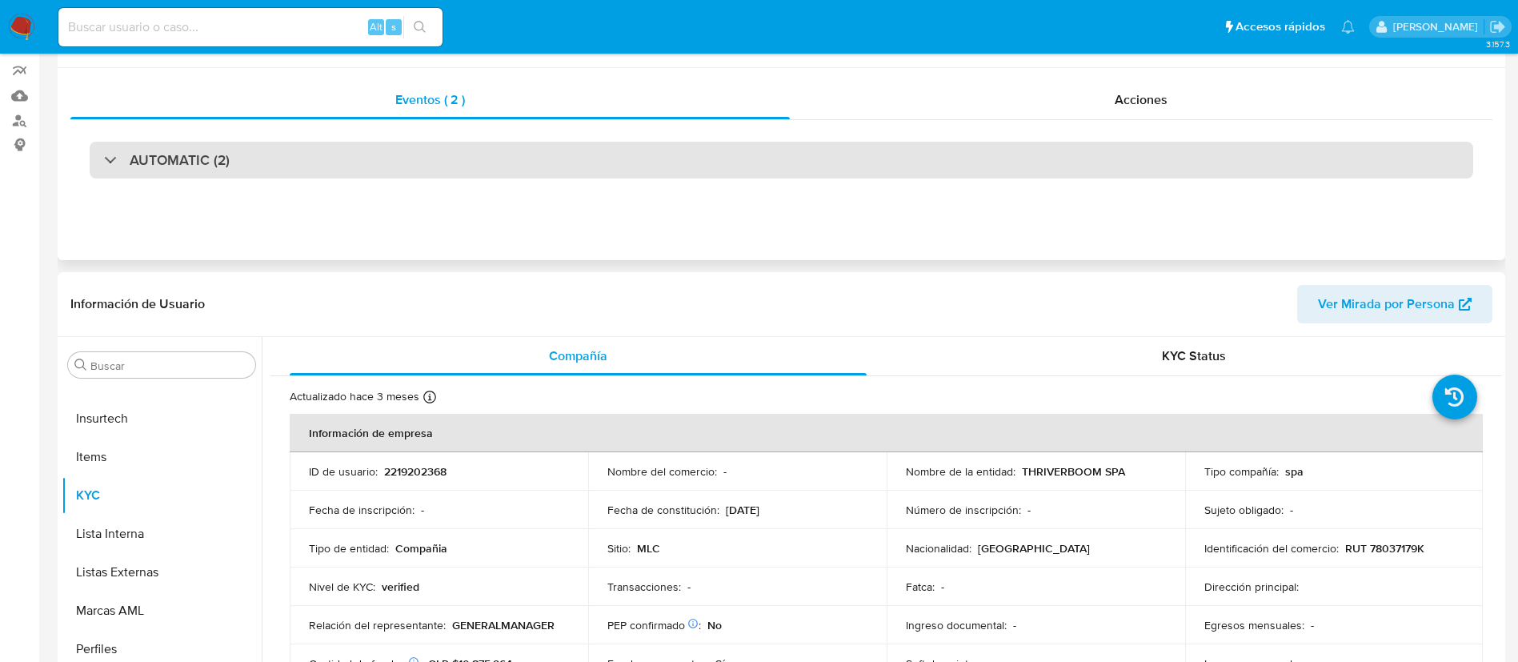
scroll to position [0, 0]
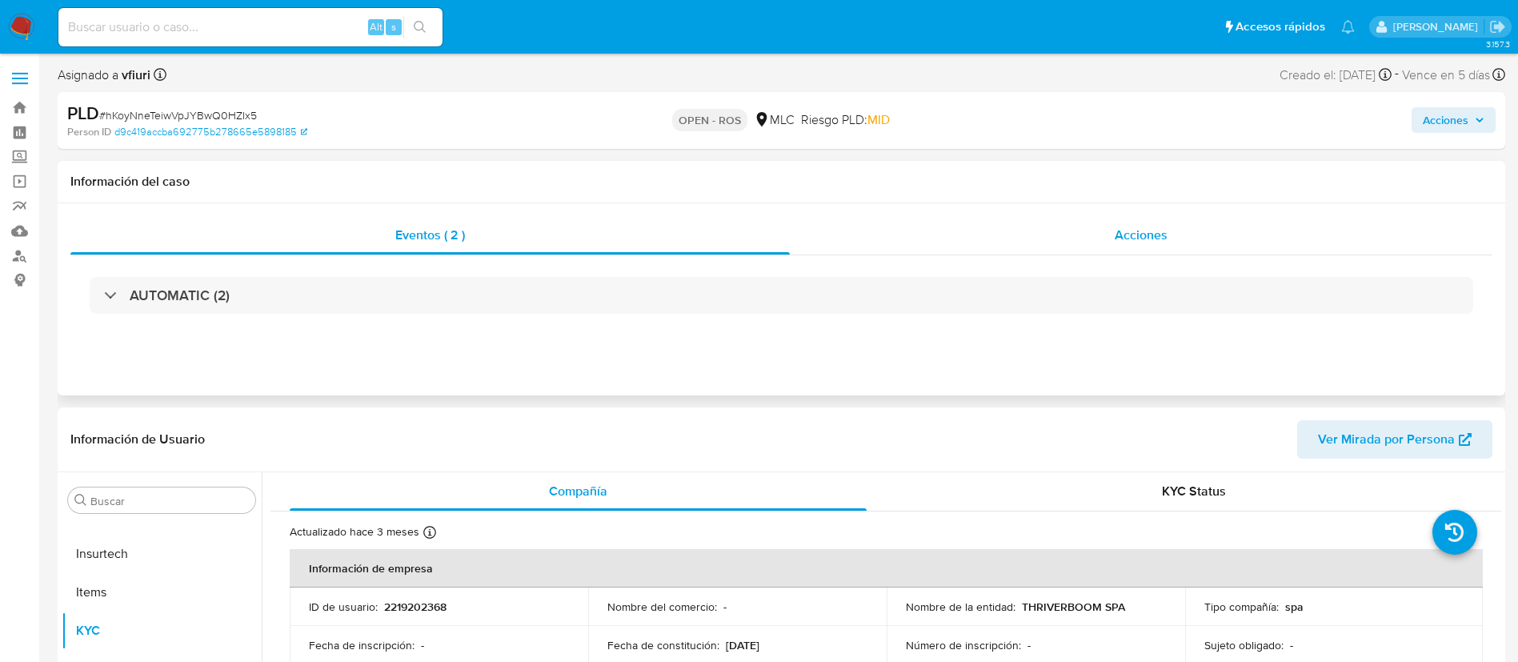
click at [1130, 230] on span "Acciones" at bounding box center [1141, 235] width 53 height 18
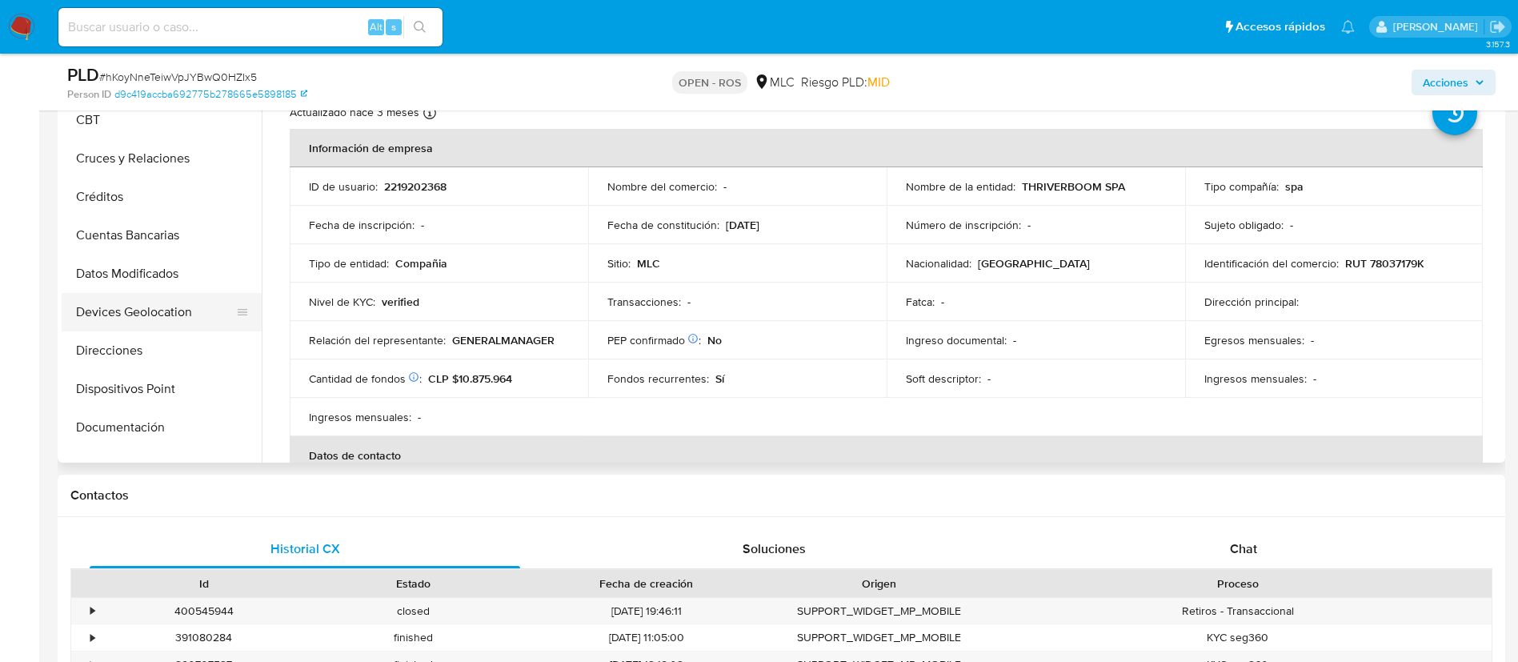
scroll to position [196, 0]
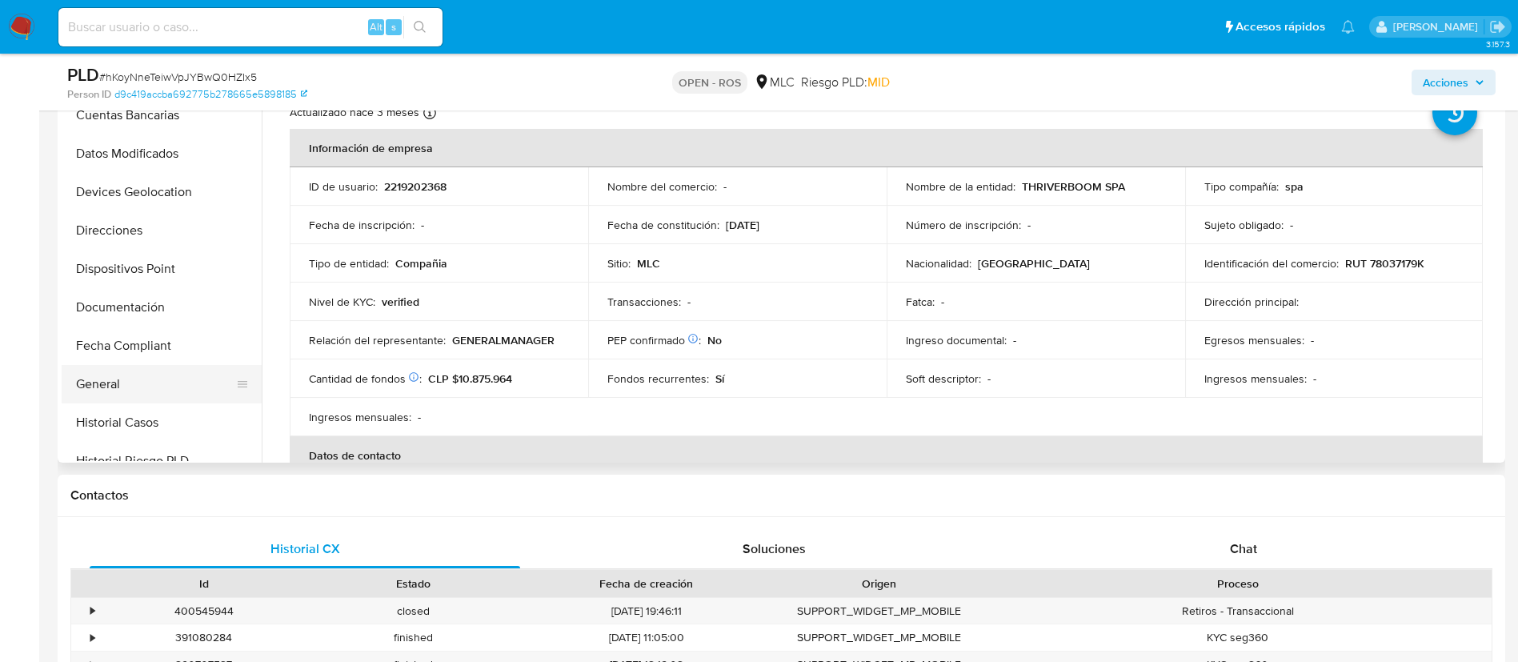
click at [111, 387] on button "General" at bounding box center [155, 384] width 187 height 38
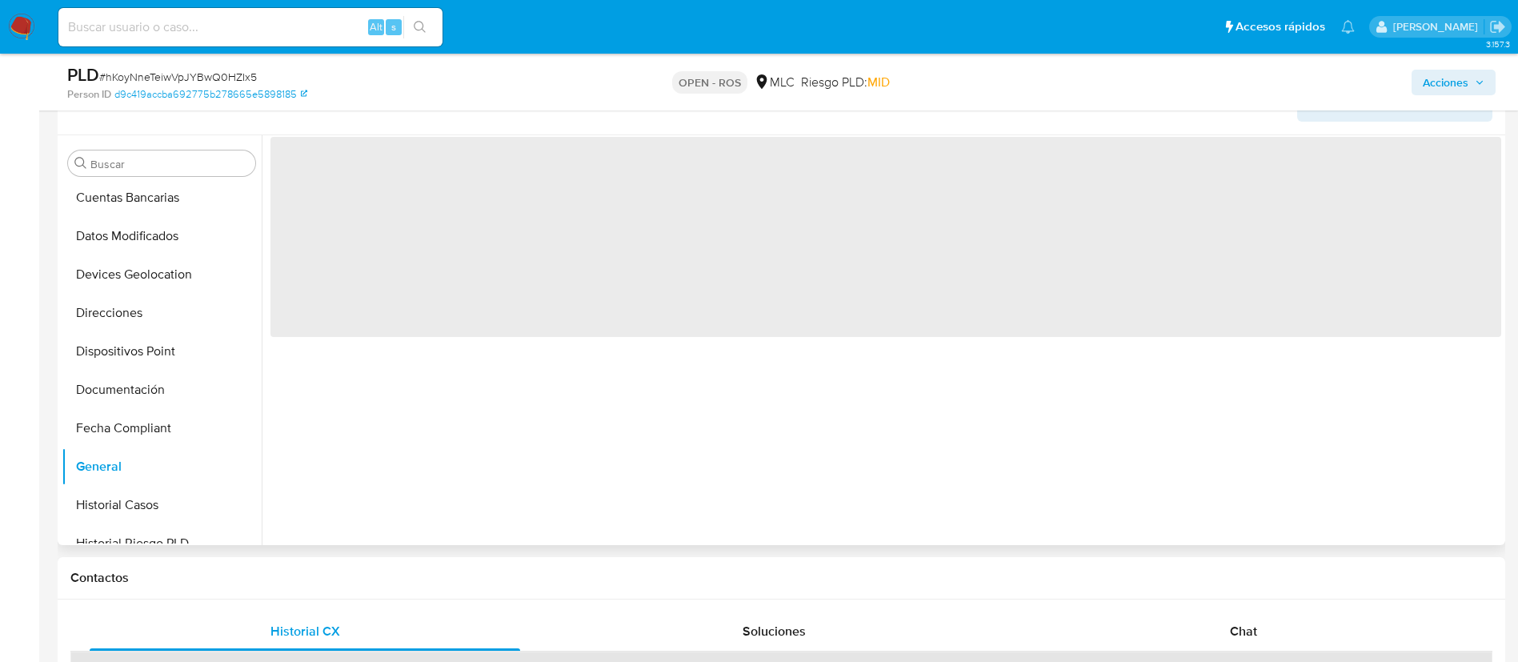
scroll to position [360, 0]
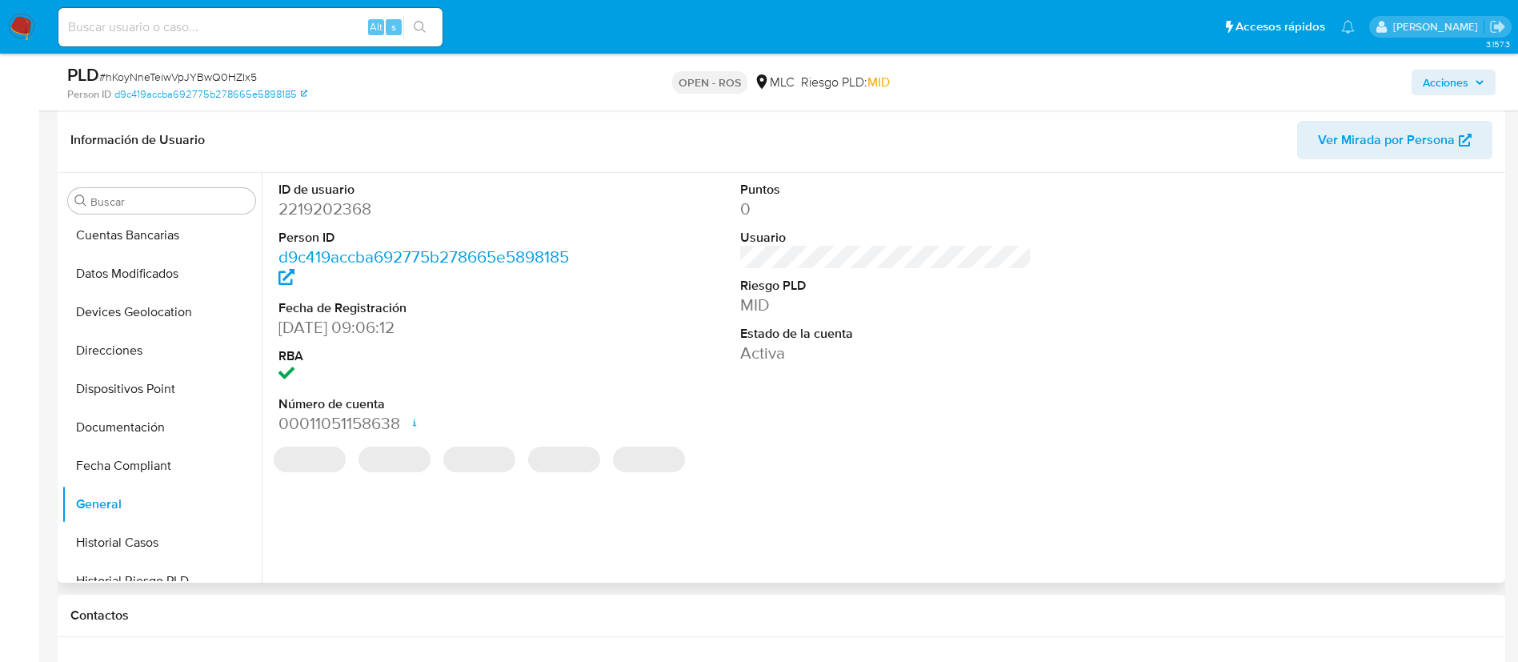
click at [347, 208] on dd "2219202368" at bounding box center [425, 209] width 292 height 22
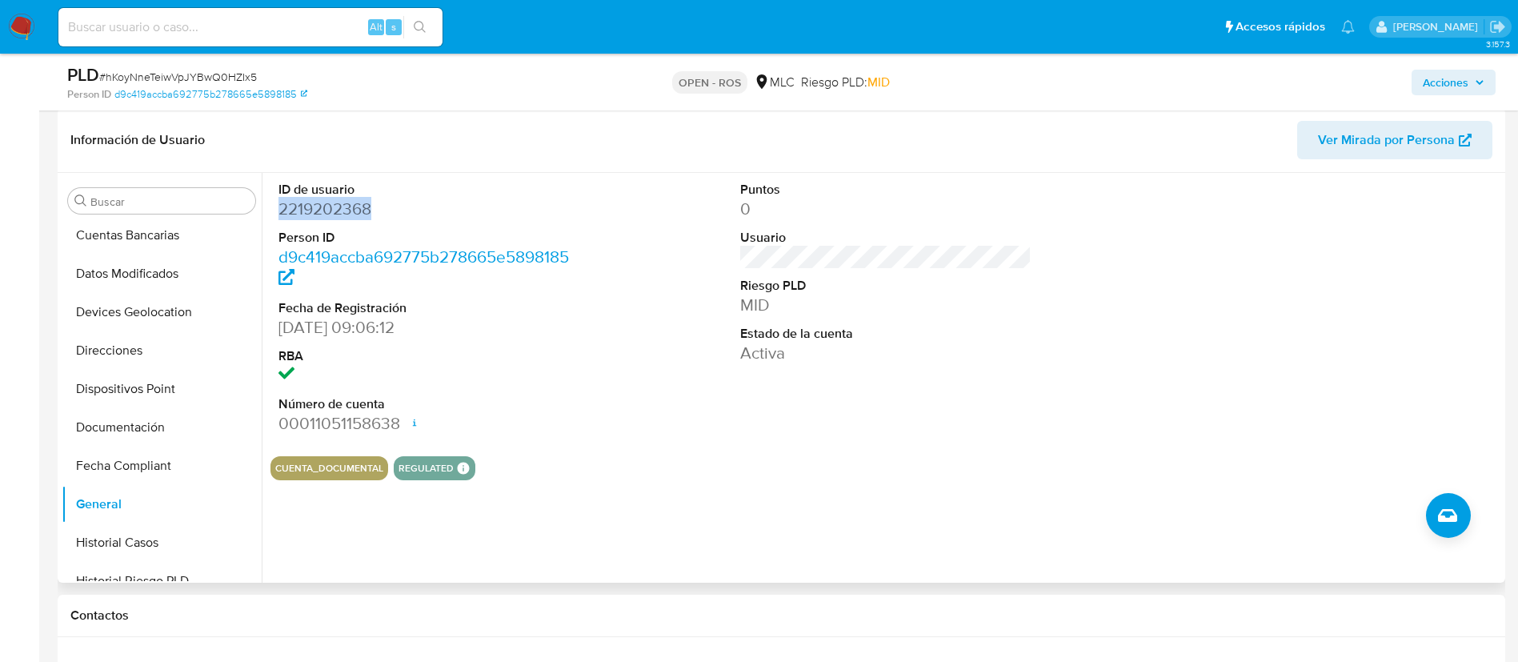
copy dd "2219202368"
